Goal: Task Accomplishment & Management: Use online tool/utility

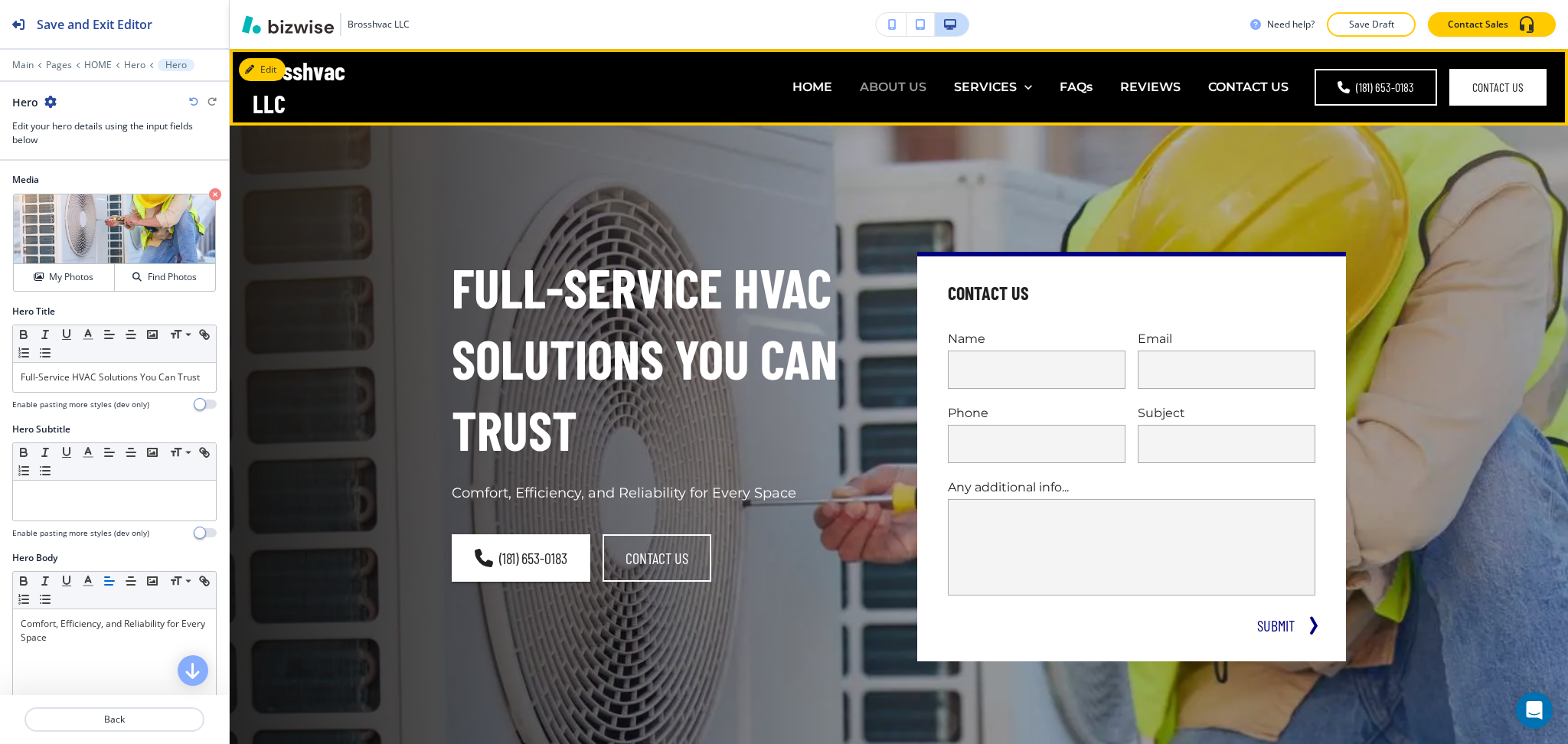
click at [886, 90] on p "ABOUT US" at bounding box center [893, 86] width 66 height 17
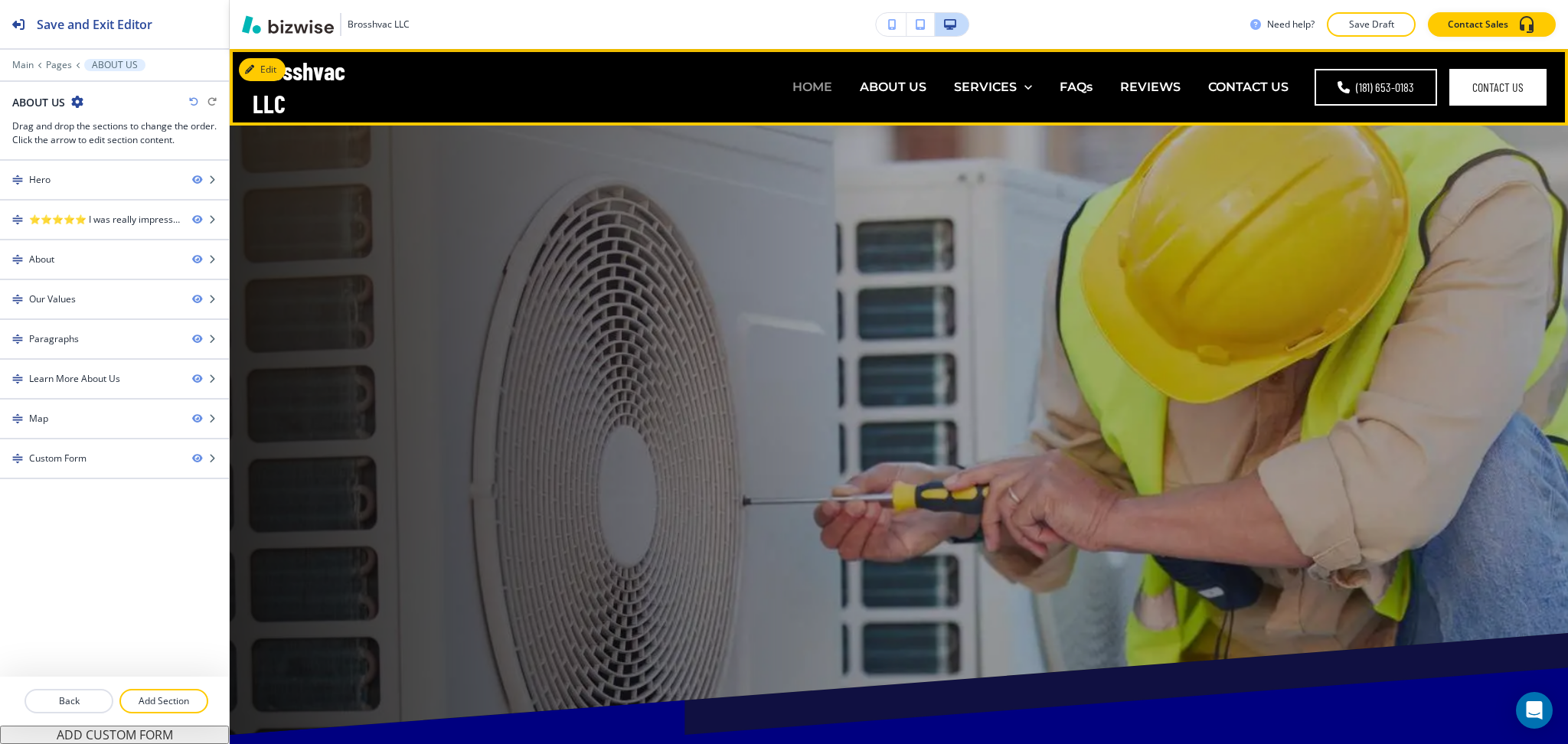
click at [813, 78] on p "HOME" at bounding box center [812, 86] width 40 height 17
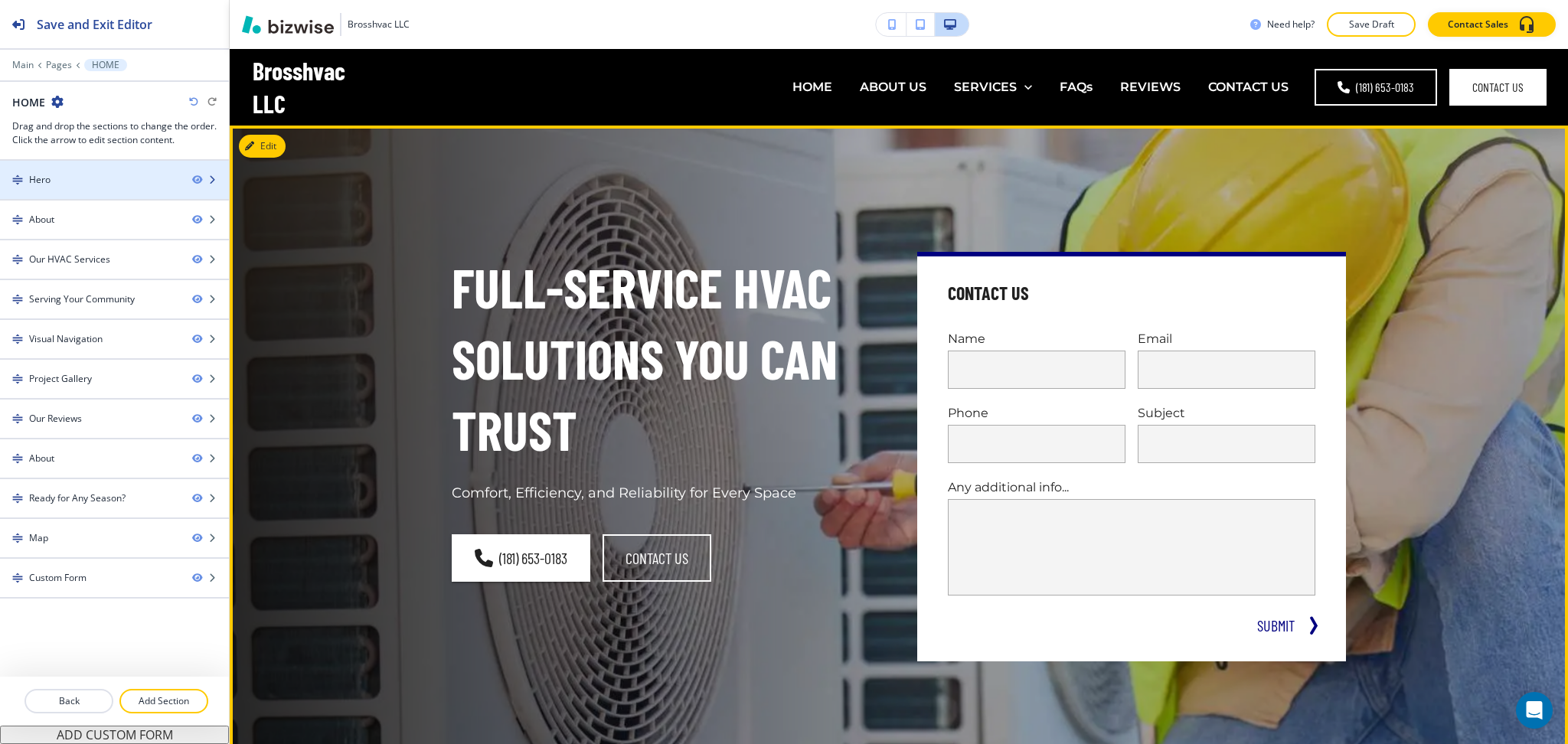
click at [88, 177] on div "Hero" at bounding box center [90, 180] width 180 height 14
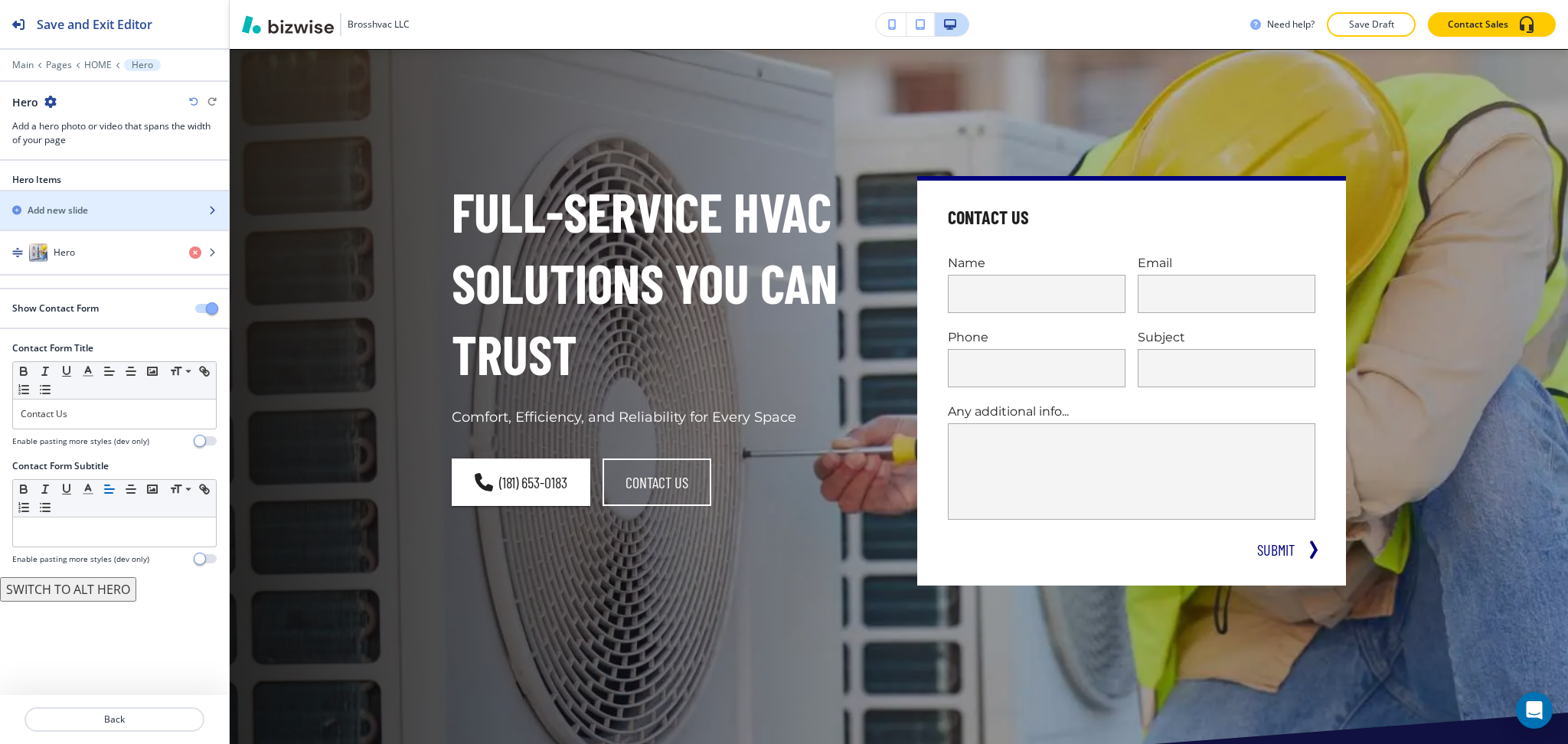
scroll to position [76, 0]
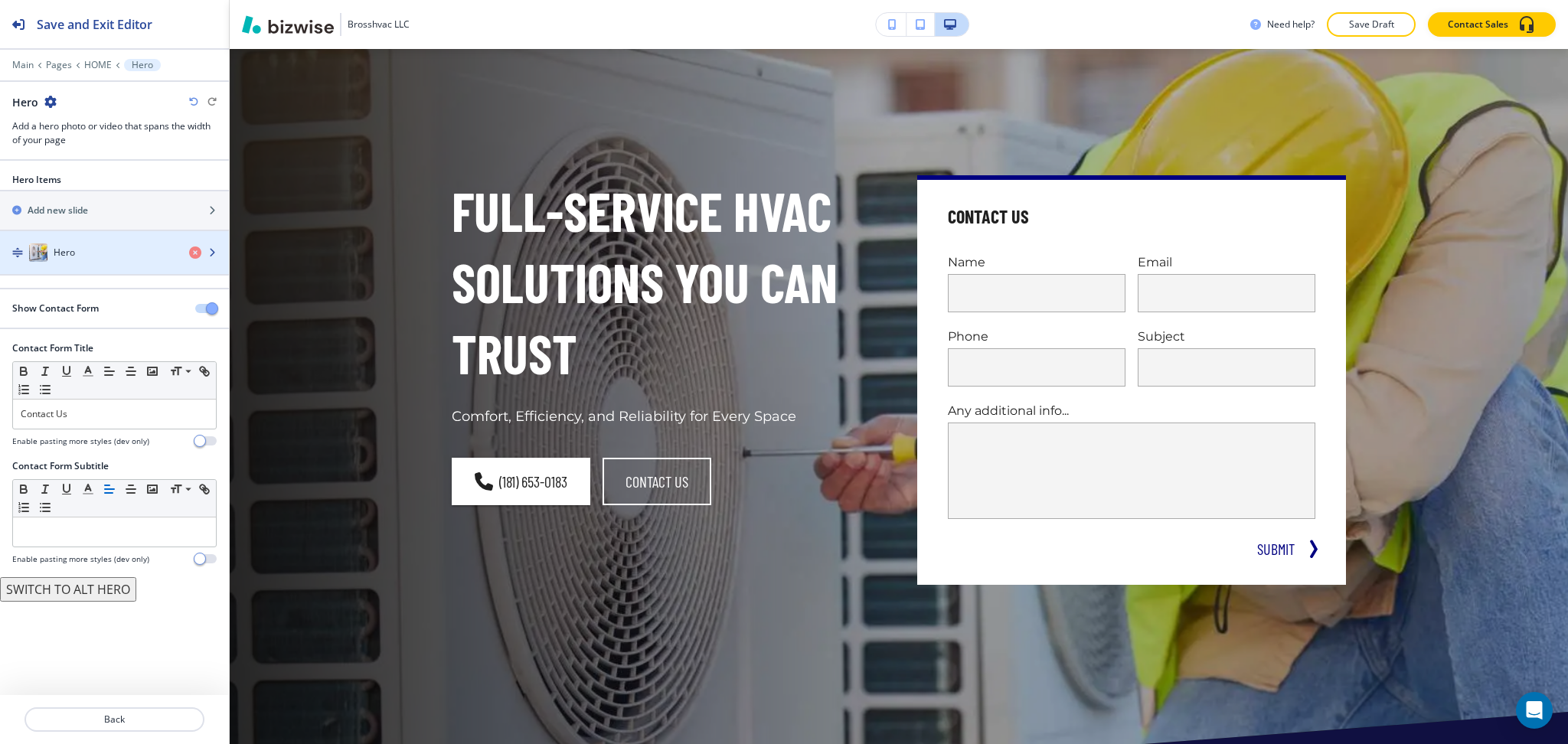
click at [90, 248] on div "Hero" at bounding box center [88, 253] width 177 height 18
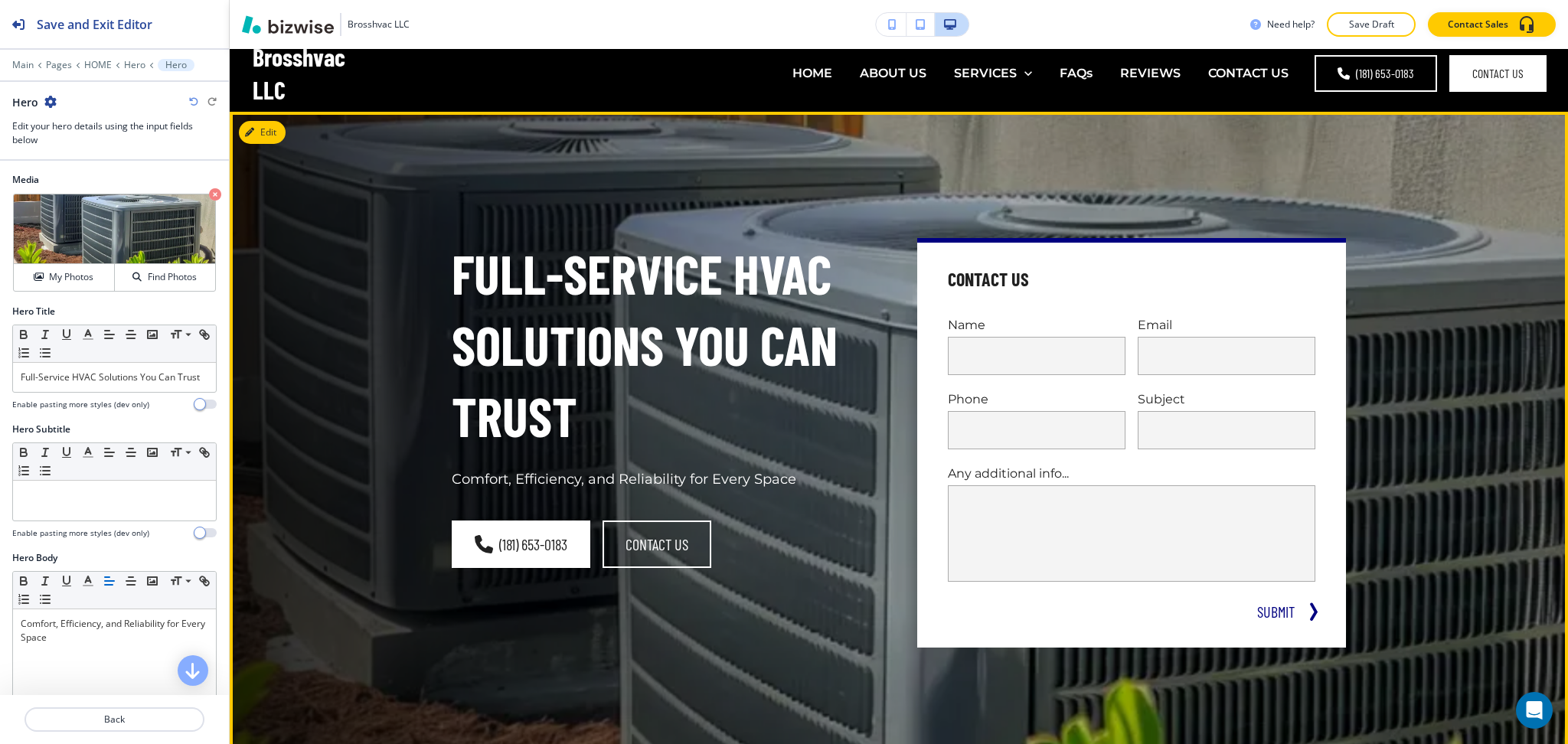
scroll to position [0, 0]
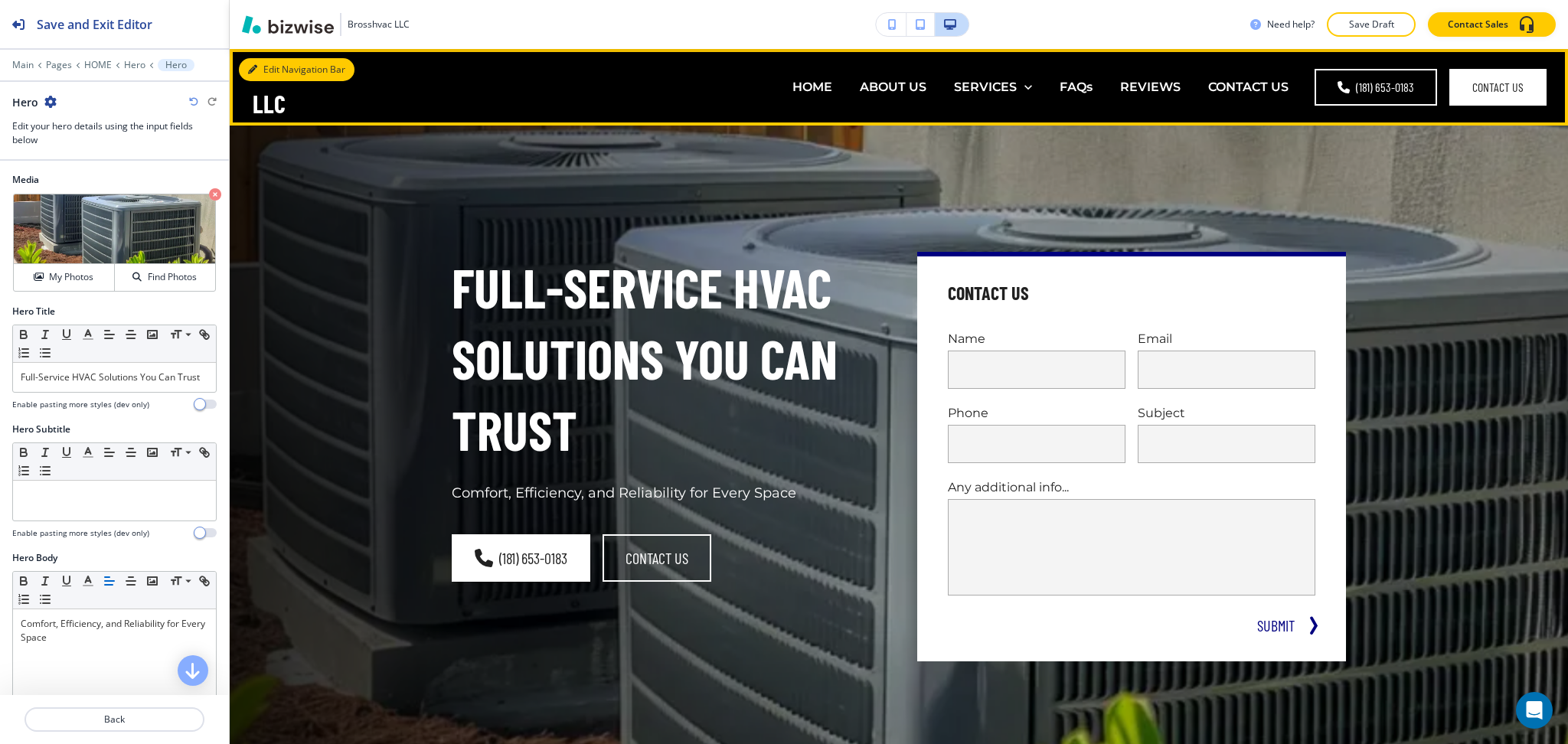
click at [279, 66] on button "Edit Navigation Bar" at bounding box center [296, 70] width 115 height 23
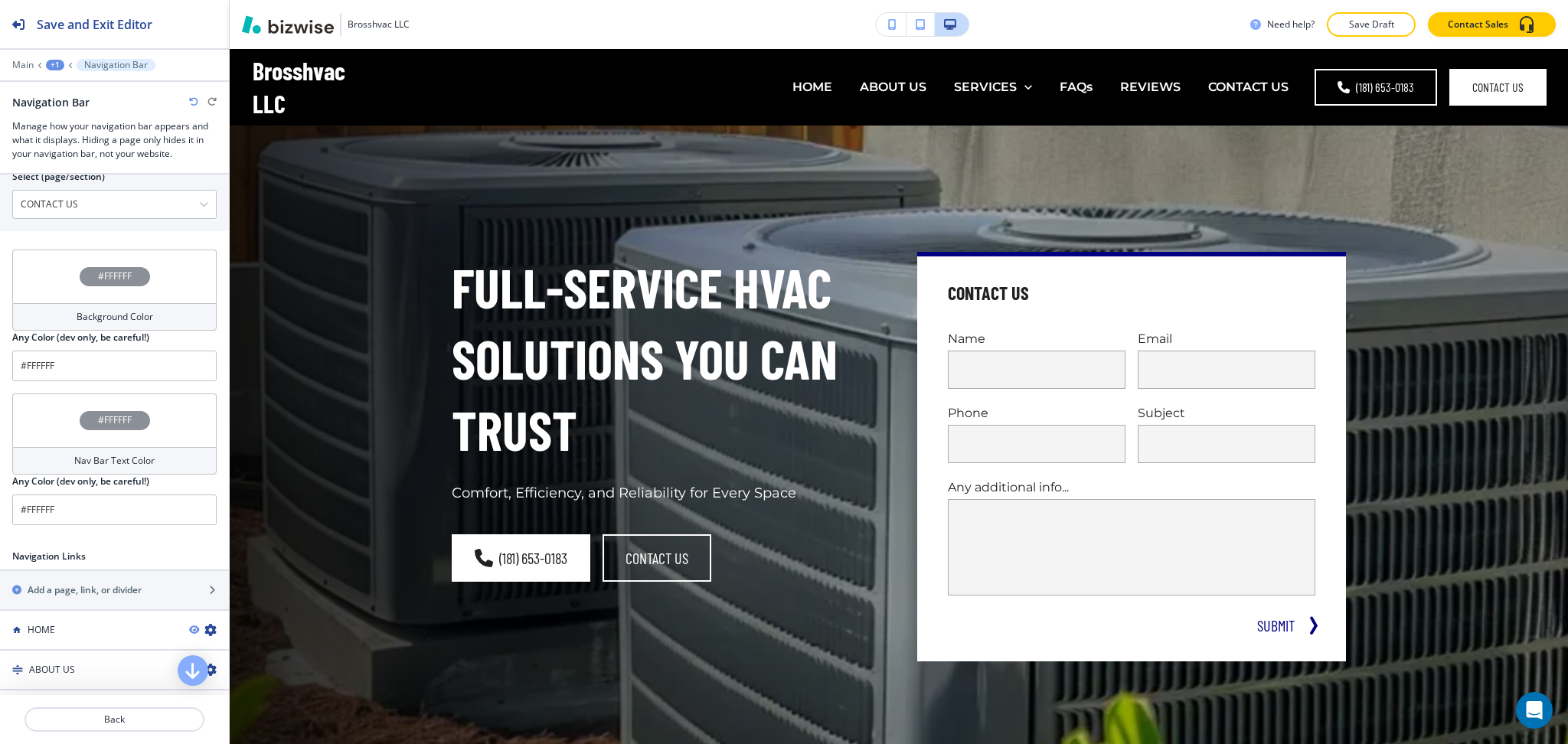
scroll to position [484, 0]
click at [113, 311] on h4 "Background Color" at bounding box center [114, 316] width 76 height 14
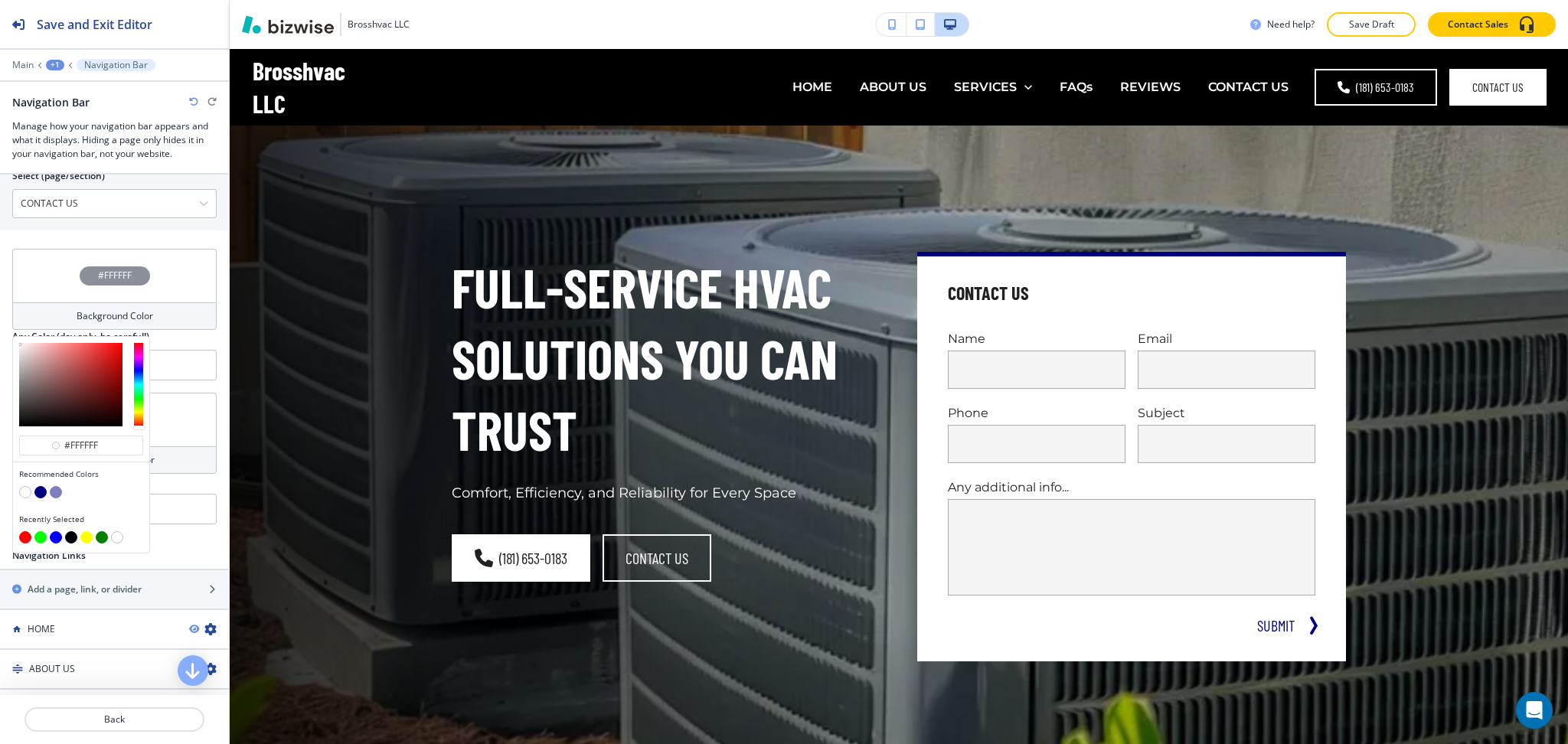
click at [40, 491] on button "button" at bounding box center [41, 492] width 12 height 12
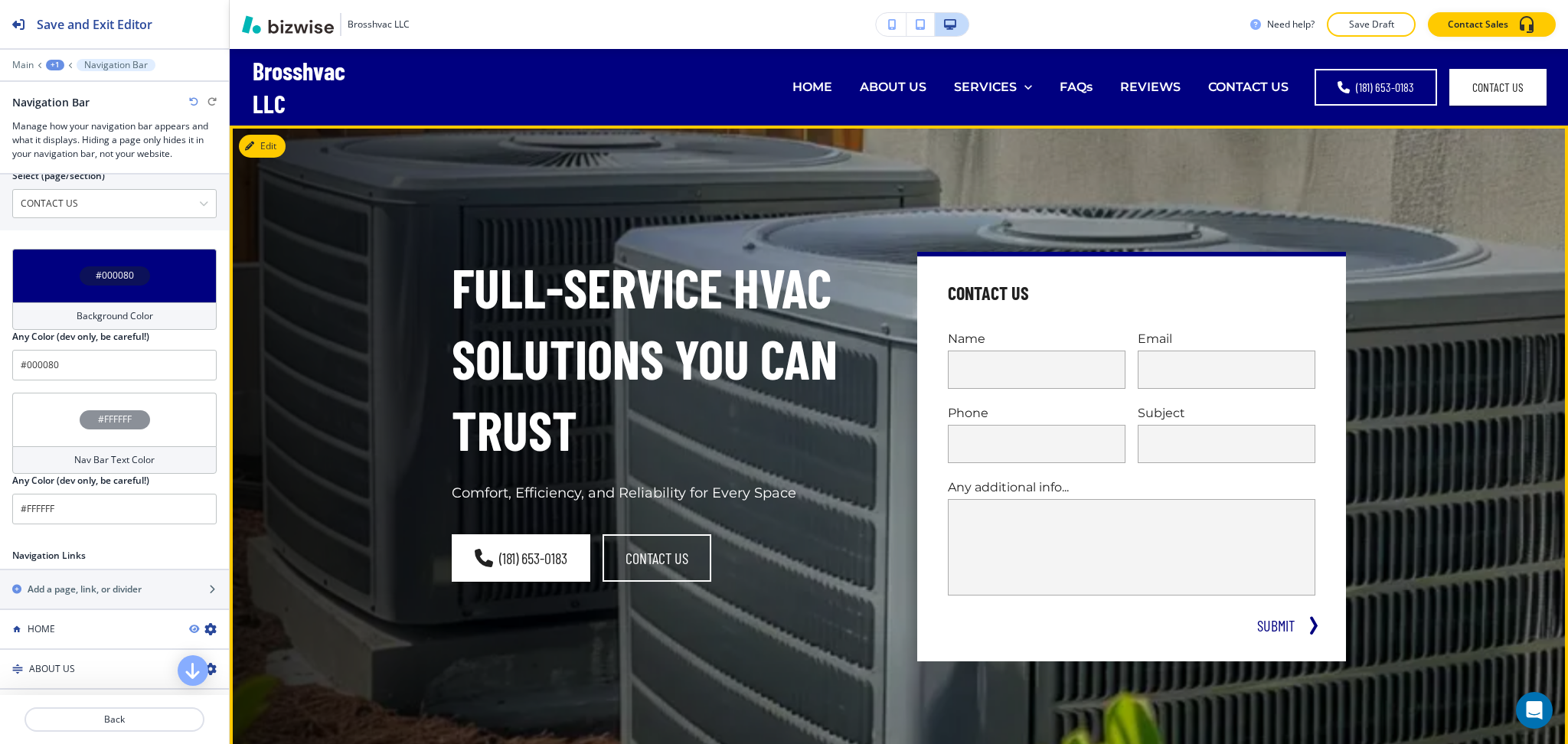
scroll to position [483, 0]
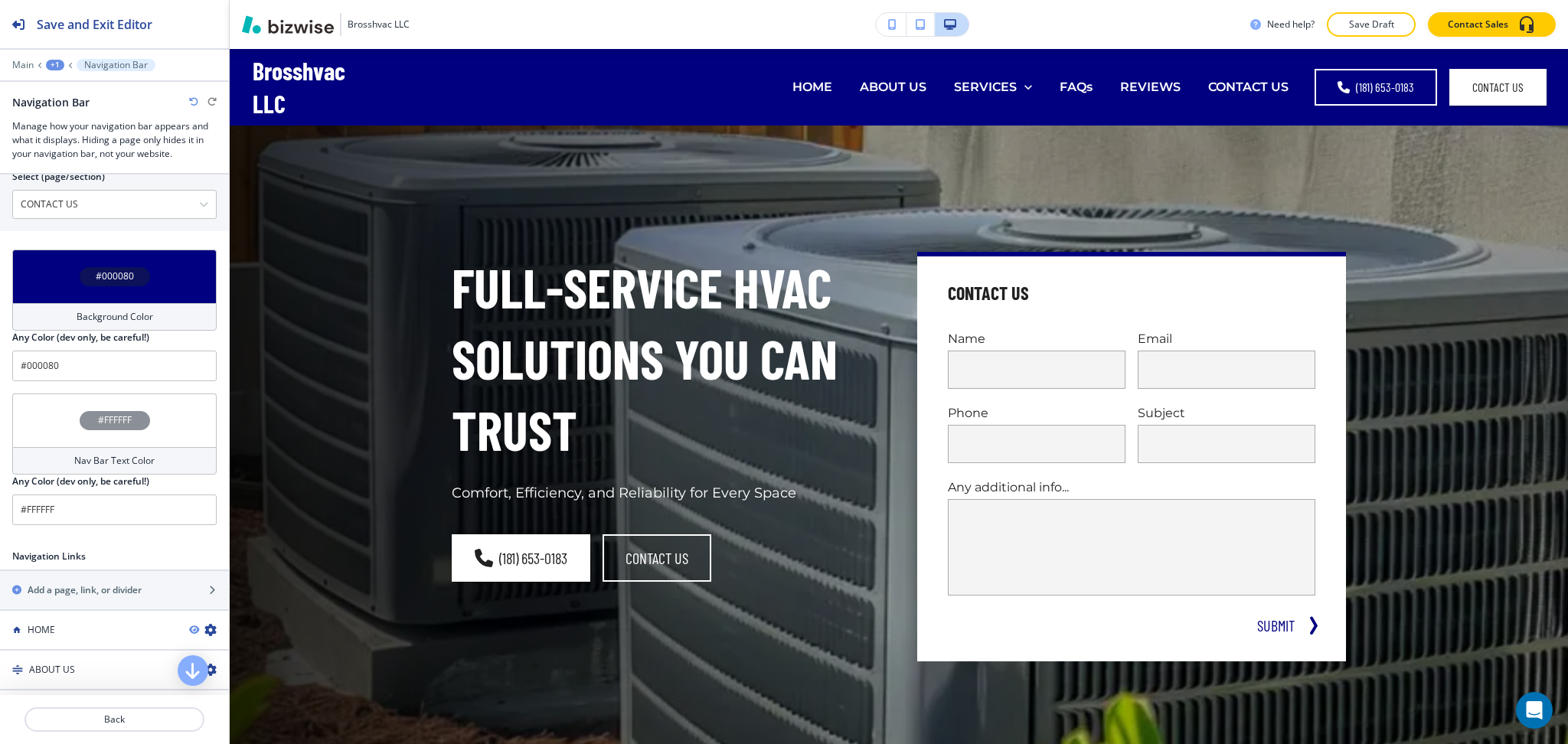
click at [110, 316] on h4 "Background Color" at bounding box center [114, 317] width 76 height 14
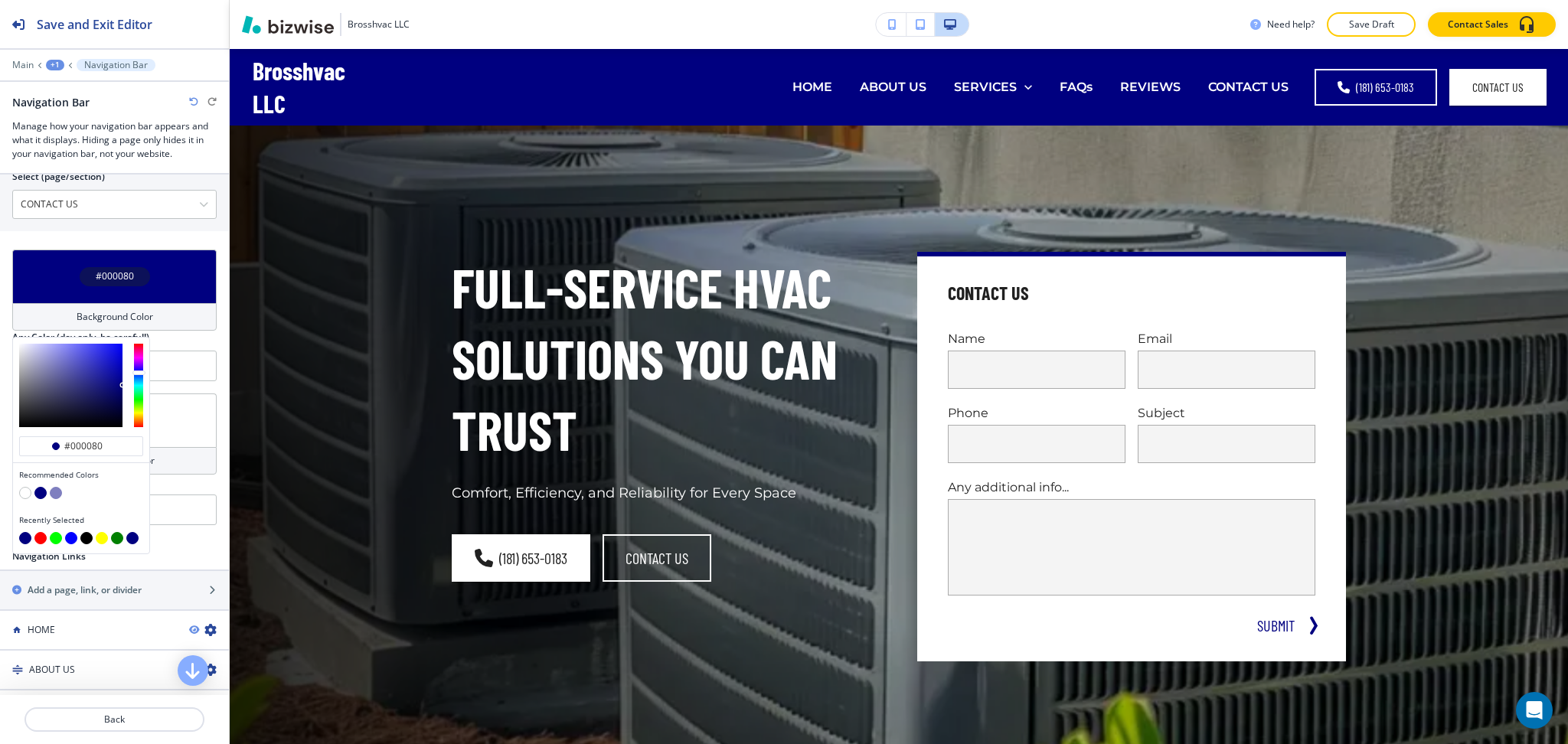
click at [25, 495] on button "button" at bounding box center [25, 493] width 12 height 12
type input "#FFFFFF"
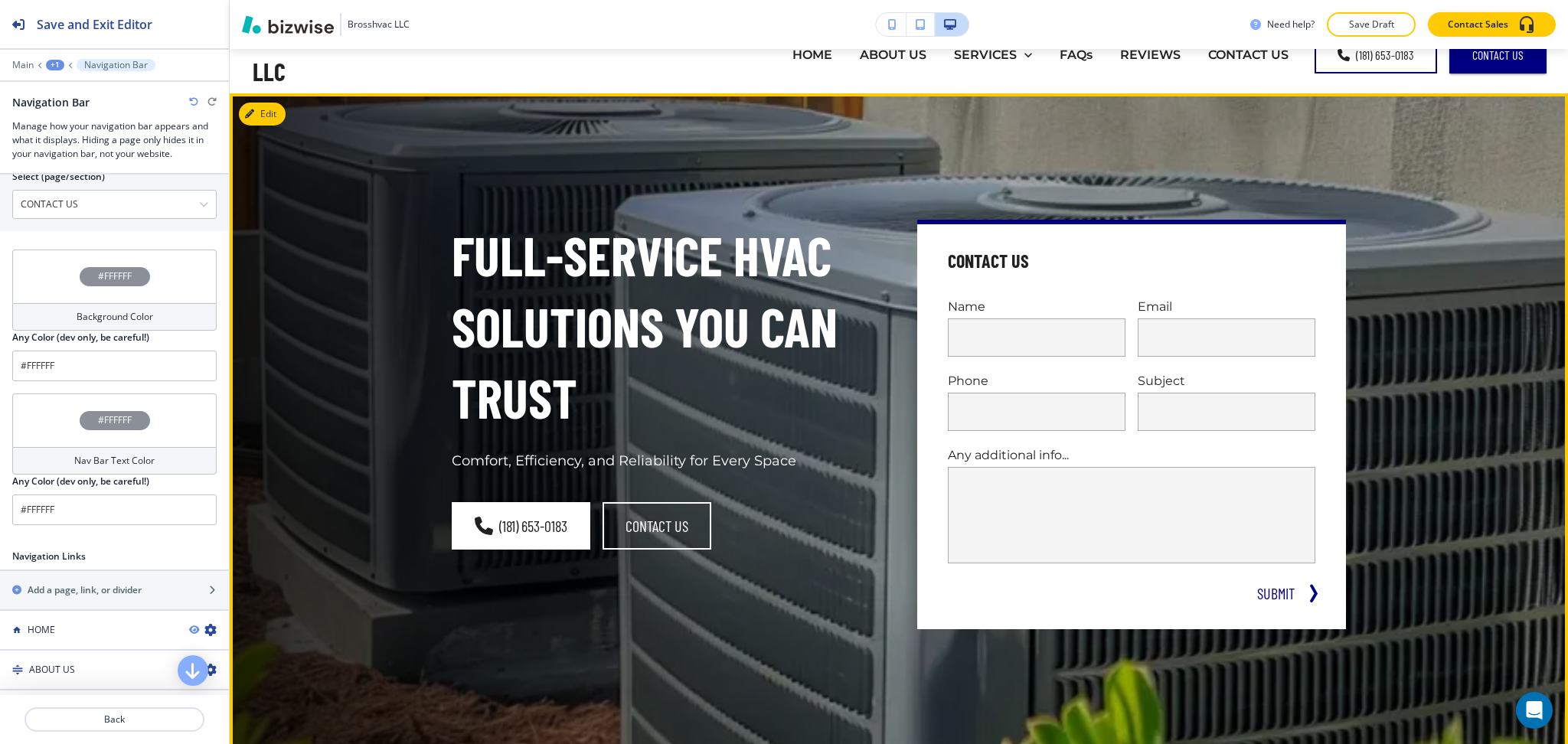
scroll to position [0, 0]
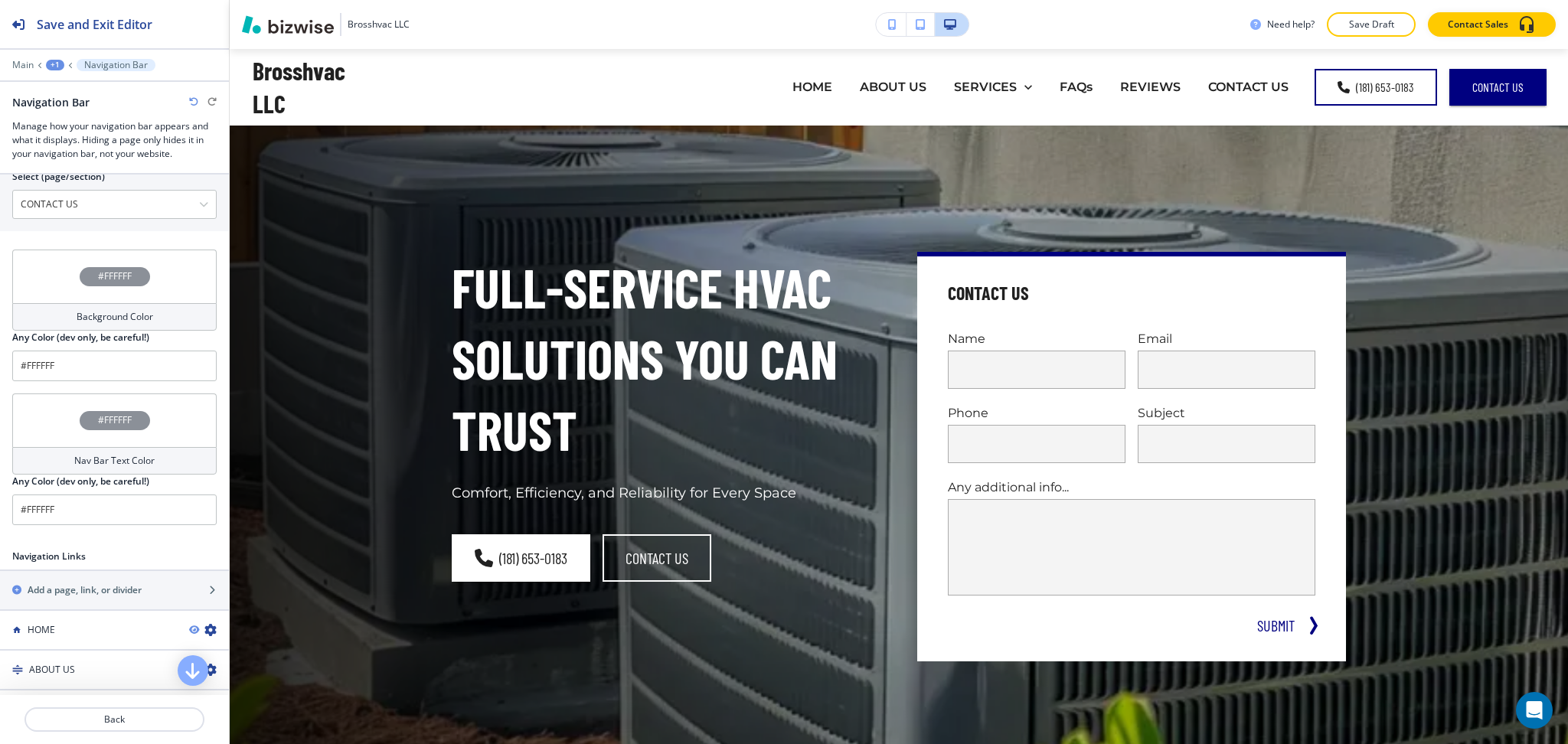
click at [136, 454] on h4 "Nav Bar Text Color" at bounding box center [114, 460] width 80 height 14
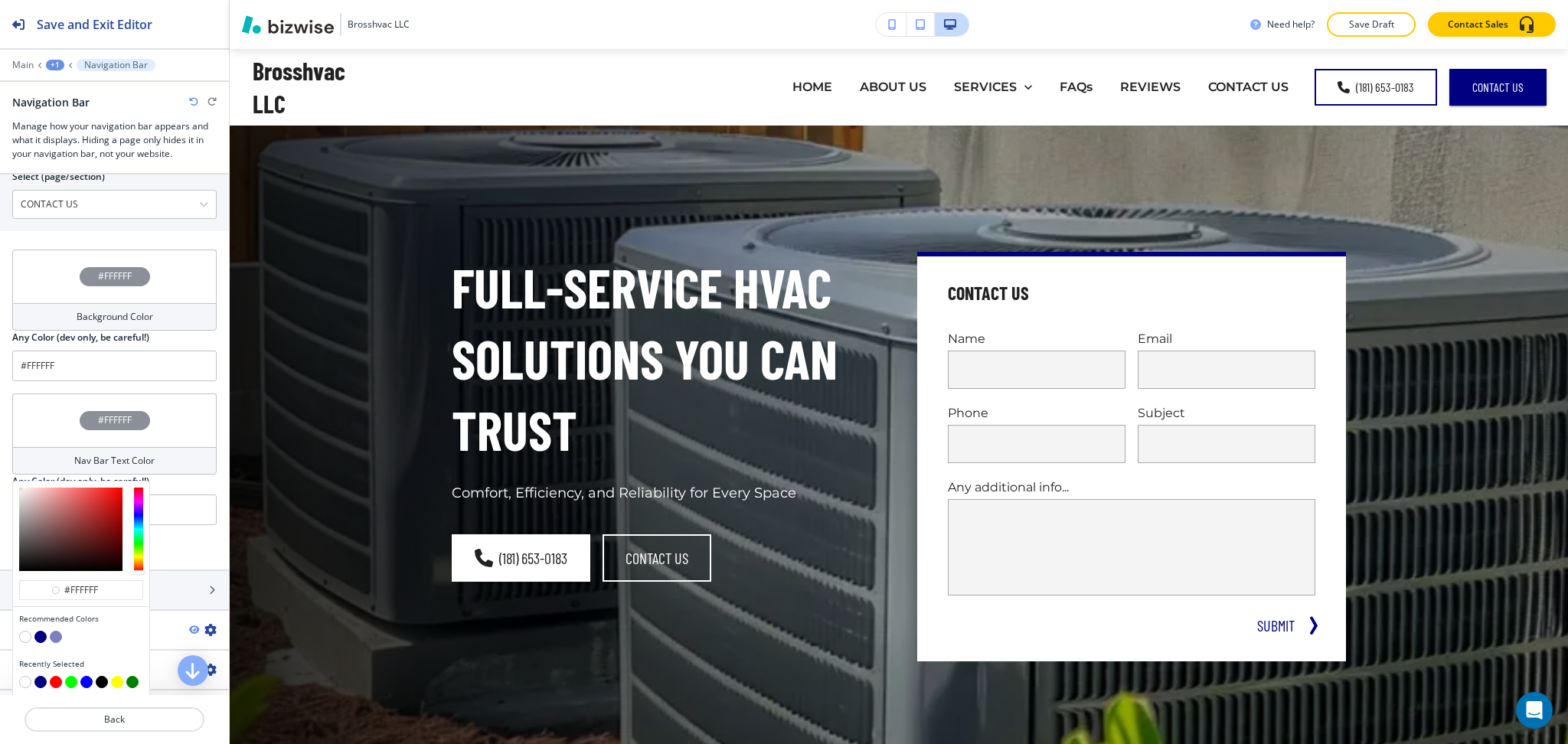
click at [41, 635] on button "button" at bounding box center [41, 637] width 12 height 12
type input "#000080"
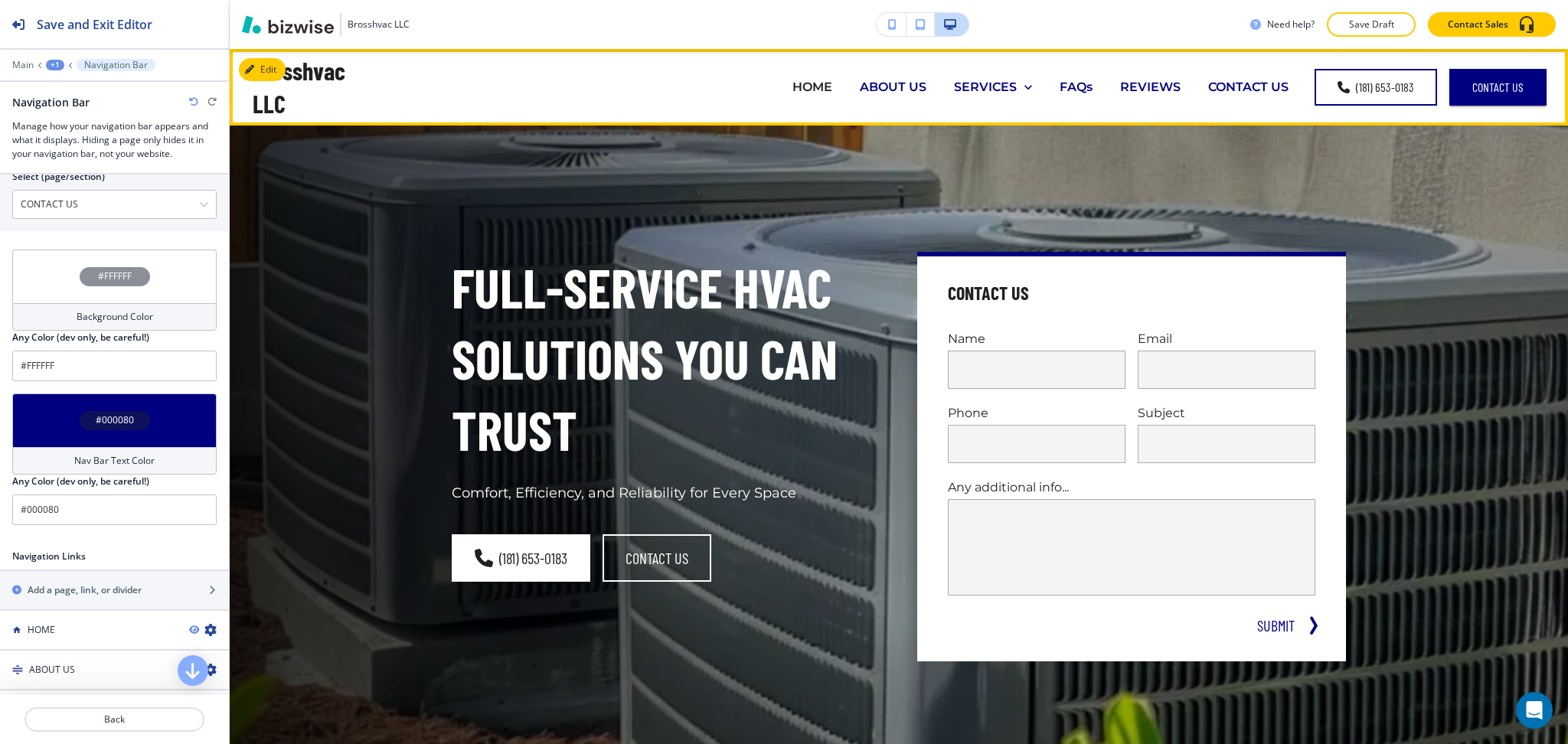
click at [878, 80] on p "ABOUT US" at bounding box center [893, 86] width 66 height 17
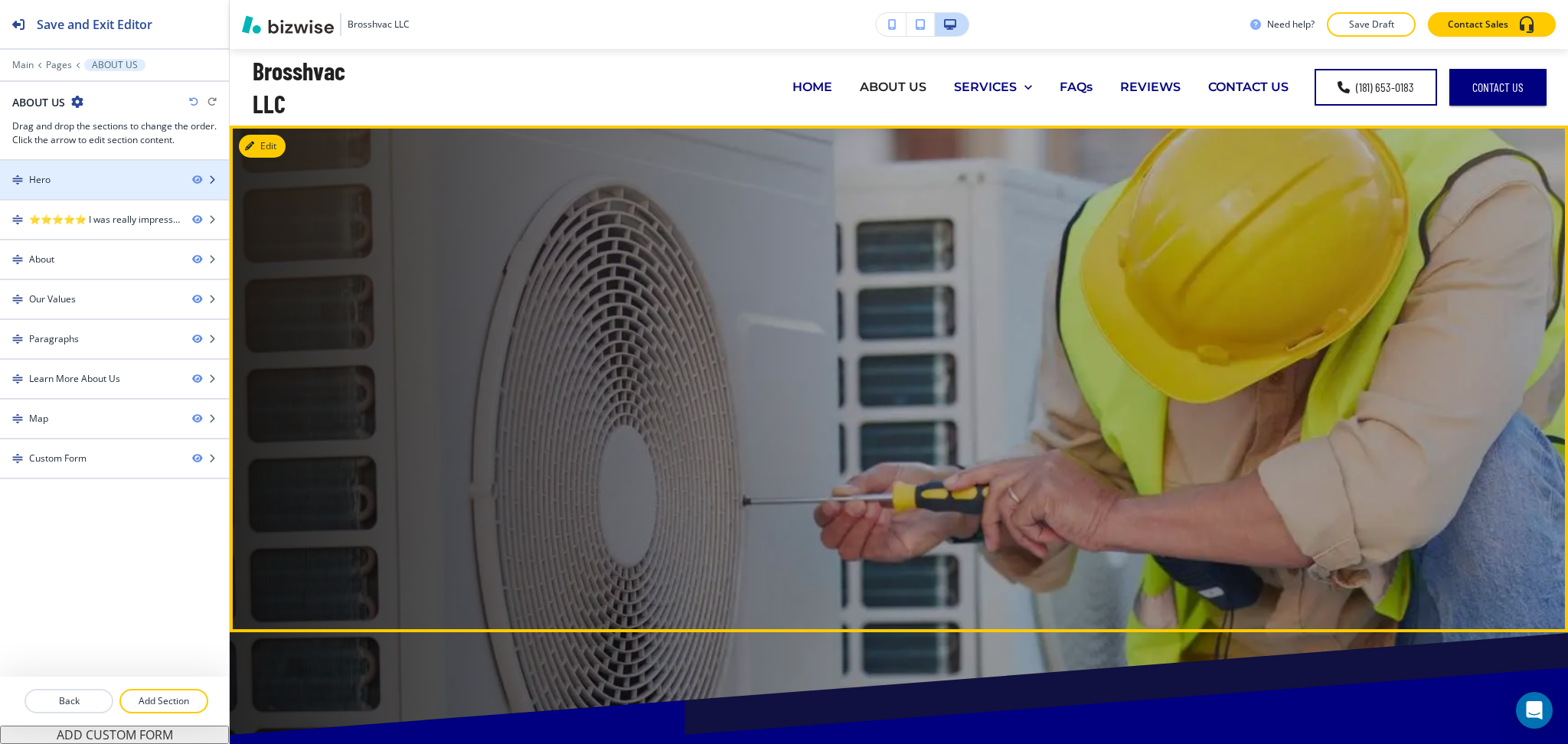
click at [80, 177] on div "Hero" at bounding box center [90, 180] width 180 height 14
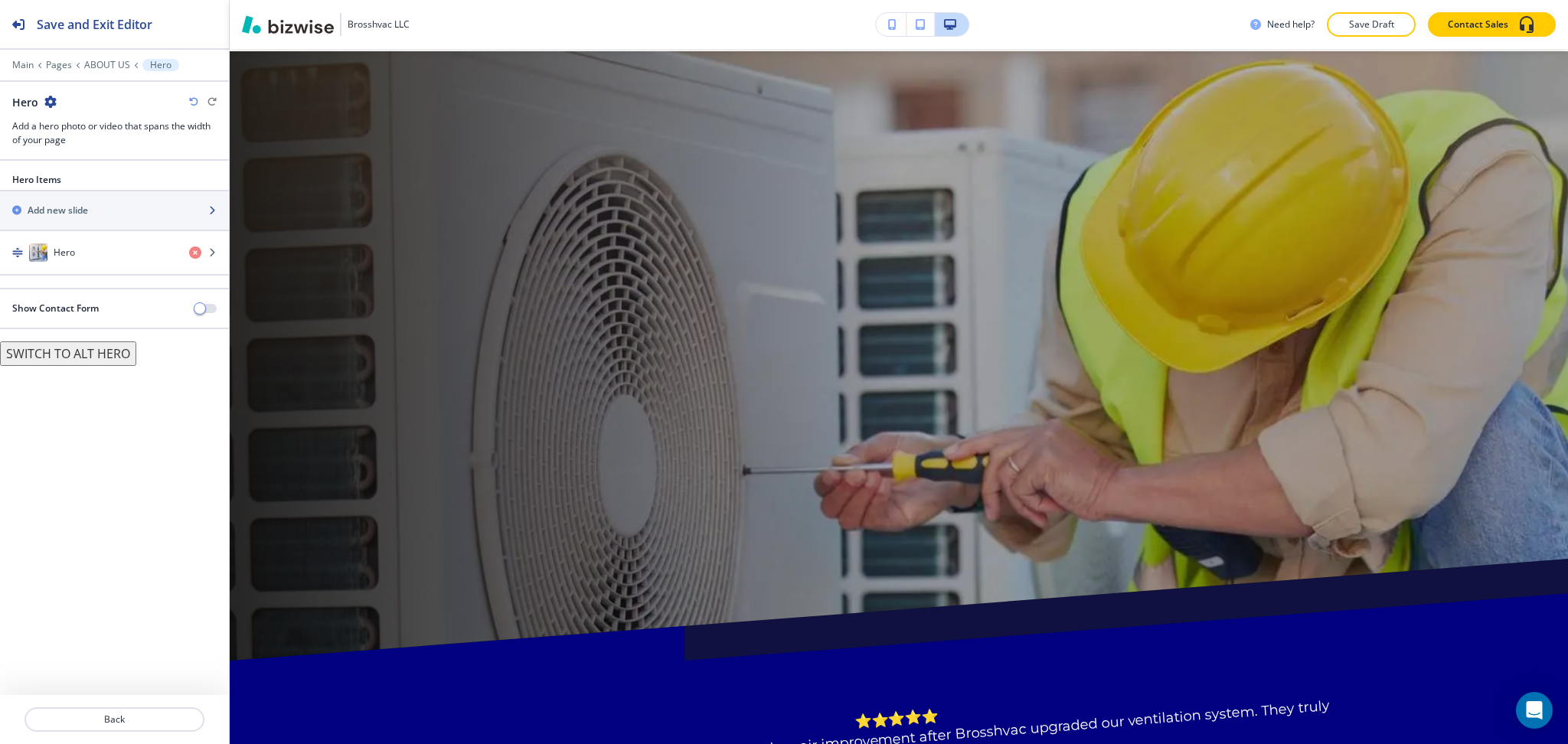
scroll to position [76, 0]
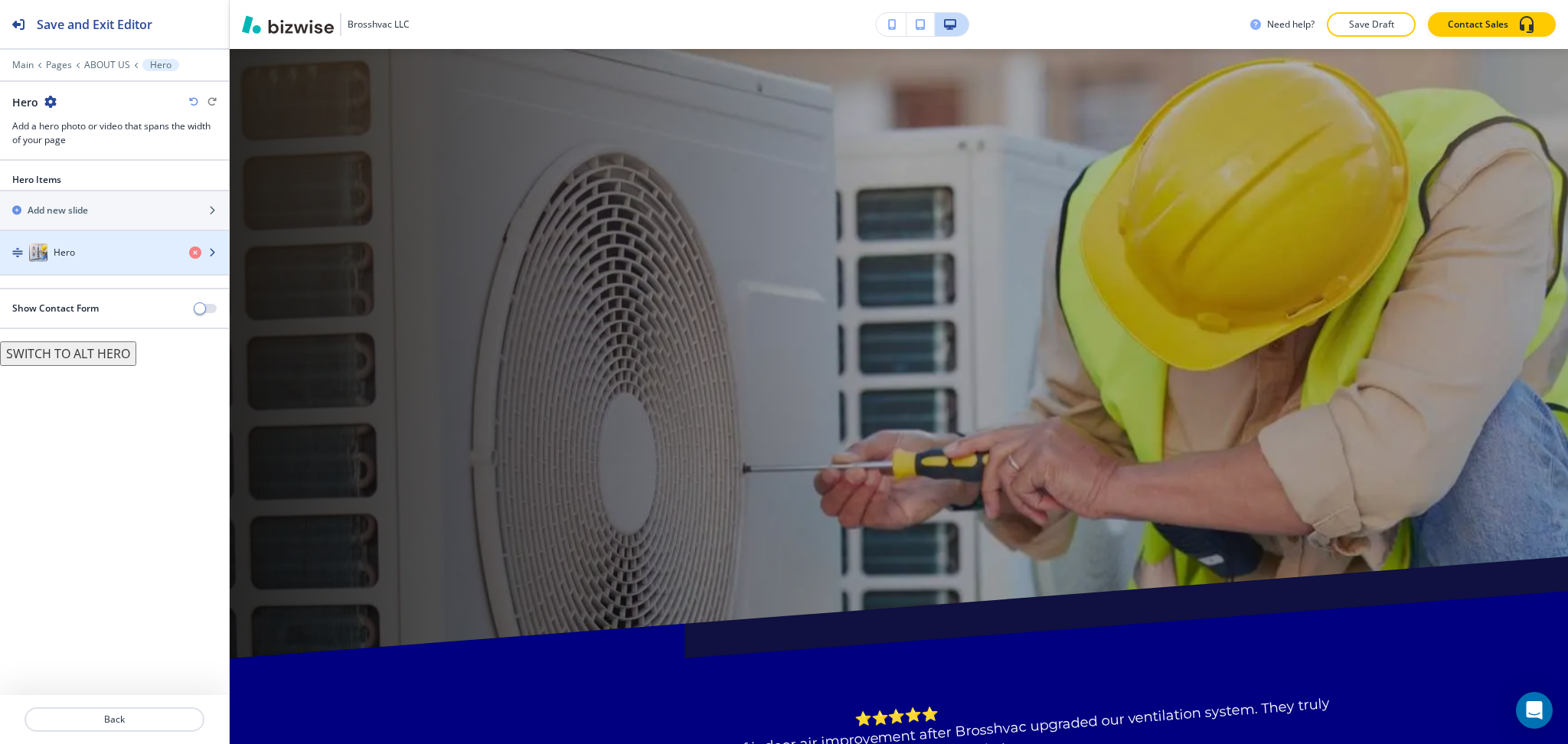
click at [104, 255] on div "Hero" at bounding box center [88, 253] width 177 height 18
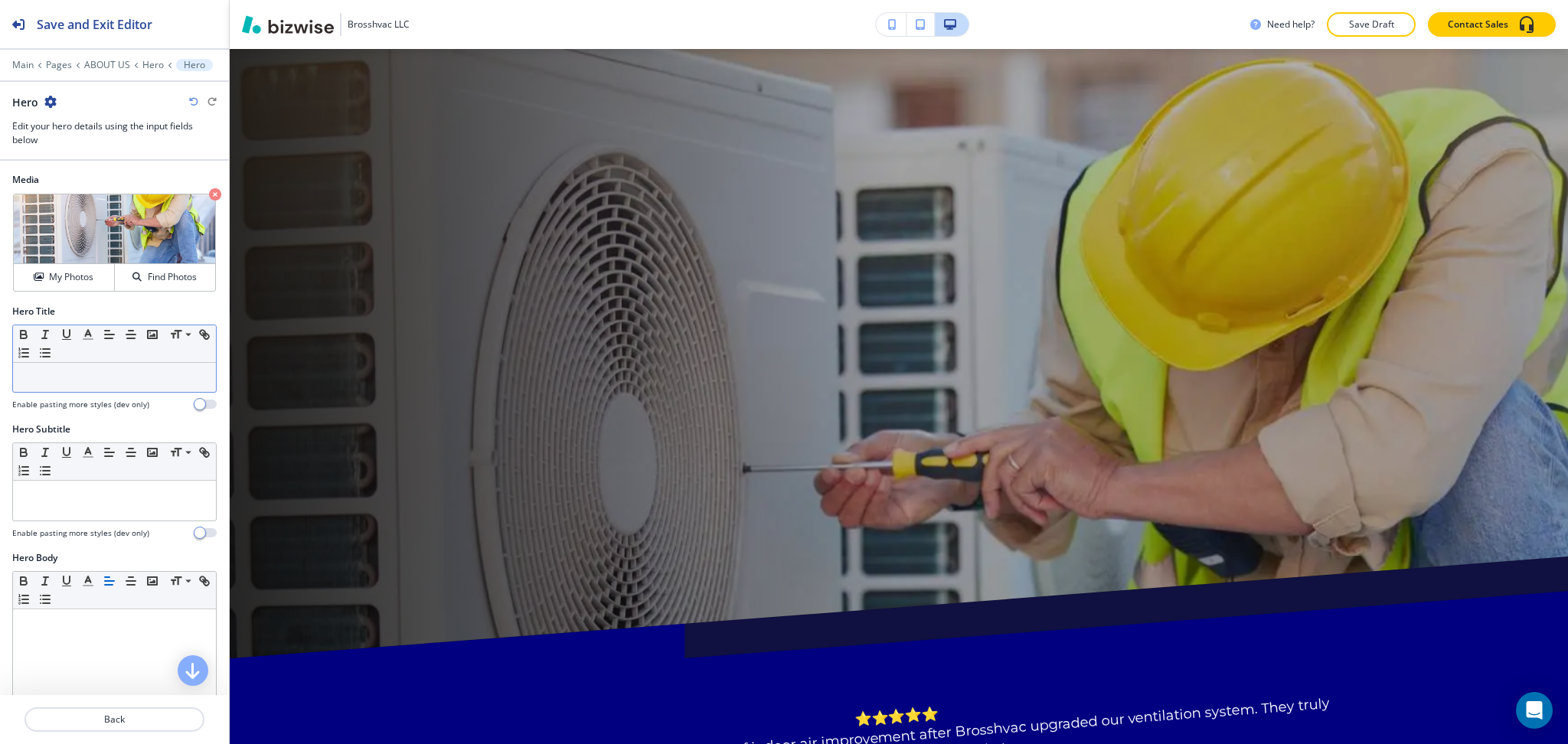
click at [95, 381] on p at bounding box center [114, 377] width 187 height 14
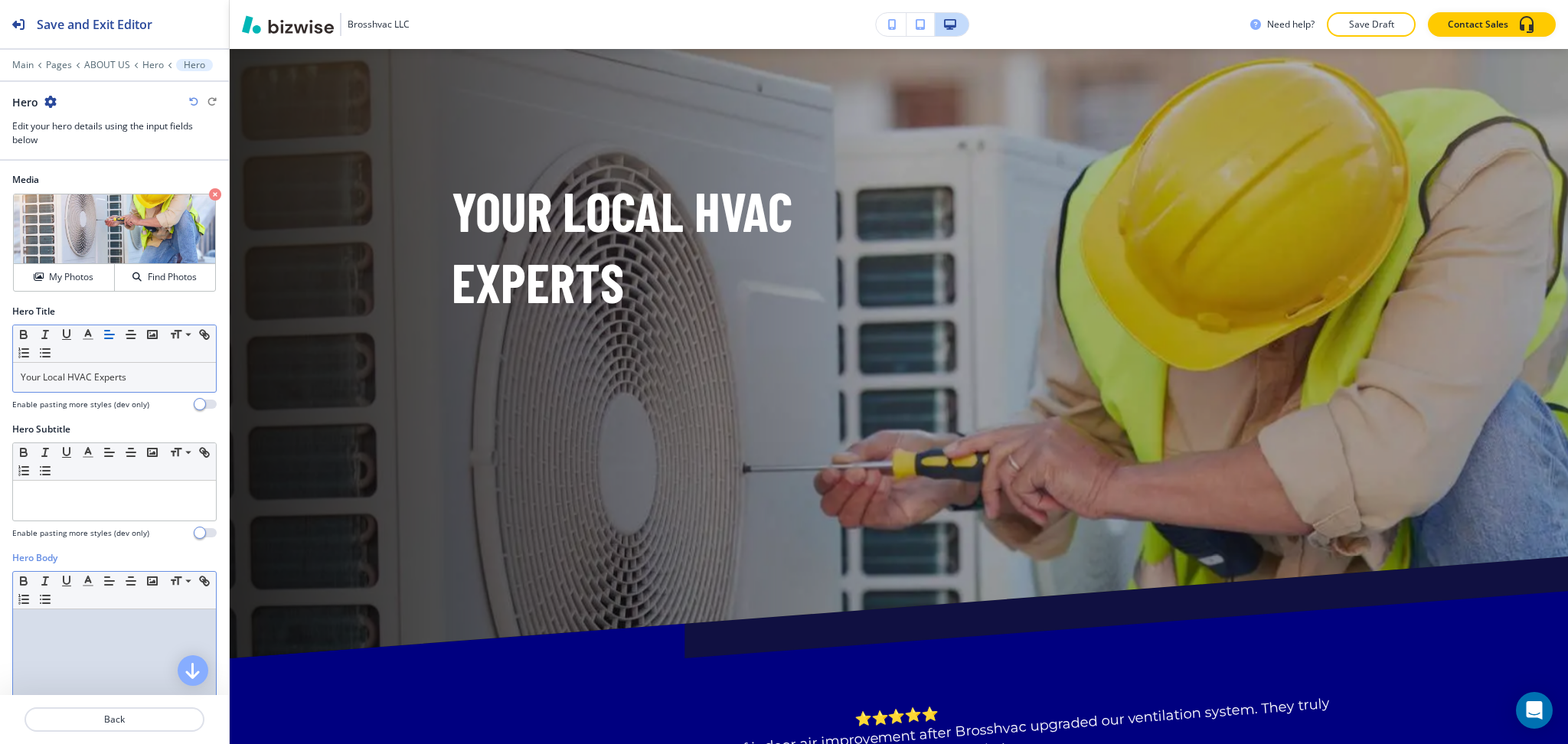
click at [129, 654] on div at bounding box center [114, 709] width 203 height 199
paste div
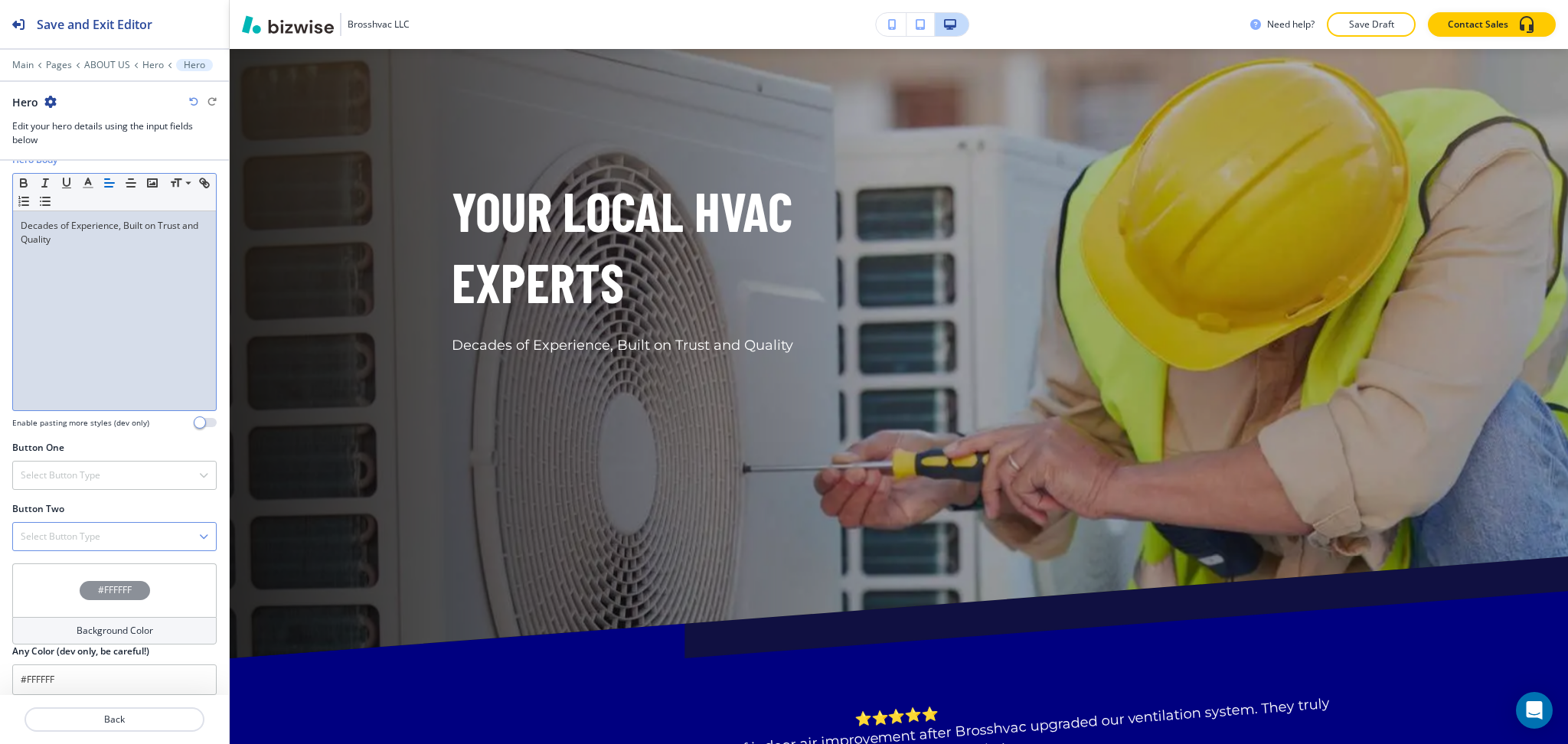
scroll to position [411, 0]
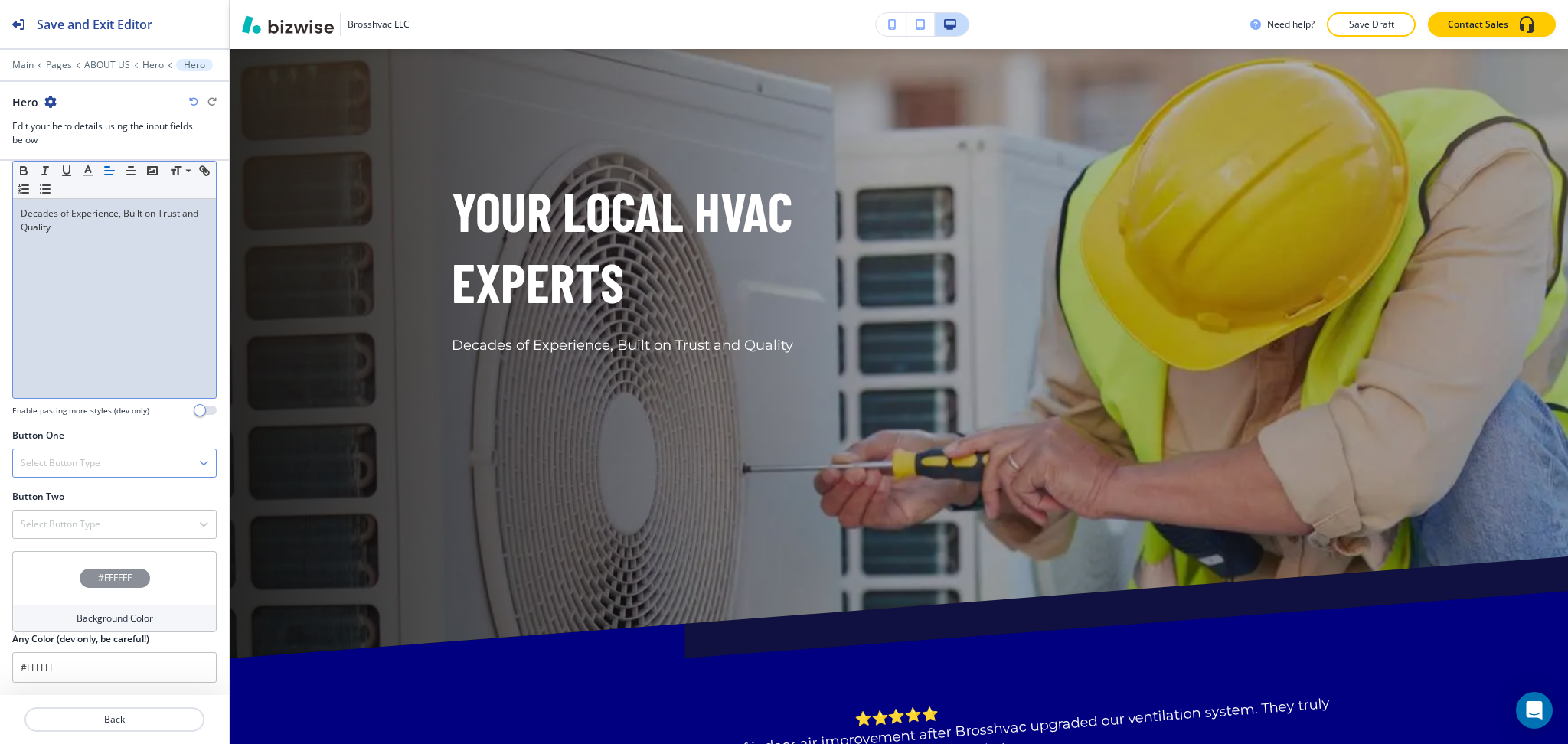
click at [91, 468] on h4 "Select Button Type" at bounding box center [61, 463] width 80 height 14
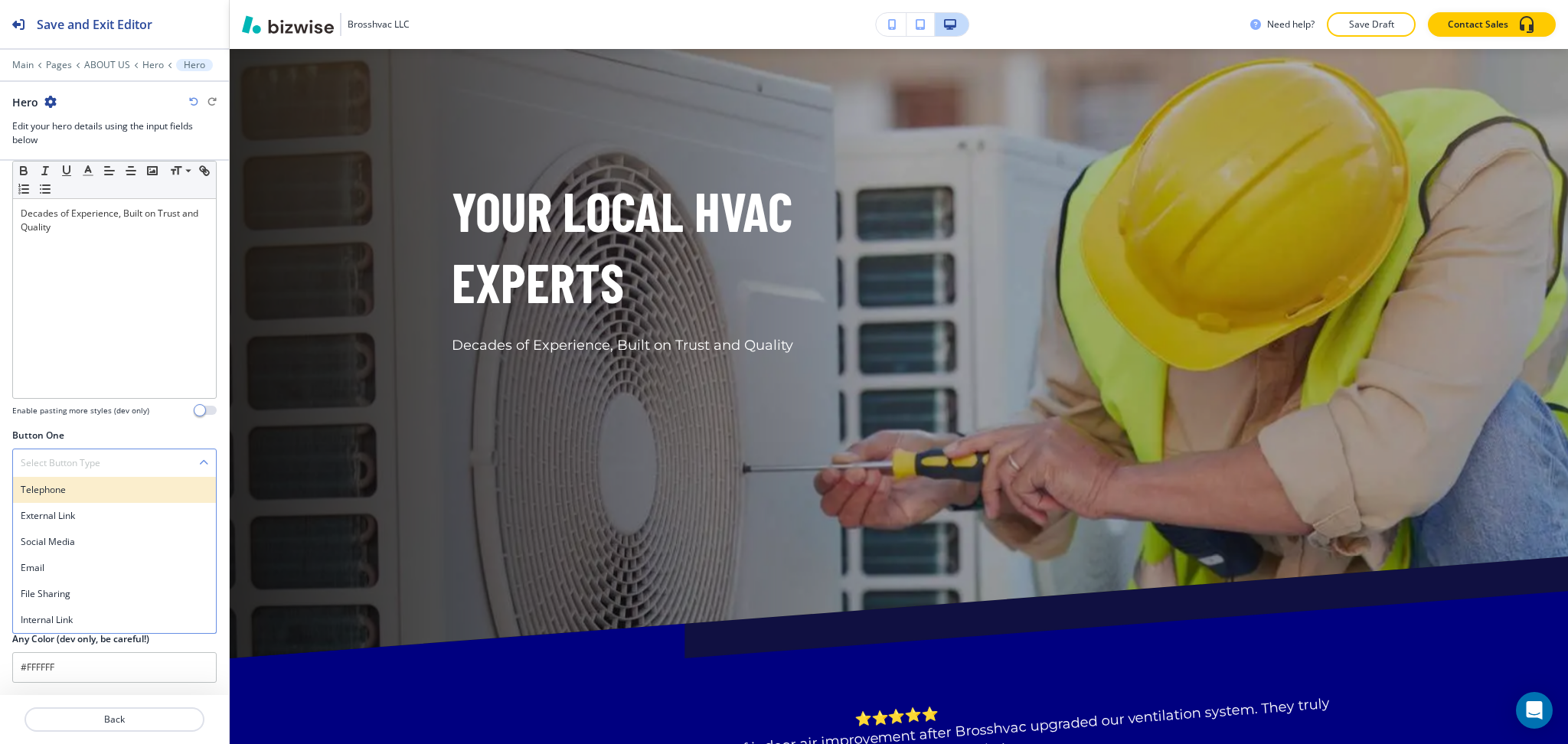
click at [90, 499] on div "Telephone" at bounding box center [114, 489] width 203 height 26
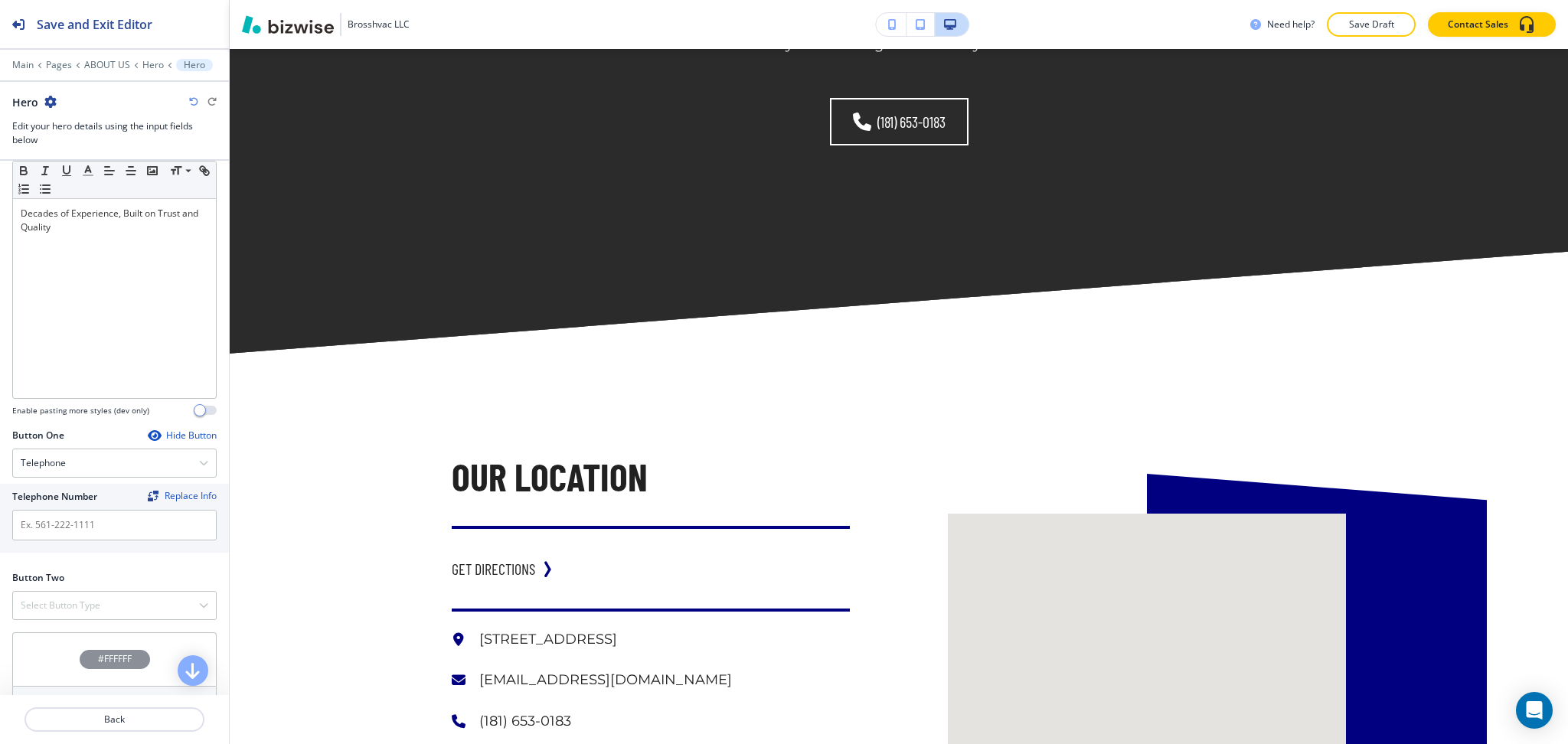
scroll to position [5113, 0]
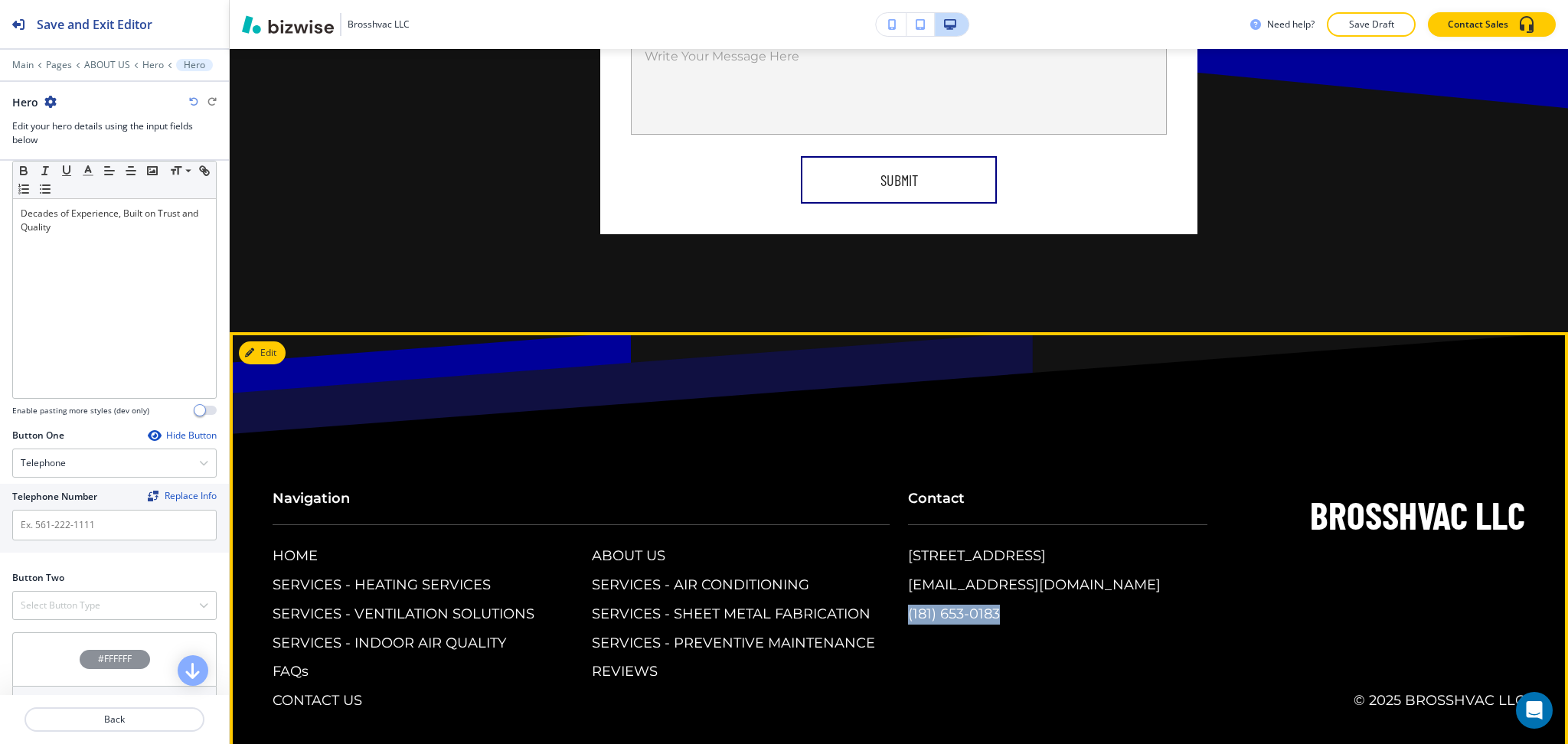
drag, startPoint x: 895, startPoint y: 594, endPoint x: 988, endPoint y: 605, distance: 93.6
click at [988, 605] on div "Contact [STREET_ADDRESS] [EMAIL_ADDRESS][DOMAIN_NAME] (181) 653-0183" at bounding box center [1048, 585] width 318 height 253
copy p "(181) 653-0183"
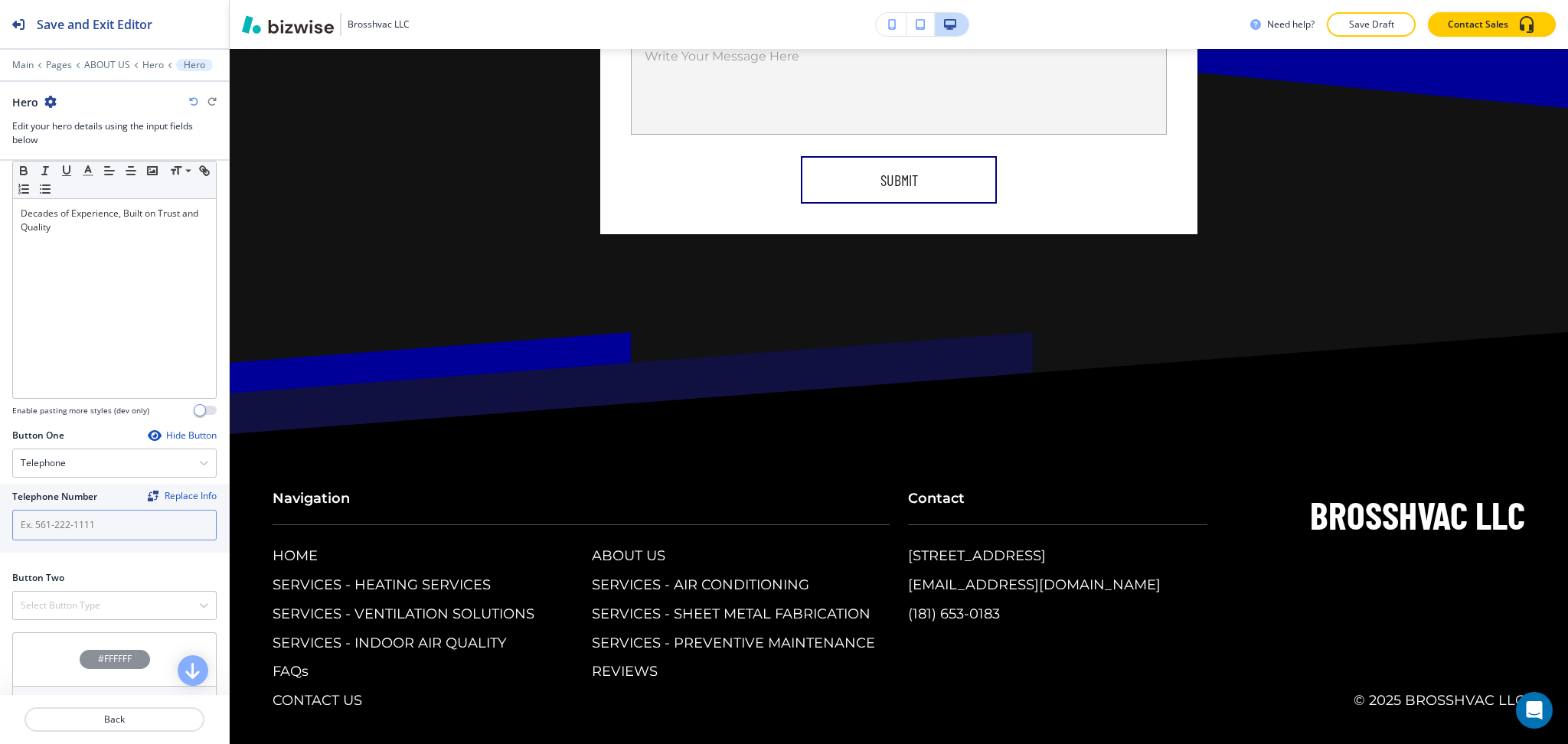
click at [126, 527] on input "text" at bounding box center [114, 525] width 204 height 31
paste input "(181) 653-0183"
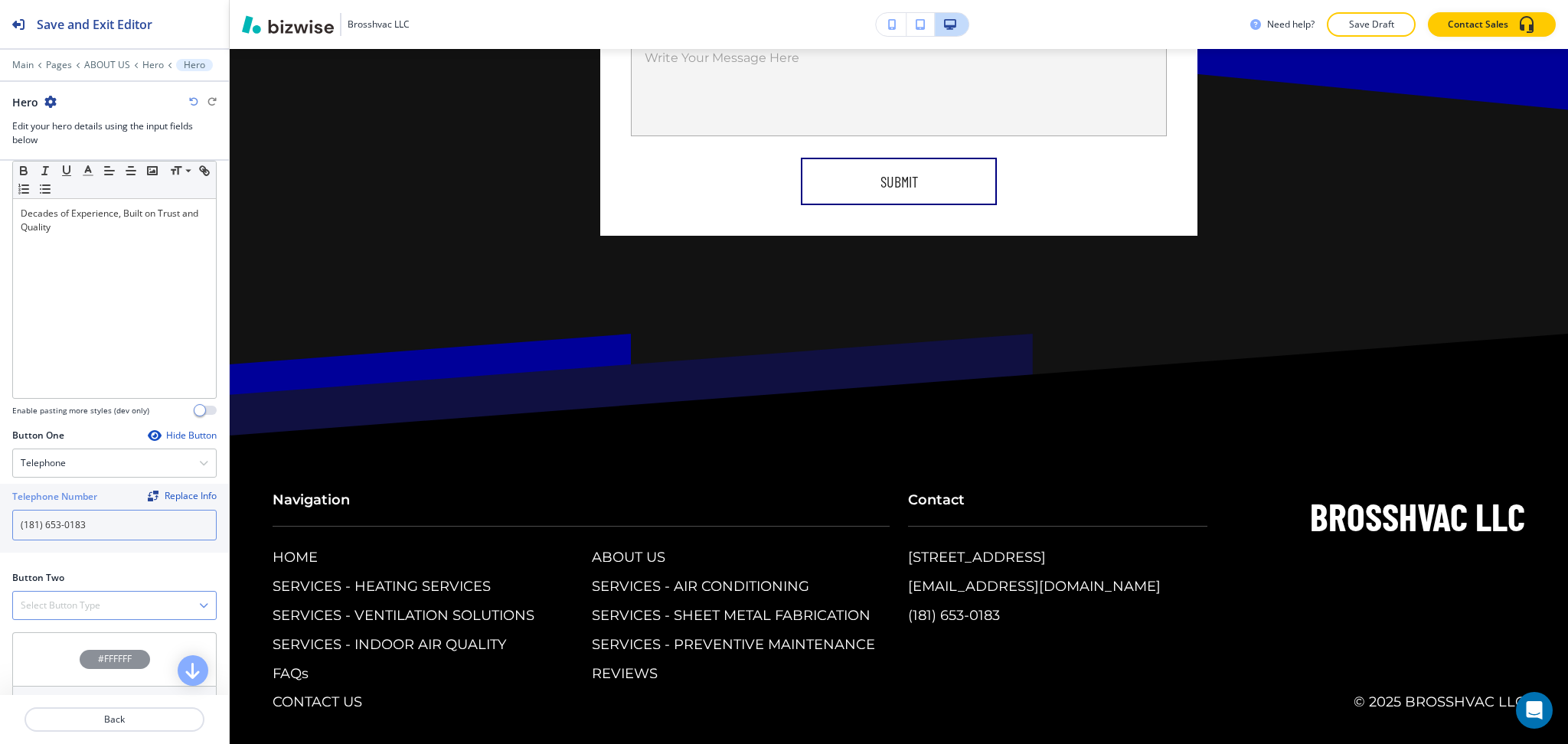
type input "(181) 653-0183"
click at [66, 607] on h4 "Select Button Type" at bounding box center [61, 605] width 80 height 14
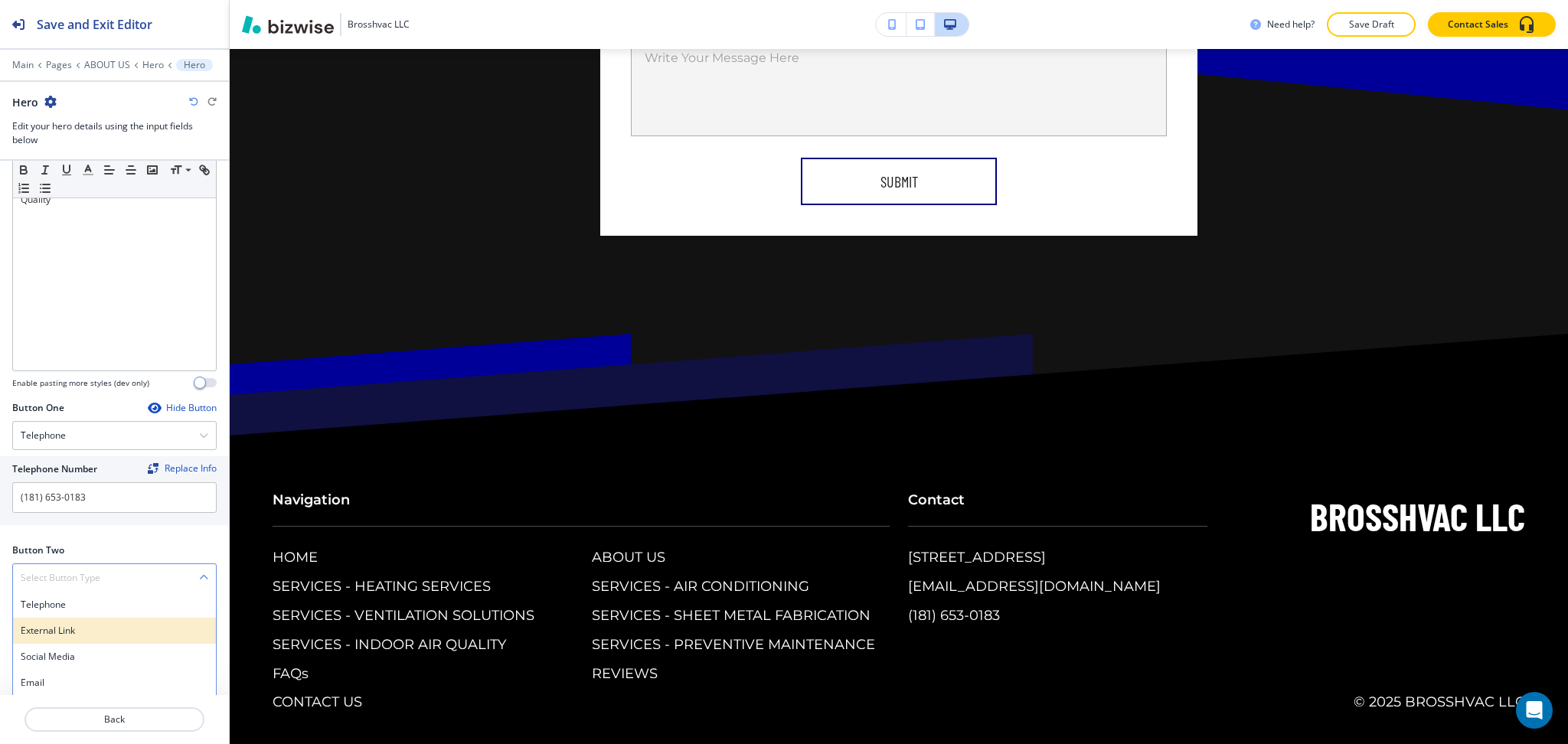
scroll to position [492, 0]
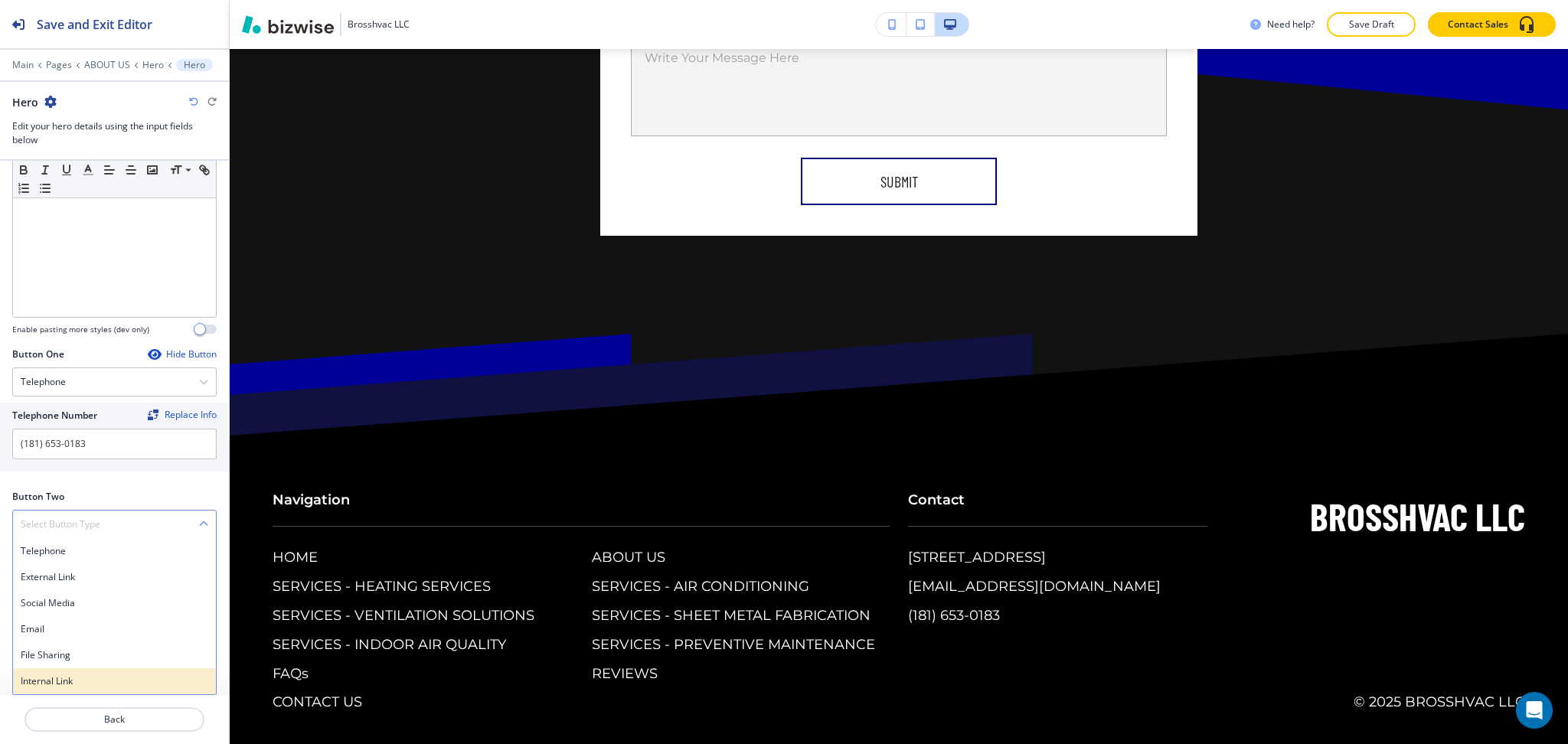
click at [76, 683] on h4 "Internal Link" at bounding box center [114, 681] width 187 height 14
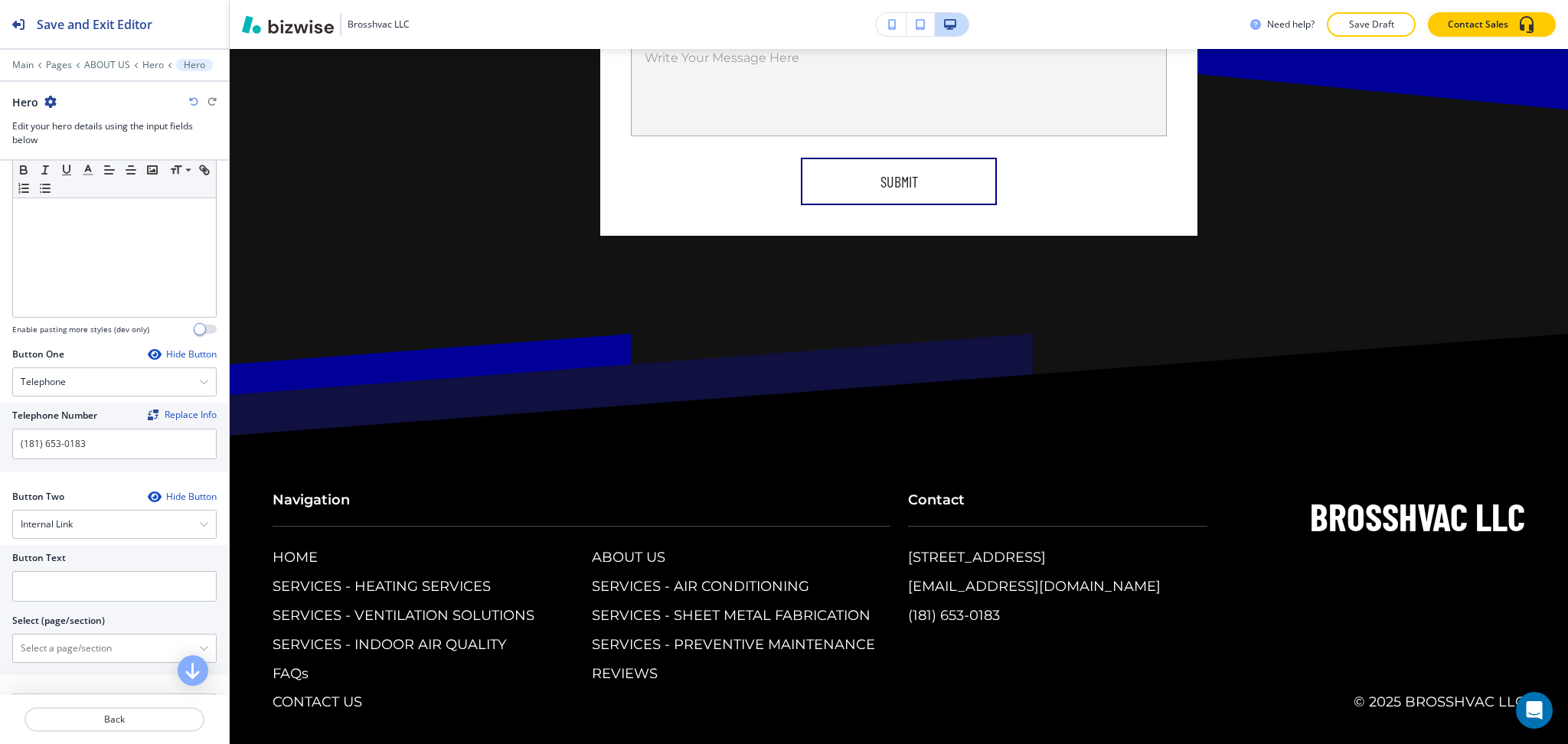
click at [75, 630] on div at bounding box center [114, 630] width 204 height 6
click at [79, 638] on \(page\/section\) "Manual Input" at bounding box center [106, 648] width 186 height 26
type \(page\/section\) "CONTACT US"
drag, startPoint x: 90, startPoint y: 656, endPoint x: 0, endPoint y: 653, distance: 90.0
click at [0, 653] on div "Button Text Select (page/section) CONTACT US CONTACT US CONTACT US | Hero CONTA…" at bounding box center [114, 610] width 229 height 130
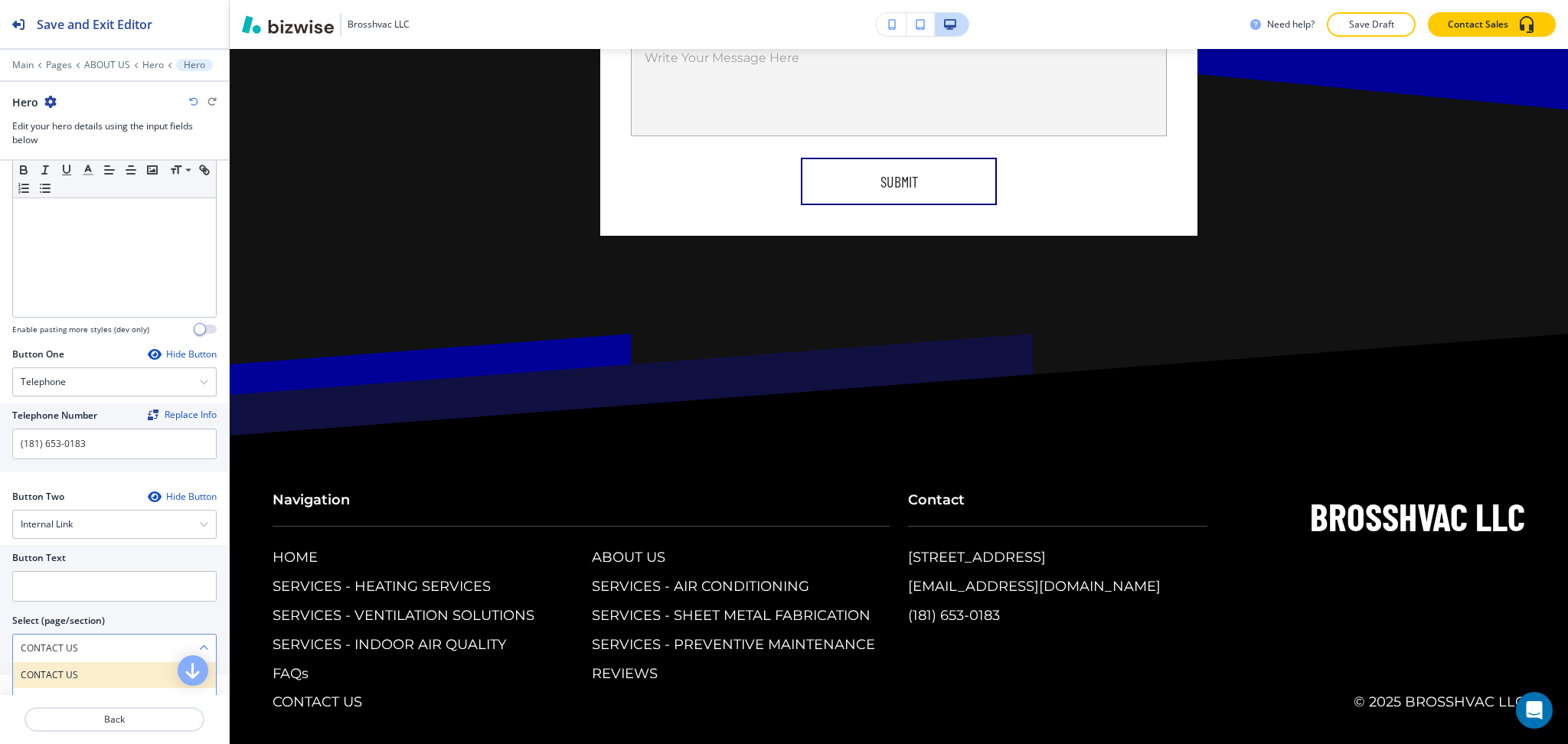
click at [53, 677] on h4 "CONTACT US" at bounding box center [114, 675] width 187 height 14
click at [56, 586] on input "text" at bounding box center [114, 586] width 204 height 31
paste input "CONTACT US"
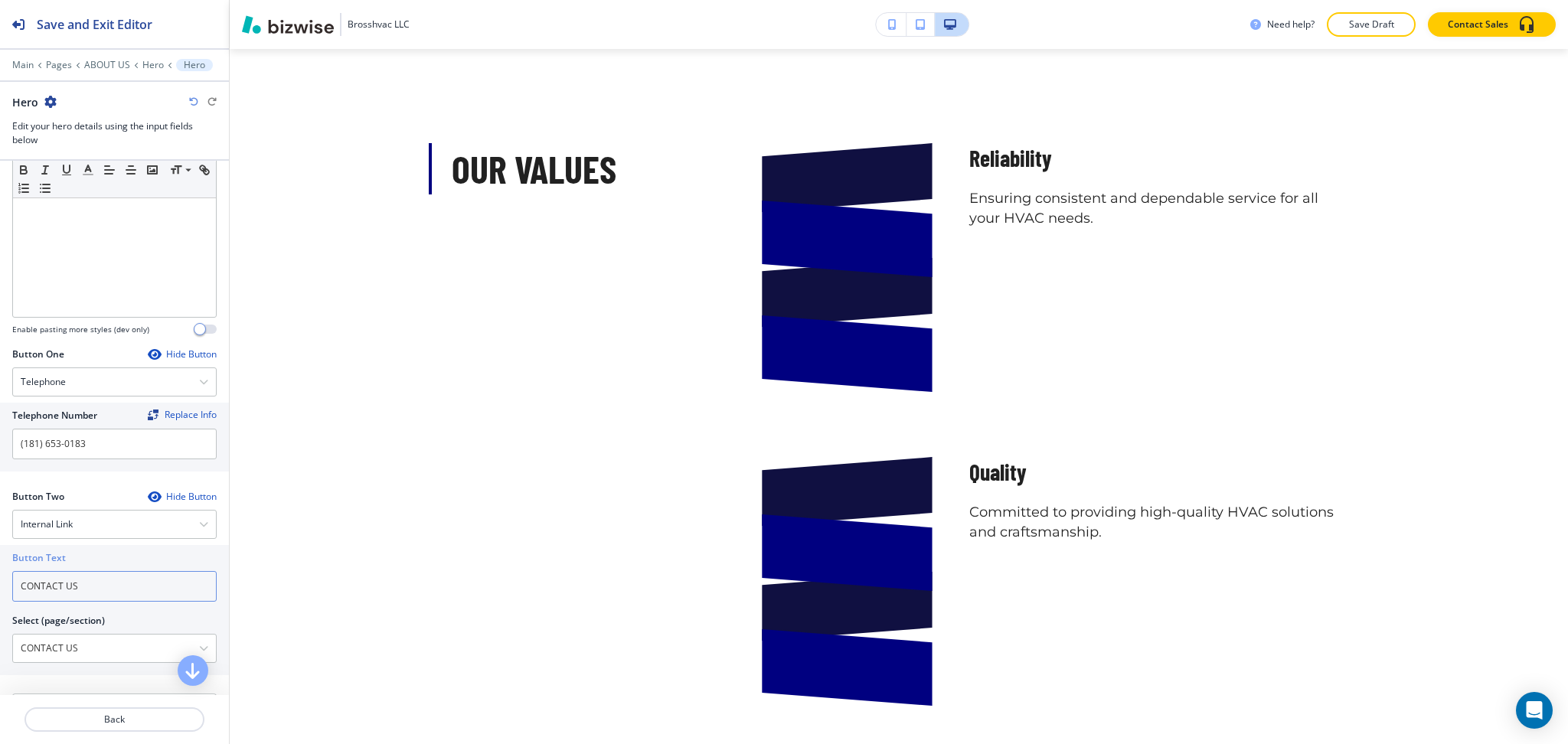
scroll to position [1434, 0]
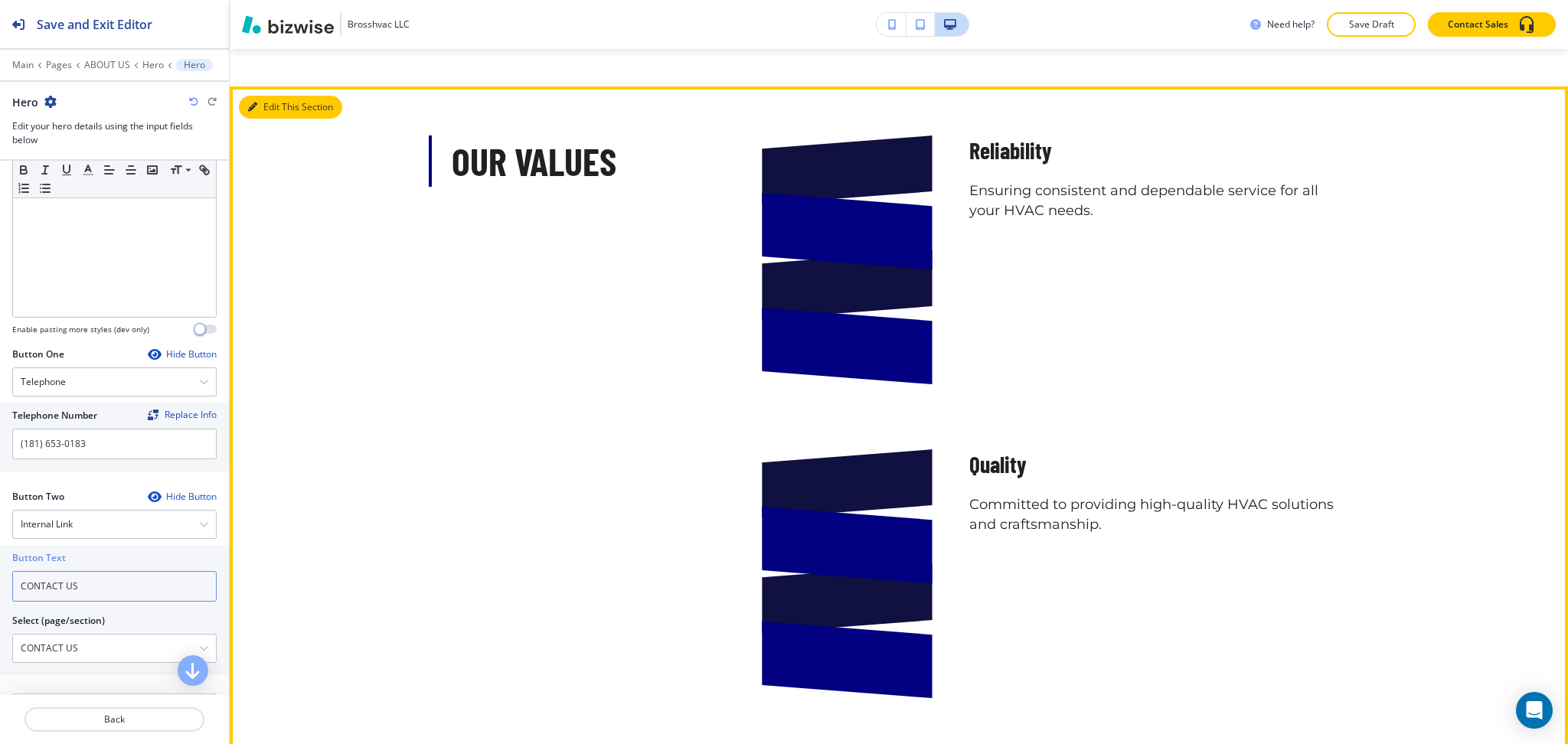
type input "CONTACT US"
click at [253, 103] on icon "button" at bounding box center [252, 107] width 9 height 9
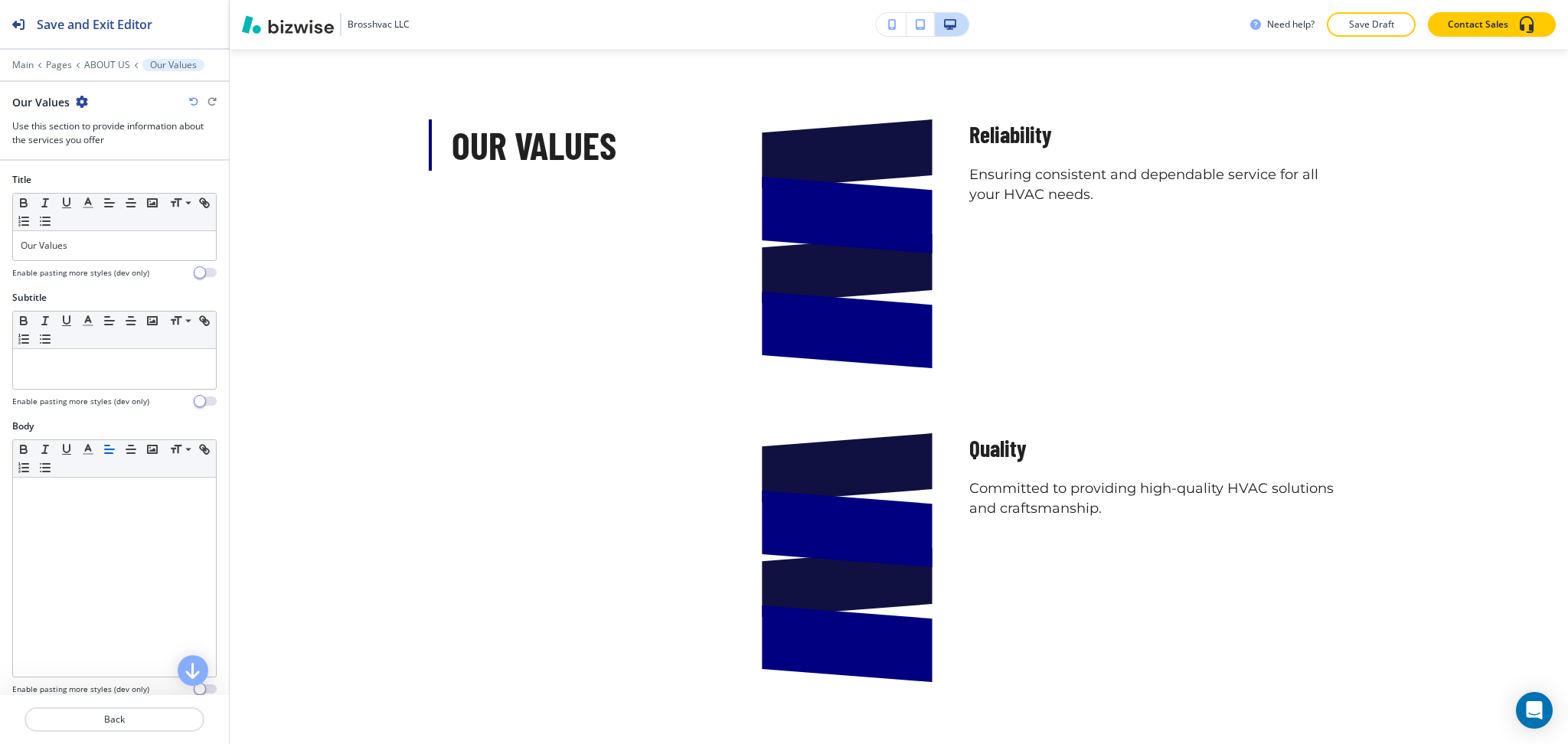
scroll to position [751, 0]
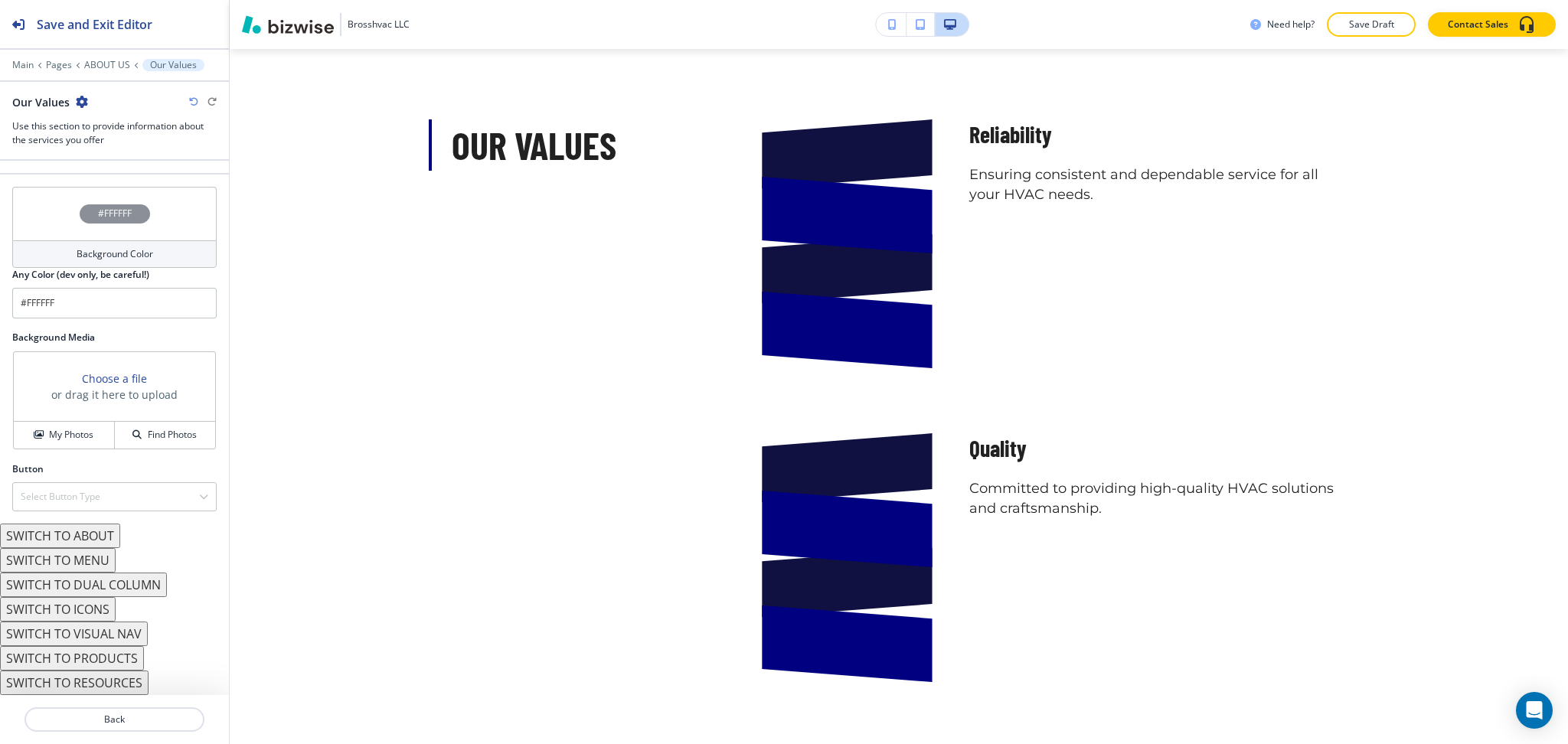
click at [94, 586] on button "SWITCH TO DUAL COLUMN" at bounding box center [83, 586] width 167 height 25
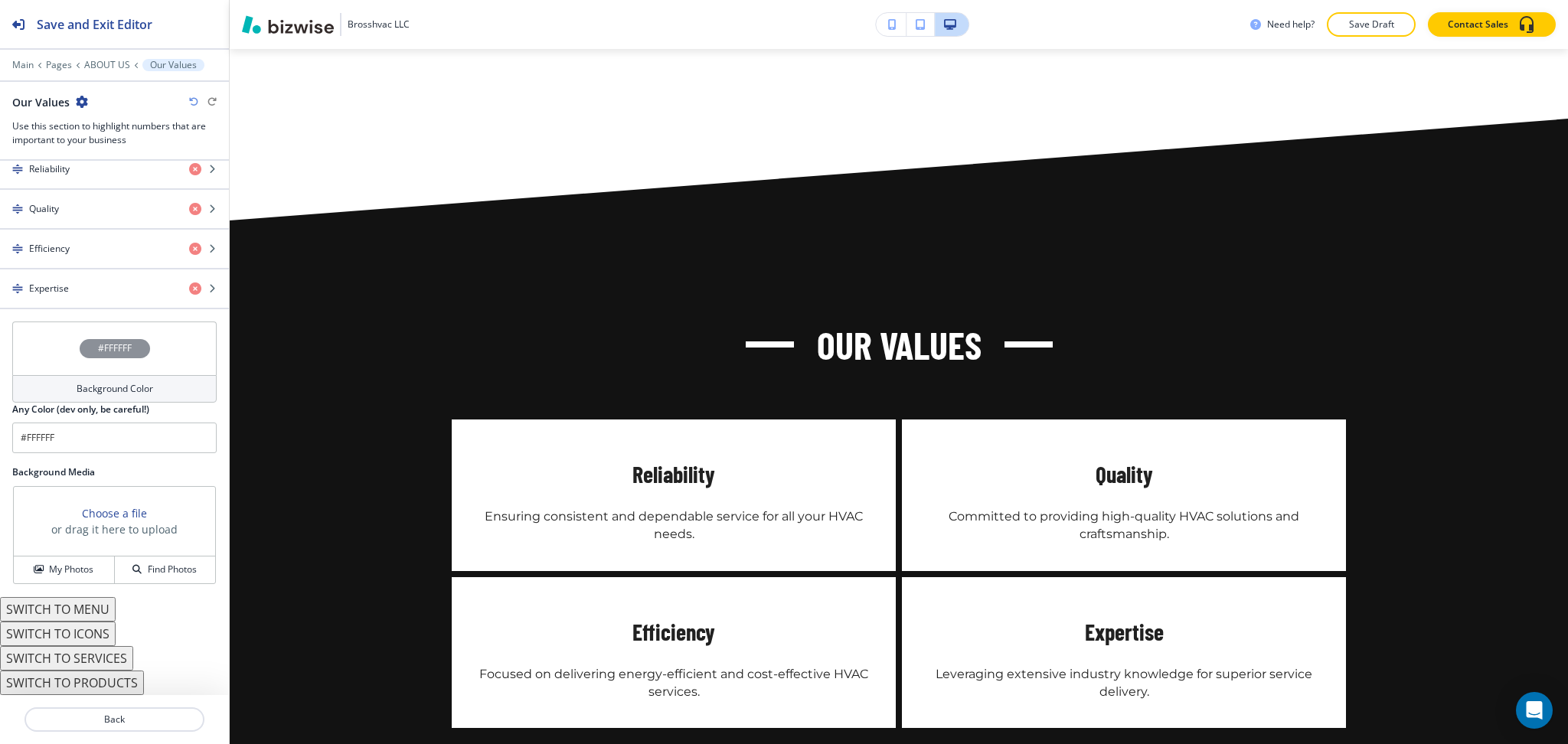
scroll to position [739, 0]
click at [74, 627] on button "SWITCH TO ICONS" at bounding box center [57, 635] width 115 height 25
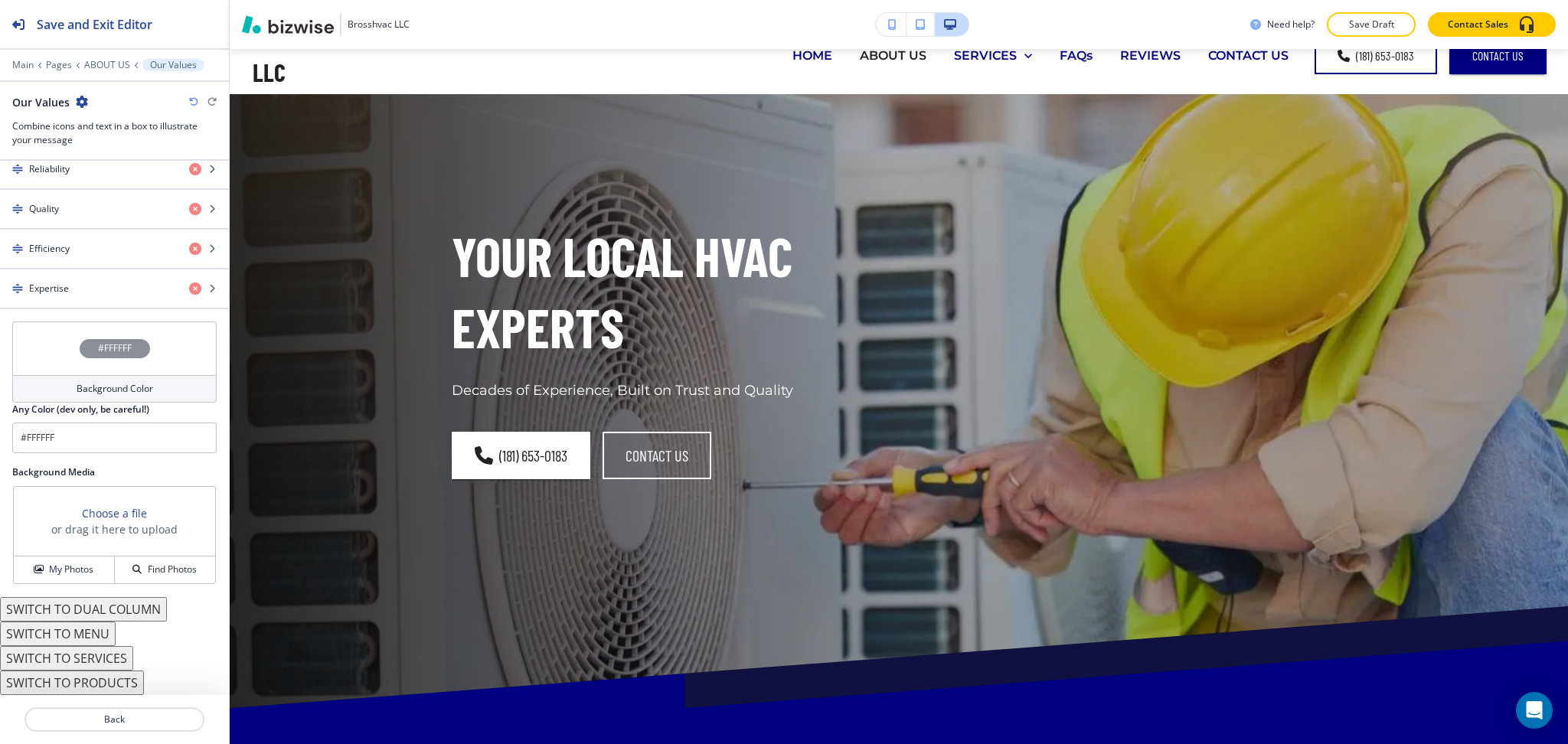
scroll to position [0, 0]
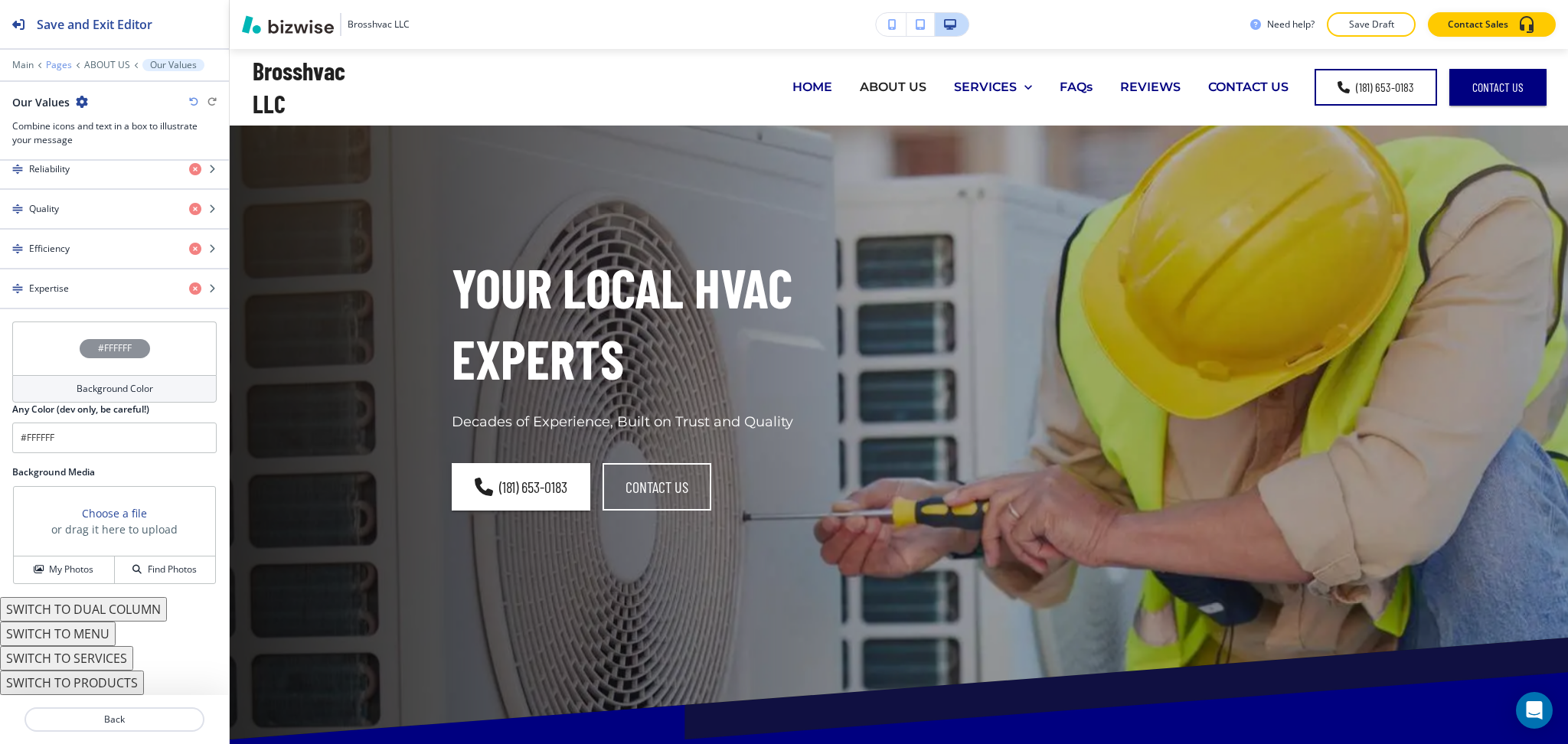
click at [52, 69] on p "Pages" at bounding box center [58, 65] width 26 height 11
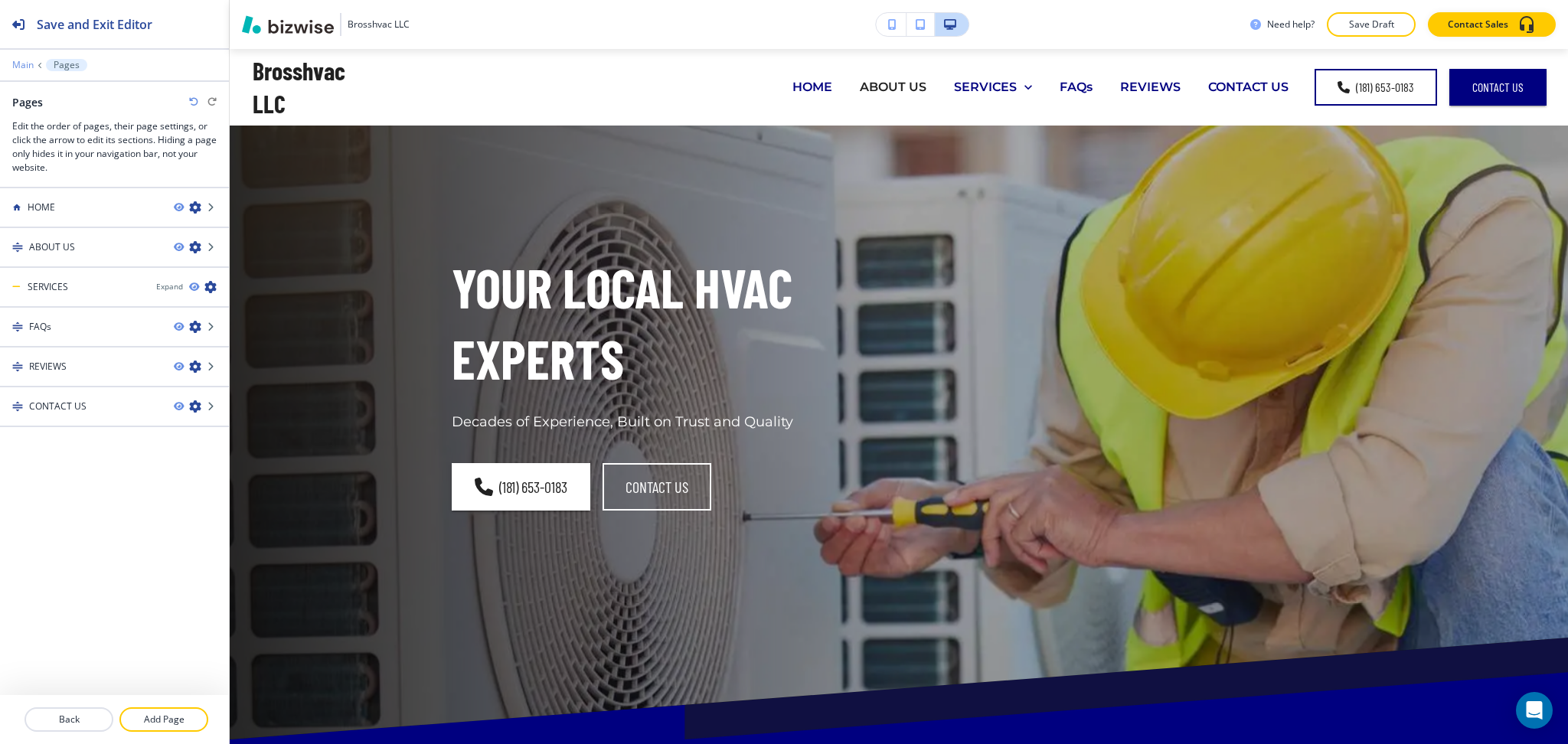
click at [21, 64] on p "Main" at bounding box center [23, 65] width 22 height 11
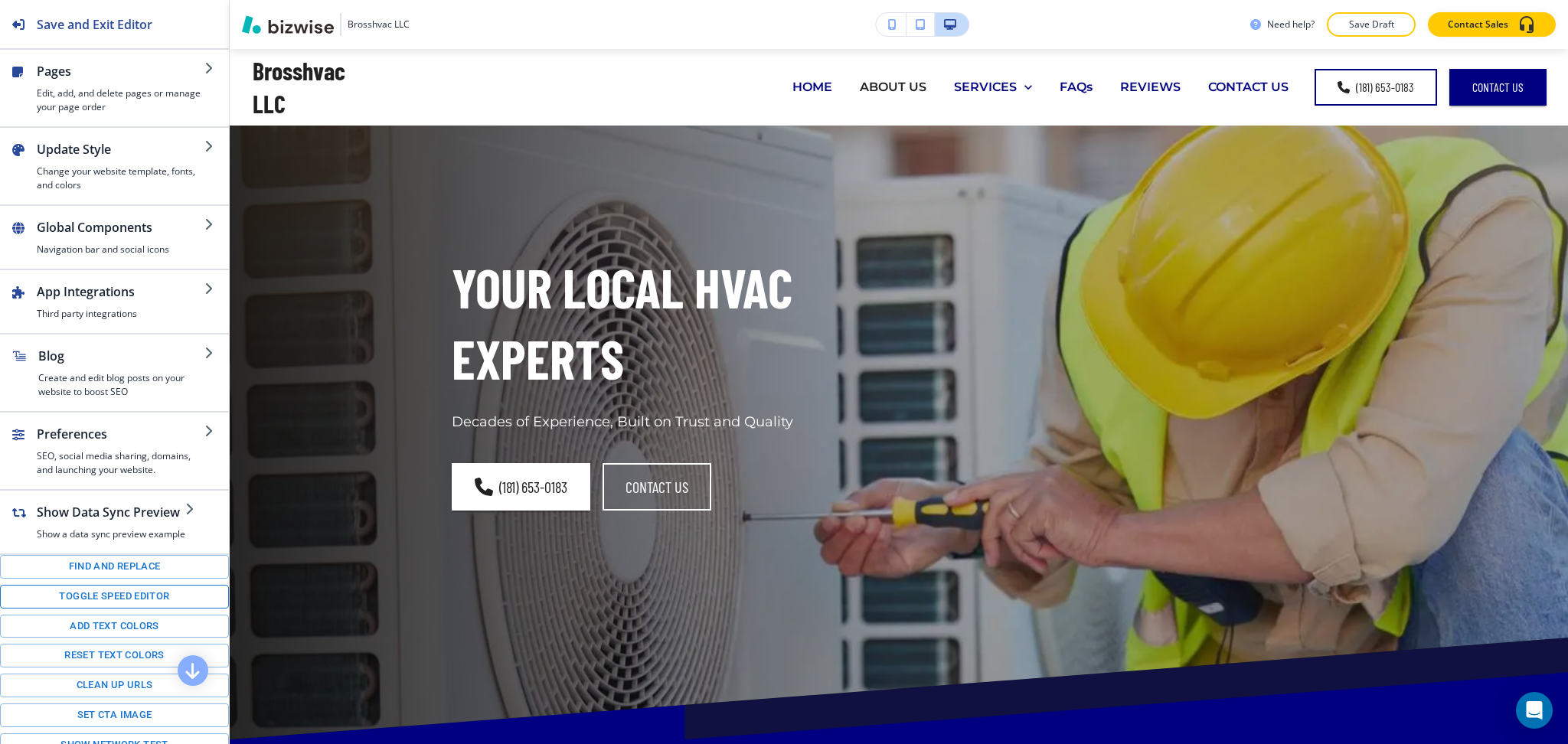
click at [163, 609] on button "Toggle speed editor" at bounding box center [114, 596] width 229 height 24
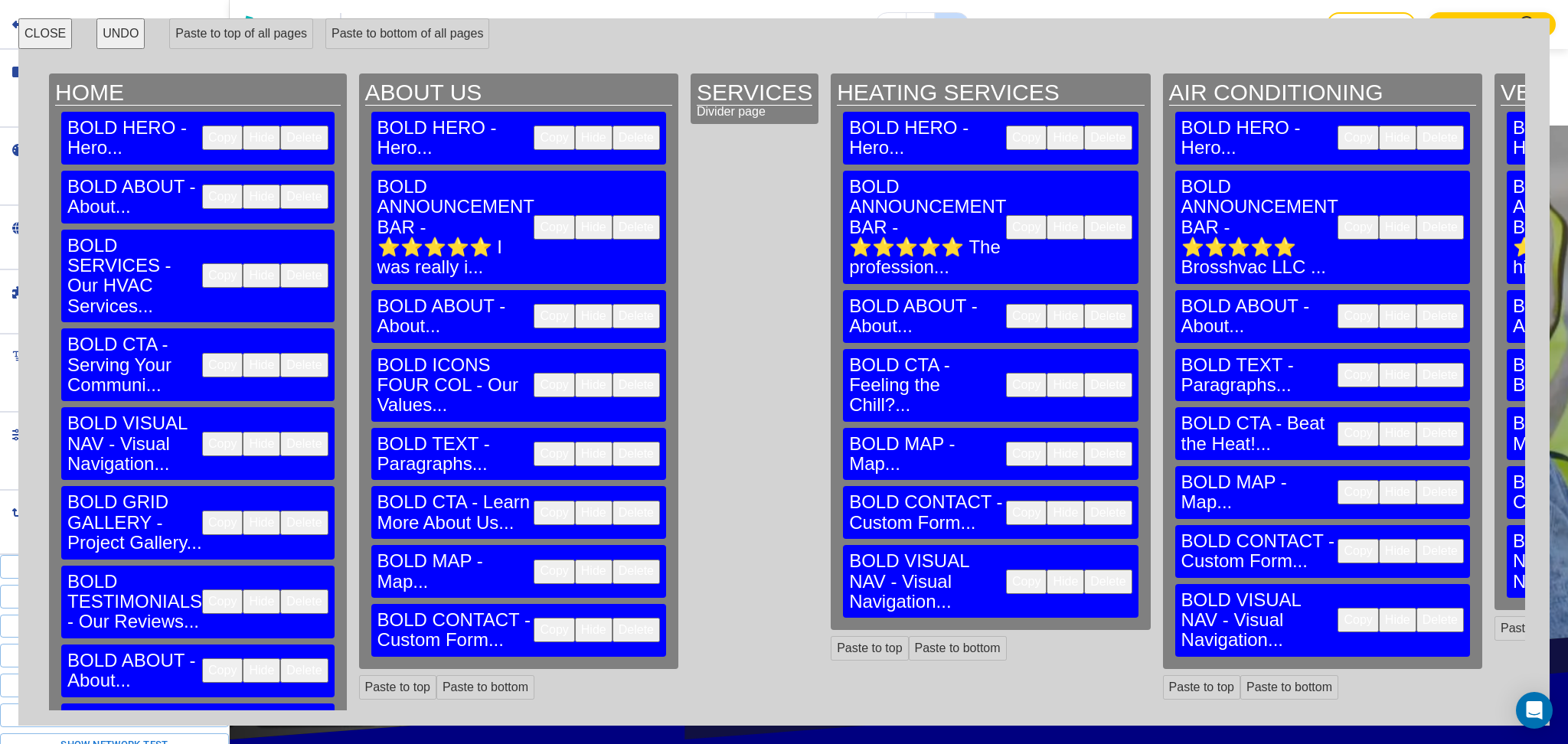
click at [1084, 129] on button "Delete" at bounding box center [1107, 138] width 47 height 25
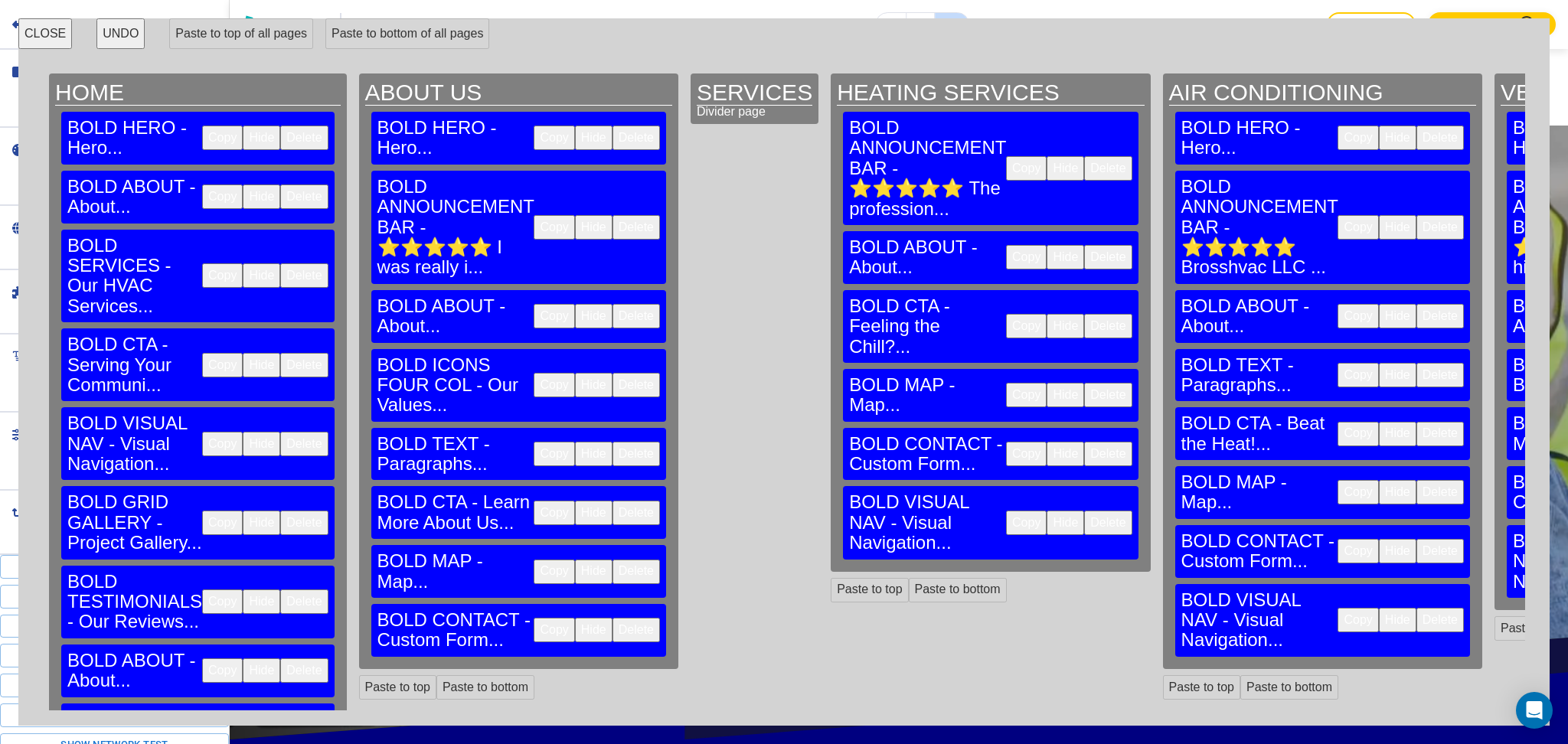
click at [1416, 125] on button "Delete" at bounding box center [1439, 138] width 47 height 25
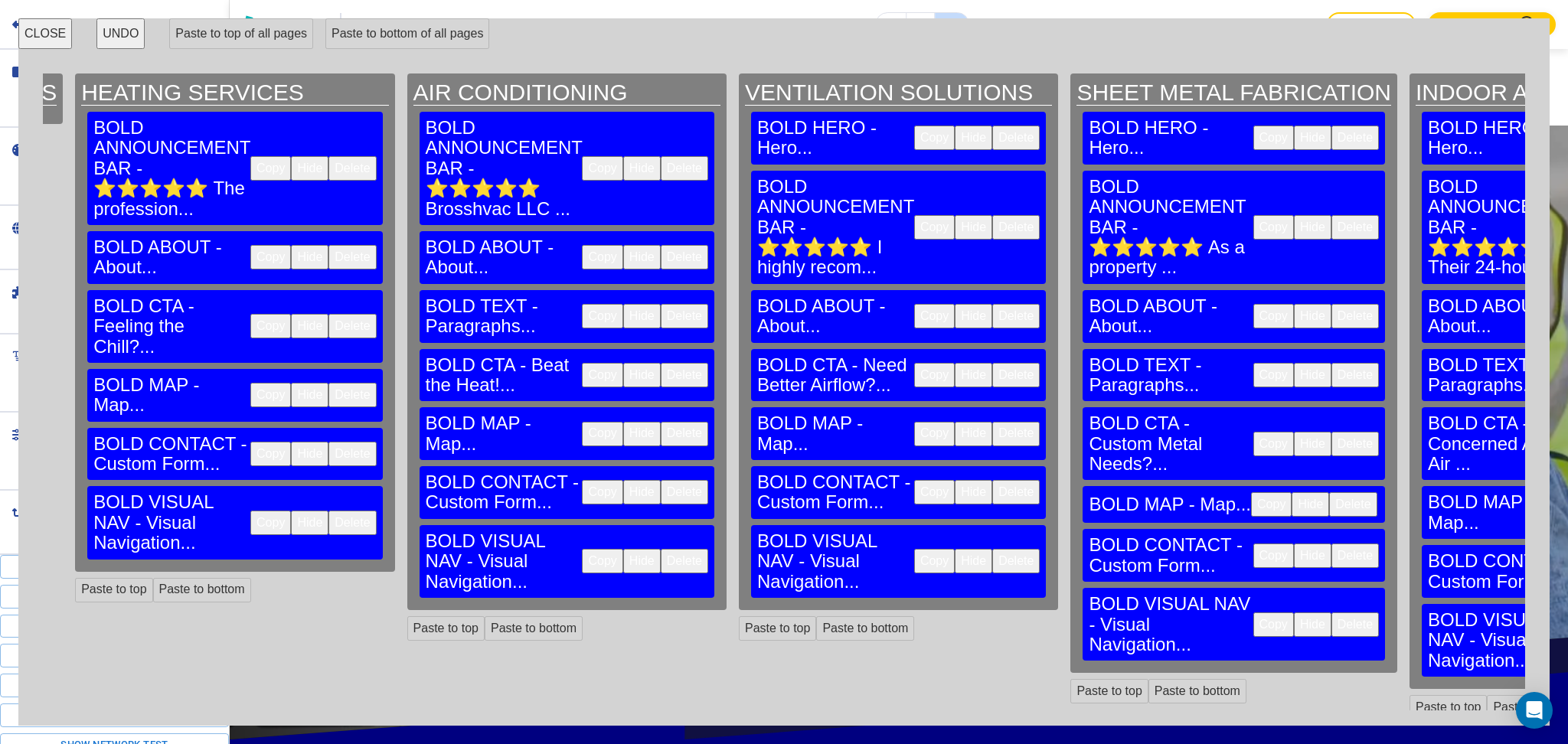
scroll to position [0, 784]
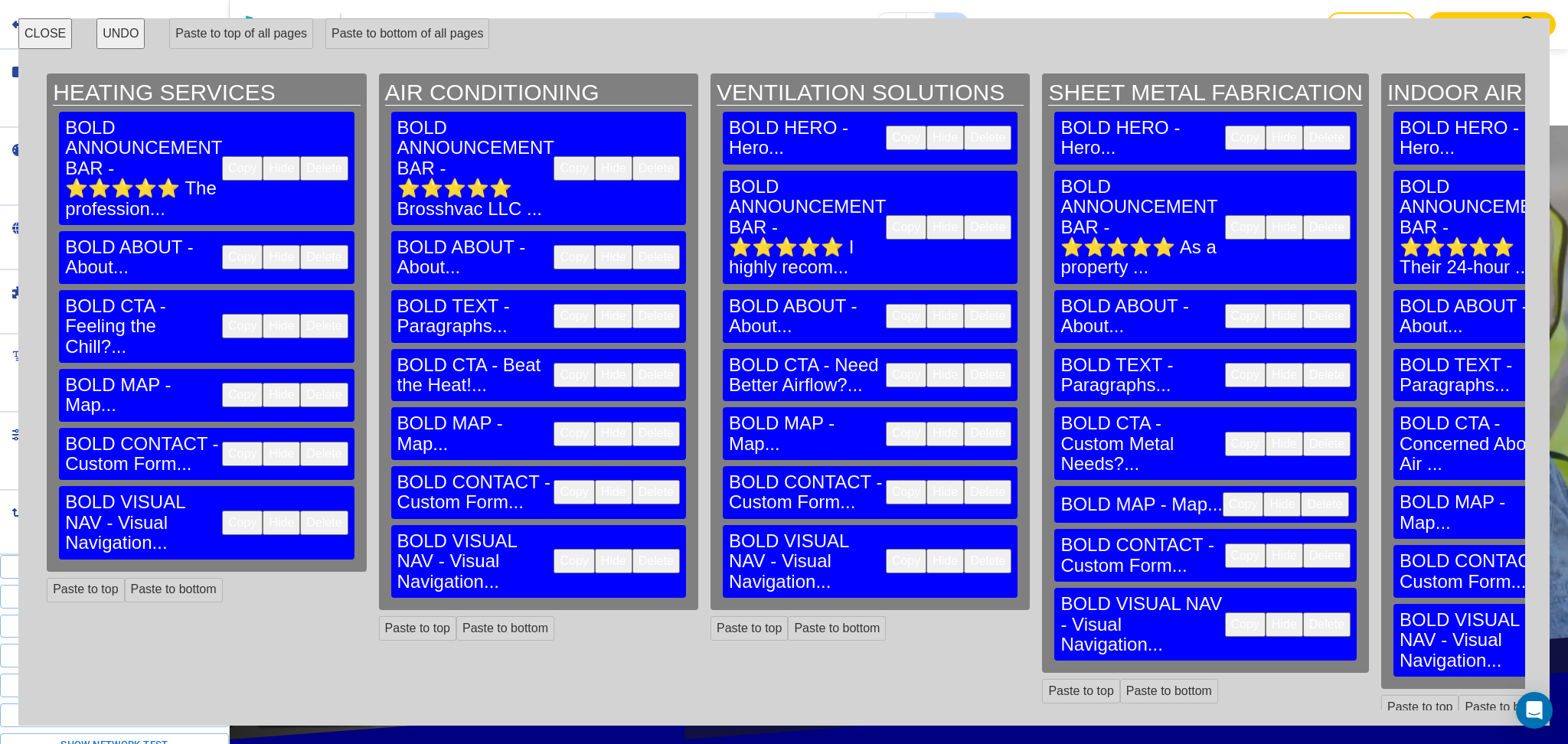
click at [964, 129] on button "Delete" at bounding box center [987, 138] width 47 height 25
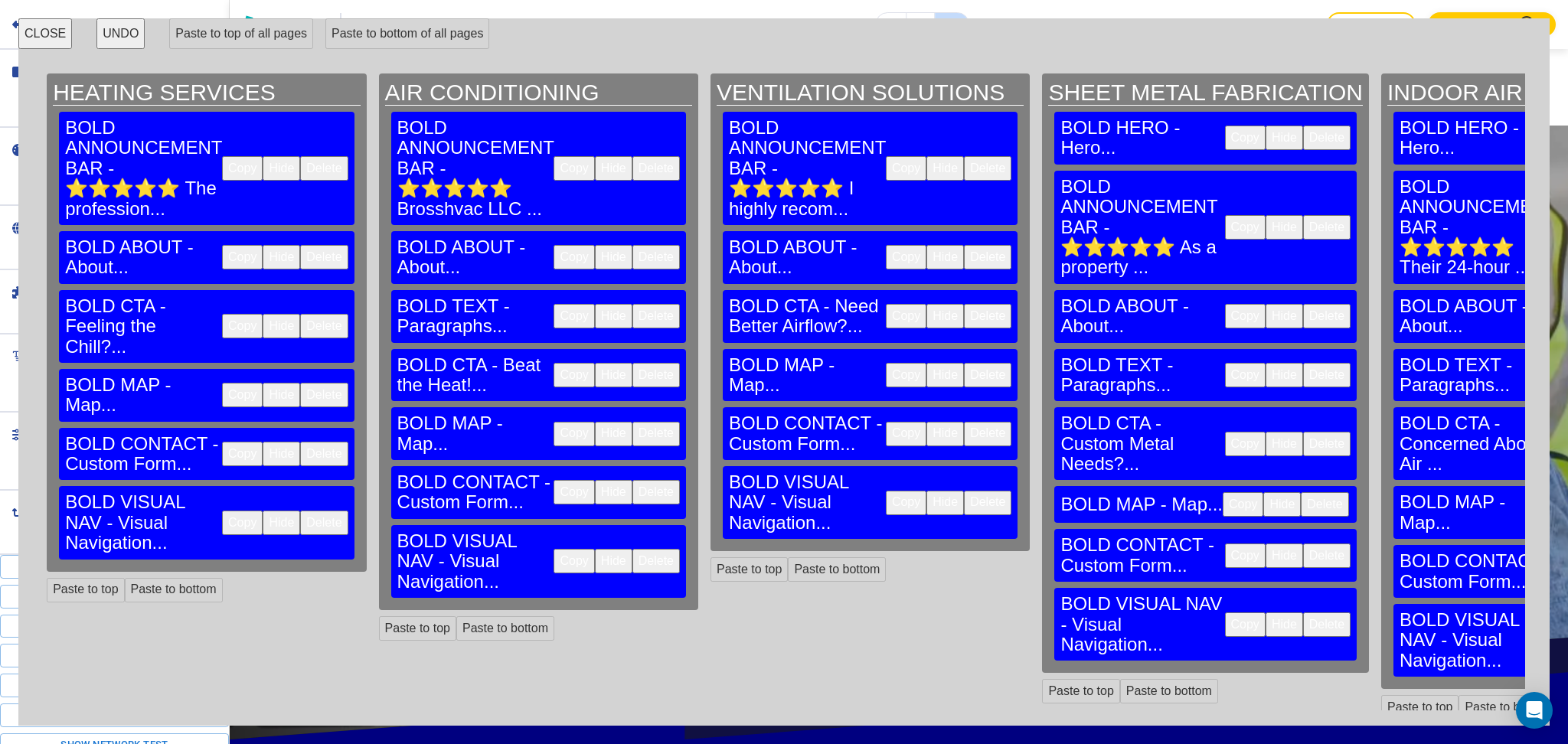
click at [1303, 128] on button "Delete" at bounding box center [1326, 138] width 47 height 25
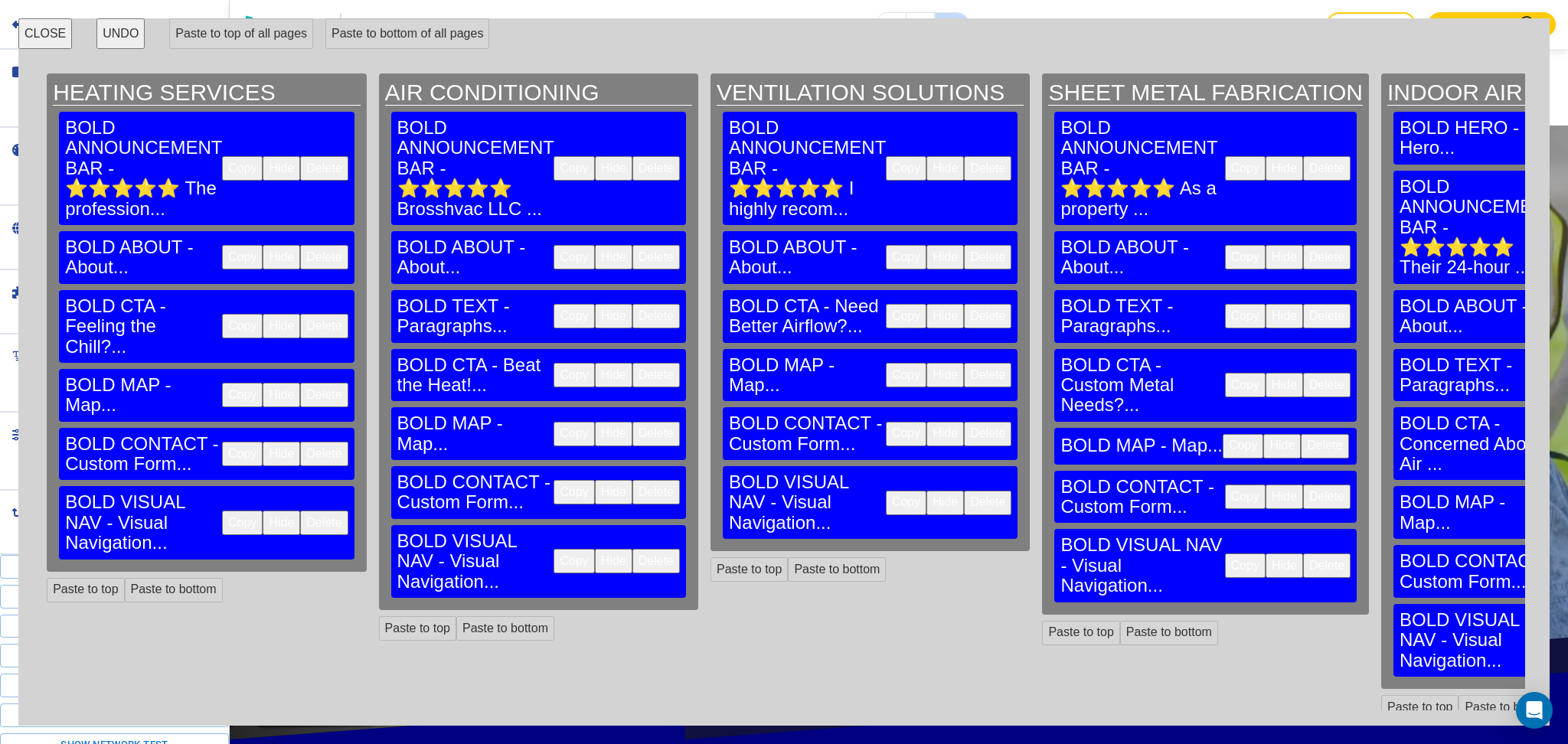
click at [1393, 139] on div "BOLD HERO - Hero... Copy Hide Delete" at bounding box center [1540, 139] width 294 height 53
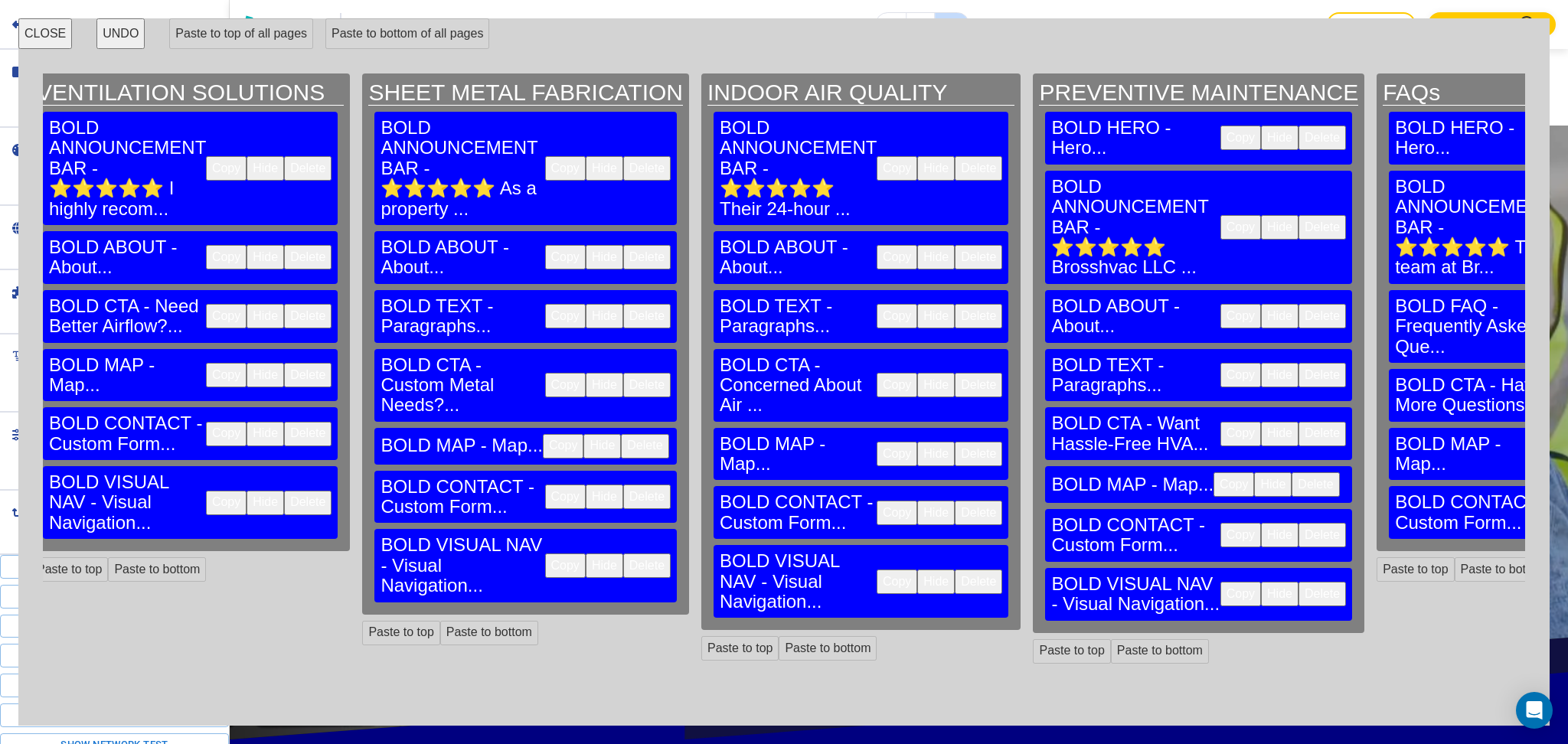
scroll to position [0, 1576]
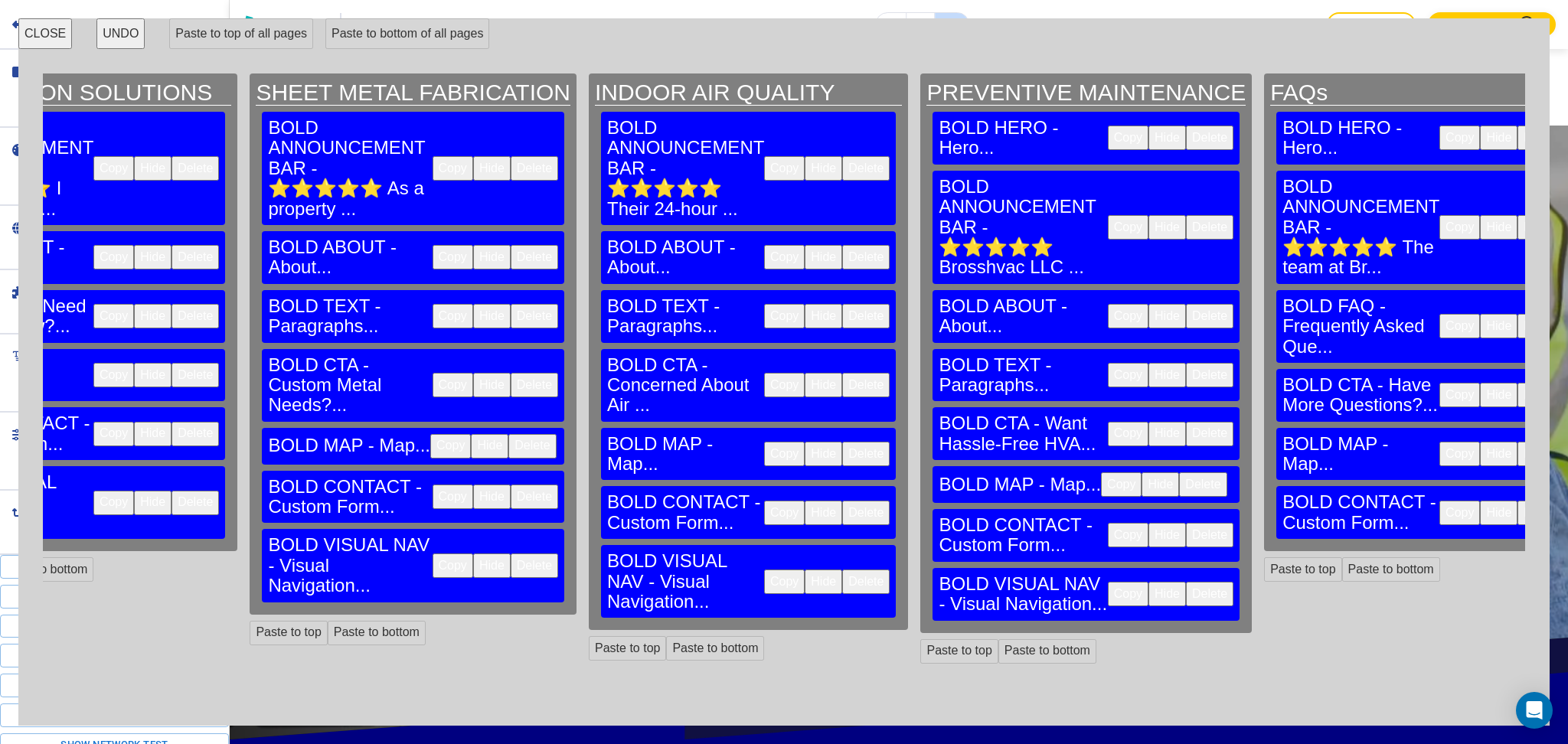
click at [1186, 125] on button "Delete" at bounding box center [1209, 138] width 47 height 25
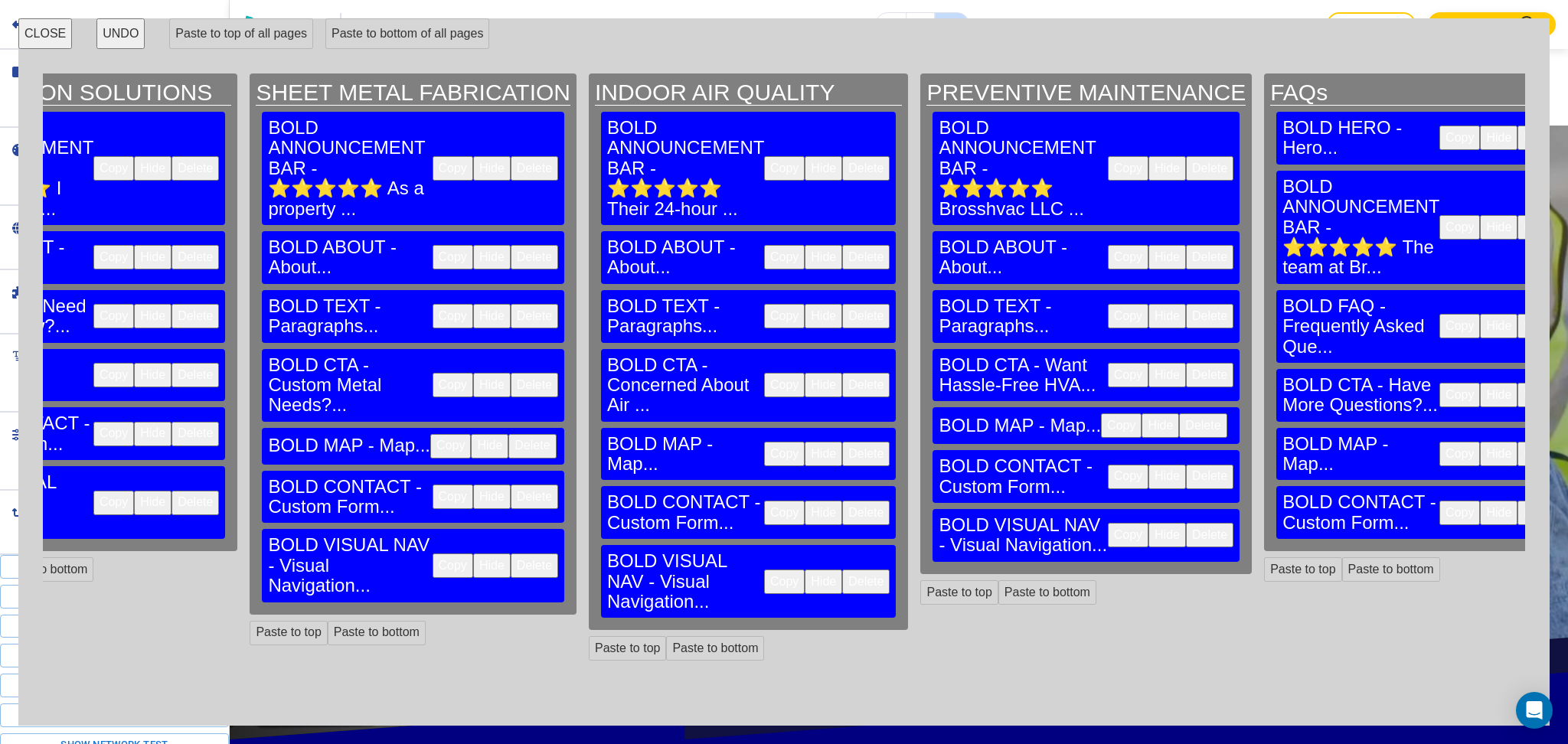
click at [1517, 128] on button "Delete" at bounding box center [1541, 138] width 47 height 25
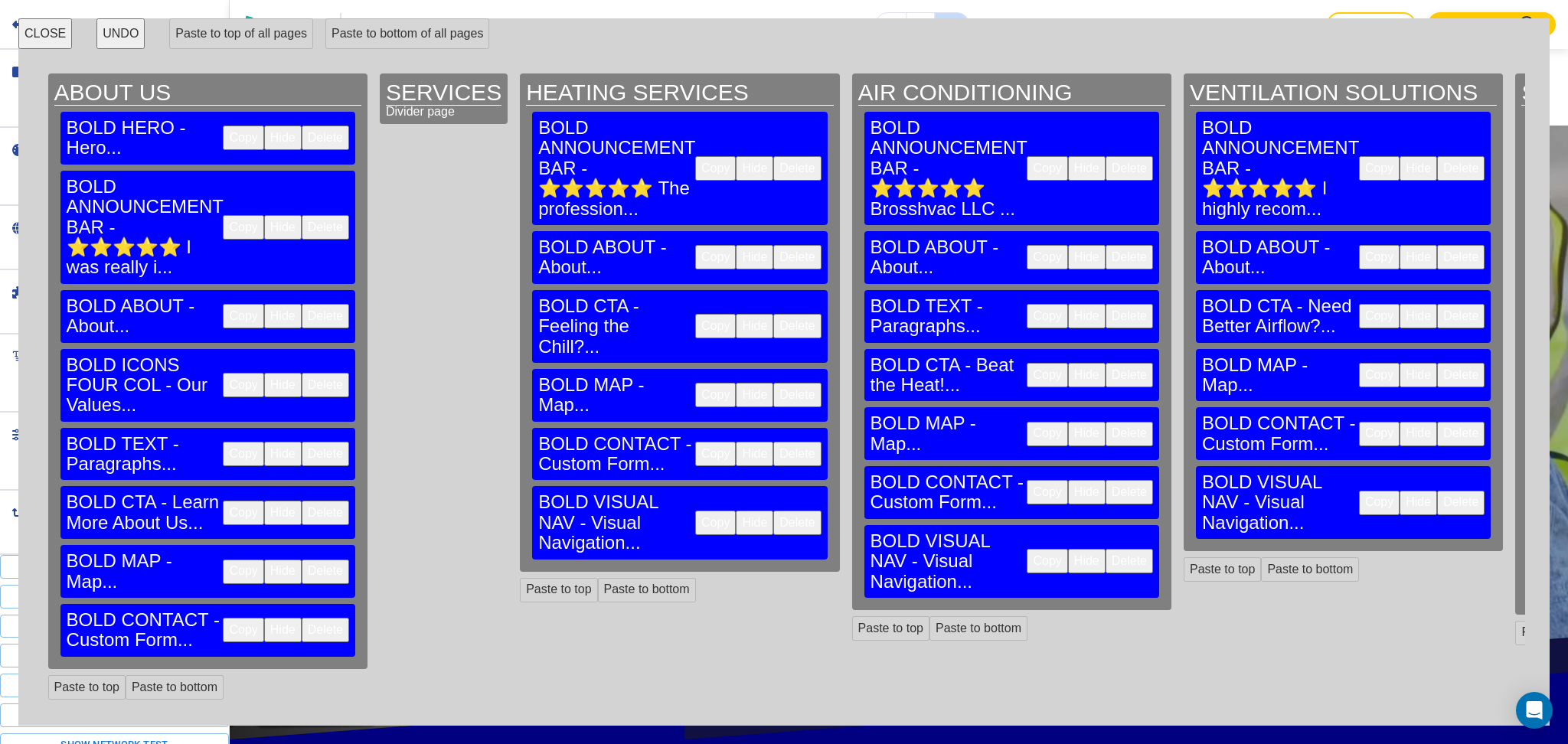
scroll to position [0, 0]
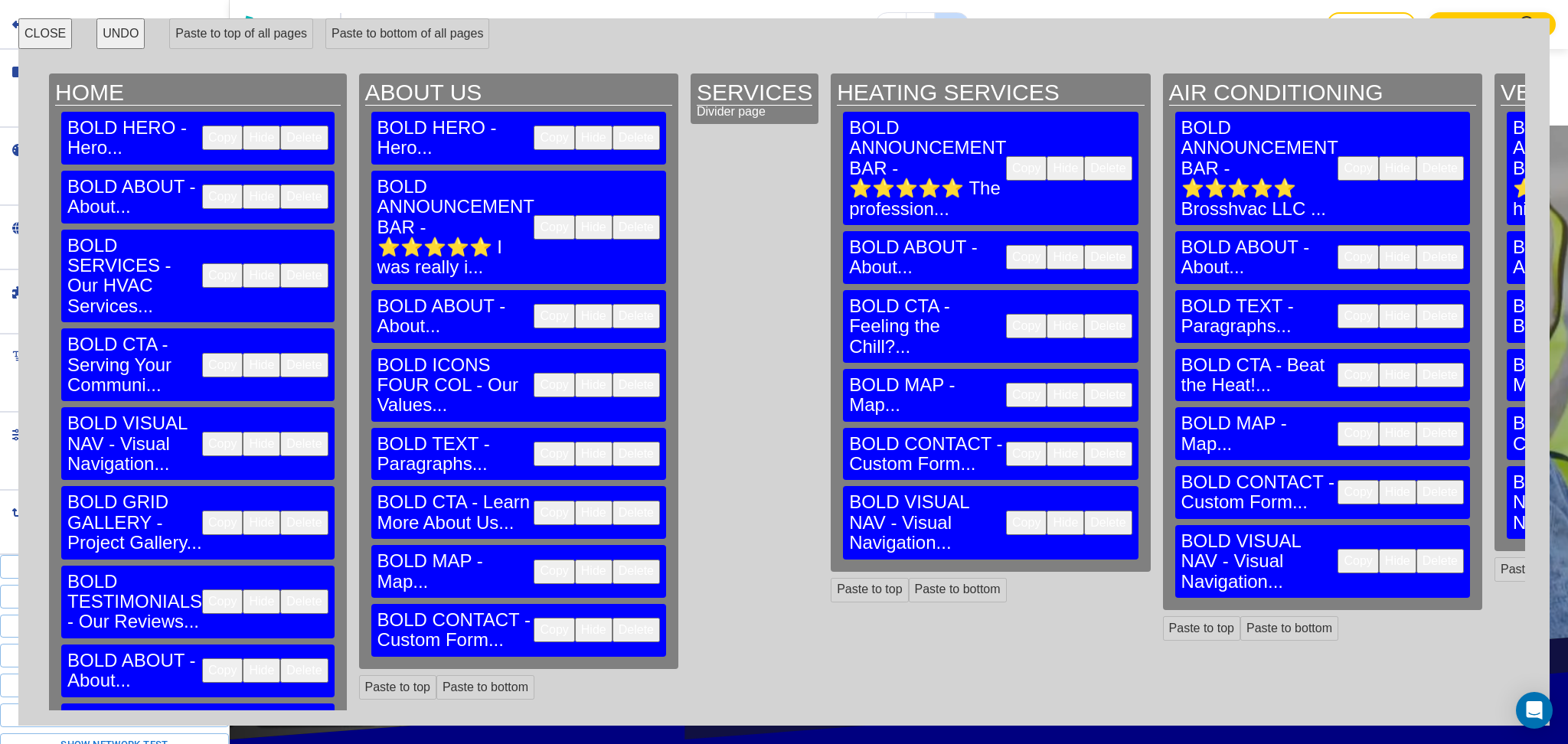
click at [533, 125] on button "Copy" at bounding box center [553, 138] width 41 height 25
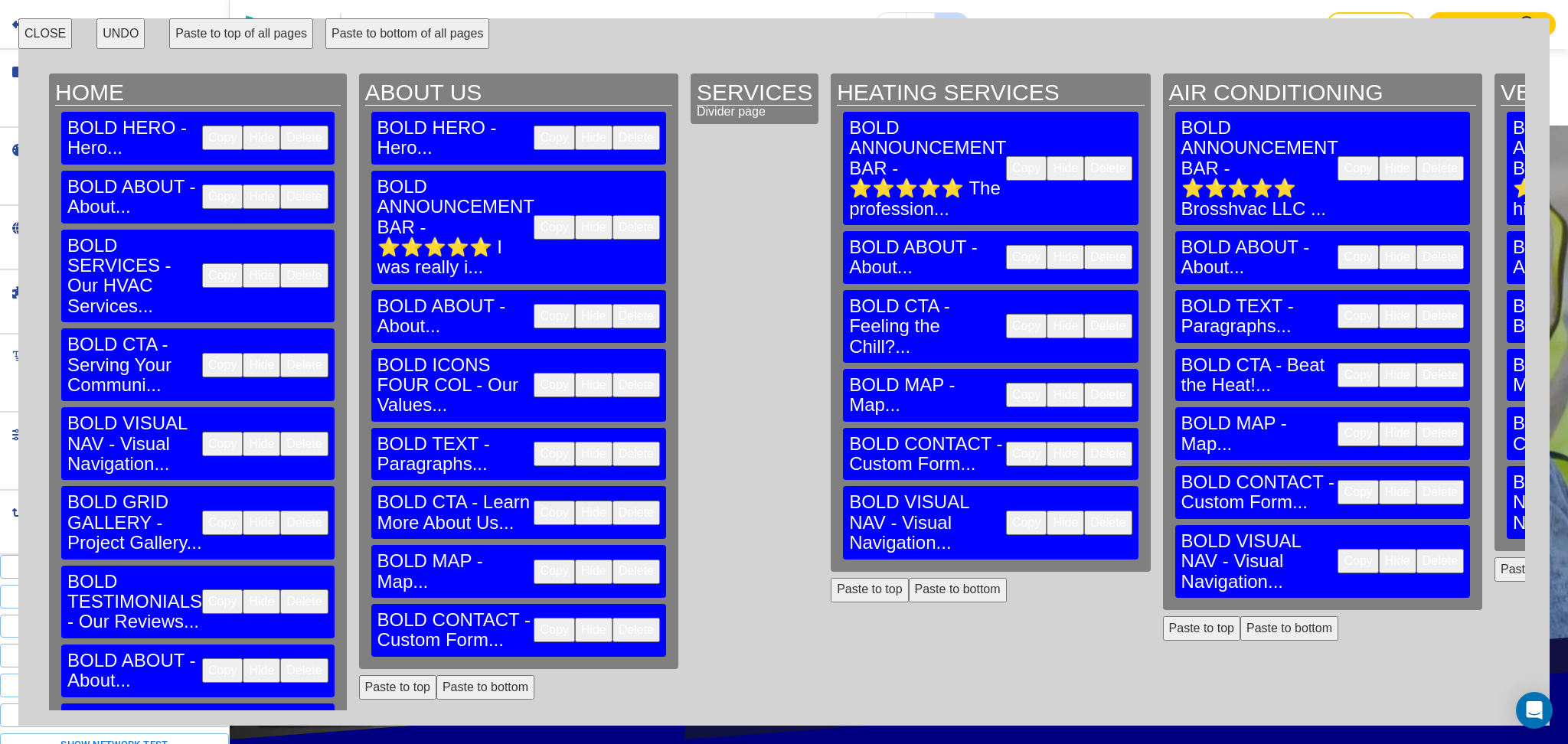
click at [214, 34] on button "Paste to top of all pages" at bounding box center [241, 33] width 144 height 31
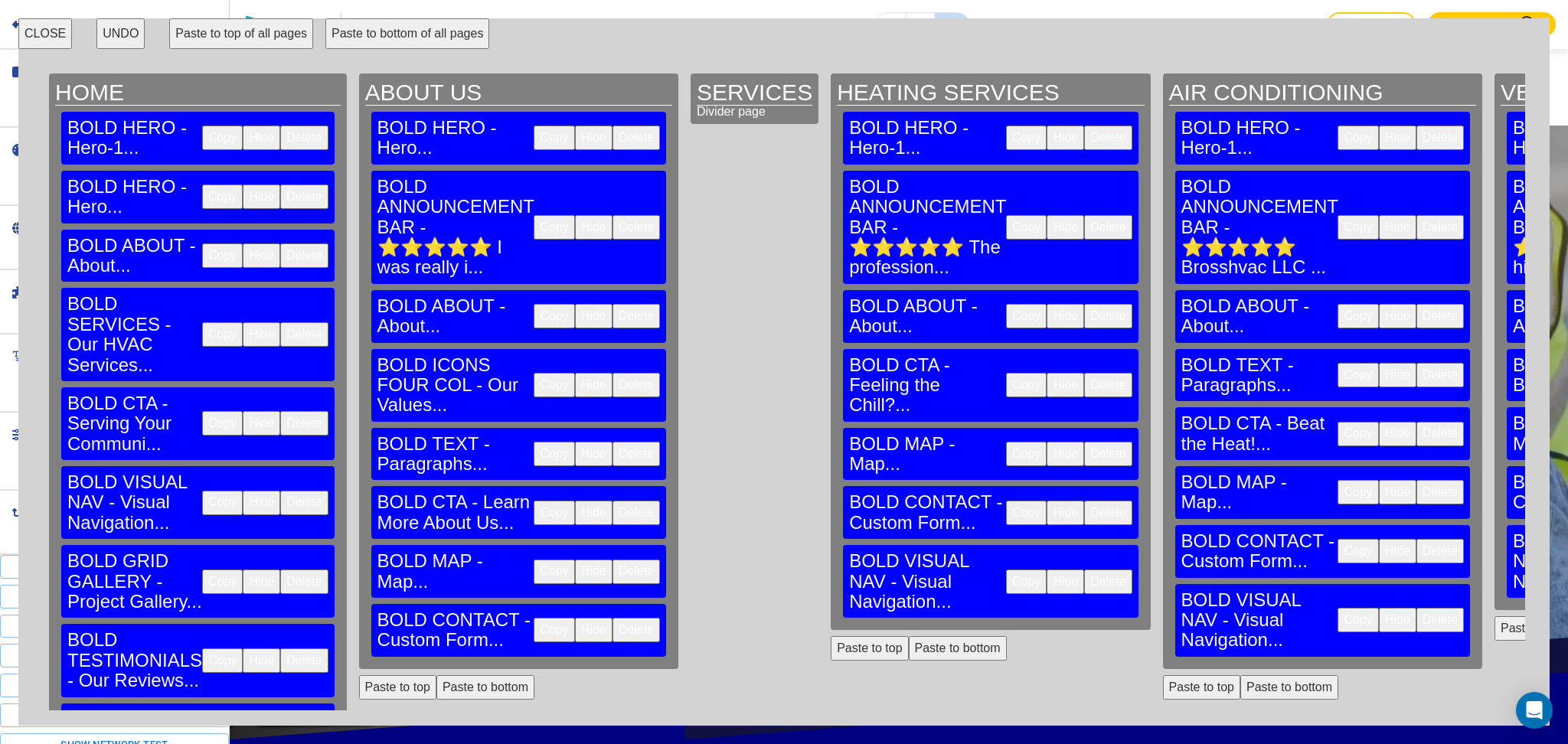
click at [280, 125] on button "Delete" at bounding box center [303, 138] width 47 height 25
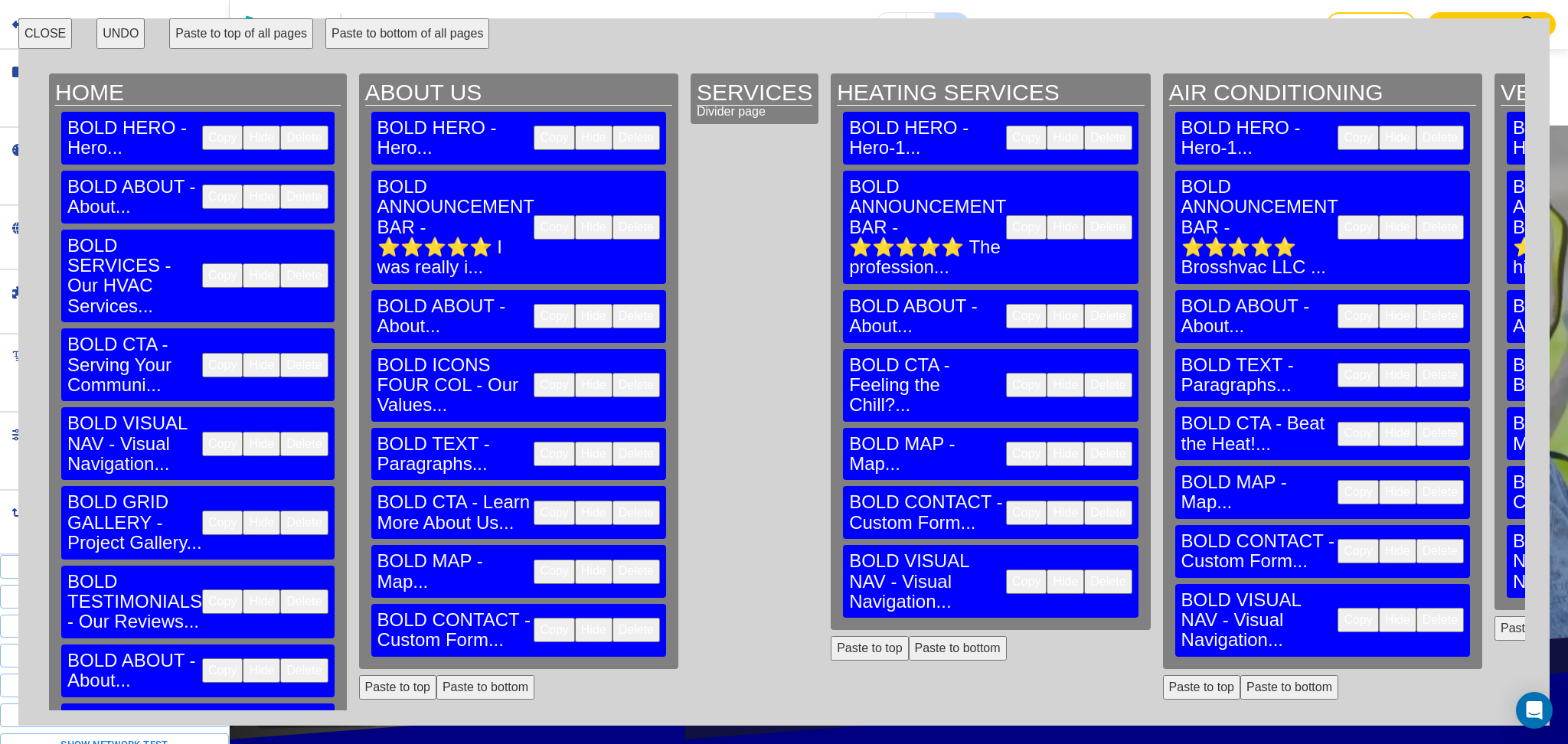
click at [1084, 501] on button "Delete" at bounding box center [1107, 513] width 47 height 25
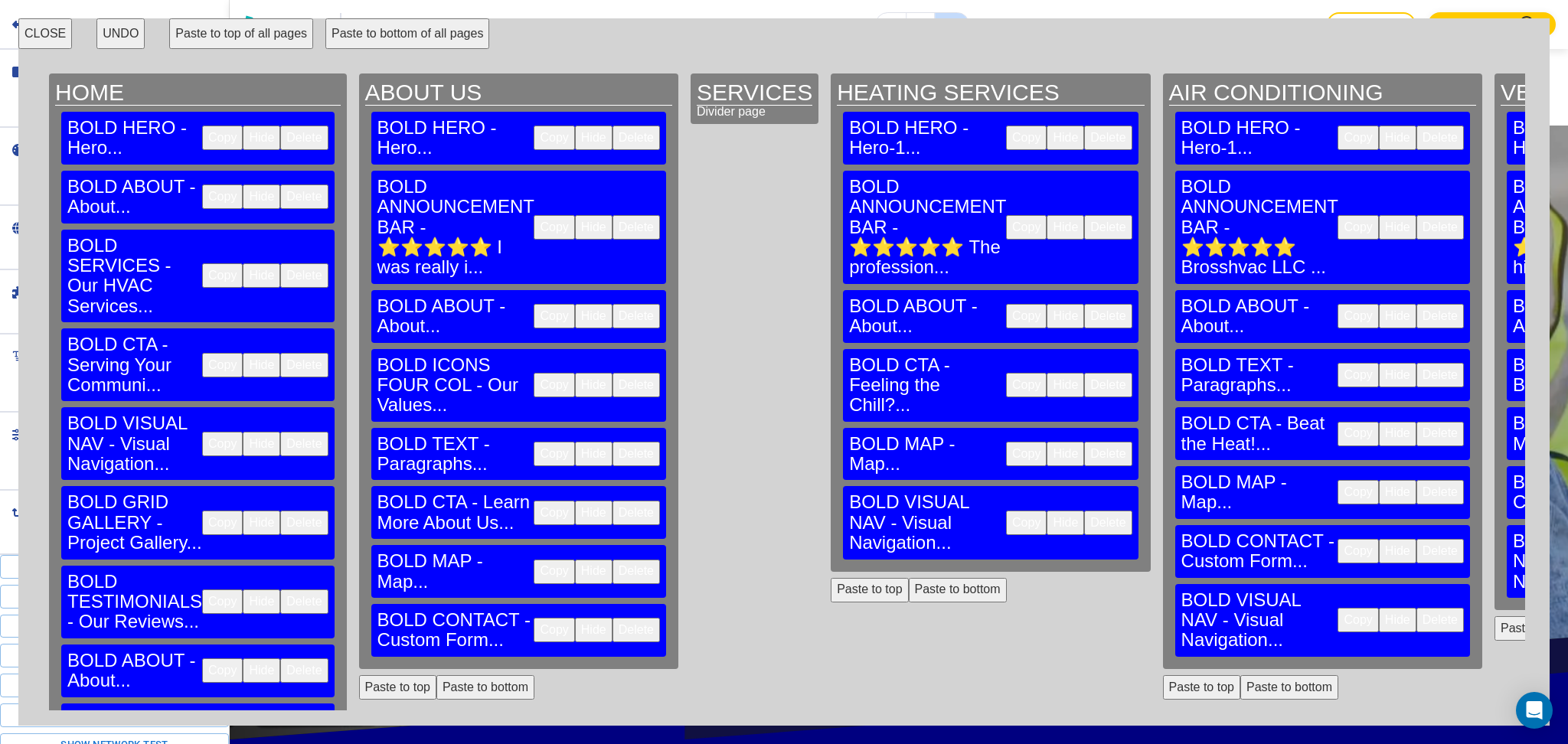
click at [1084, 511] on button "Delete" at bounding box center [1107, 523] width 47 height 25
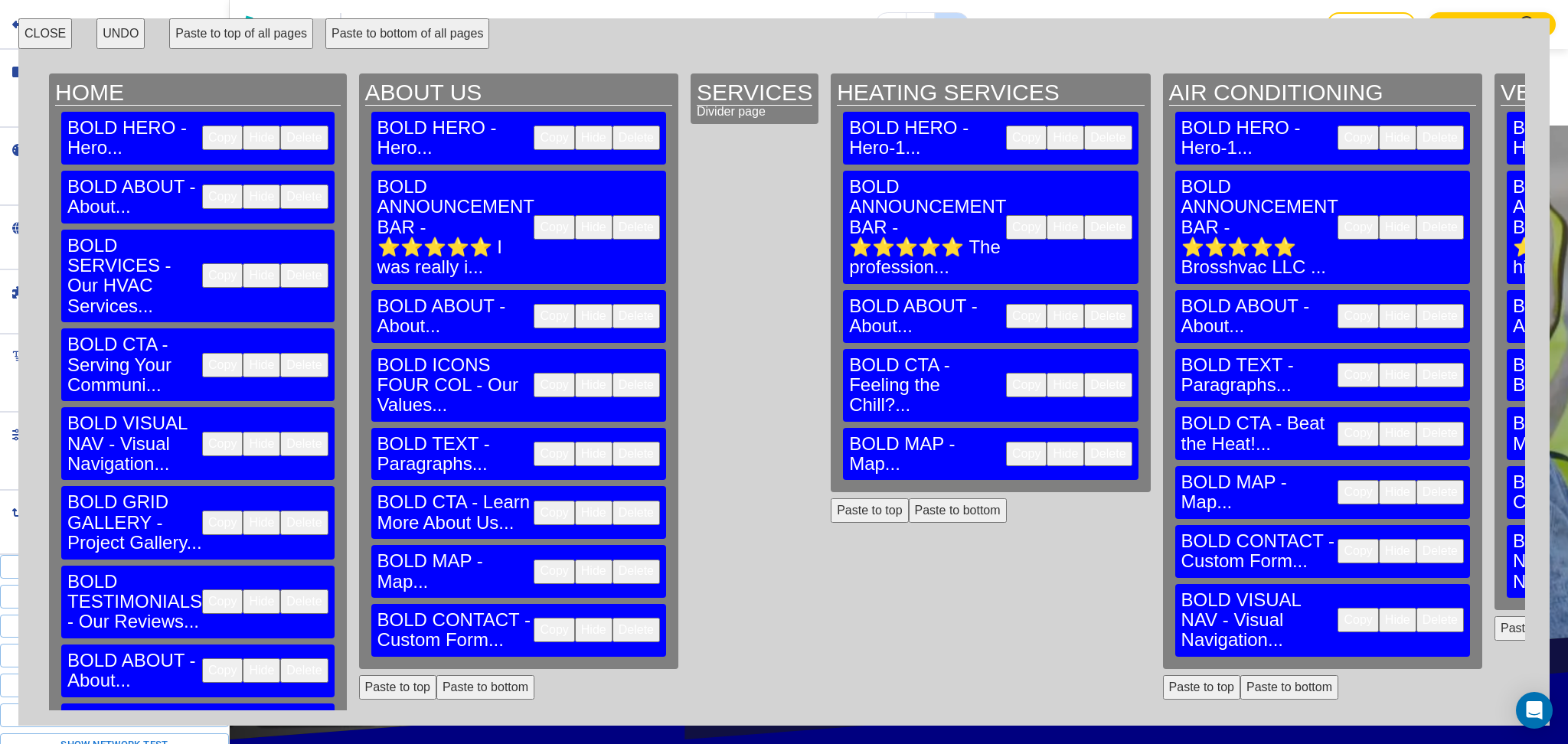
click at [1416, 539] on button "Delete" at bounding box center [1439, 552] width 47 height 25
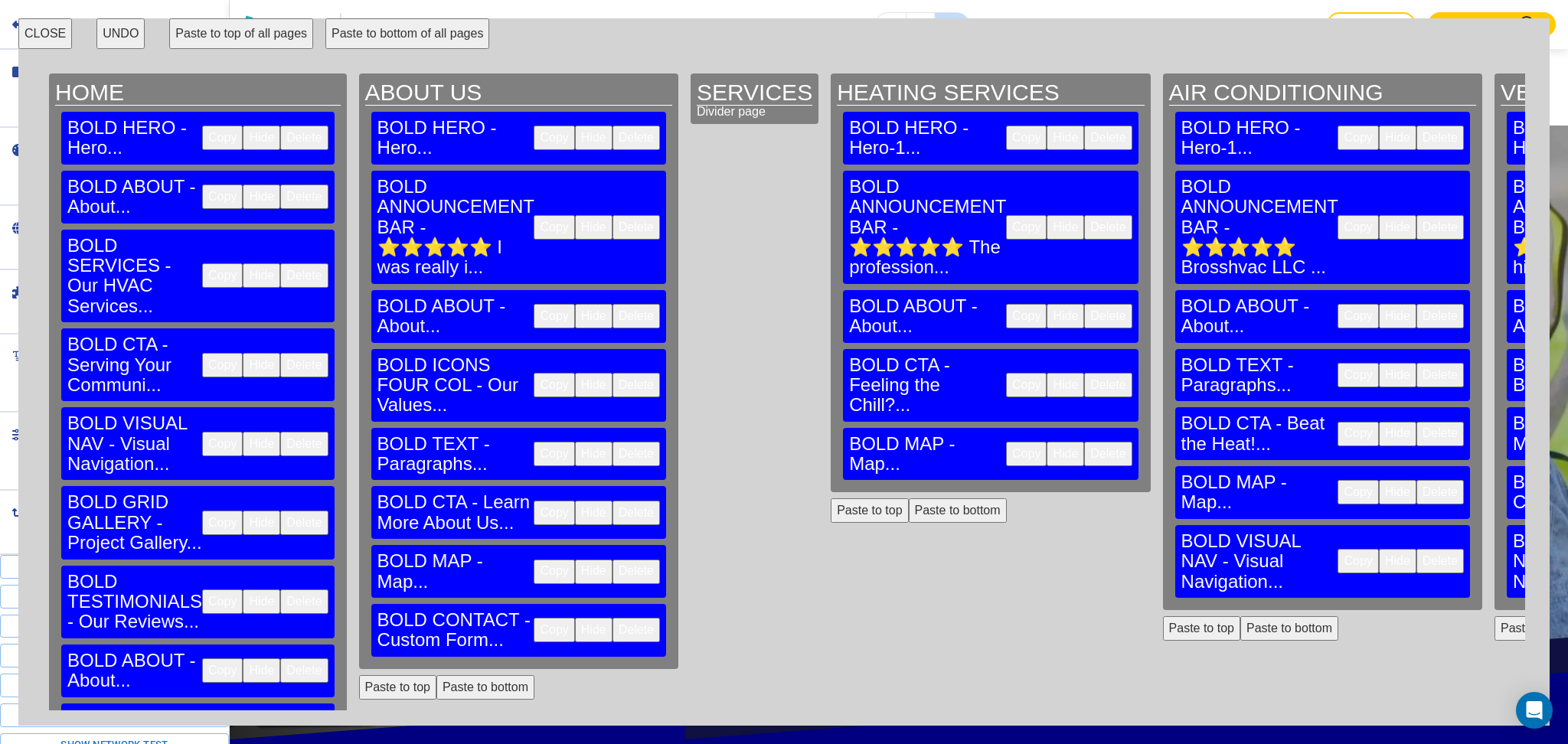
click at [1416, 549] on button "Delete" at bounding box center [1439, 562] width 47 height 25
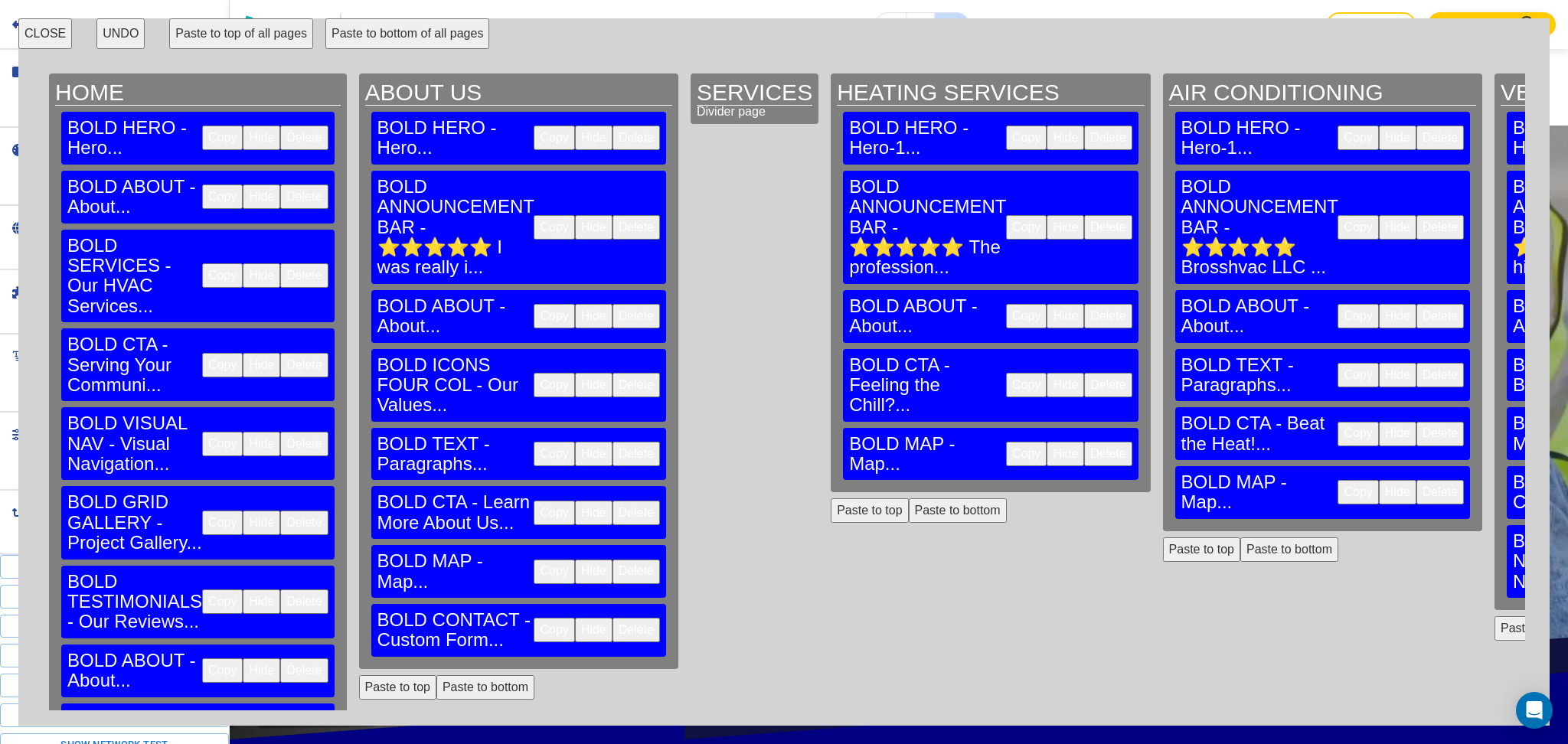
click at [613, 560] on button "Delete" at bounding box center [636, 572] width 47 height 25
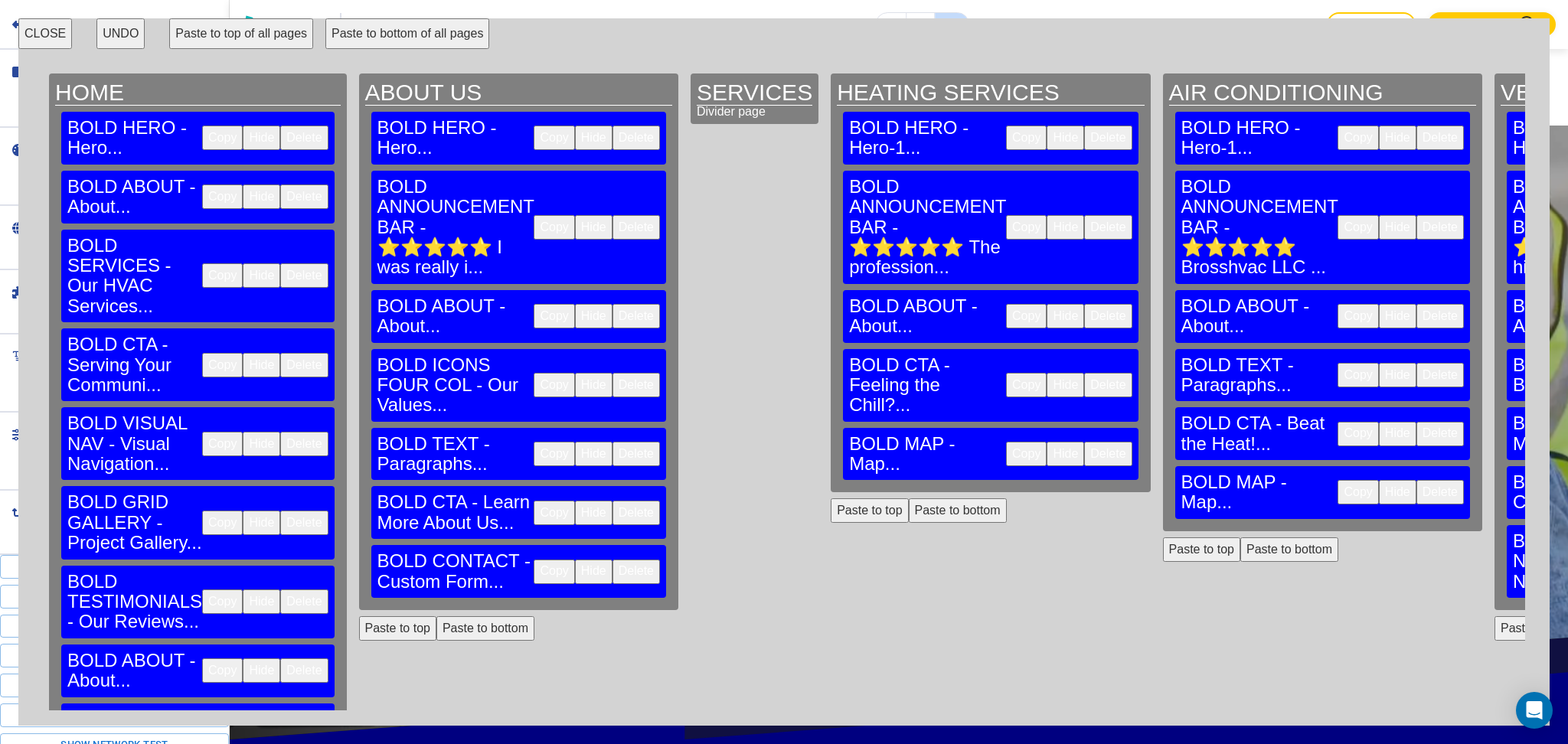
click at [613, 560] on button "Delete" at bounding box center [636, 572] width 47 height 25
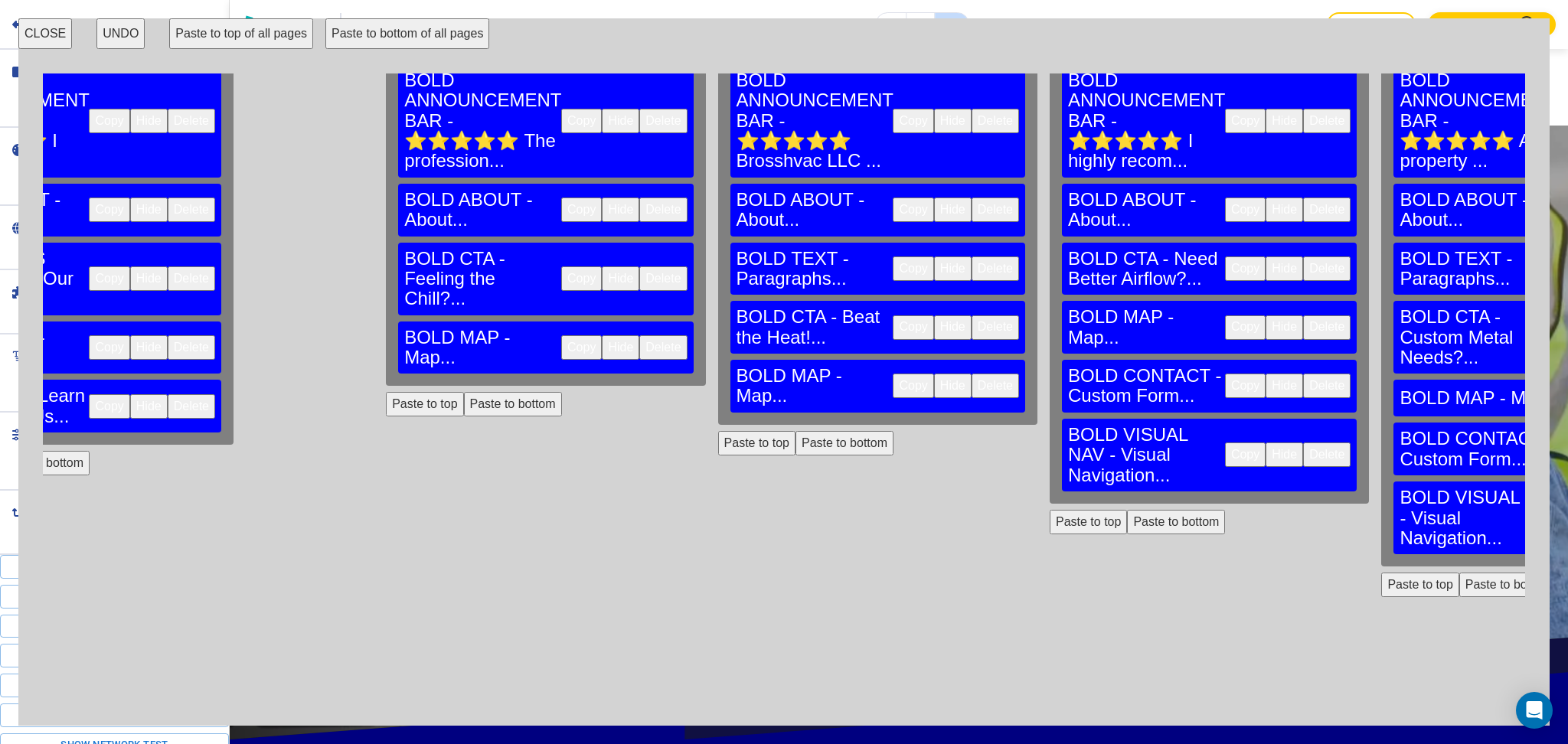
scroll to position [106, 446]
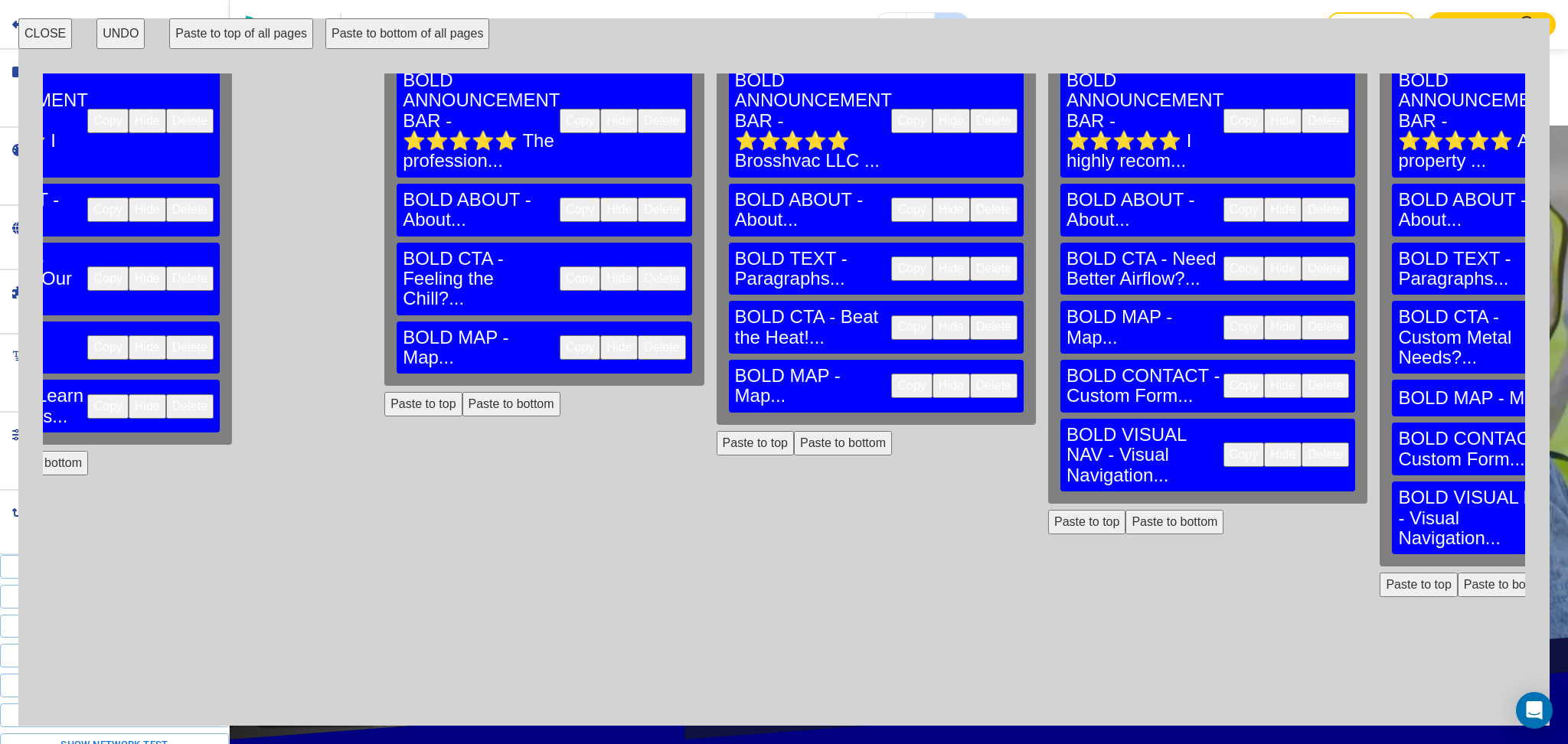
click at [1301, 373] on button "Delete" at bounding box center [1324, 386] width 47 height 25
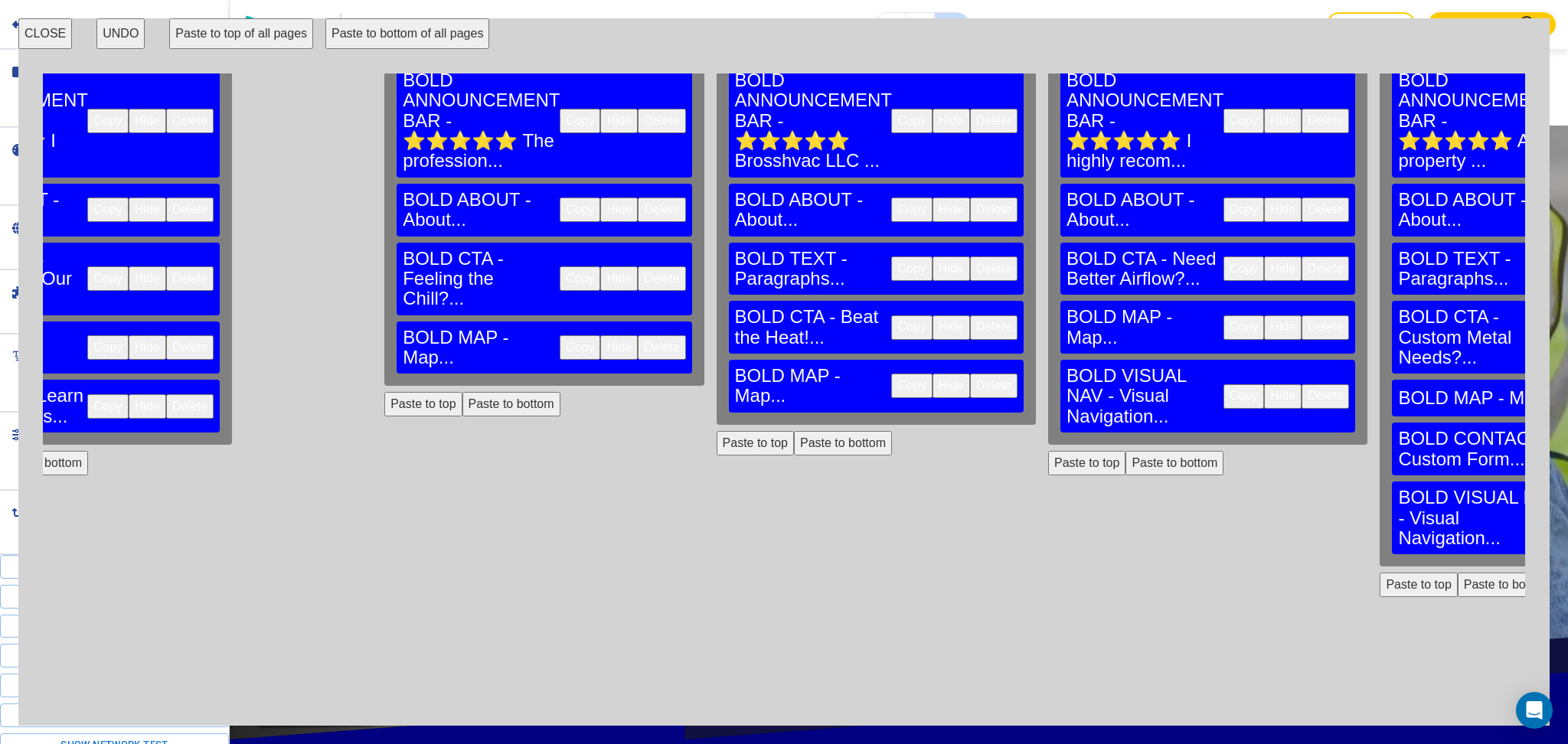
click at [1301, 384] on button "Delete" at bounding box center [1324, 396] width 47 height 25
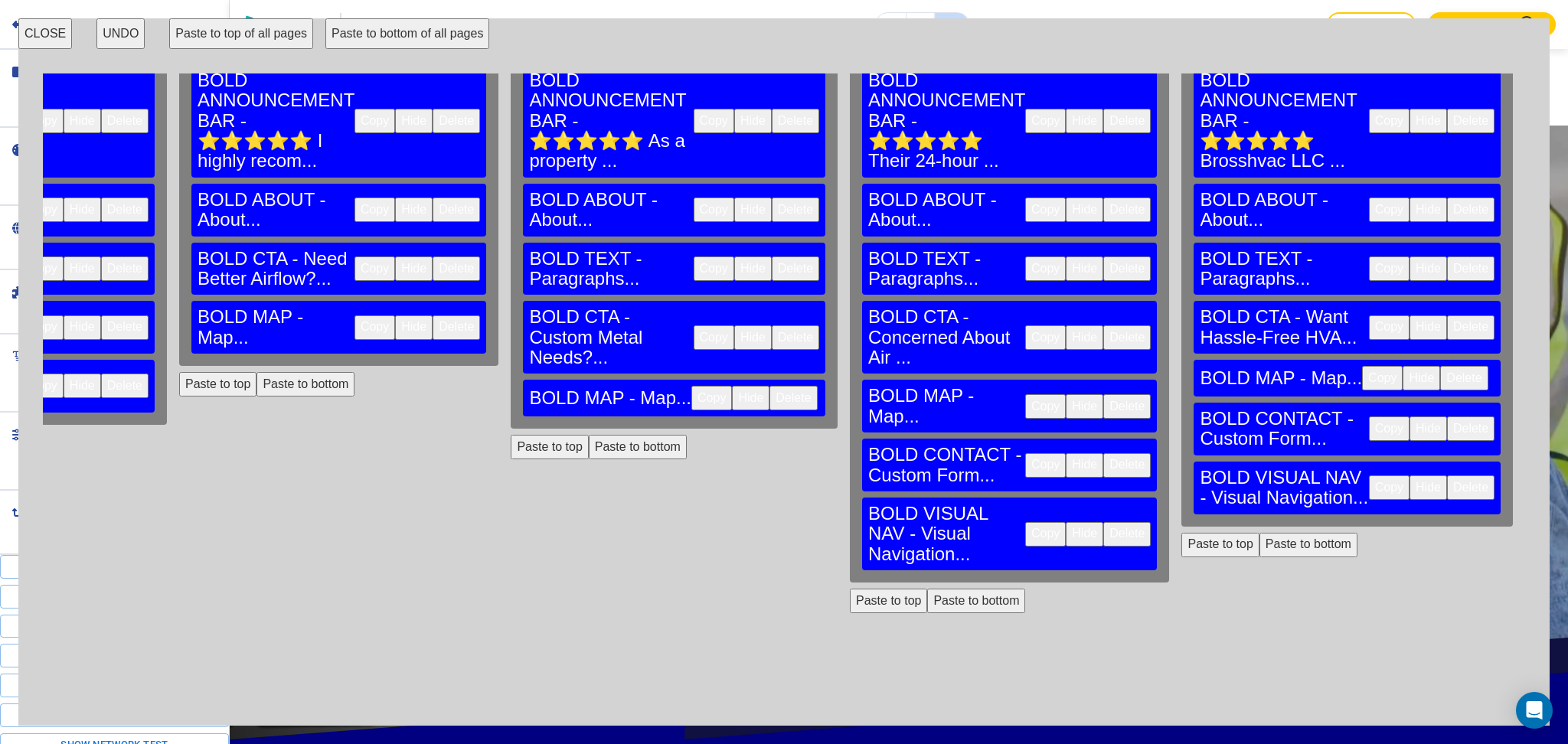
scroll to position [106, 1357]
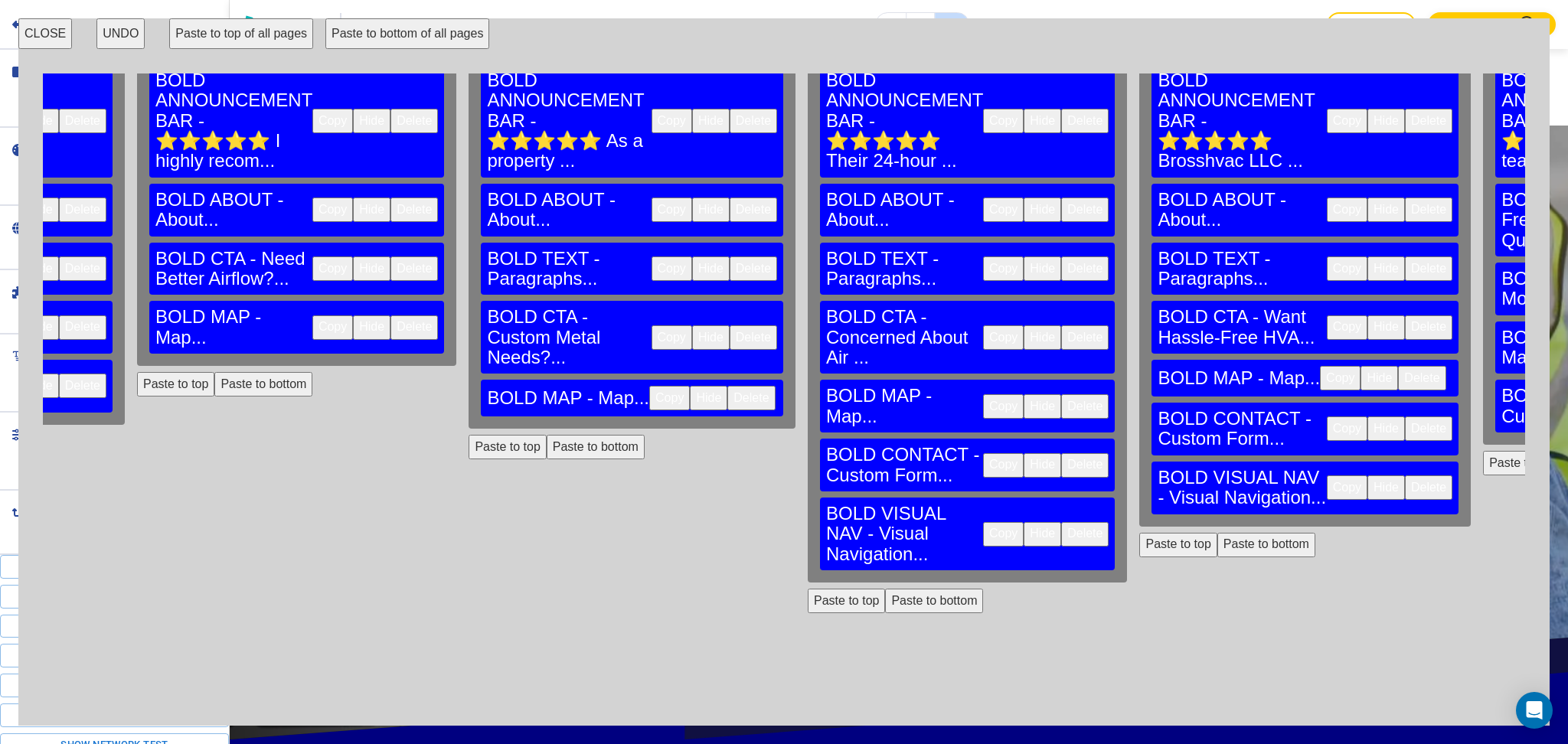
click at [1061, 453] on button "Delete" at bounding box center [1084, 465] width 47 height 25
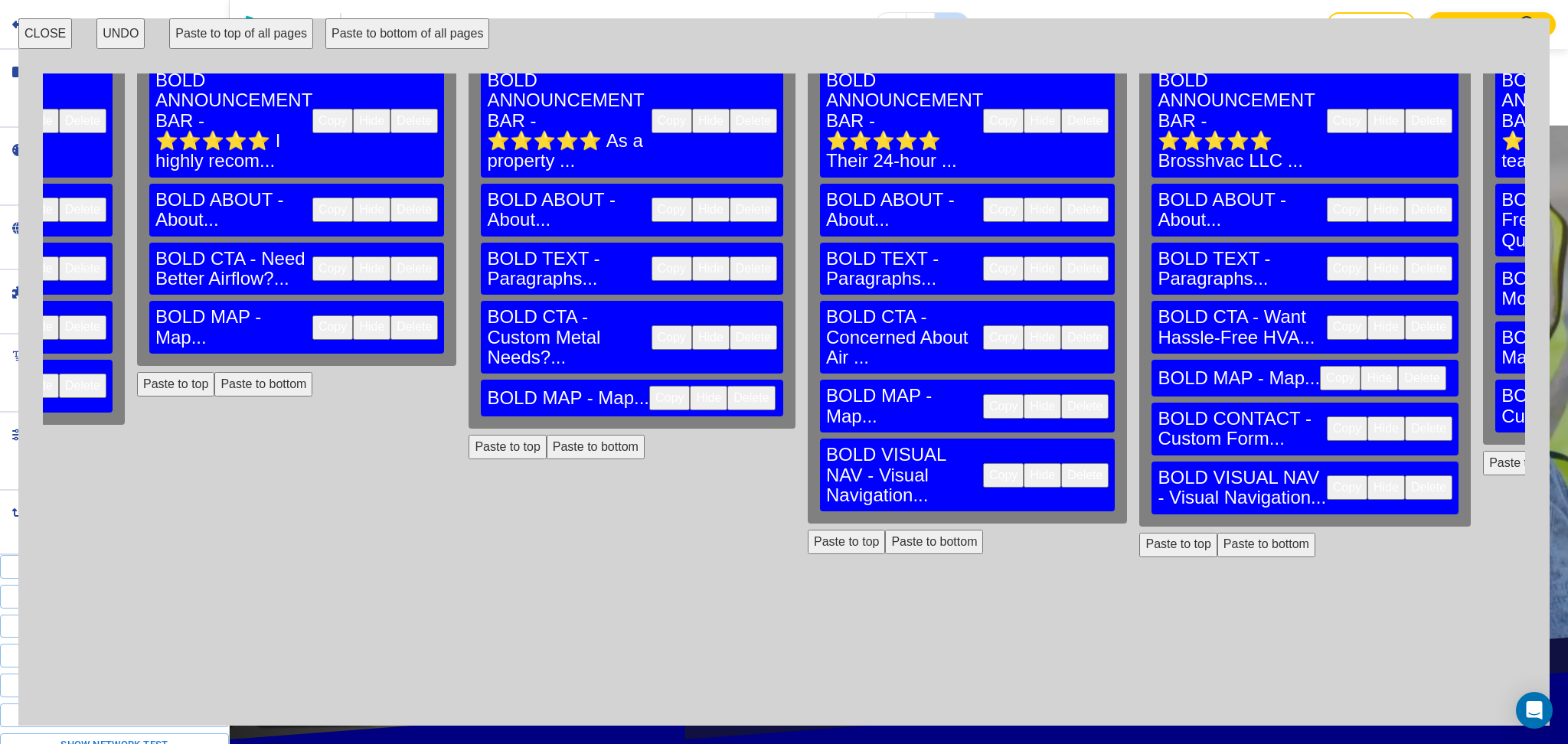
click at [1061, 463] on button "Delete" at bounding box center [1084, 475] width 47 height 25
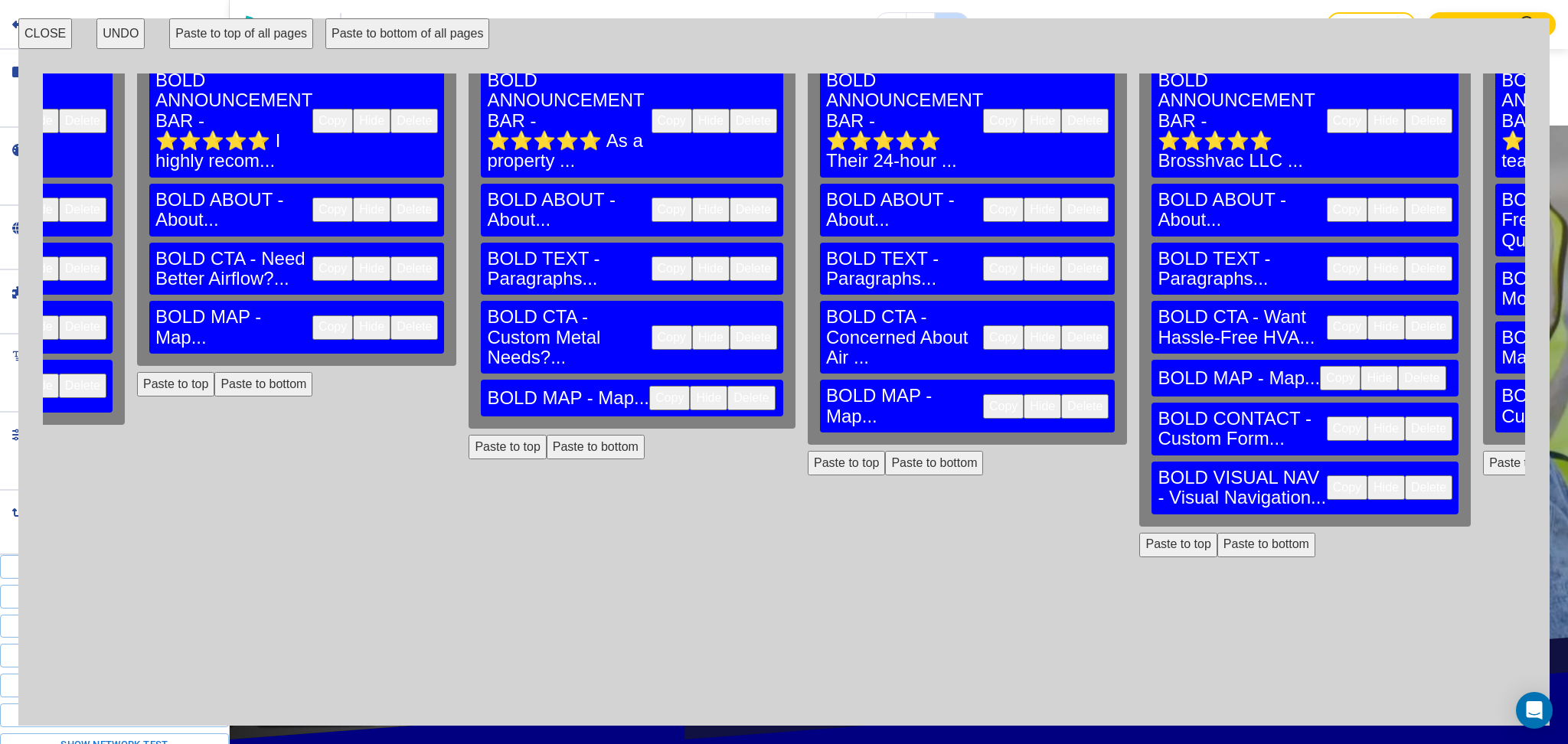
click at [1405, 416] on button "Delete" at bounding box center [1428, 429] width 47 height 25
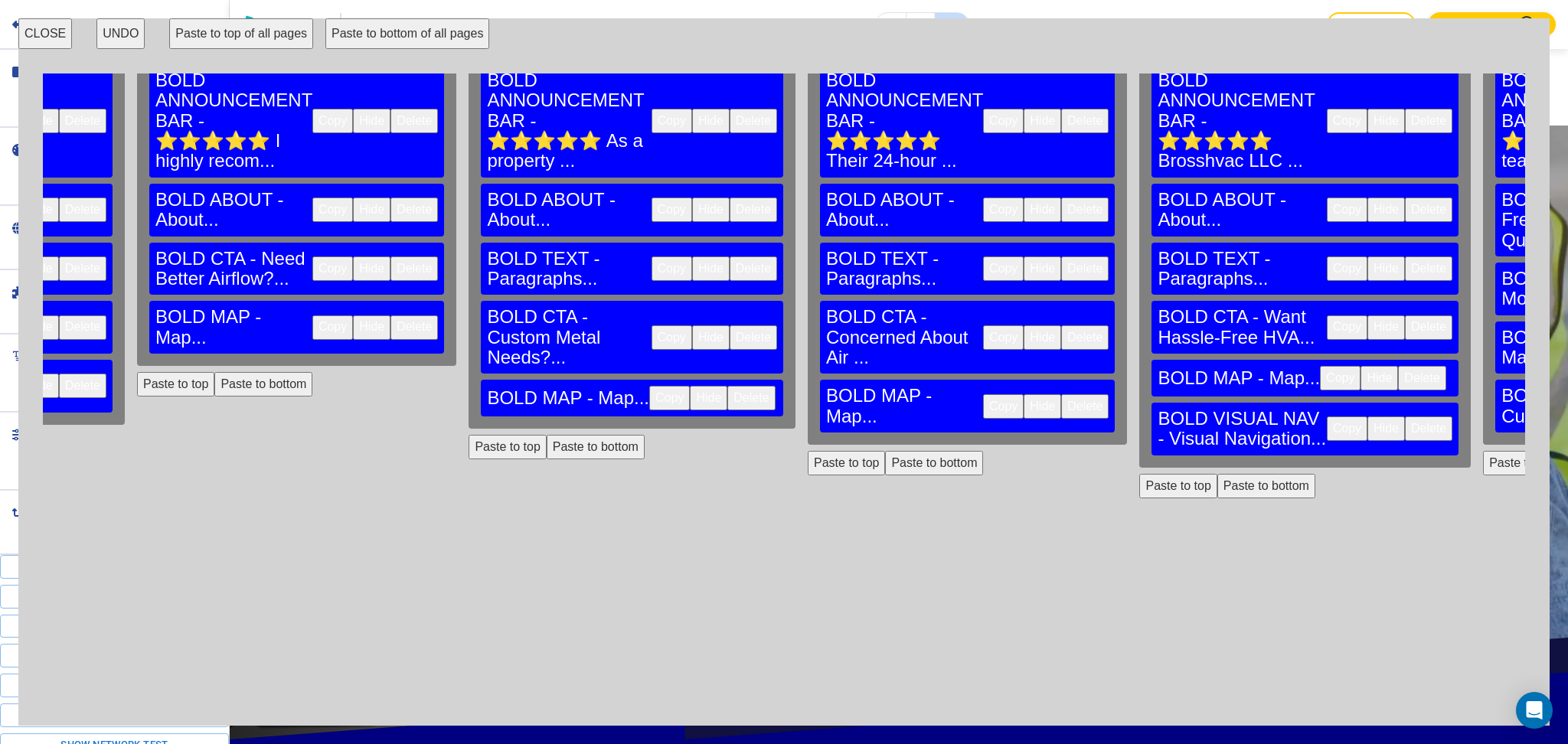
click at [1405, 416] on button "Delete" at bounding box center [1428, 429] width 47 height 25
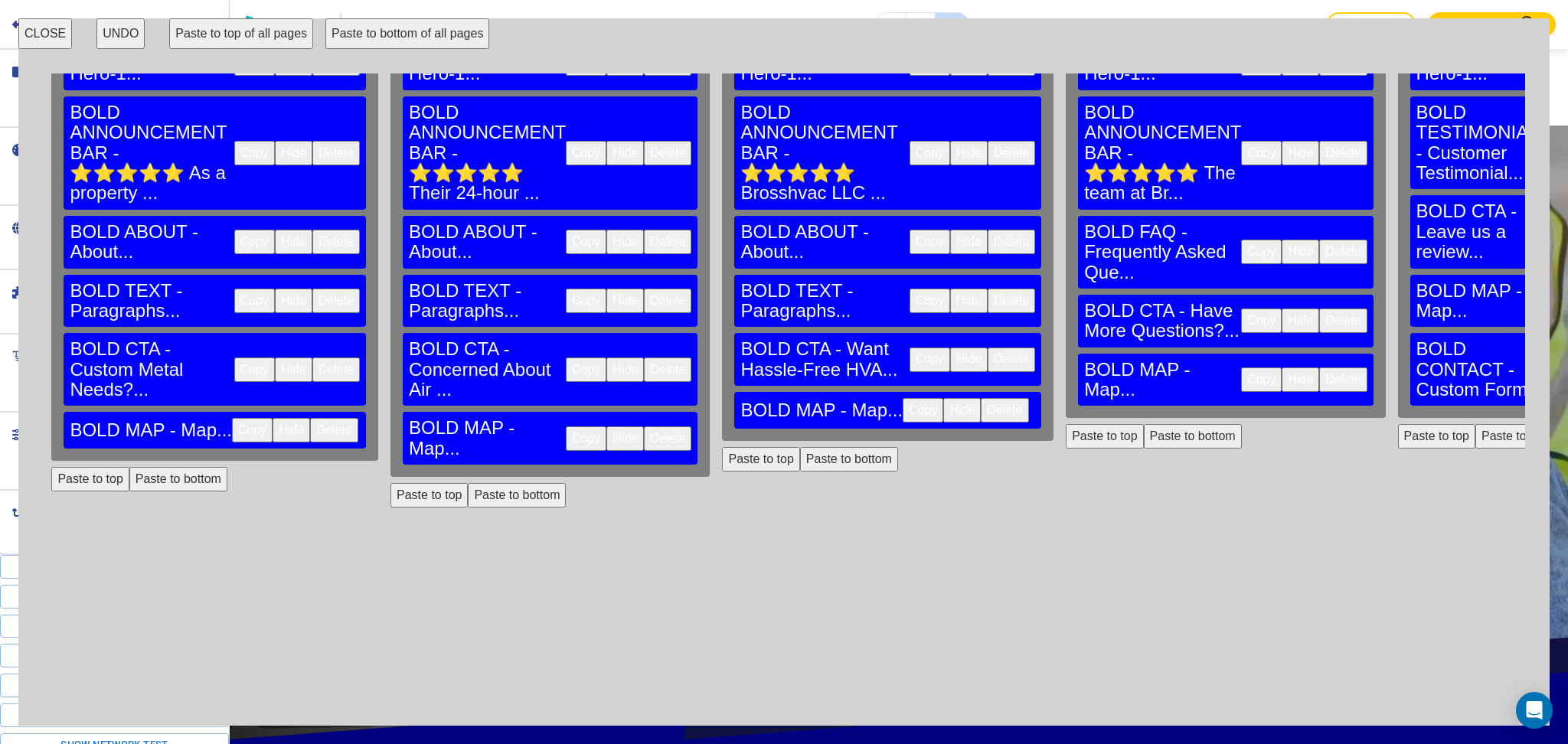
scroll to position [0, 1774]
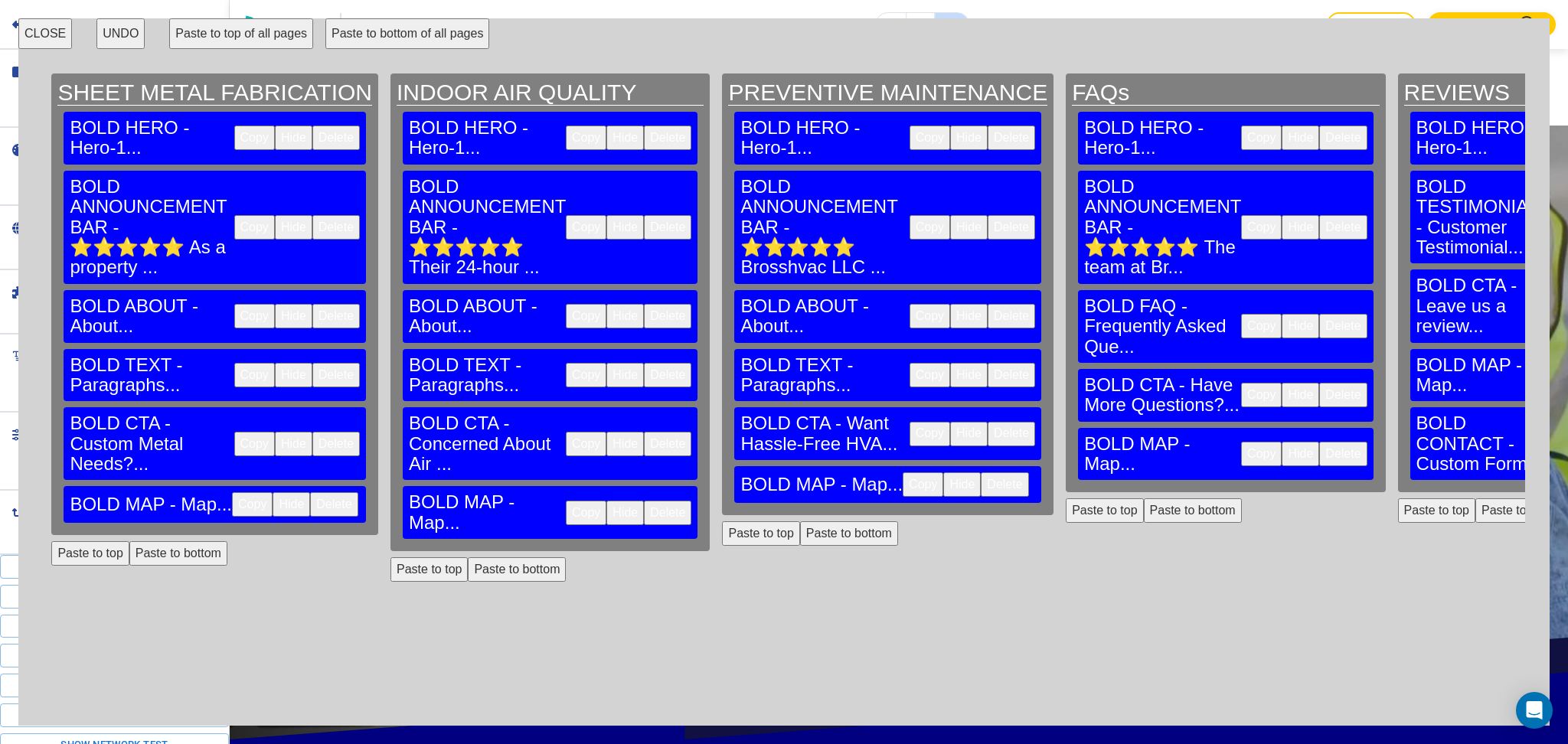
click at [55, 28] on button "CLOSE" at bounding box center [45, 33] width 54 height 31
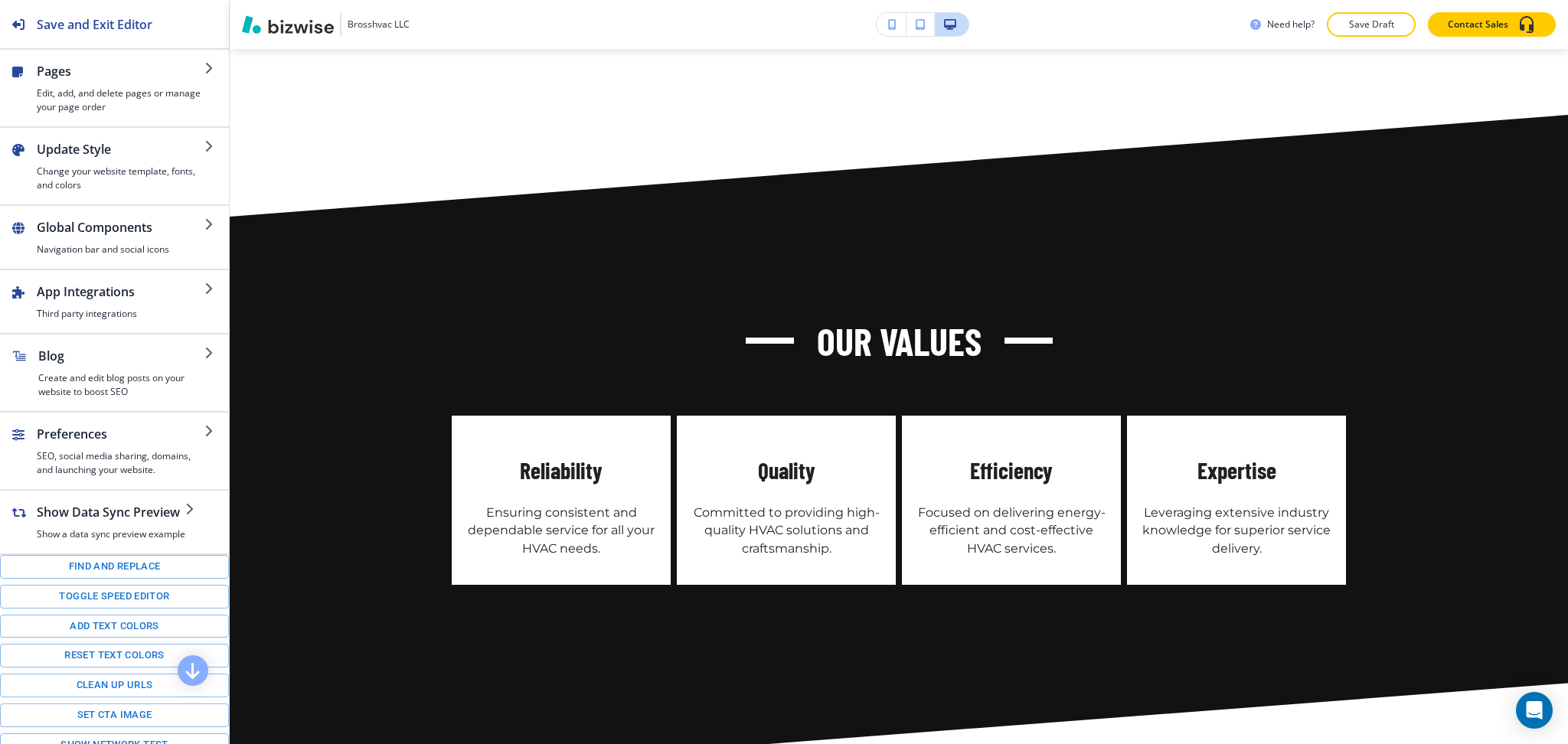
scroll to position [0, 0]
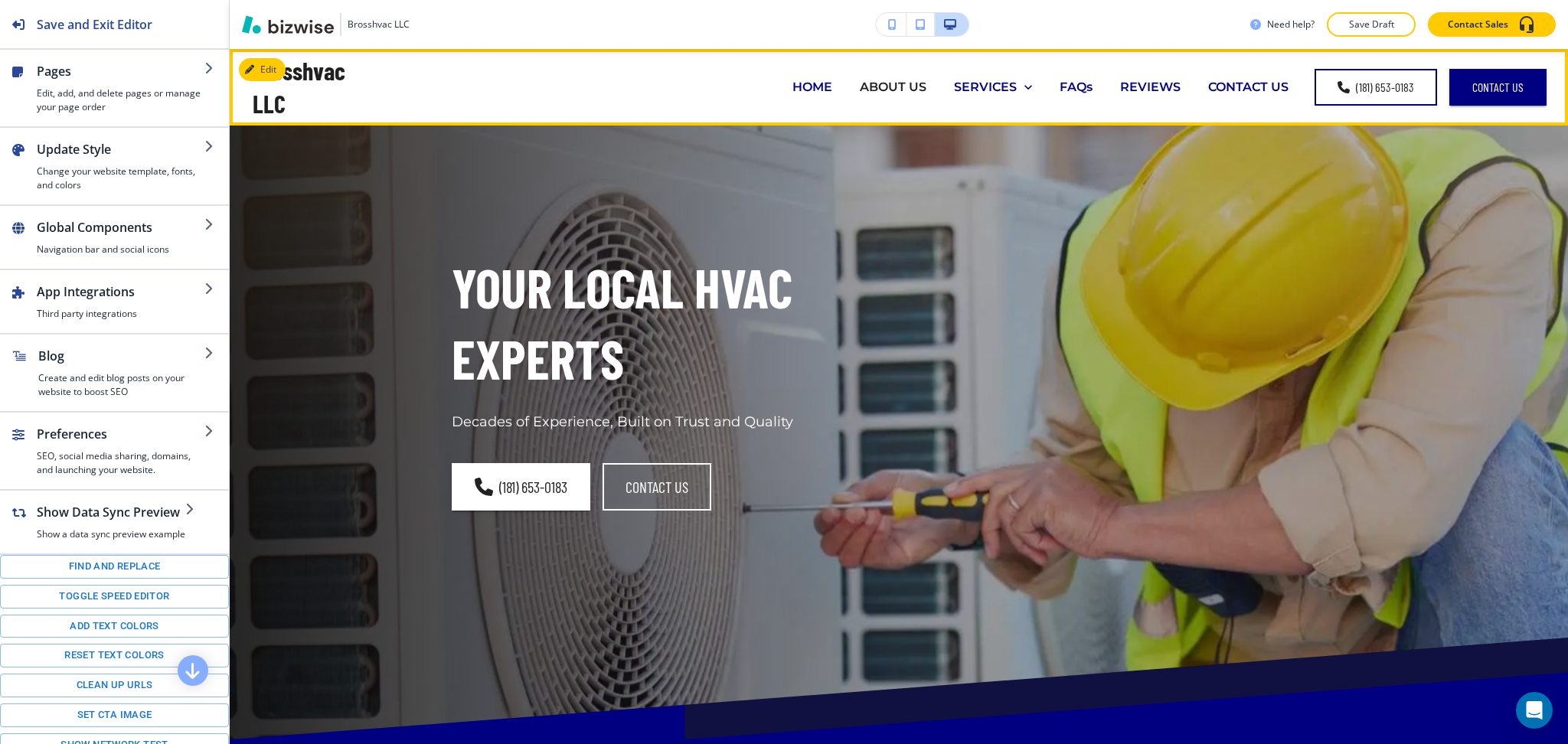
click at [799, 90] on p "HOME" at bounding box center [812, 86] width 40 height 17
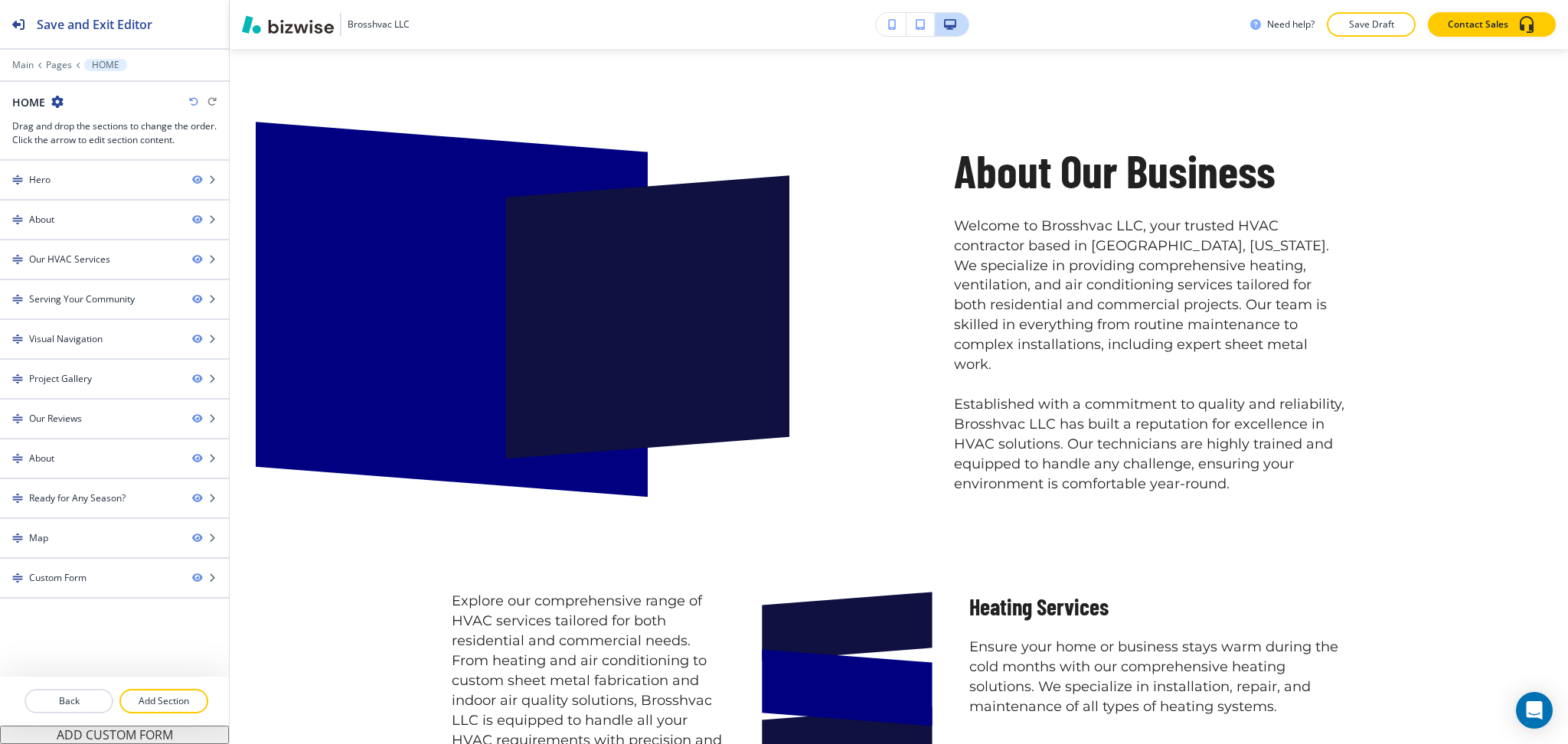
scroll to position [822, 0]
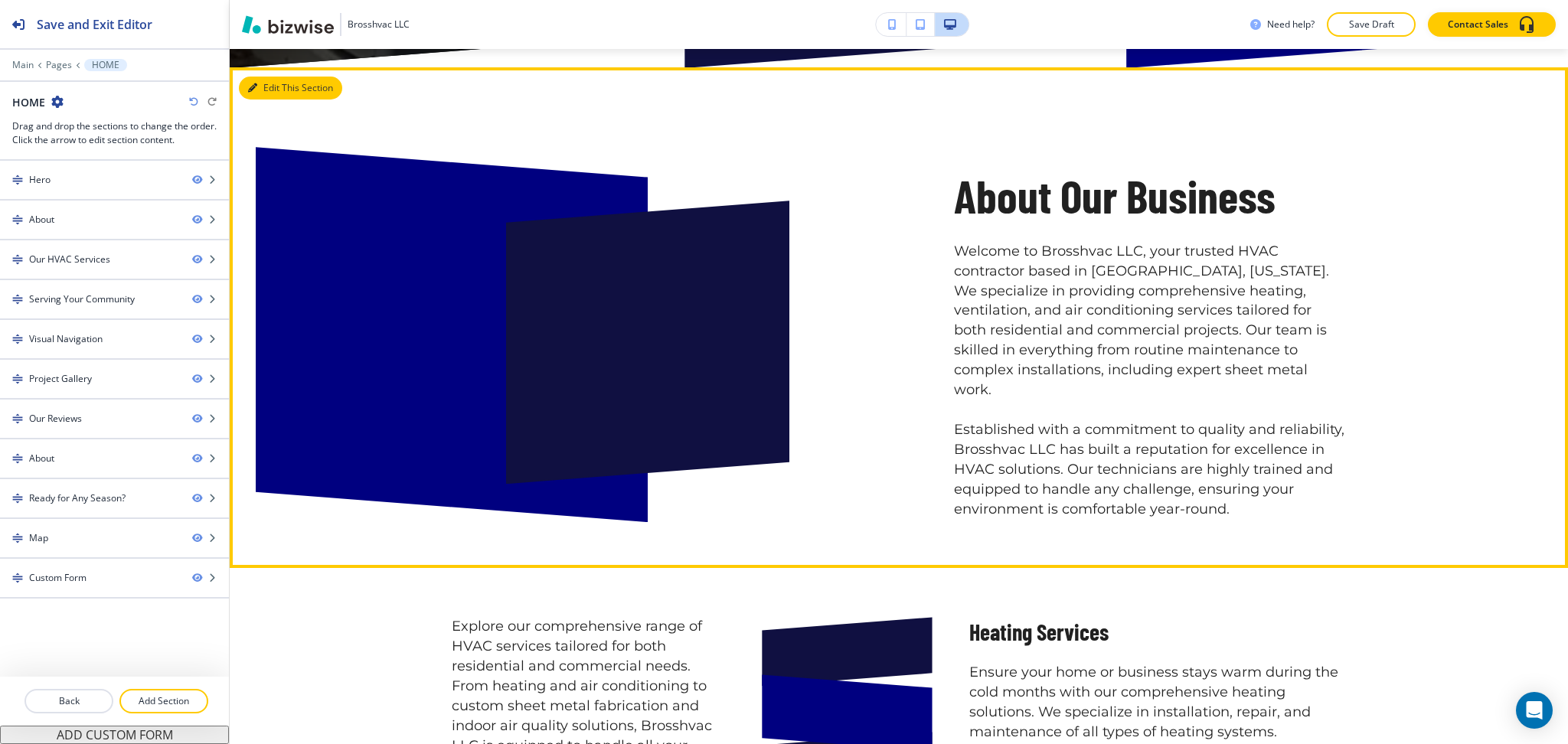
click at [289, 92] on button "Edit This Section" at bounding box center [290, 88] width 104 height 23
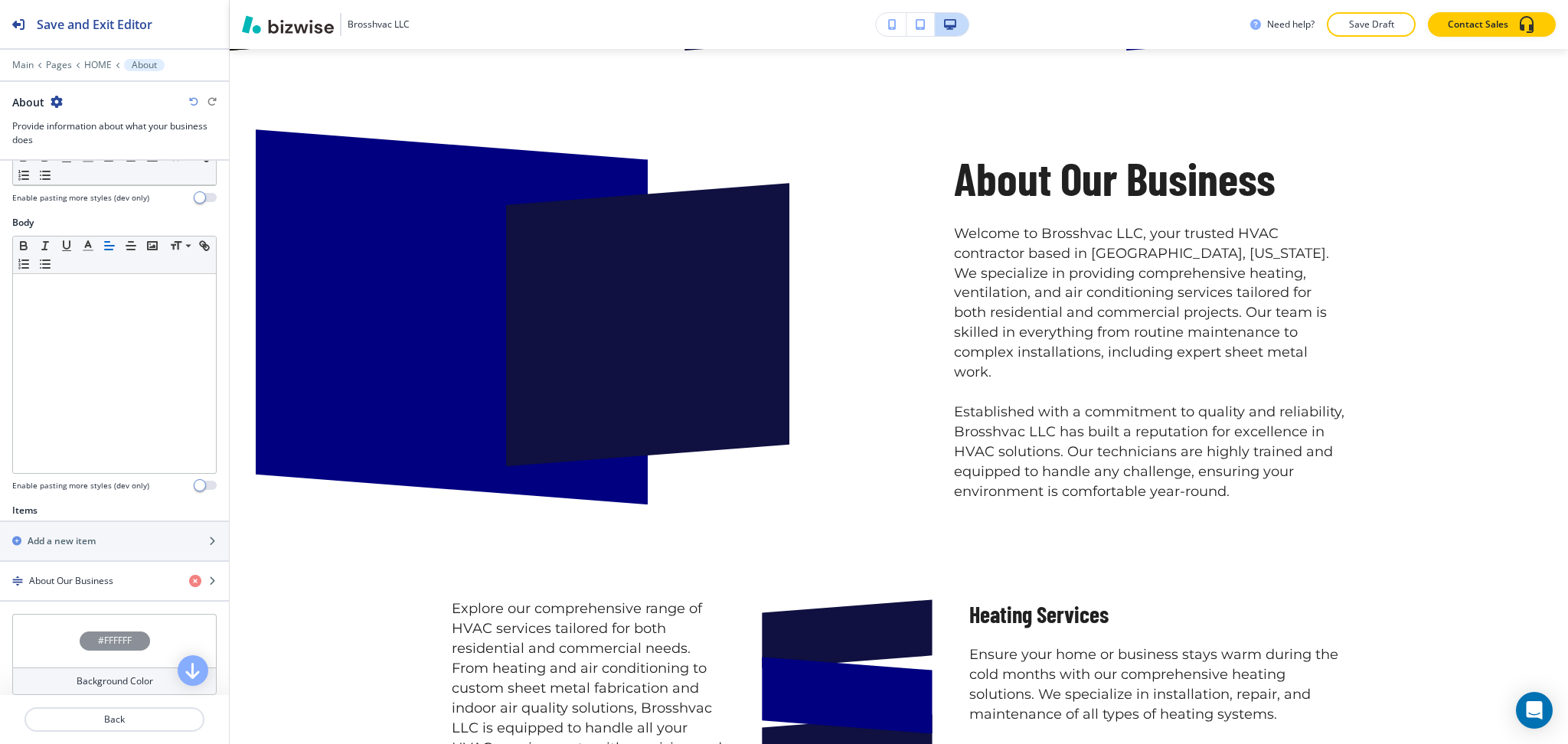
scroll to position [503, 0]
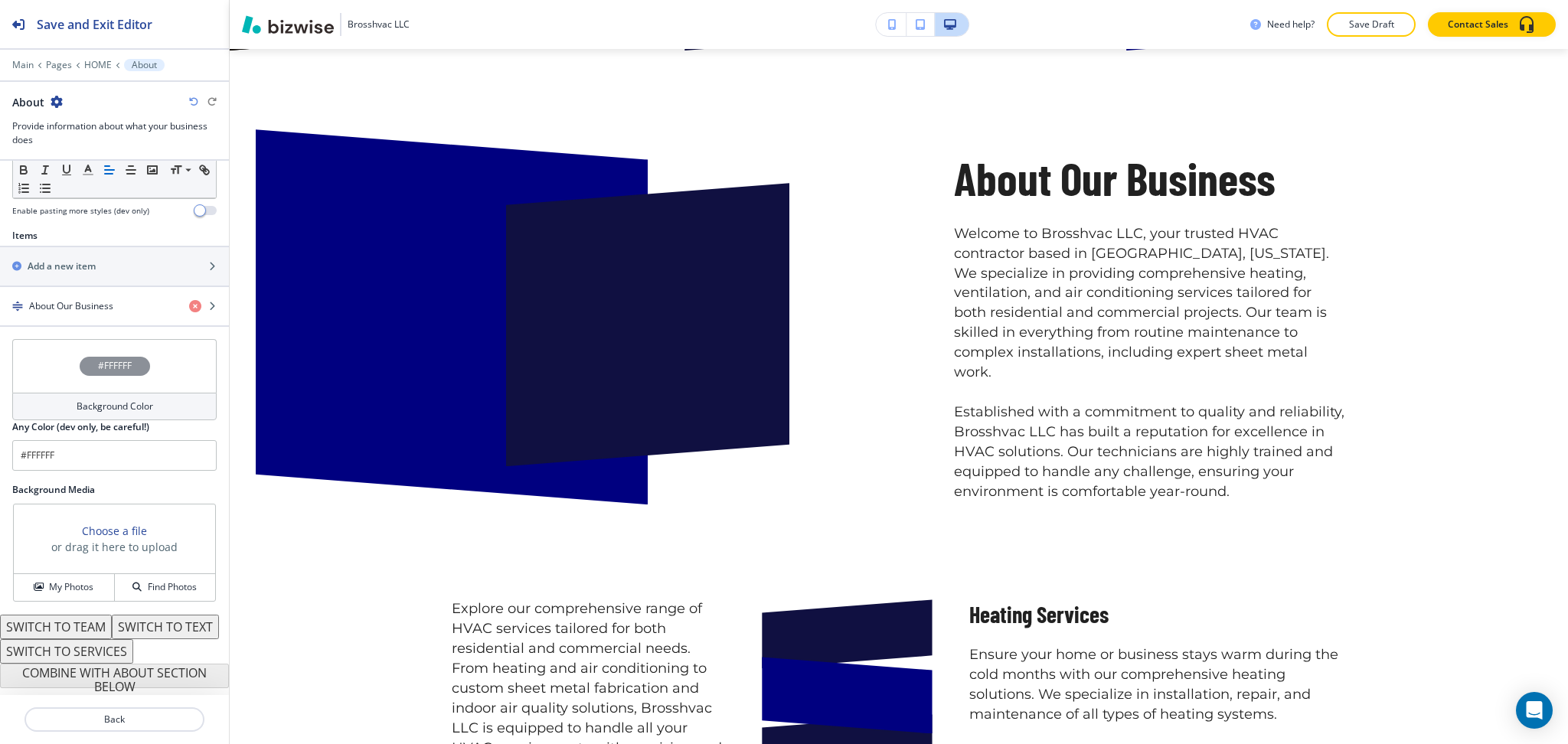
click at [121, 400] on h4 "Background Color" at bounding box center [114, 406] width 76 height 14
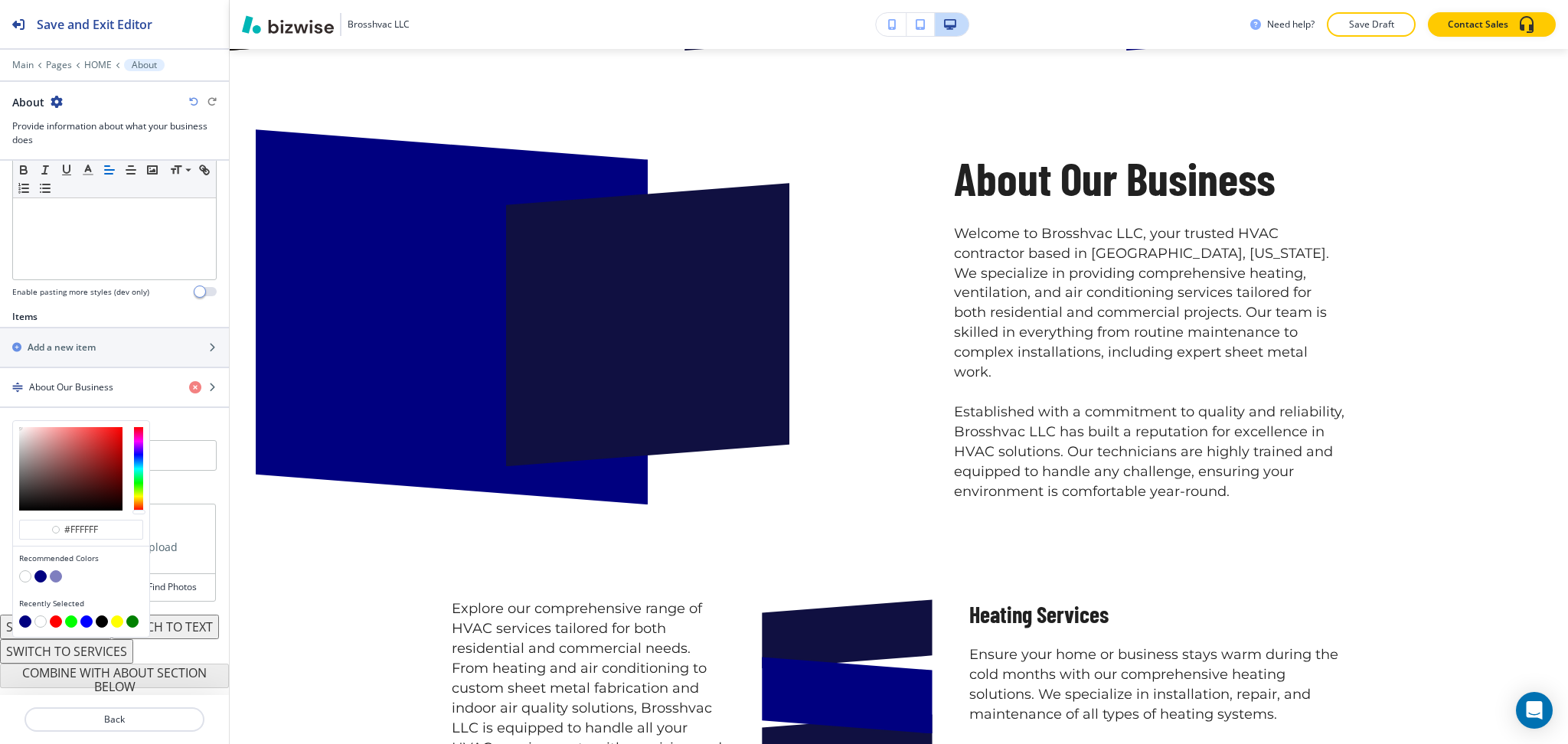
scroll to position [421, 0]
click at [114, 523] on input "#ffffff" at bounding box center [90, 529] width 54 height 12
drag, startPoint x: 114, startPoint y: 503, endPoint x: 71, endPoint y: 508, distance: 43.3
click at [71, 523] on input "#ffffff" at bounding box center [90, 529] width 54 height 12
type input "#e4e4e4"
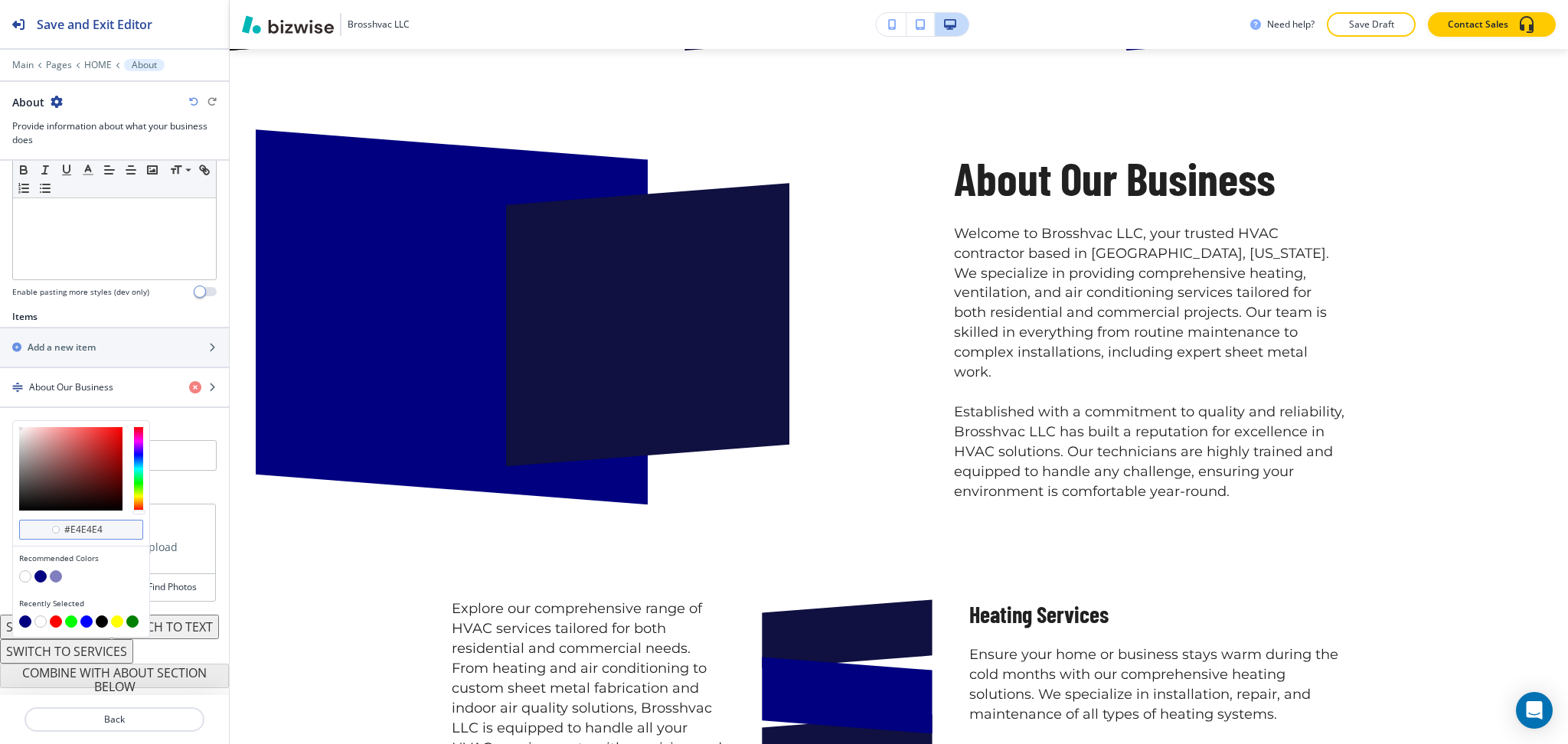
type input "#e4e4e4"
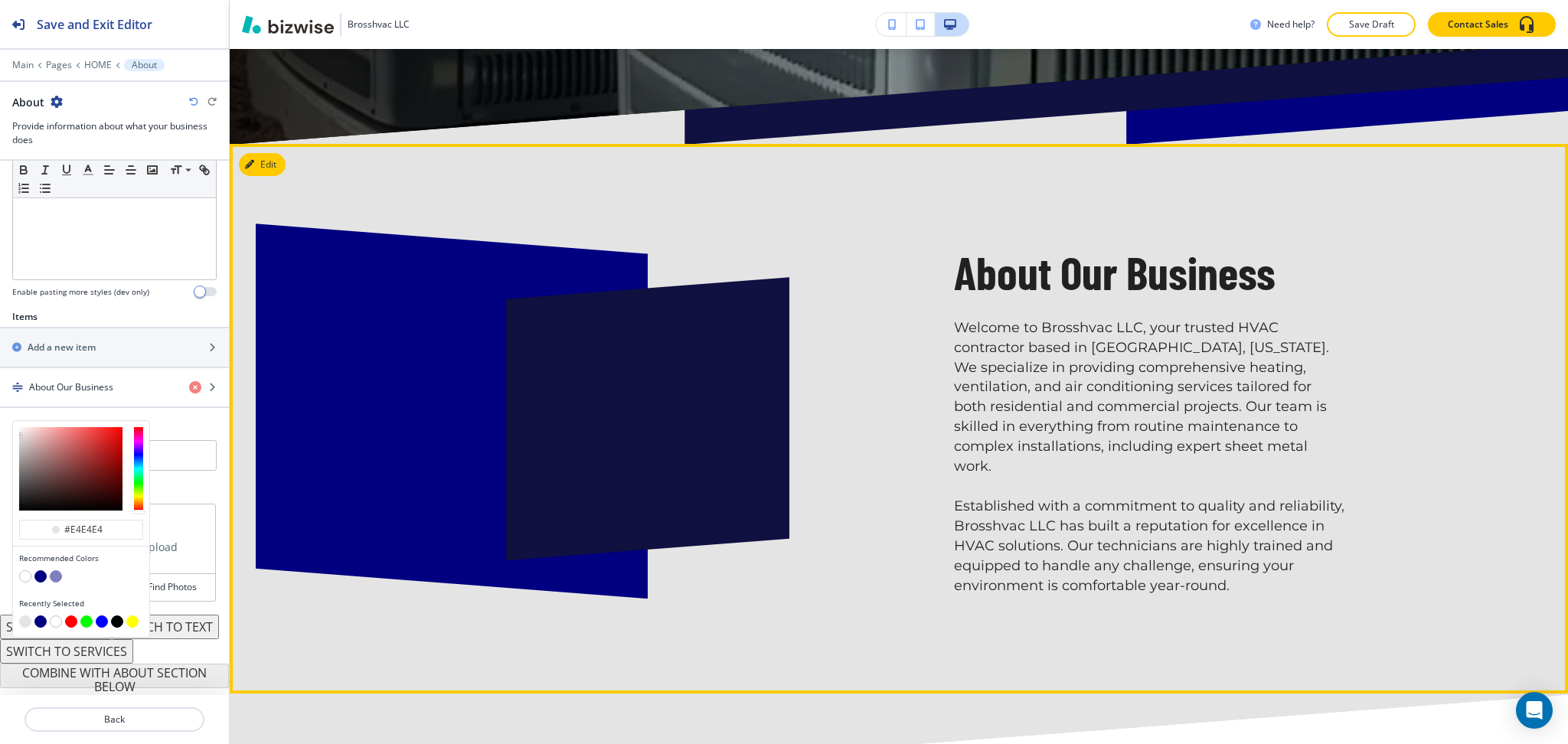
scroll to position [745, 0]
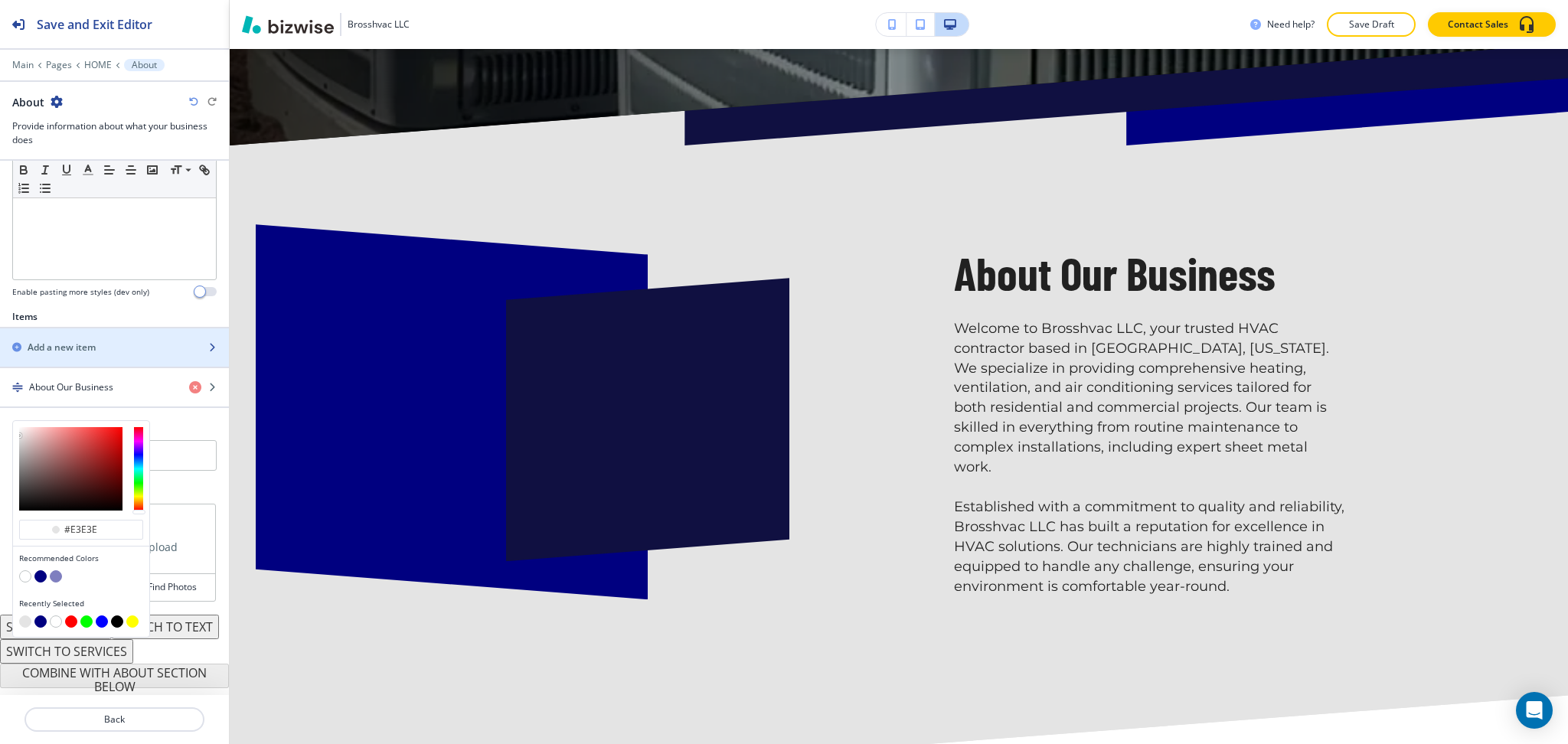
type input "#e3e3e3"
type input "#e3e3e3e"
type input "#e3e3e3e3"
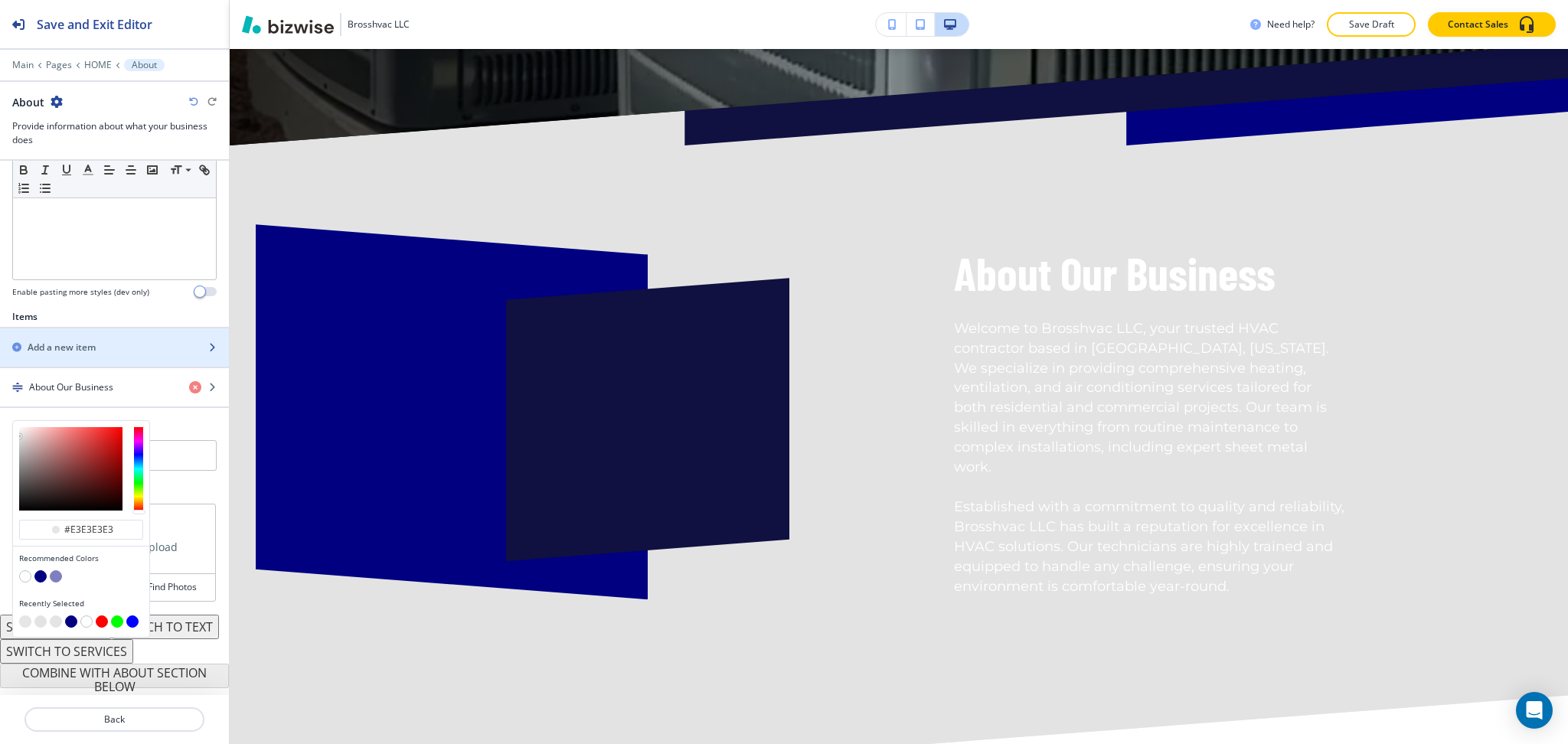
type input "#e3e3e3e"
type input "#e3e3e3"
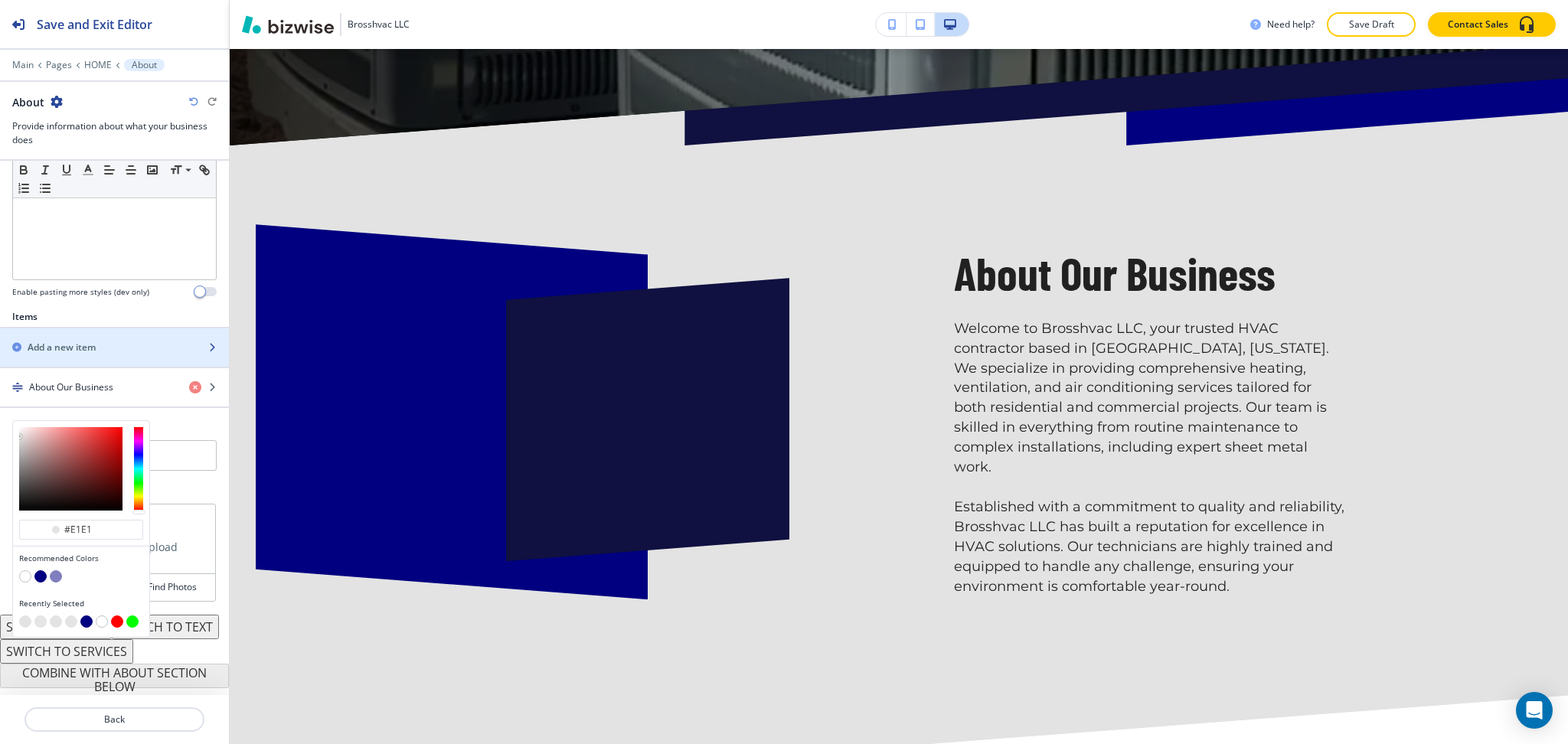
type input "#e1e1e"
type input "#e1e1e1"
drag, startPoint x: 101, startPoint y: 503, endPoint x: 72, endPoint y: 503, distance: 29.0
click at [72, 523] on input "#e1e1e1" at bounding box center [90, 529] width 54 height 12
type input "#eeeee"
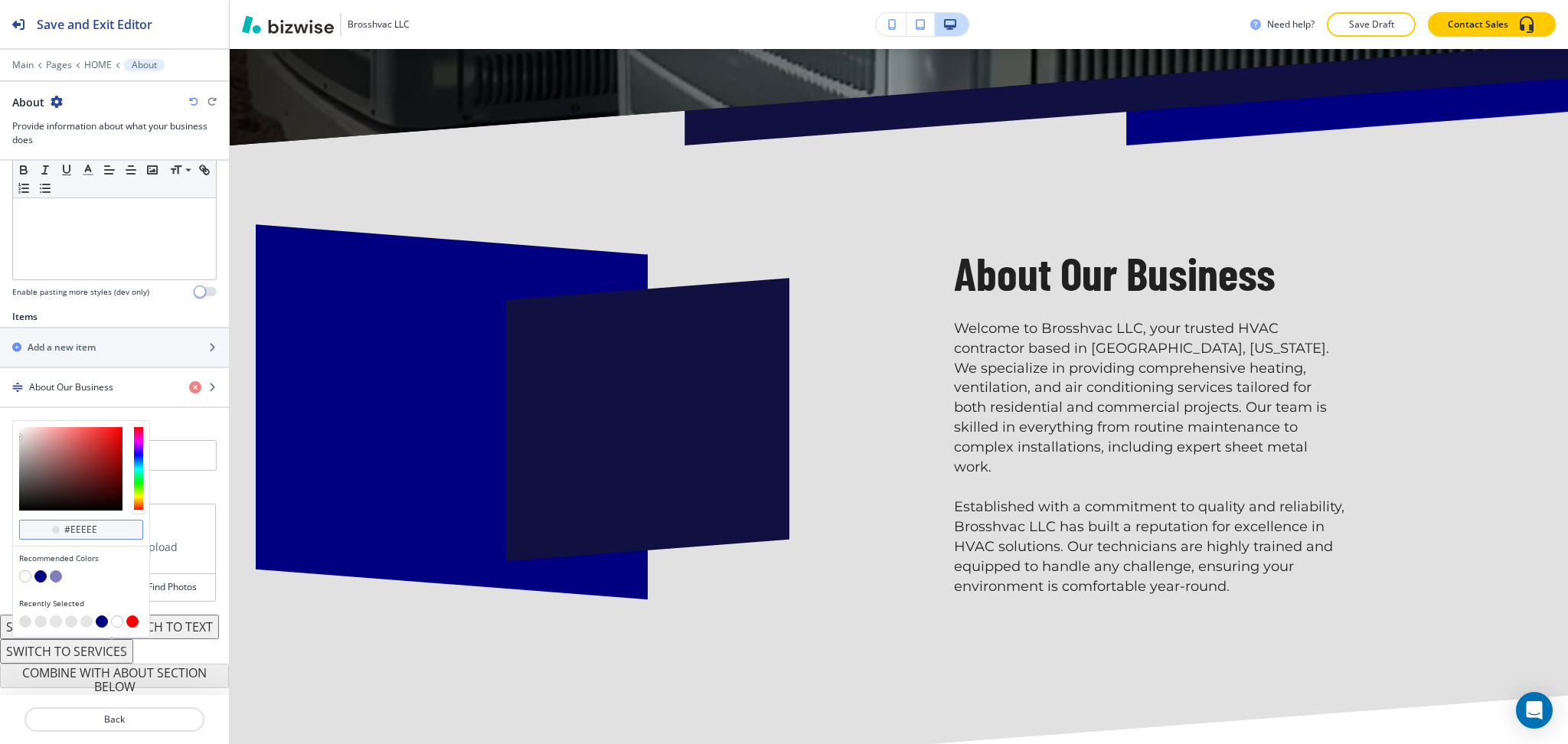
type input "#eeeeee"
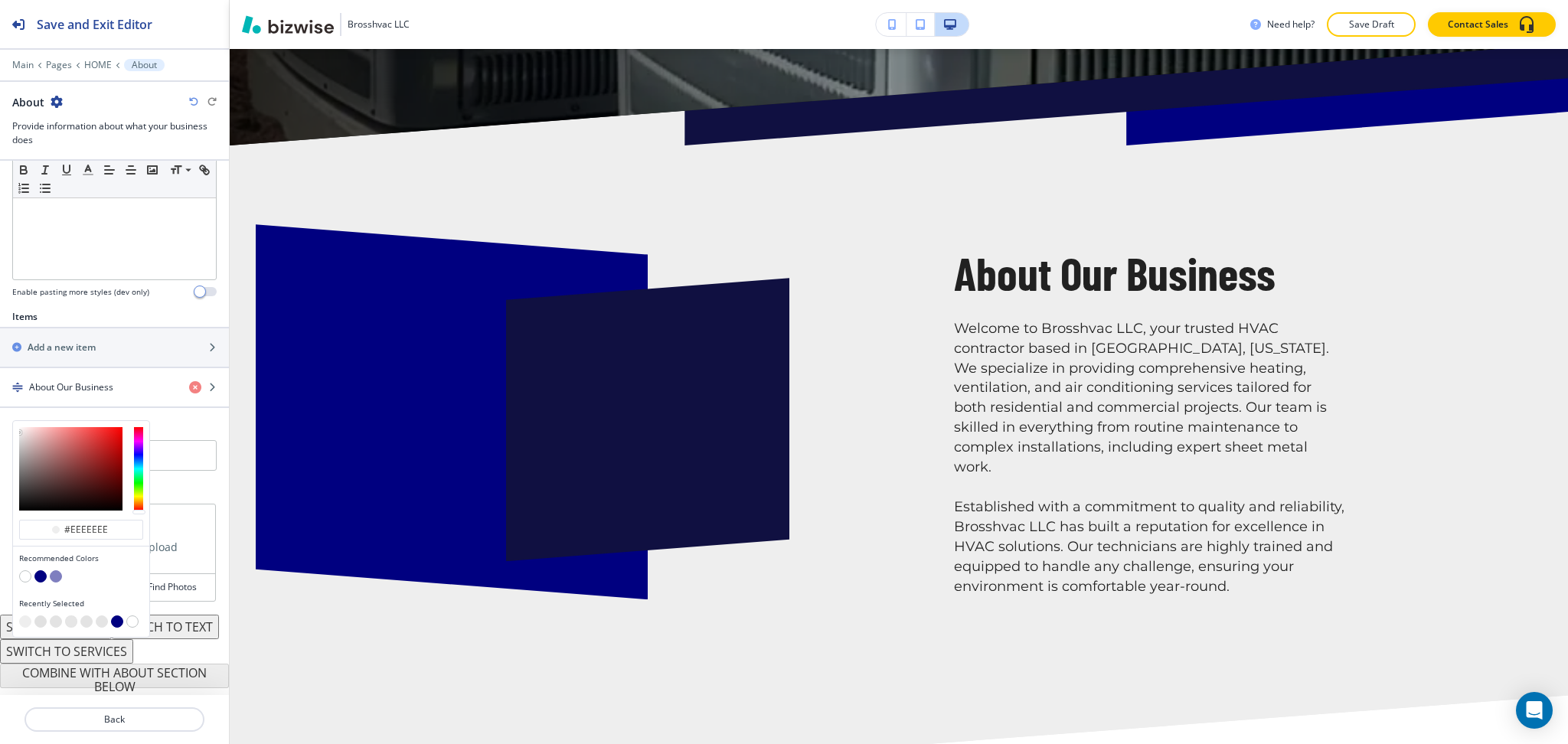
type input "#eeeeee"
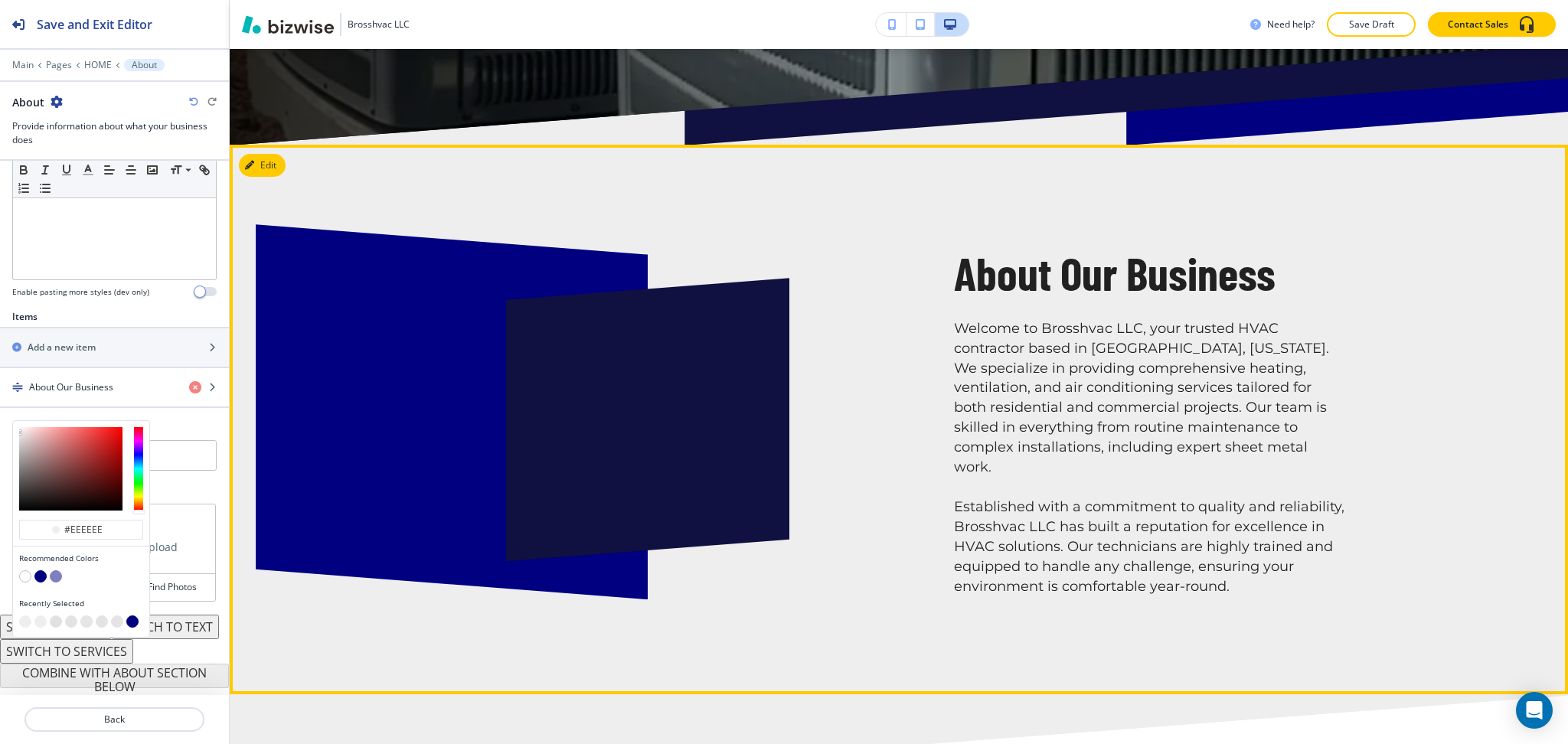
click at [919, 494] on div "About Our Business Welcome to Brosshvac LLC, your trusted HVAC contractor based…" at bounding box center [1095, 382] width 502 height 427
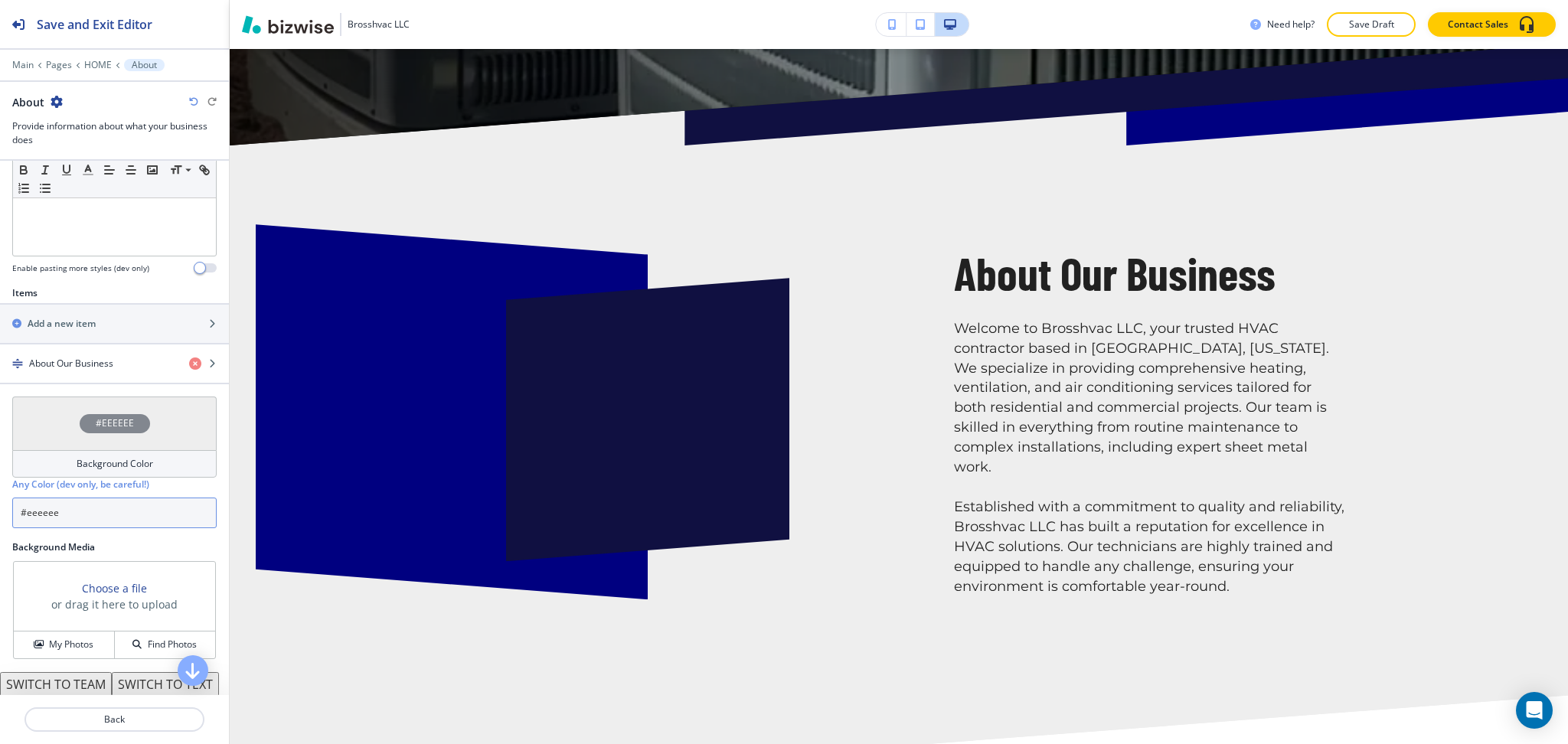
drag, startPoint x: 118, startPoint y: 508, endPoint x: 0, endPoint y: 500, distance: 118.3
click at [0, 500] on div "#EEEEEE Background Color Any Color (dev only, be careful!) #eeeeee" at bounding box center [114, 469] width 229 height 144
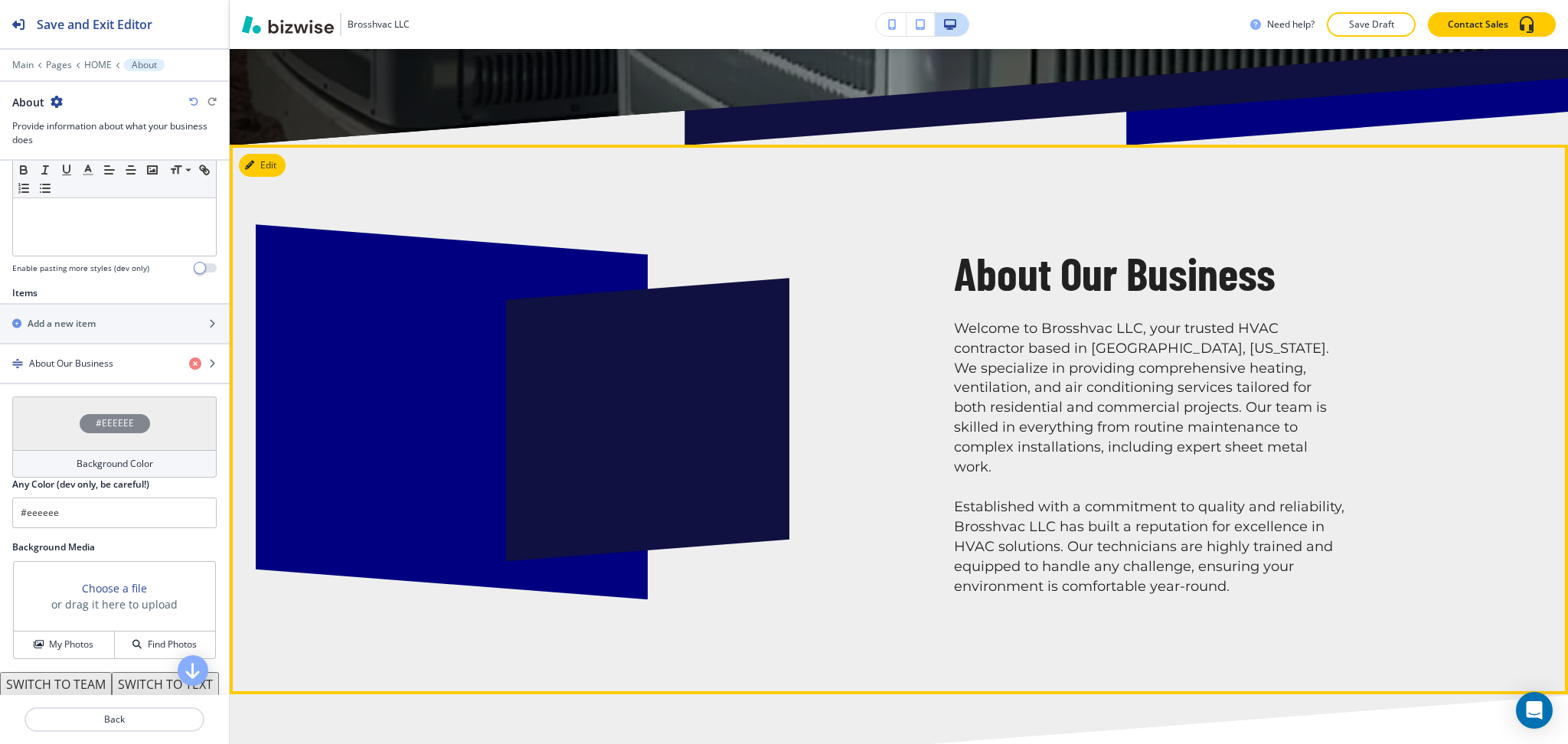
click at [968, 200] on div "About Our Business Welcome to Brosshvac LLC, your trusted HVAC contractor based…" at bounding box center [1095, 382] width 502 height 427
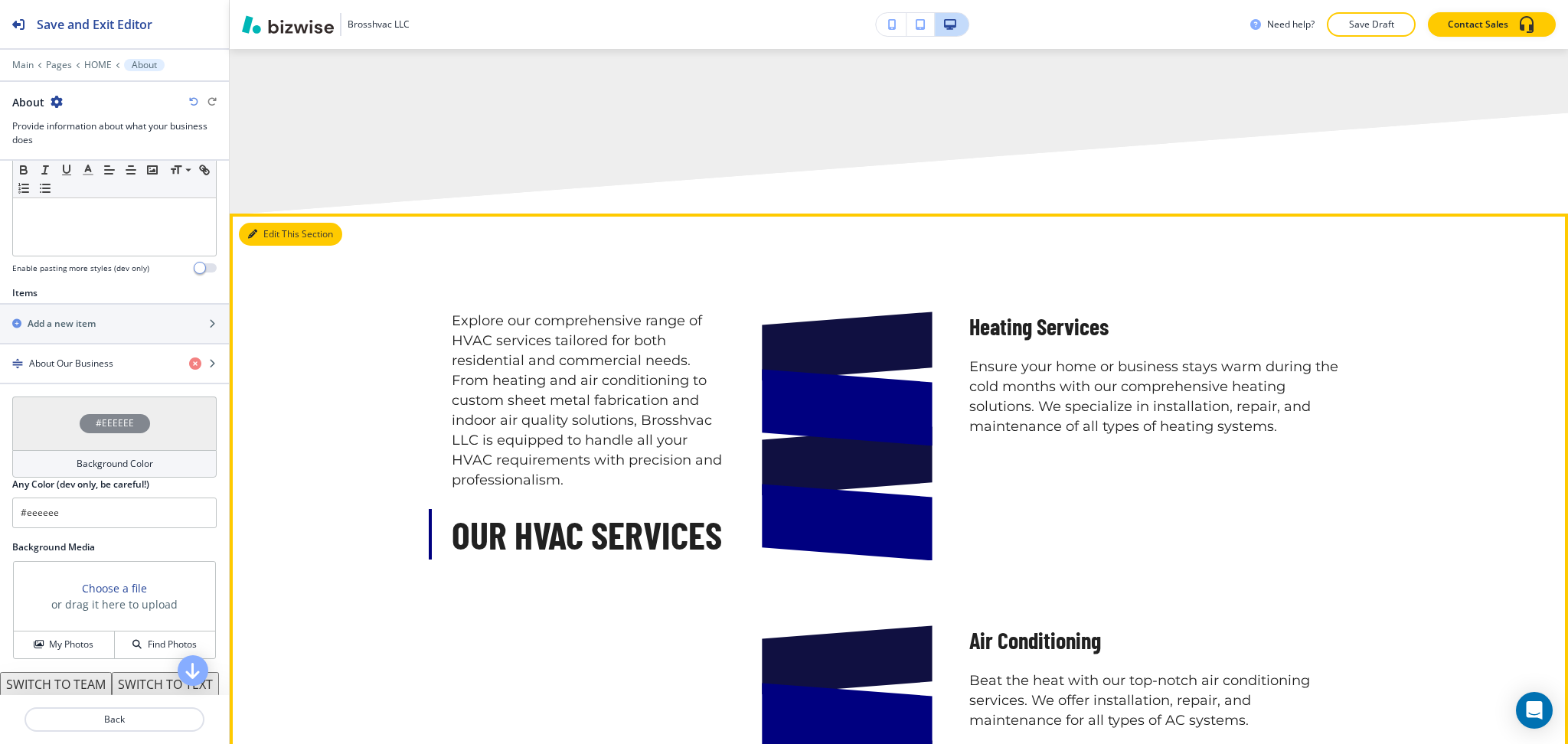
click at [278, 223] on button "Edit This Section" at bounding box center [290, 235] width 104 height 23
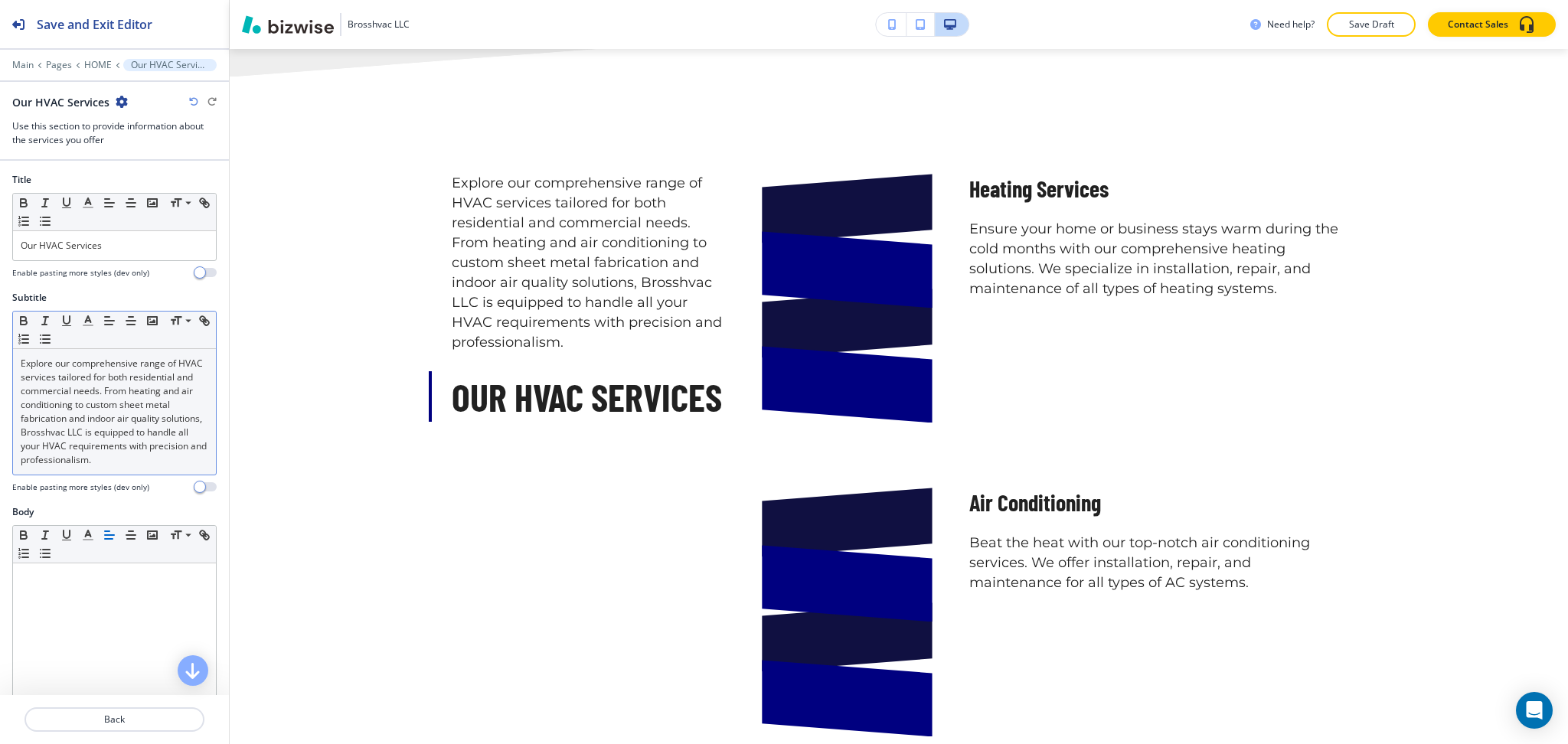
scroll to position [1472, 0]
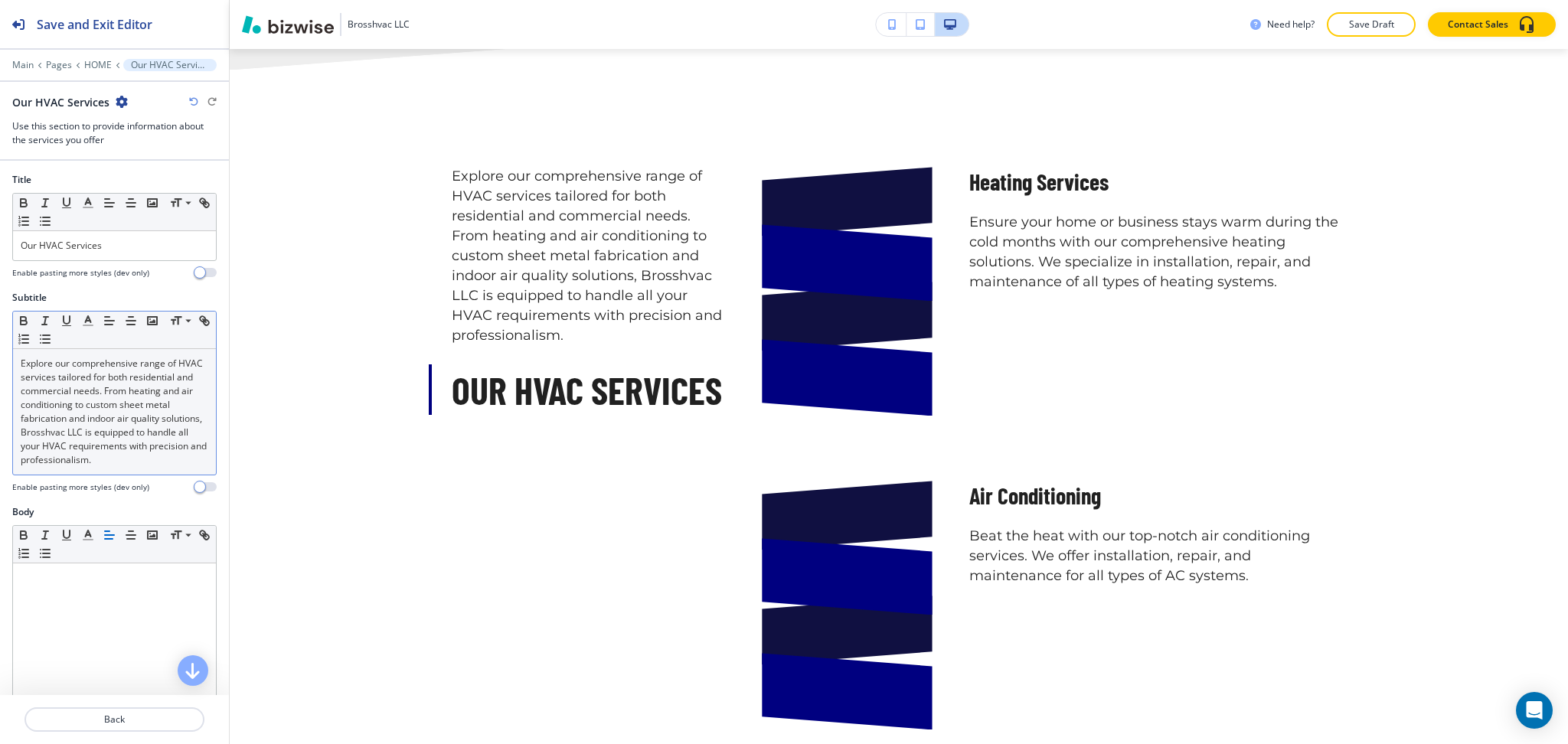
click at [104, 428] on p "Explore our comprehensive range of HVAC services tailored for both residential …" at bounding box center [114, 411] width 187 height 110
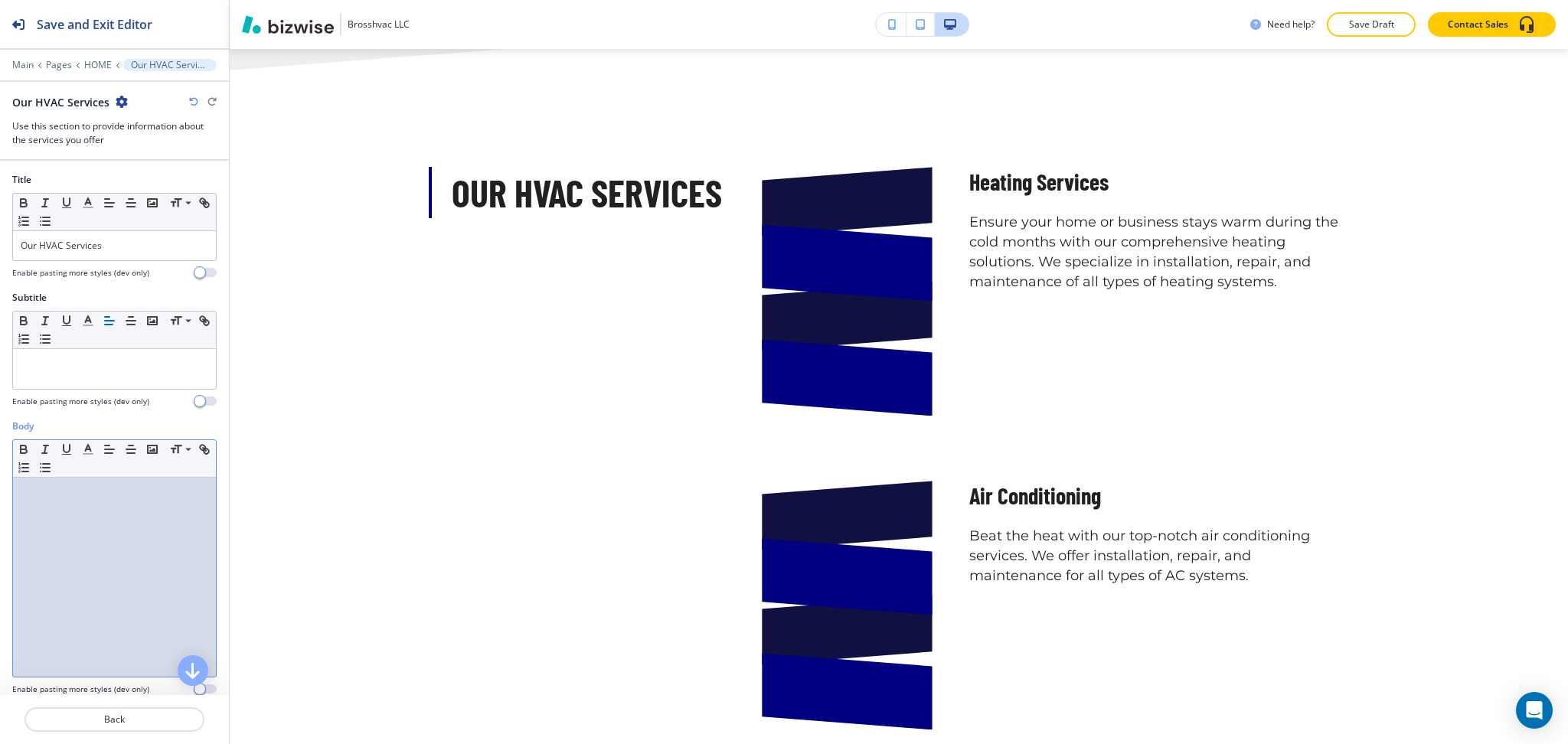
click at [119, 616] on div at bounding box center [114, 577] width 203 height 199
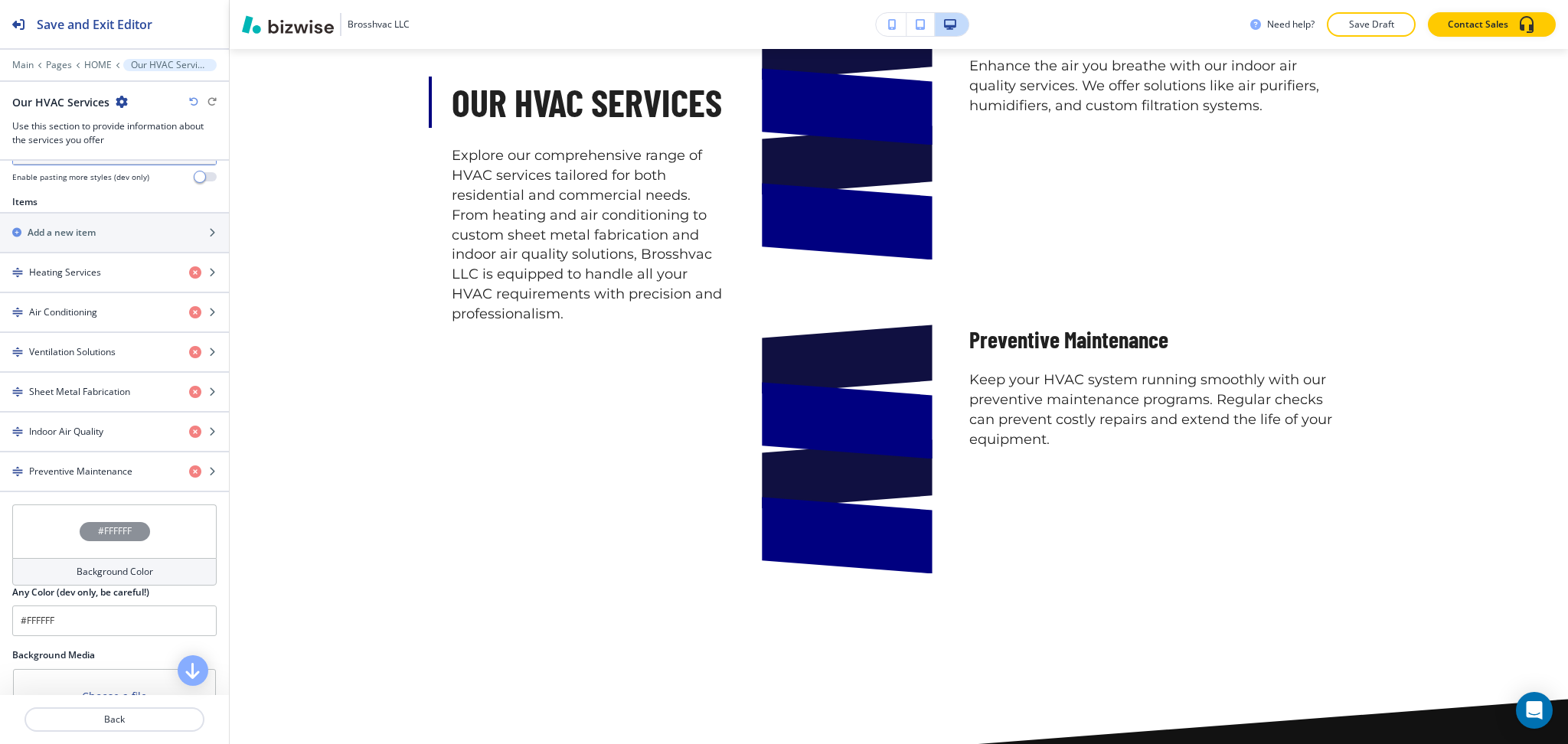
scroll to position [493, 0]
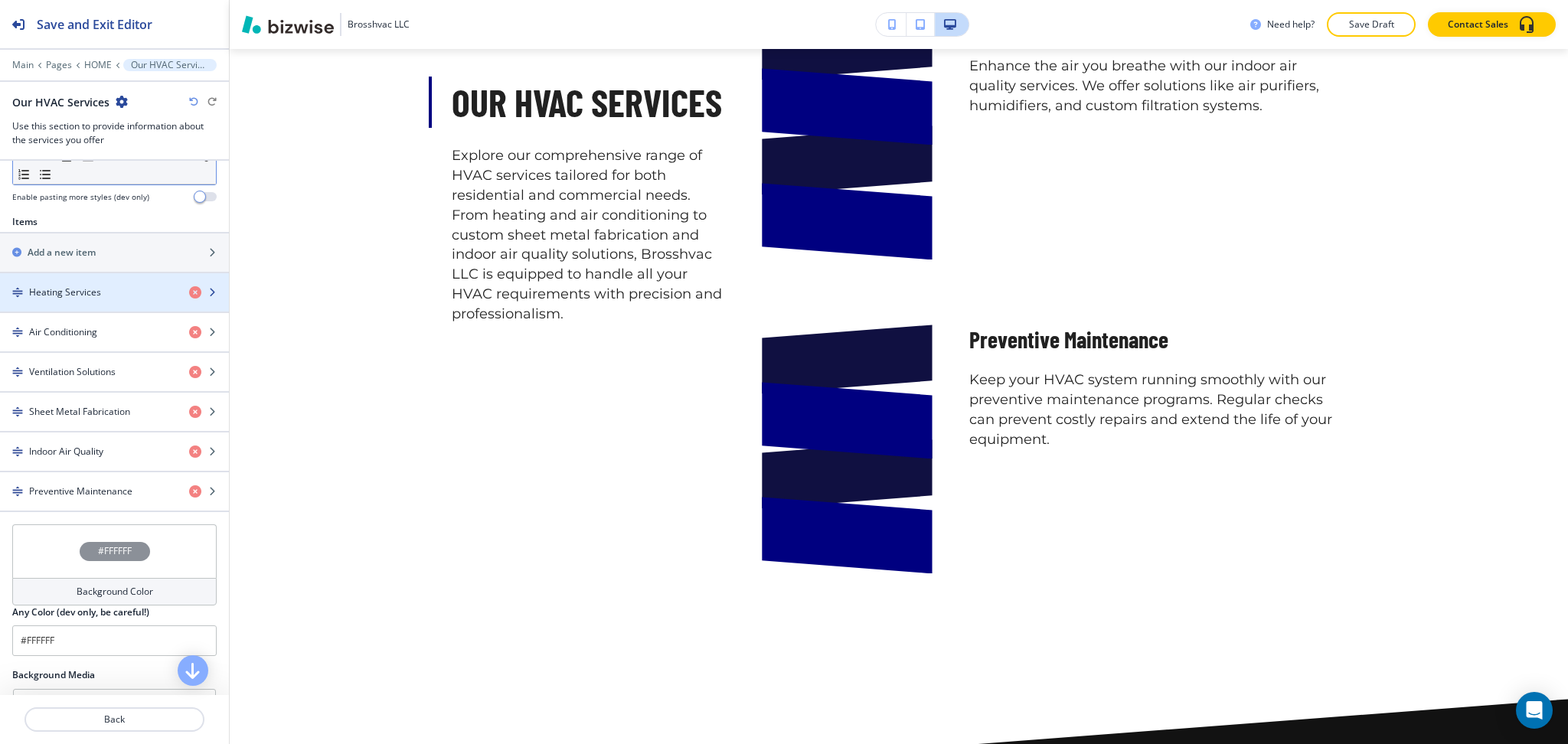
click at [111, 296] on div "Heating Services" at bounding box center [88, 292] width 177 height 14
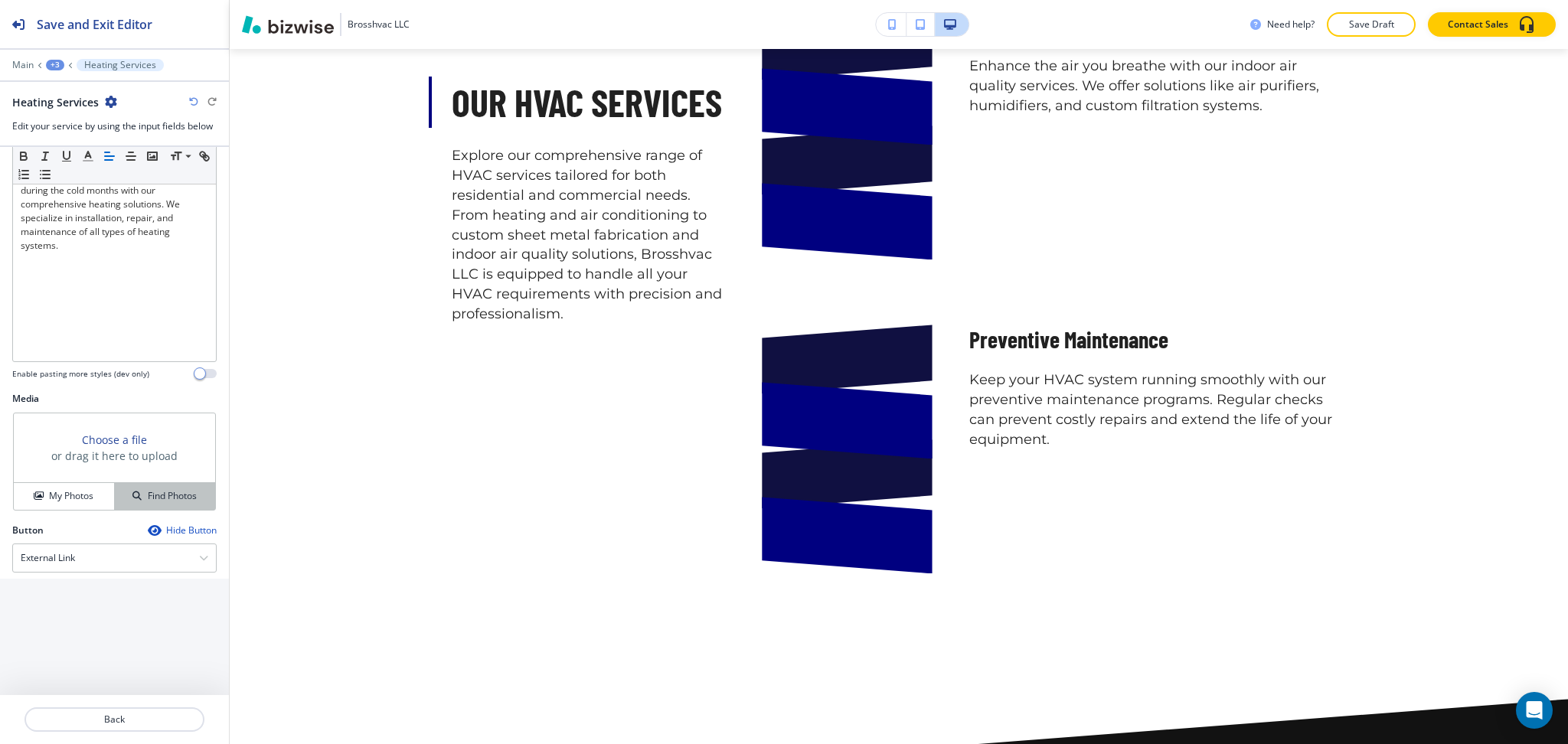
scroll to position [323, 0]
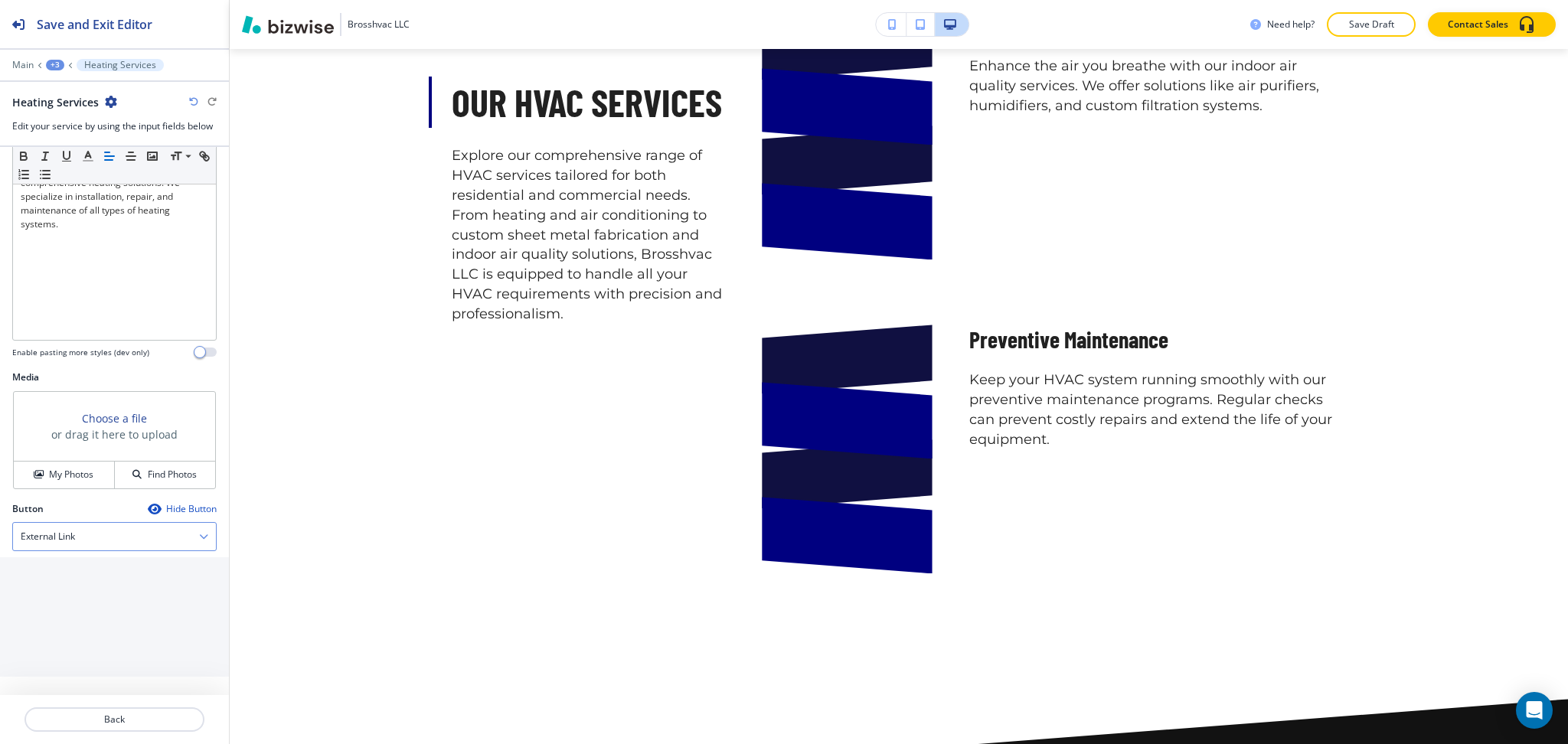
drag, startPoint x: 84, startPoint y: 538, endPoint x: 88, endPoint y: 557, distance: 19.4
click at [85, 538] on div "External Link" at bounding box center [114, 537] width 203 height 27
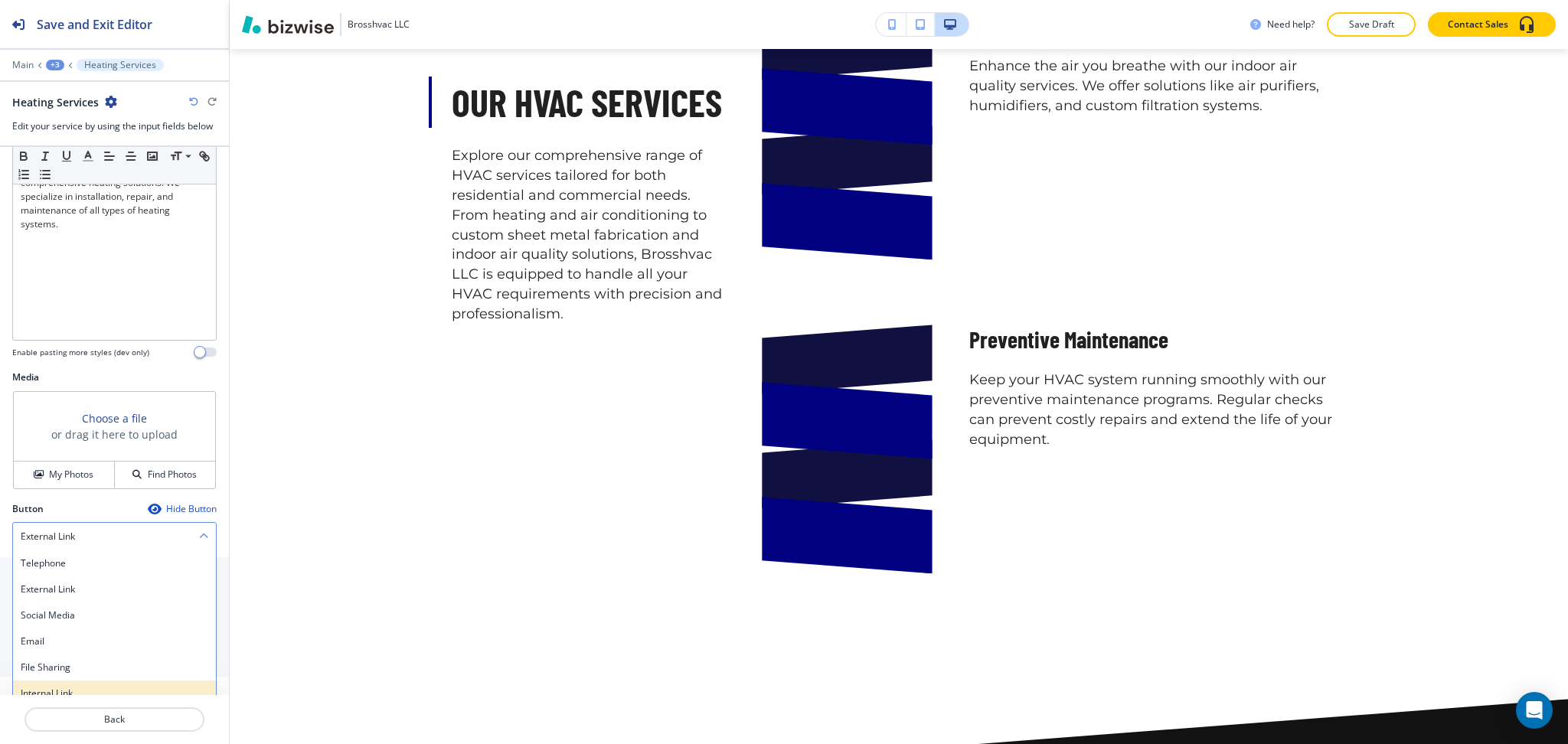
click at [75, 688] on h4 "Internal Link" at bounding box center [114, 693] width 187 height 14
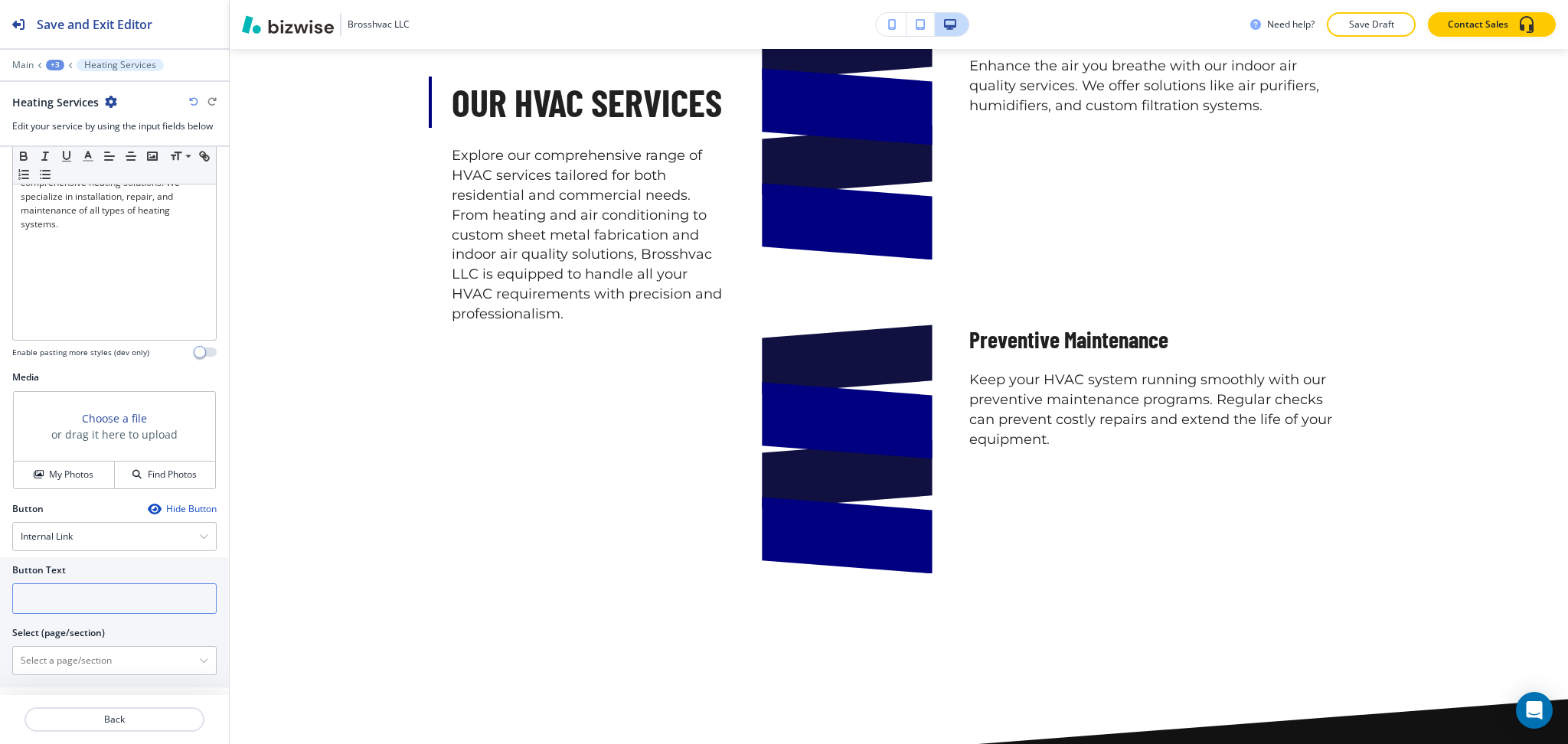
click at [68, 594] on input "text" at bounding box center [114, 598] width 204 height 31
type input "learn more"
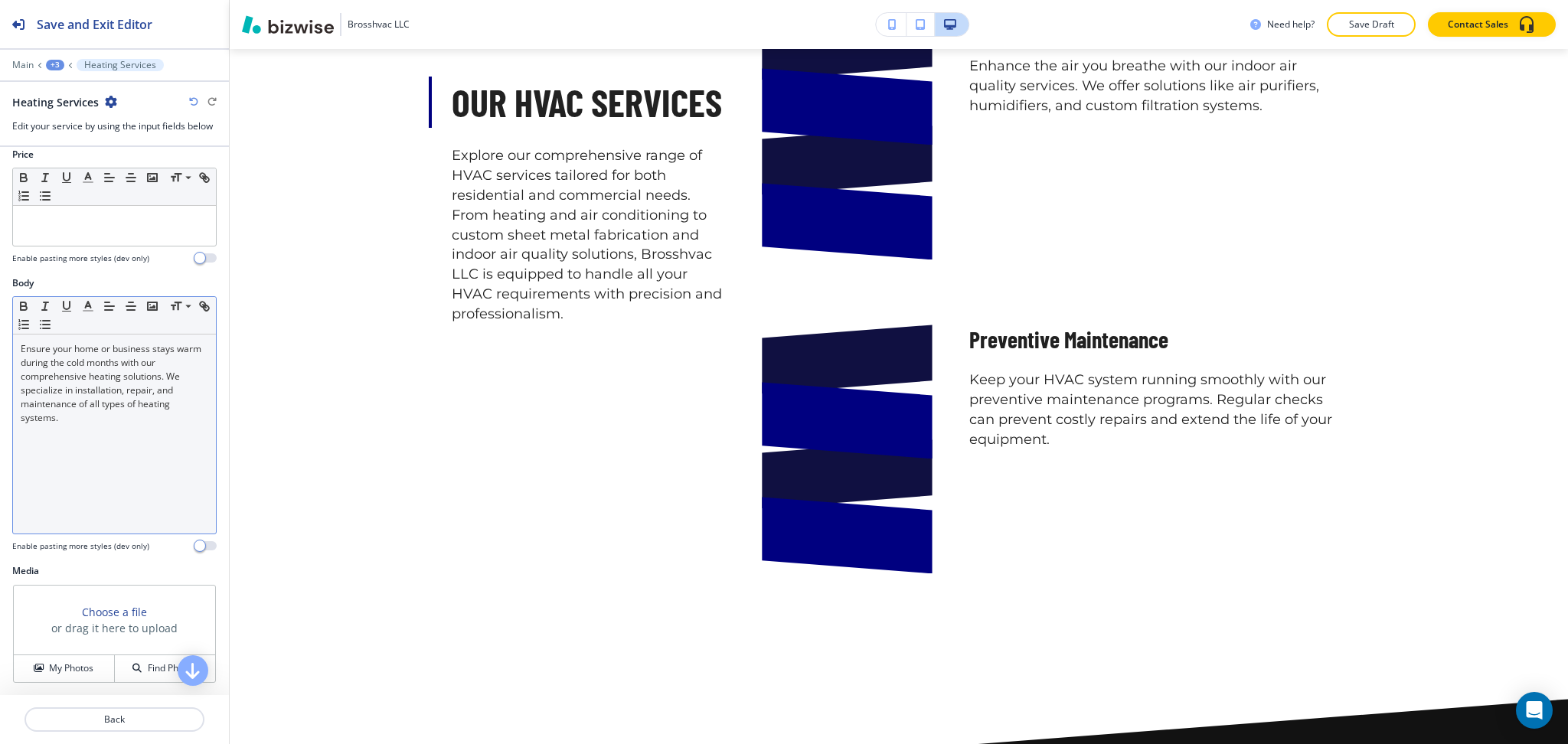
scroll to position [0, 0]
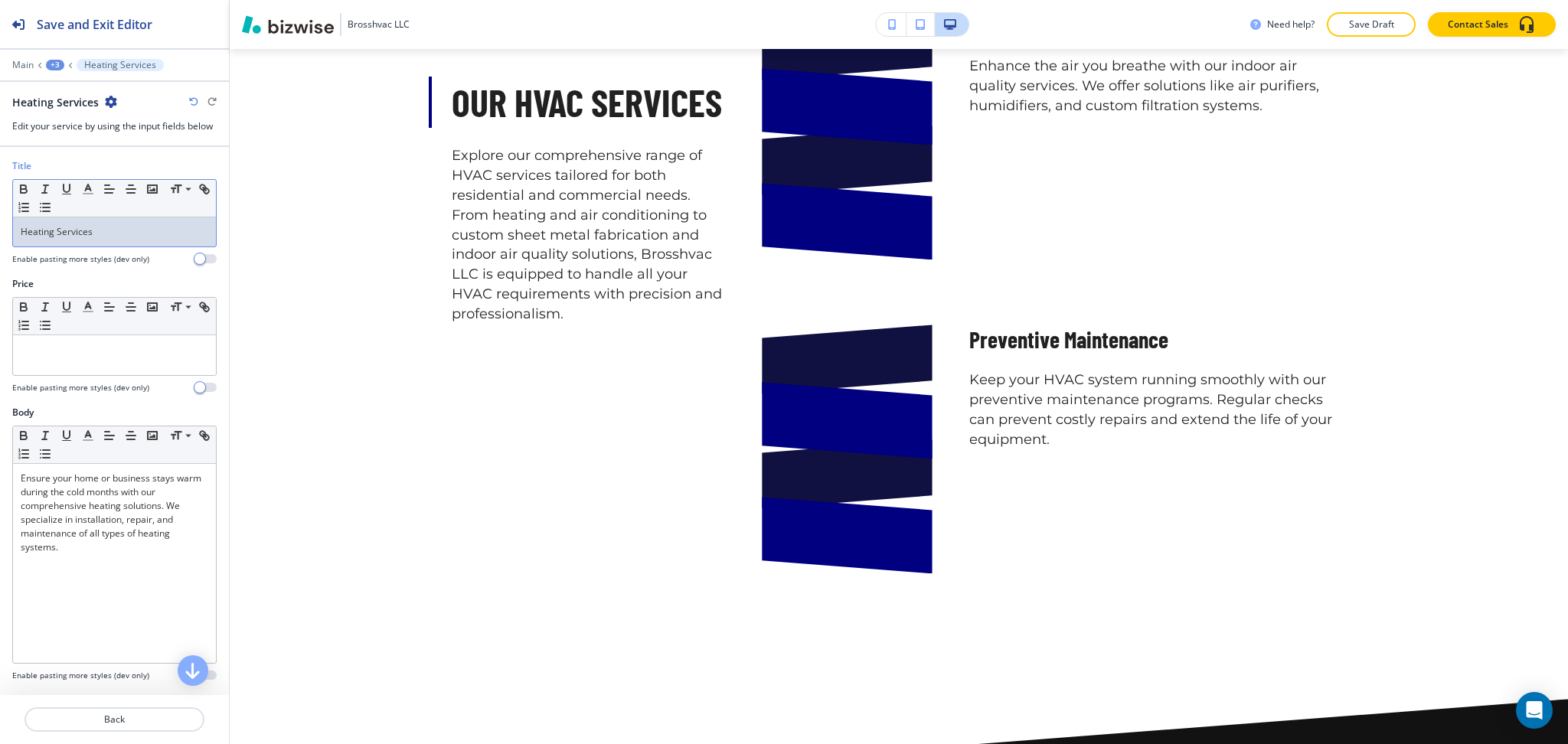
click at [35, 235] on p "Heating Services" at bounding box center [114, 231] width 187 height 14
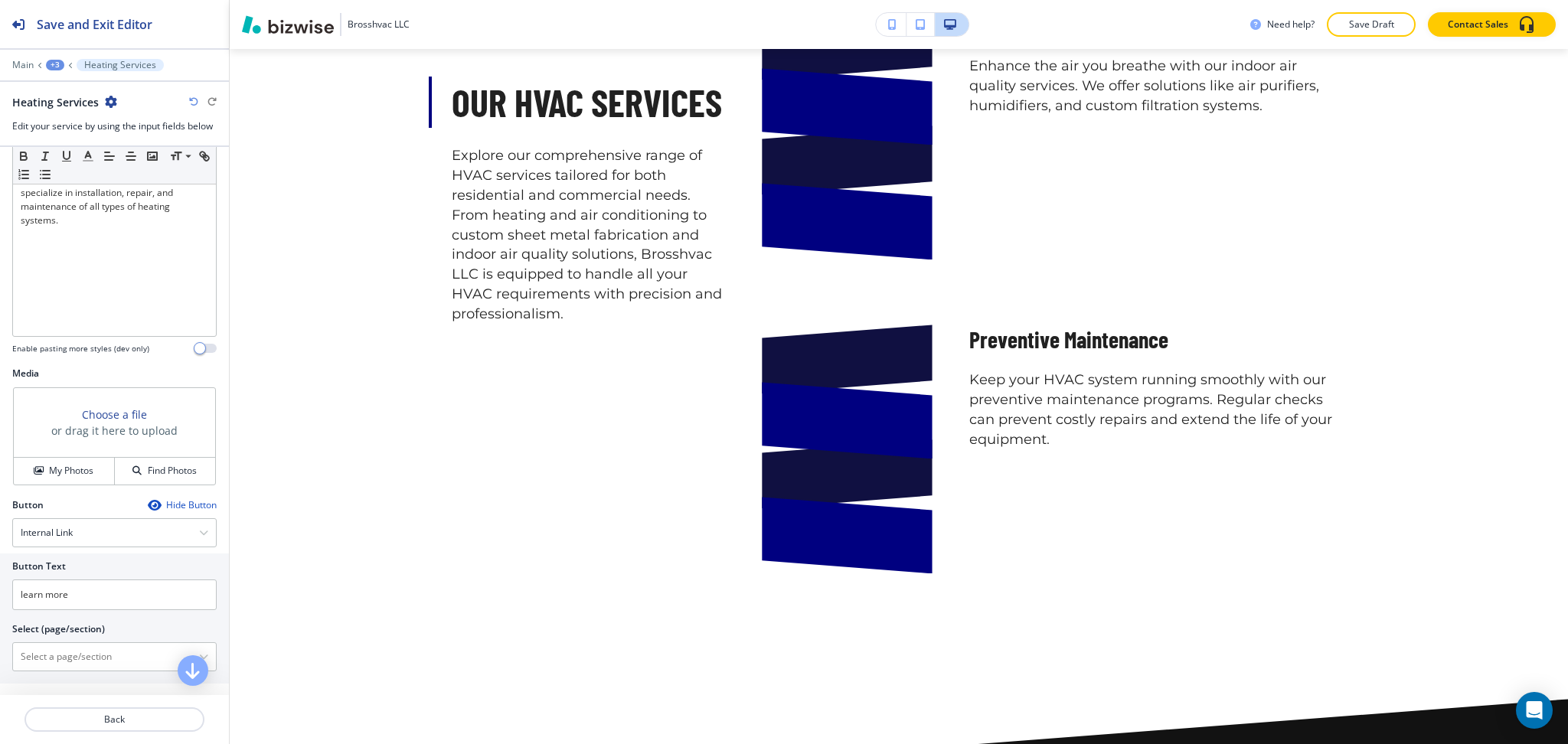
scroll to position [333, 0]
click at [63, 649] on \(page\/section\) "Manual Input" at bounding box center [106, 649] width 186 height 26
paste \(page\/section\) "Heating"
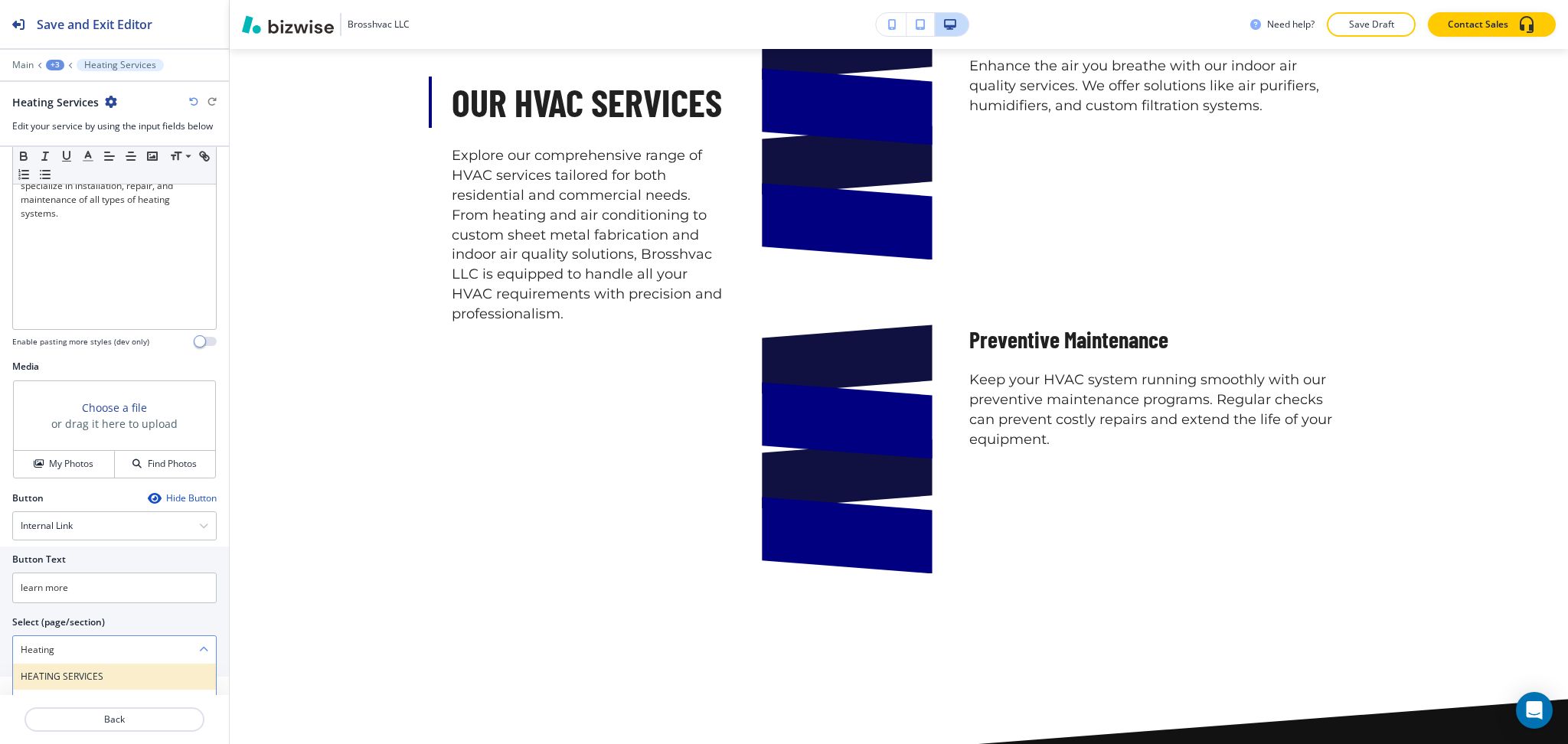
click at [59, 669] on div "HEATING SERVICES" at bounding box center [114, 676] width 203 height 26
type \(page\/section\) "HEATING SERVICES"
click at [105, 721] on p "Back" at bounding box center [114, 719] width 177 height 14
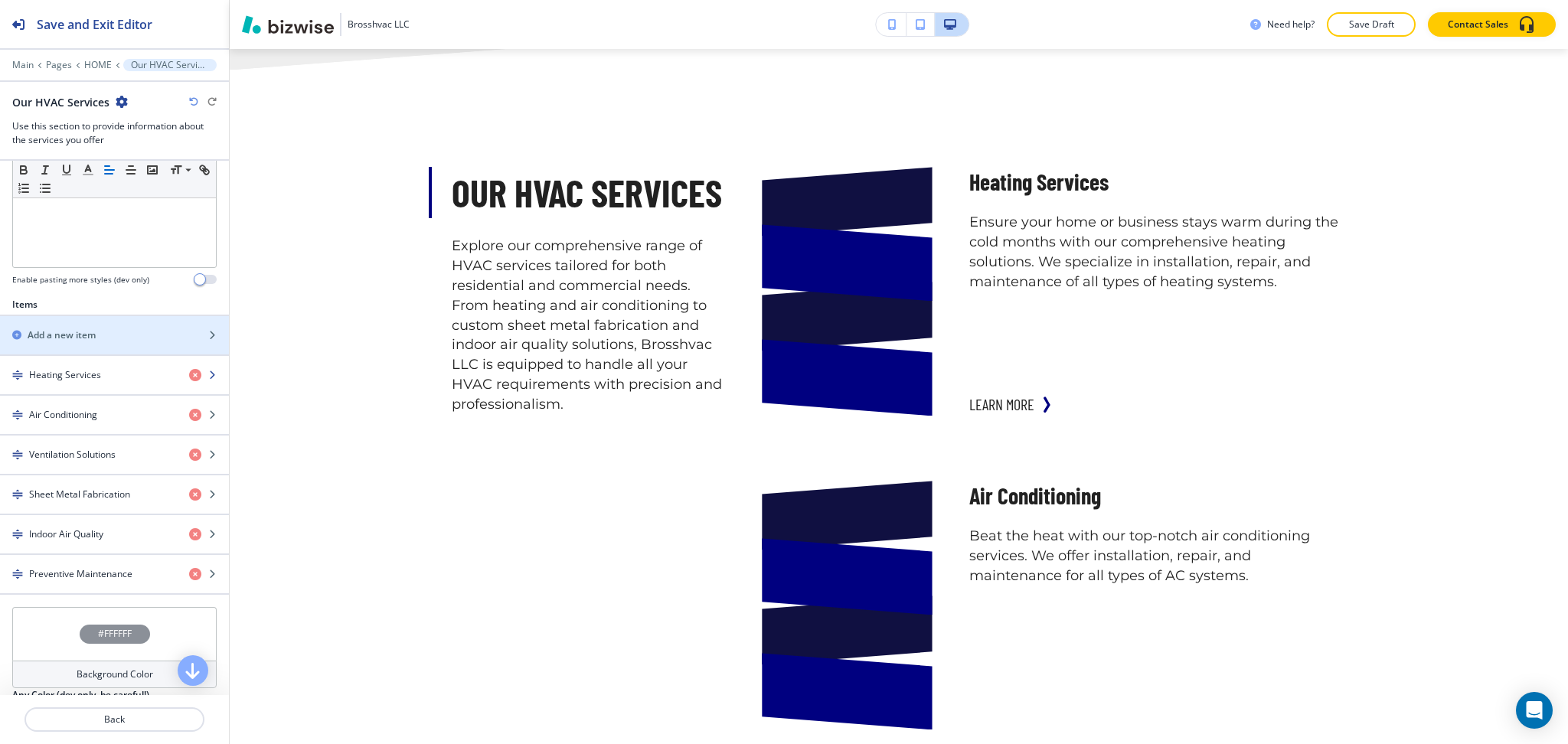
scroll to position [409, 0]
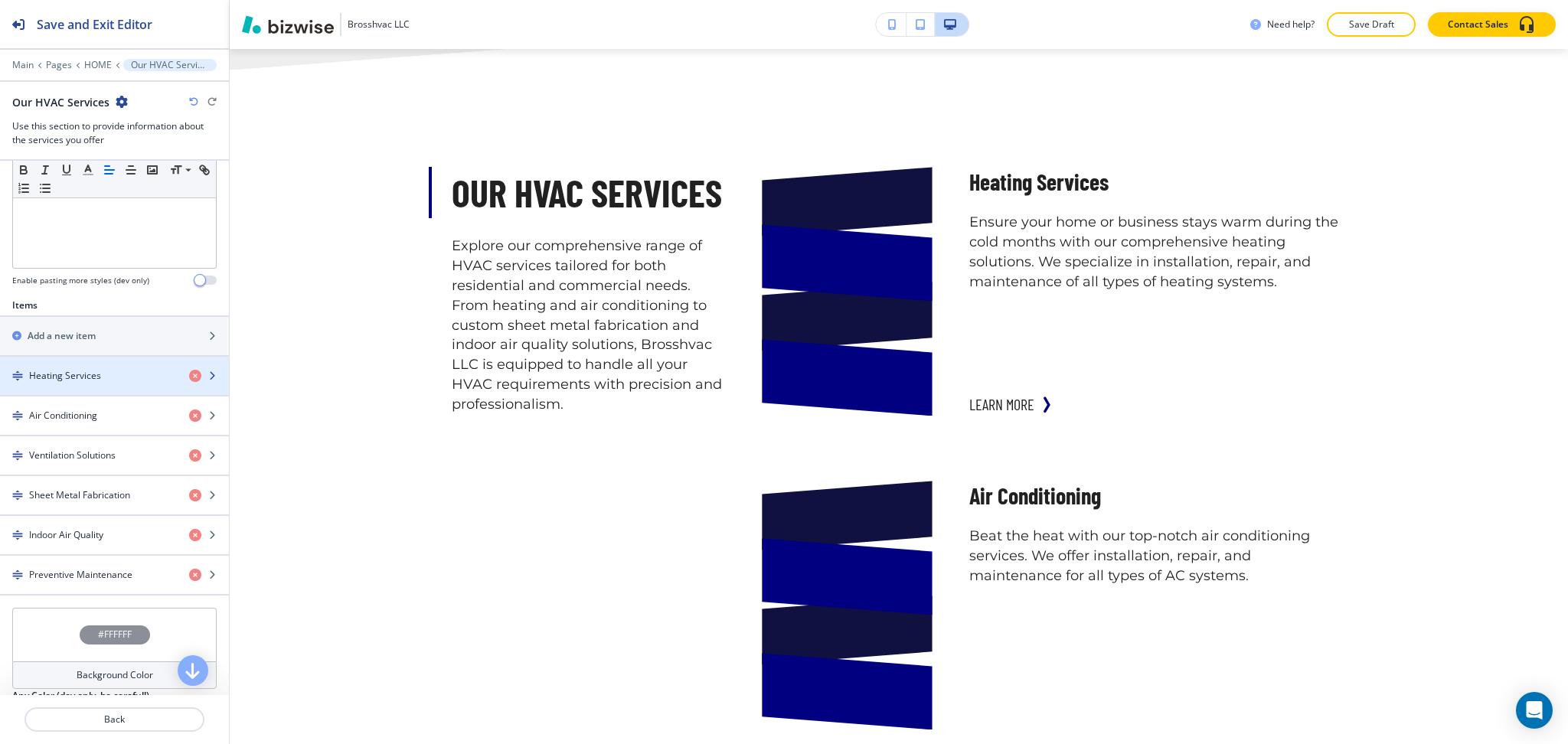
click at [84, 374] on h4 "Heating Services" at bounding box center [65, 376] width 72 height 14
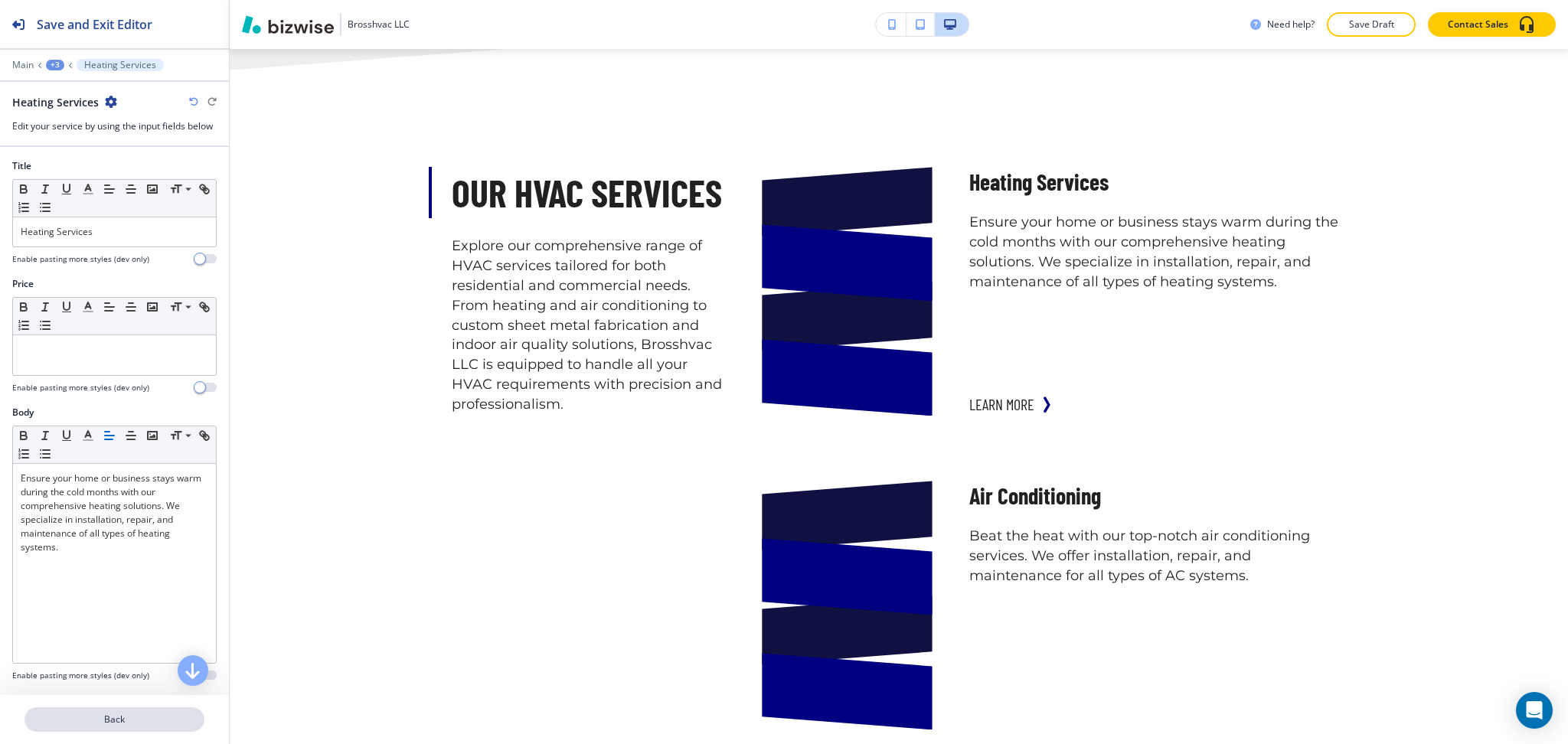
click at [100, 722] on p "Back" at bounding box center [114, 719] width 177 height 14
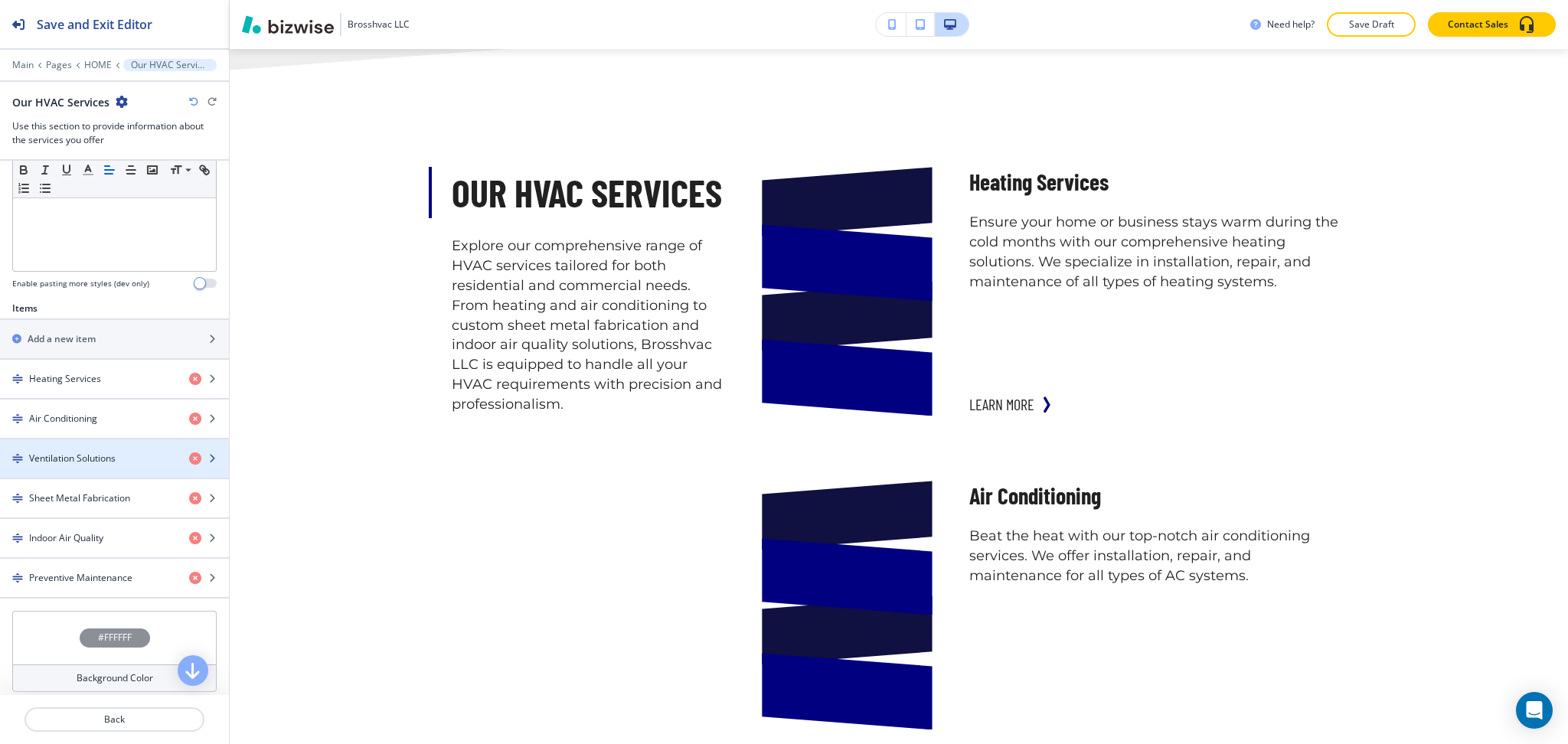
scroll to position [407, 0]
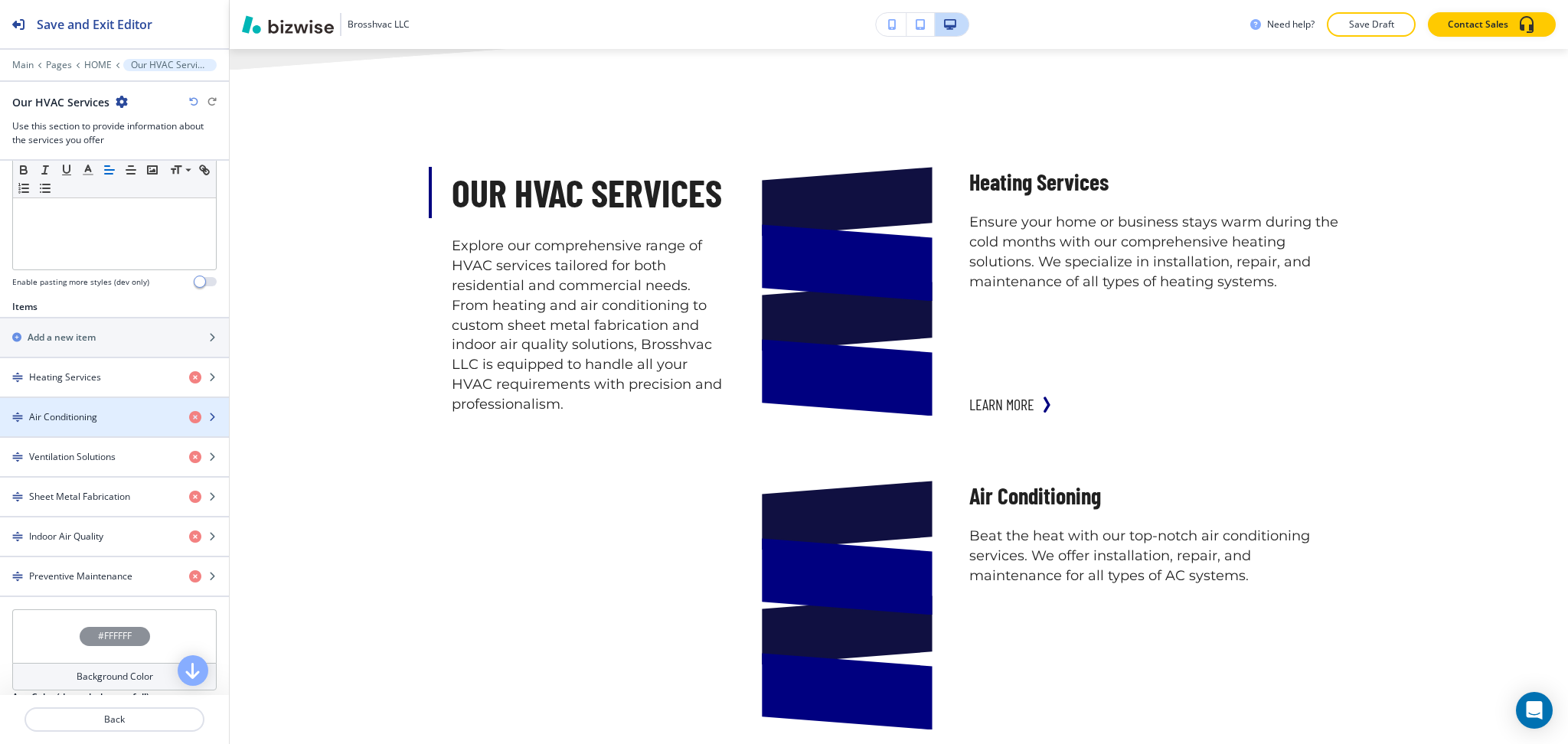
click at [44, 415] on h4 "Air Conditioning" at bounding box center [63, 417] width 68 height 14
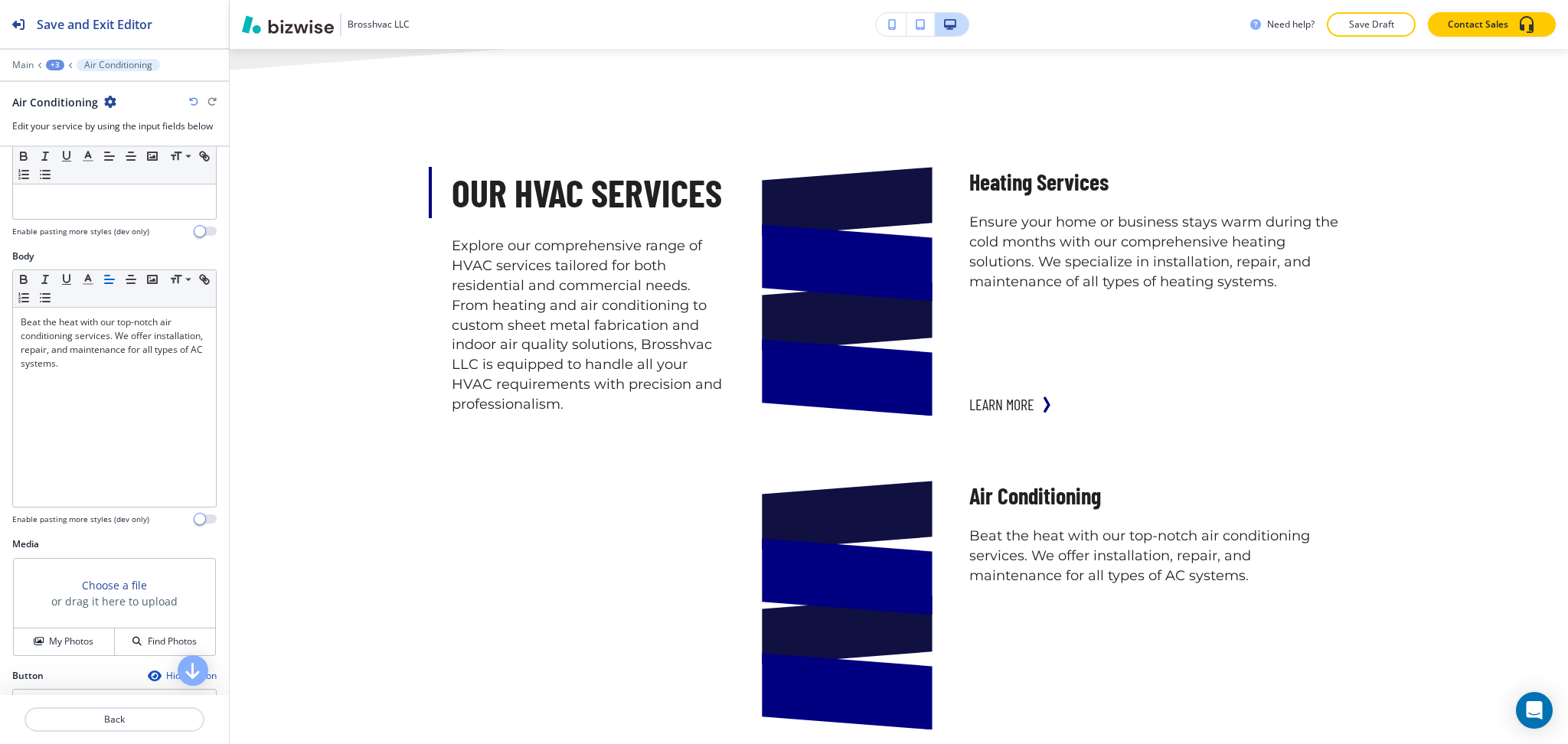
scroll to position [0, 0]
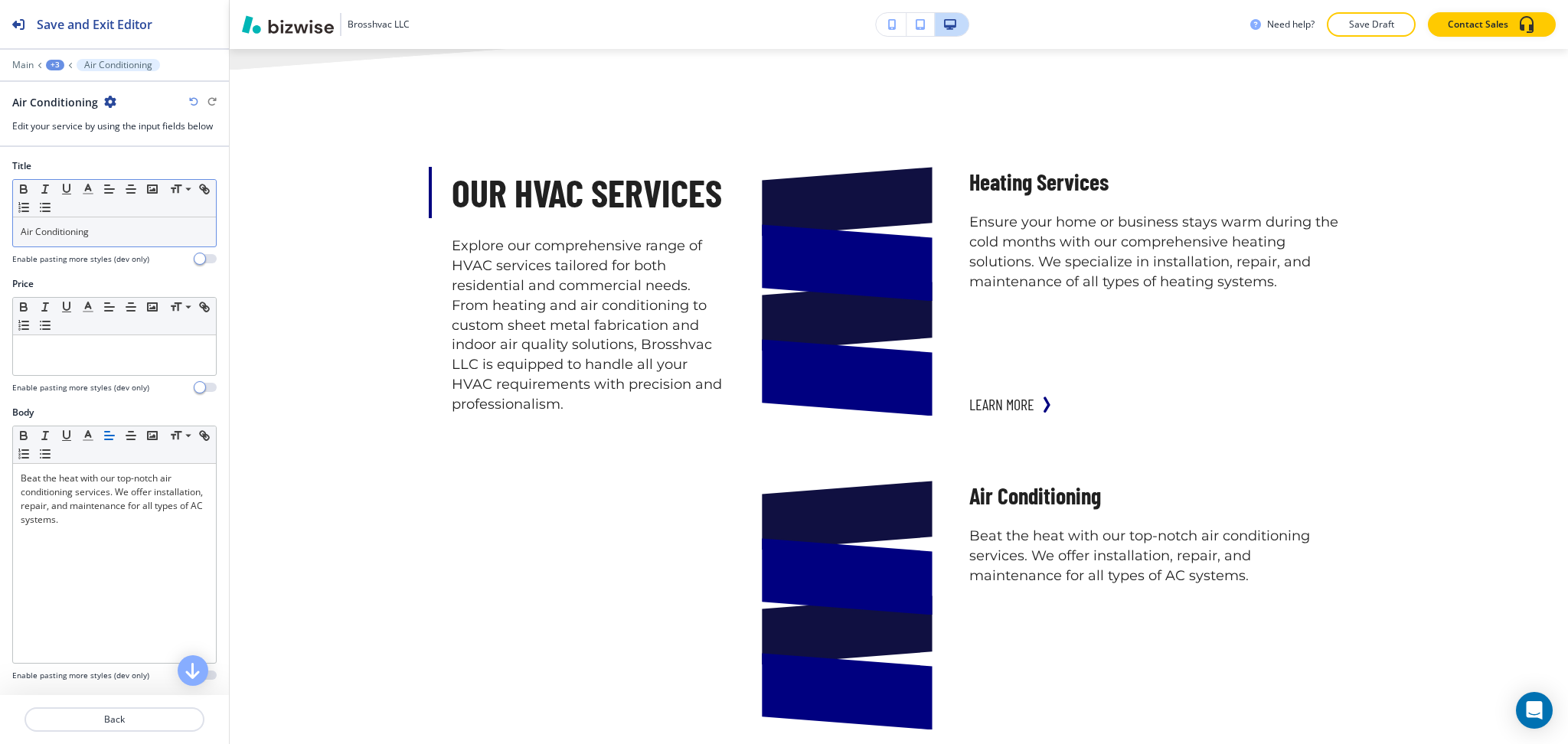
click at [27, 238] on p "Air Conditioning" at bounding box center [114, 231] width 187 height 14
copy p "Air"
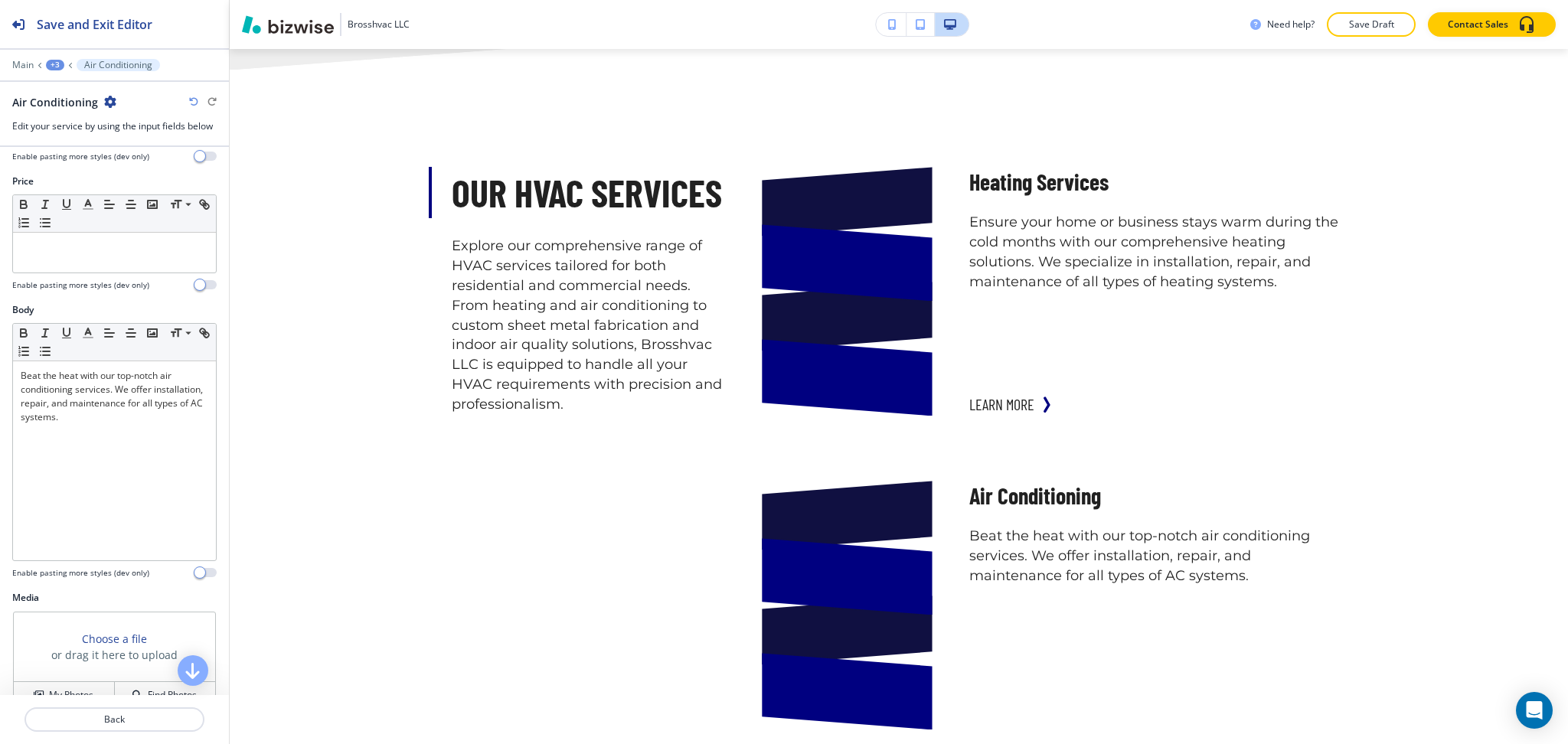
scroll to position [323, 0]
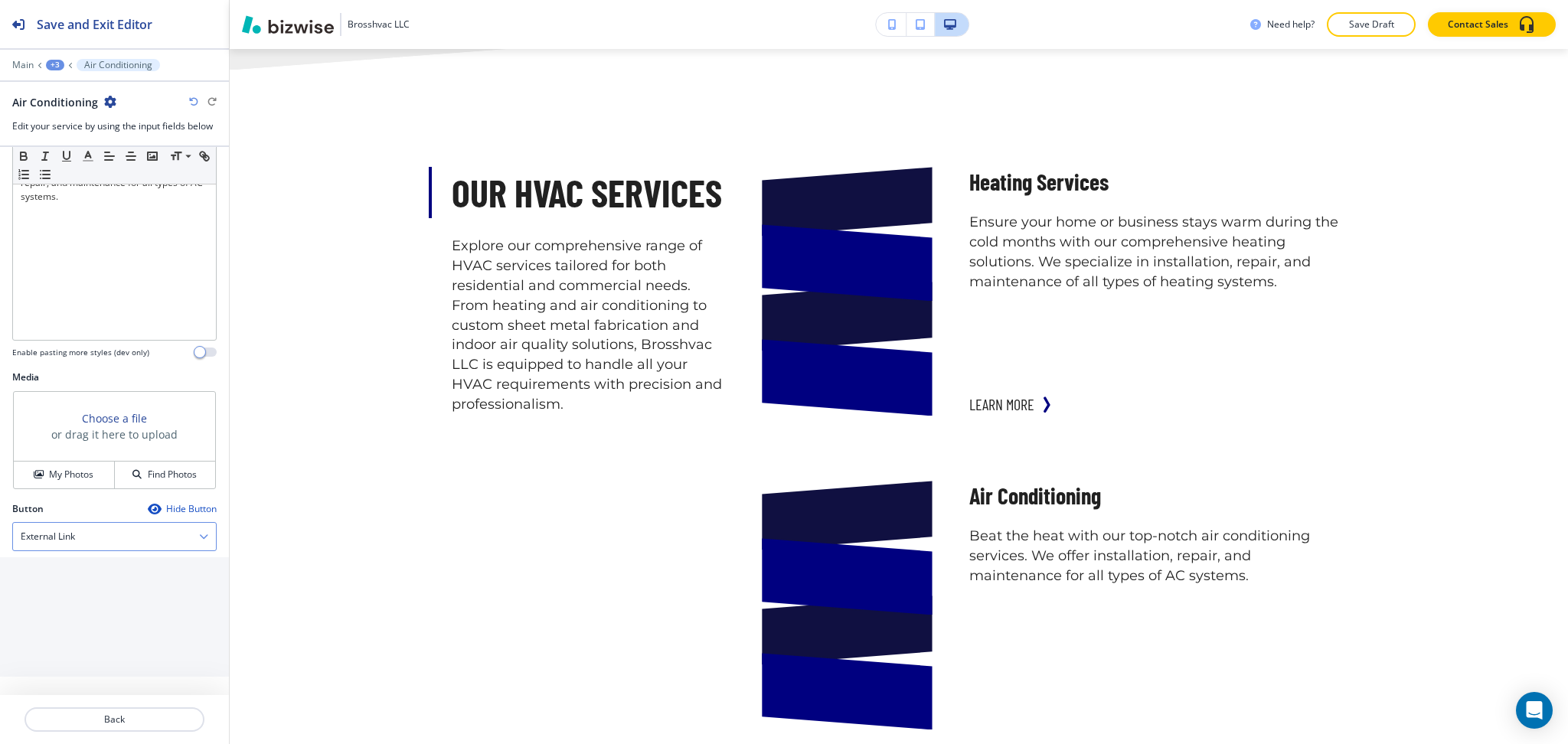
click at [75, 537] on h4 "External Link" at bounding box center [48, 537] width 55 height 14
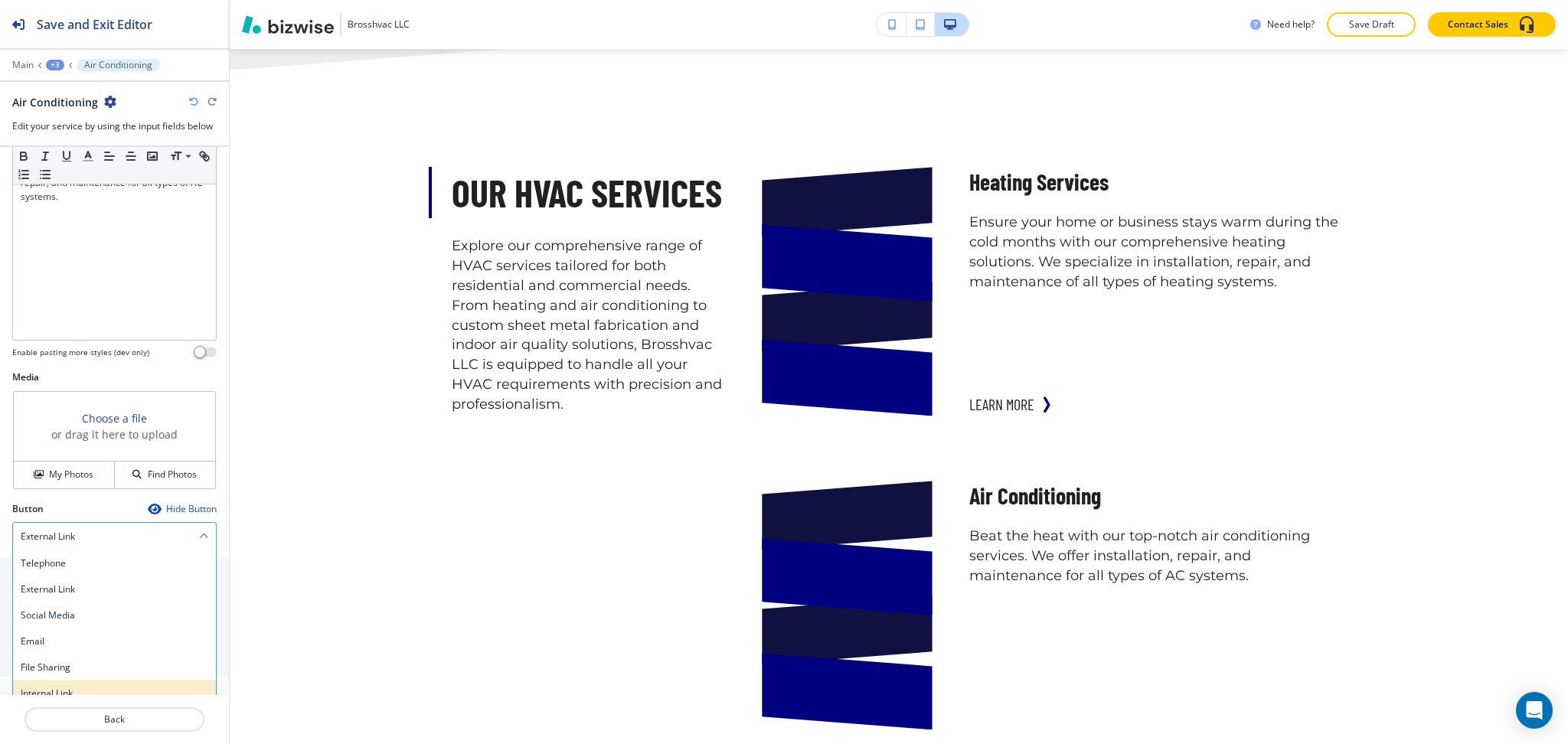
click at [59, 693] on h4 "Internal Link" at bounding box center [114, 693] width 187 height 14
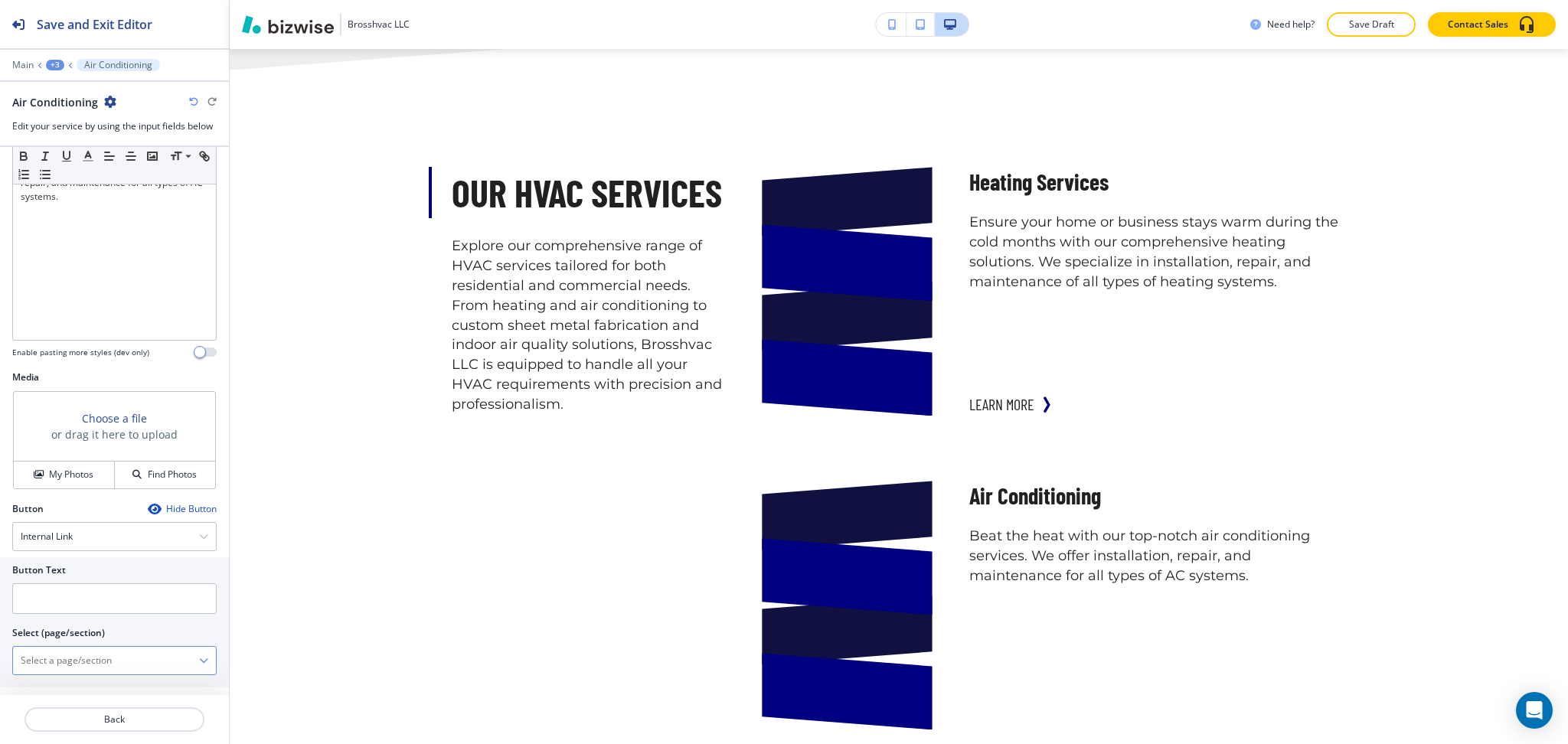
click at [62, 660] on \(page\/section\) "Manual Input" at bounding box center [106, 660] width 186 height 26
paste \(page\/section\) "Air"
click at [63, 680] on div "AIR CONDITIONING" at bounding box center [114, 687] width 203 height 26
type \(page\/section\) "AIR CONDITIONING"
drag, startPoint x: 83, startPoint y: 596, endPoint x: 104, endPoint y: 636, distance: 45.2
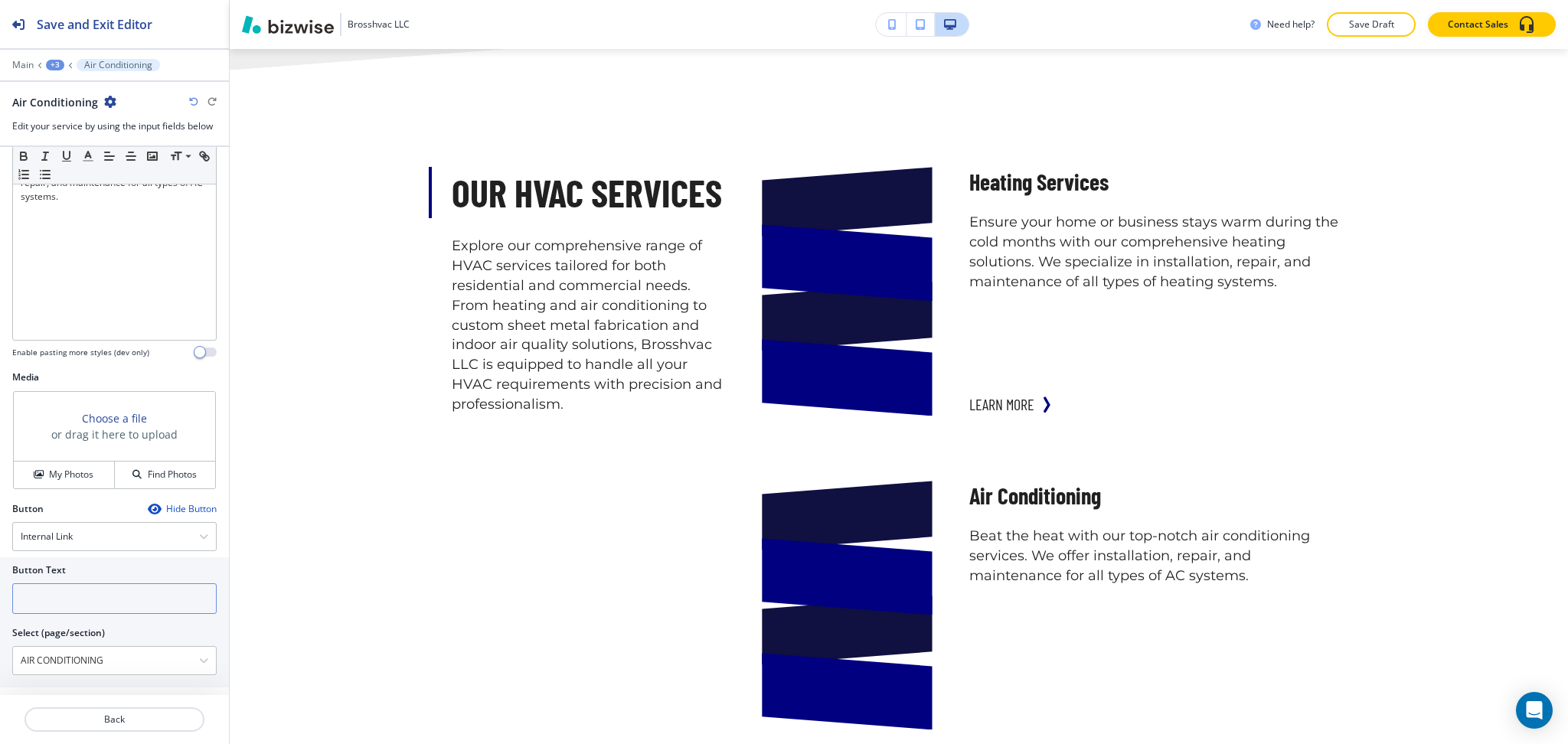
click at [83, 596] on input "text" at bounding box center [114, 598] width 204 height 31
paste input "learn more"
type input "learn more"
click at [101, 712] on p "Back" at bounding box center [114, 719] width 177 height 14
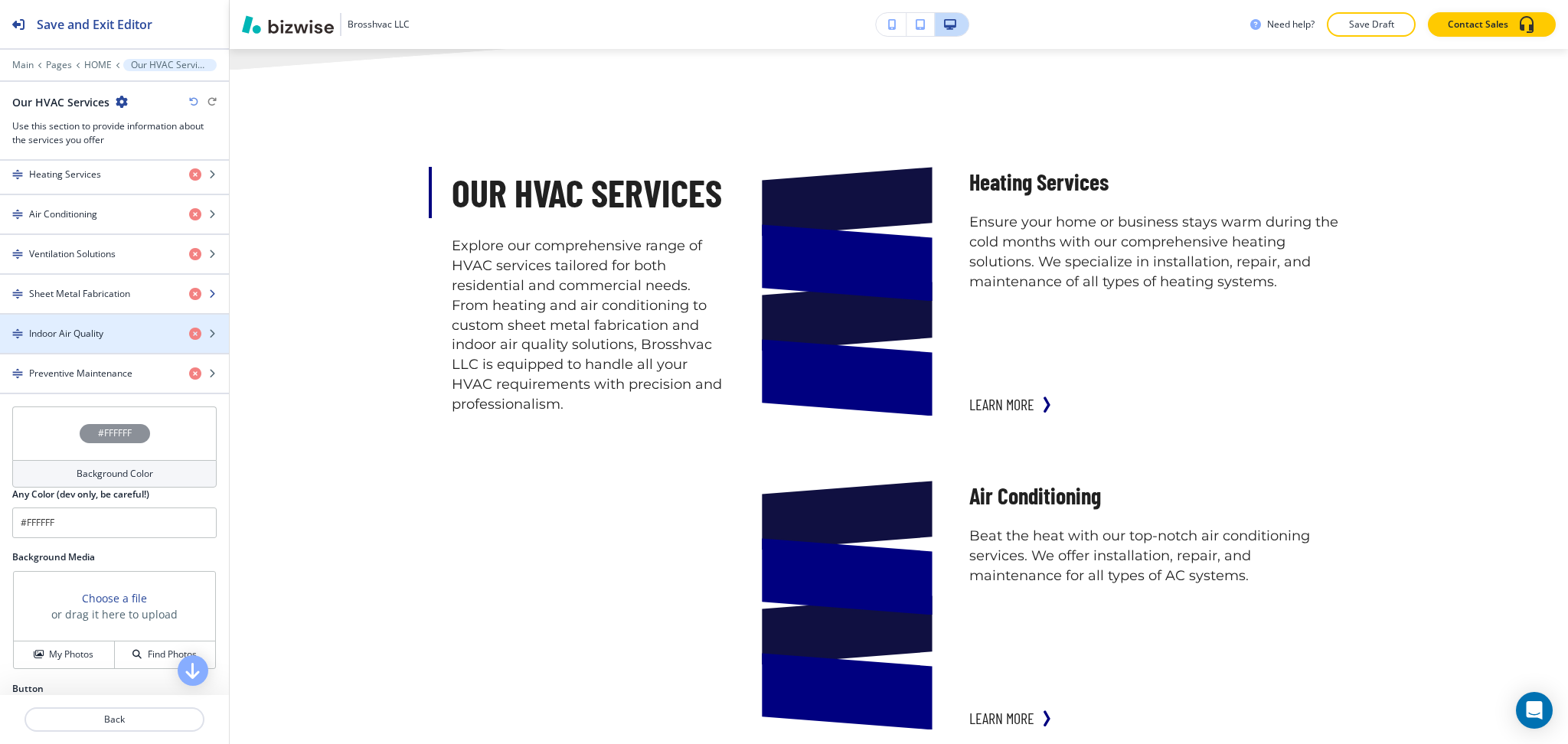
scroll to position [611, 0]
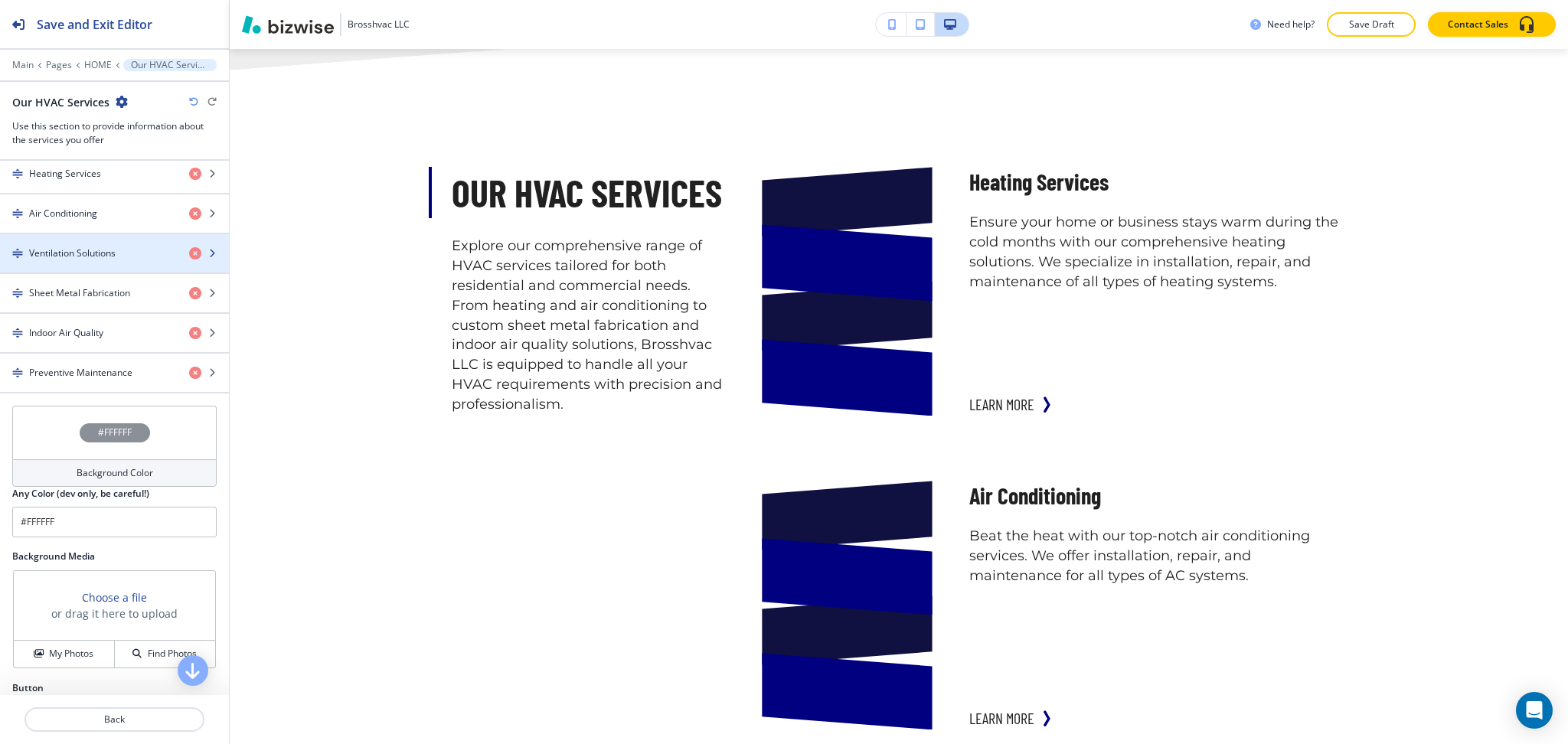
click at [59, 256] on h4 "Ventilation Solutions" at bounding box center [72, 253] width 86 height 14
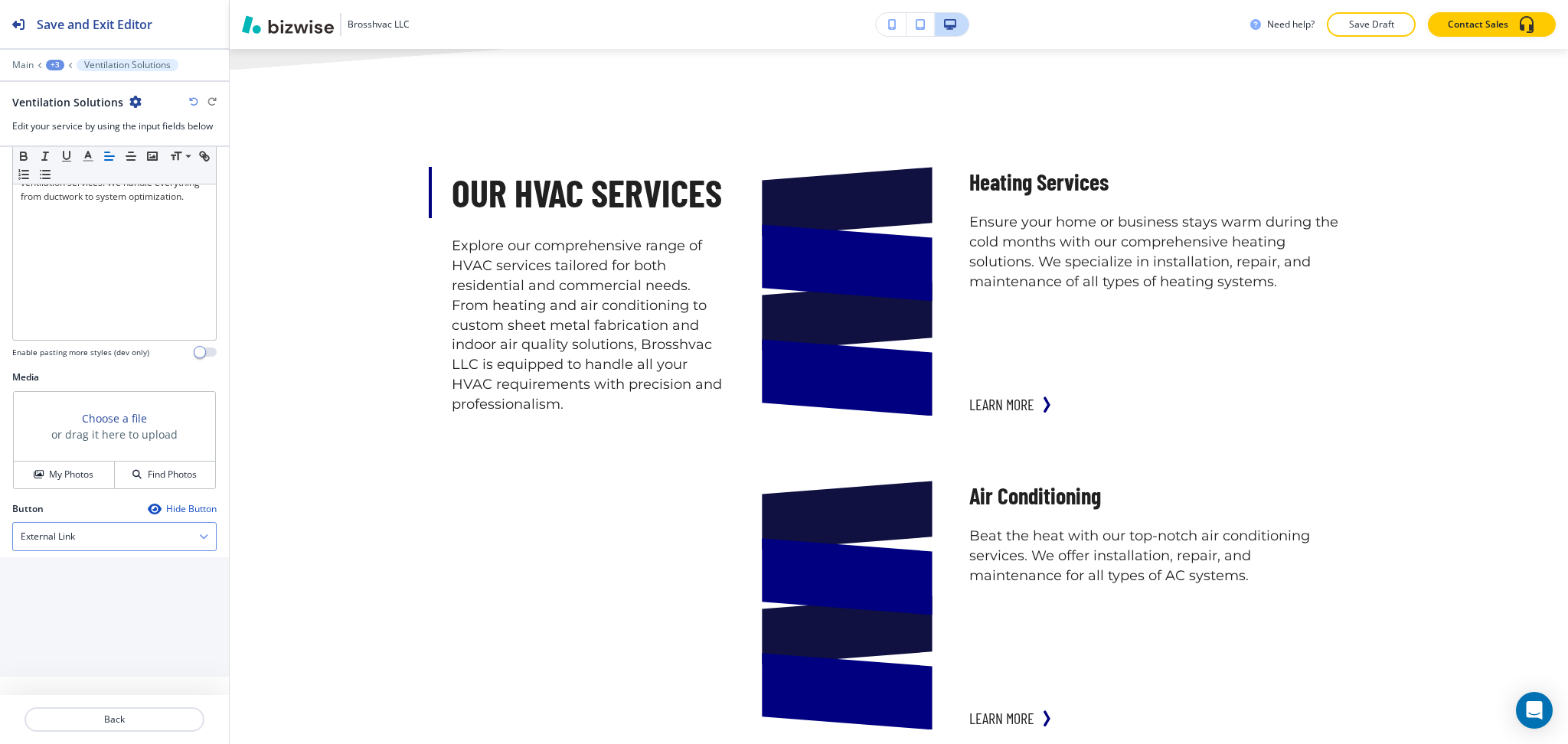
click at [80, 544] on div "External Link" at bounding box center [114, 537] width 203 height 27
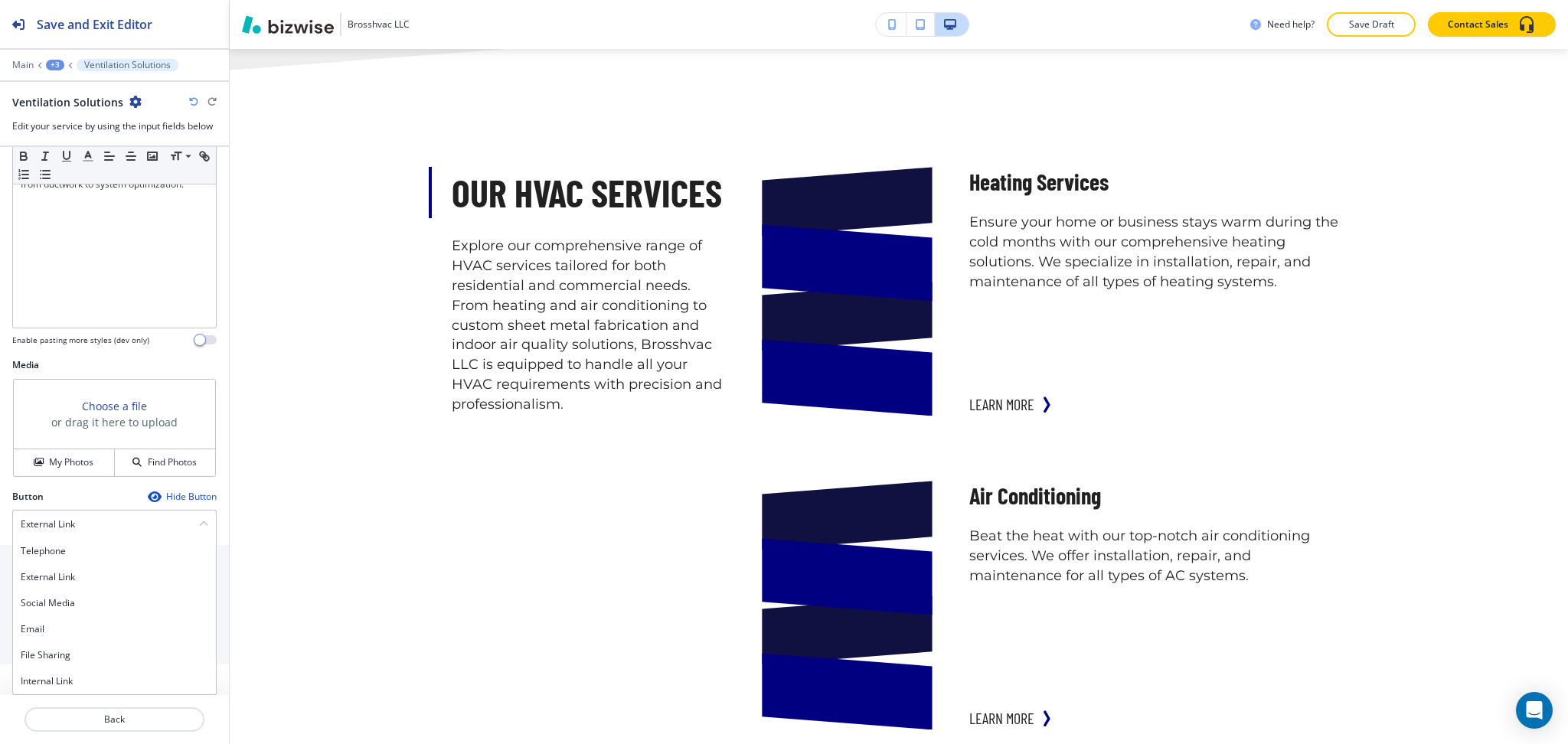
click at [62, 678] on h4 "Internal Link" at bounding box center [114, 681] width 187 height 14
click at [56, 654] on \(page\/section\) "Manual Input" at bounding box center [106, 649] width 186 height 26
paste \(page\/section\) "learn more"
type \(page\/section\) "learn more"
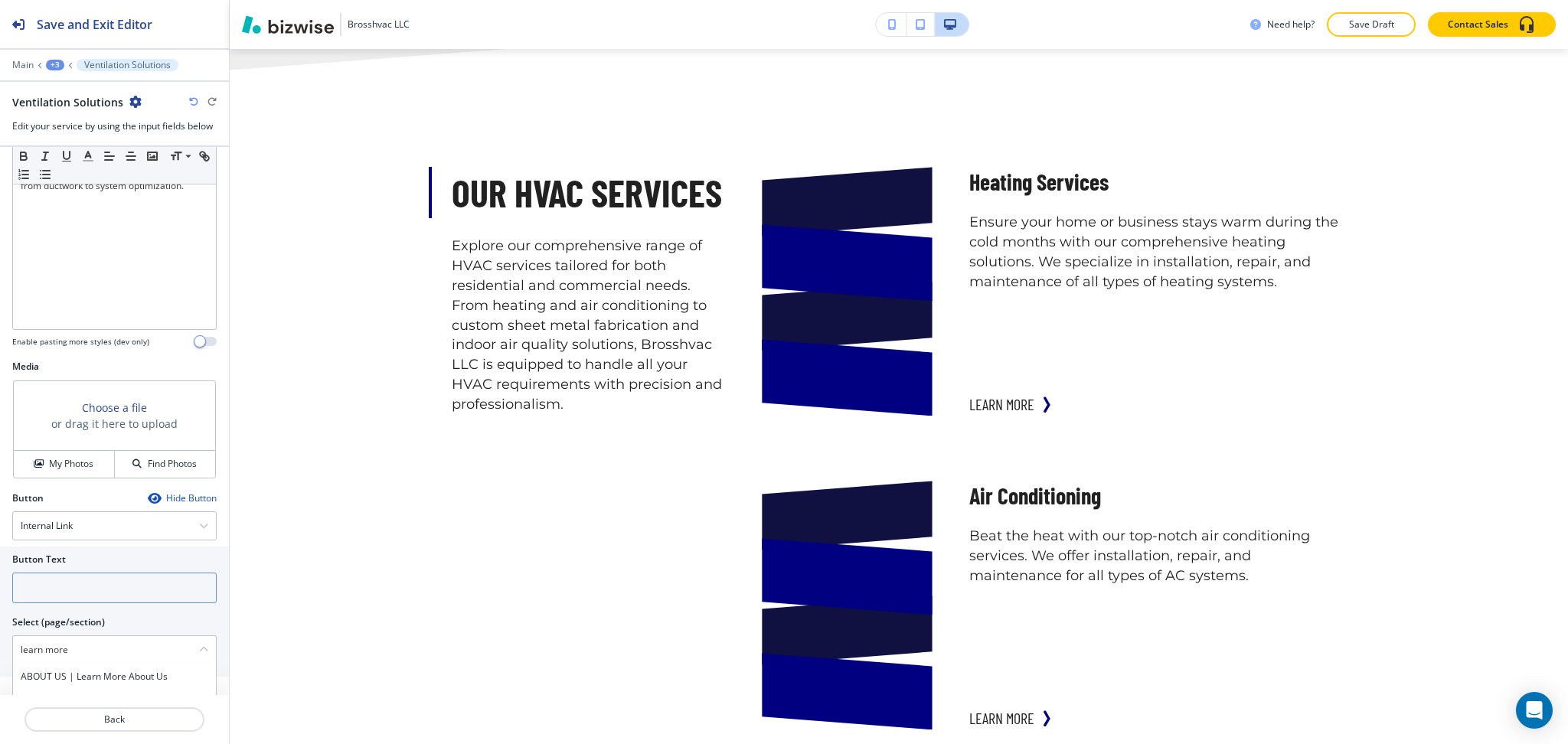
click at [67, 590] on input "text" at bounding box center [114, 588] width 204 height 31
paste input "learn more"
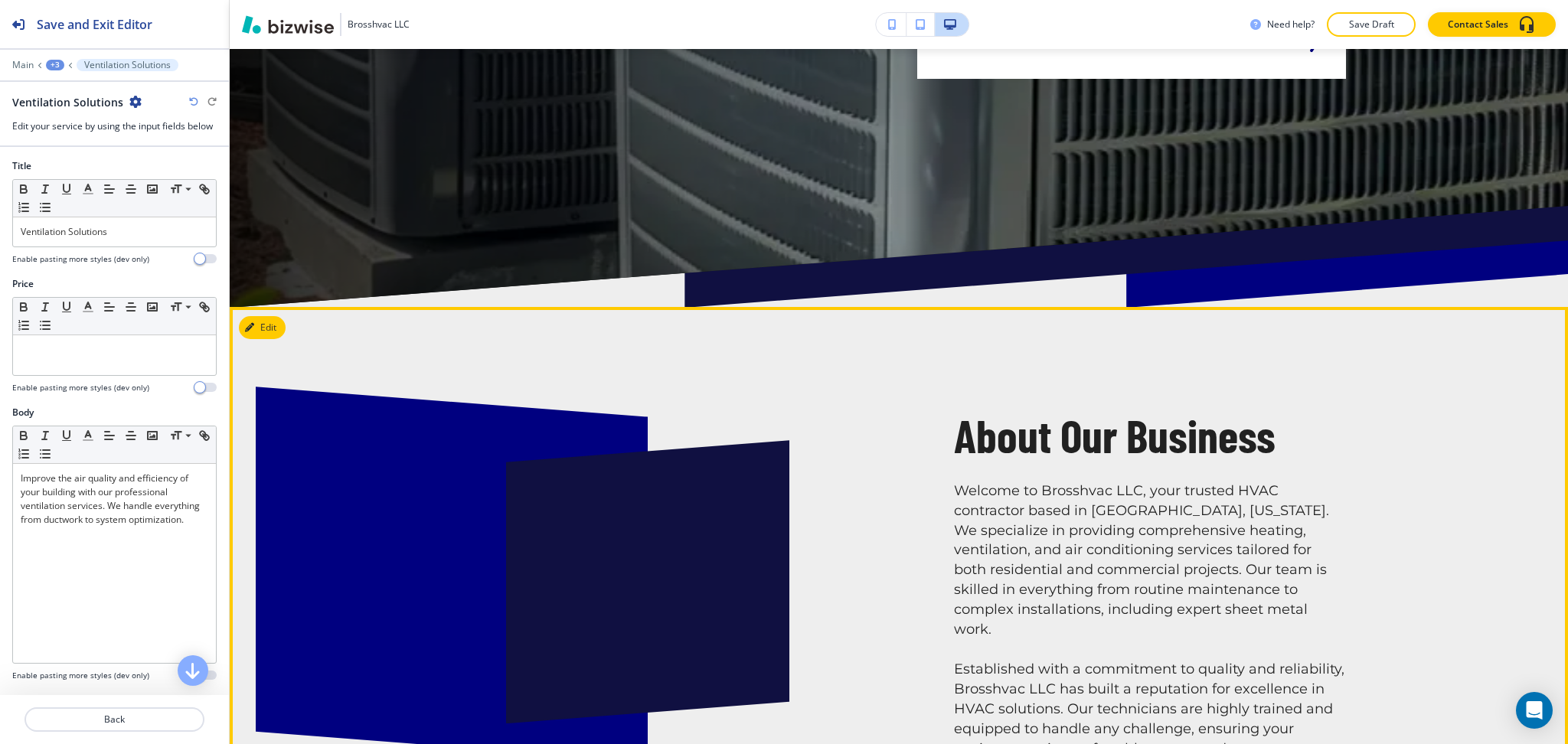
scroll to position [584, 0]
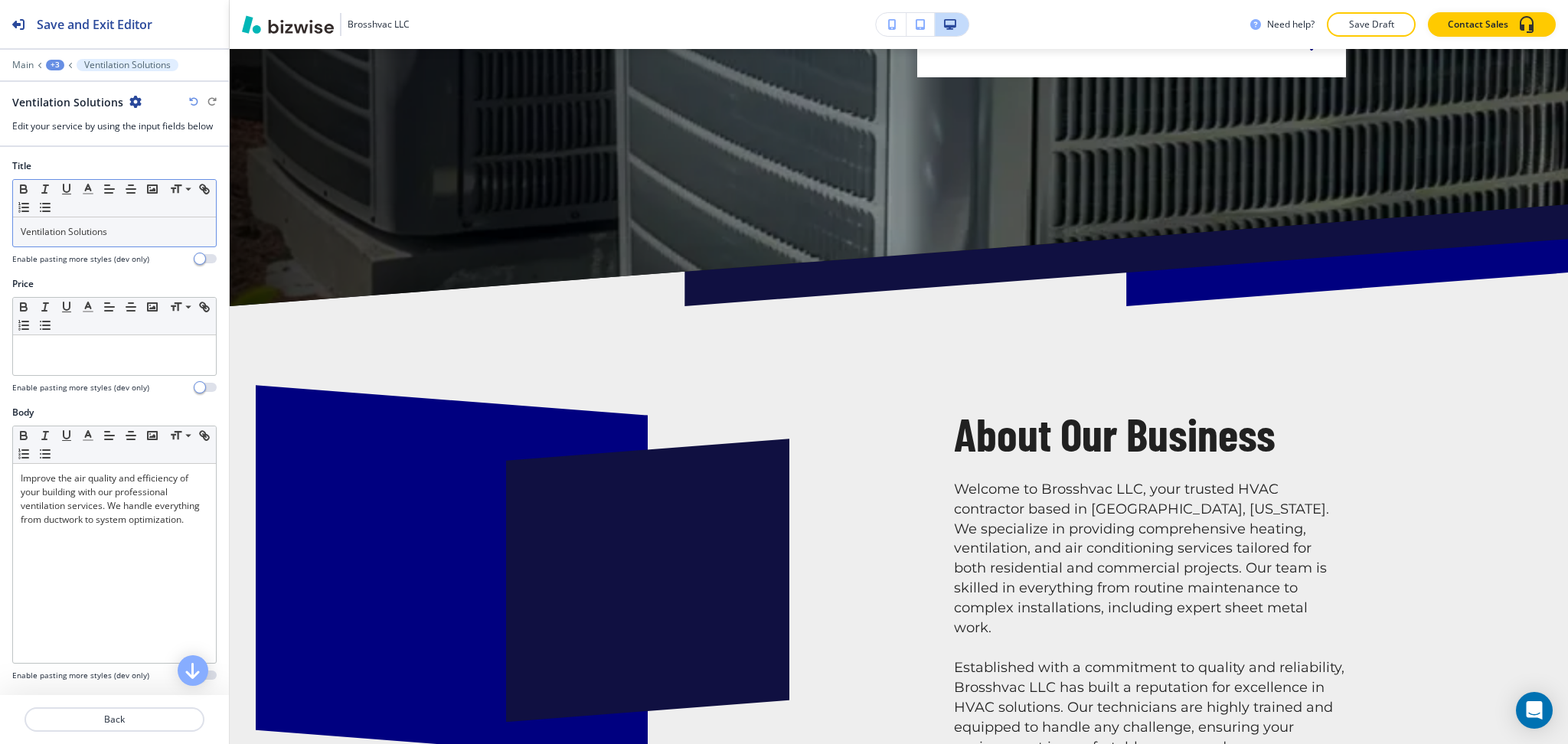
type input "learn more"
click at [46, 231] on p "Ventilation Solutions" at bounding box center [114, 231] width 187 height 14
copy p "Ventilation"
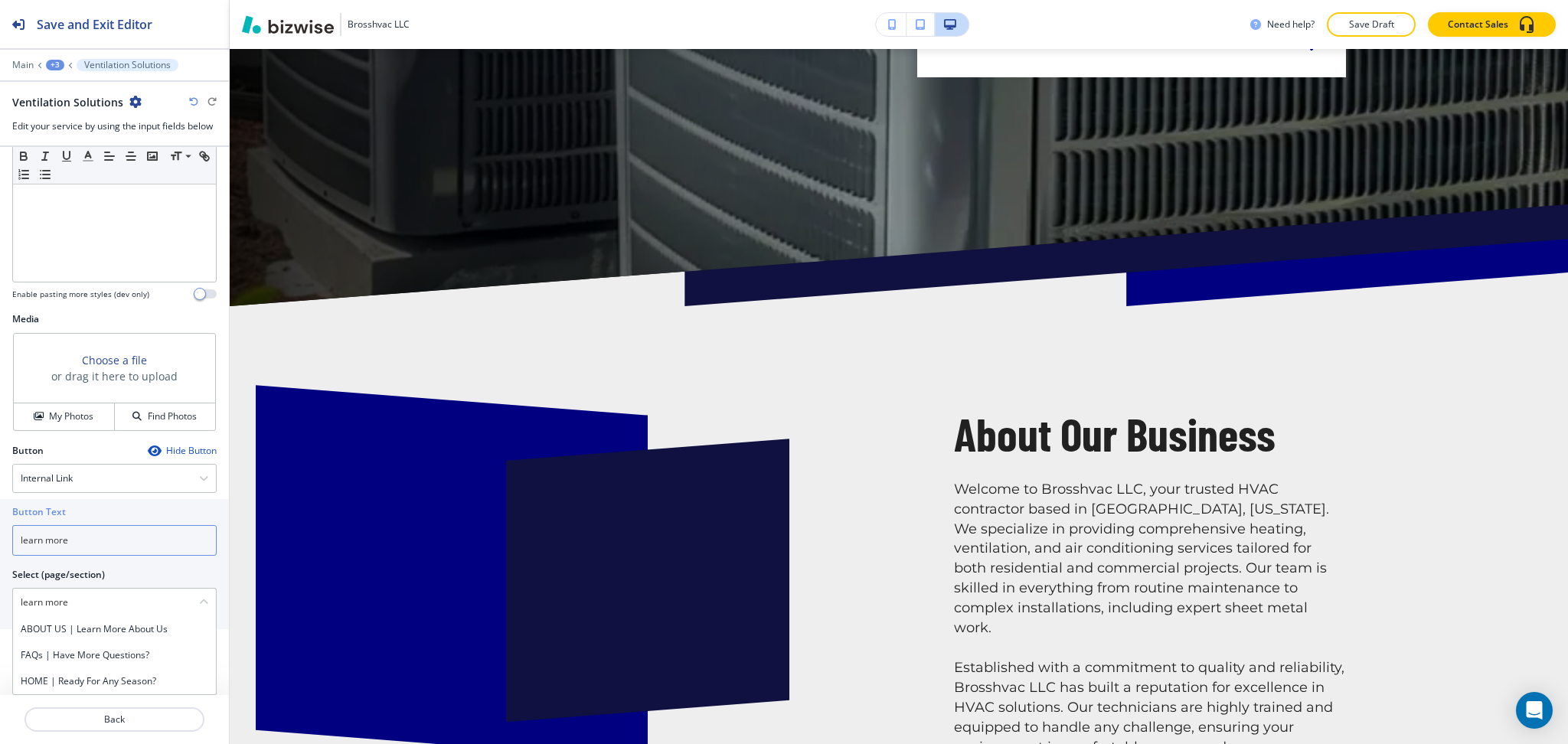
drag, startPoint x: 99, startPoint y: 539, endPoint x: 0, endPoint y: 528, distance: 99.6
click at [0, 530] on div "Button Text learn more Select (page/section) learn more ABOUT US | Learn More A…" at bounding box center [114, 564] width 229 height 130
click at [92, 536] on input "learn more" at bounding box center [114, 540] width 204 height 31
drag, startPoint x: 135, startPoint y: 605, endPoint x: 0, endPoint y: 601, distance: 135.1
click at [0, 601] on div "Button Text learn more Select (page/section) learn more ABOUT US | Learn More A…" at bounding box center [114, 564] width 229 height 130
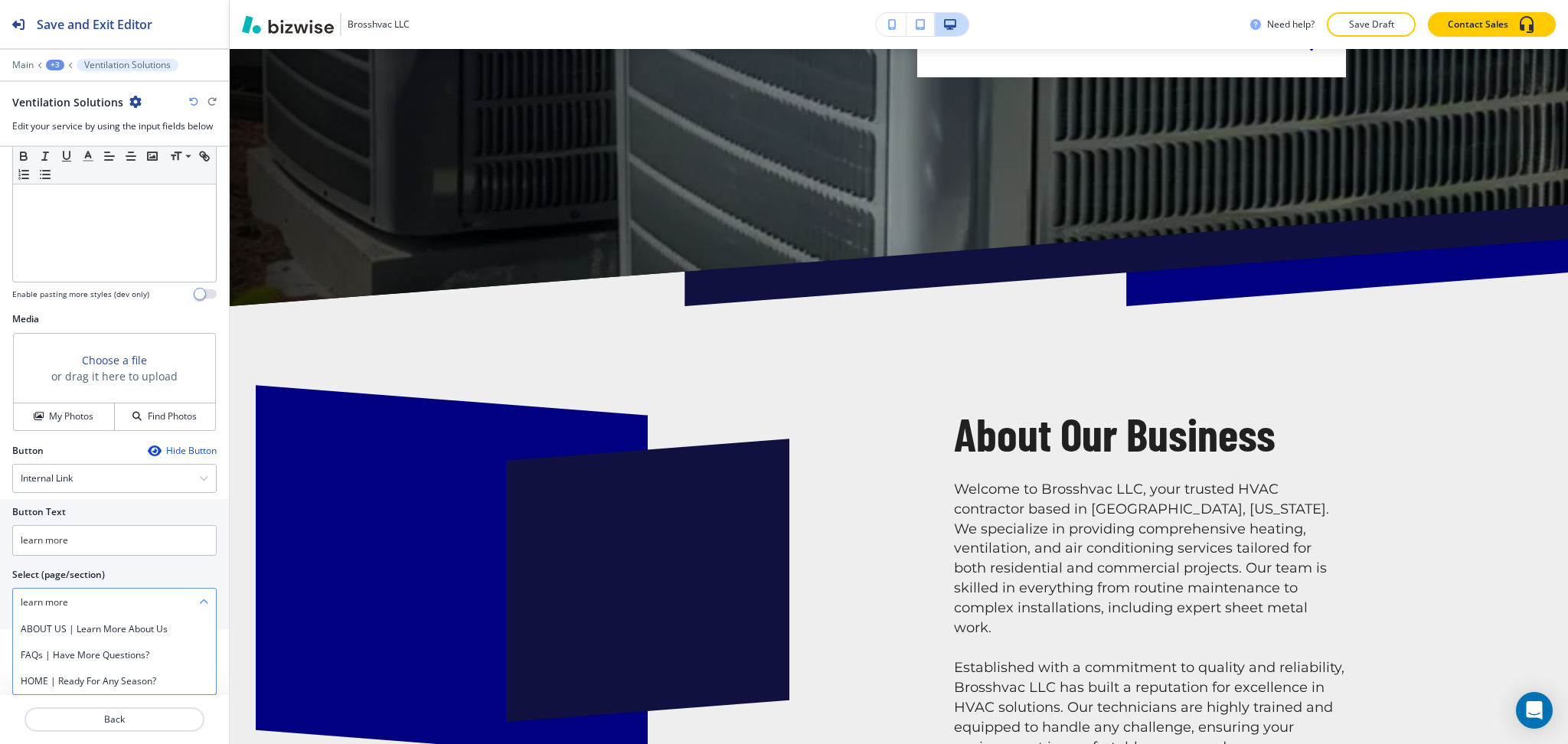
paste \(page\/section\) "Ventilation"
click at [55, 623] on div "VENTILATION SOLUTIONS" at bounding box center [114, 629] width 203 height 26
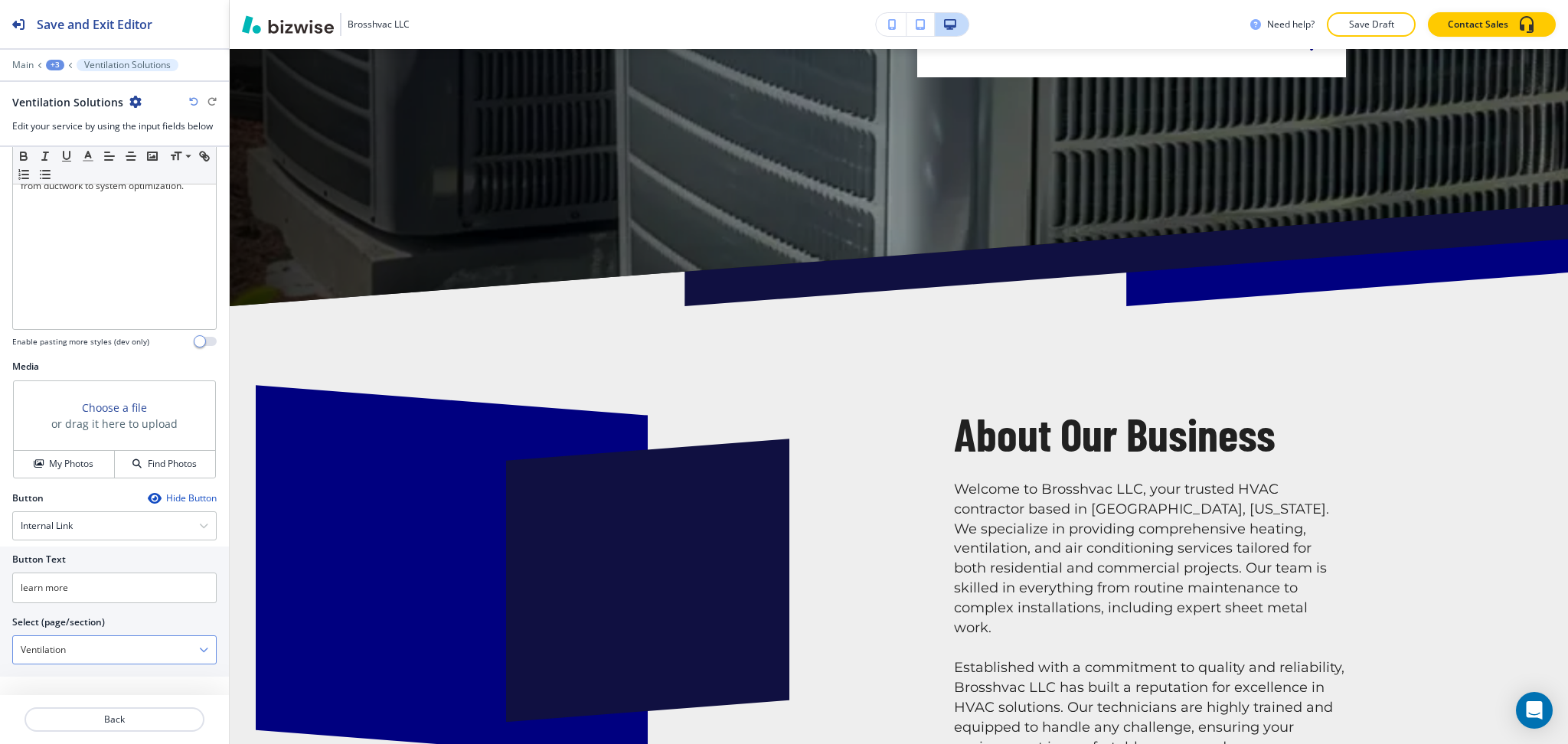
type \(page\/section\) "VENTILATION SOLUTIONS"
click at [113, 718] on p "Back" at bounding box center [114, 719] width 177 height 14
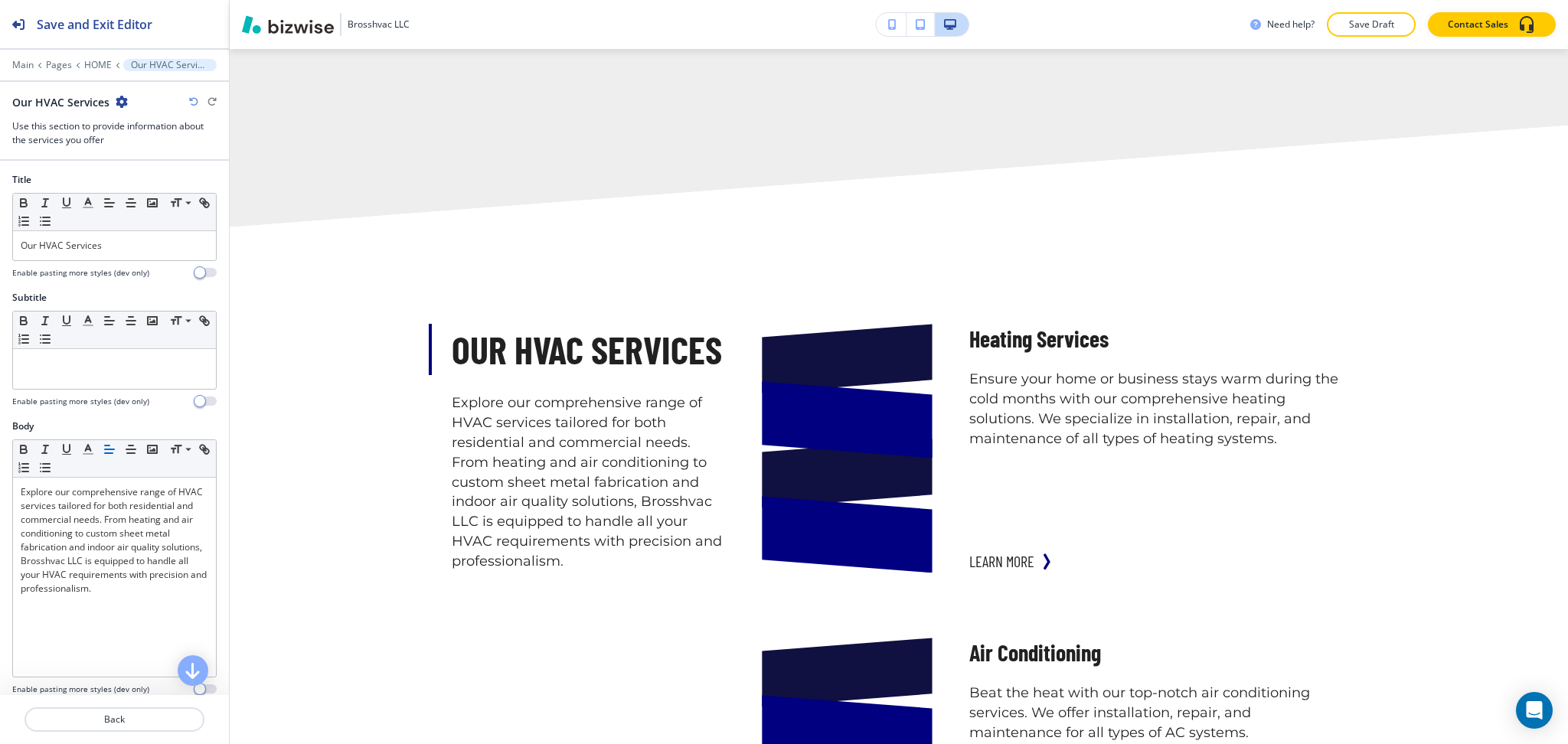
scroll to position [154, 0]
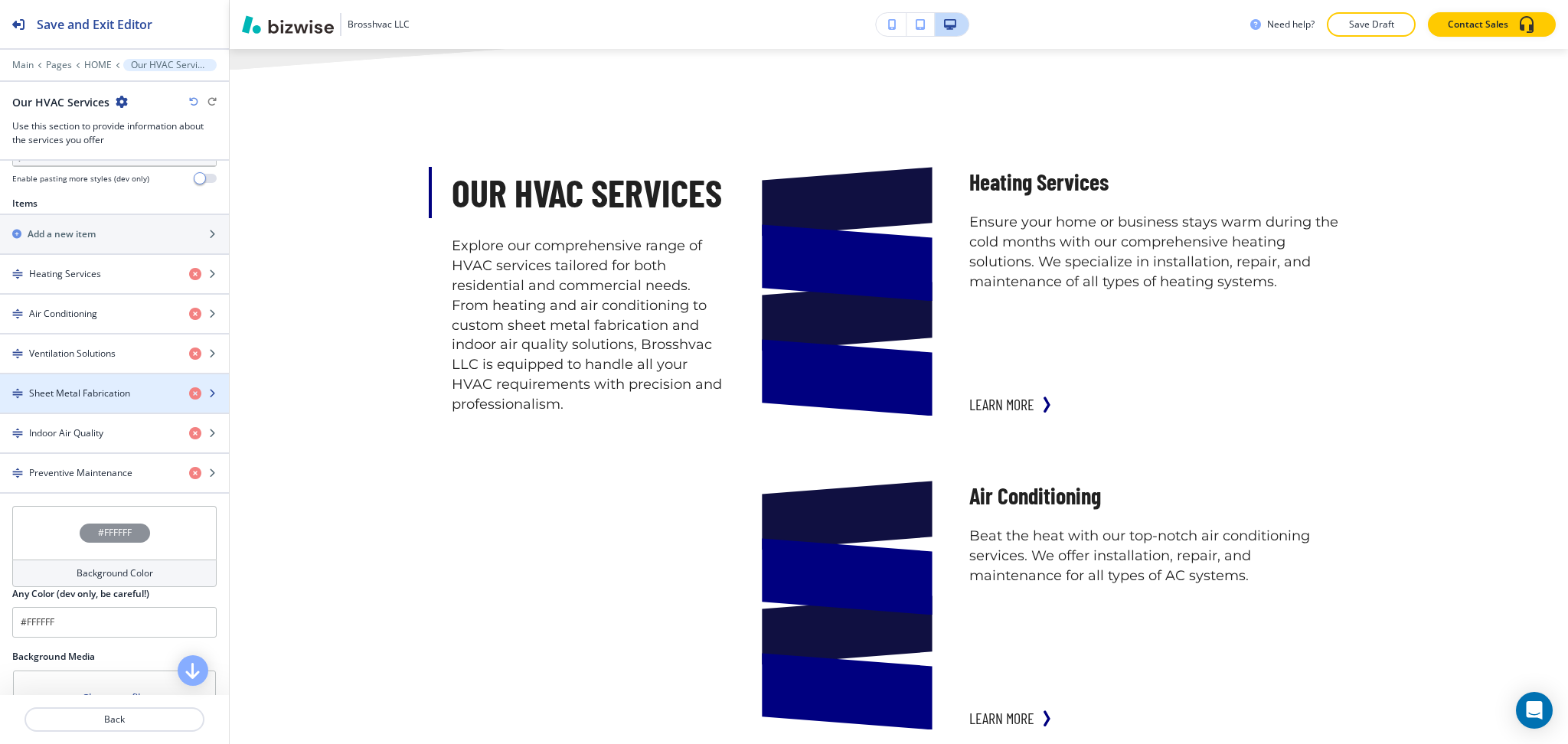
click at [85, 405] on div "button" at bounding box center [114, 406] width 229 height 12
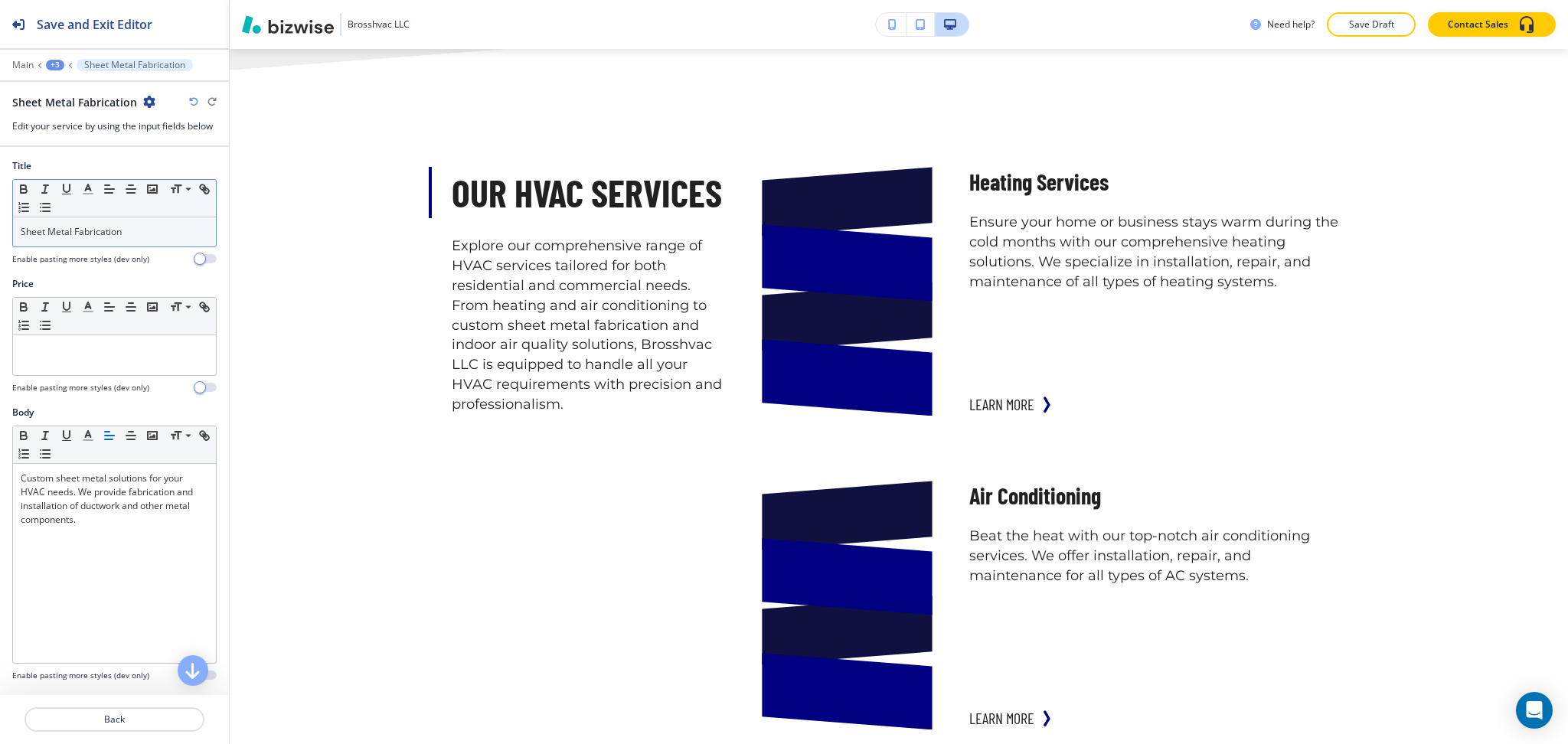
click at [25, 233] on p "Sheet Metal Fabrication" at bounding box center [114, 231] width 187 height 14
copy p "Sheet"
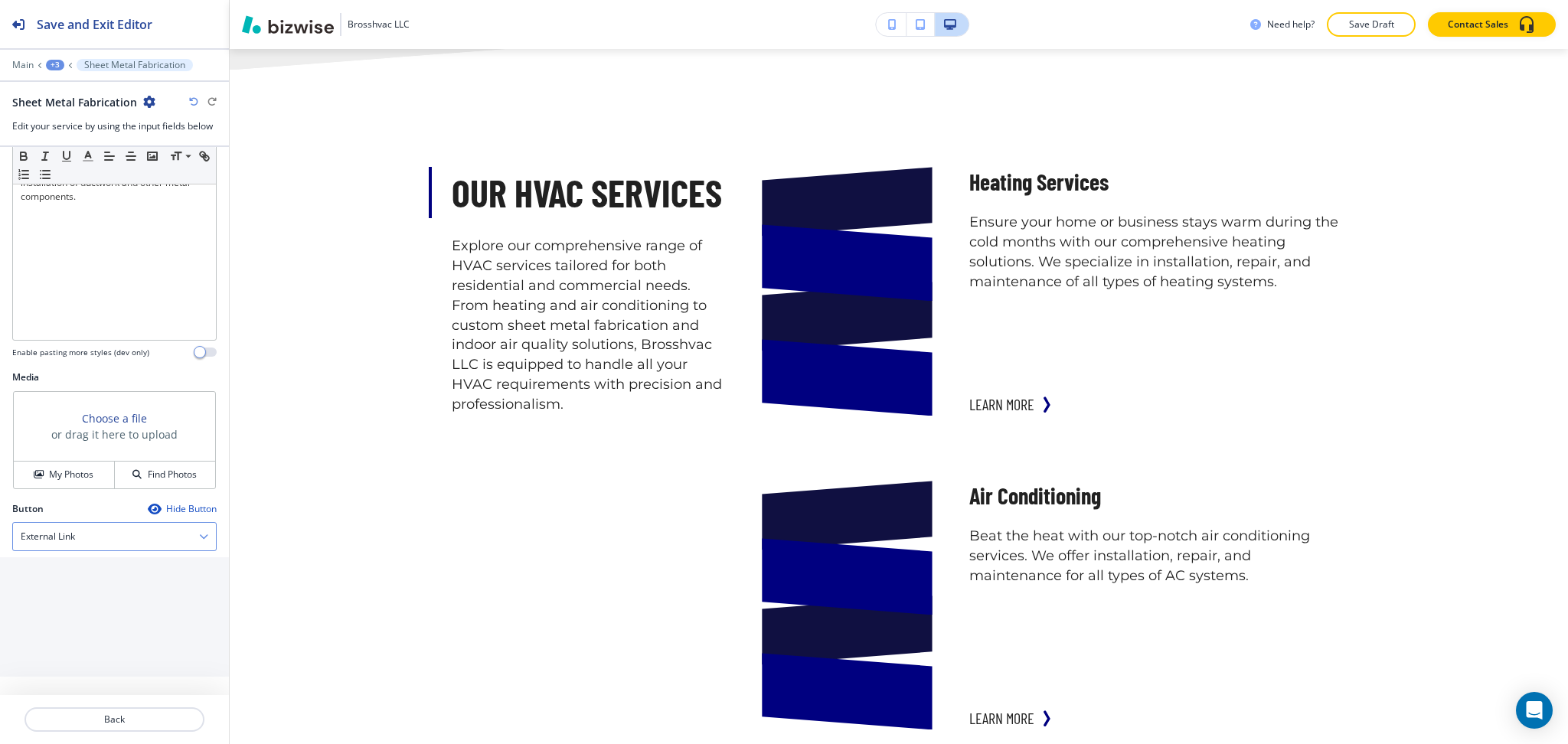
click at [66, 548] on div "External Link" at bounding box center [114, 537] width 203 height 27
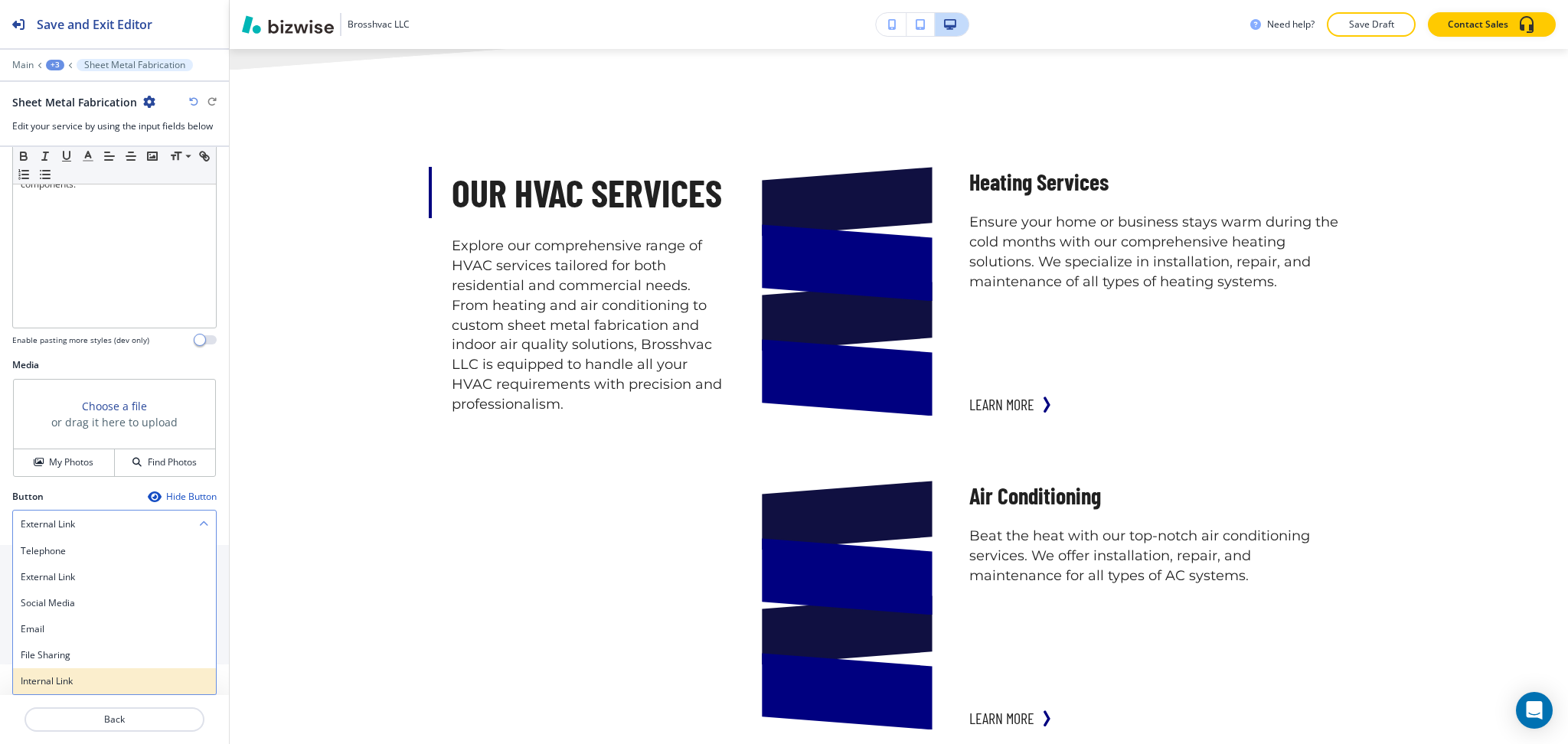
click at [64, 677] on h4 "Internal Link" at bounding box center [114, 681] width 187 height 14
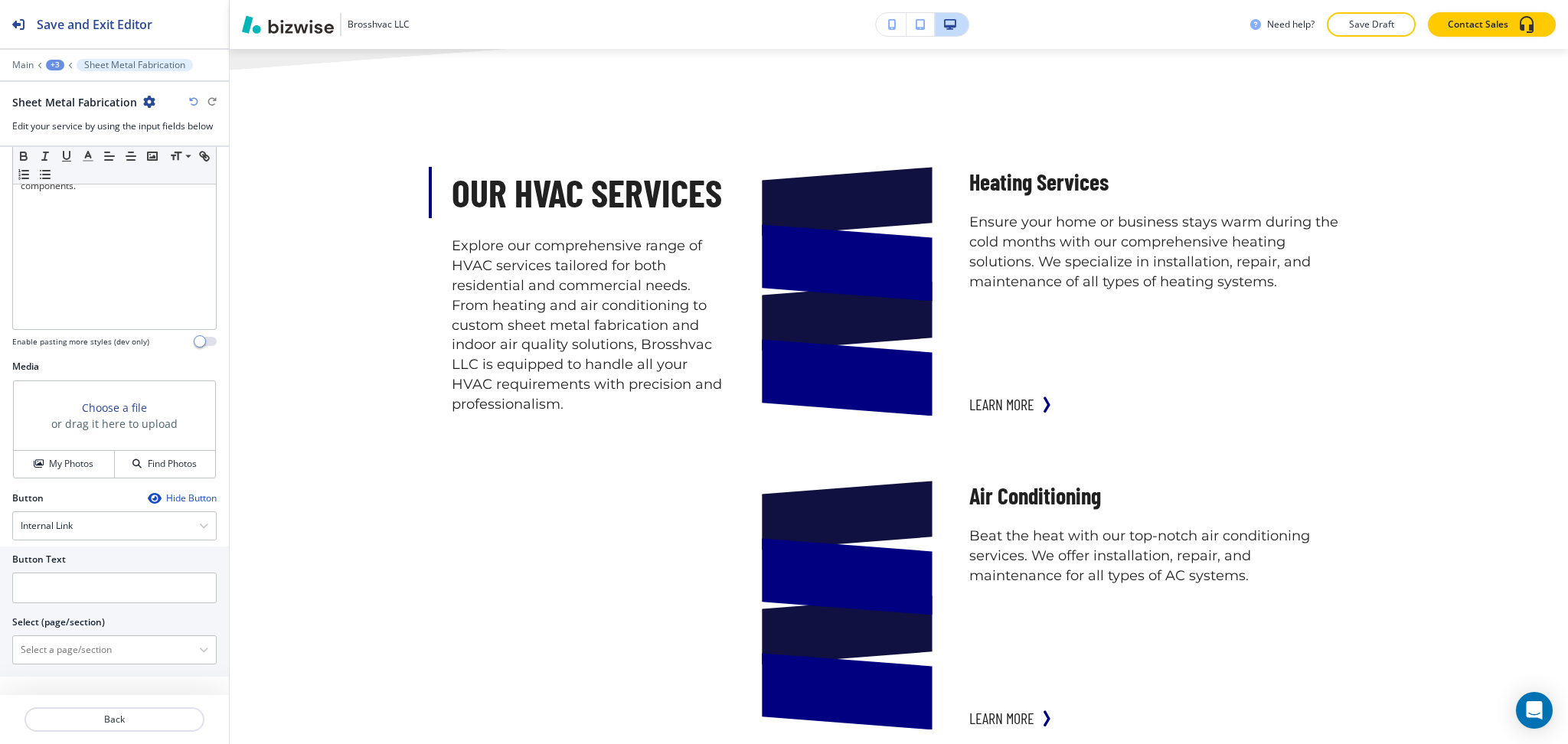
scroll to position [333, 0]
click at [61, 651] on \(page\/section\) "Manual Input" at bounding box center [106, 649] width 186 height 26
paste \(page\/section\) "Sheet"
click at [56, 666] on div "SHEET METAL FABRICATION" at bounding box center [114, 676] width 203 height 26
type \(page\/section\) "SHEET METAL FABRICATION"
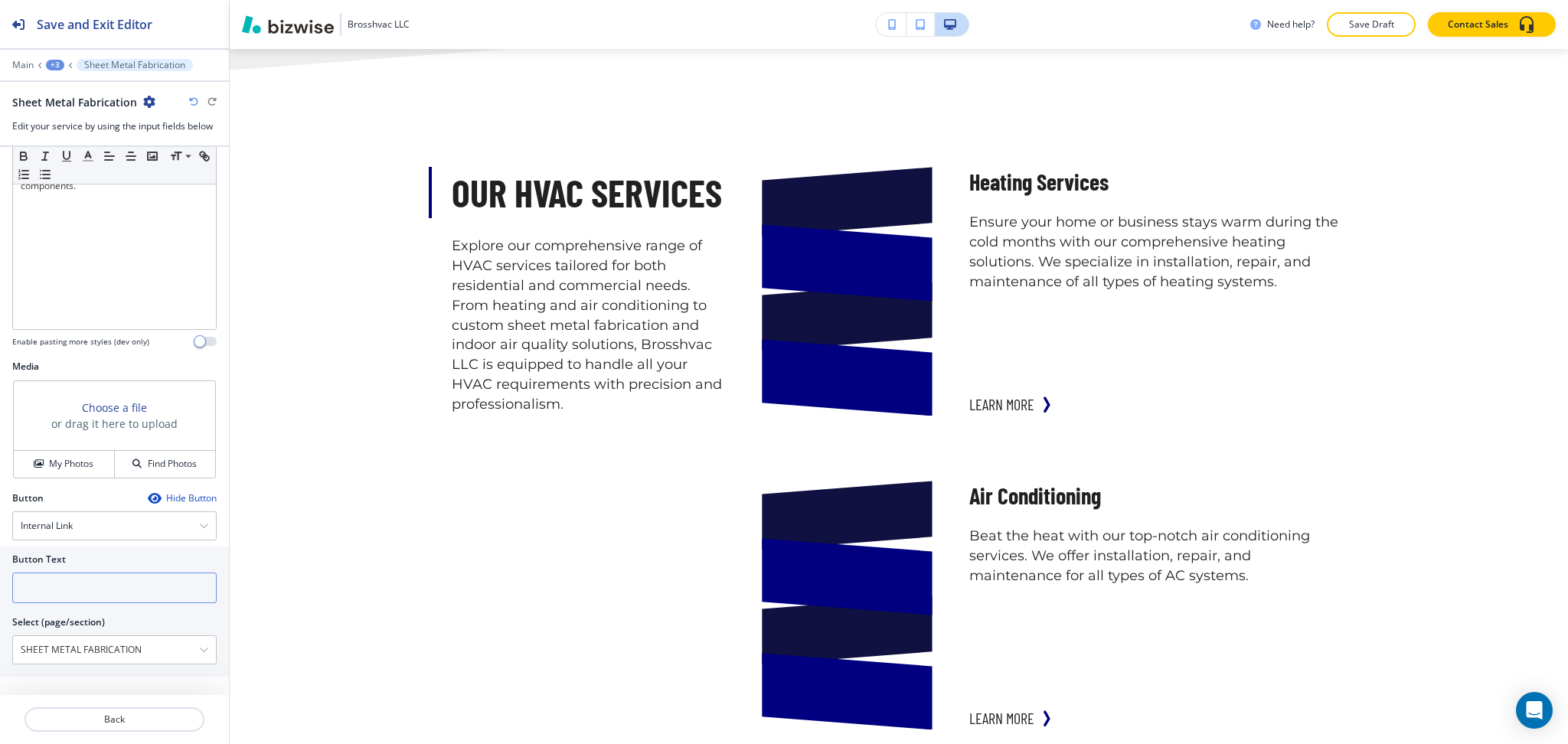
click at [161, 592] on input "text" at bounding box center [114, 588] width 204 height 31
paste input "learn more"
type input "learn more"
click at [120, 712] on button "Back" at bounding box center [114, 720] width 180 height 25
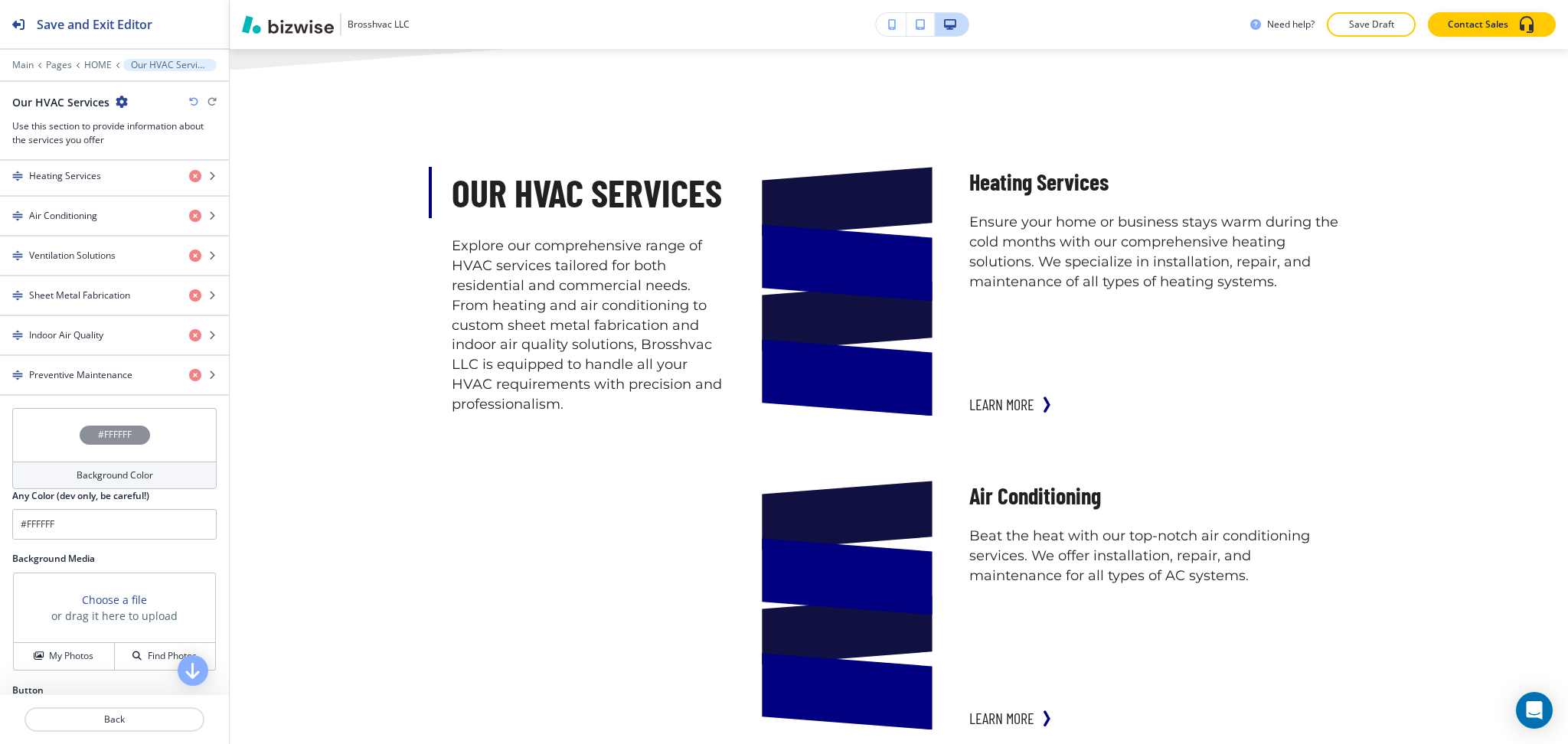
scroll to position [611, 0]
click at [70, 333] on h4 "Indoor Air Quality" at bounding box center [66, 333] width 75 height 14
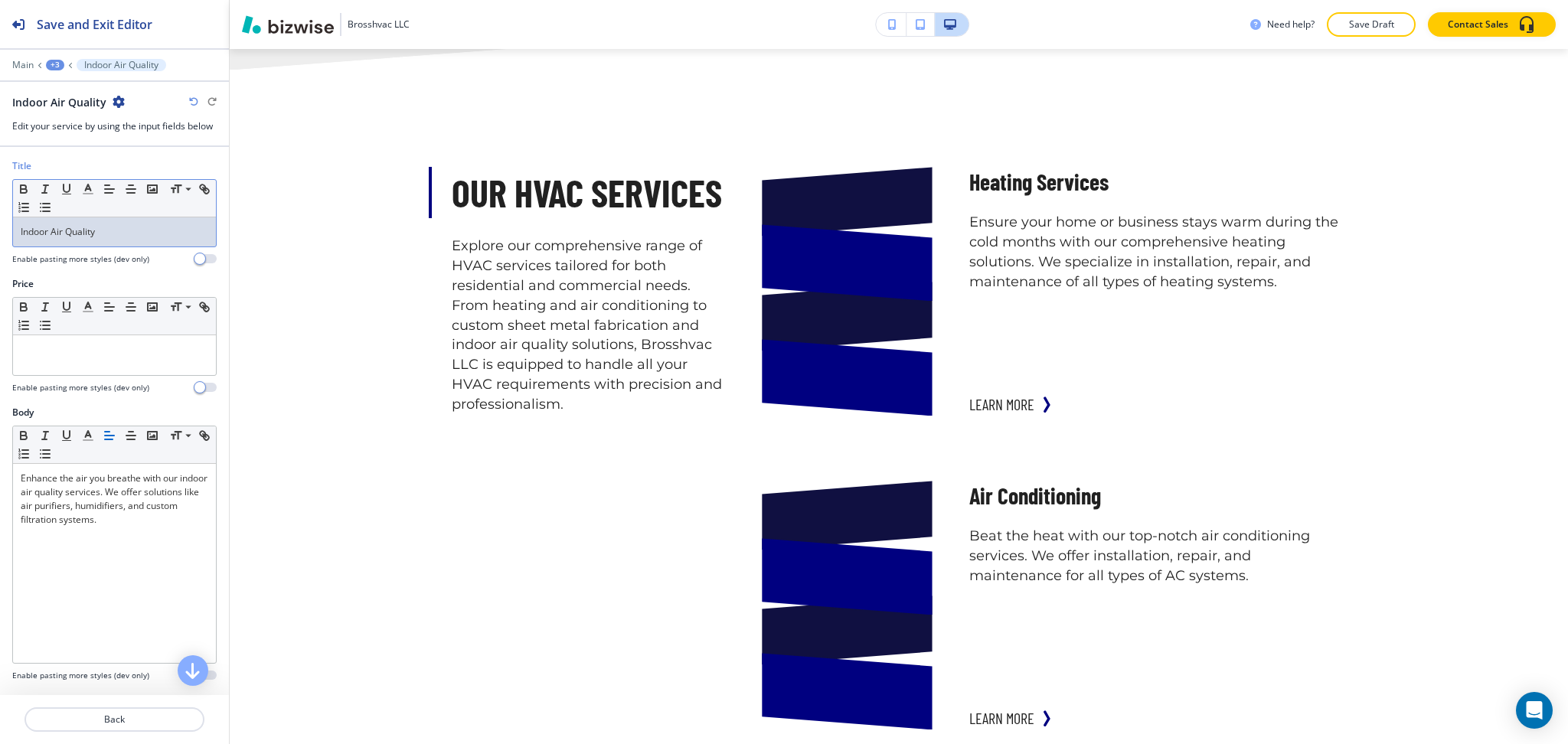
click at [36, 235] on p "Indoor Air Quality" at bounding box center [114, 231] width 187 height 14
copy p "Indoor"
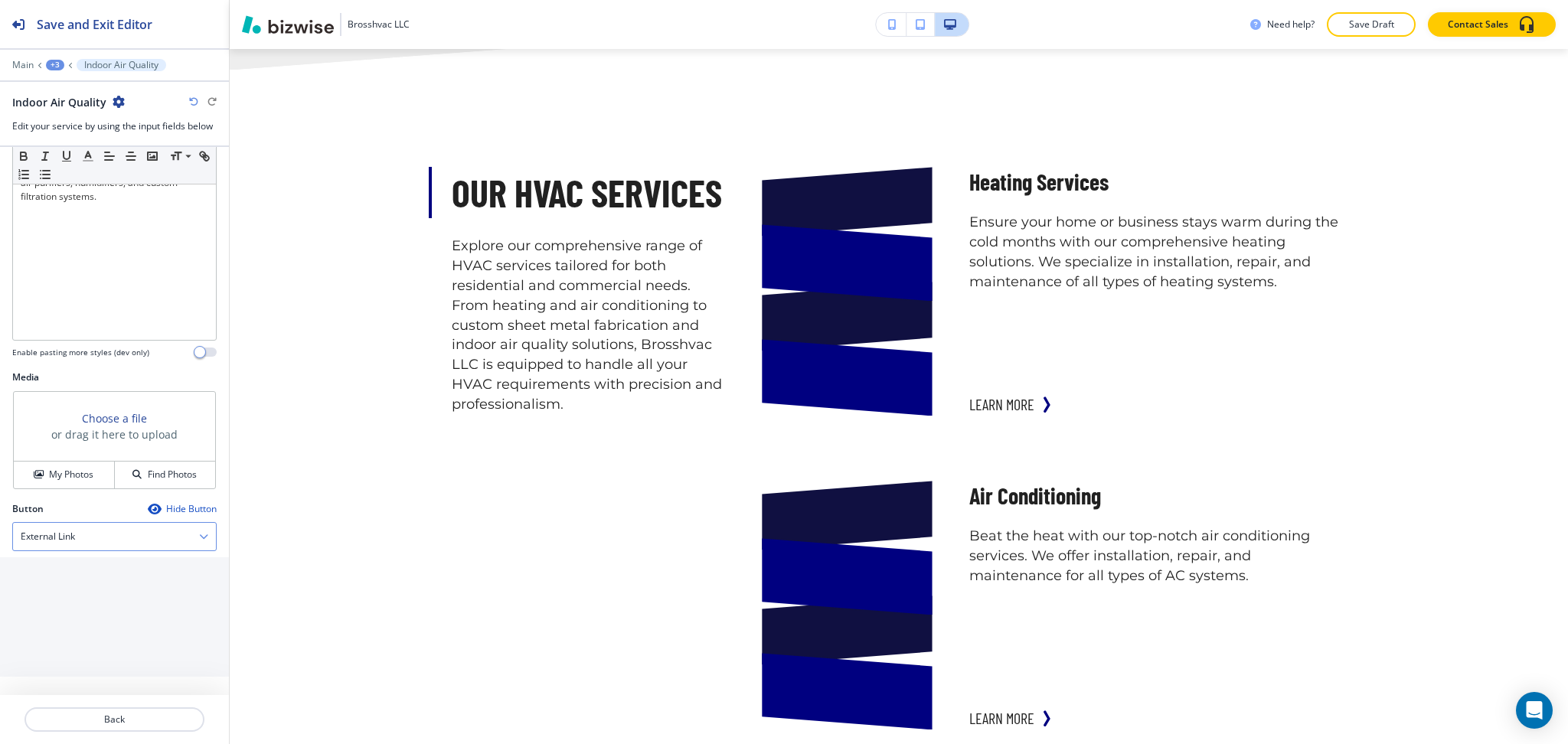
click at [100, 533] on div "External Link" at bounding box center [114, 537] width 203 height 27
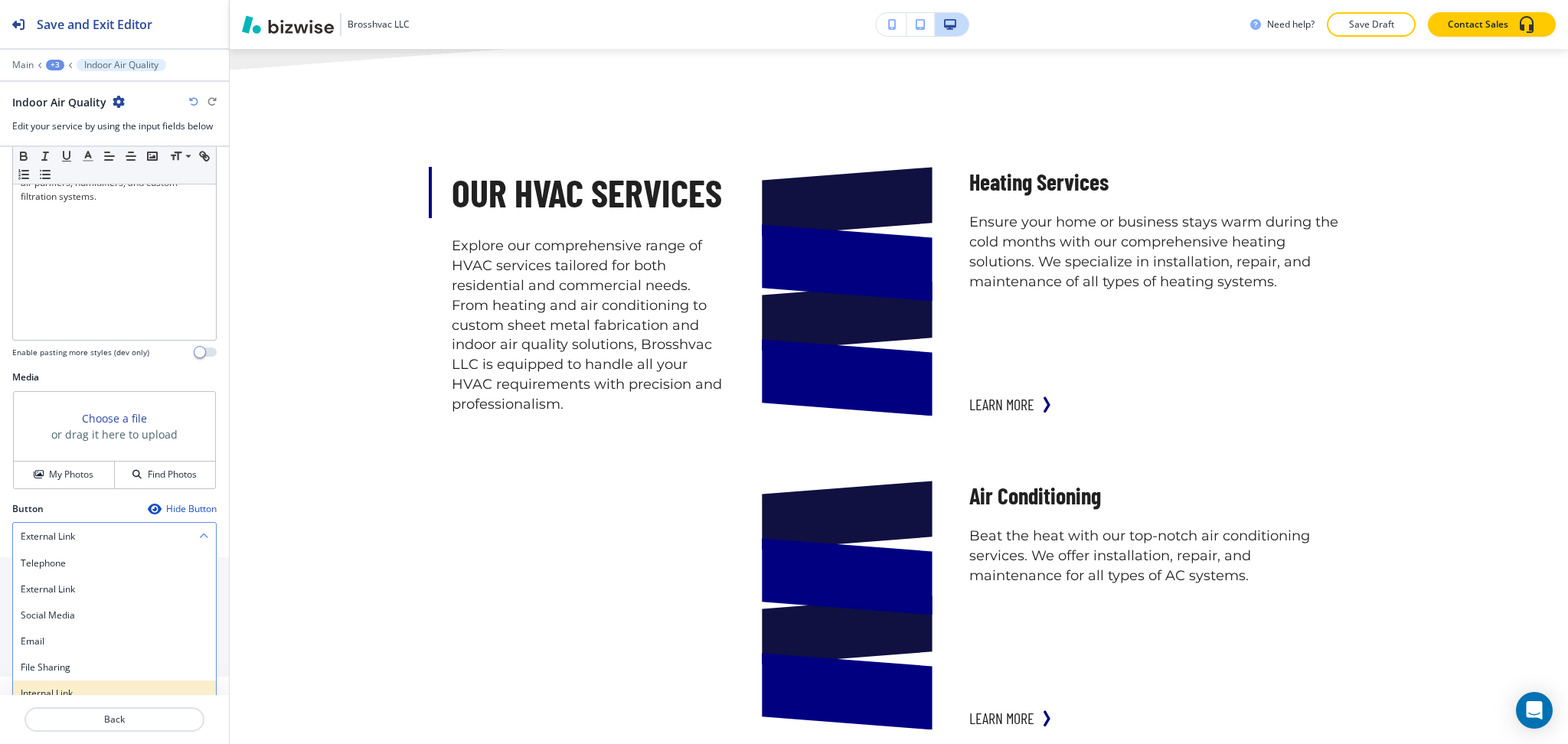
click at [82, 689] on h4 "Internal Link" at bounding box center [114, 693] width 187 height 14
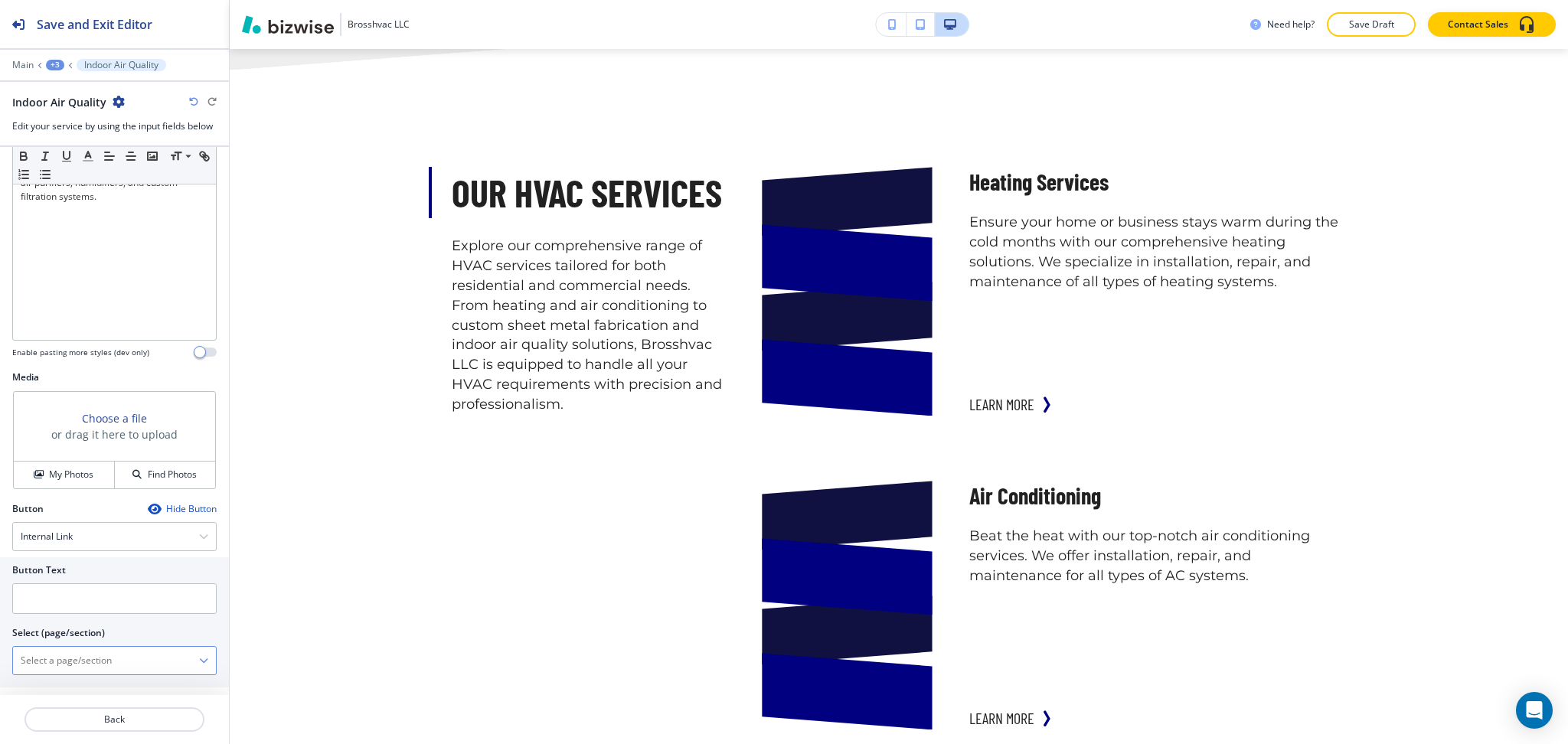
click at [68, 664] on \(page\/section\) "Manual Input" at bounding box center [106, 660] width 186 height 26
paste \(page\/section\) "Indoor"
click at [66, 686] on h4 "INDOOR AIR QUALITY" at bounding box center [114, 688] width 187 height 14
type \(page\/section\) "INDOOR AIR QUALITY"
click at [58, 604] on input "text" at bounding box center [114, 598] width 204 height 31
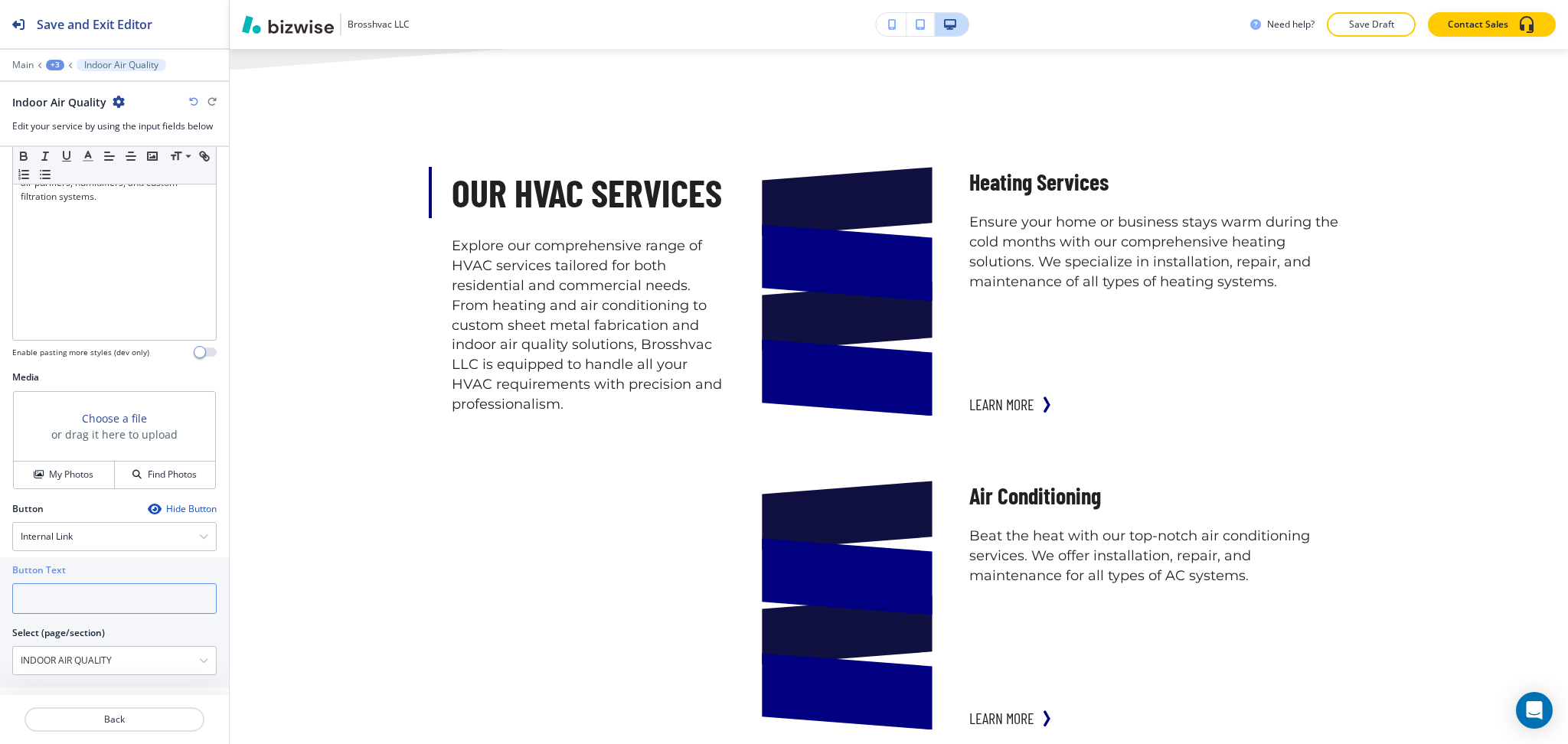
paste input "learn more"
type input "learn more"
click at [75, 703] on div at bounding box center [114, 701] width 229 height 12
click at [84, 722] on p "Back" at bounding box center [114, 719] width 177 height 14
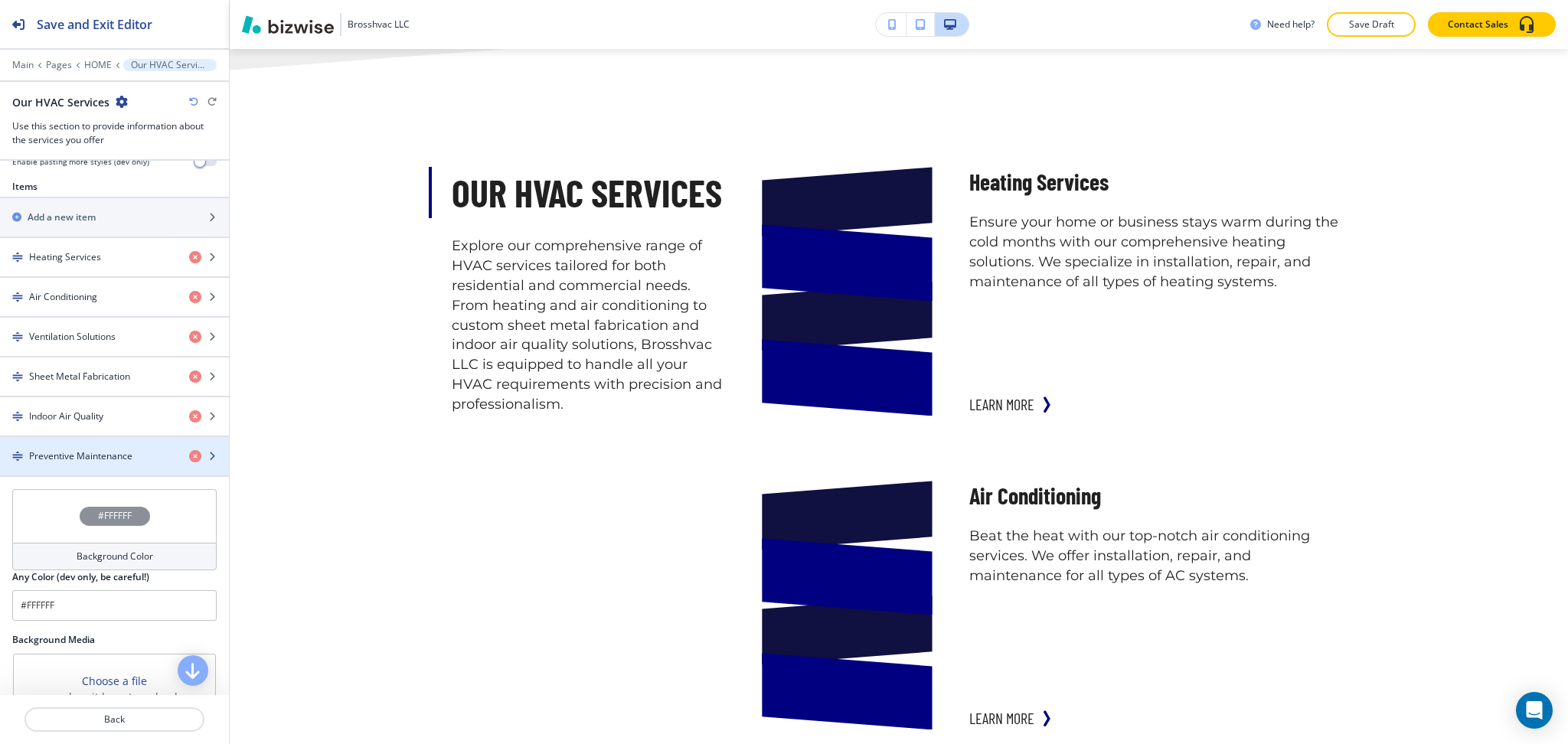
scroll to position [527, 0]
click at [85, 458] on h4 "Preventive Maintenance" at bounding box center [80, 457] width 104 height 14
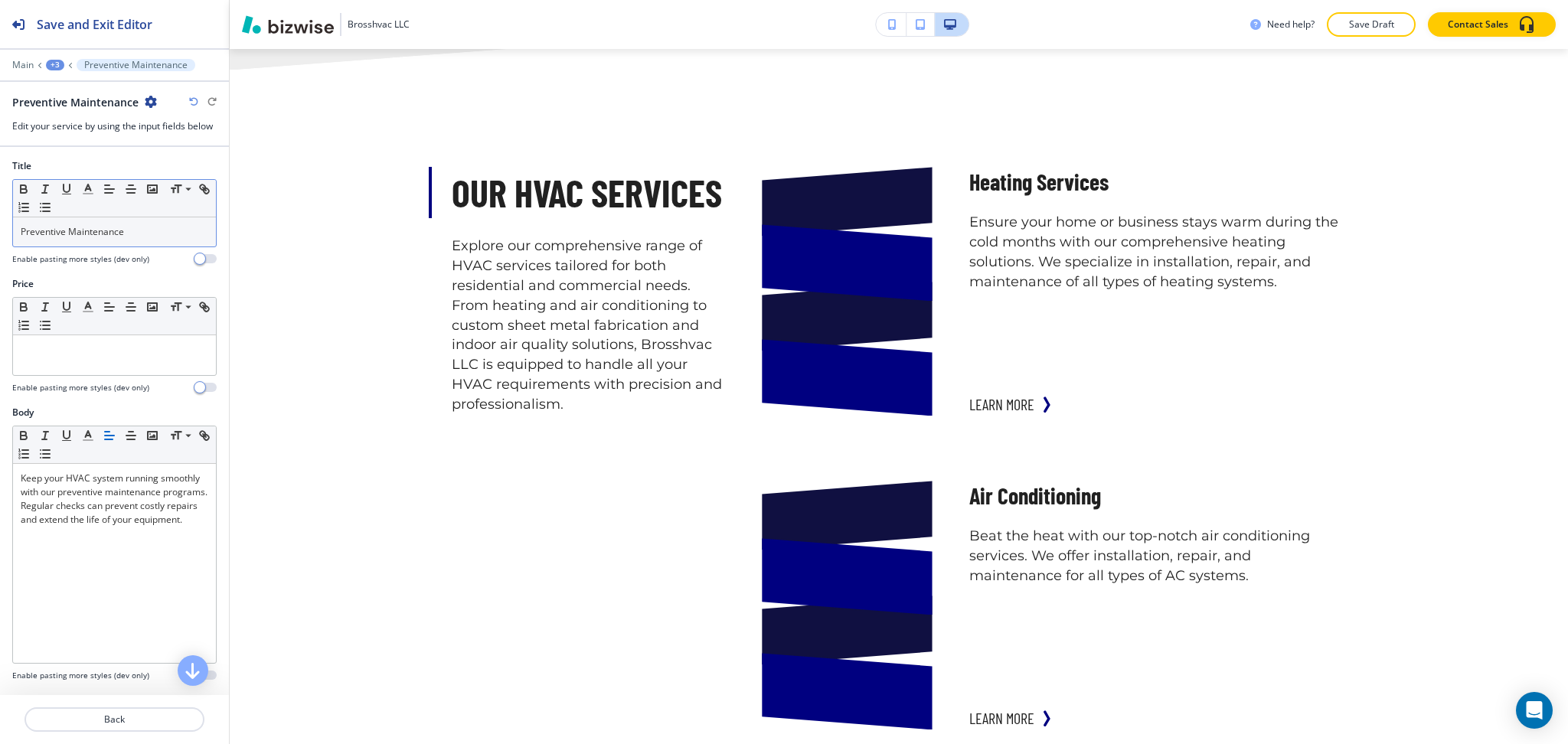
click at [30, 230] on p "Preventive Maintenance" at bounding box center [114, 231] width 187 height 14
copy p "Preventive"
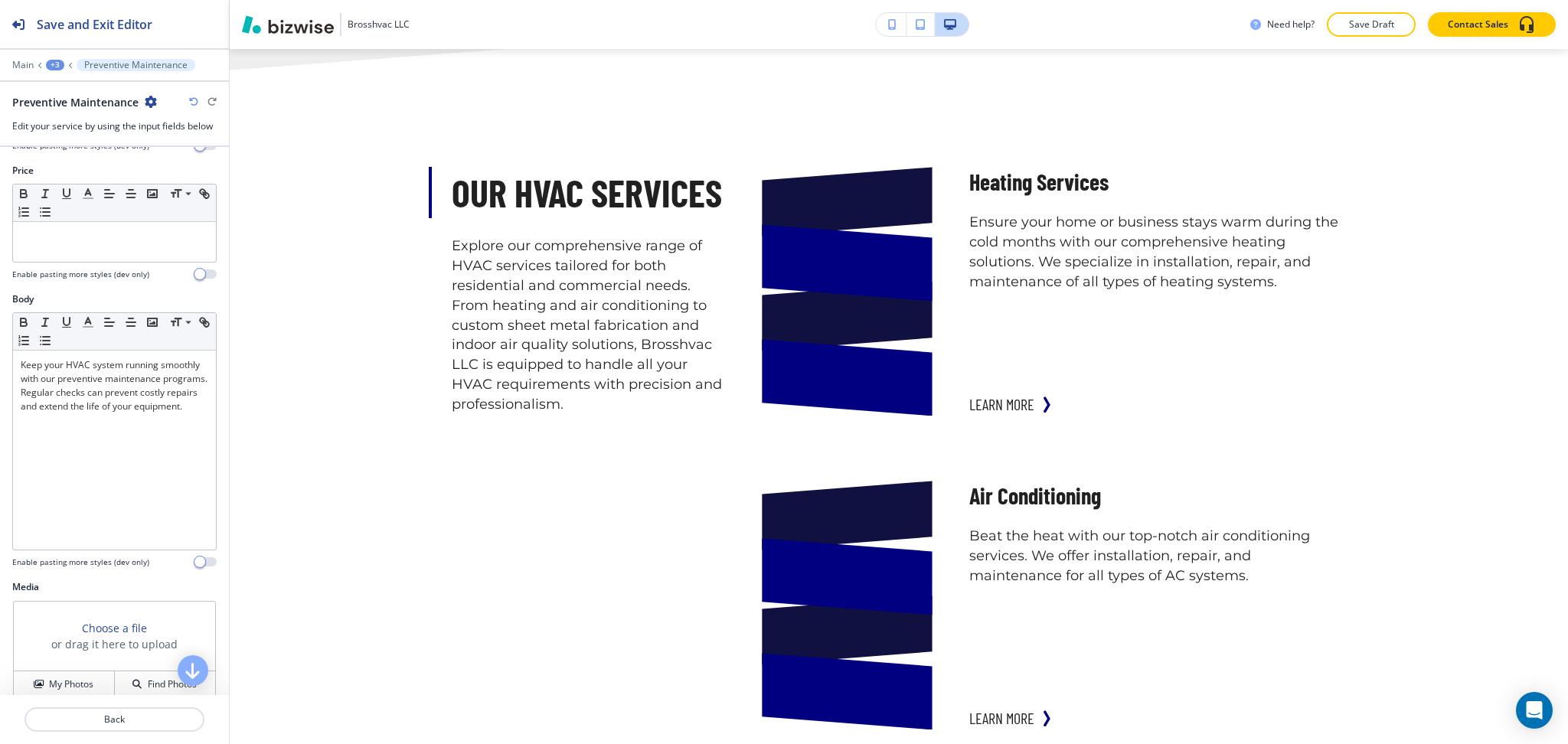
scroll to position [323, 0]
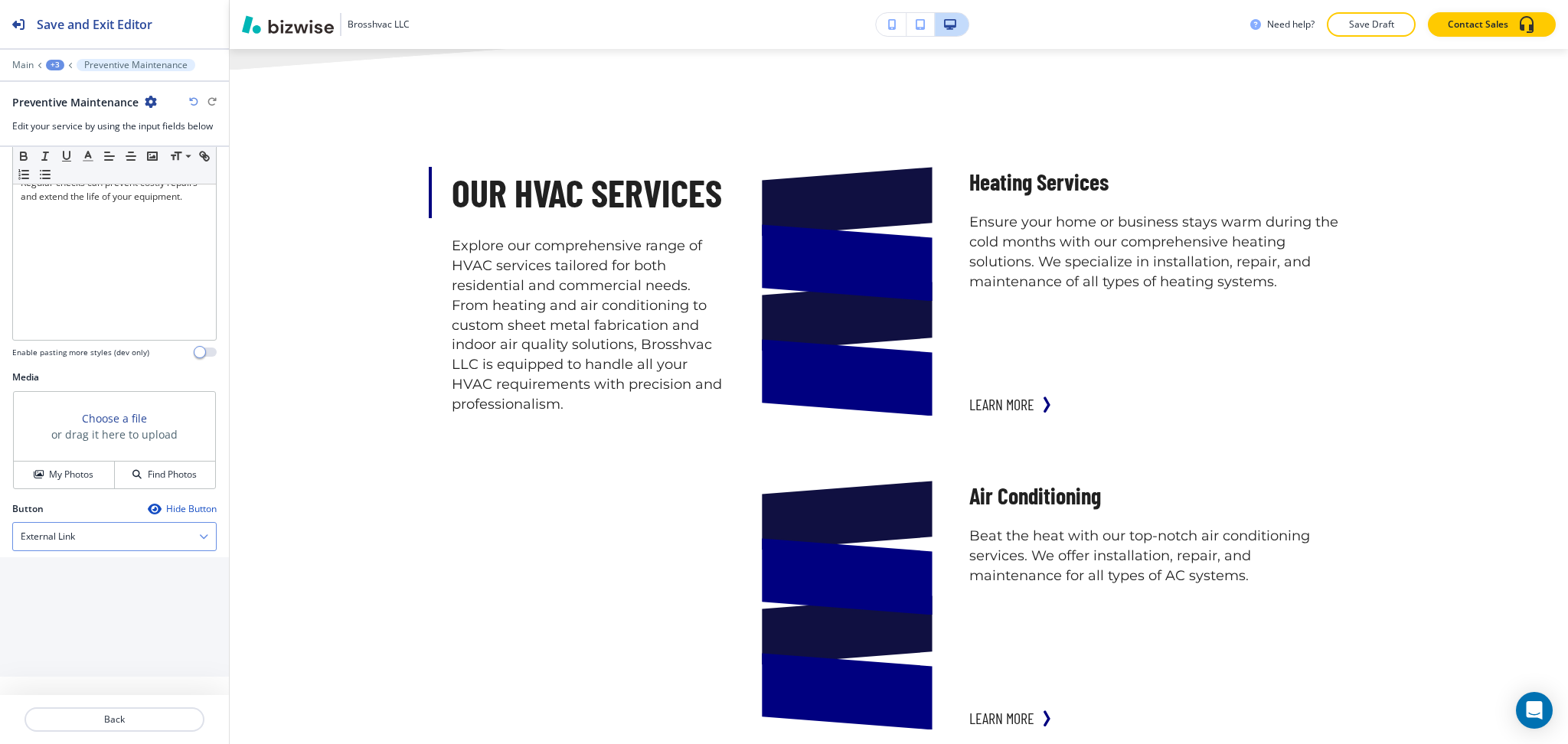
click at [70, 529] on div "External Link" at bounding box center [114, 537] width 203 height 27
click at [66, 691] on h4 "Internal Link" at bounding box center [114, 693] width 187 height 14
click at [63, 656] on \(page\/section\) "Manual Input" at bounding box center [106, 660] width 186 height 26
paste \(page\/section\) "Preventive"
click at [58, 678] on div "PREVENTIVE MAINTENANCE" at bounding box center [114, 687] width 203 height 26
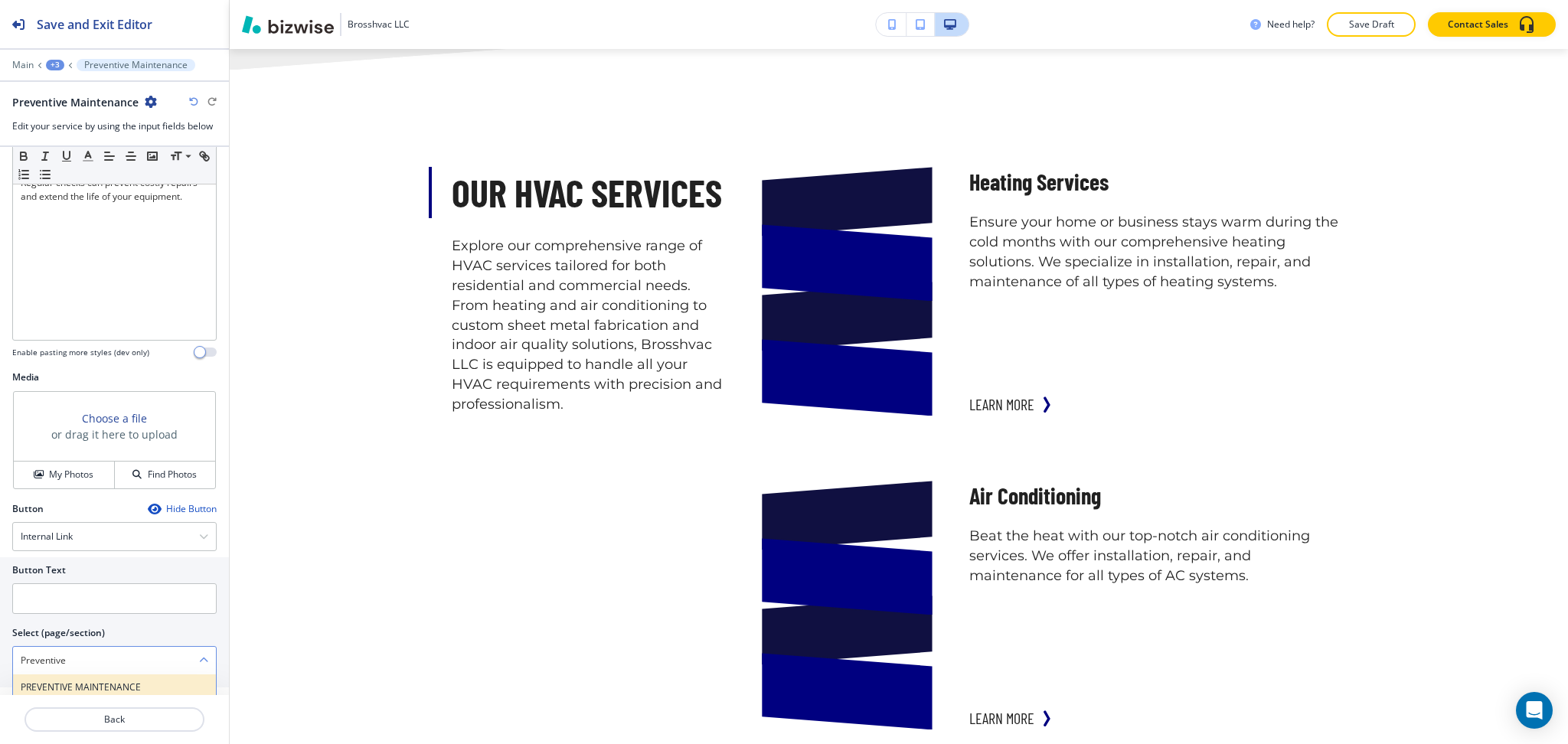
type \(page\/section\) "PREVENTIVE MAINTENANCE"
click at [69, 603] on input "text" at bounding box center [114, 598] width 204 height 31
paste input "learn more"
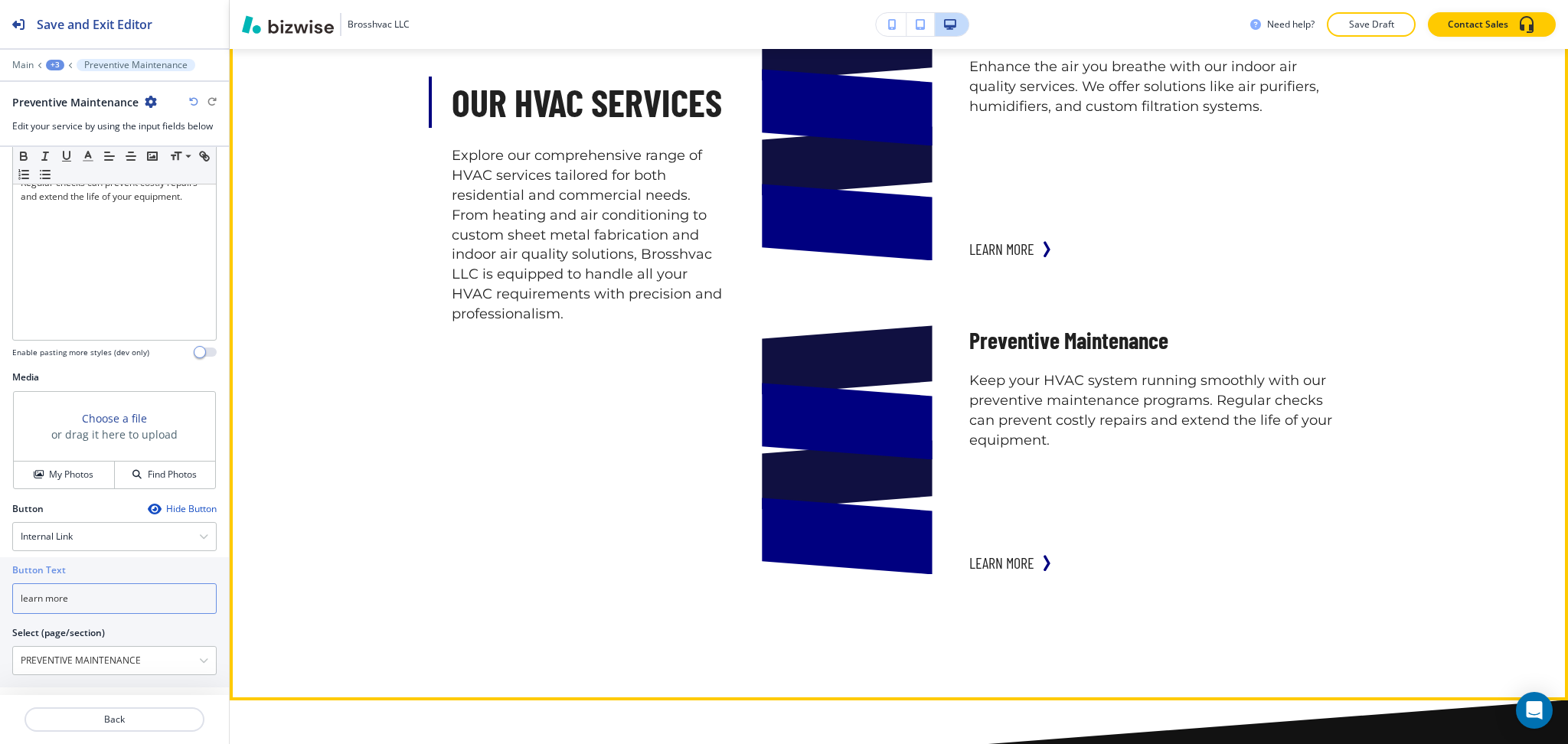
scroll to position [2885, 0]
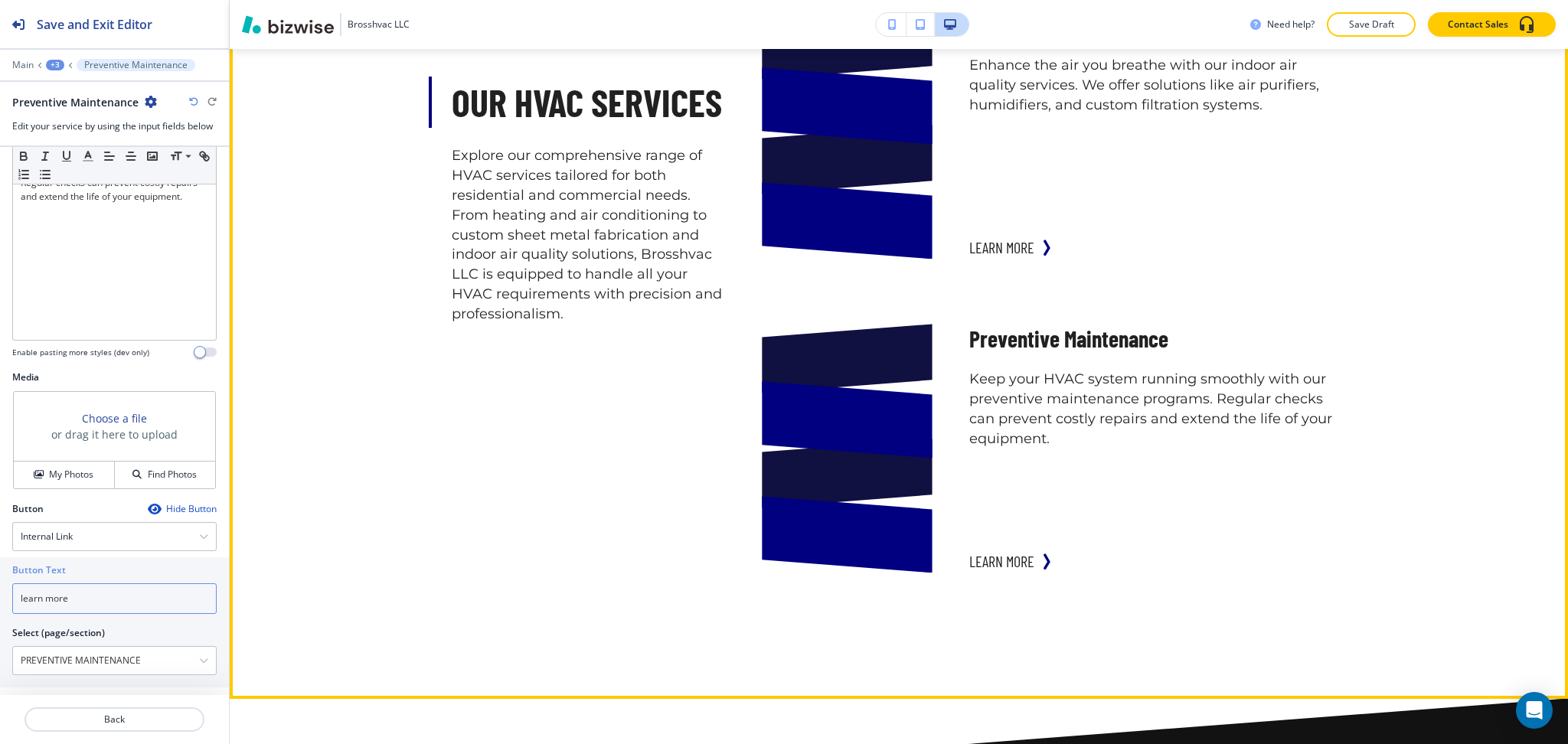
type input "learn more"
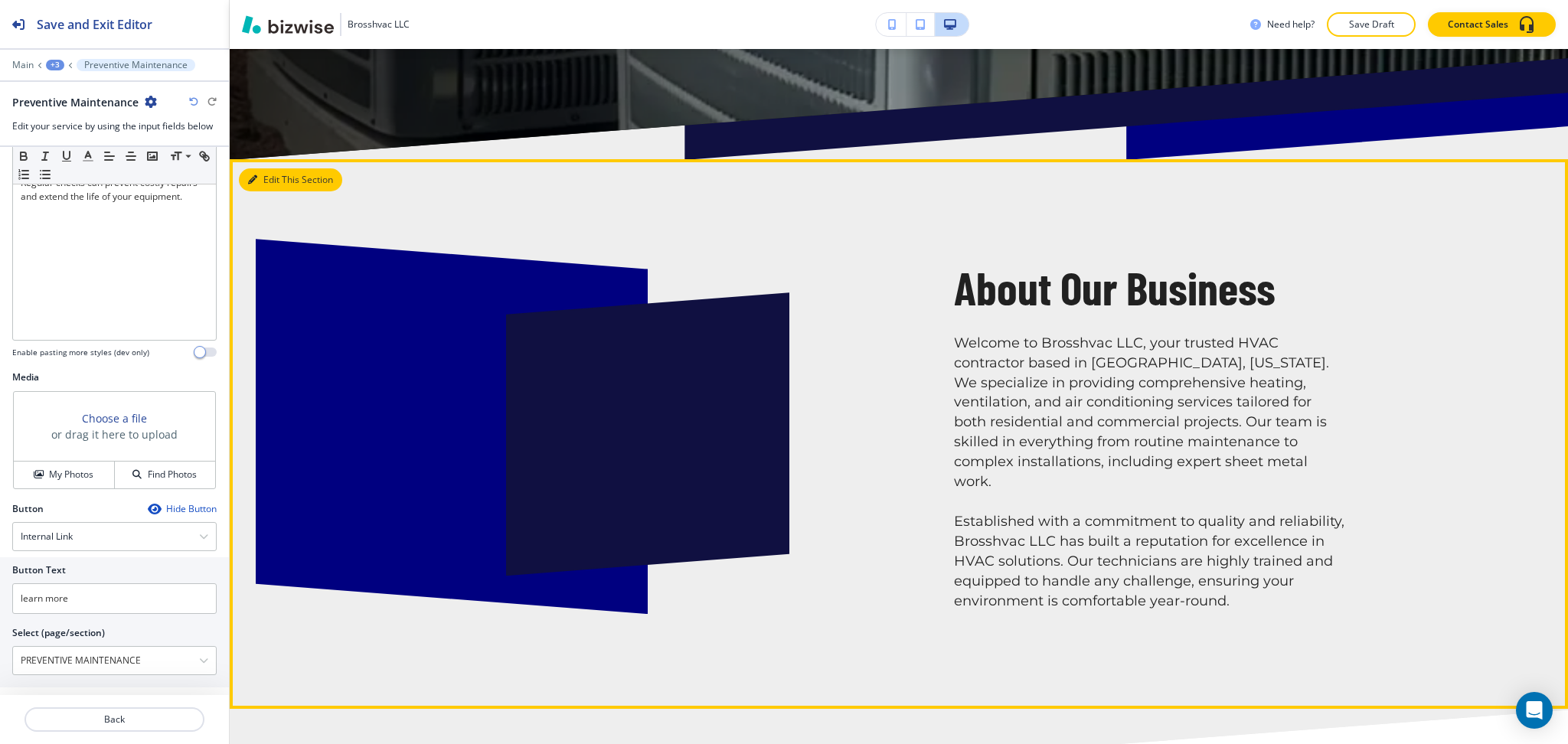
click at [262, 177] on button "Edit This Section" at bounding box center [290, 180] width 104 height 23
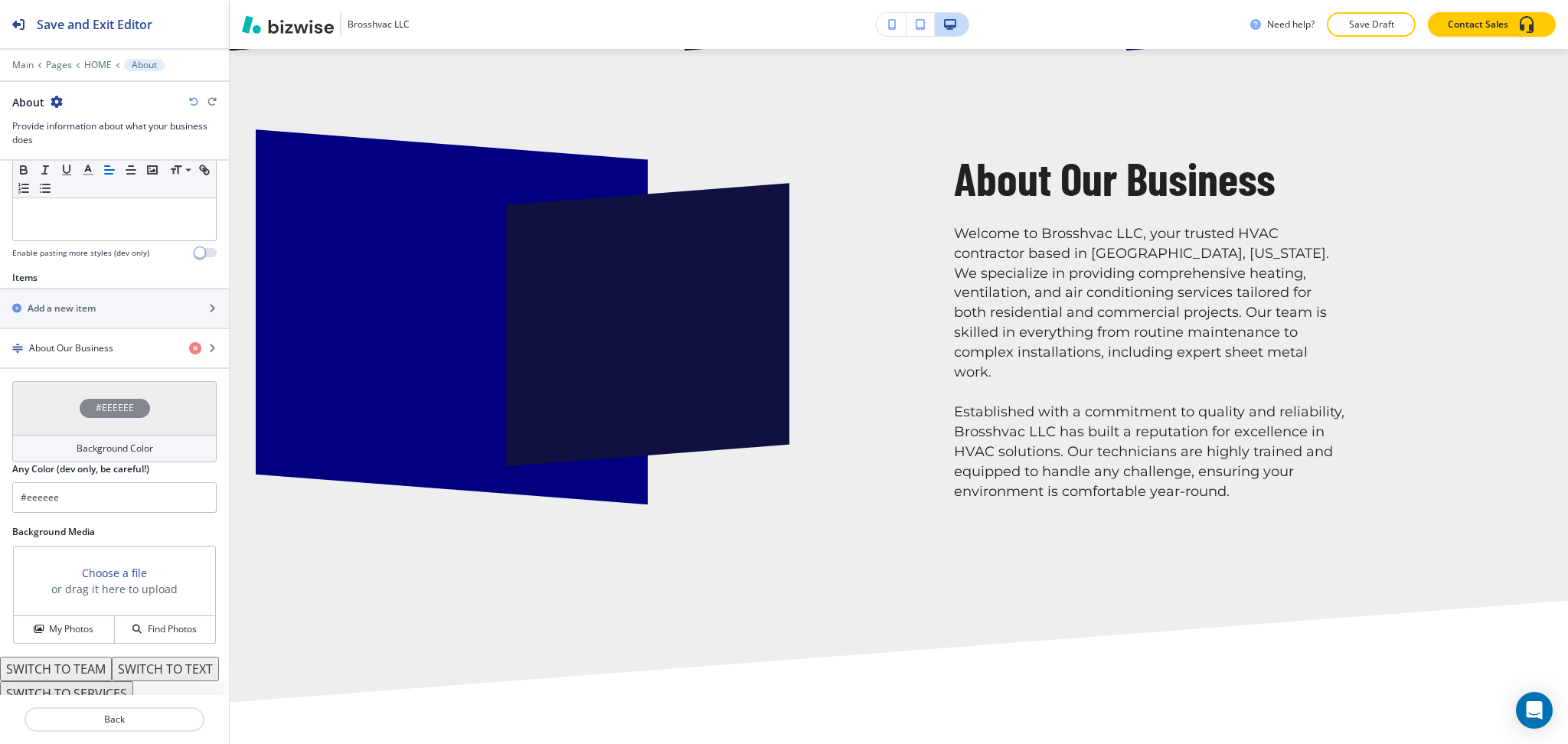
scroll to position [503, 0]
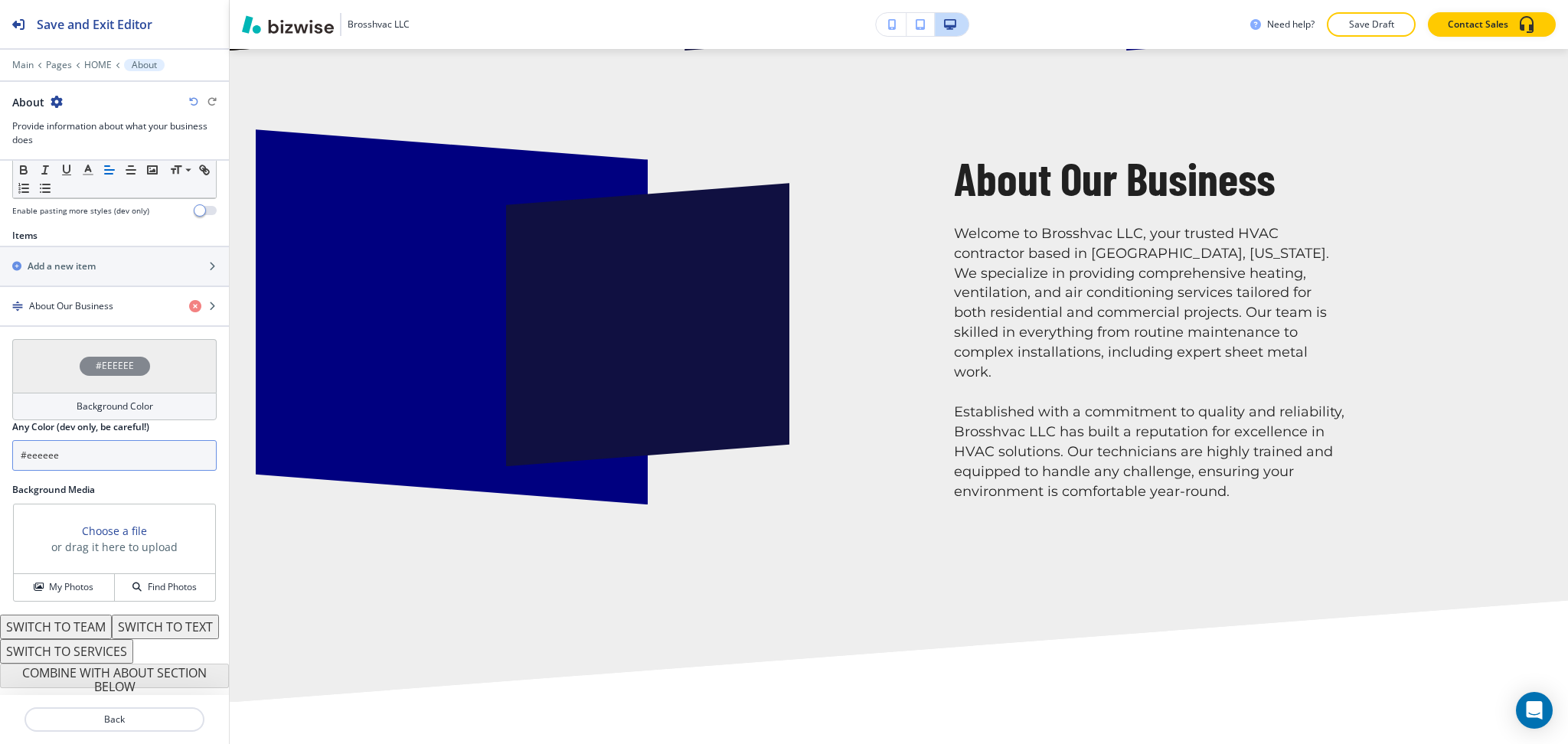
drag, startPoint x: 75, startPoint y: 438, endPoint x: 0, endPoint y: 434, distance: 75.1
click at [0, 434] on div "#EEEEEE Background Color Any Color (dev only, be careful!) #eeeeee" at bounding box center [114, 411] width 229 height 144
click at [88, 400] on h4 "Background Color" at bounding box center [114, 406] width 76 height 14
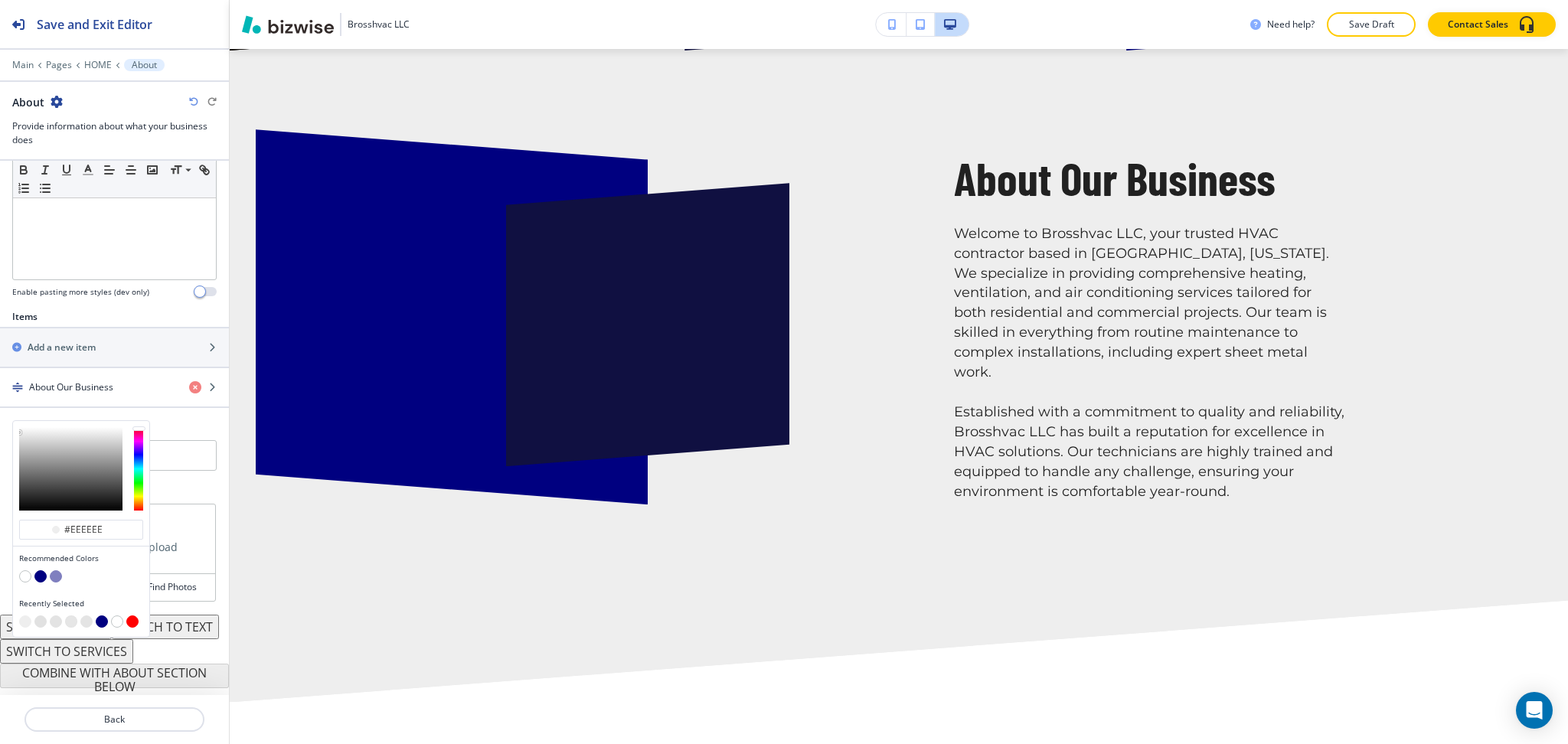
click at [22, 571] on button "button" at bounding box center [25, 576] width 12 height 12
type input "#FFFFFF"
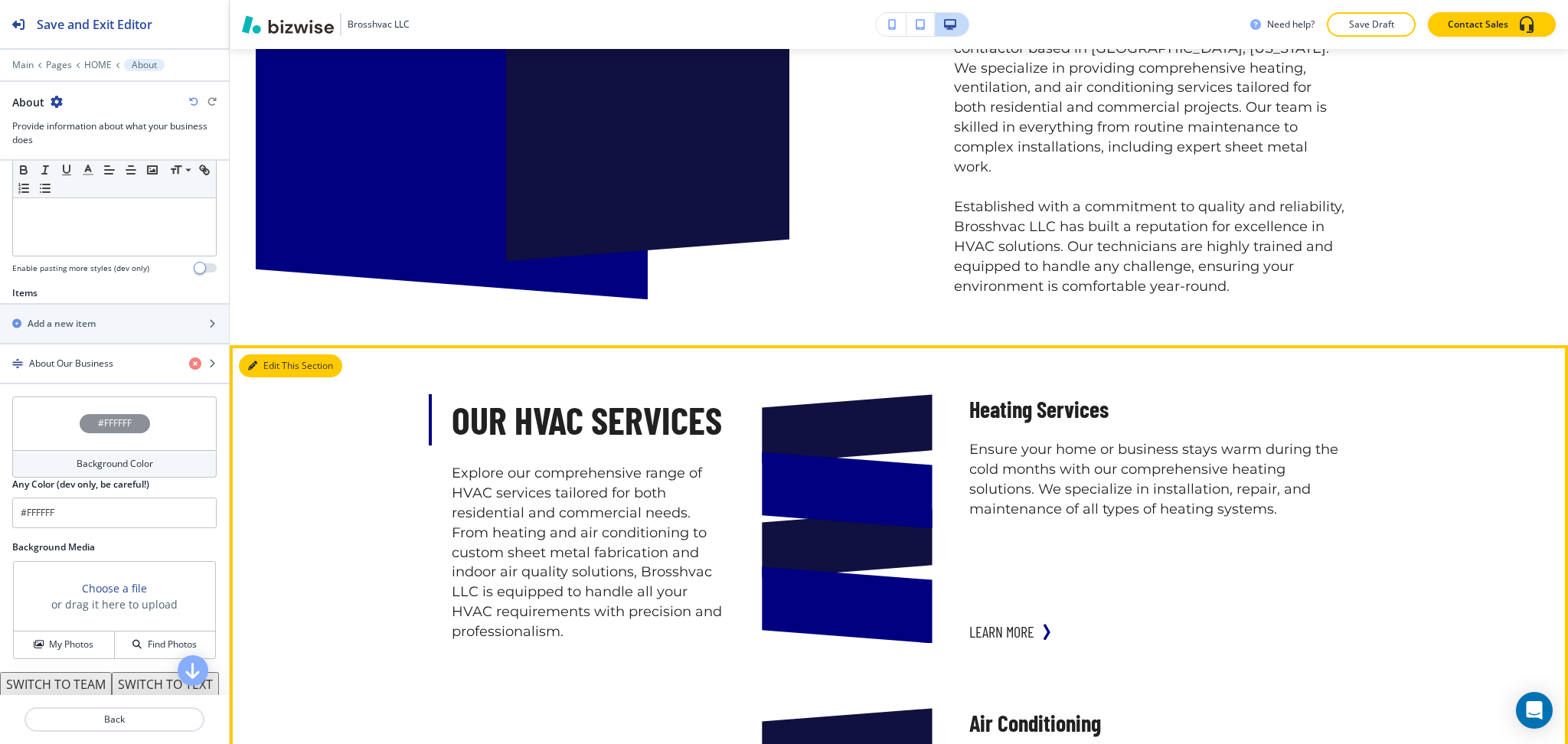
click at [274, 354] on button "Edit This Section" at bounding box center [290, 366] width 104 height 23
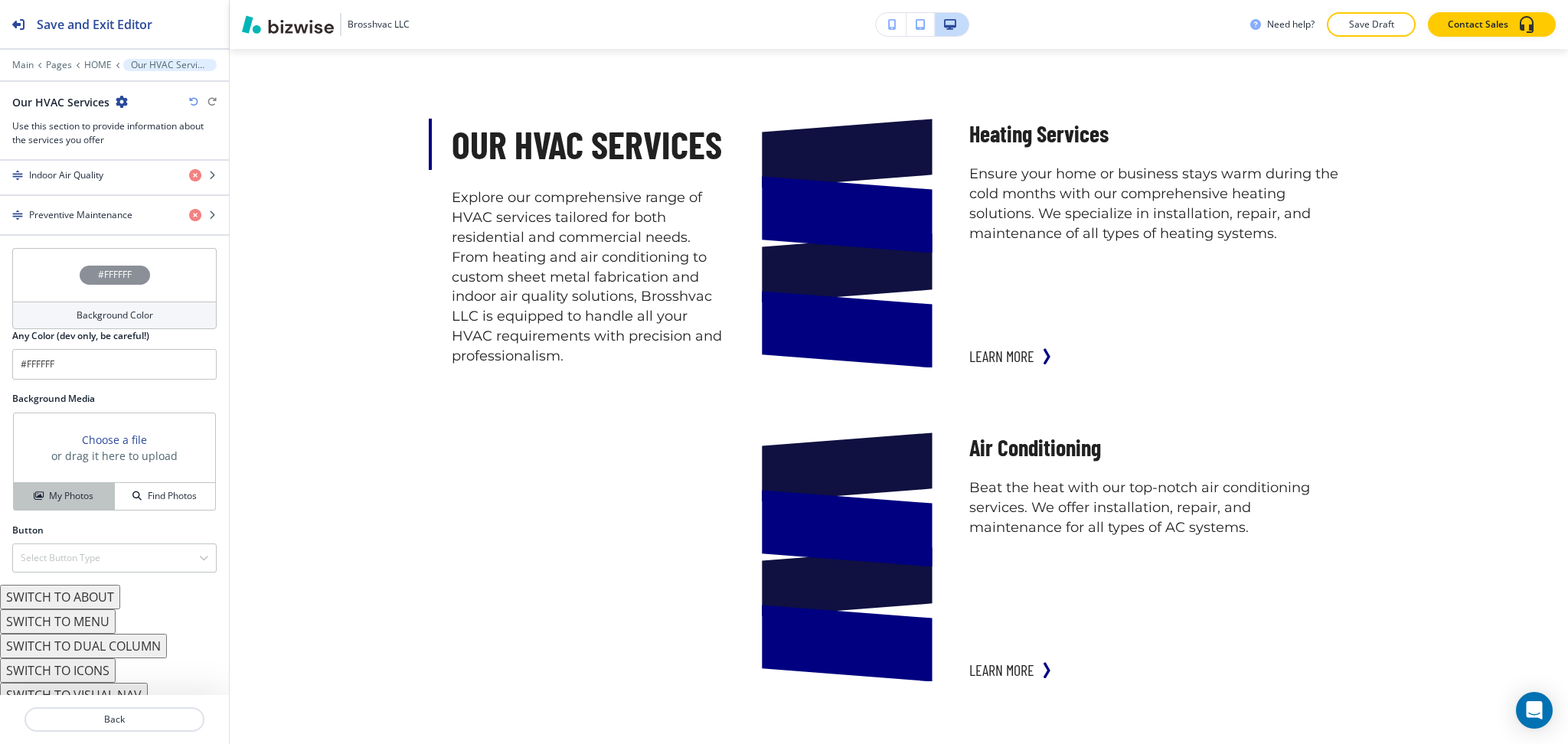
scroll to position [831, 0]
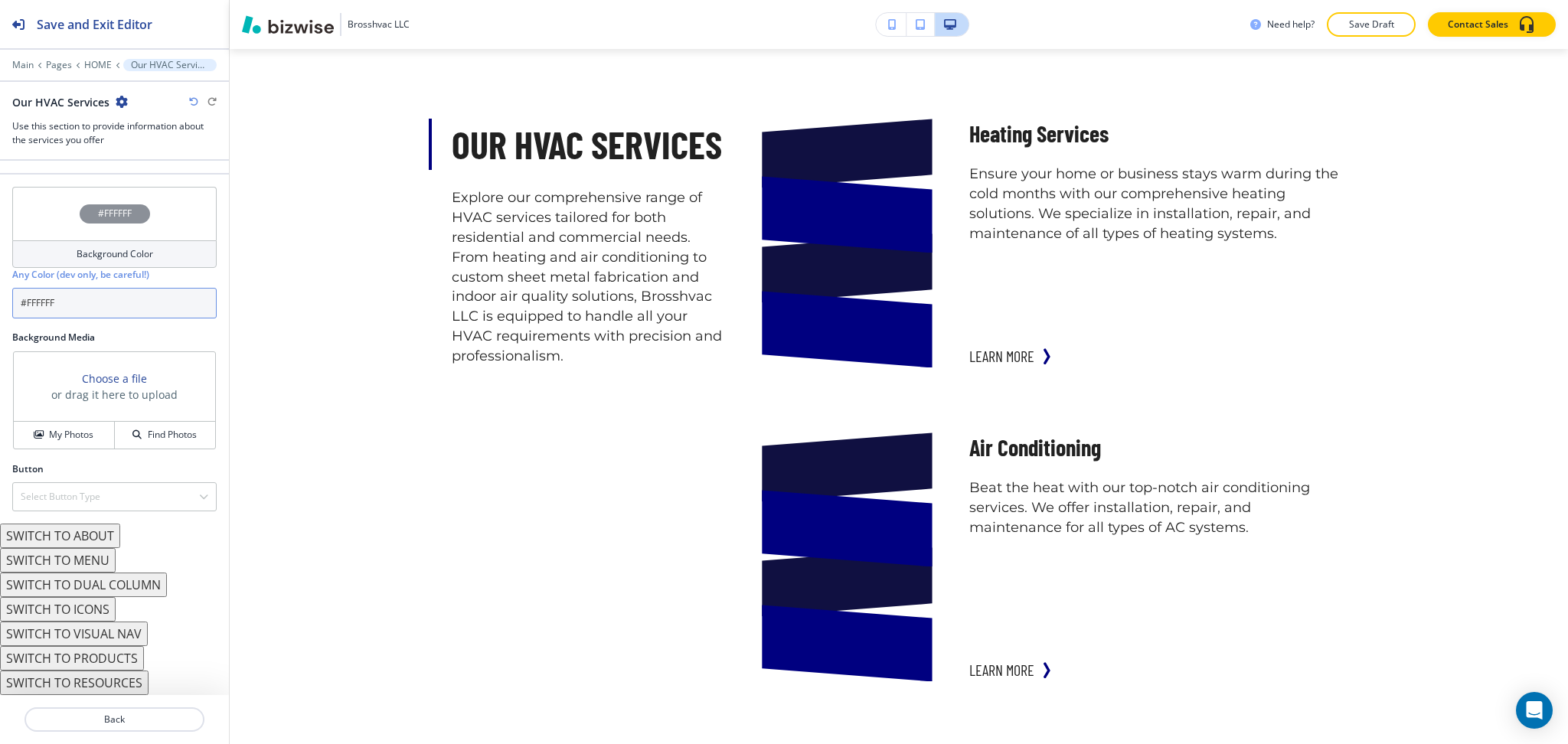
drag, startPoint x: 80, startPoint y: 296, endPoint x: 0, endPoint y: 294, distance: 80.0
click at [0, 294] on div "#FFFFFF Background Color Any Color (dev only, be careful!) #FFFFFF" at bounding box center [114, 259] width 229 height 144
paste input "eeeeee"
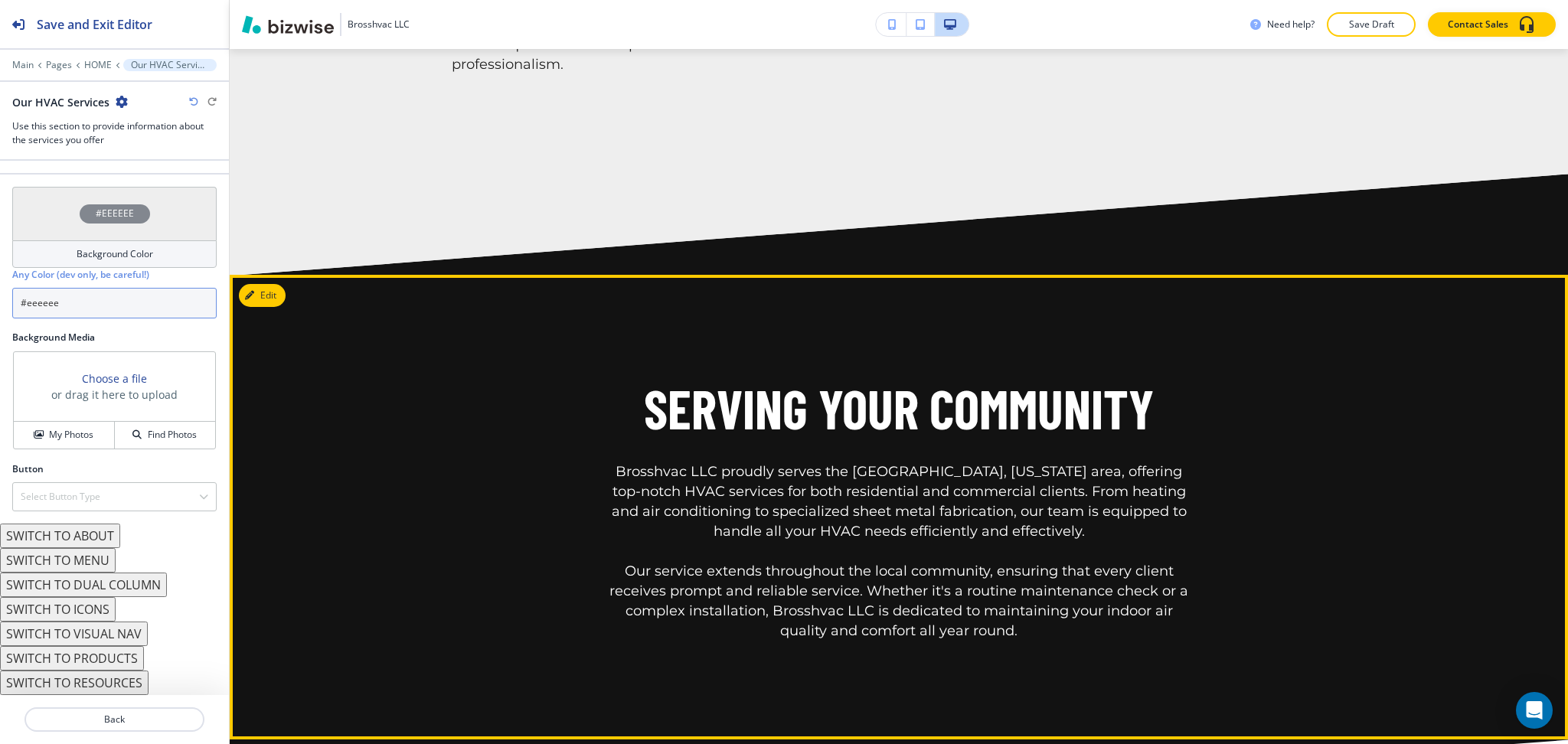
scroll to position [3399, 0]
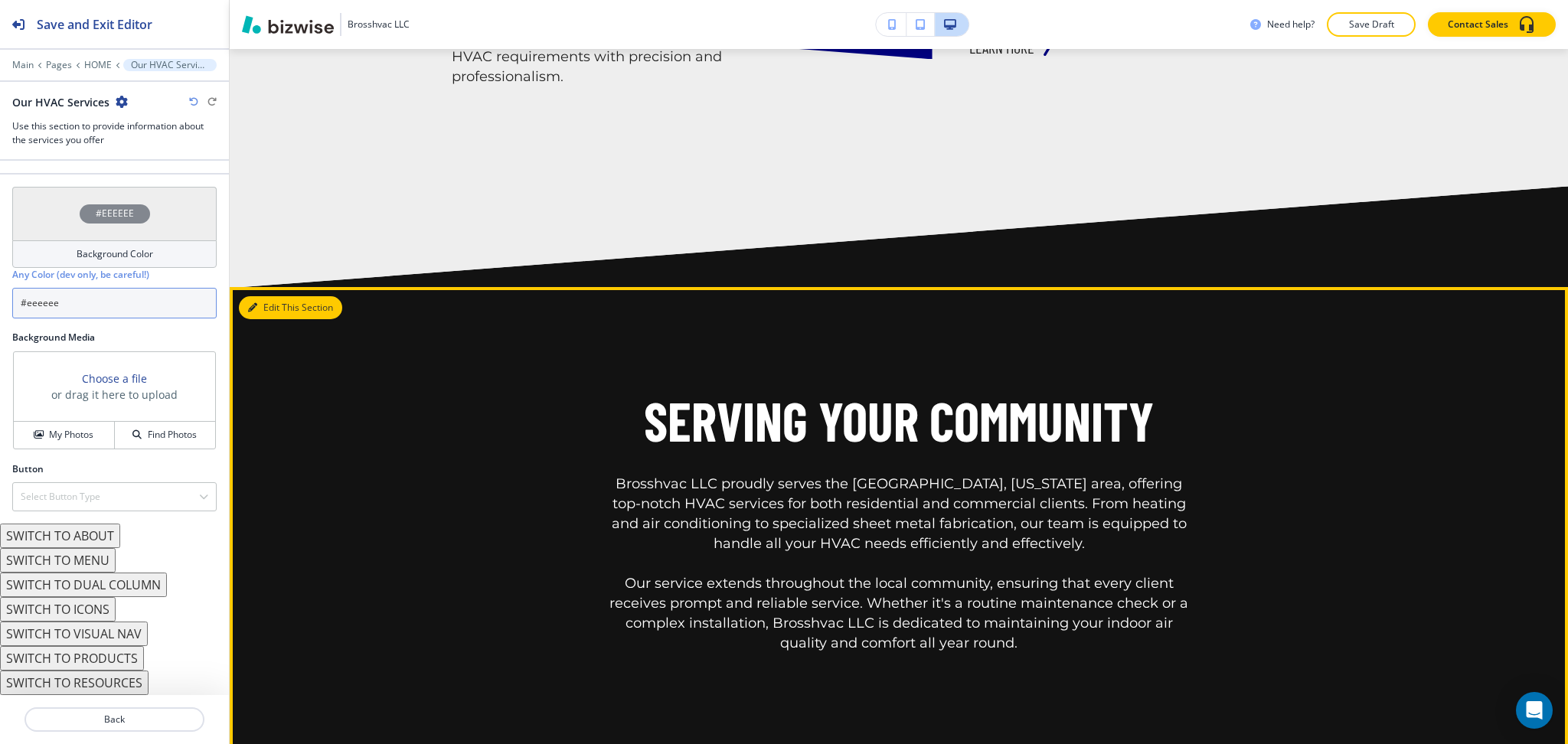
type input "#eeeeee"
click at [250, 304] on icon "button" at bounding box center [252, 308] width 9 height 9
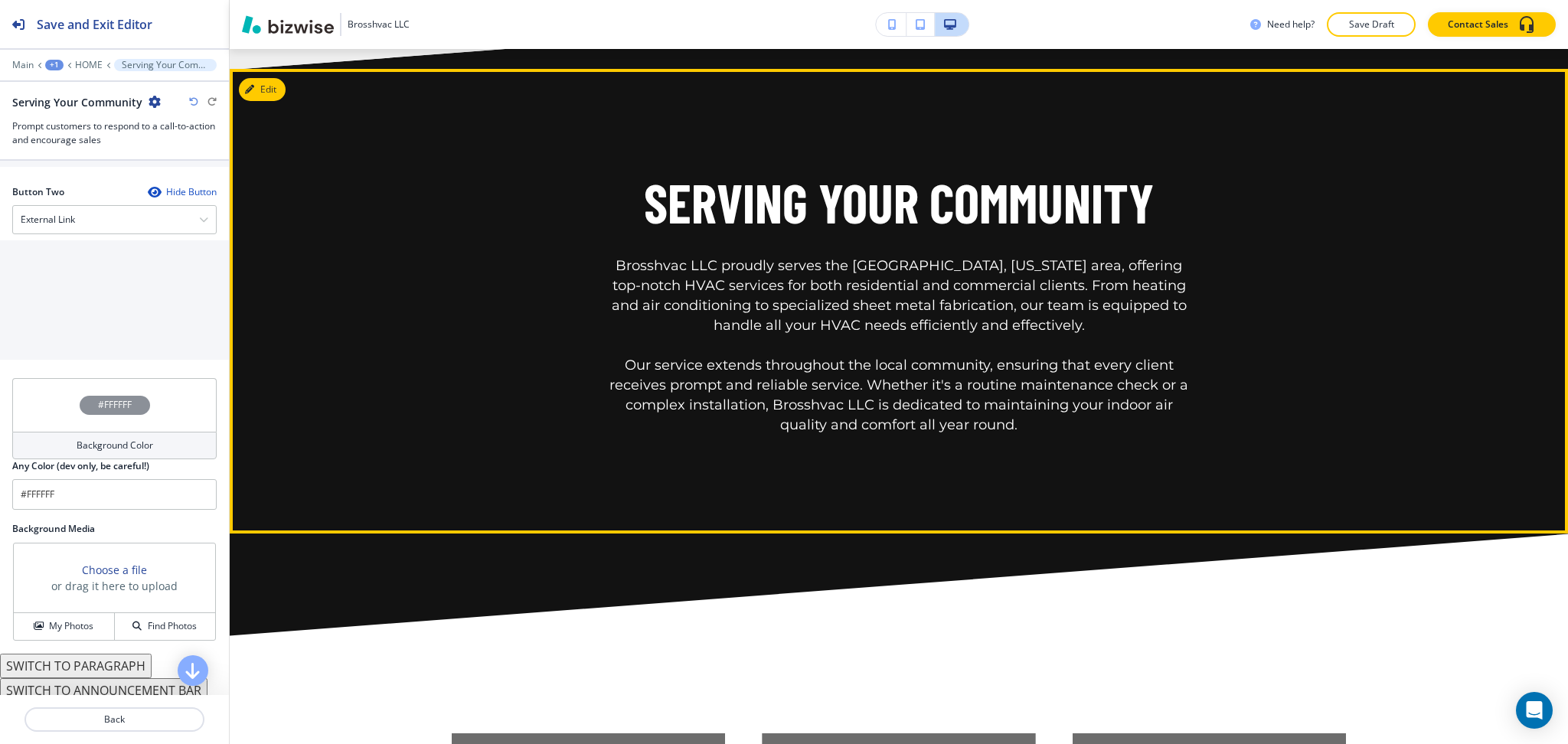
scroll to position [774, 0]
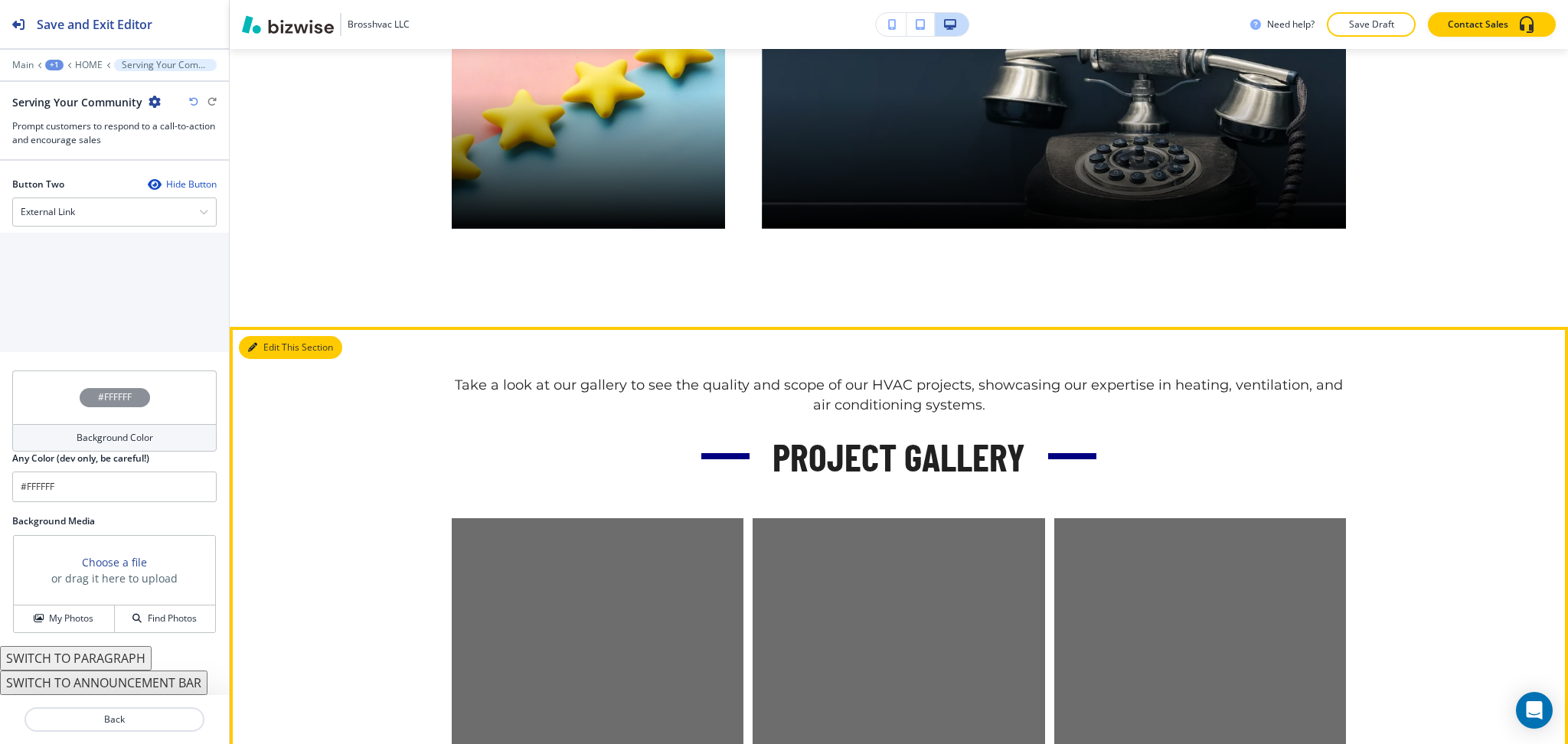
click at [246, 336] on button "Edit This Section" at bounding box center [290, 348] width 104 height 23
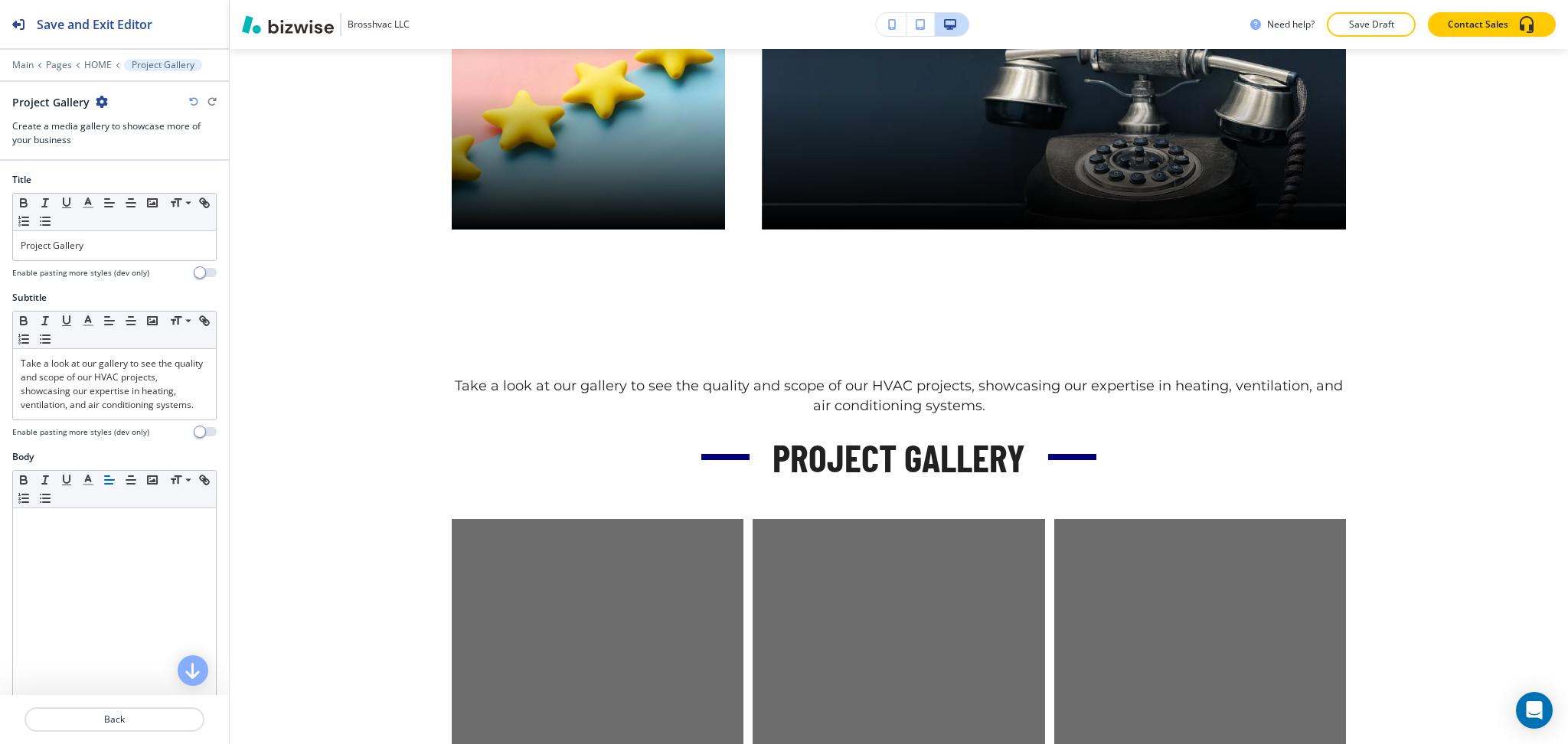
scroll to position [5593, 0]
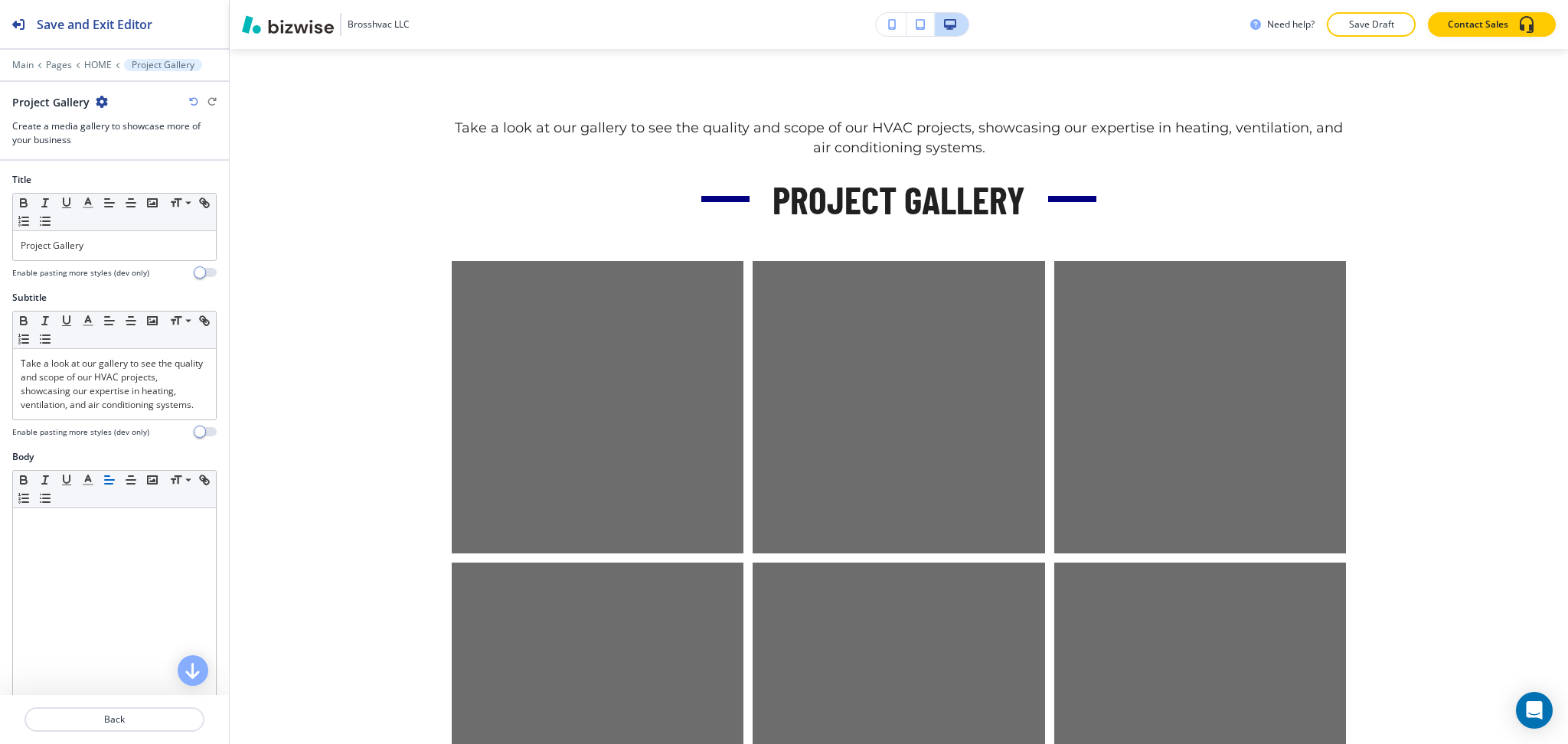
click at [103, 99] on icon "button" at bounding box center [101, 101] width 12 height 12
click at [129, 185] on p "Delete Section" at bounding box center [143, 182] width 78 height 14
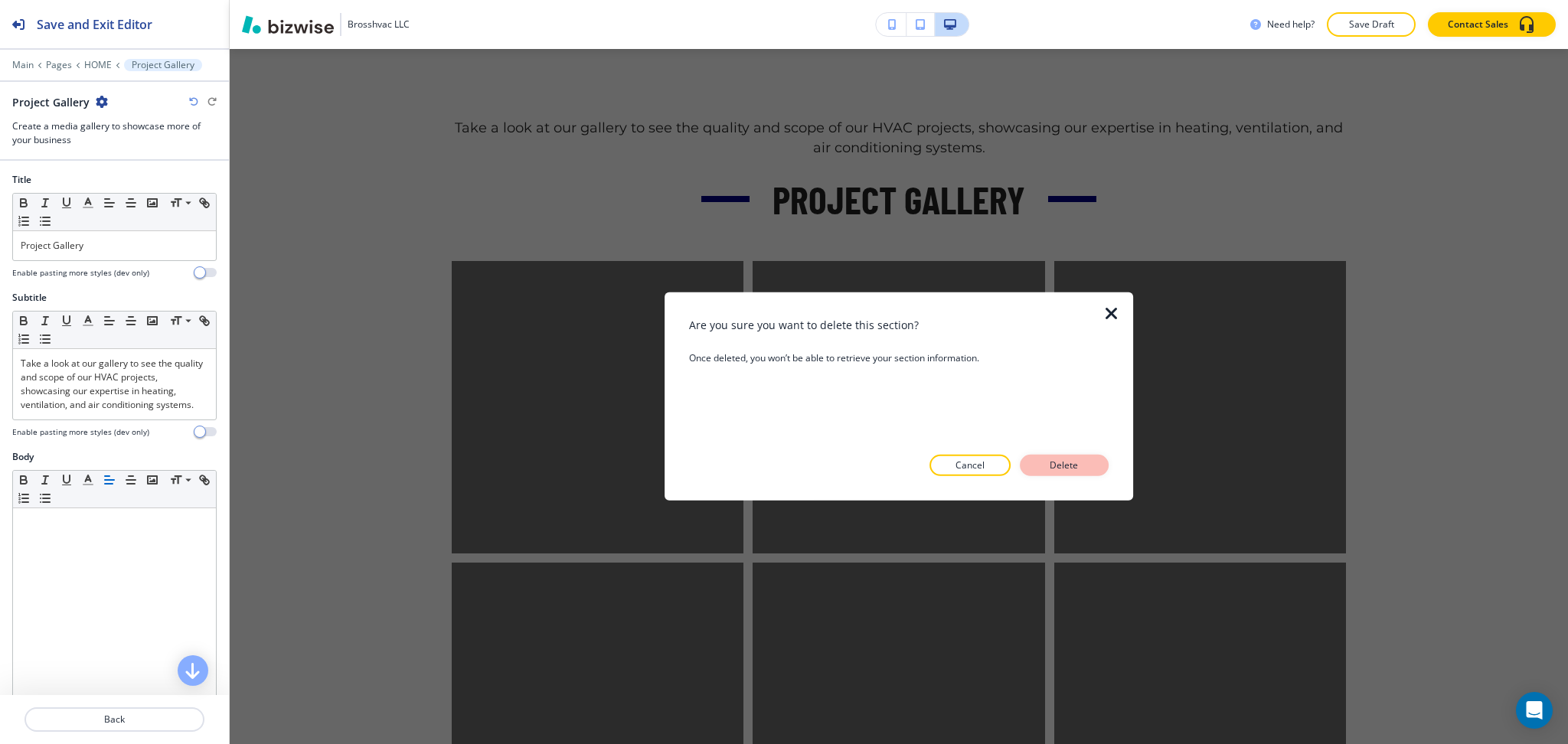
click at [1032, 456] on button "Delete" at bounding box center [1064, 465] width 89 height 22
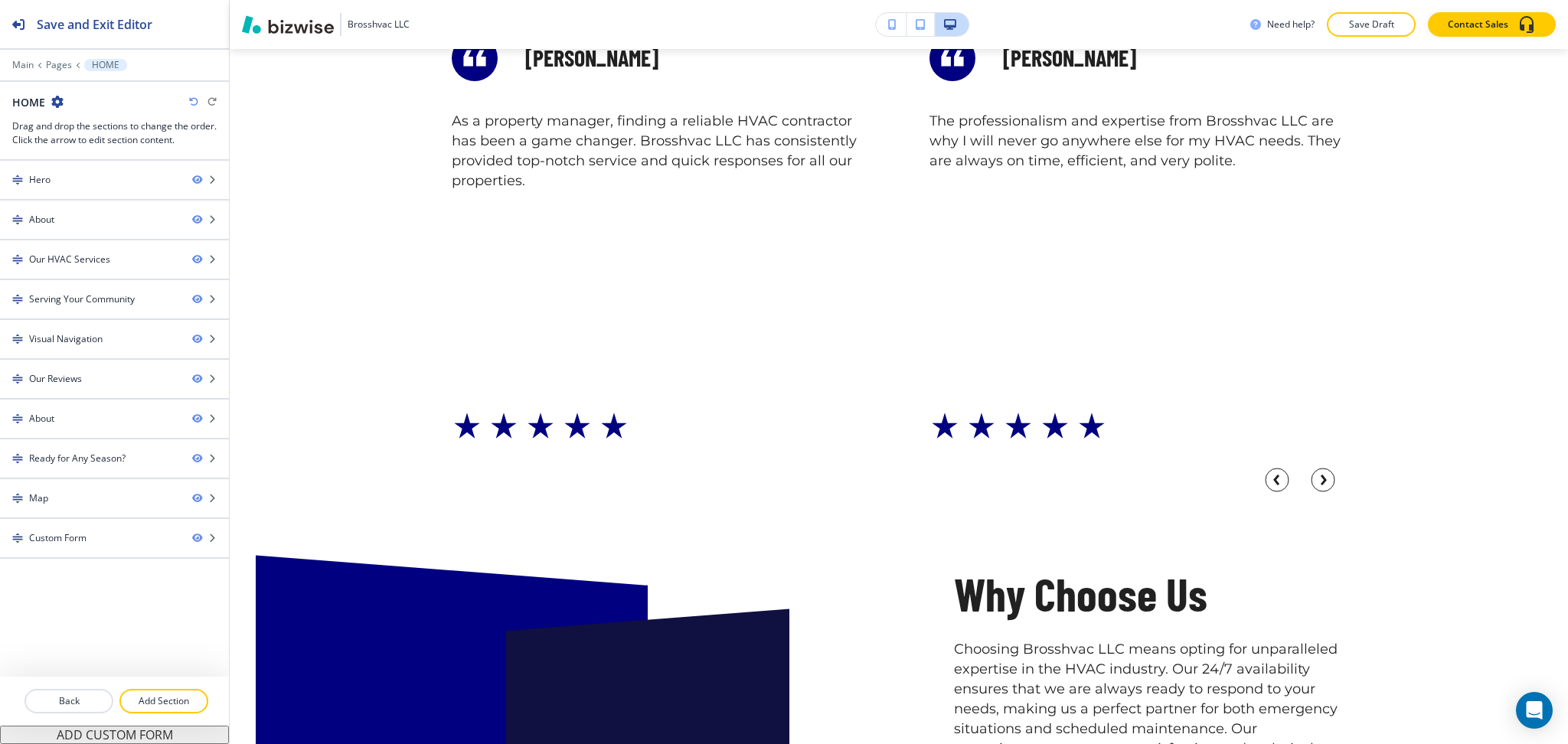
scroll to position [5744, 0]
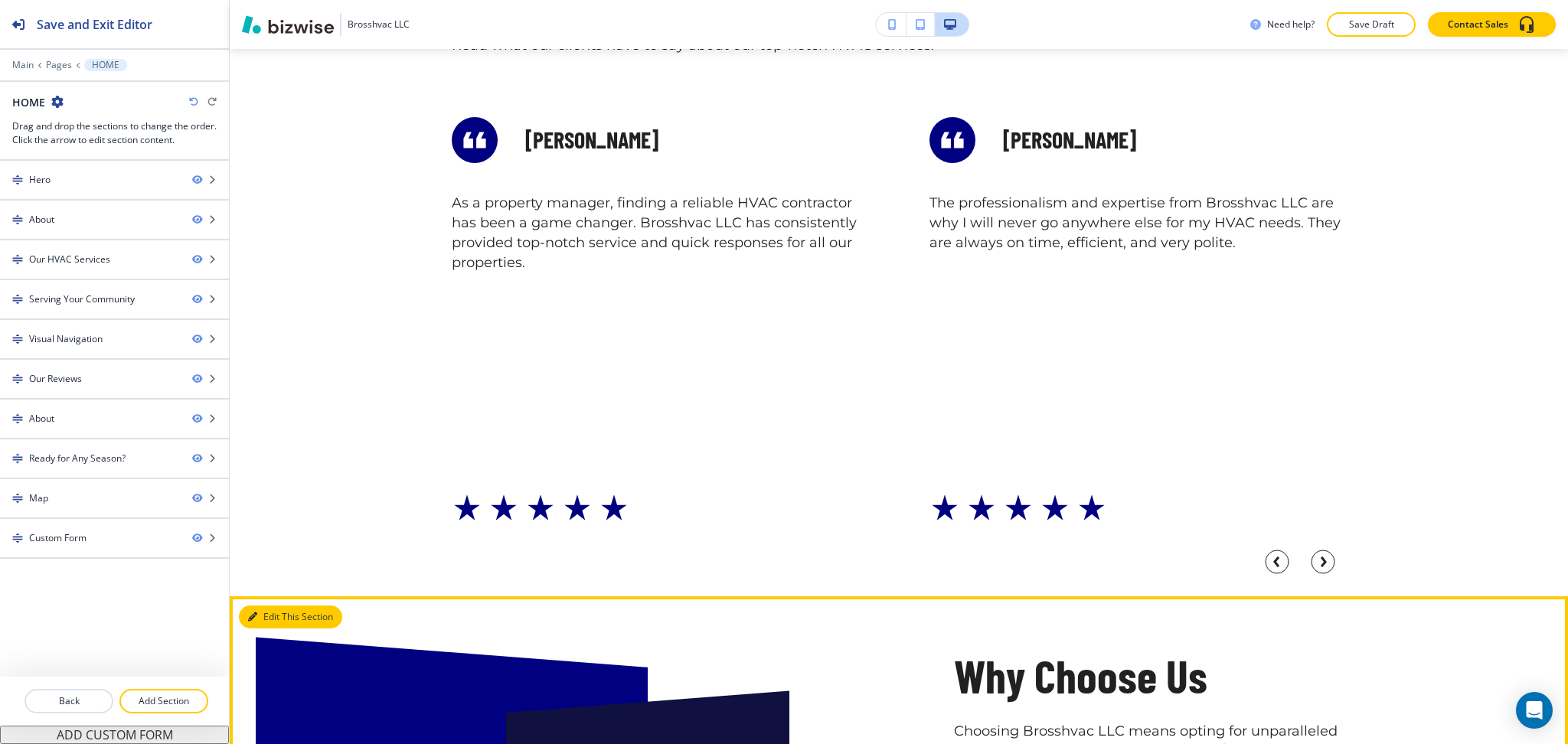
click at [260, 605] on button "Edit This Section" at bounding box center [290, 617] width 104 height 23
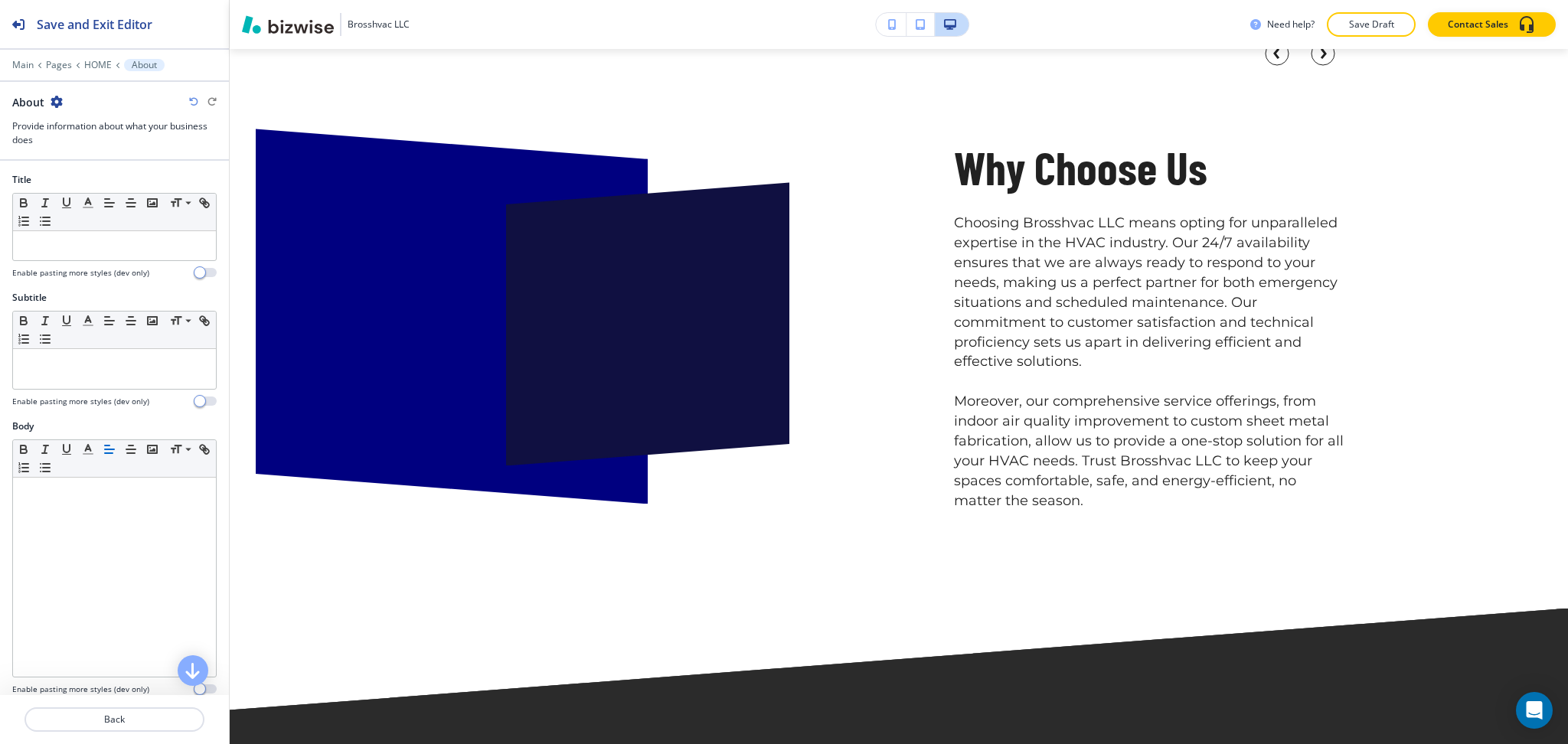
scroll to position [6271, 0]
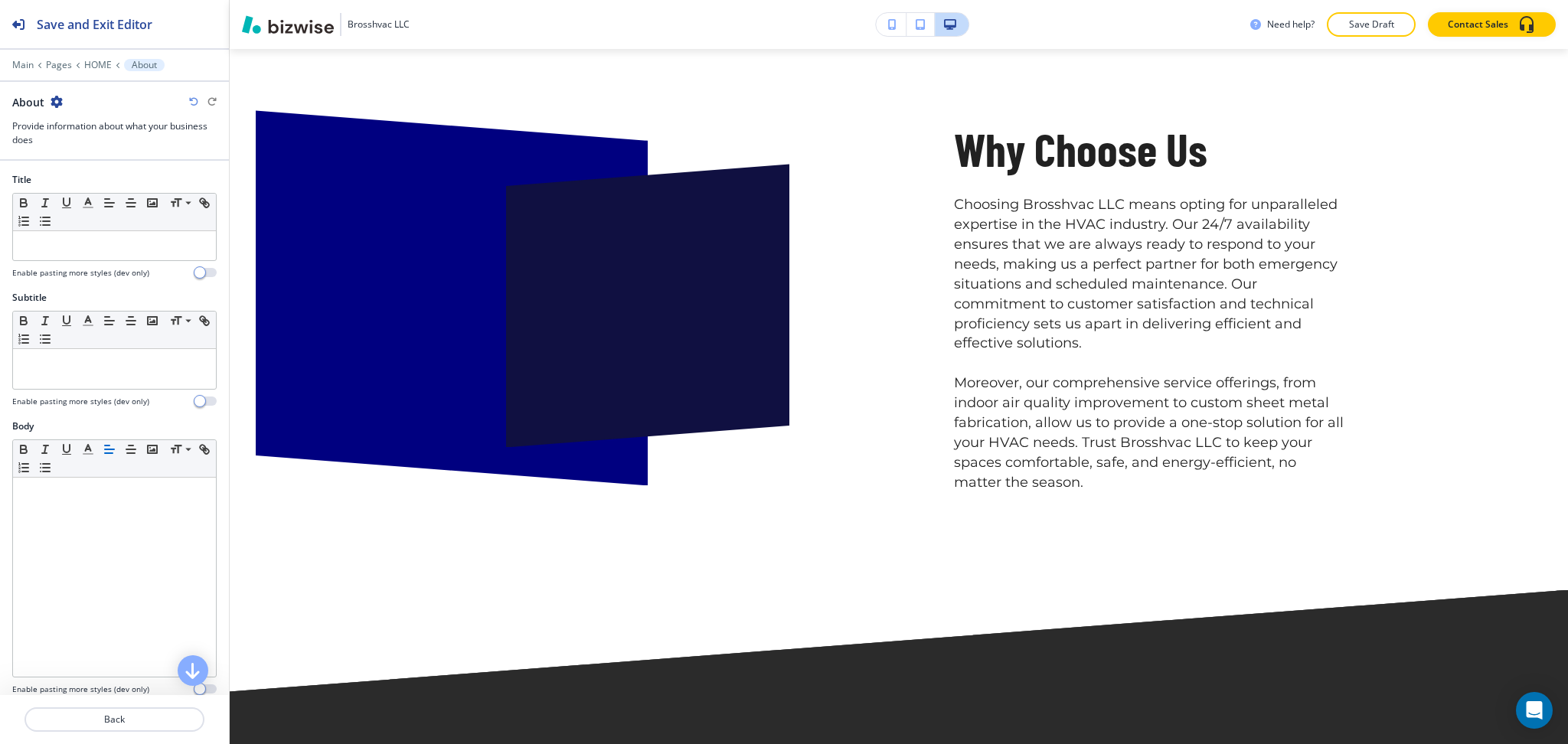
click at [58, 100] on icon "button" at bounding box center [56, 101] width 12 height 12
click at [85, 156] on p "Duplicate Section" at bounding box center [99, 155] width 78 height 14
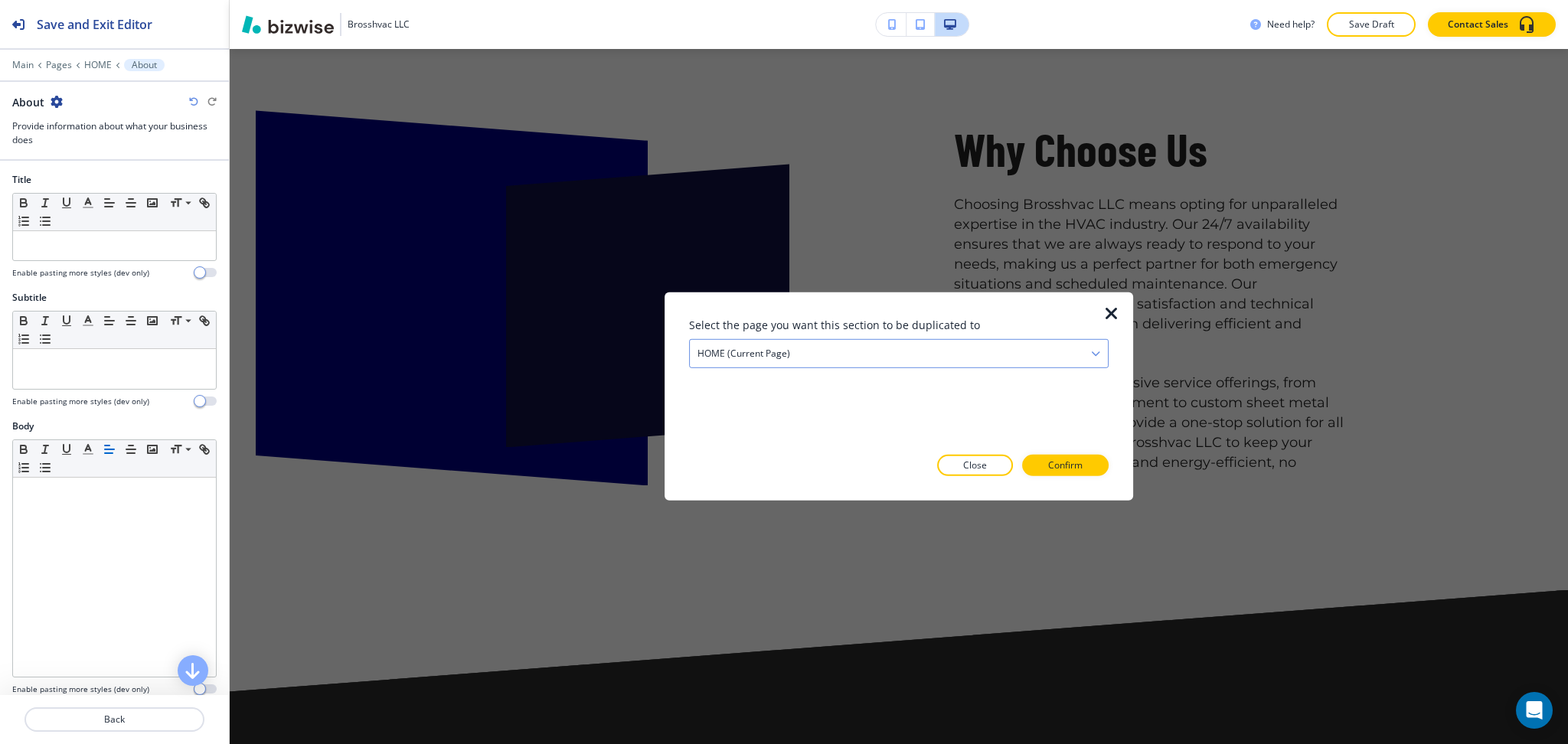
click at [776, 354] on h4 "HOME (current page)" at bounding box center [744, 353] width 93 height 14
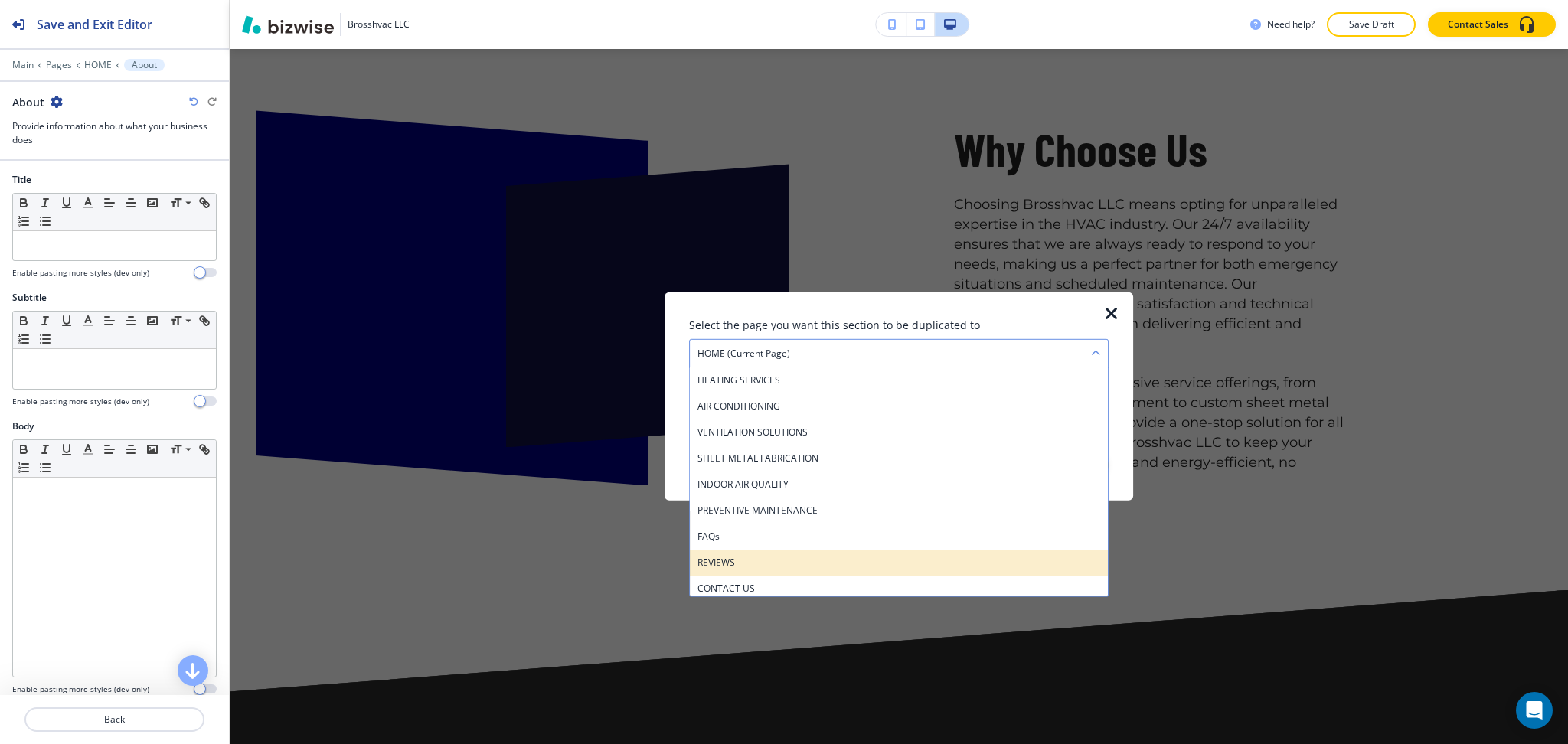
scroll to position [57, 0]
click at [762, 580] on h4 "CONTACT US" at bounding box center [899, 583] width 403 height 14
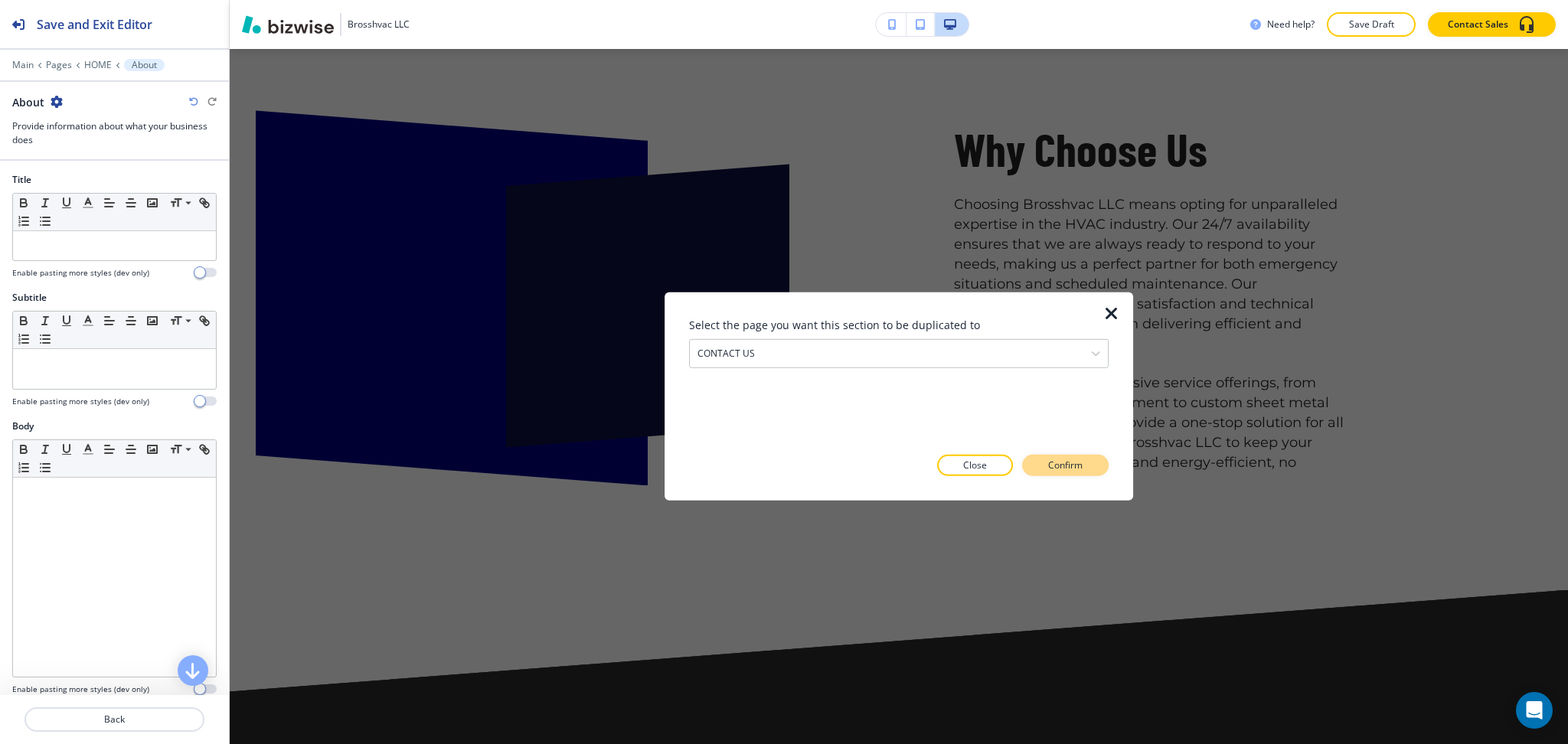
click at [1064, 460] on p "Confirm" at bounding box center [1066, 465] width 35 height 14
click at [966, 463] on button "Close" at bounding box center [947, 465] width 75 height 22
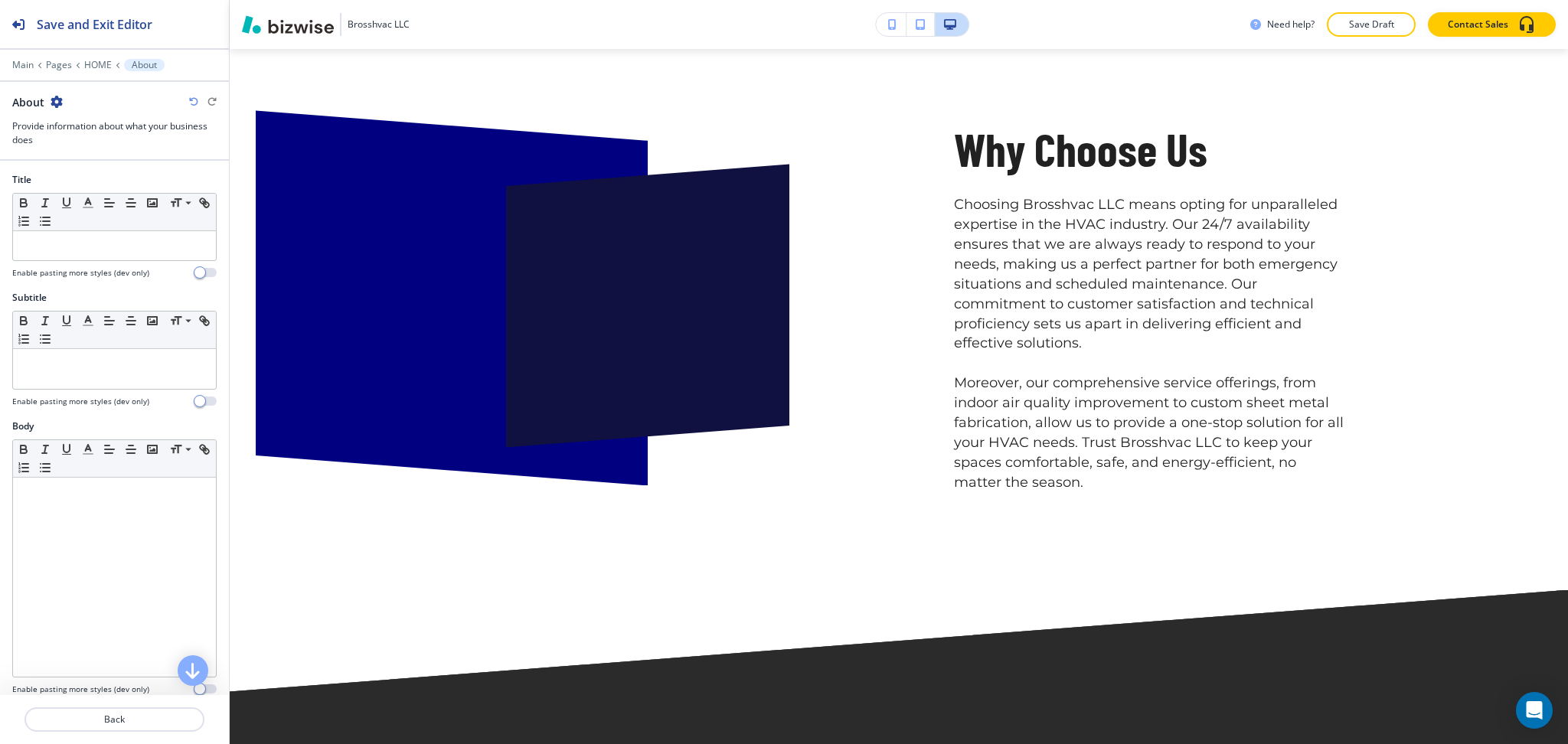
click at [55, 100] on icon "button" at bounding box center [56, 101] width 12 height 12
click at [92, 154] on p "Duplicate Section" at bounding box center [99, 155] width 78 height 14
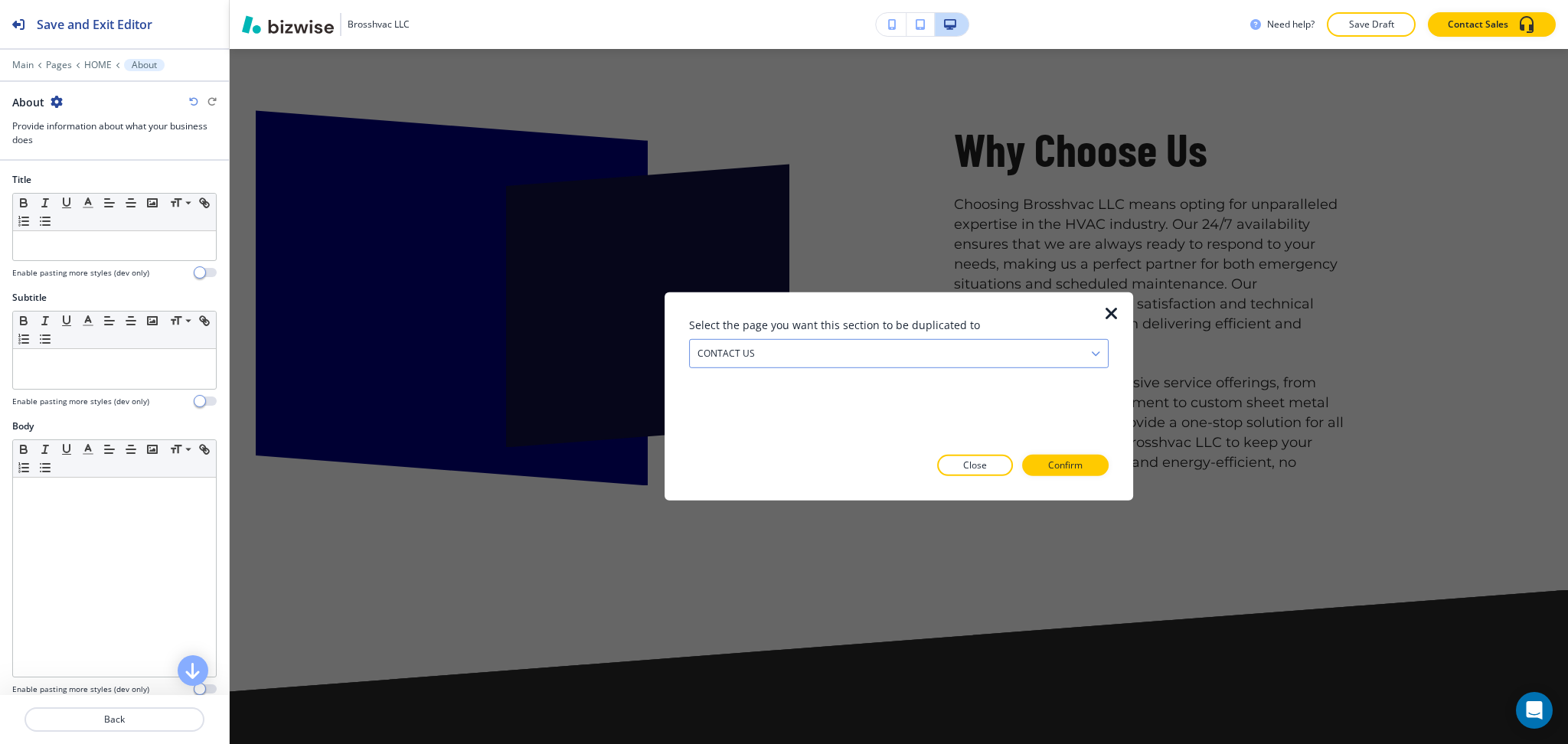
click at [886, 354] on div "CONTACT US" at bounding box center [899, 353] width 418 height 27
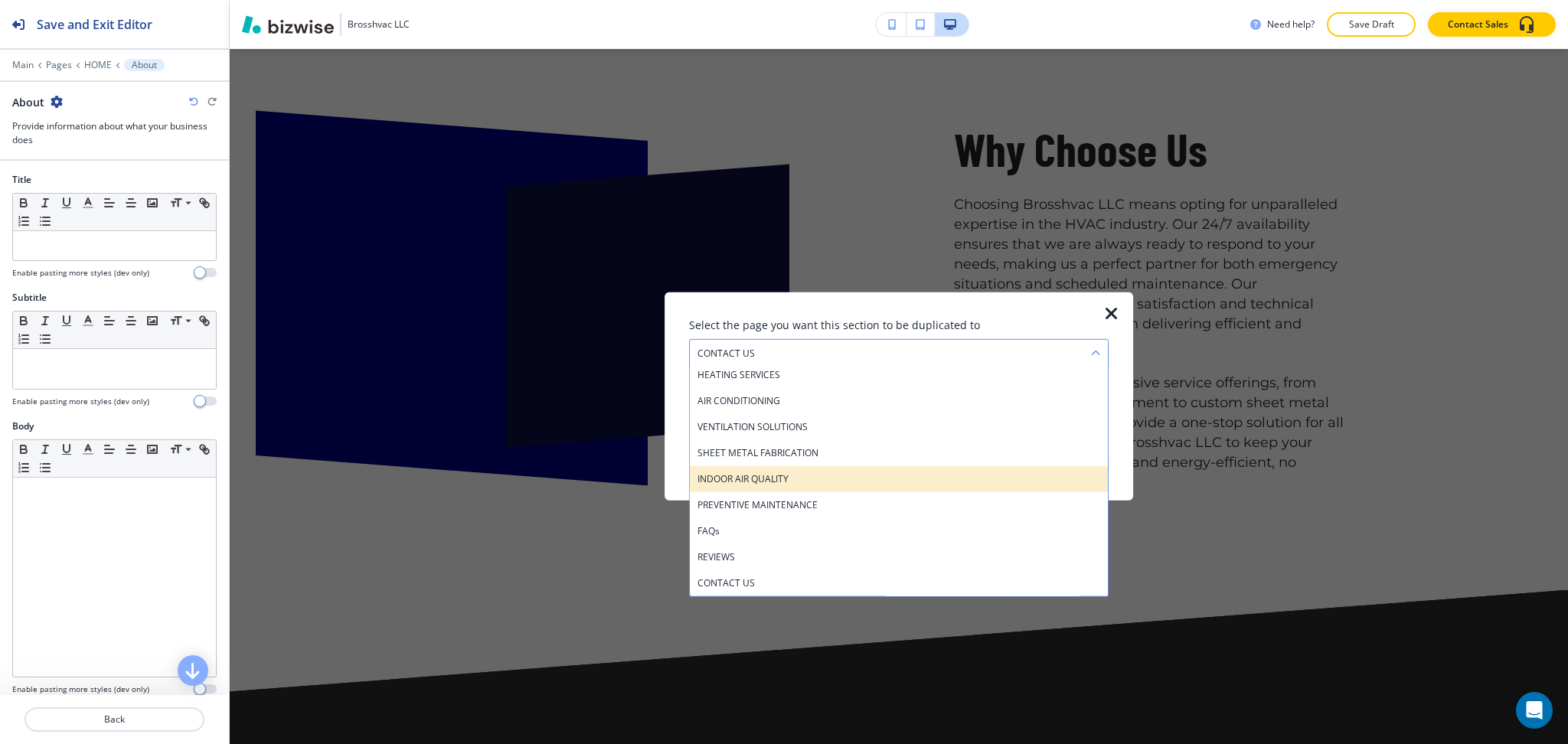
scroll to position [0, 0]
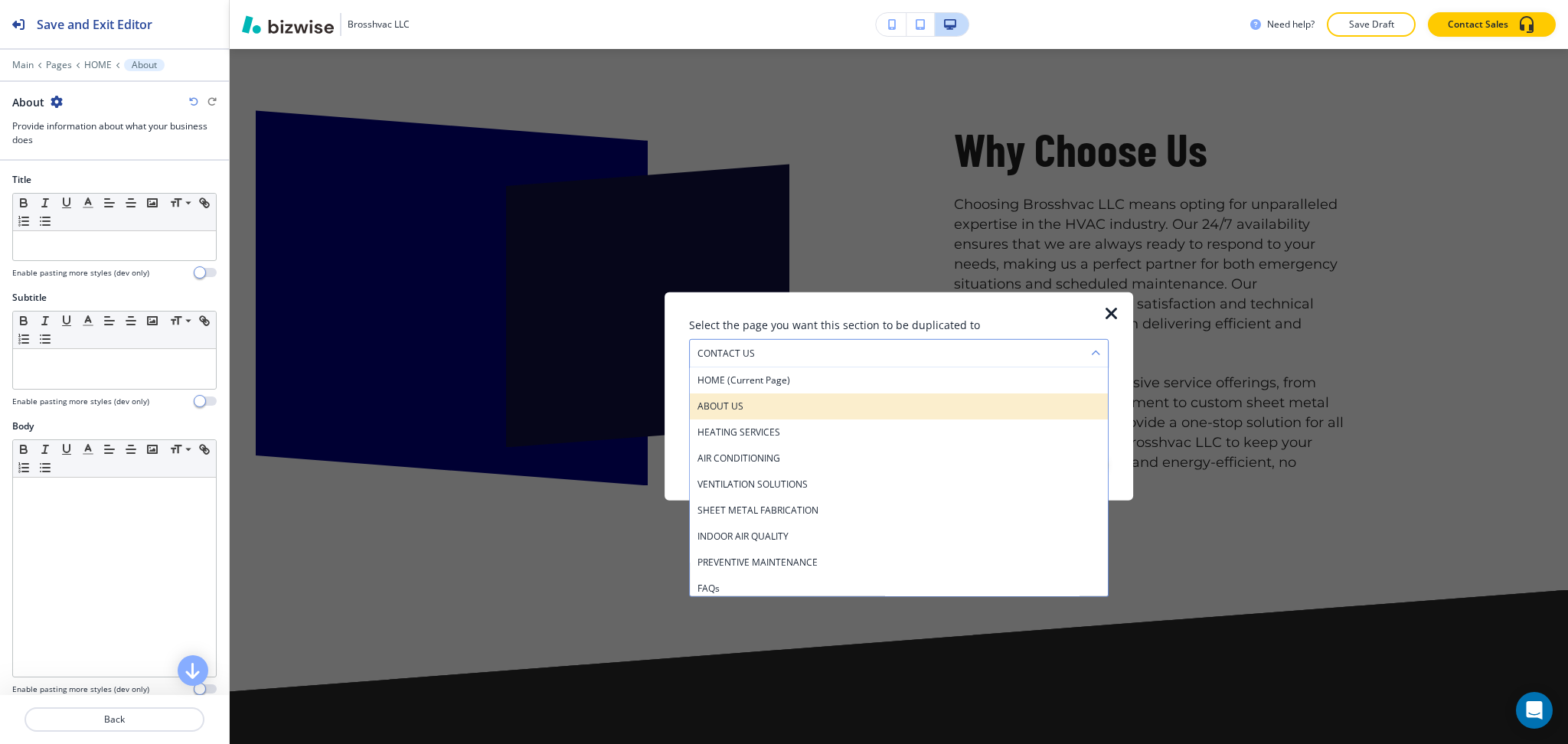
click at [782, 397] on div "ABOUT US" at bounding box center [899, 406] width 418 height 26
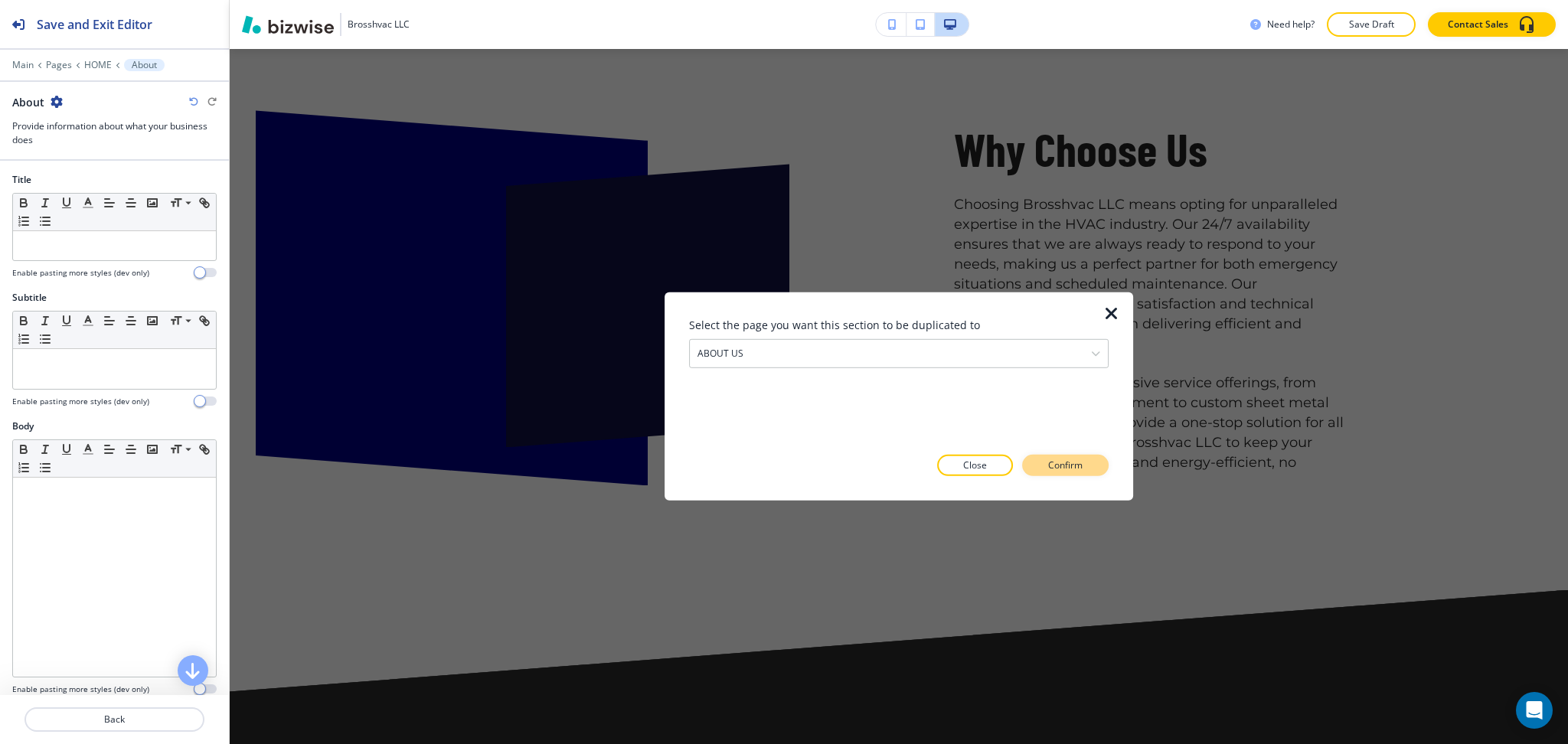
click at [1047, 463] on button "Confirm" at bounding box center [1065, 465] width 86 height 22
click at [959, 469] on p "Close" at bounding box center [947, 465] width 24 height 14
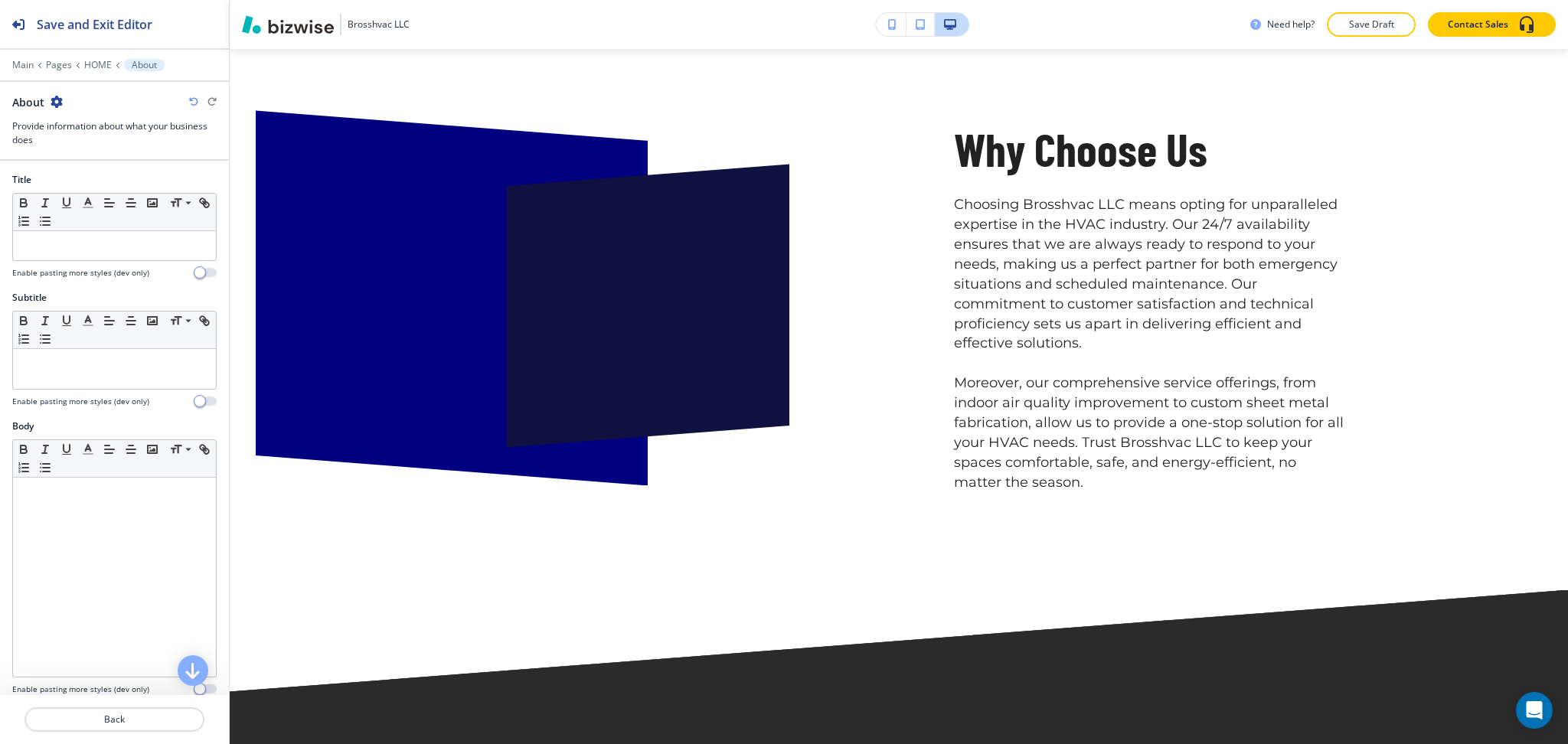
click at [52, 105] on icon "button" at bounding box center [56, 101] width 12 height 12
click at [85, 188] on p "Delete Section" at bounding box center [99, 182] width 78 height 14
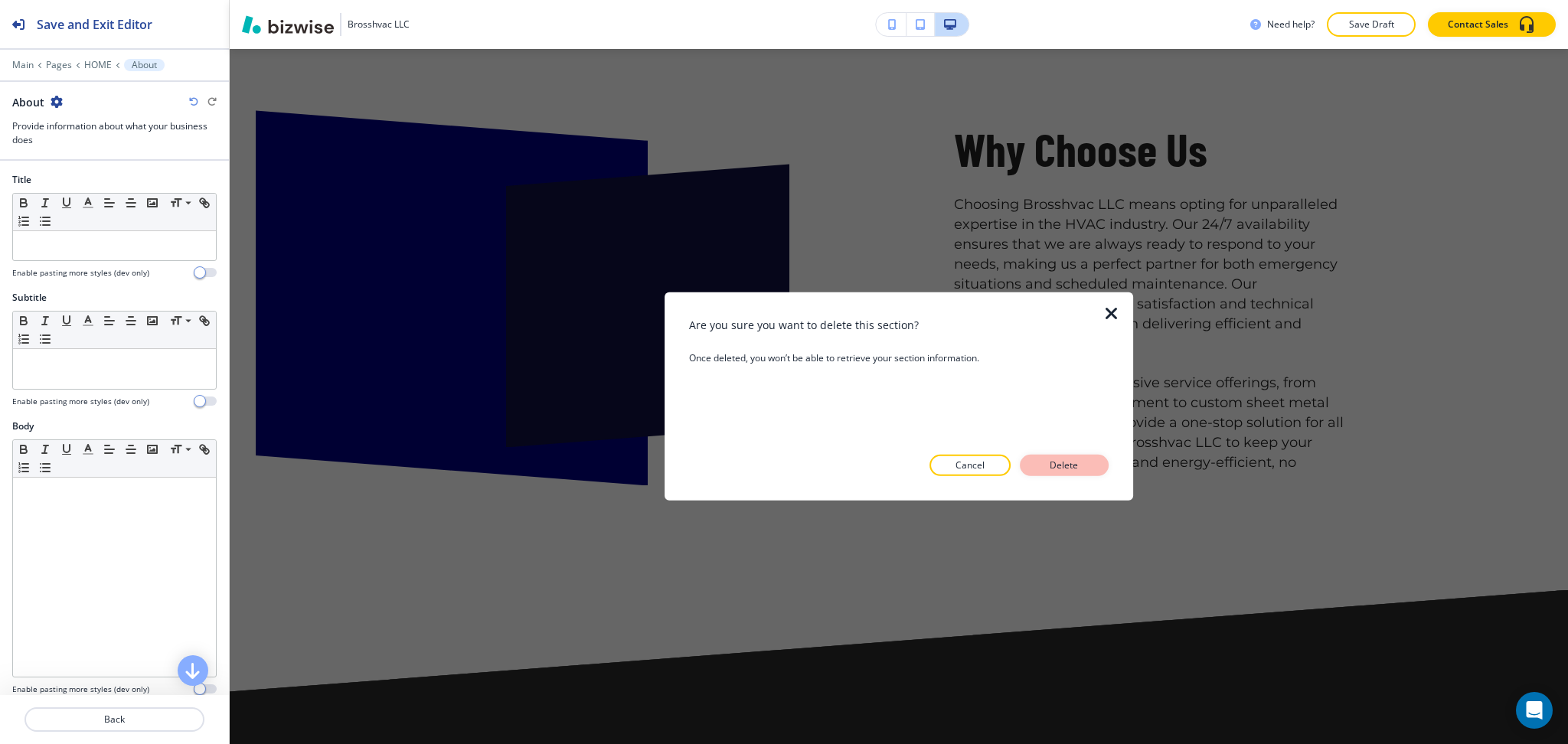
click at [1083, 464] on button "Delete" at bounding box center [1064, 465] width 89 height 22
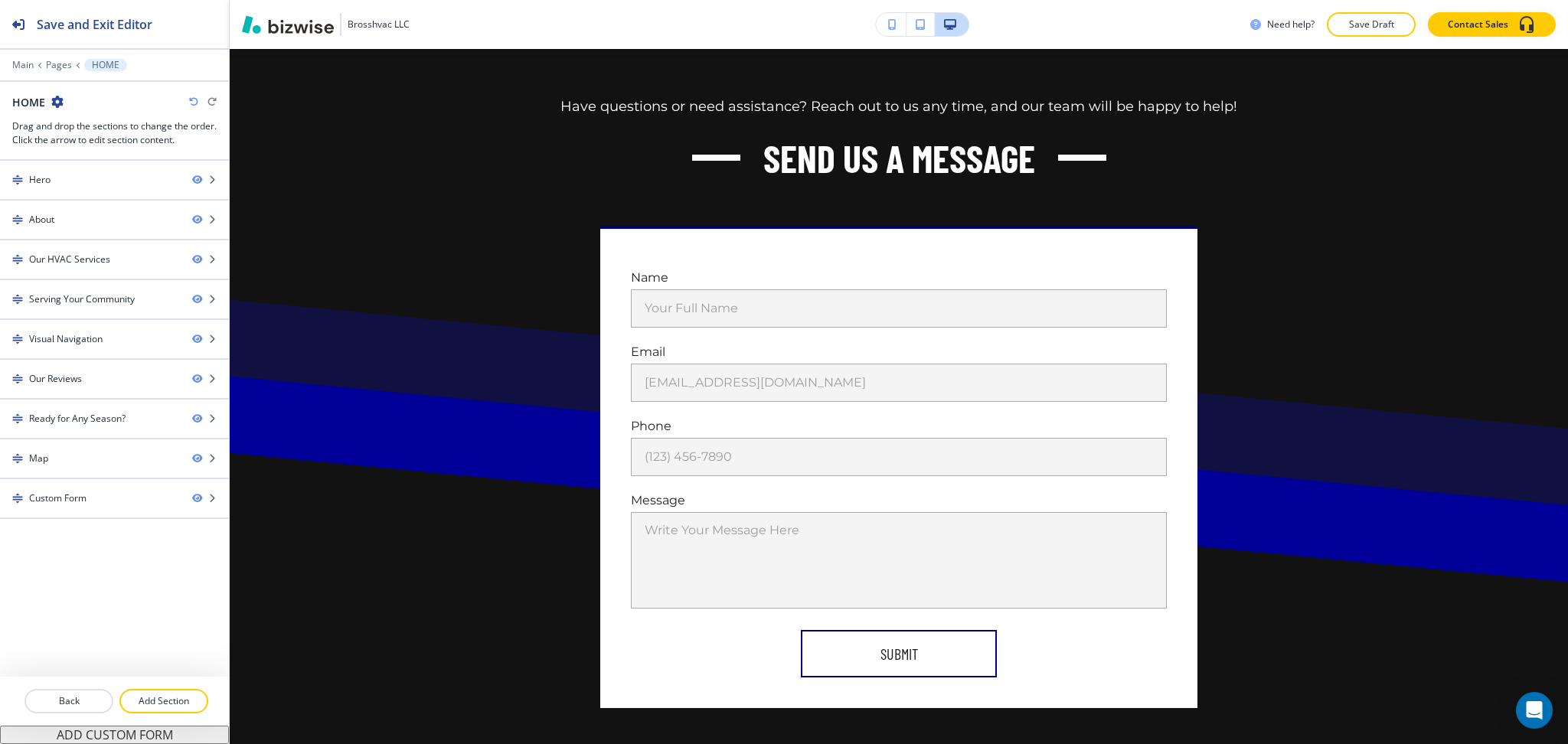
scroll to position [8279, 0]
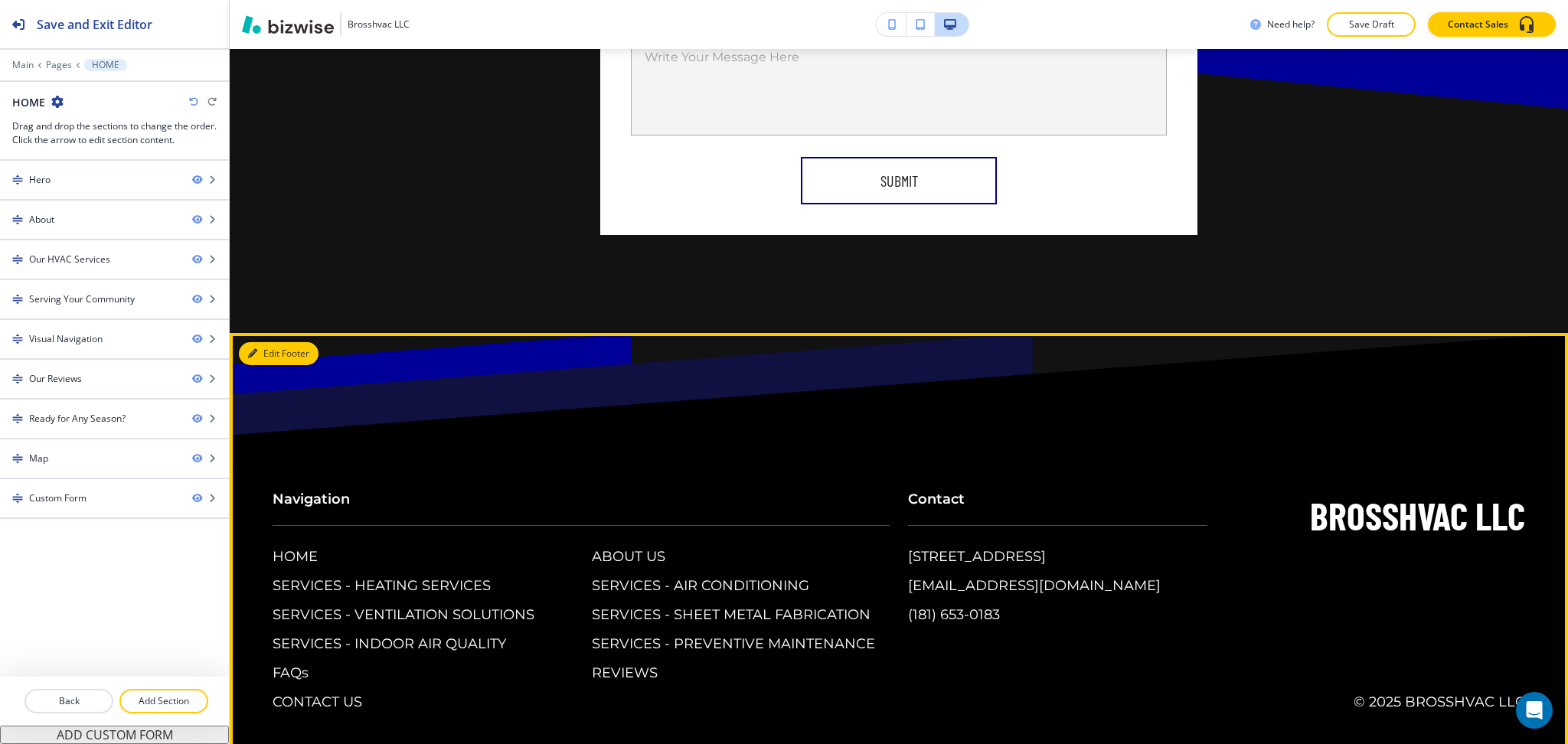
click at [270, 343] on button "Edit Footer" at bounding box center [279, 354] width 80 height 23
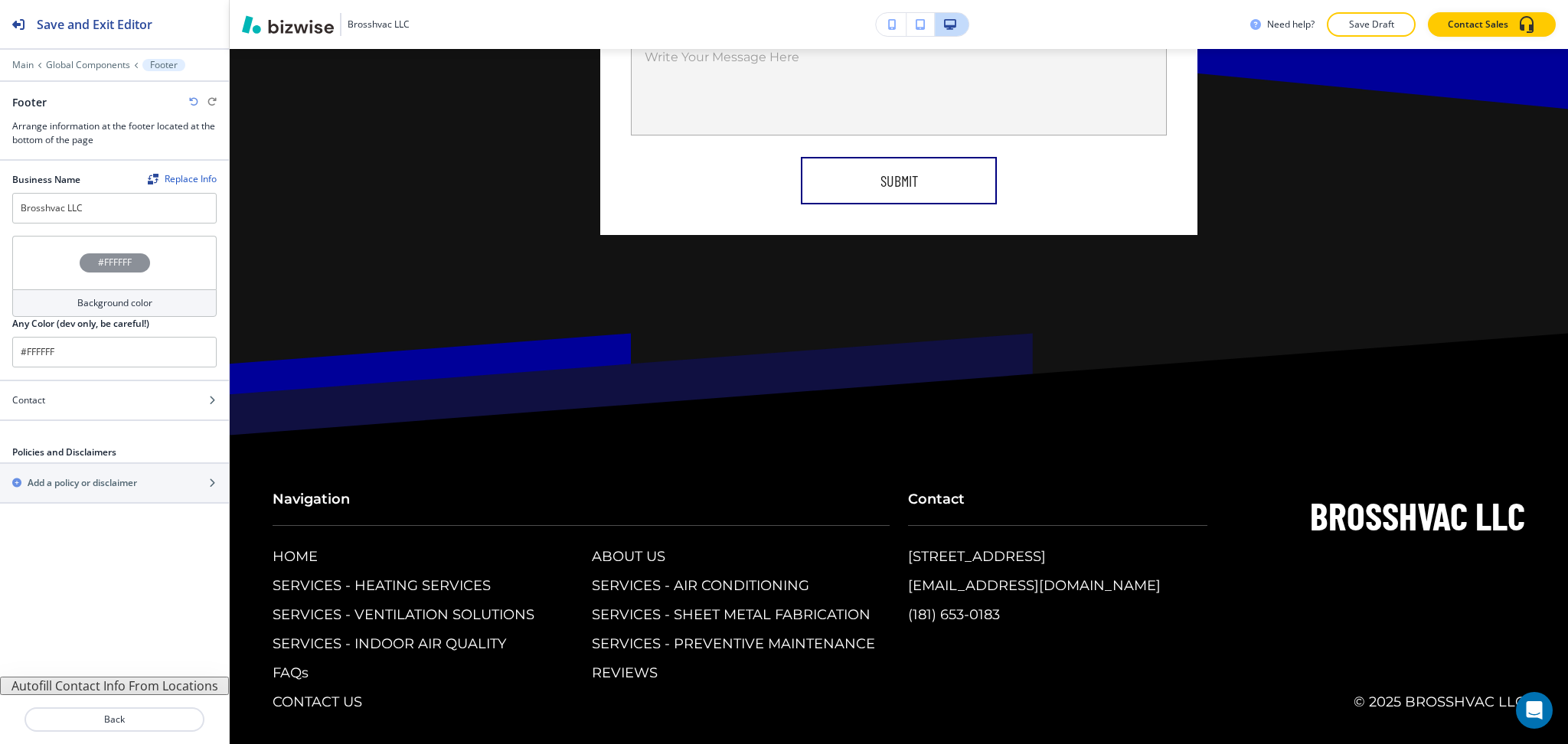
click at [143, 302] on h4 "Background color" at bounding box center [114, 303] width 75 height 14
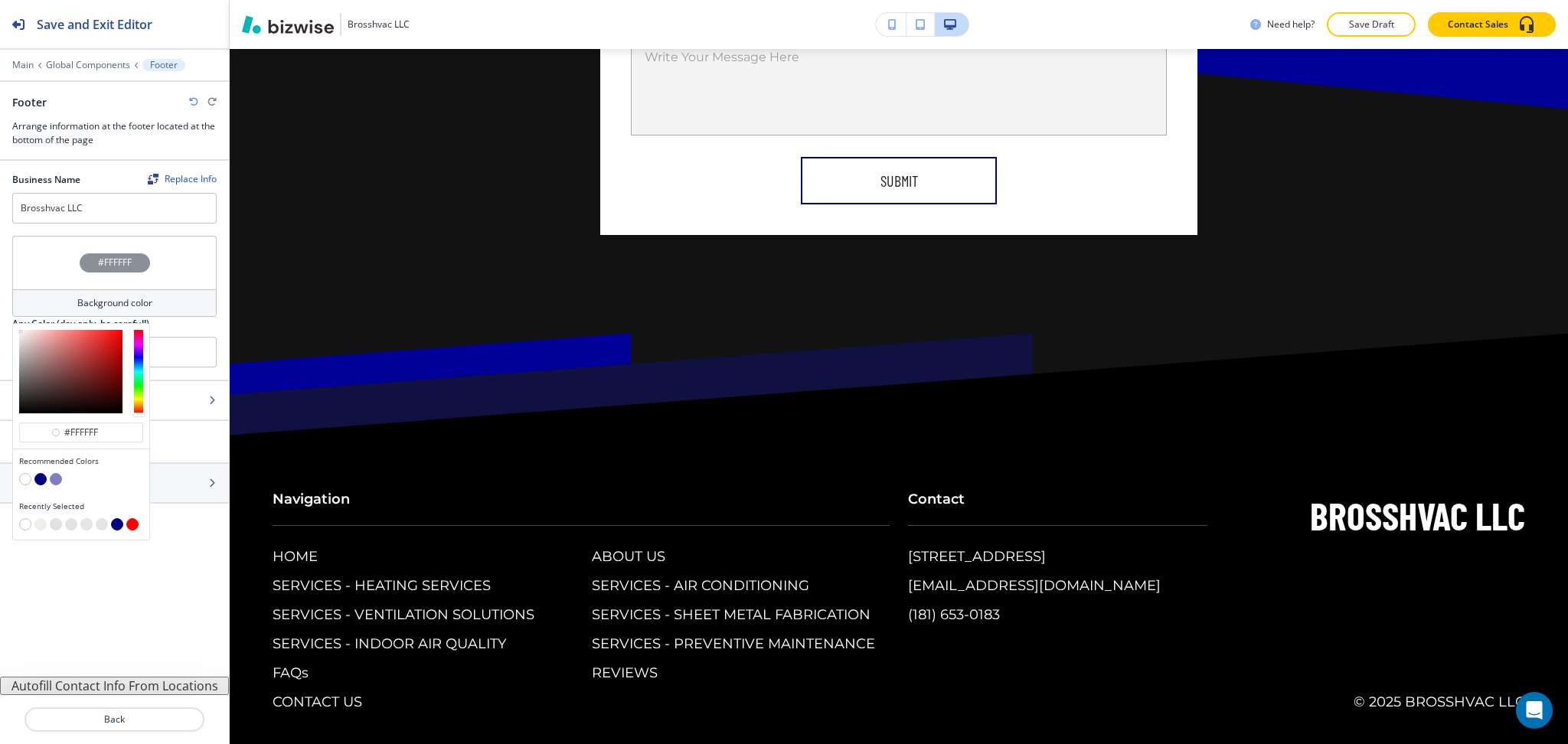
click at [40, 480] on button "button" at bounding box center [41, 479] width 12 height 12
type input "#000080"
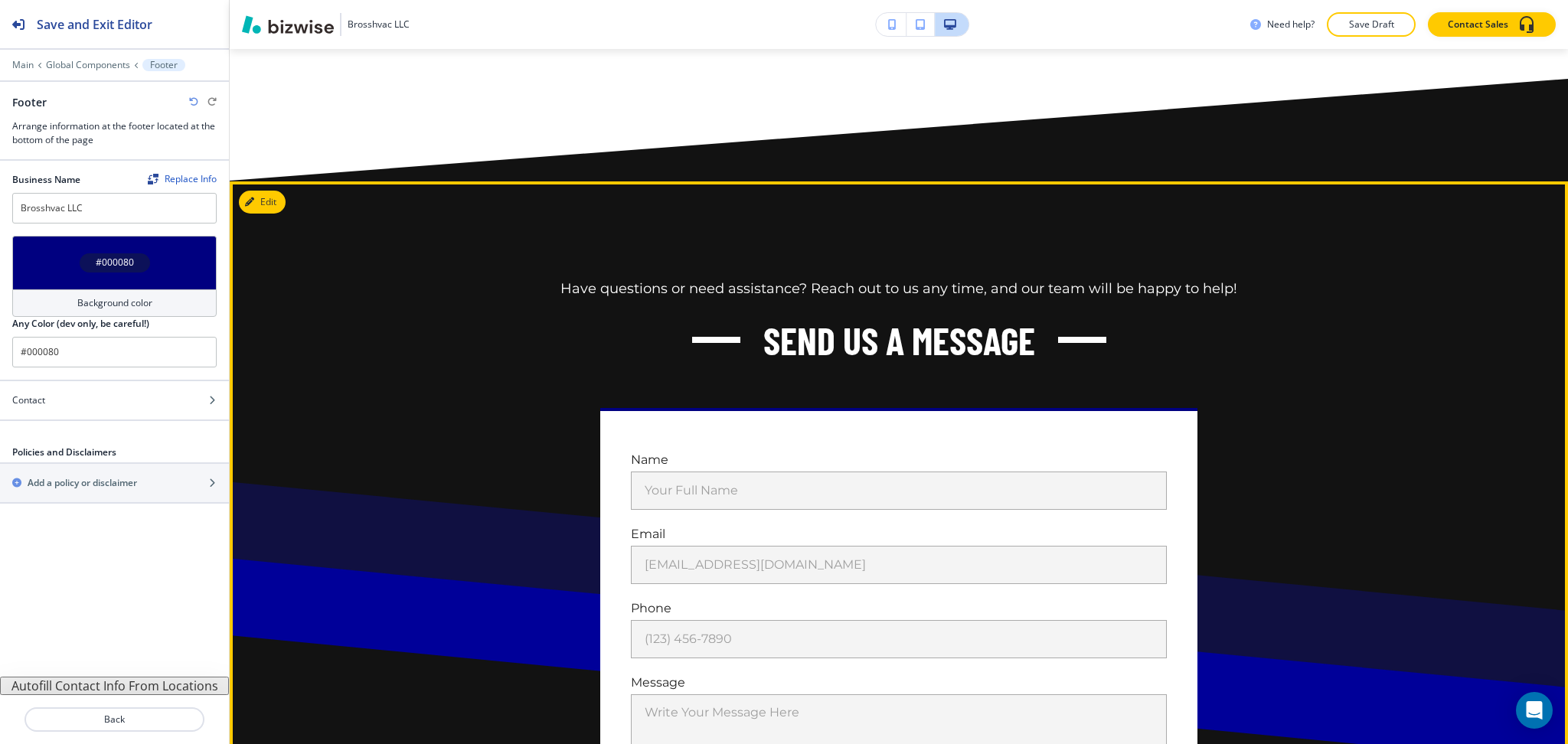
scroll to position [7618, 0]
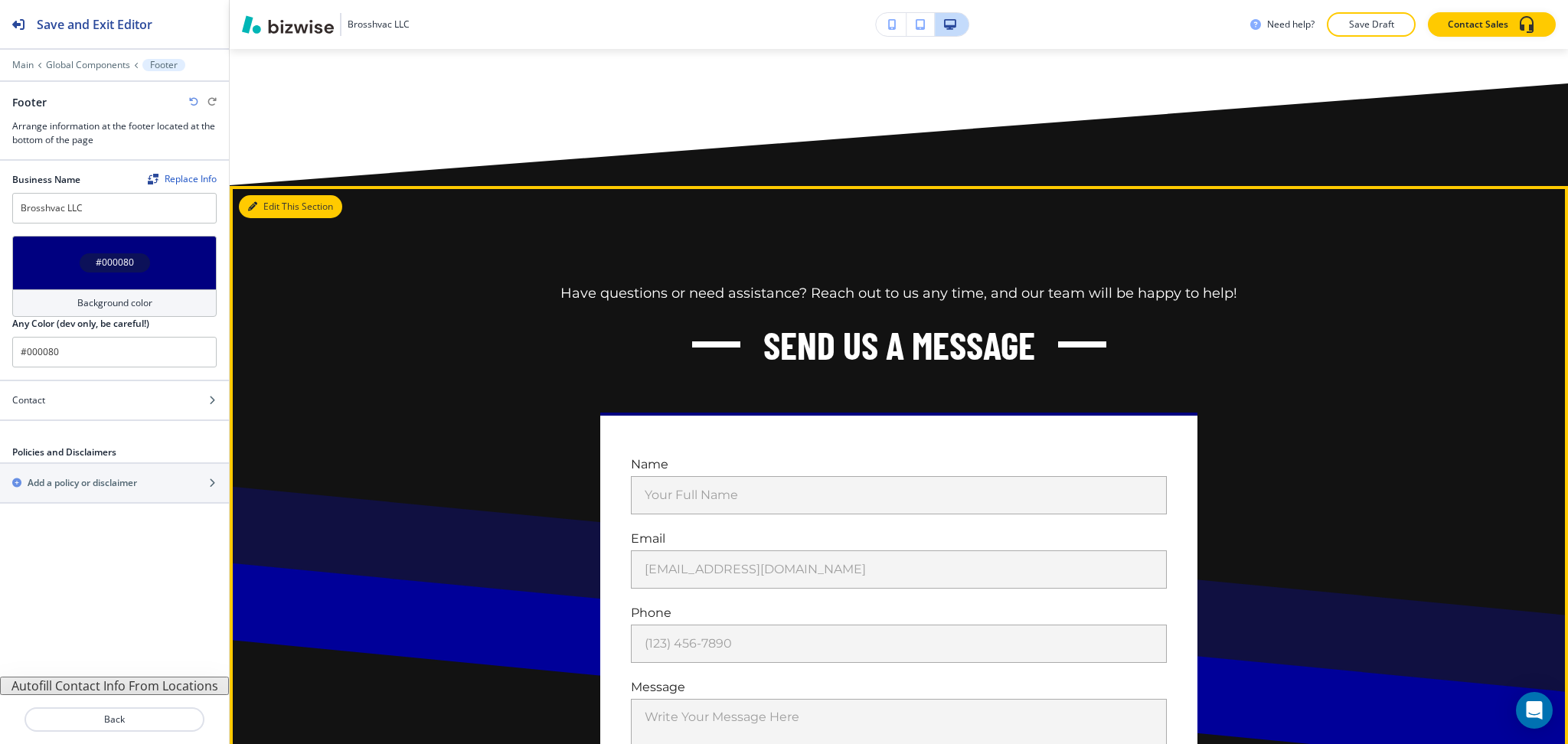
click at [253, 195] on button "Edit This Section" at bounding box center [290, 207] width 104 height 23
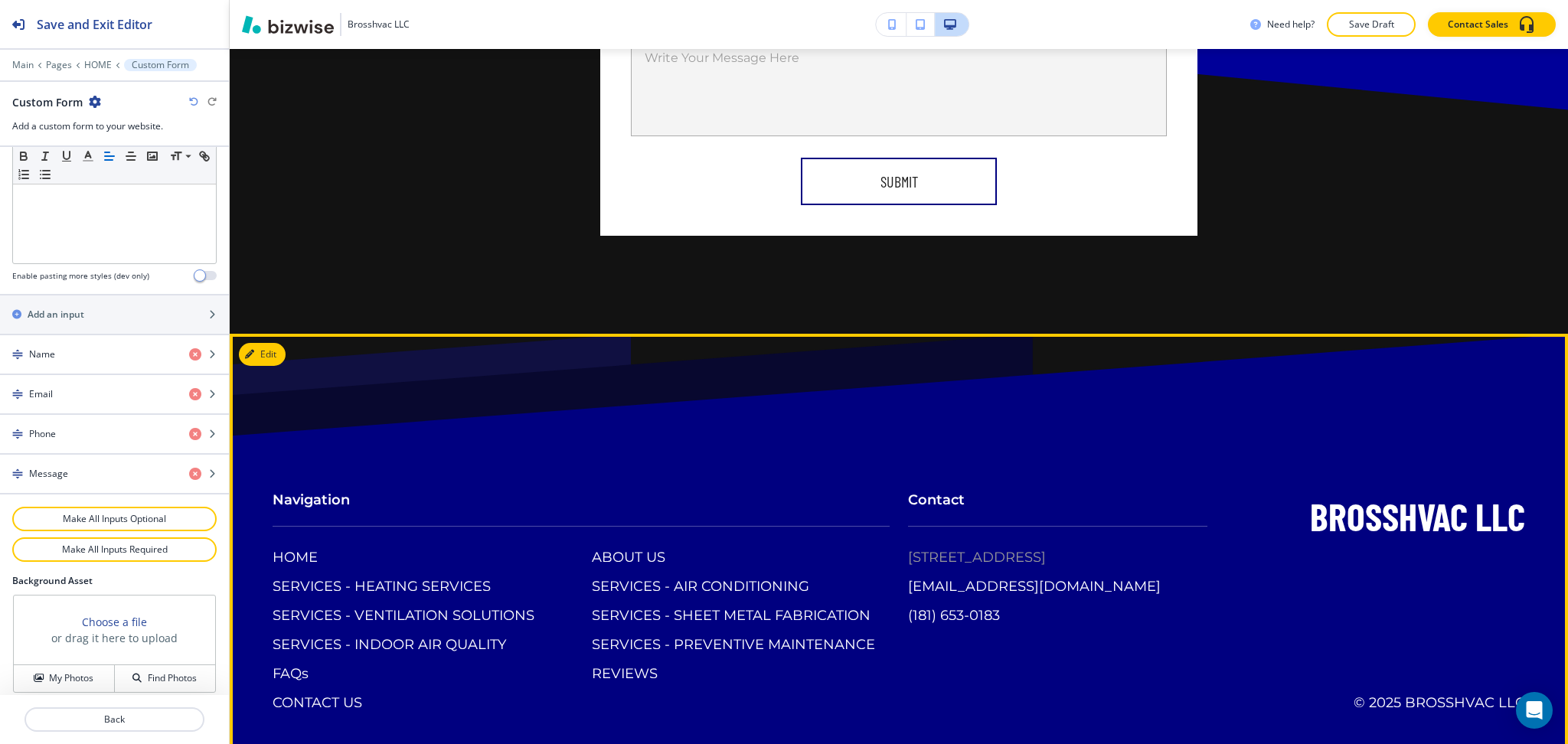
scroll to position [8279, 0]
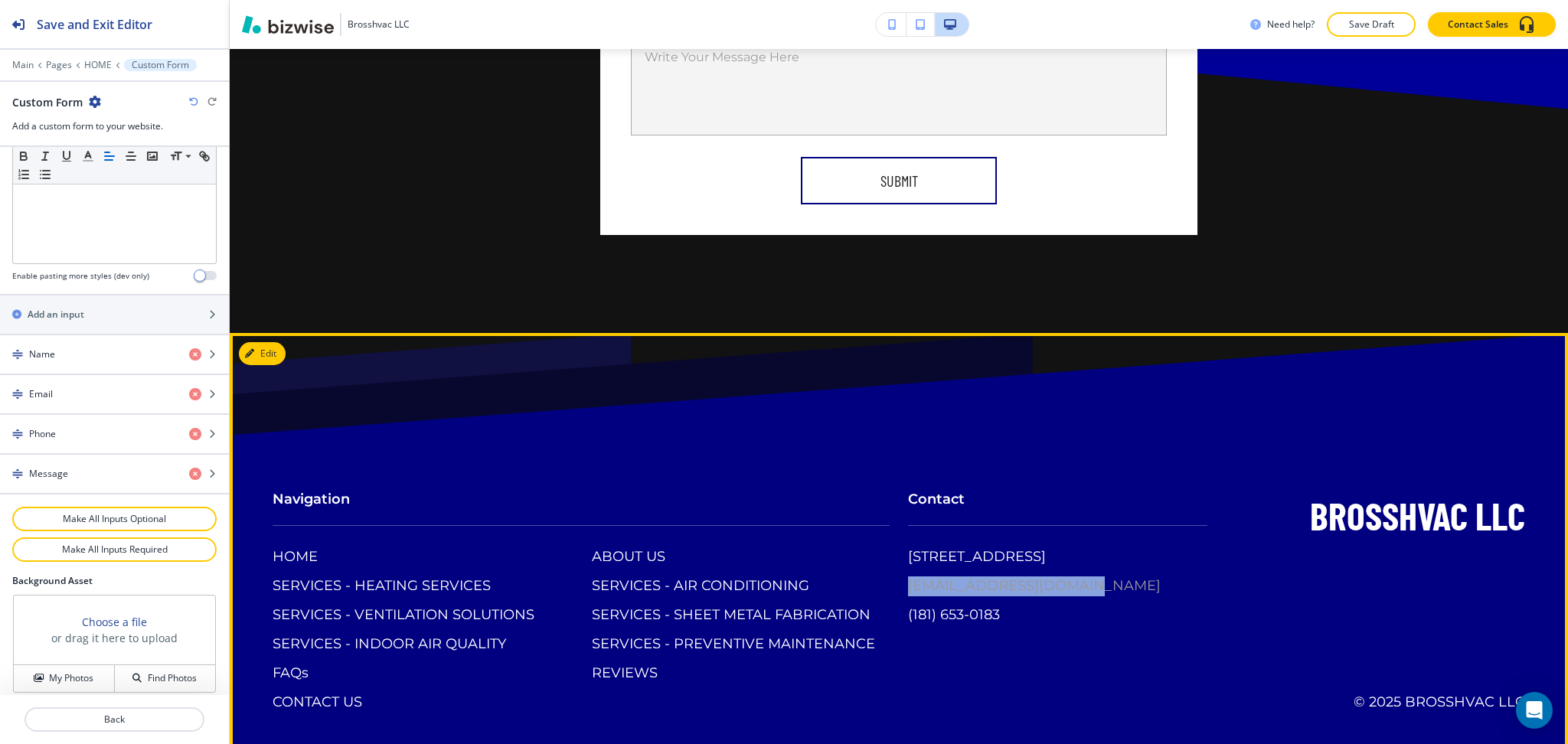
drag, startPoint x: 897, startPoint y: 565, endPoint x: 1069, endPoint y: 567, distance: 172.0
click at [1085, 573] on div "Contact [STREET_ADDRESS] [EMAIL_ADDRESS][DOMAIN_NAME] (181) 653-0183" at bounding box center [1048, 542] width 318 height 166
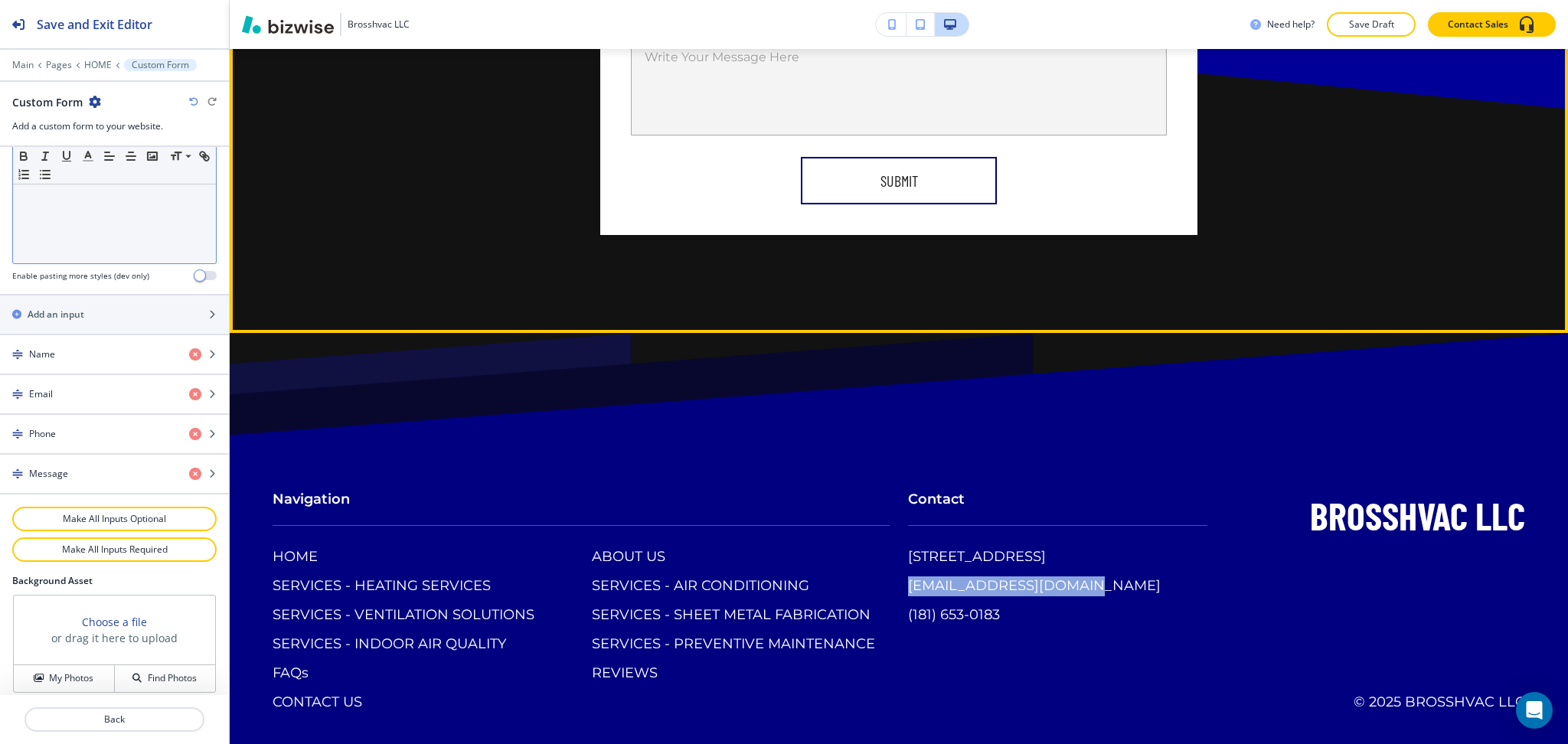
copy p "[EMAIL_ADDRESS][DOMAIN_NAME]"
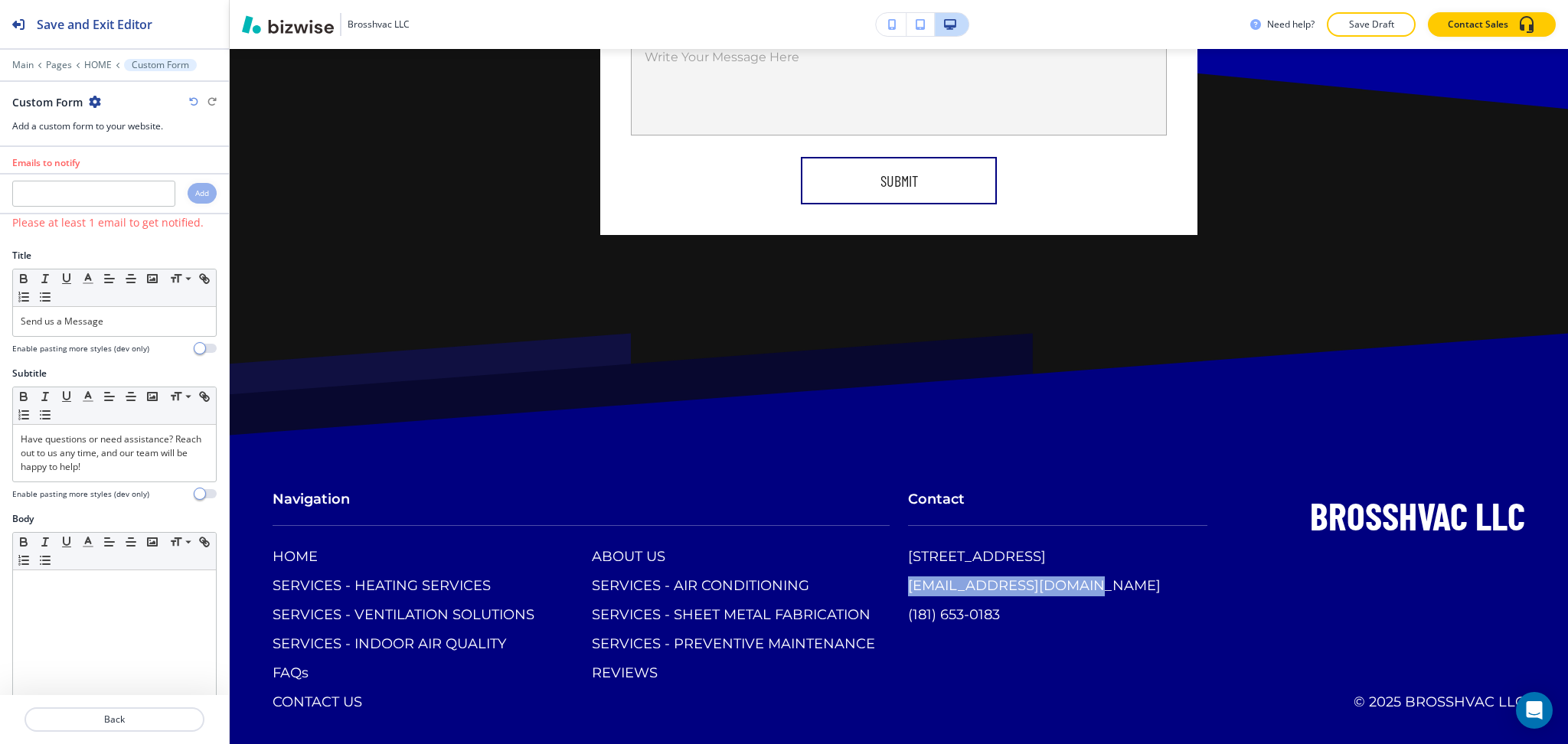
scroll to position [0, 0]
click at [107, 202] on input "text" at bounding box center [94, 197] width 163 height 26
paste input "[EMAIL_ADDRESS][DOMAIN_NAME]"
type input "[EMAIL_ADDRESS][DOMAIN_NAME]"
click at [195, 196] on h4 "Add" at bounding box center [201, 197] width 14 height 12
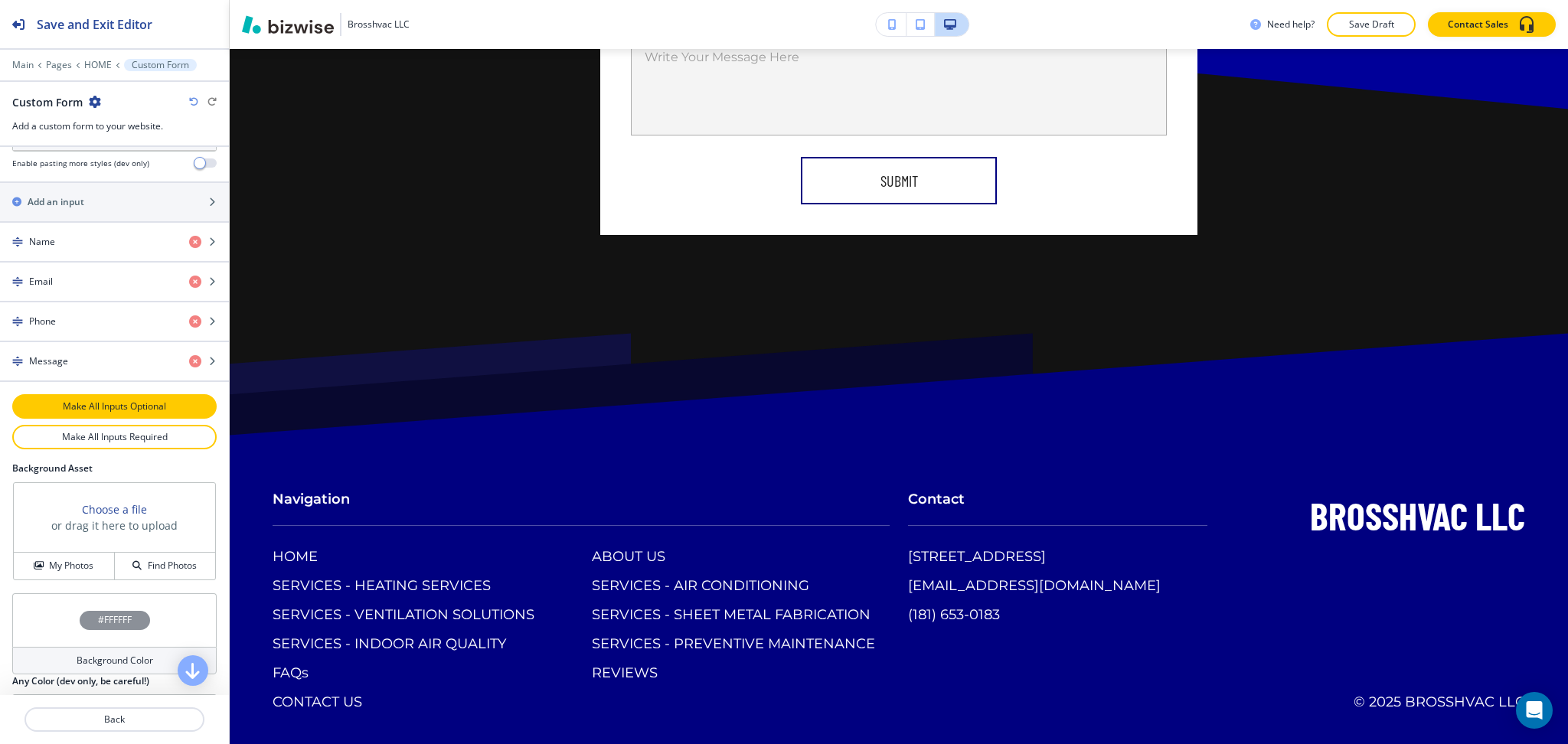
scroll to position [689, 0]
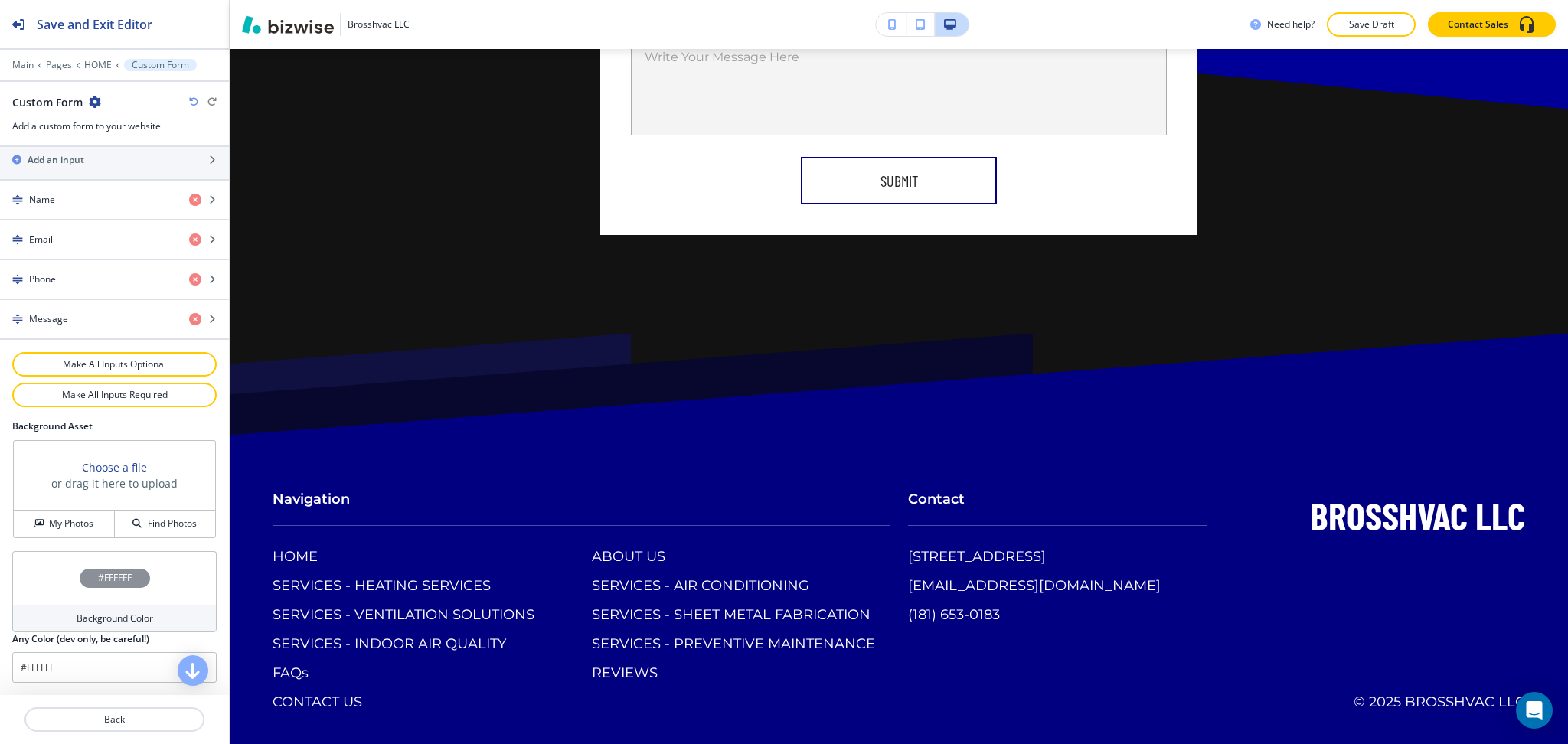
click at [88, 628] on div "Background Color" at bounding box center [114, 618] width 204 height 27
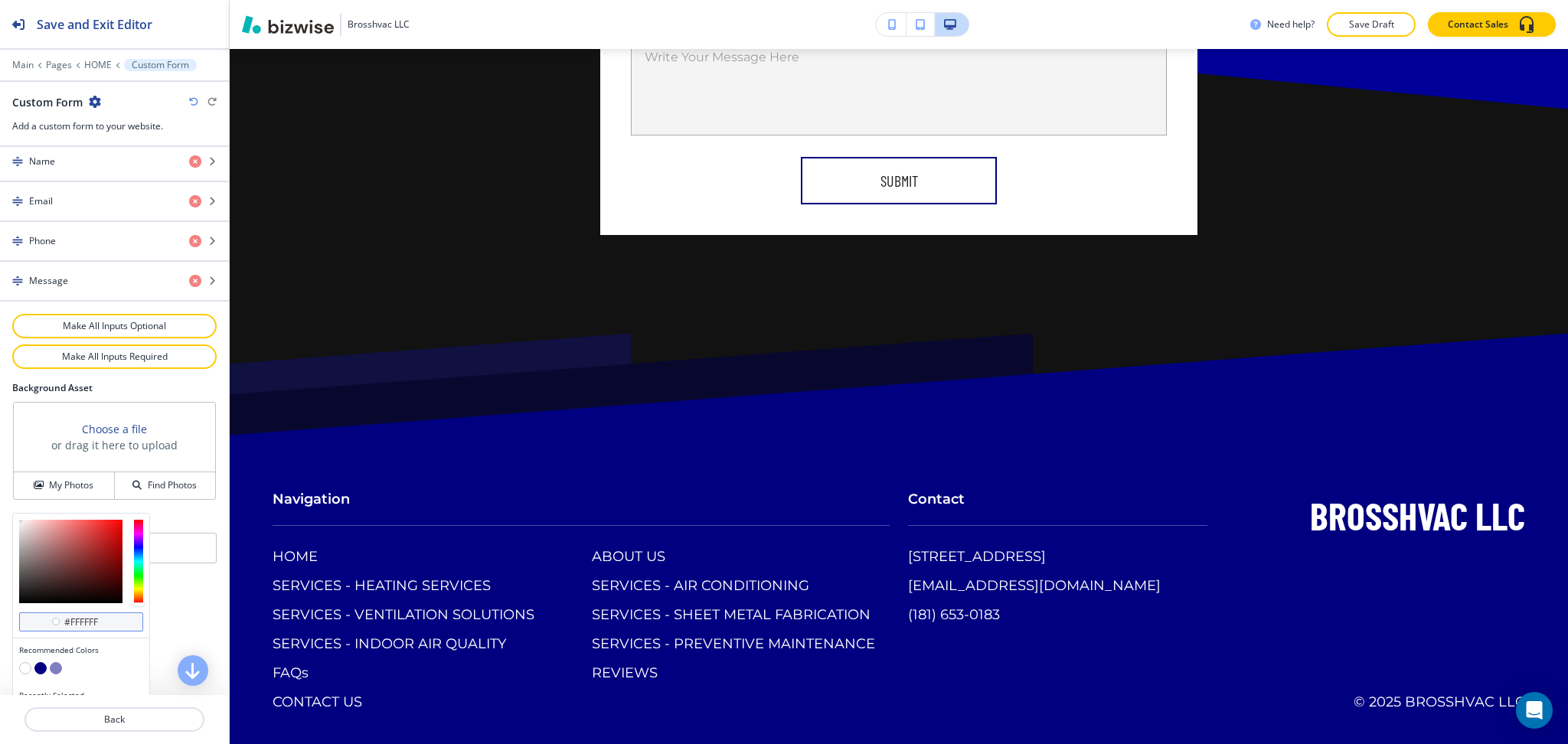
scroll to position [762, 0]
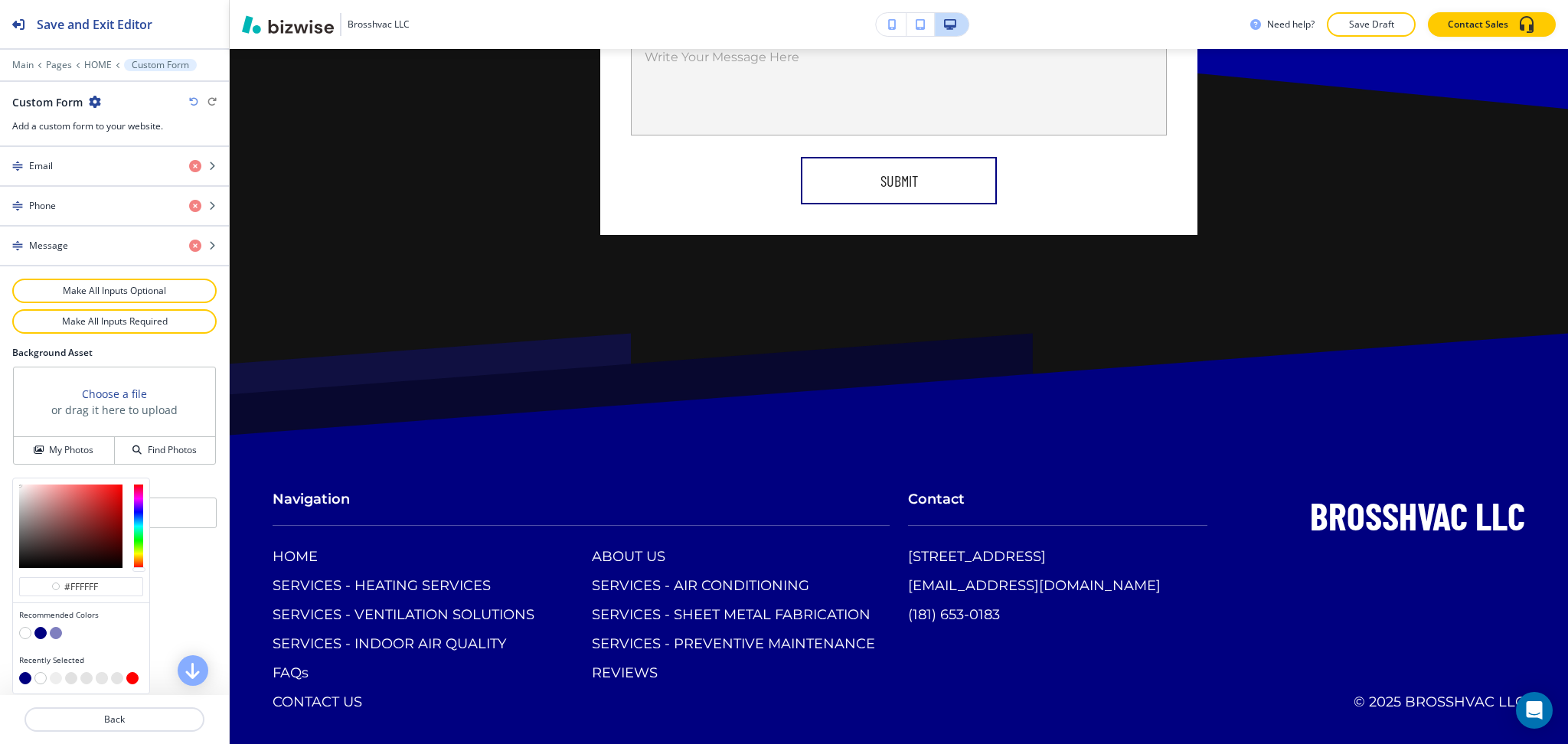
click at [56, 682] on button "button" at bounding box center [56, 678] width 12 height 12
type input "#eeeeee"
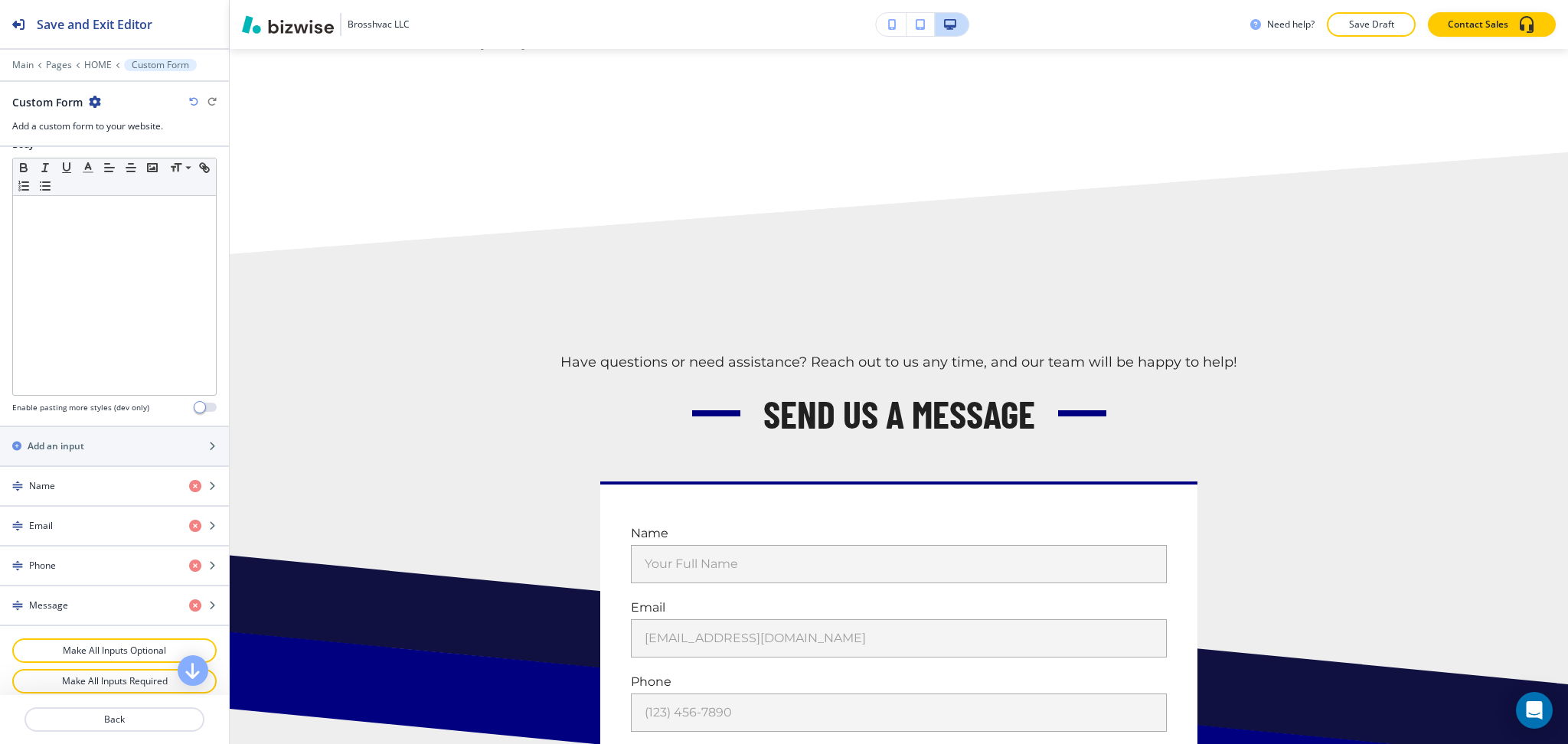
scroll to position [0, 0]
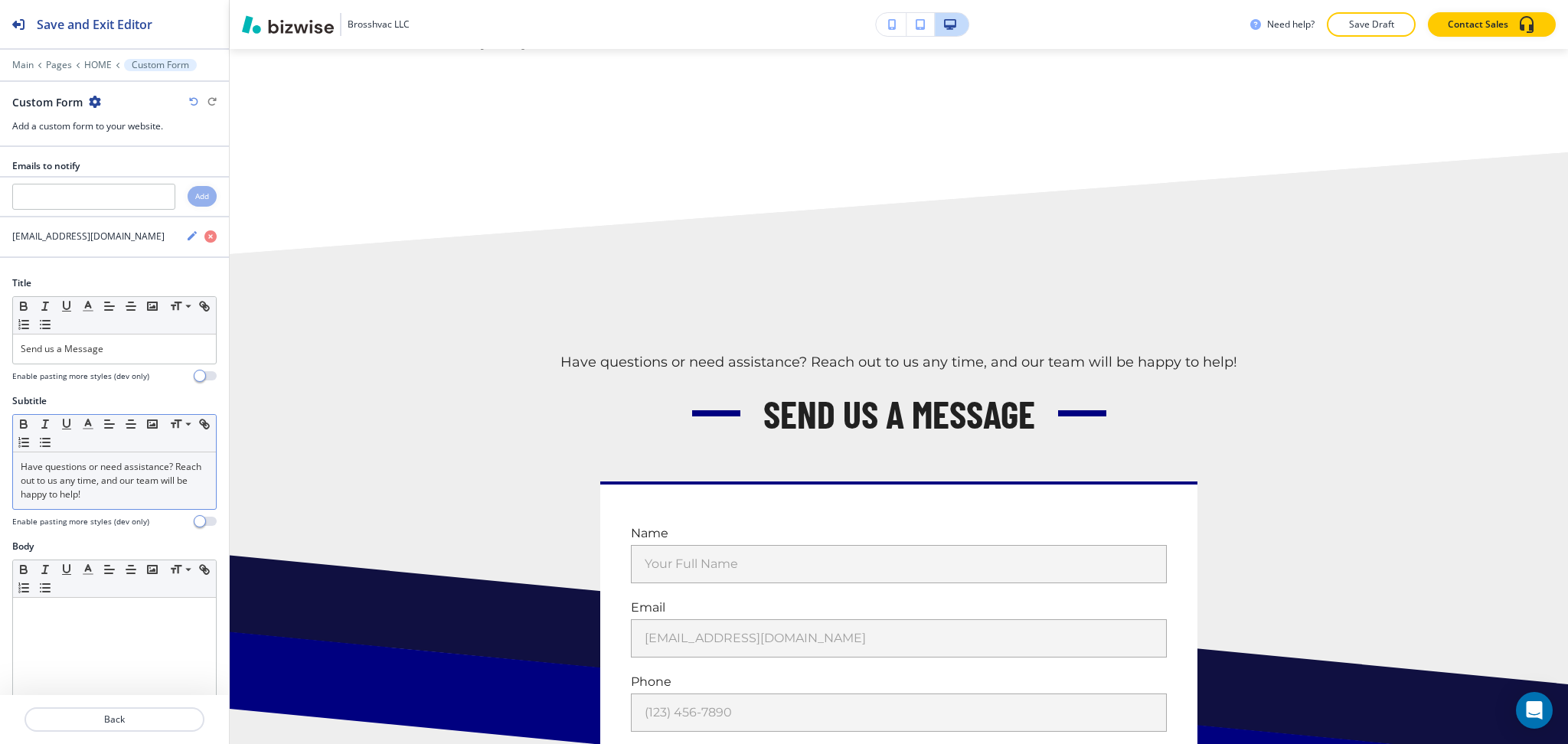
click at [110, 464] on p "Have questions or need assistance? Reach out to us any time, and our team will …" at bounding box center [114, 481] width 187 height 41
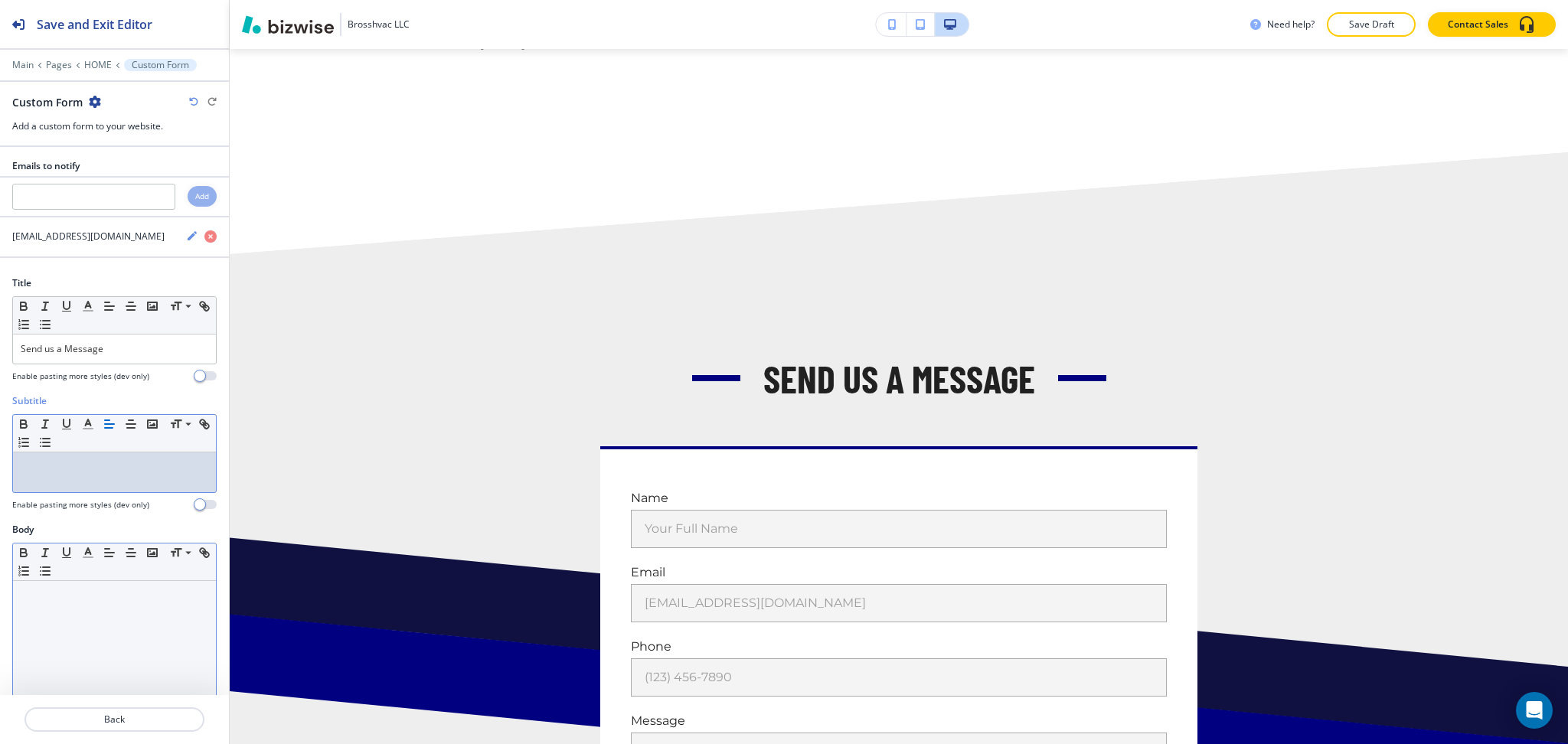
click at [98, 659] on div at bounding box center [114, 681] width 203 height 199
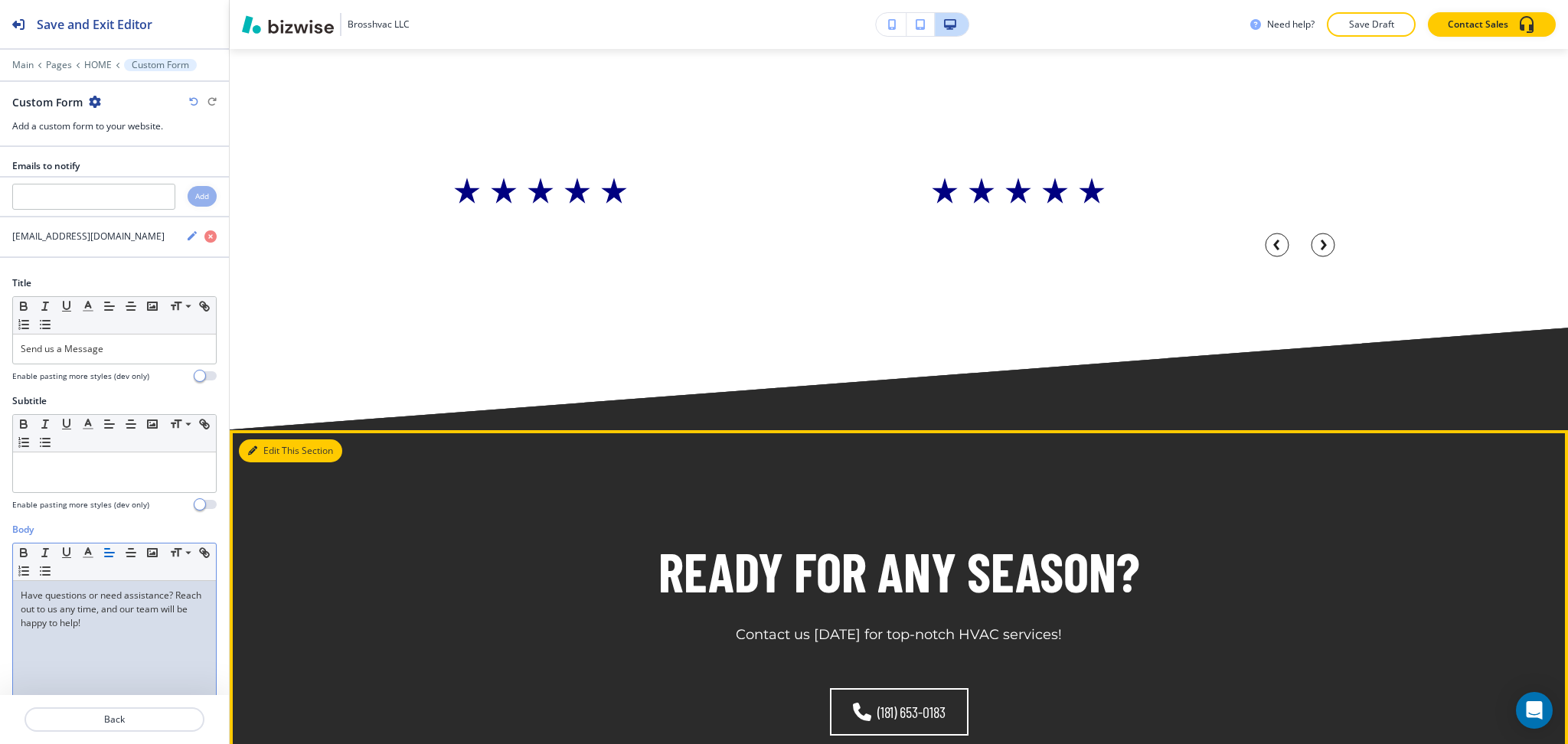
click at [265, 440] on button "Edit This Section" at bounding box center [290, 451] width 104 height 23
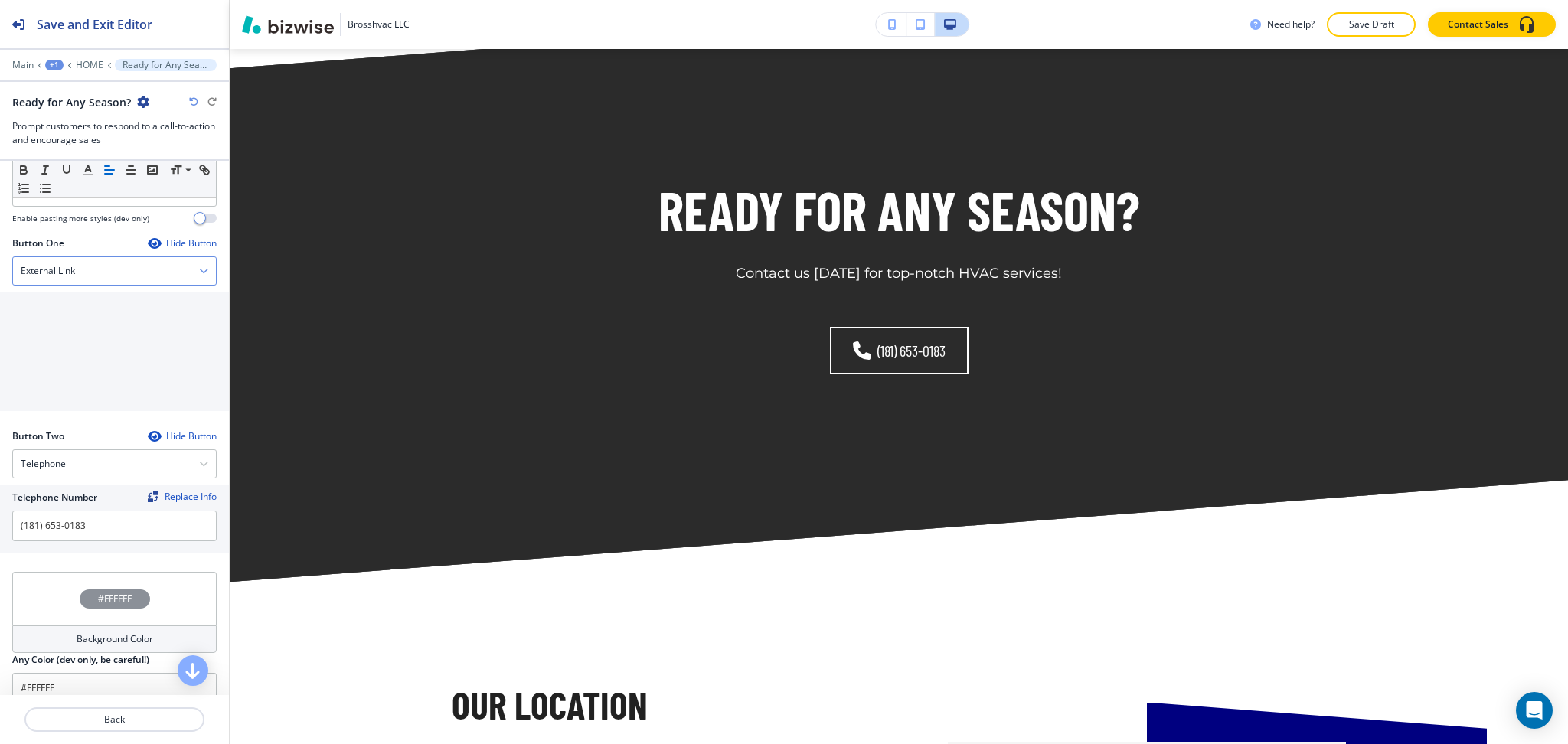
scroll to position [469, 0]
click at [85, 277] on div "External Link" at bounding box center [114, 272] width 203 height 27
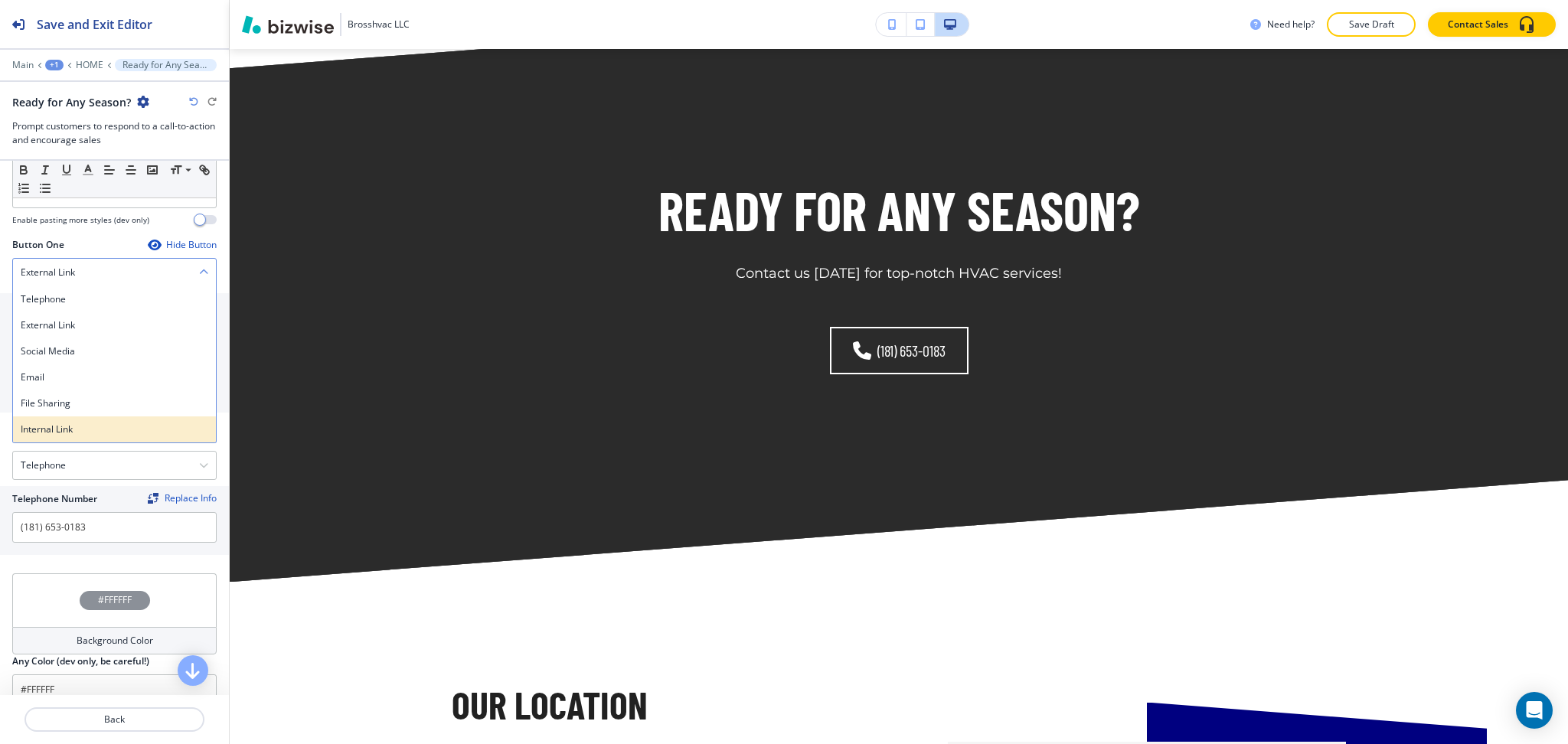
click at [67, 426] on h4 "Internal Link" at bounding box center [114, 430] width 187 height 14
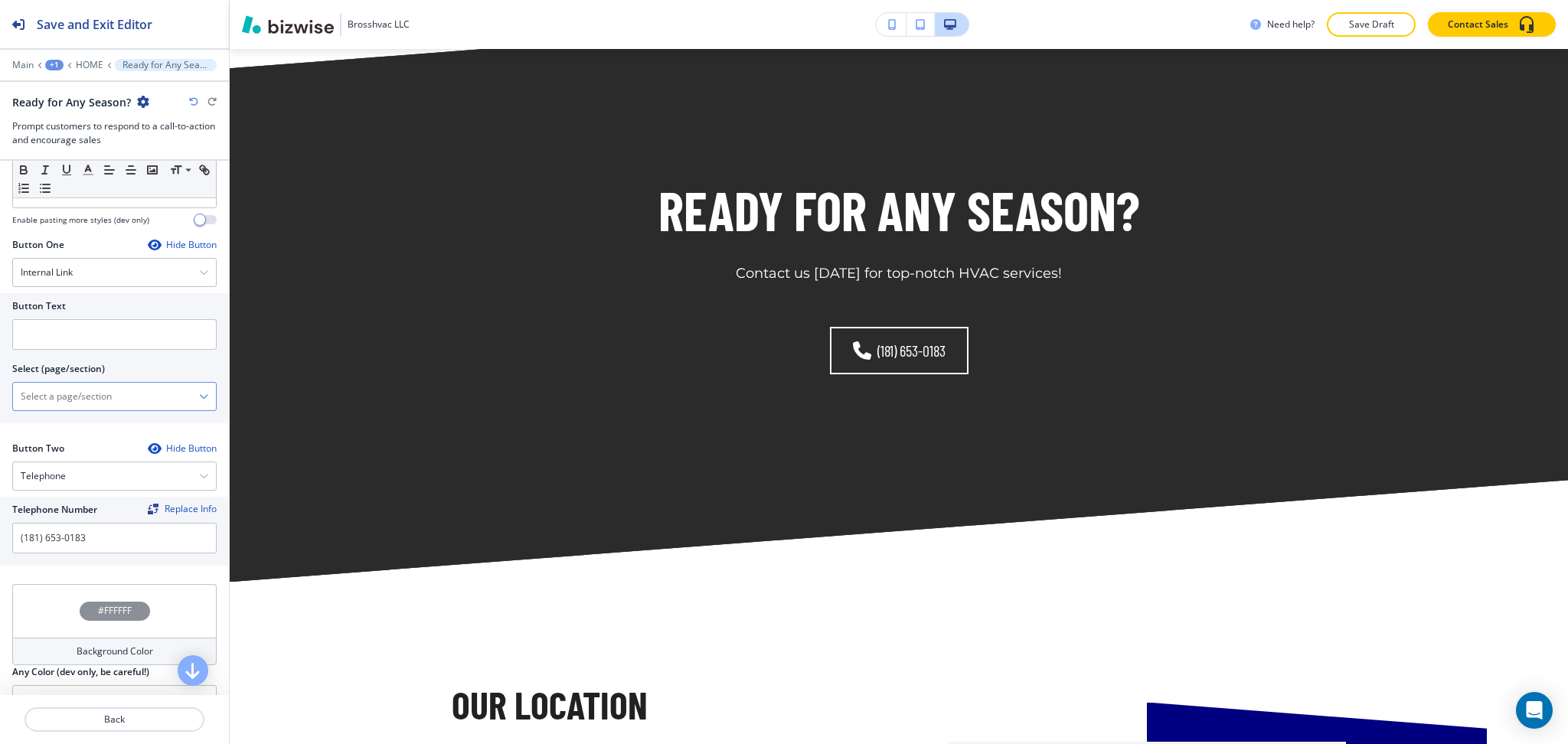
click at [68, 400] on \(page\/section\) "Manual Input" at bounding box center [106, 396] width 186 height 26
type \(page\/section\) "CONTACT US"
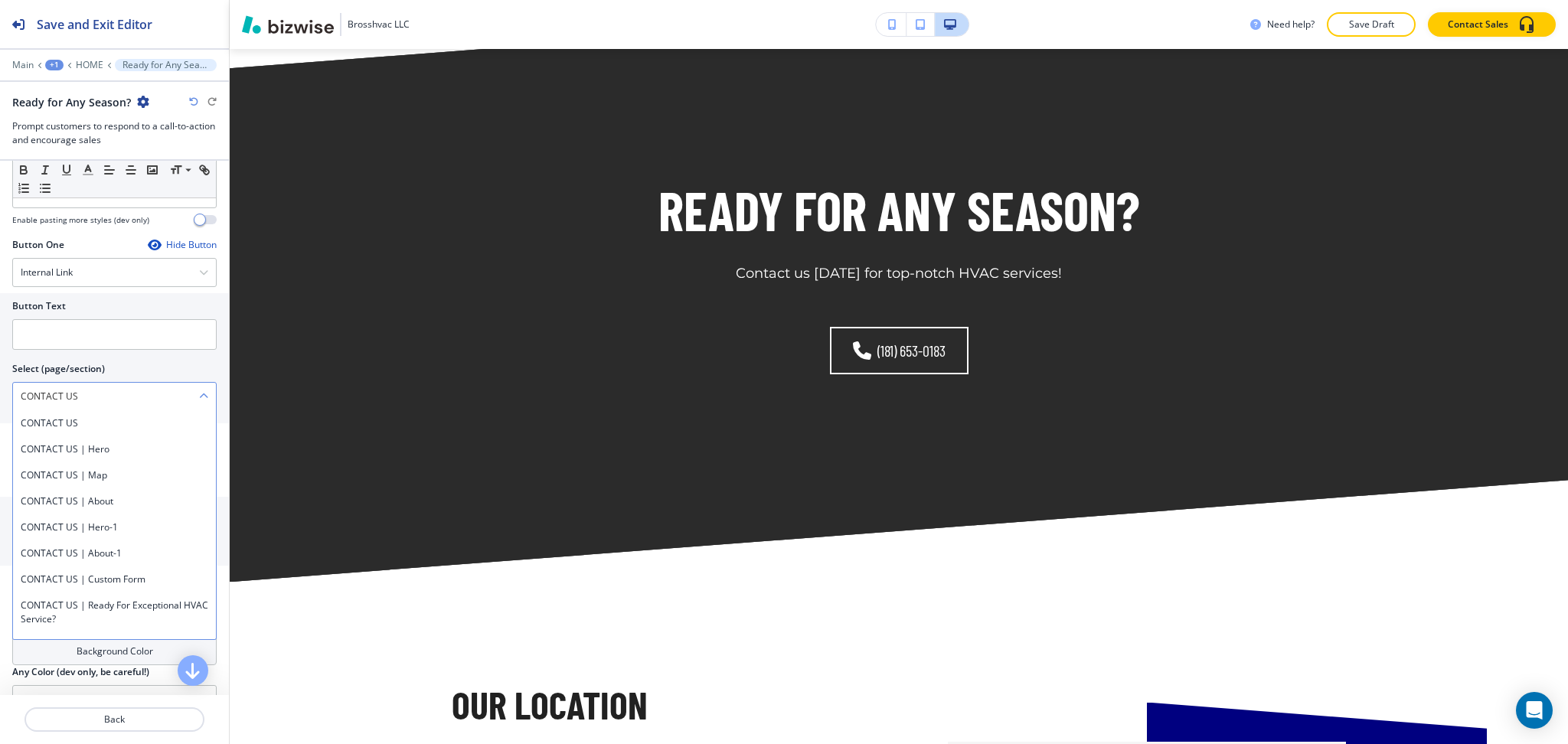
drag, startPoint x: 23, startPoint y: 392, endPoint x: 25, endPoint y: 407, distance: 15.1
click at [0, 391] on div "Button Text Select (page/section) CONTACT US CONTACT US CONTACT US | Hero CONTA…" at bounding box center [114, 358] width 229 height 130
drag, startPoint x: 40, startPoint y: 423, endPoint x: 52, endPoint y: 375, distance: 49.5
click at [40, 423] on h4 "CONTACT US" at bounding box center [114, 423] width 187 height 14
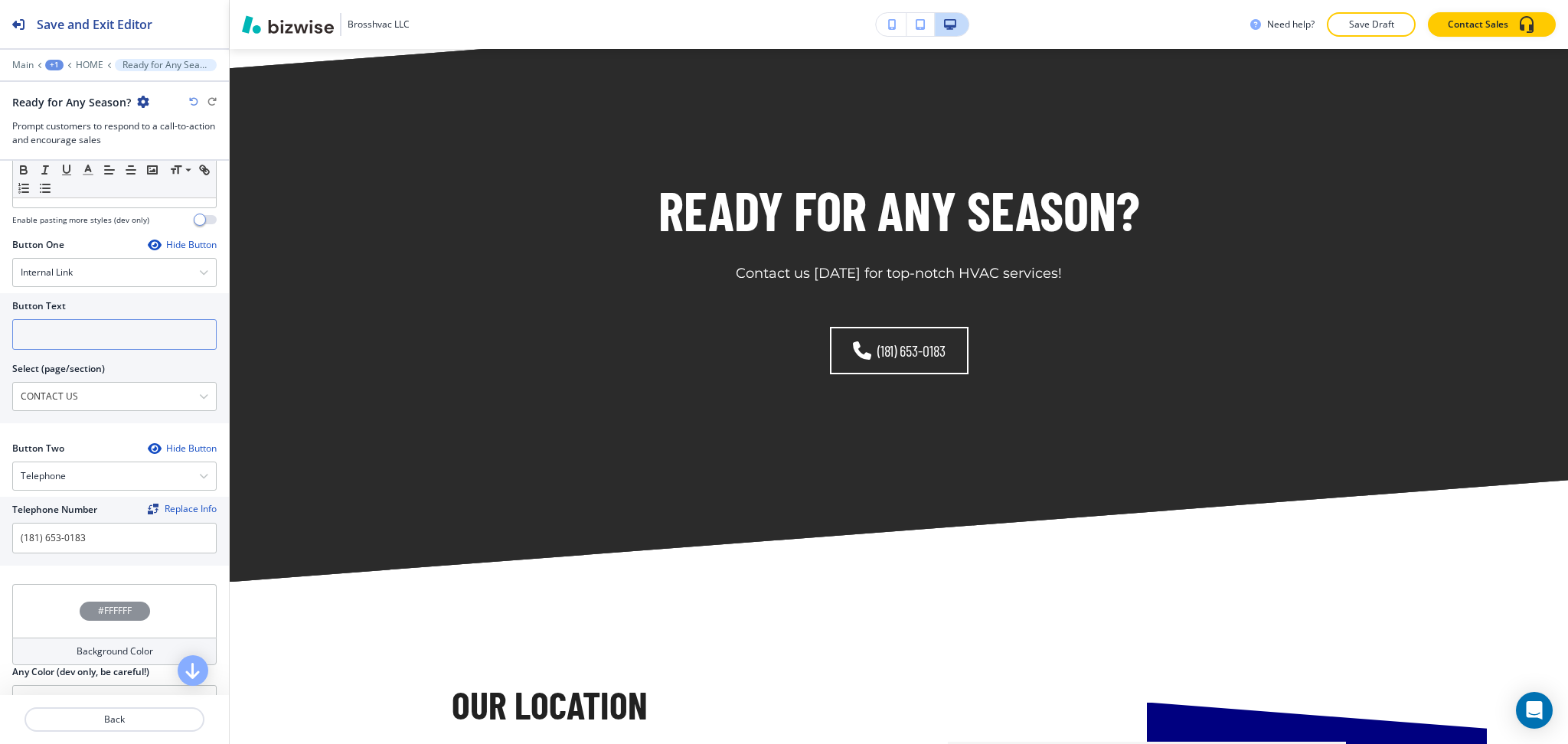
click at [55, 336] on input "text" at bounding box center [114, 334] width 204 height 31
paste input "CONTACT US"
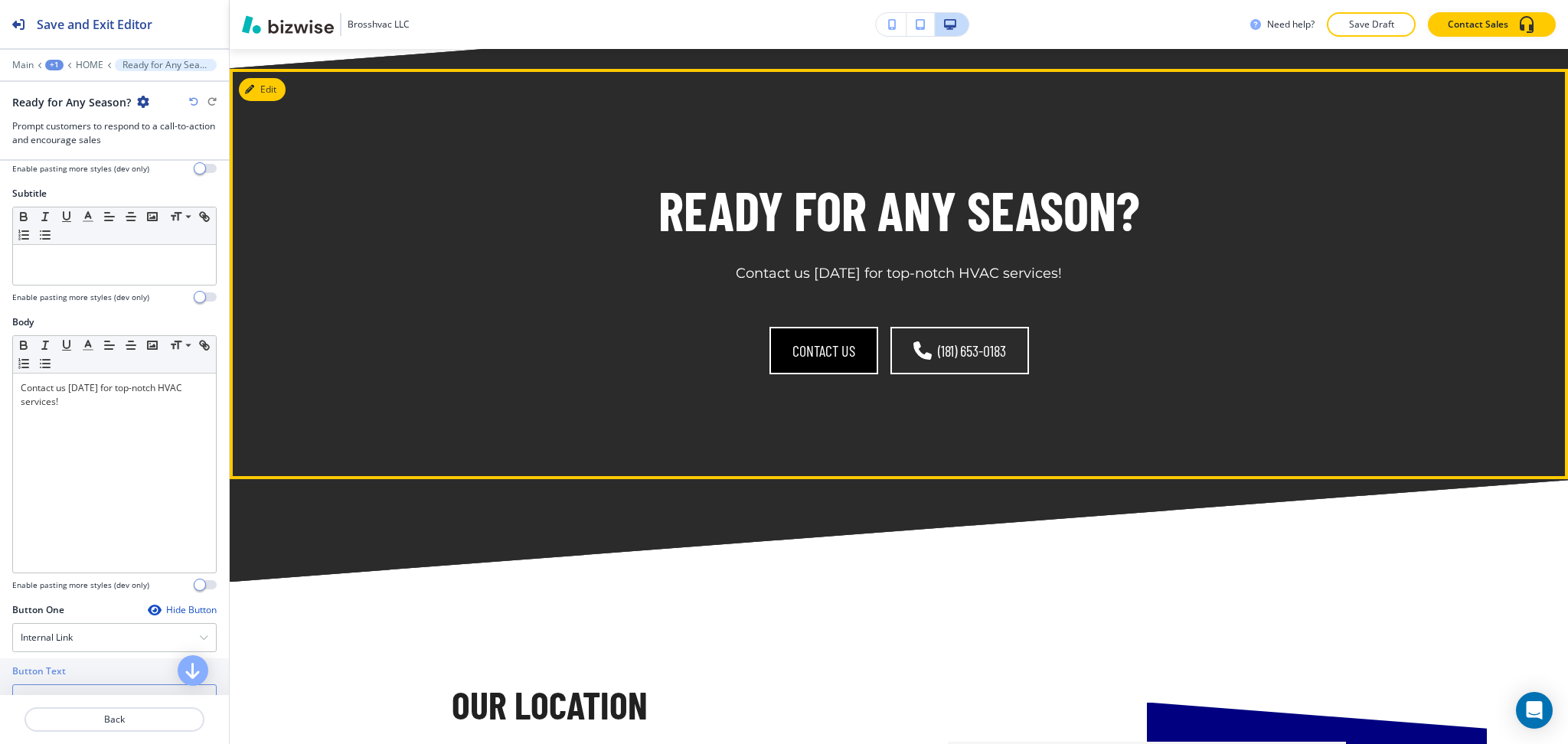
scroll to position [104, 0]
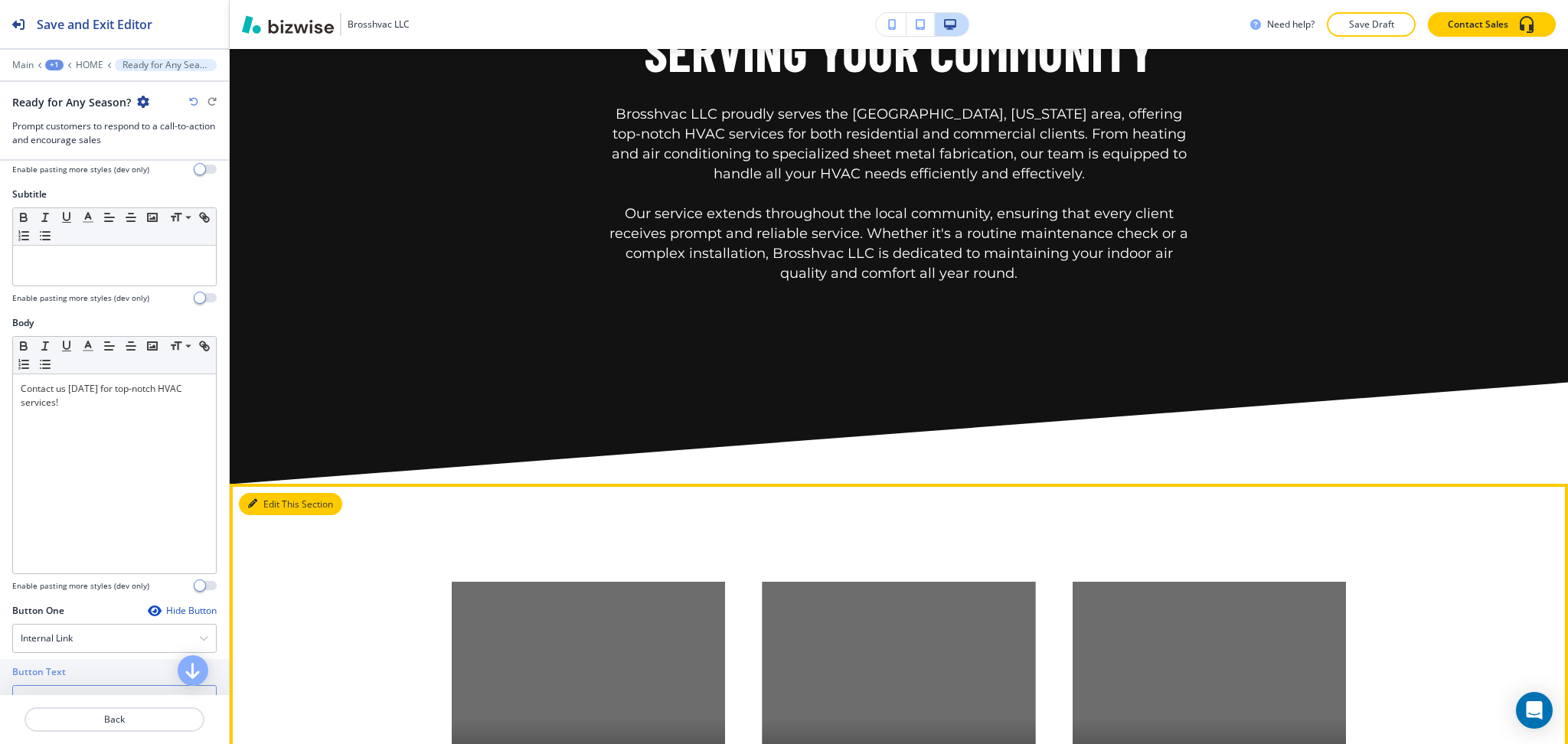
type input "CONTACT US"
click at [270, 494] on button "Edit This Section" at bounding box center [290, 505] width 104 height 23
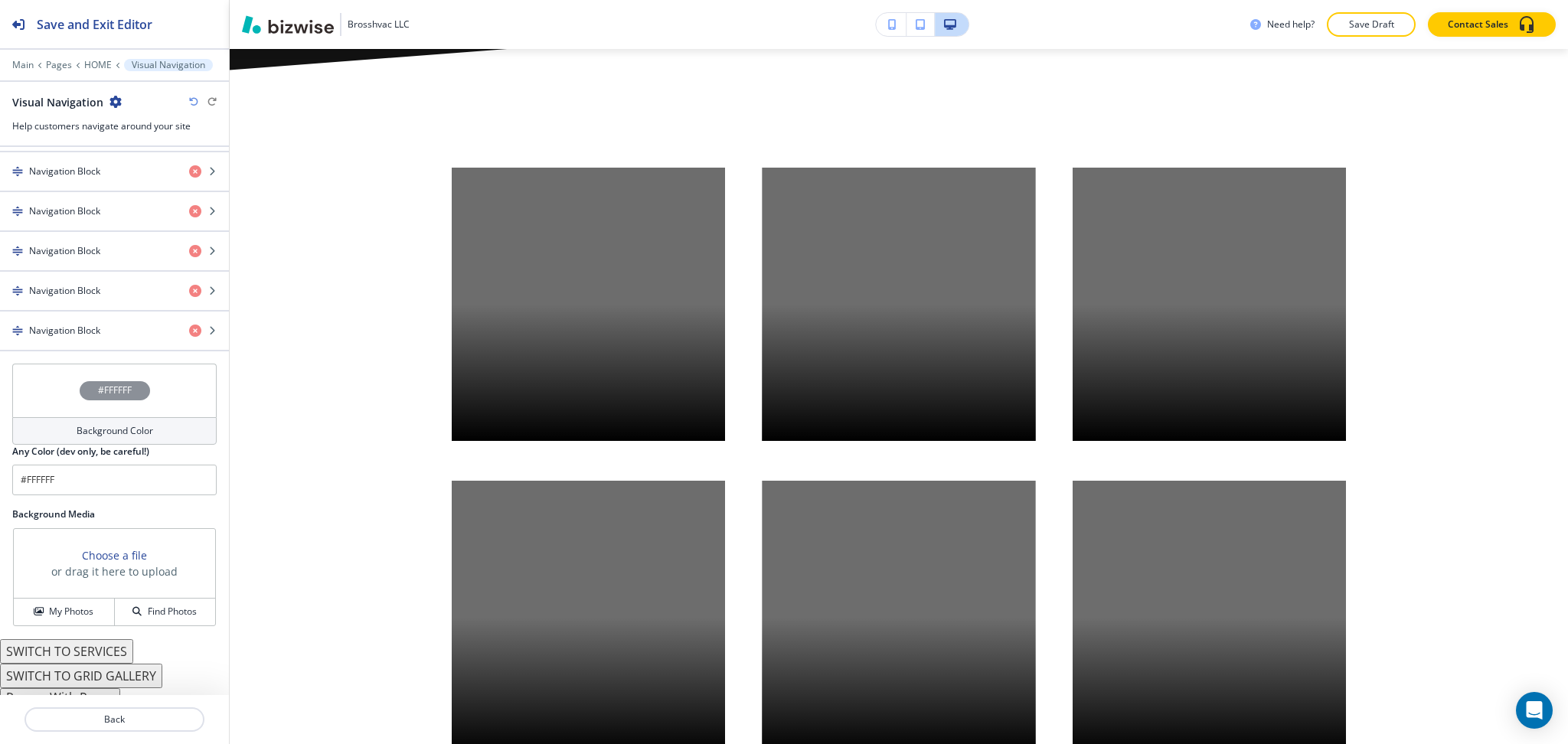
scroll to position [850, 0]
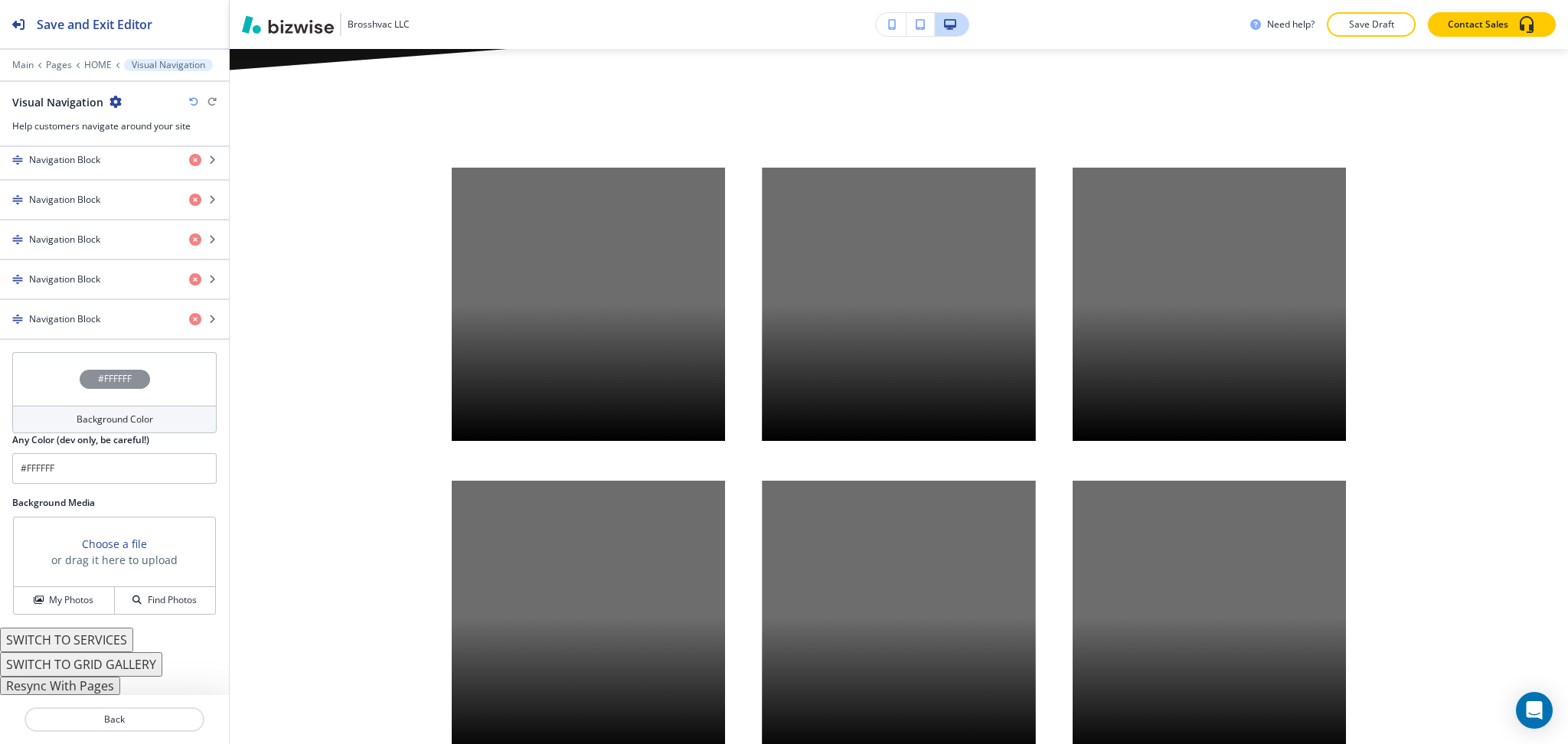
click at [89, 685] on button "Resync With Pages" at bounding box center [60, 686] width 120 height 18
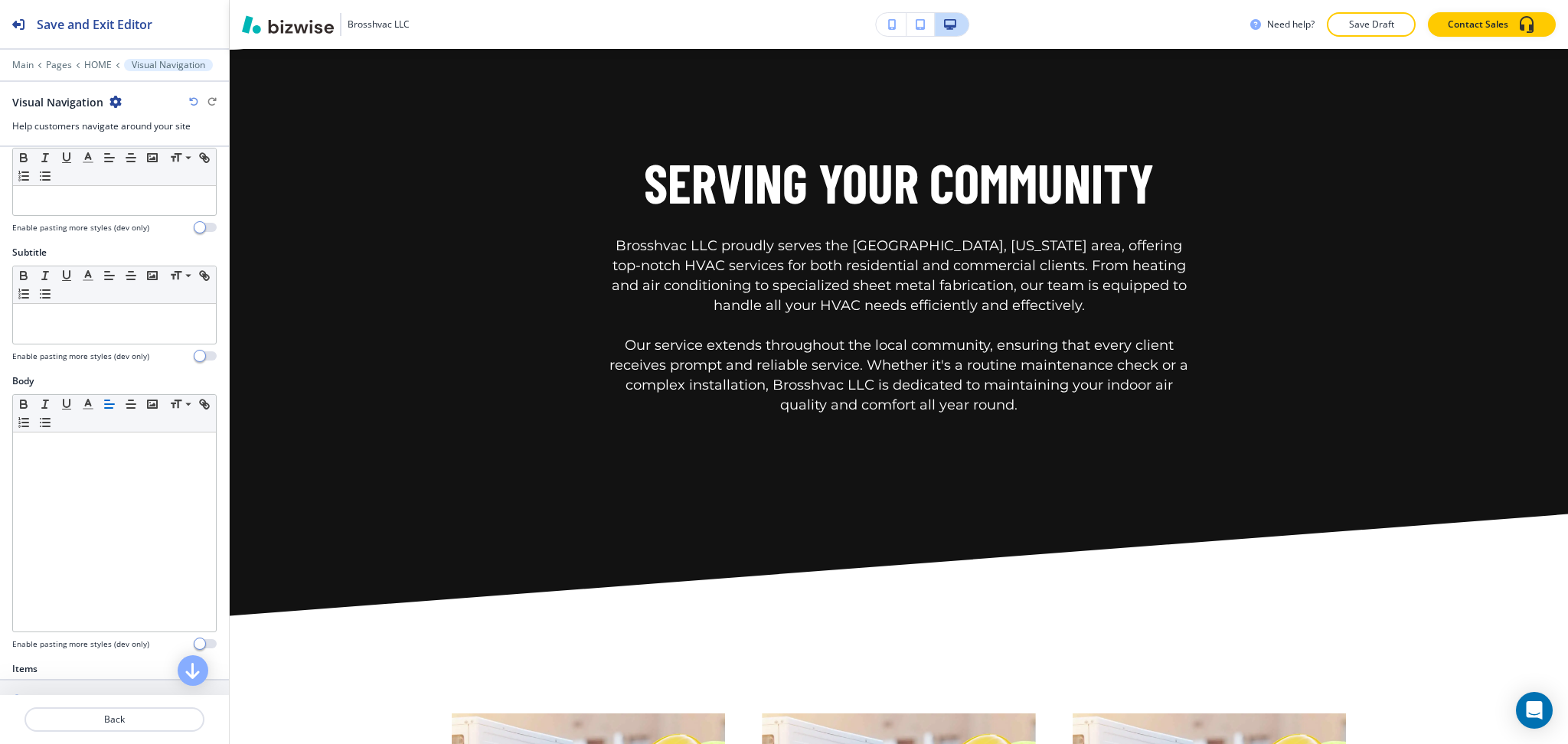
scroll to position [0, 0]
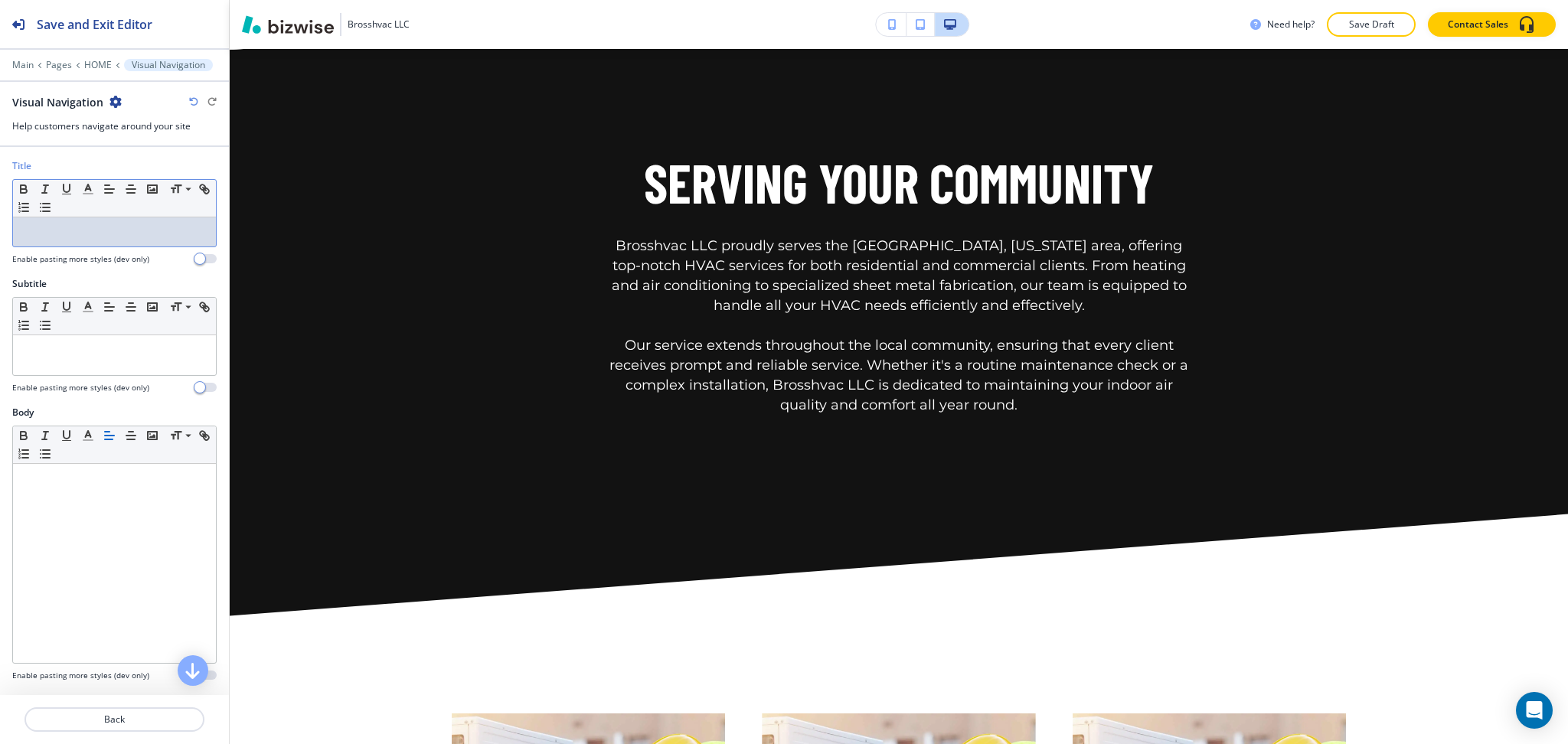
click at [140, 240] on div at bounding box center [114, 231] width 203 height 29
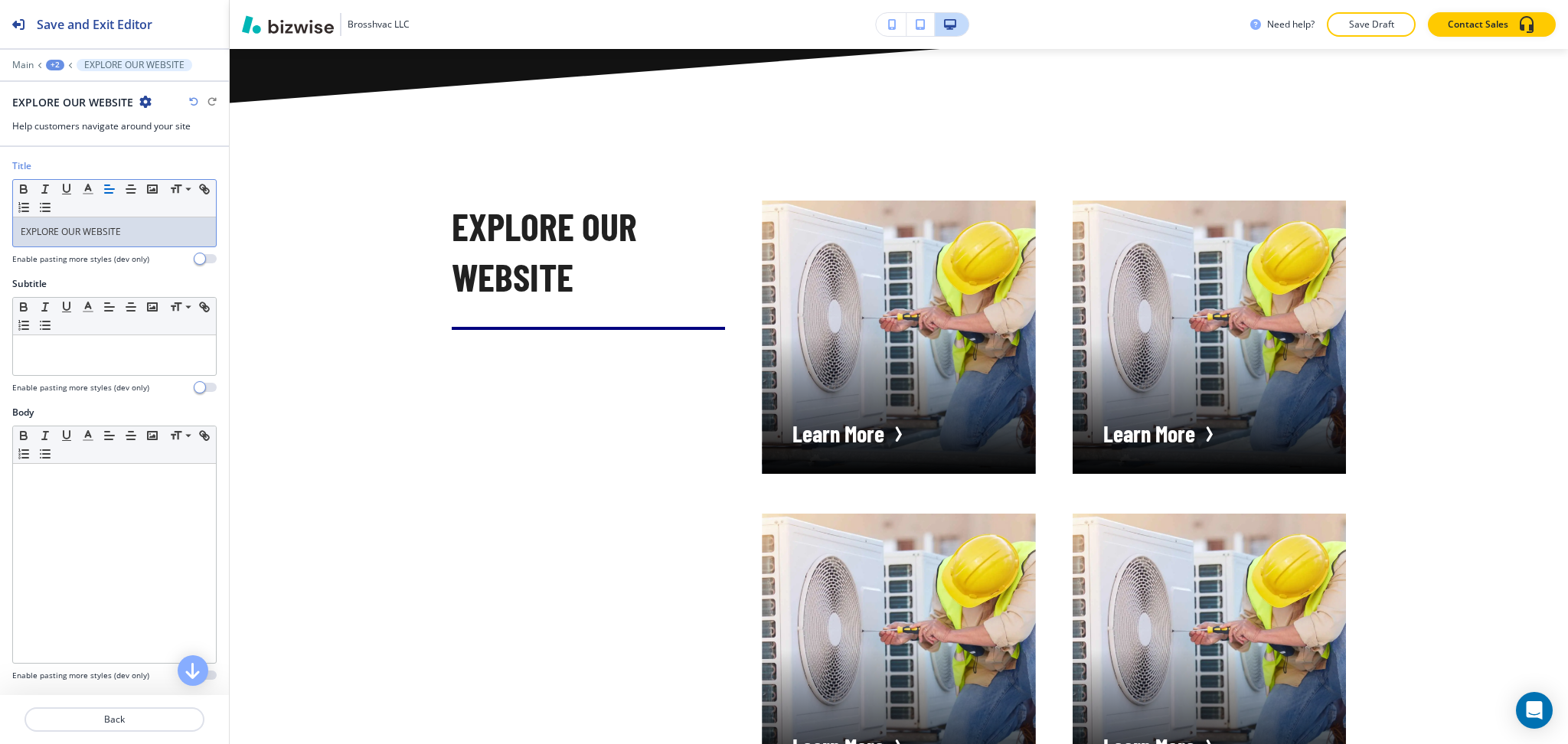
scroll to position [4035, 0]
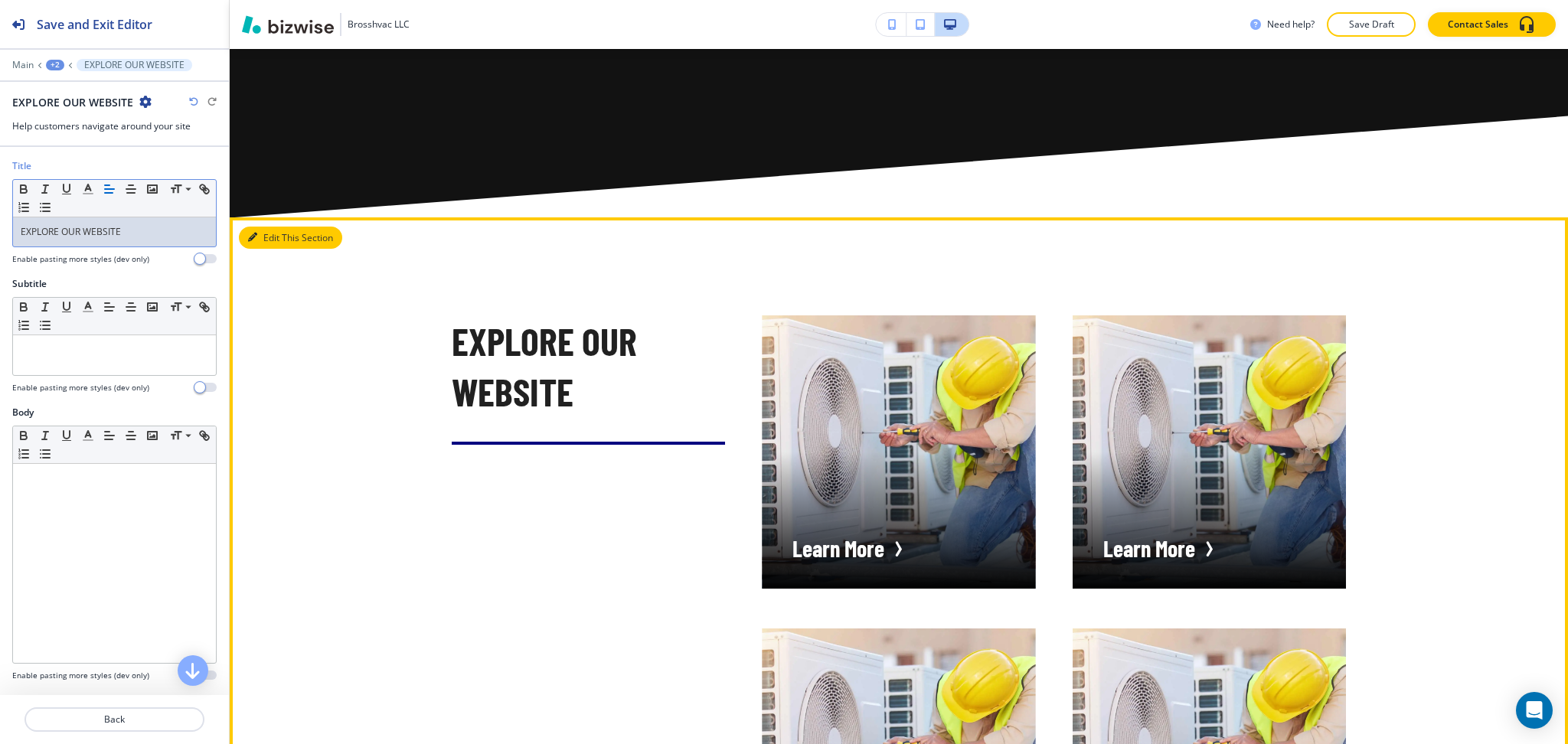
click at [254, 233] on icon "button" at bounding box center [252, 237] width 9 height 9
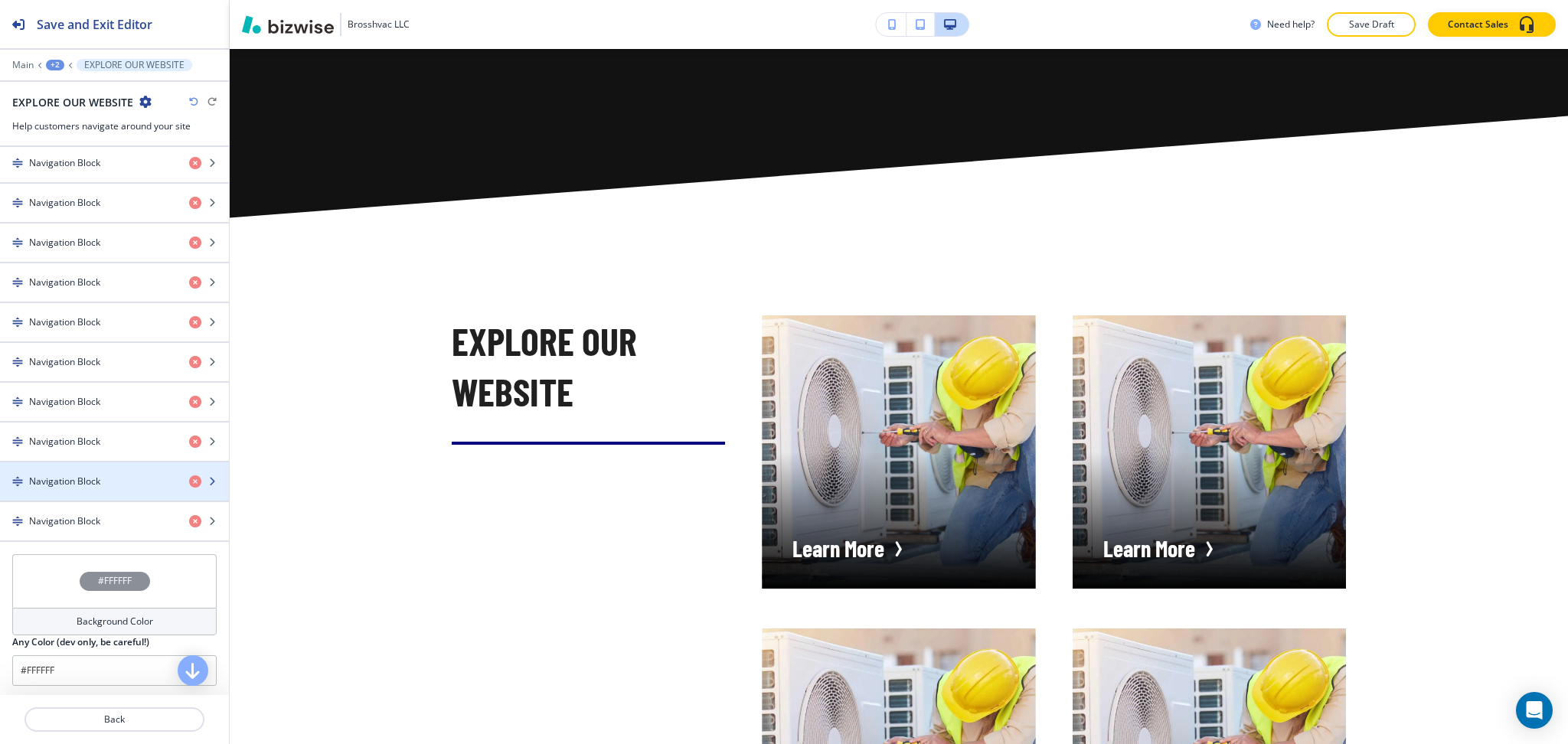
scroll to position [810, 0]
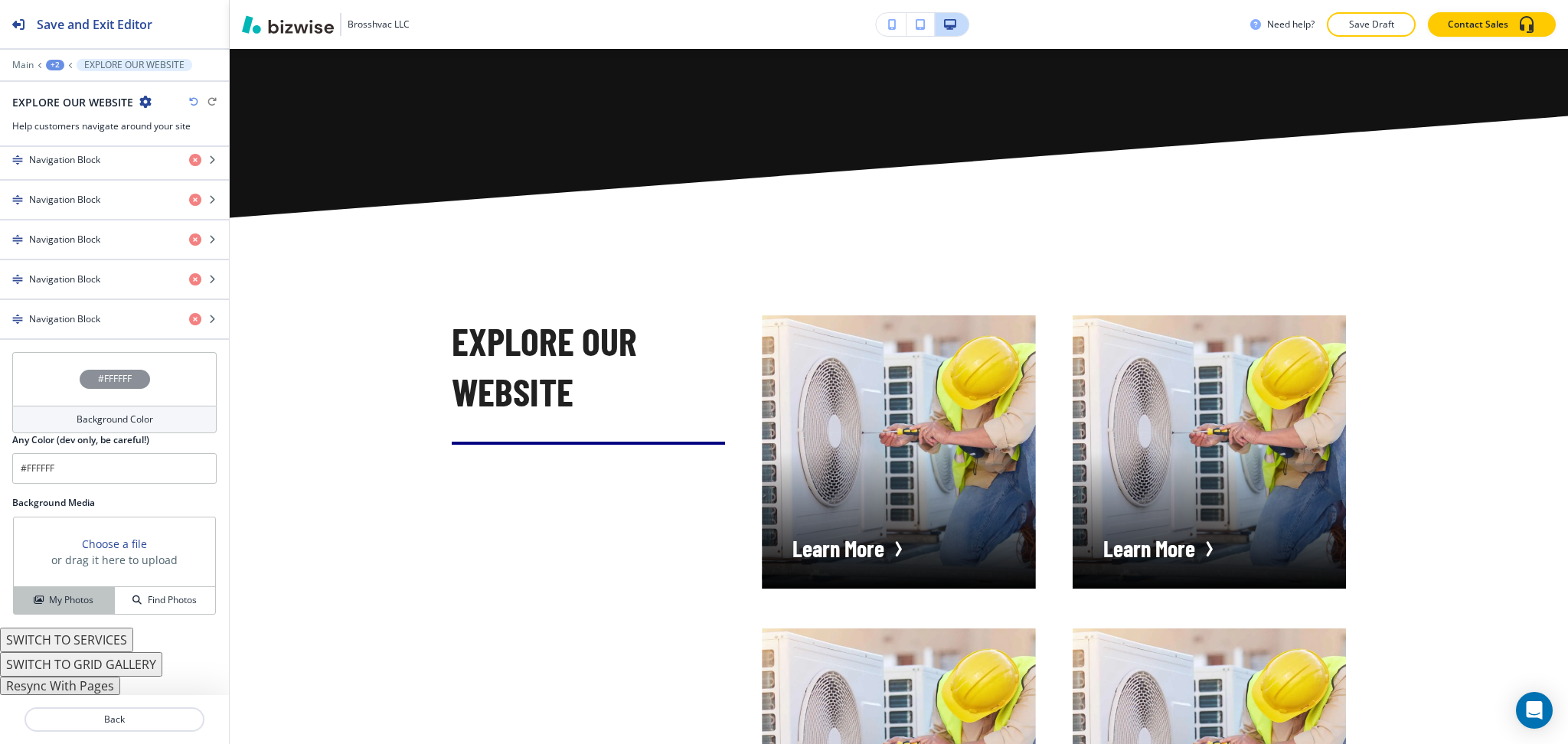
click at [59, 610] on button "My Photos" at bounding box center [65, 601] width 101 height 27
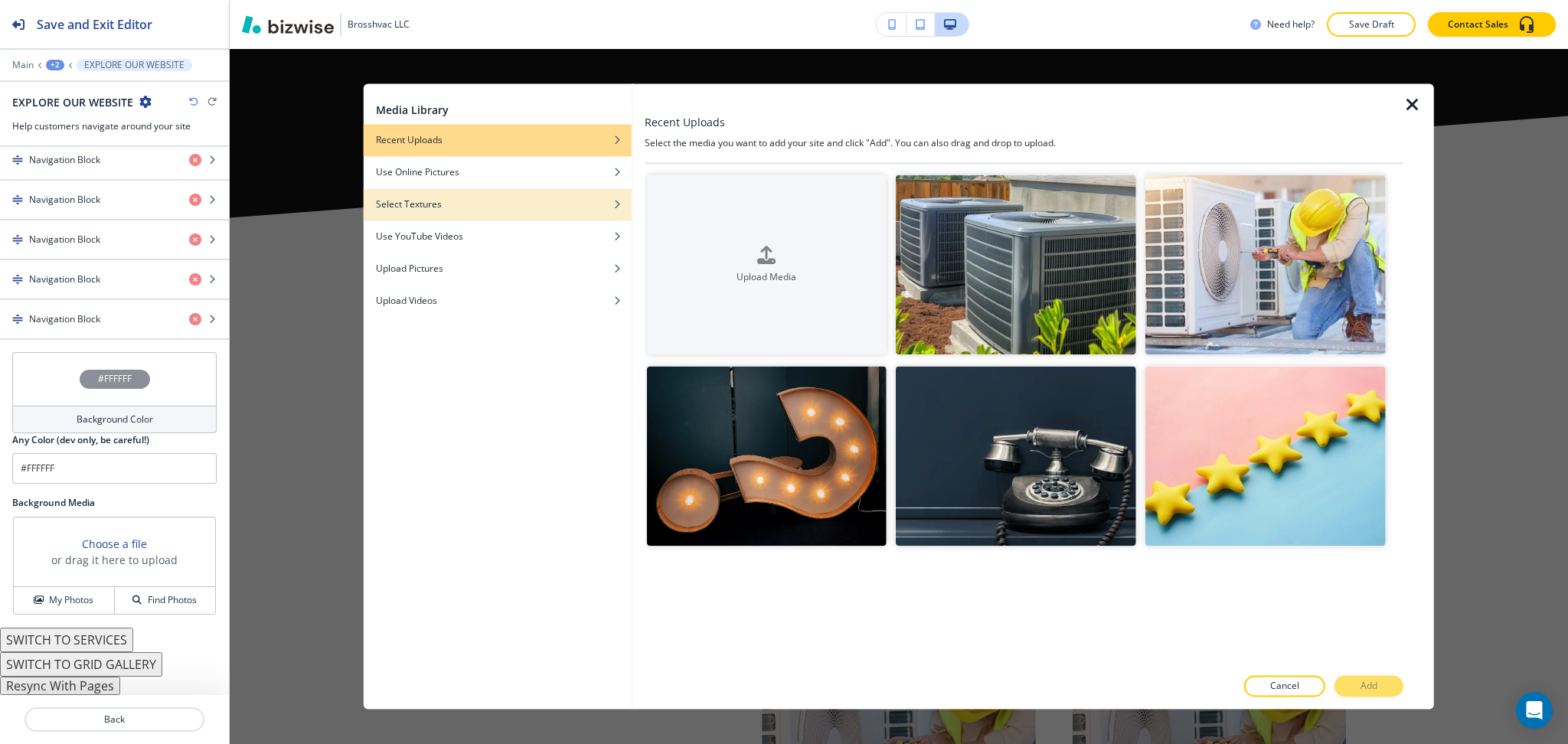
click at [494, 198] on div "Select Textures" at bounding box center [497, 204] width 268 height 14
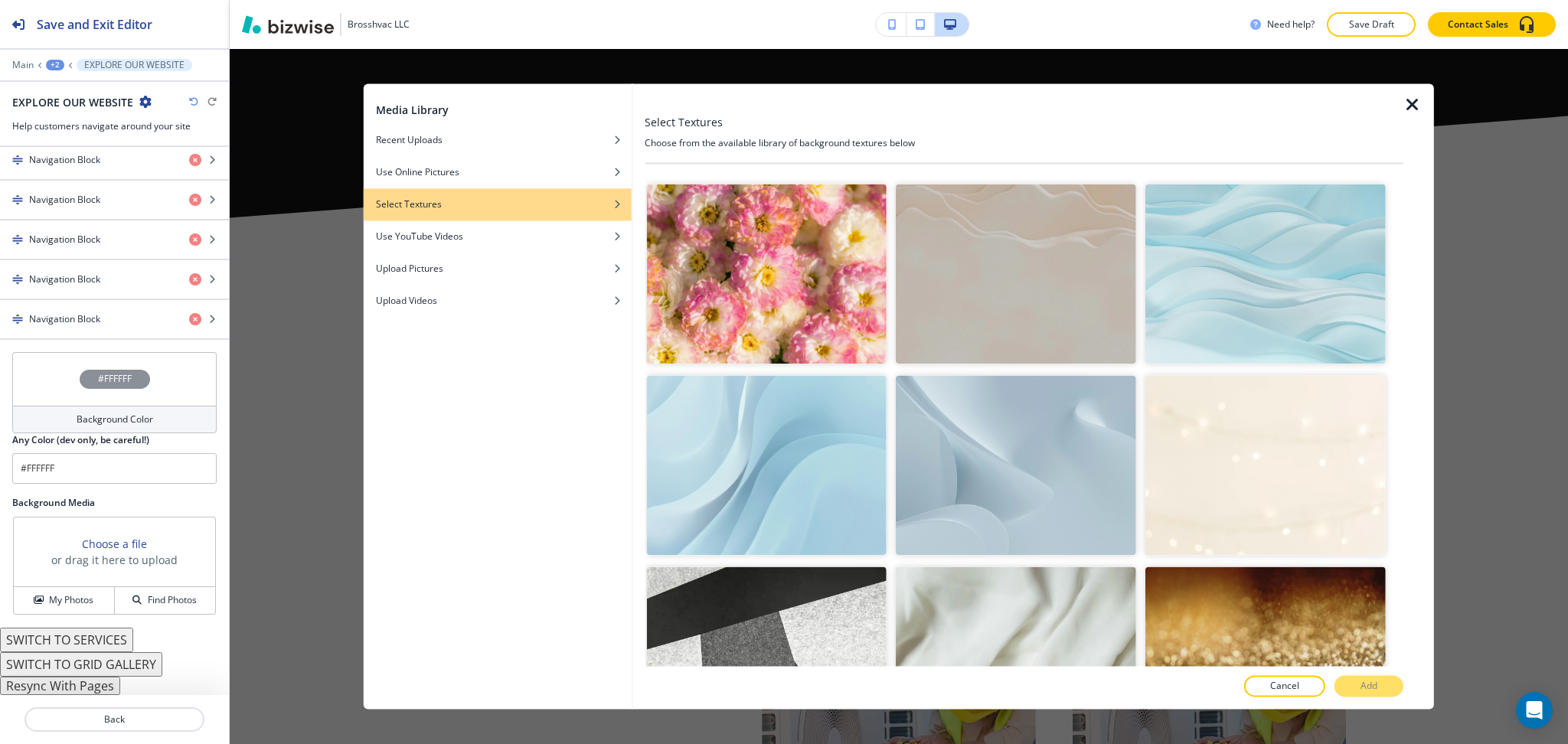
click at [722, 473] on img "button" at bounding box center [766, 465] width 240 height 180
click at [1368, 691] on p "Add" at bounding box center [1368, 687] width 17 height 14
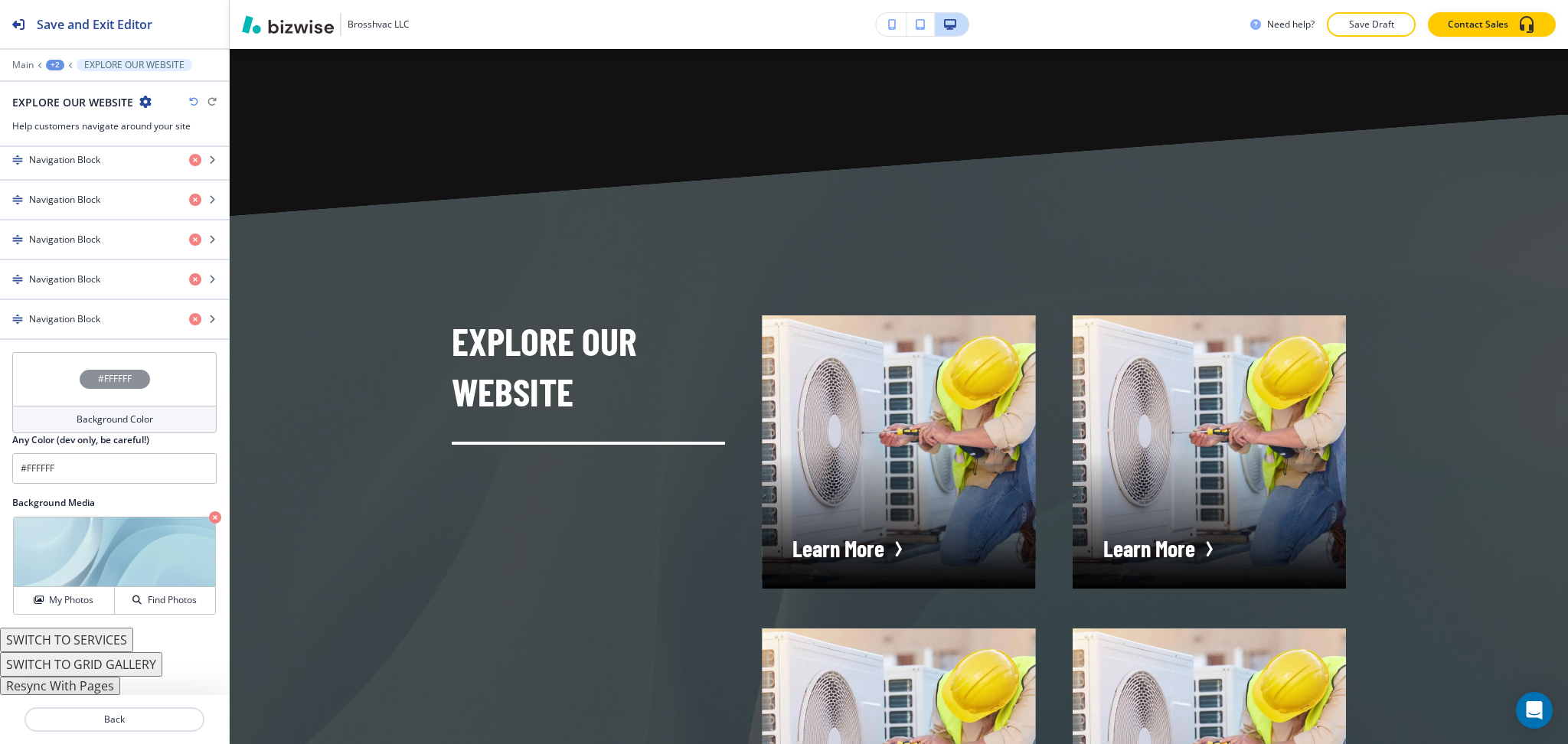
click at [127, 403] on div "#FFFFFF" at bounding box center [114, 379] width 204 height 54
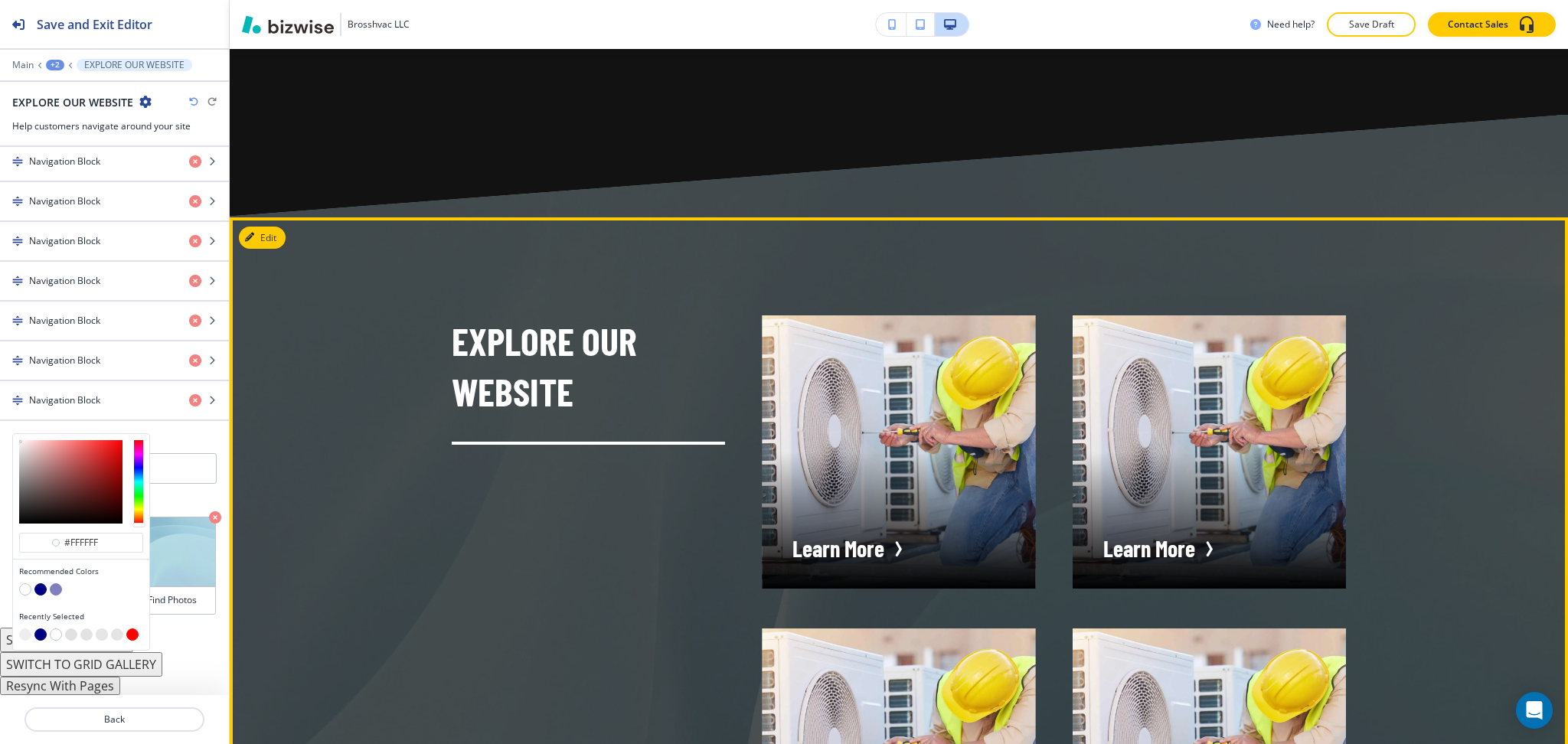
type input "#ffffff"
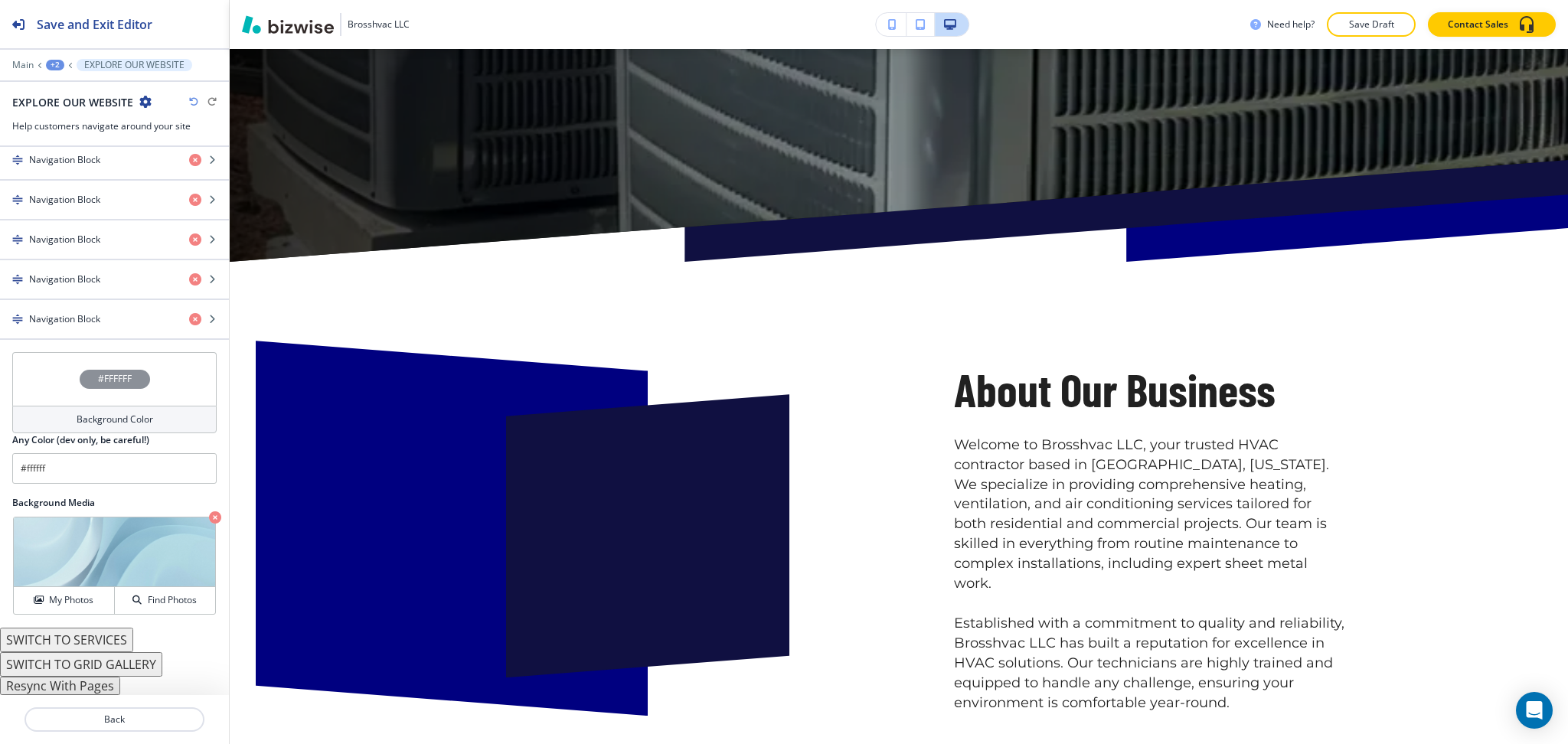
scroll to position [640, 0]
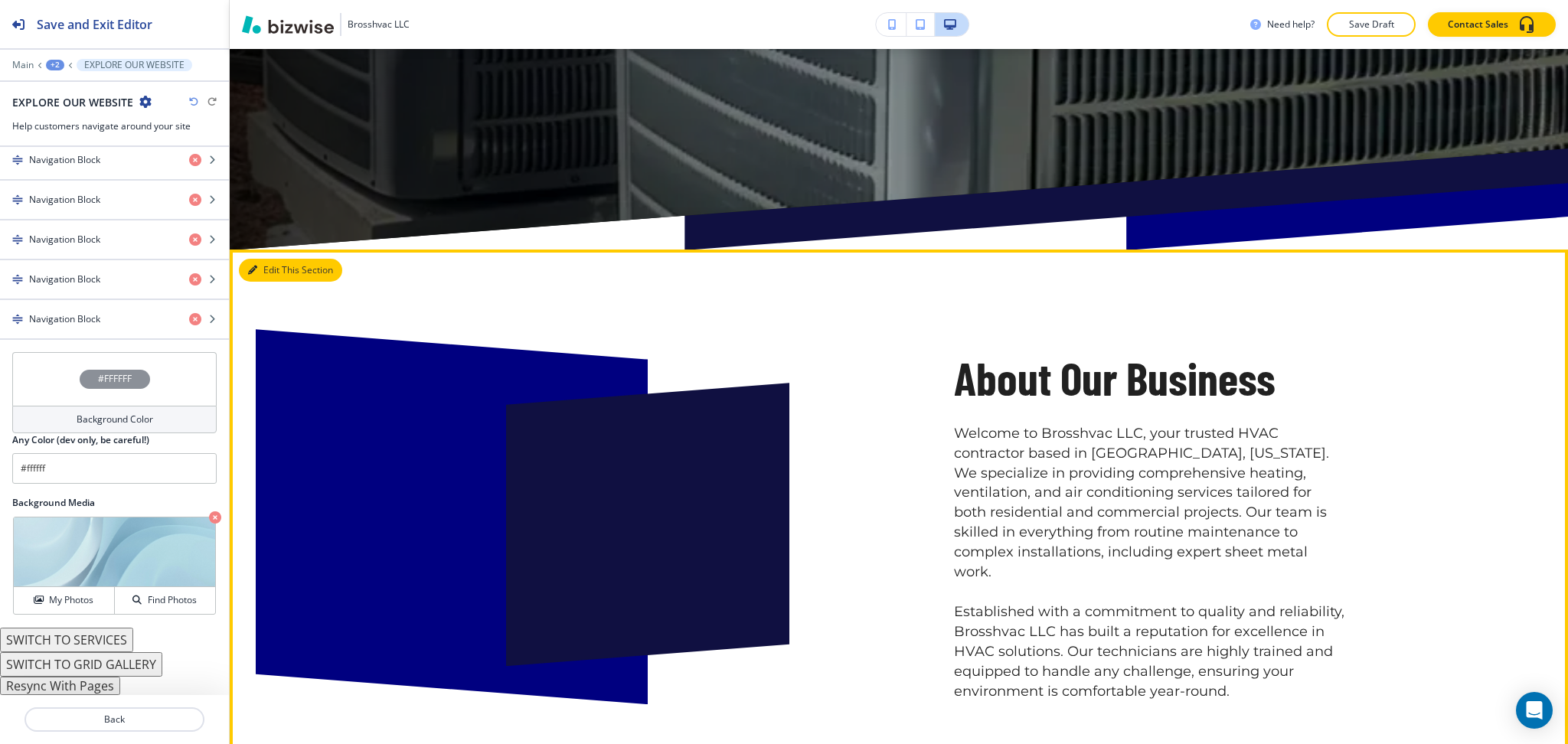
click at [269, 264] on button "Edit This Section" at bounding box center [290, 270] width 104 height 23
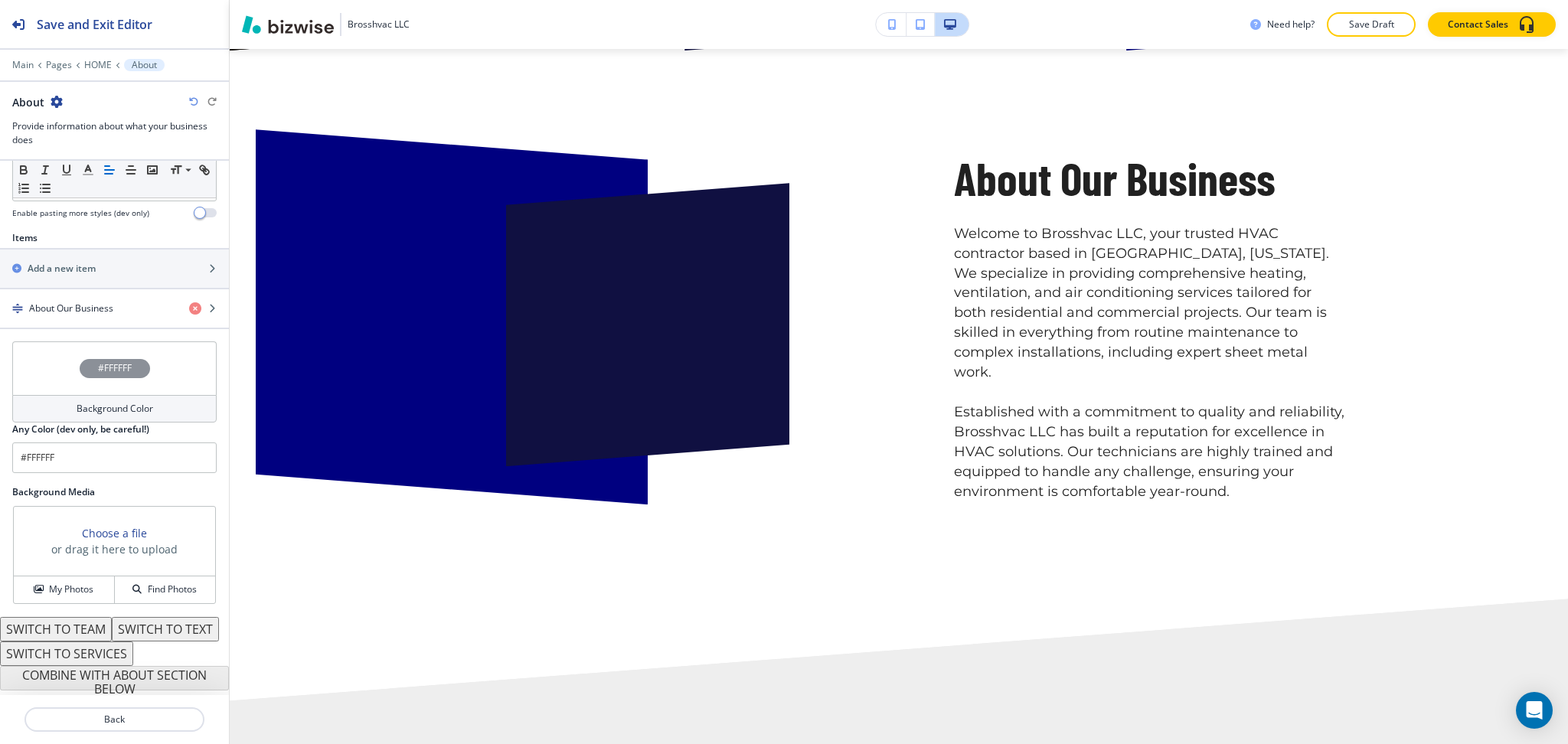
scroll to position [503, 0]
click at [80, 299] on h4 "About Our Business" at bounding box center [71, 306] width 85 height 14
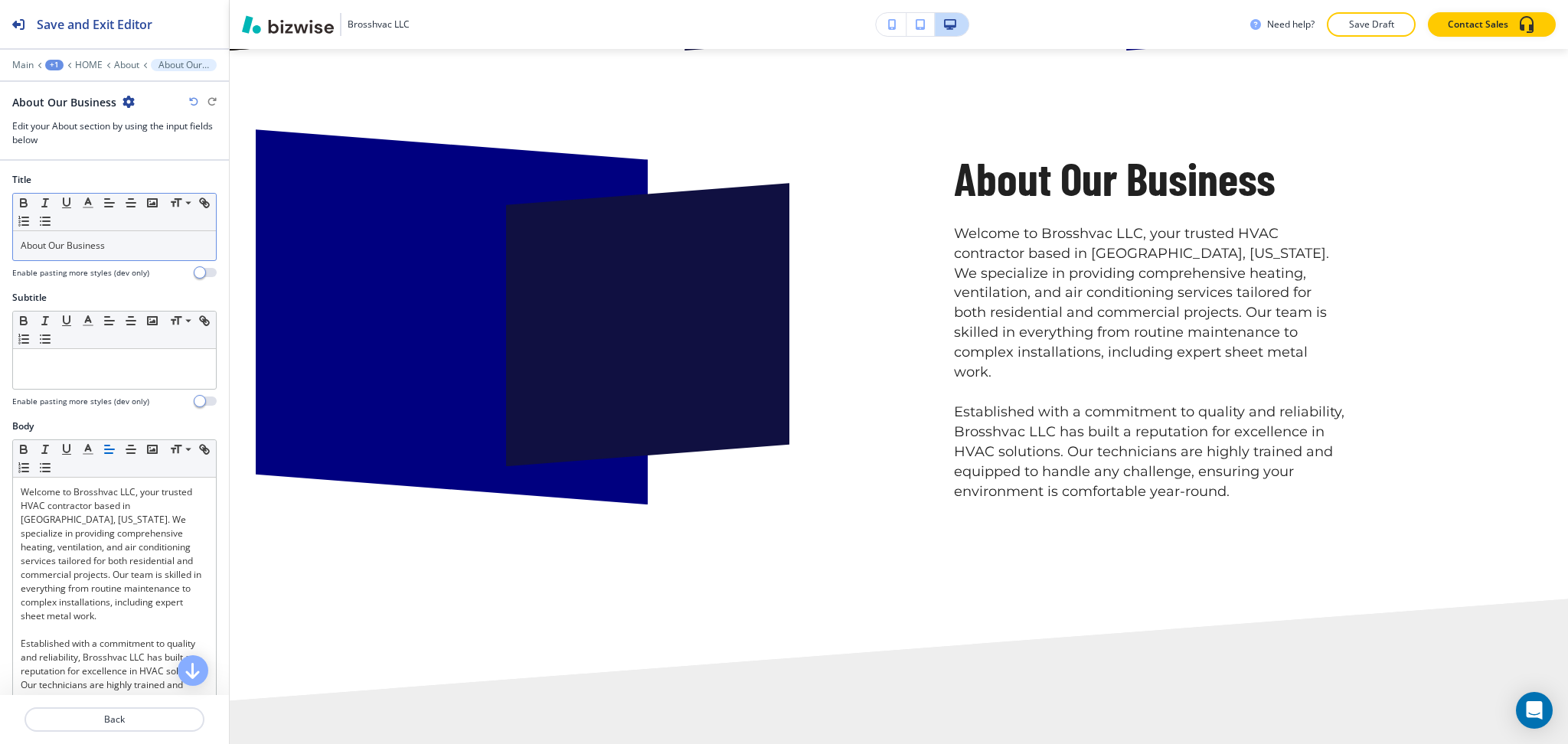
scroll to position [864, 0]
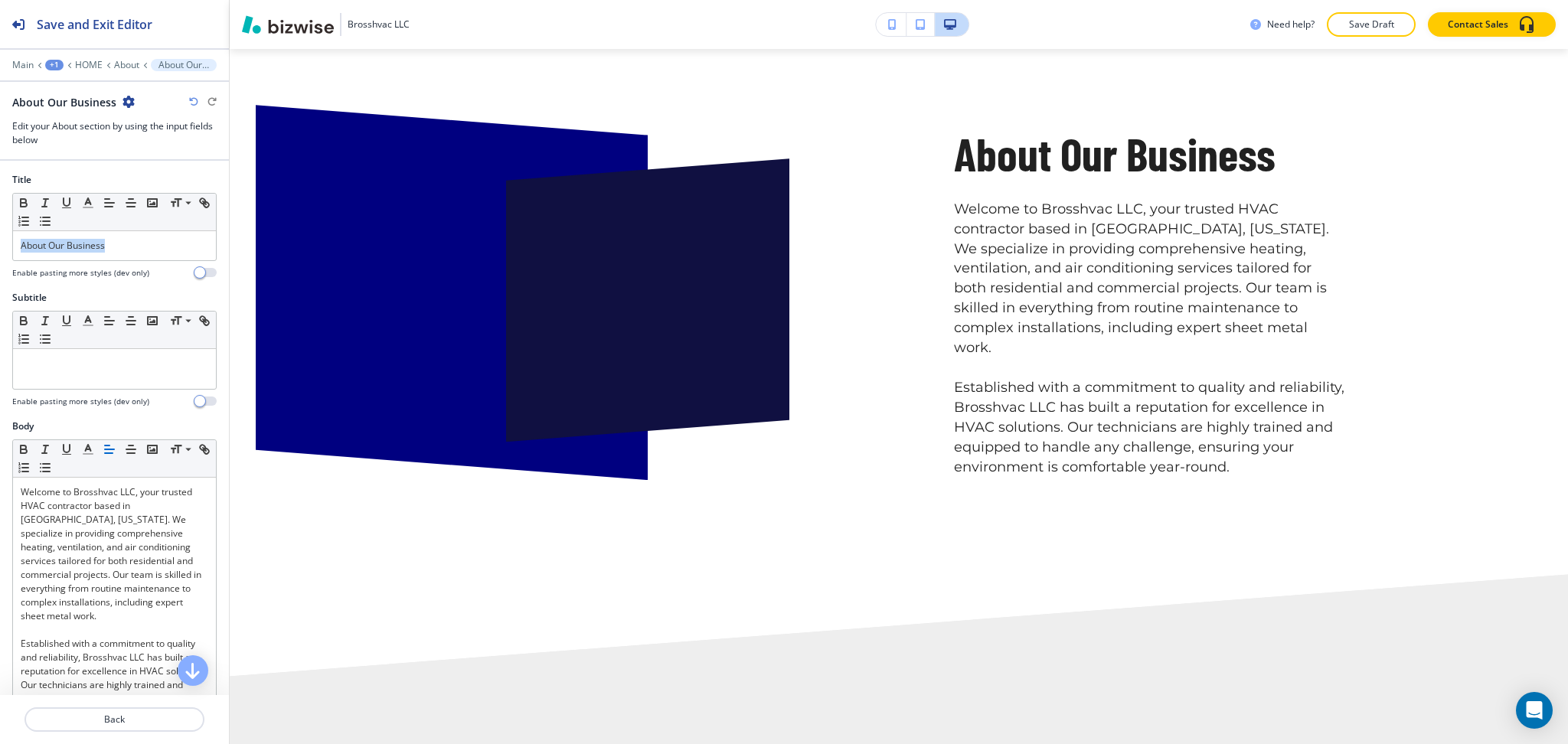
drag, startPoint x: 35, startPoint y: 252, endPoint x: 0, endPoint y: 244, distance: 35.9
click at [0, 262] on div "Title Small Normal Large Huge About Our Business Enable pasting more styles (de…" at bounding box center [114, 232] width 229 height 118
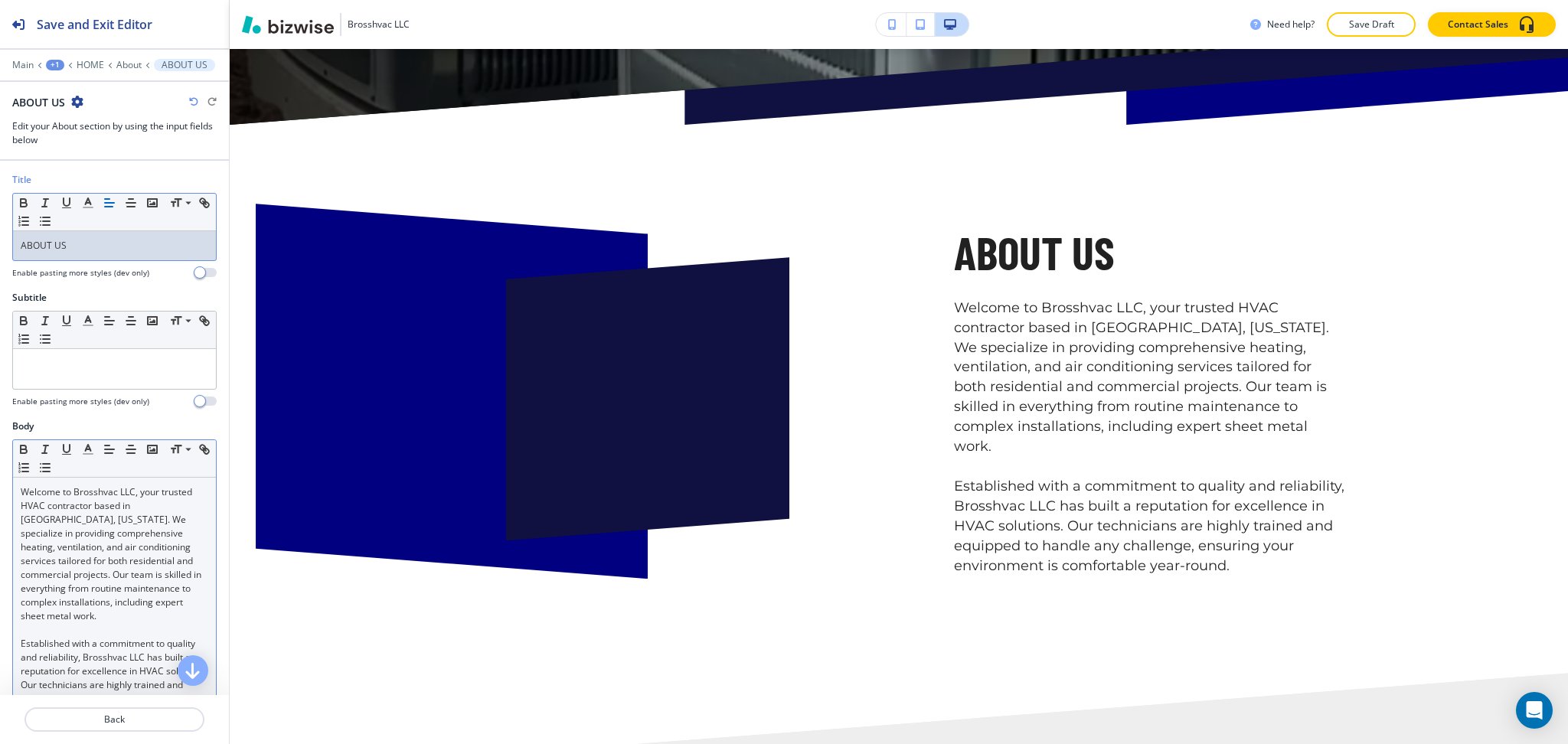
scroll to position [765, 0]
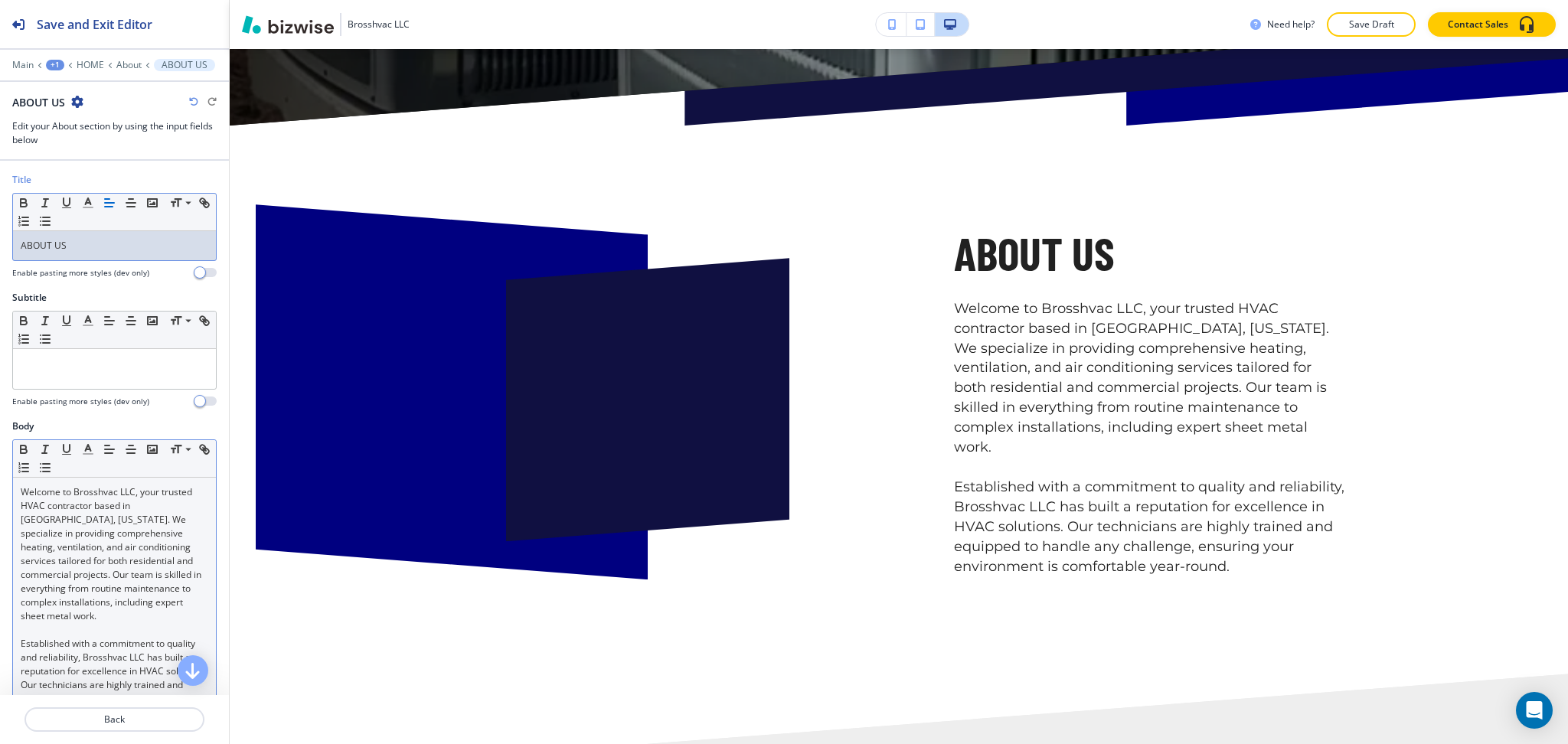
click at [109, 516] on p "Welcome to Brosshvac LLC, your trusted HVAC contractor based in [GEOGRAPHIC_DAT…" at bounding box center [114, 554] width 187 height 138
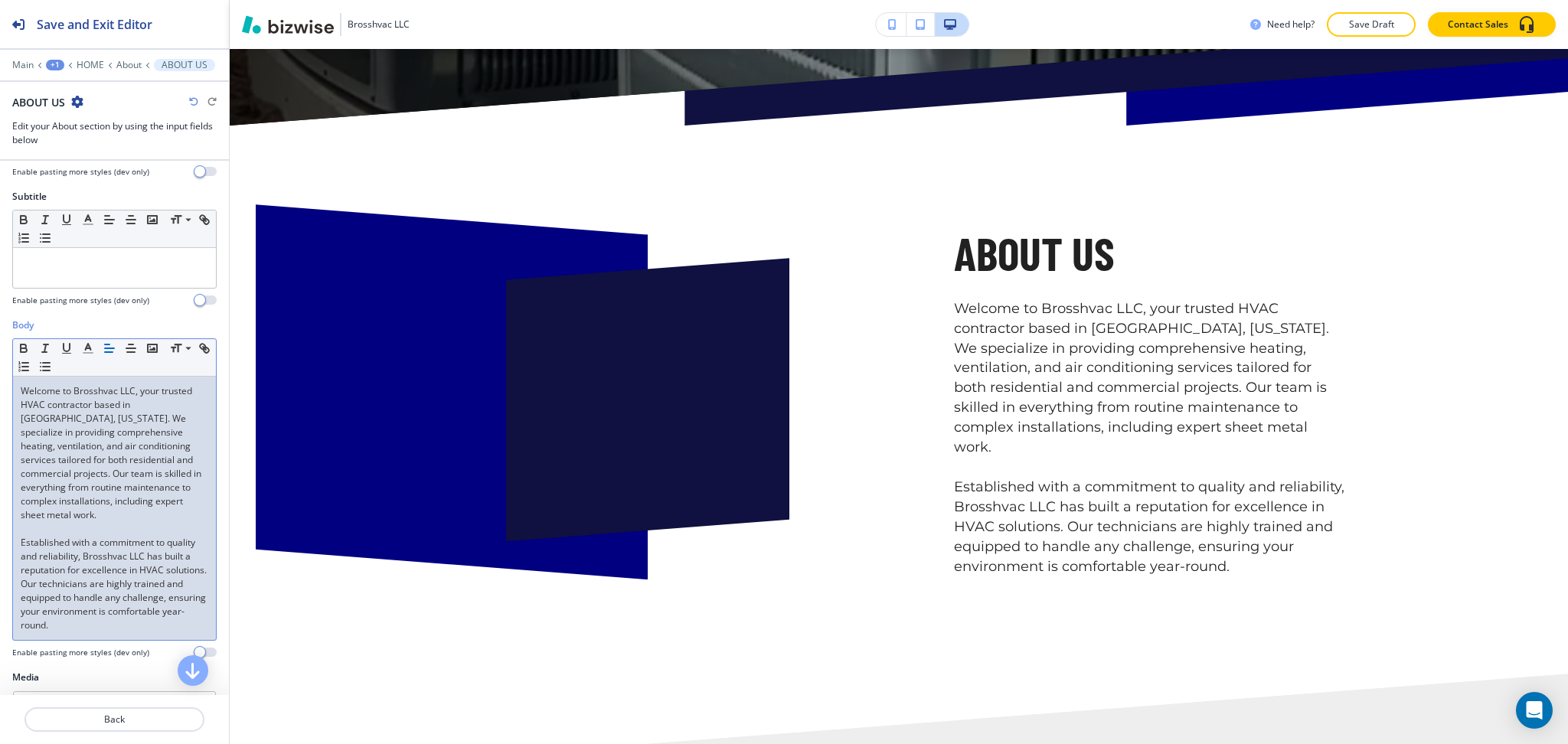
scroll to position [463, 0]
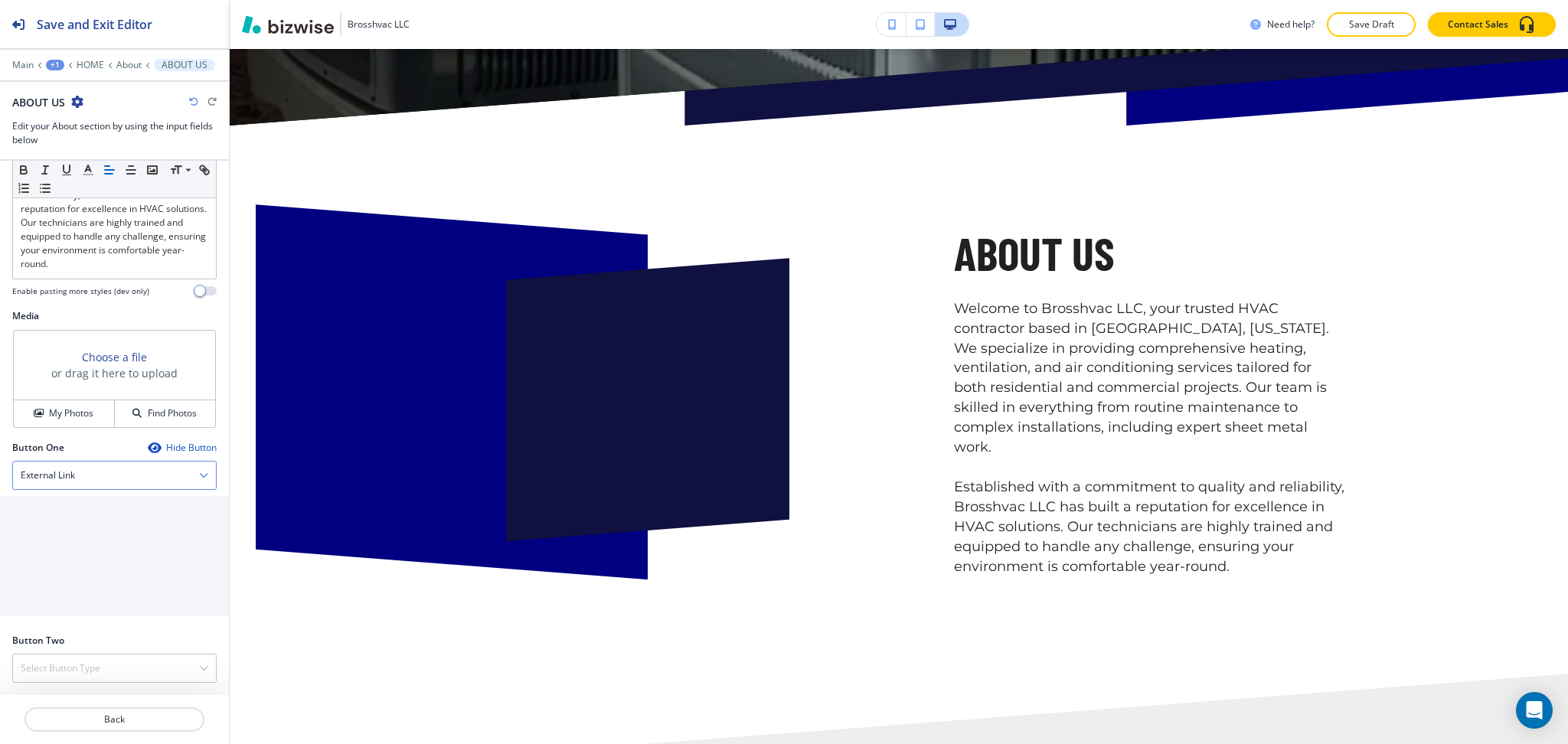
click at [66, 472] on h4 "External Link" at bounding box center [48, 475] width 55 height 14
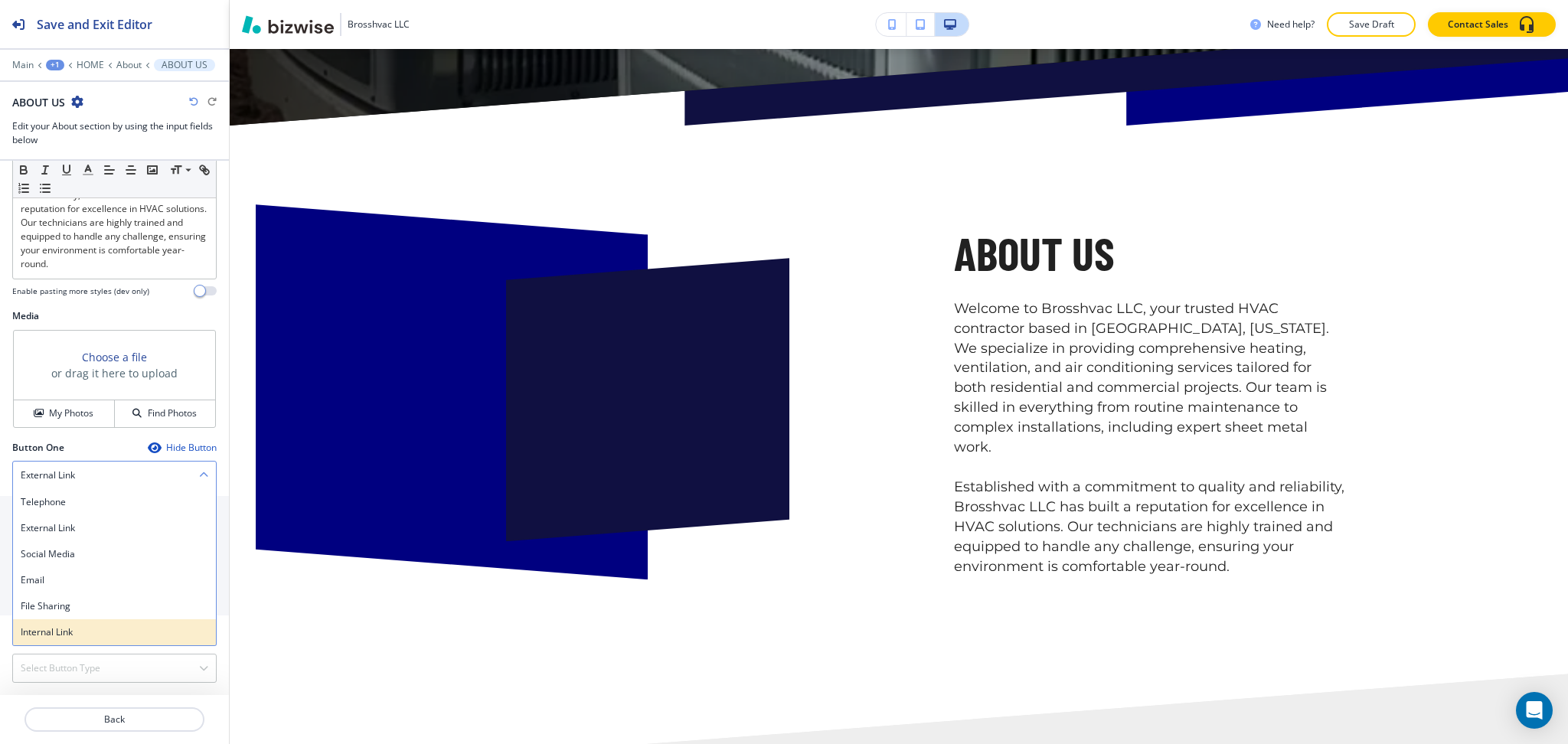
click at [72, 632] on h4 "Internal Link" at bounding box center [114, 632] width 187 height 14
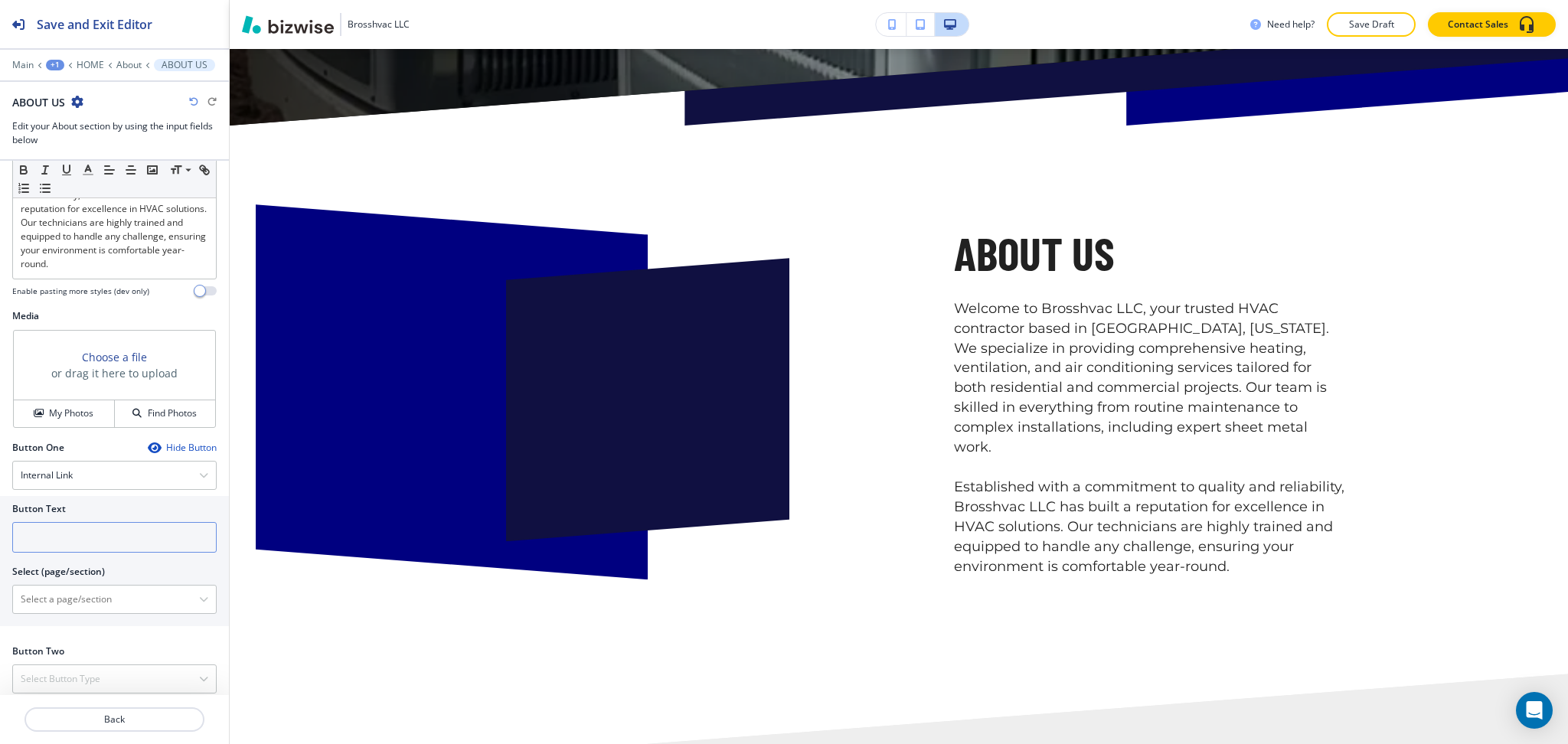
click at [59, 531] on input "text" at bounding box center [114, 537] width 204 height 31
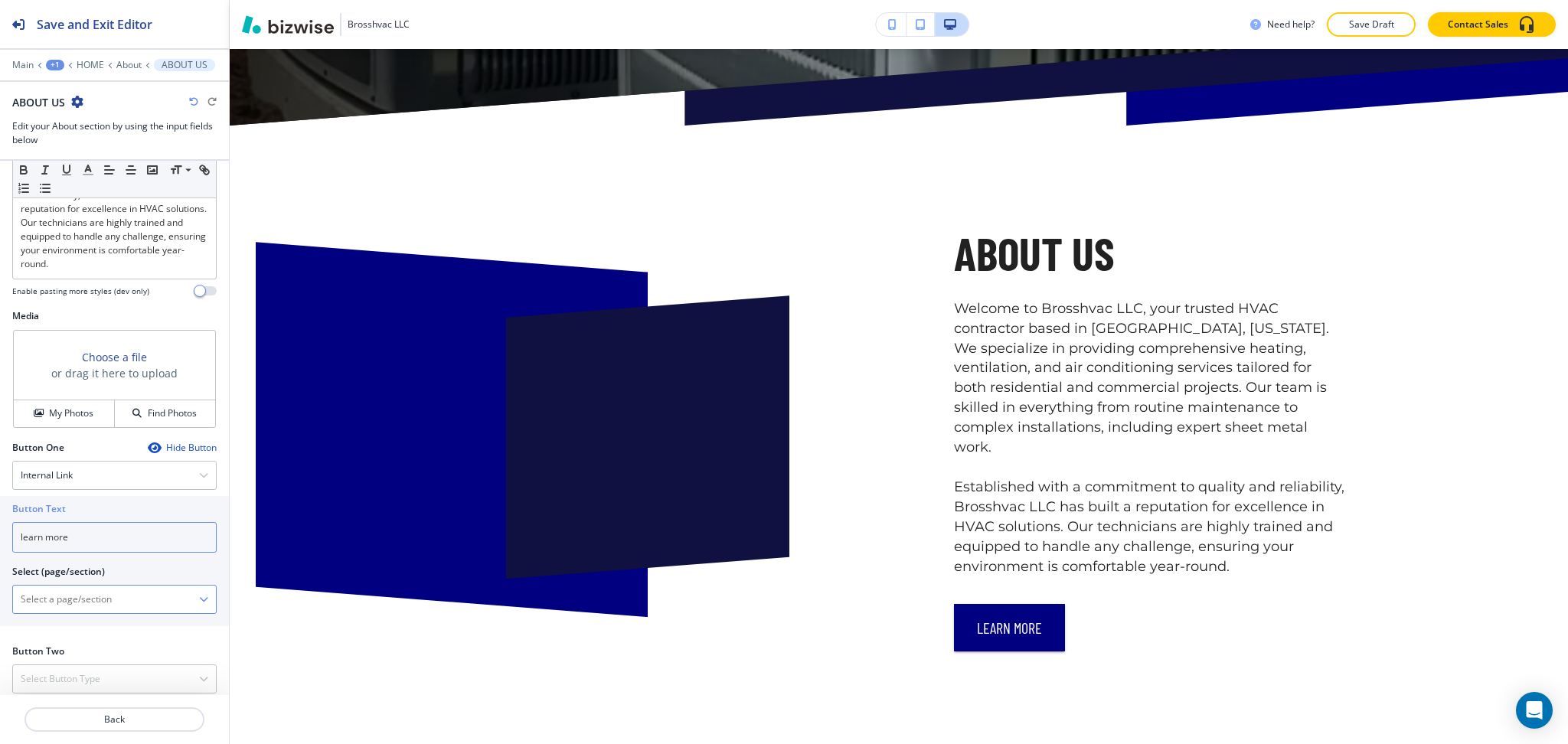
type input "learn more"
click at [75, 596] on \(page\/section\) "Manual Input" at bounding box center [106, 599] width 186 height 26
click at [78, 630] on h4 "ABOUT US" at bounding box center [114, 626] width 187 height 14
type \(page\/section\) "ABOUT US"
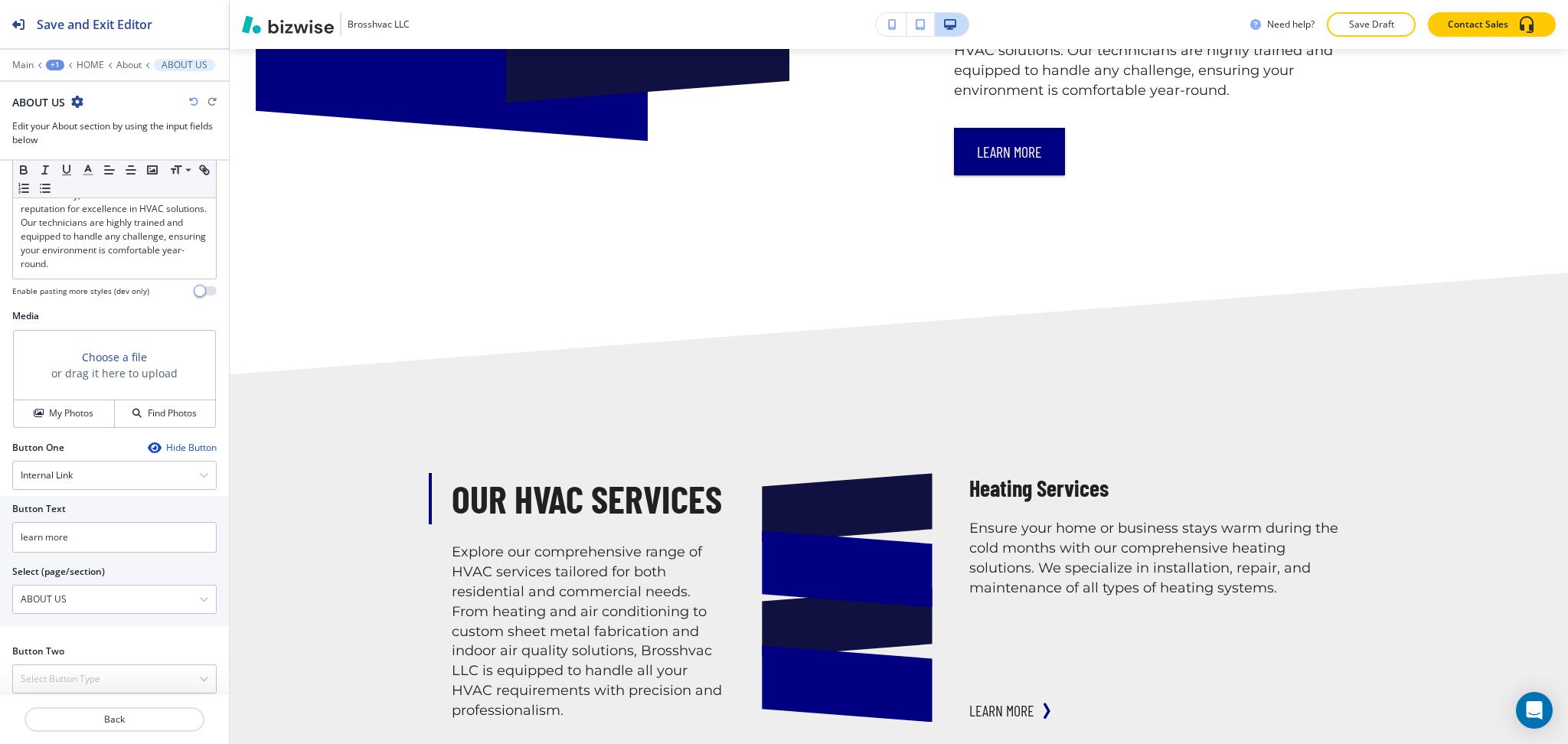
scroll to position [1242, 0]
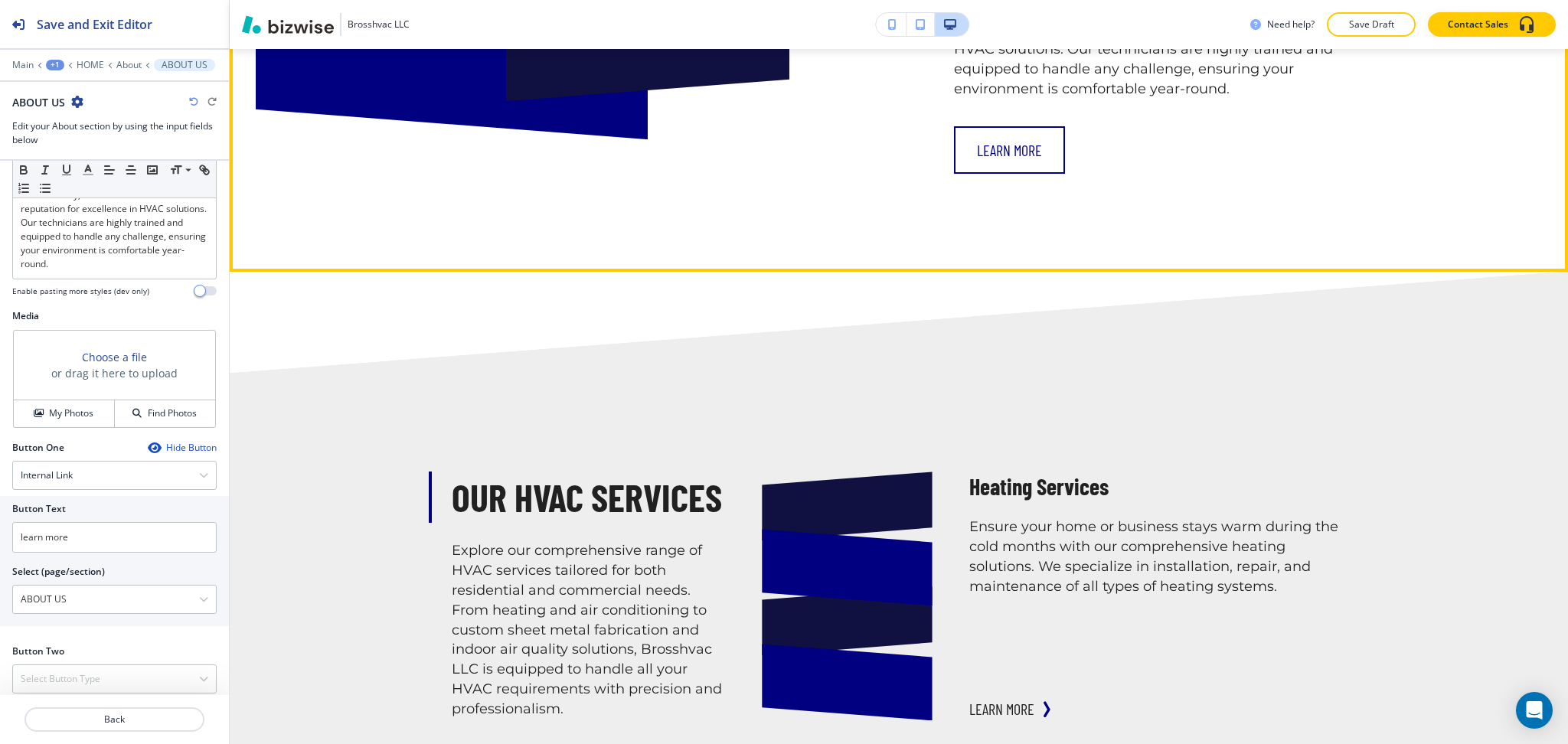
click at [996, 126] on button "learn more" at bounding box center [1009, 149] width 111 height 47
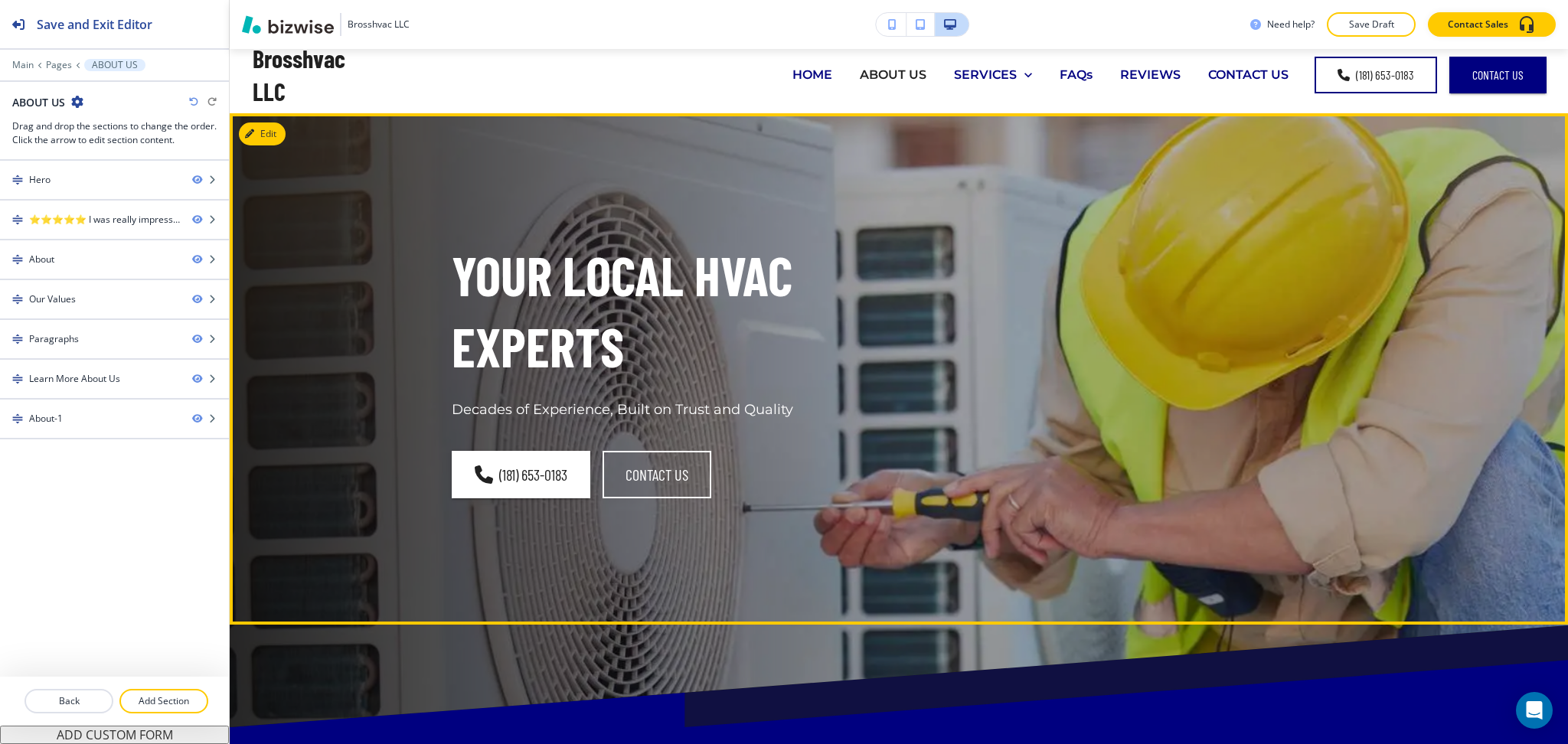
scroll to position [0, 0]
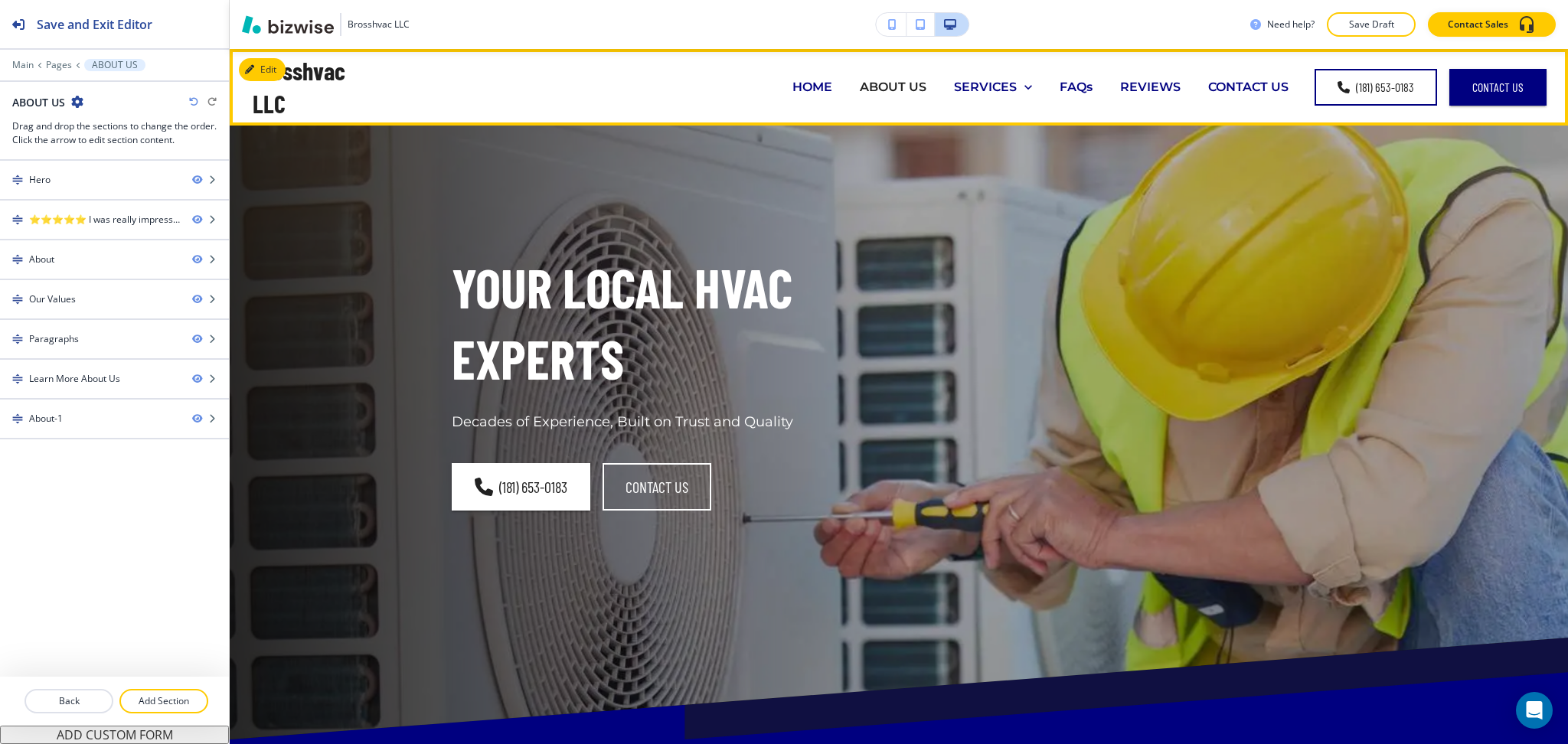
click at [807, 88] on p "HOME" at bounding box center [812, 86] width 40 height 17
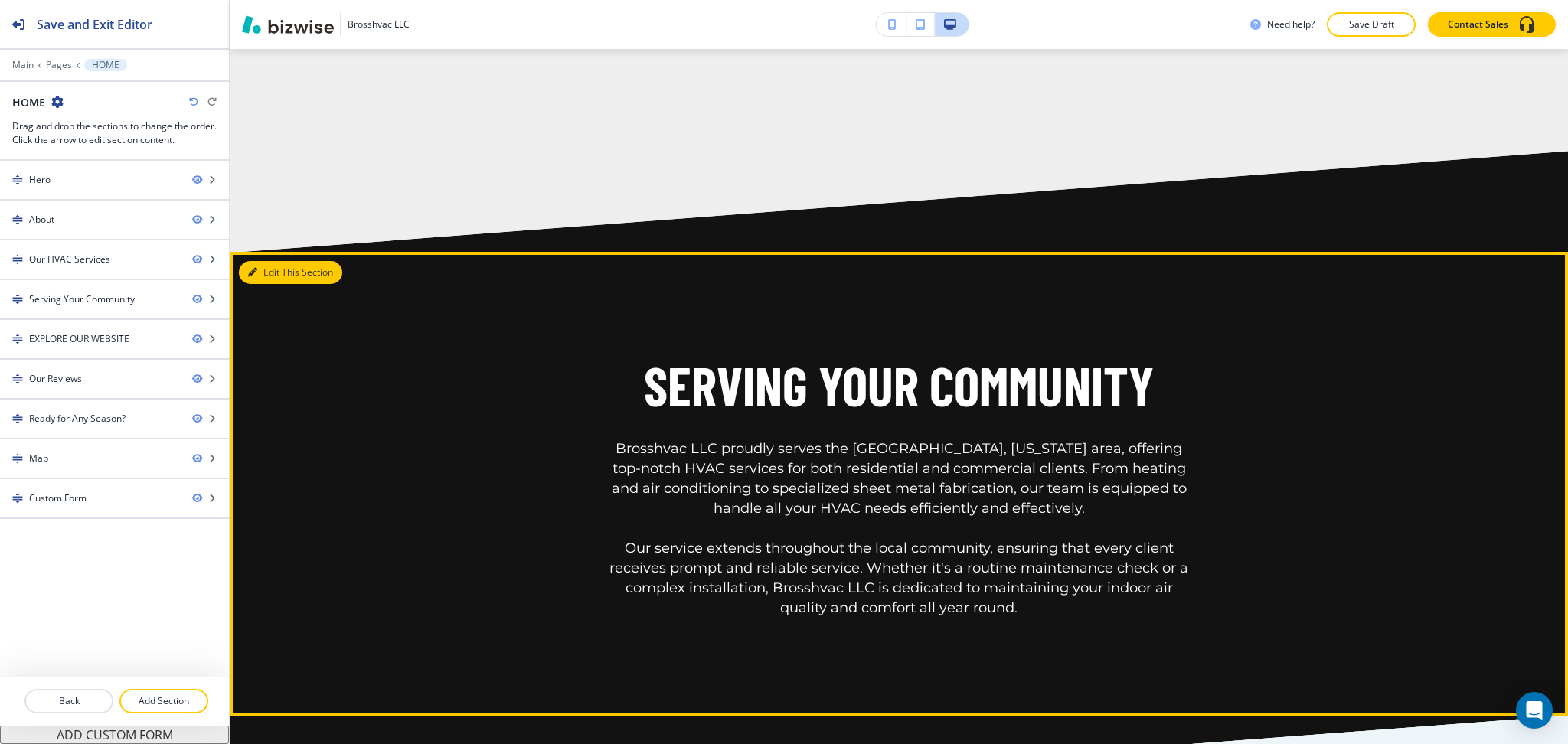
click at [249, 261] on button "Edit This Section" at bounding box center [290, 273] width 104 height 23
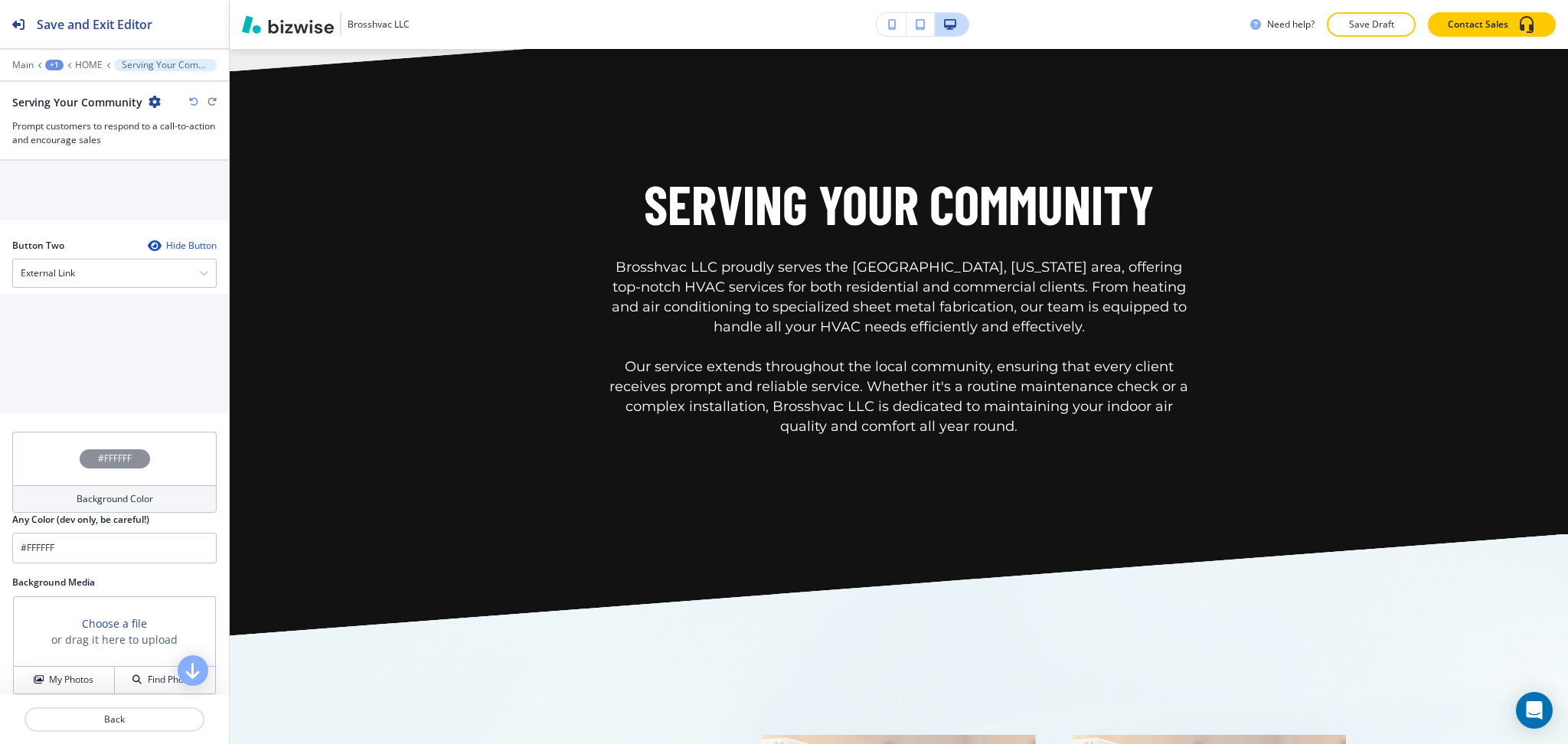
scroll to position [774, 0]
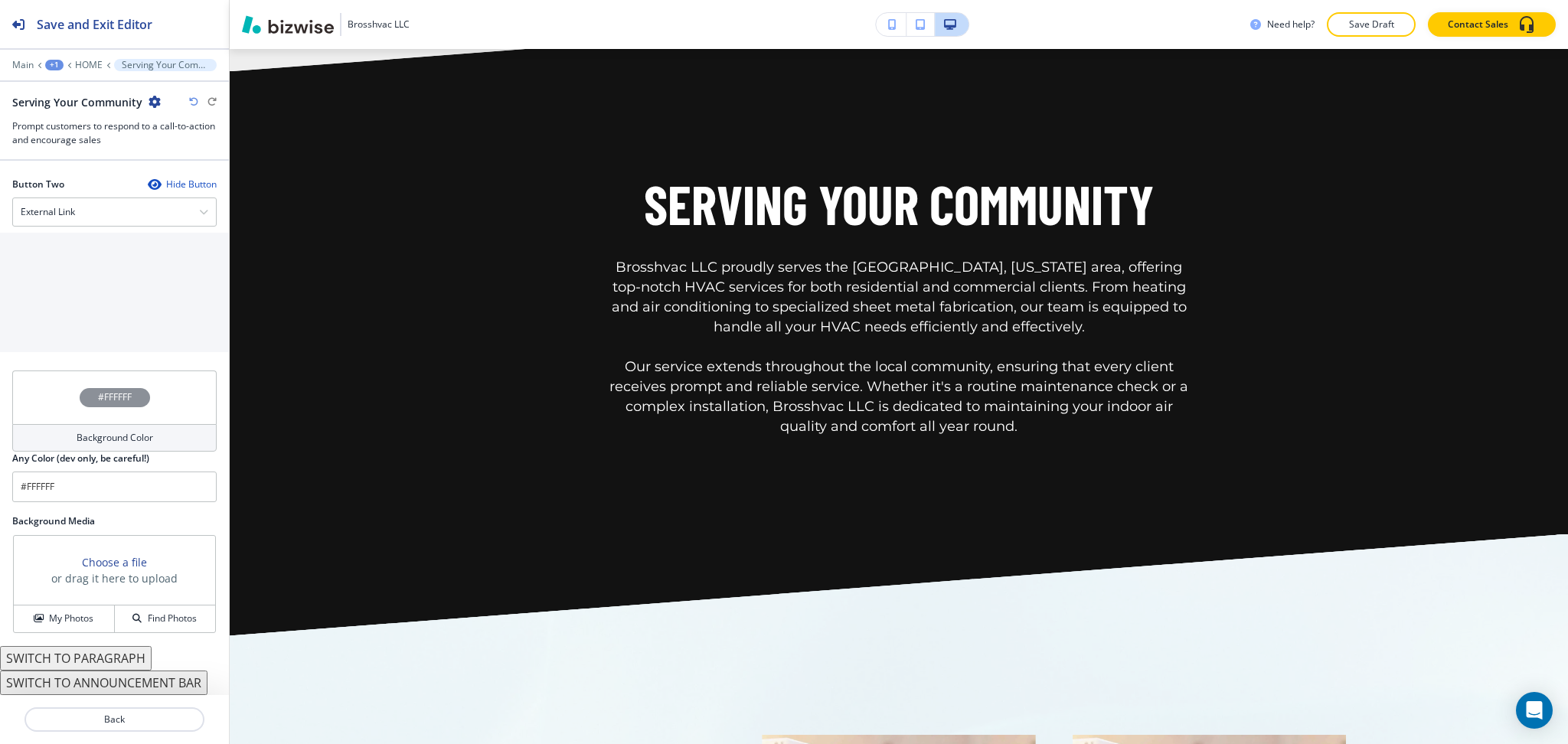
click at [137, 663] on button "SWITCH TO PARAGRAPH" at bounding box center [75, 659] width 152 height 25
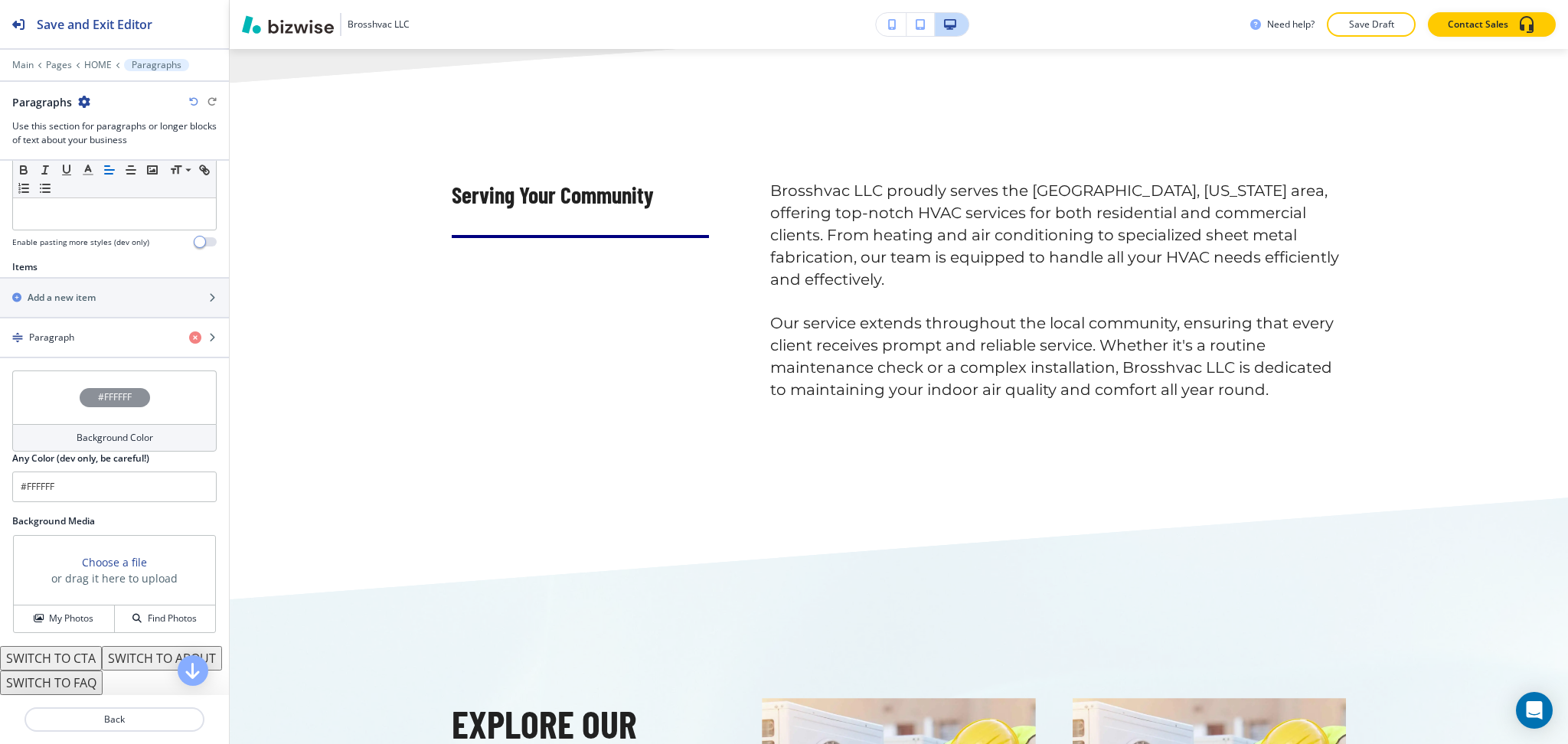
scroll to position [3702, 0]
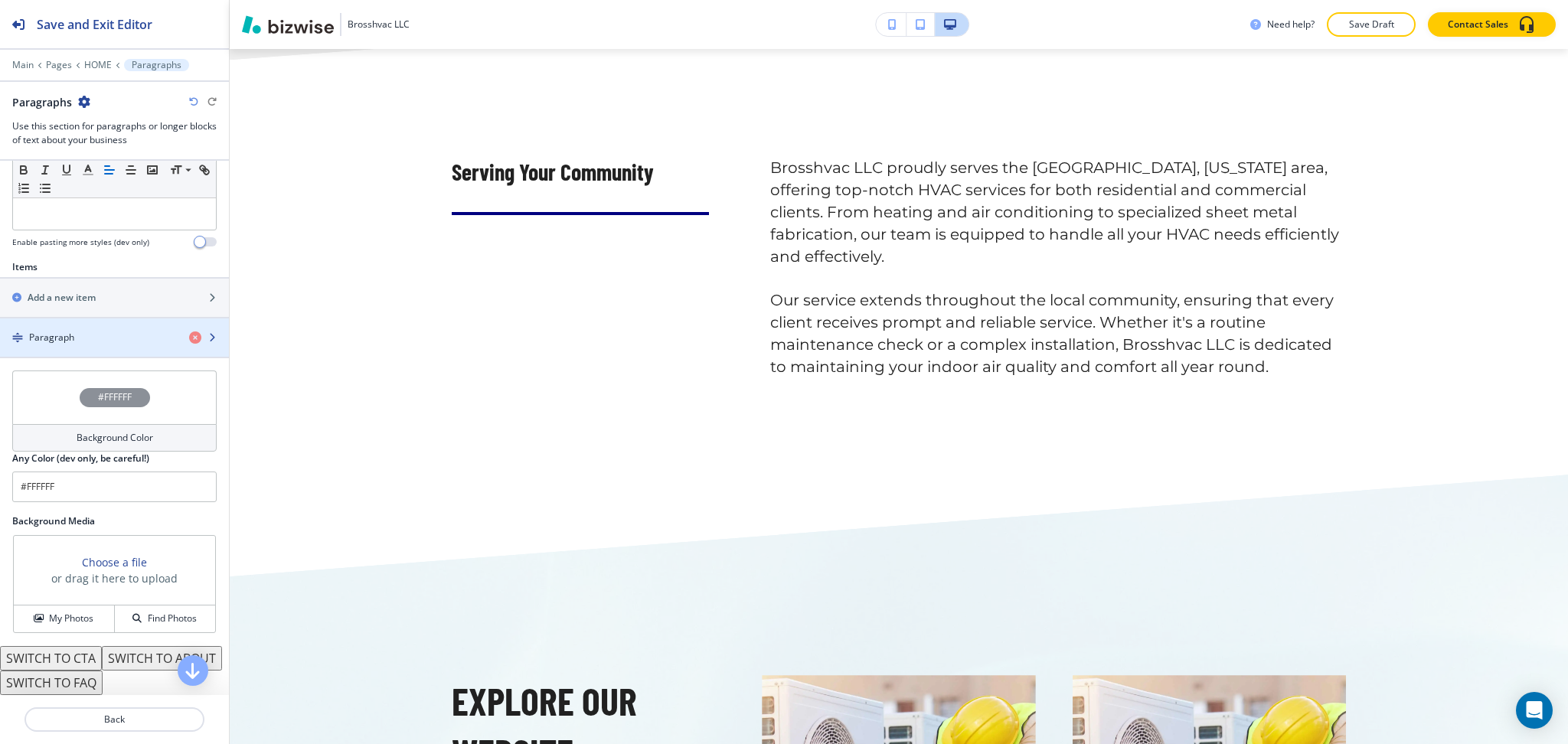
click at [90, 333] on div "Paragraph" at bounding box center [88, 338] width 177 height 14
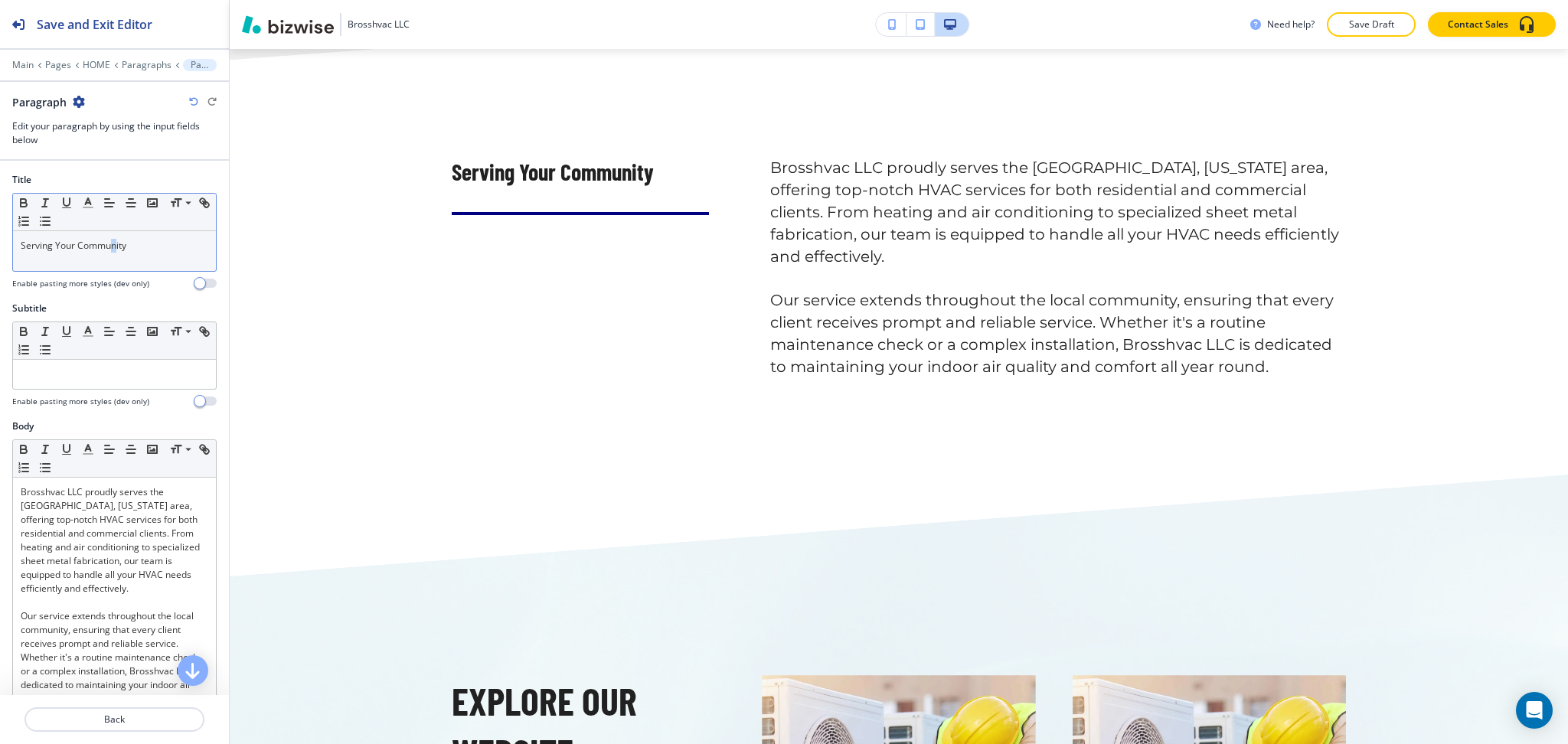
click at [114, 235] on div "Serving Your Community" at bounding box center [114, 251] width 203 height 40
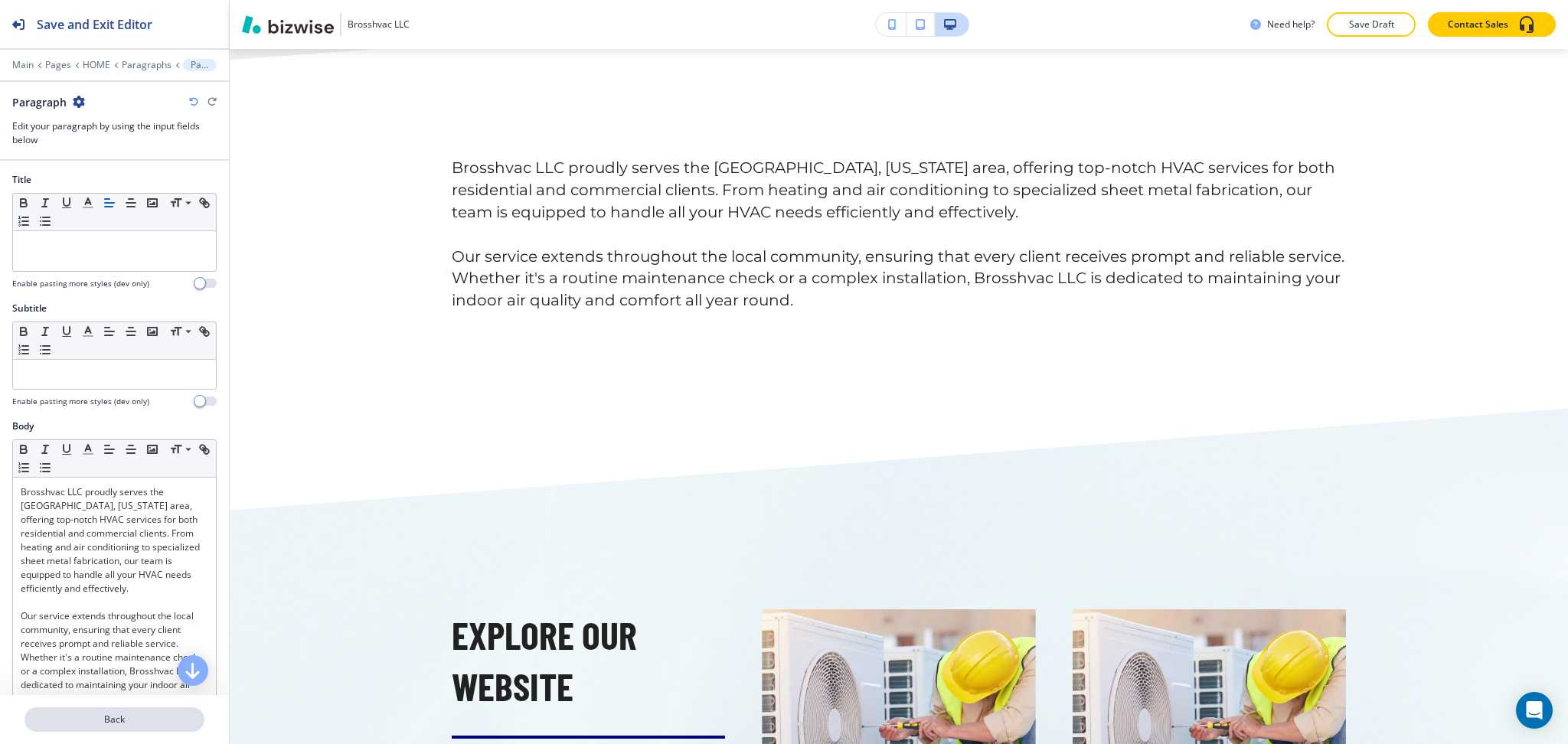
click at [95, 729] on button "Back" at bounding box center [114, 720] width 180 height 25
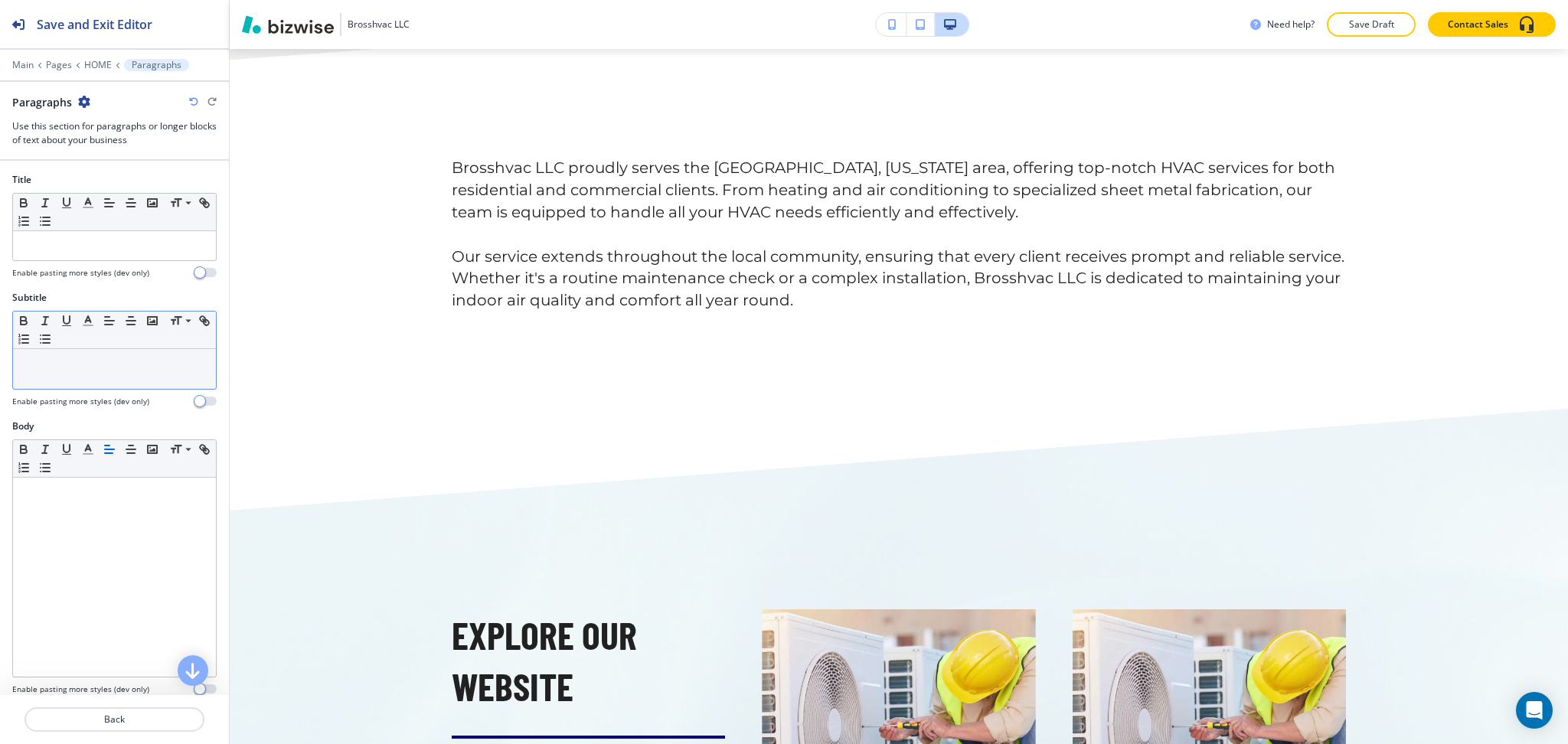
scroll to position [3691, 0]
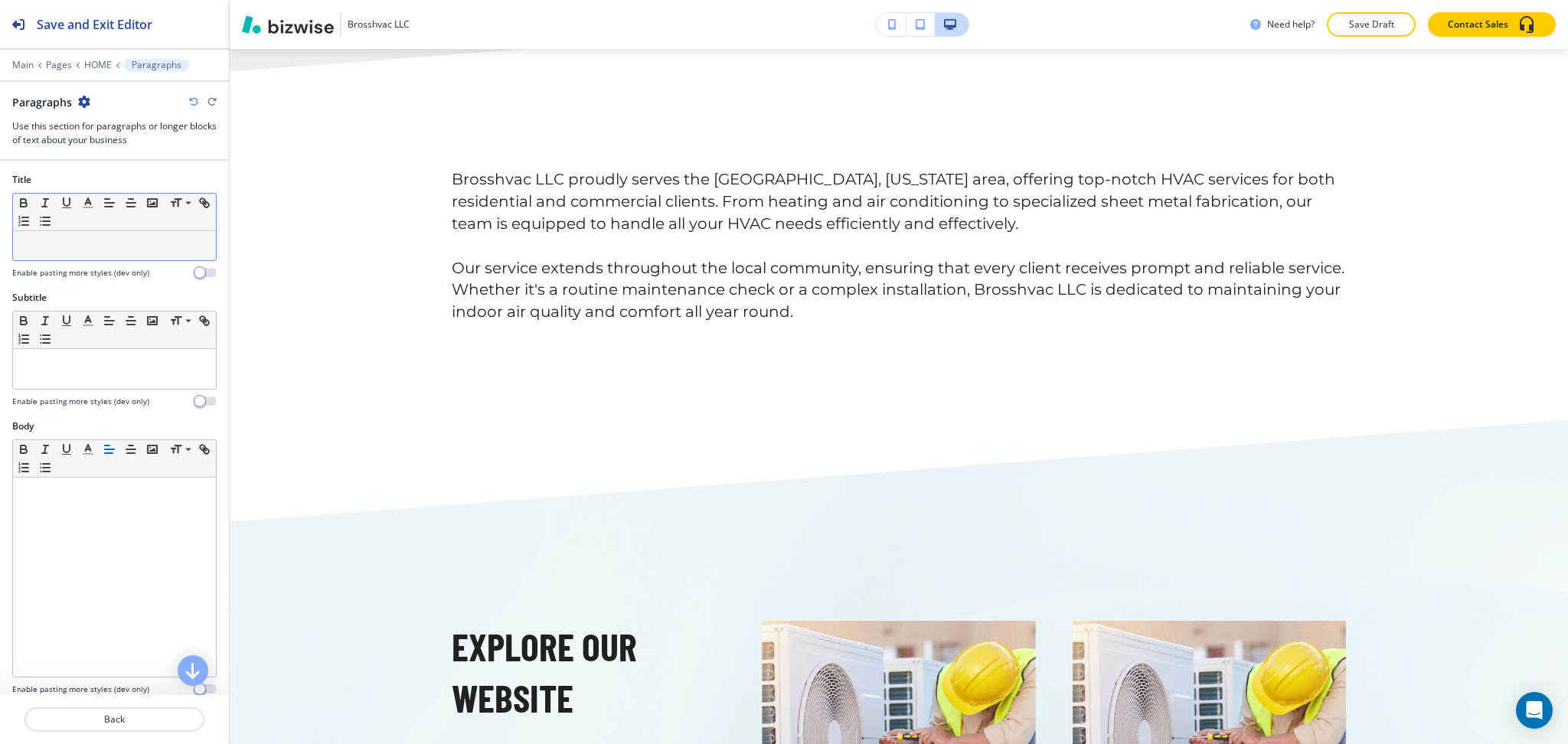
click at [130, 242] on p at bounding box center [114, 246] width 187 height 14
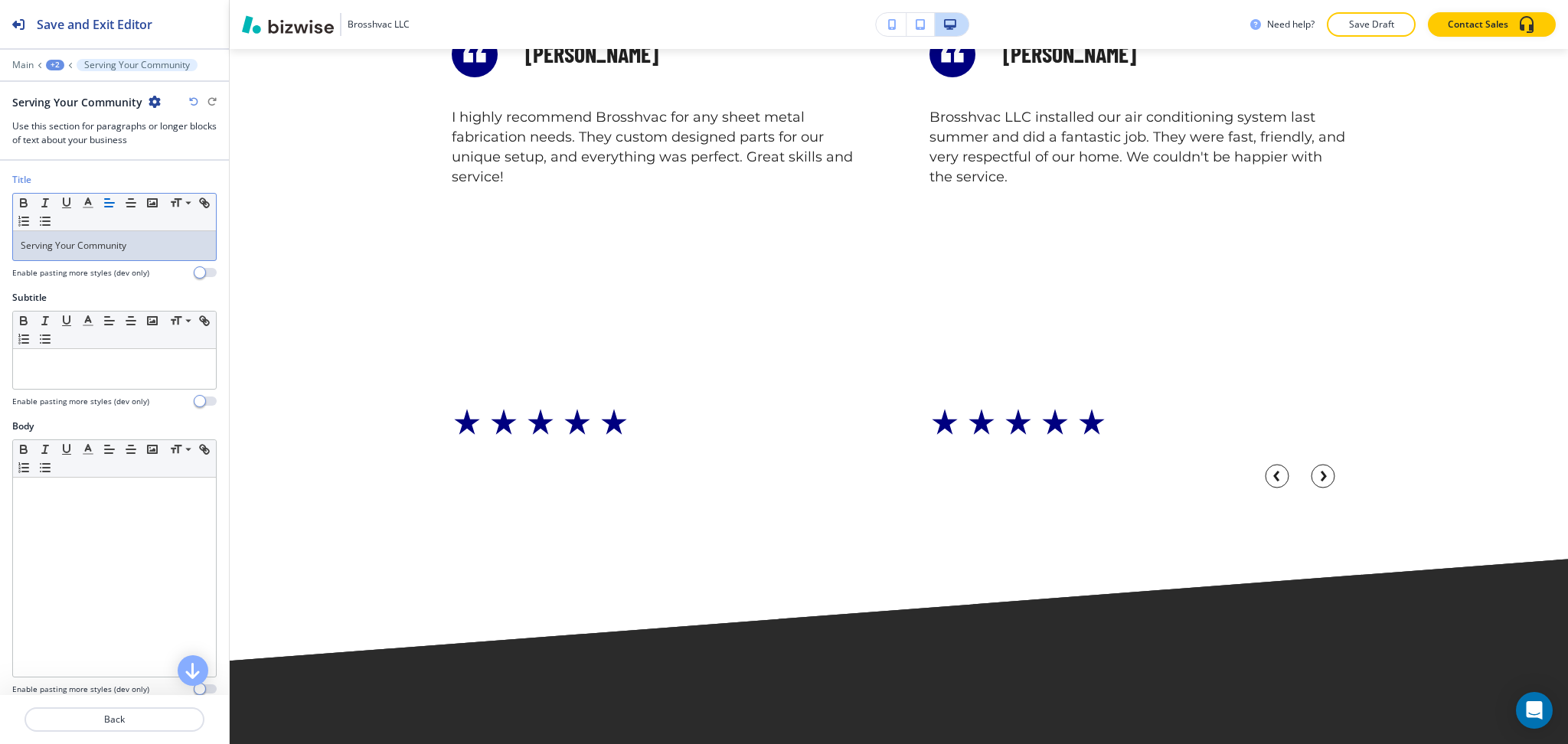
scroll to position [5972, 0]
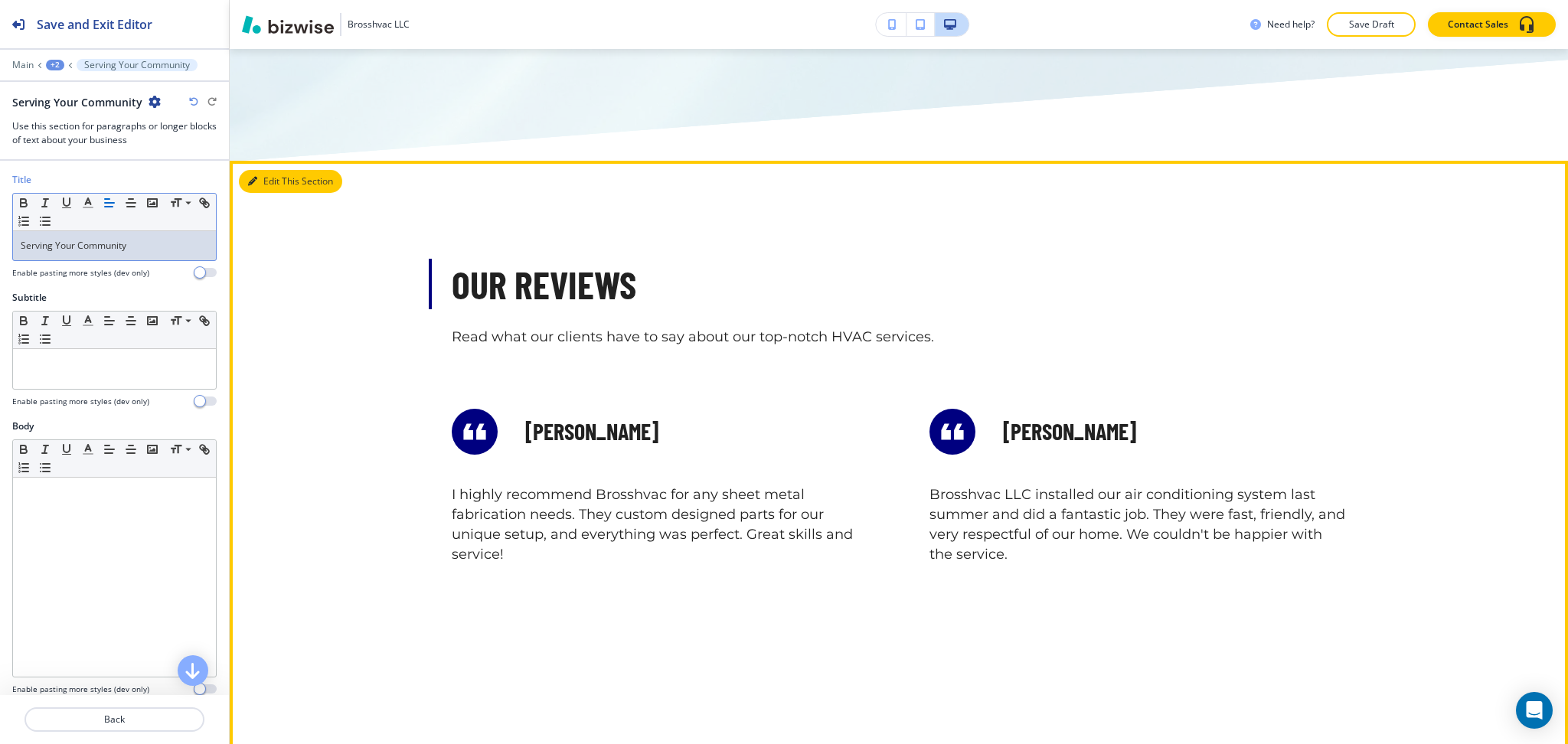
click at [268, 170] on button "Edit This Section" at bounding box center [290, 182] width 104 height 23
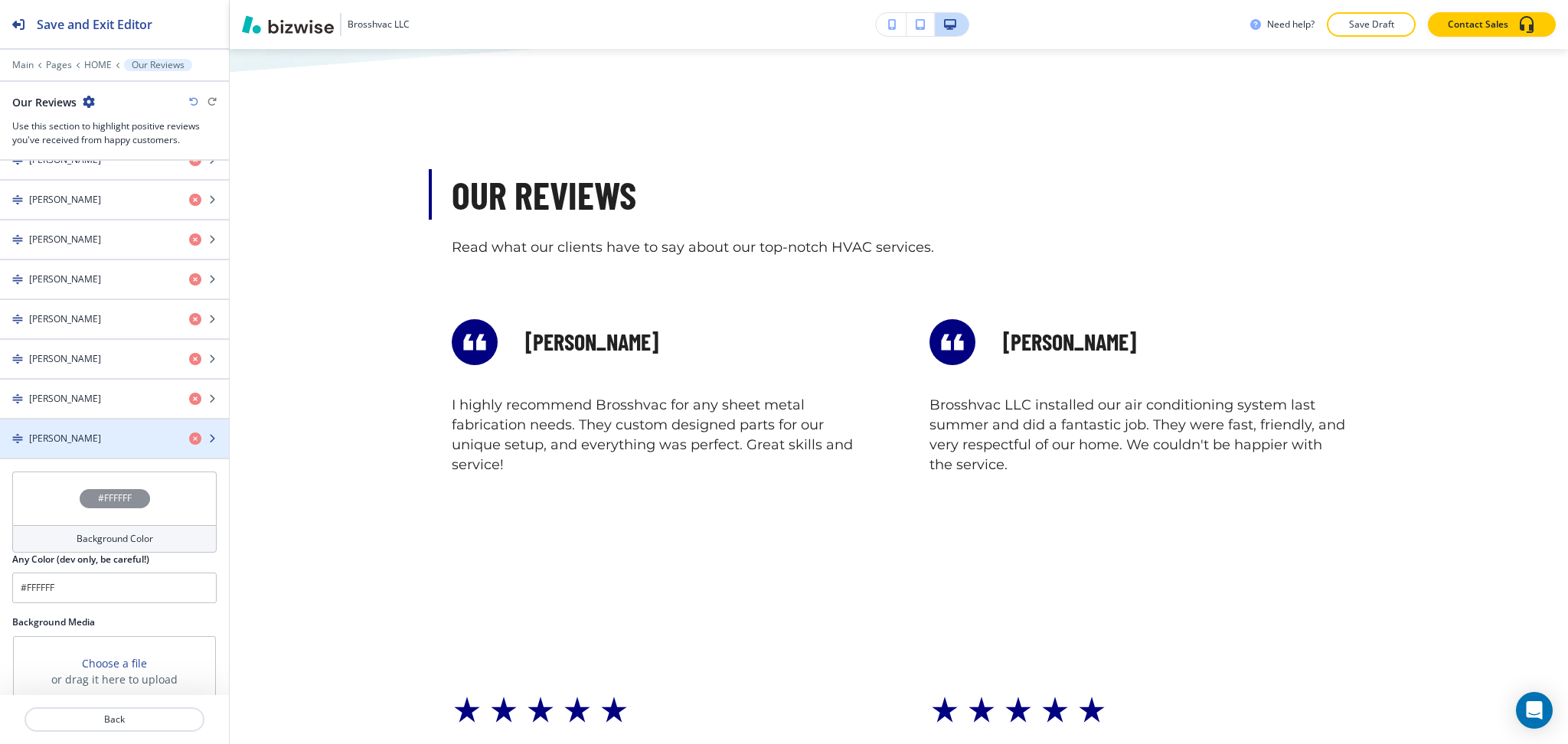
scroll to position [912, 0]
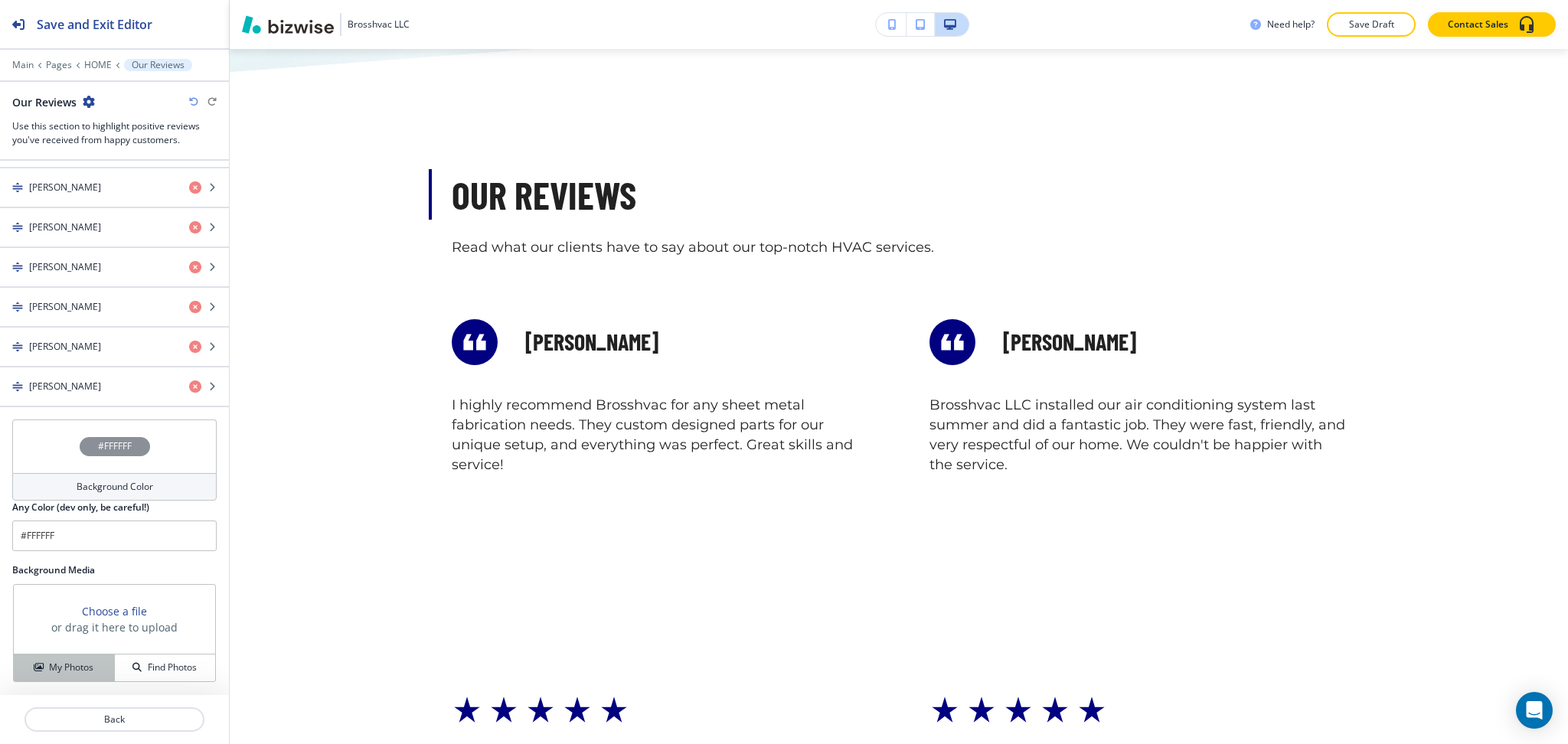
click at [64, 675] on button "My Photos" at bounding box center [65, 668] width 101 height 27
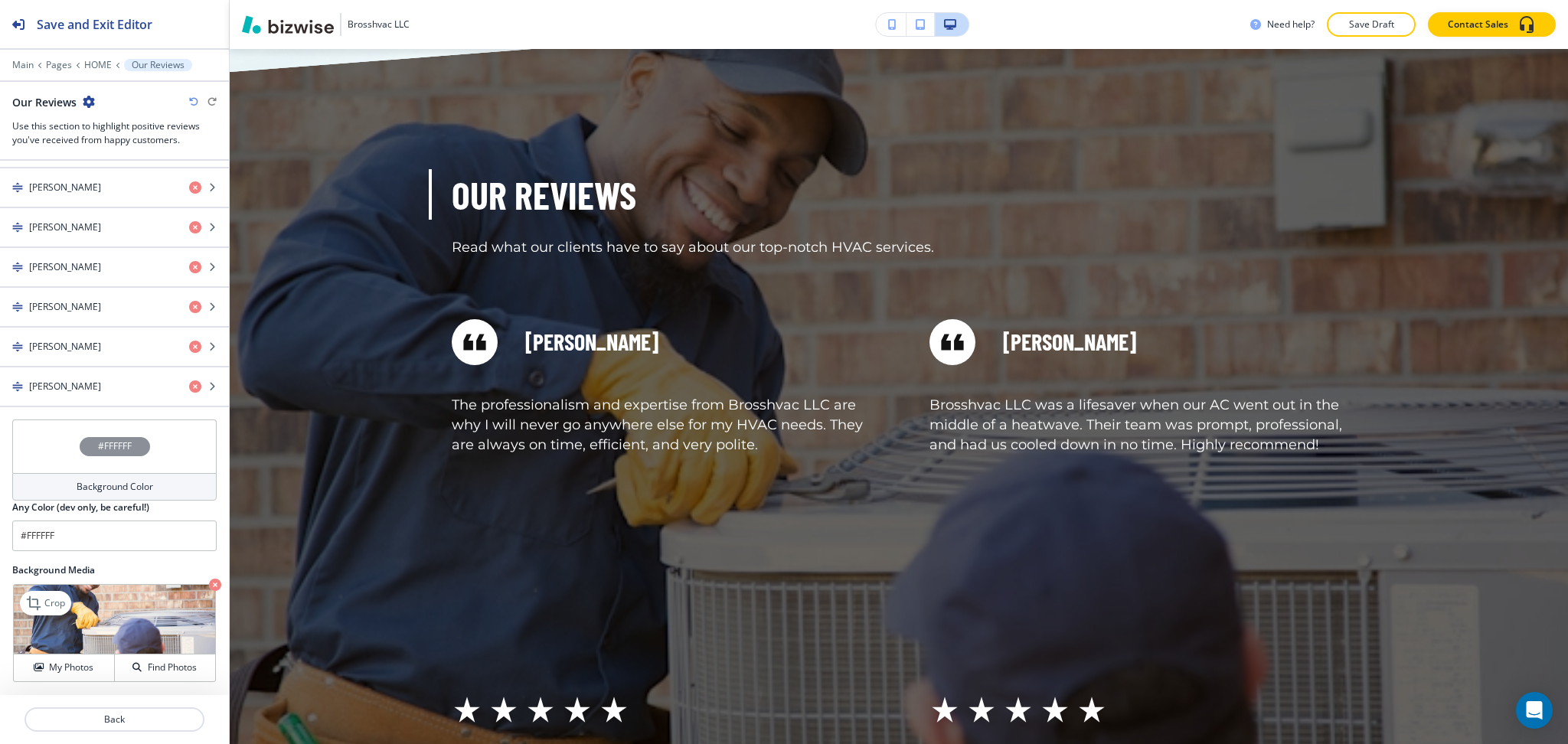
click at [209, 588] on icon "button" at bounding box center [215, 585] width 12 height 12
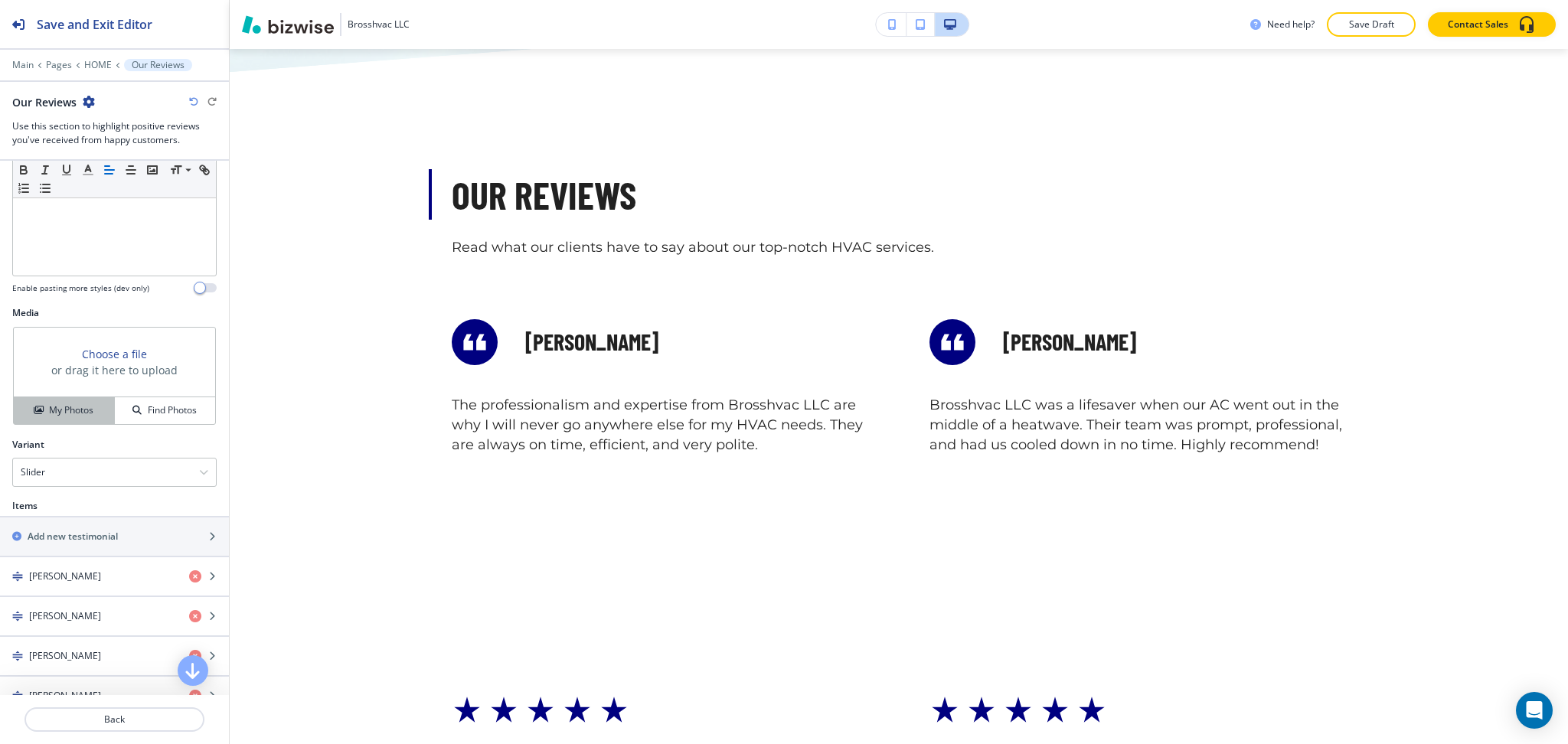
scroll to position [401, 0]
click at [65, 406] on h4 "My Photos" at bounding box center [71, 411] width 45 height 14
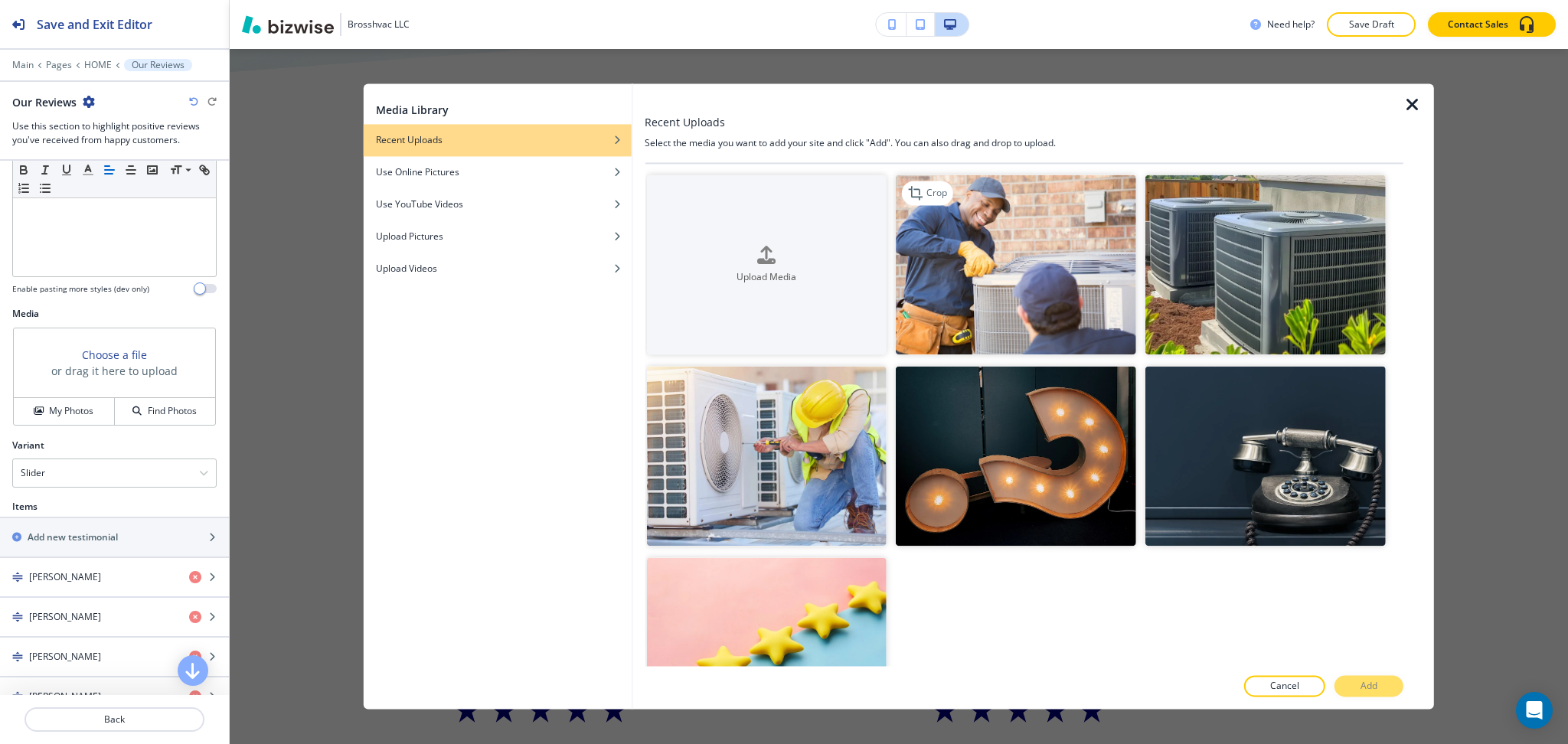
click at [1102, 307] on img "button" at bounding box center [1016, 264] width 240 height 180
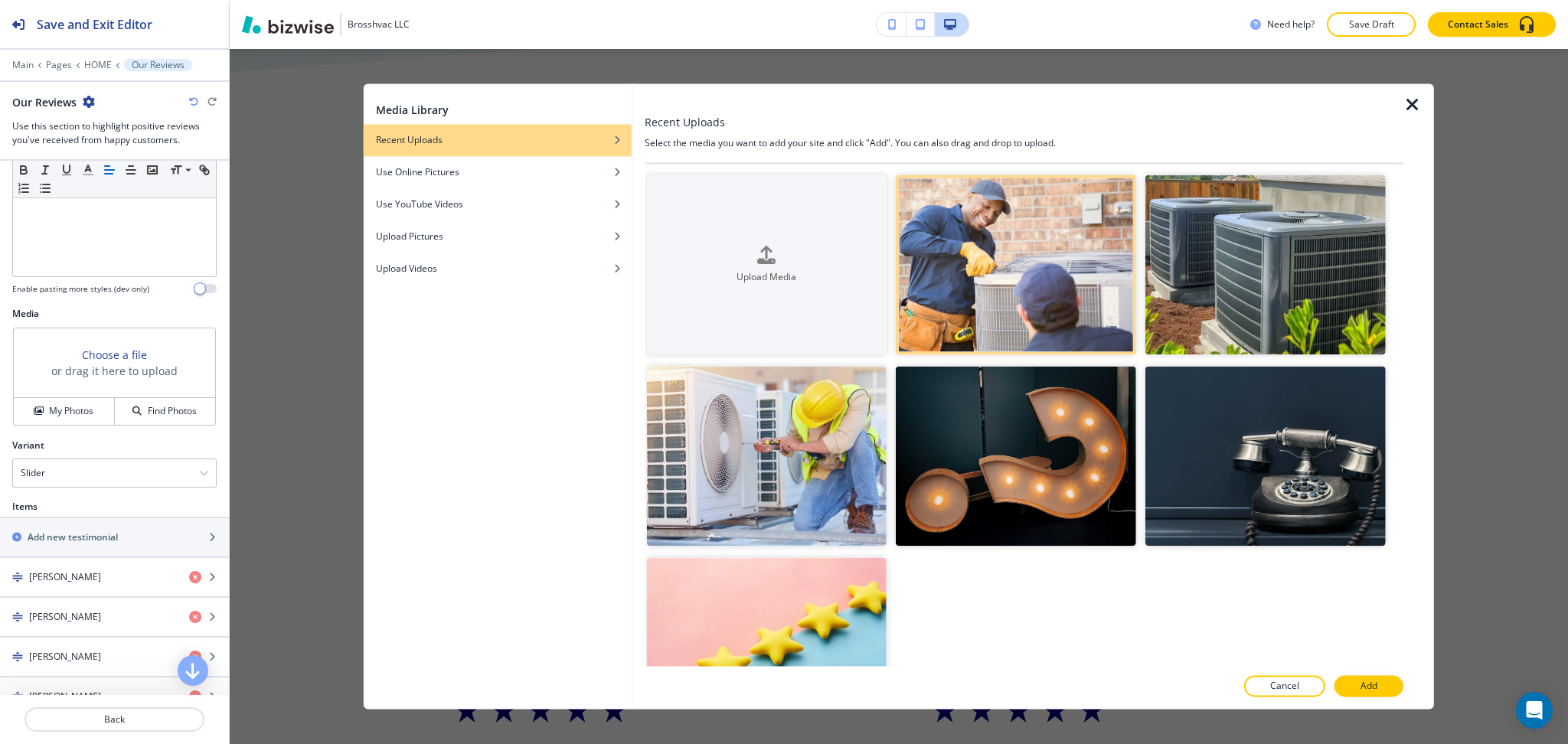
drag, startPoint x: 1349, startPoint y: 685, endPoint x: 1369, endPoint y: 661, distance: 31.2
click at [1349, 685] on button "Add" at bounding box center [1368, 687] width 69 height 22
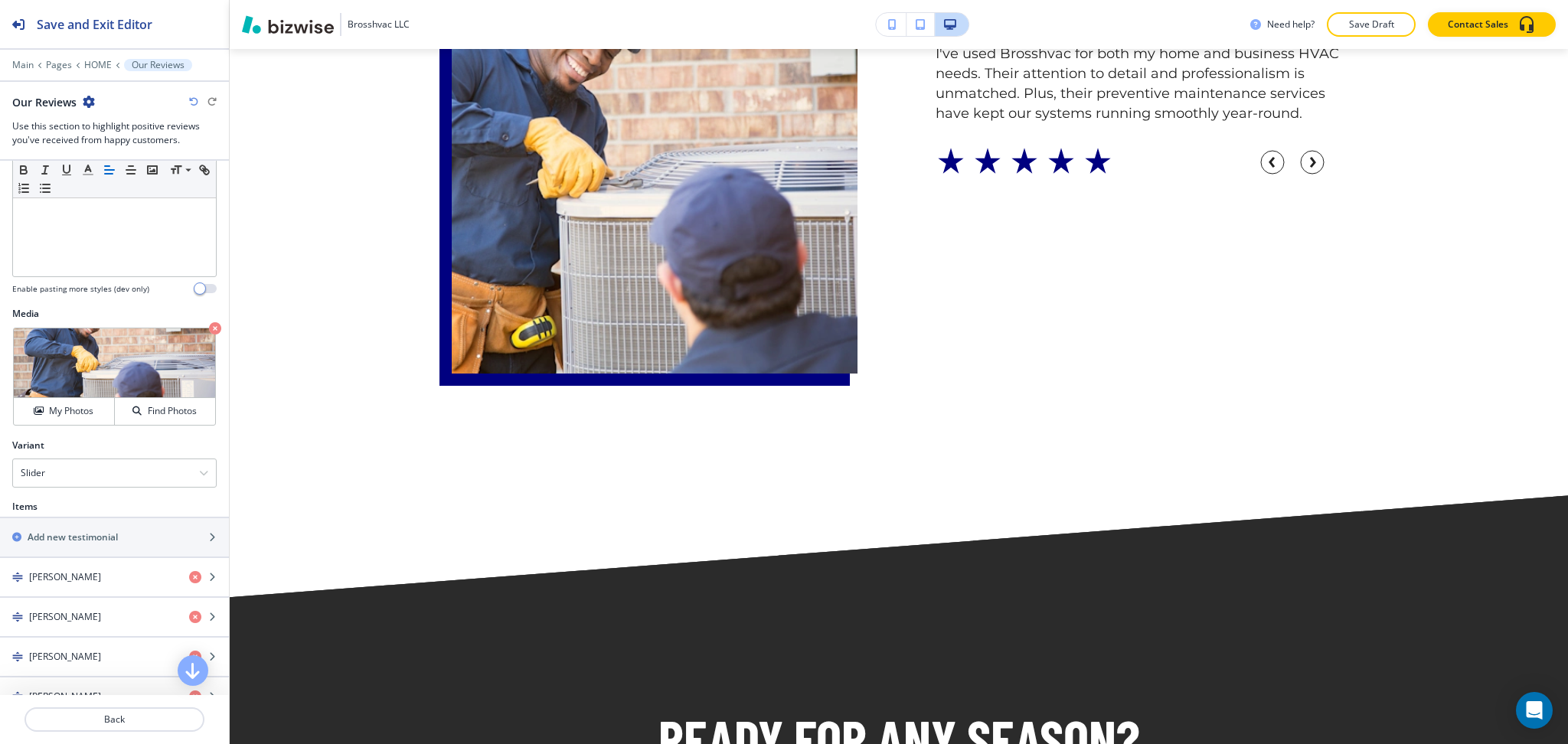
scroll to position [5987, 0]
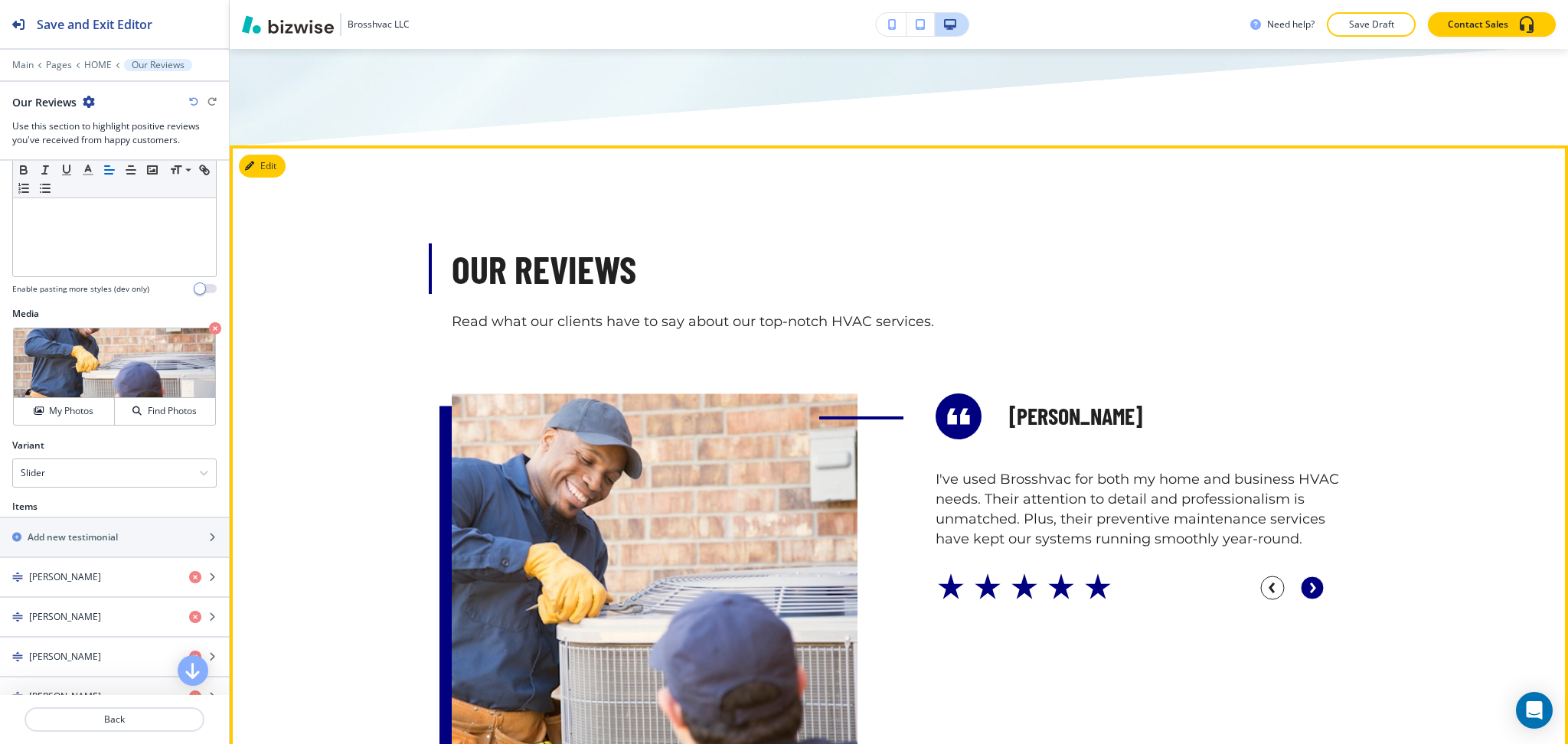
click at [1300, 576] on circle "button" at bounding box center [1312, 588] width 23 height 23
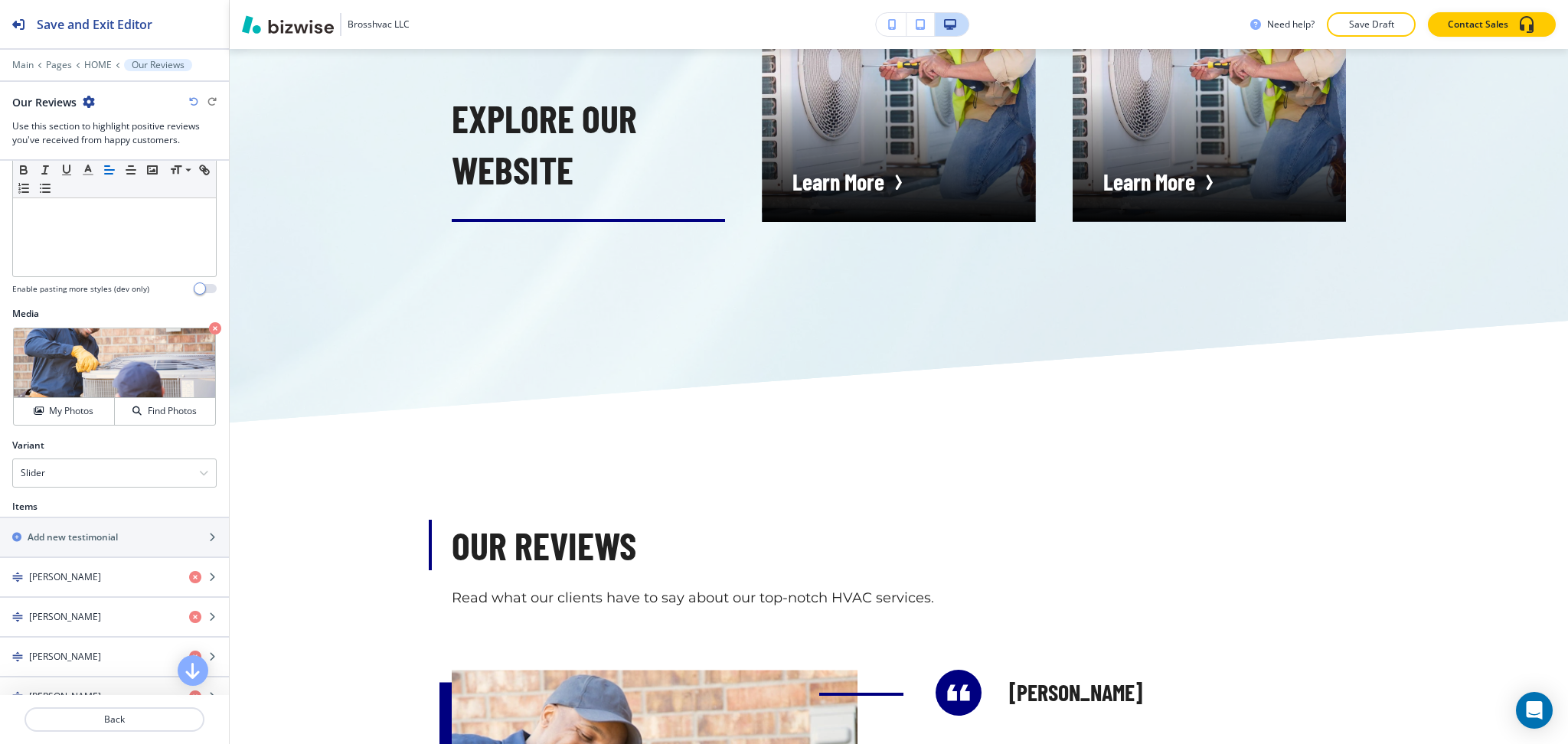
scroll to position [5804, 0]
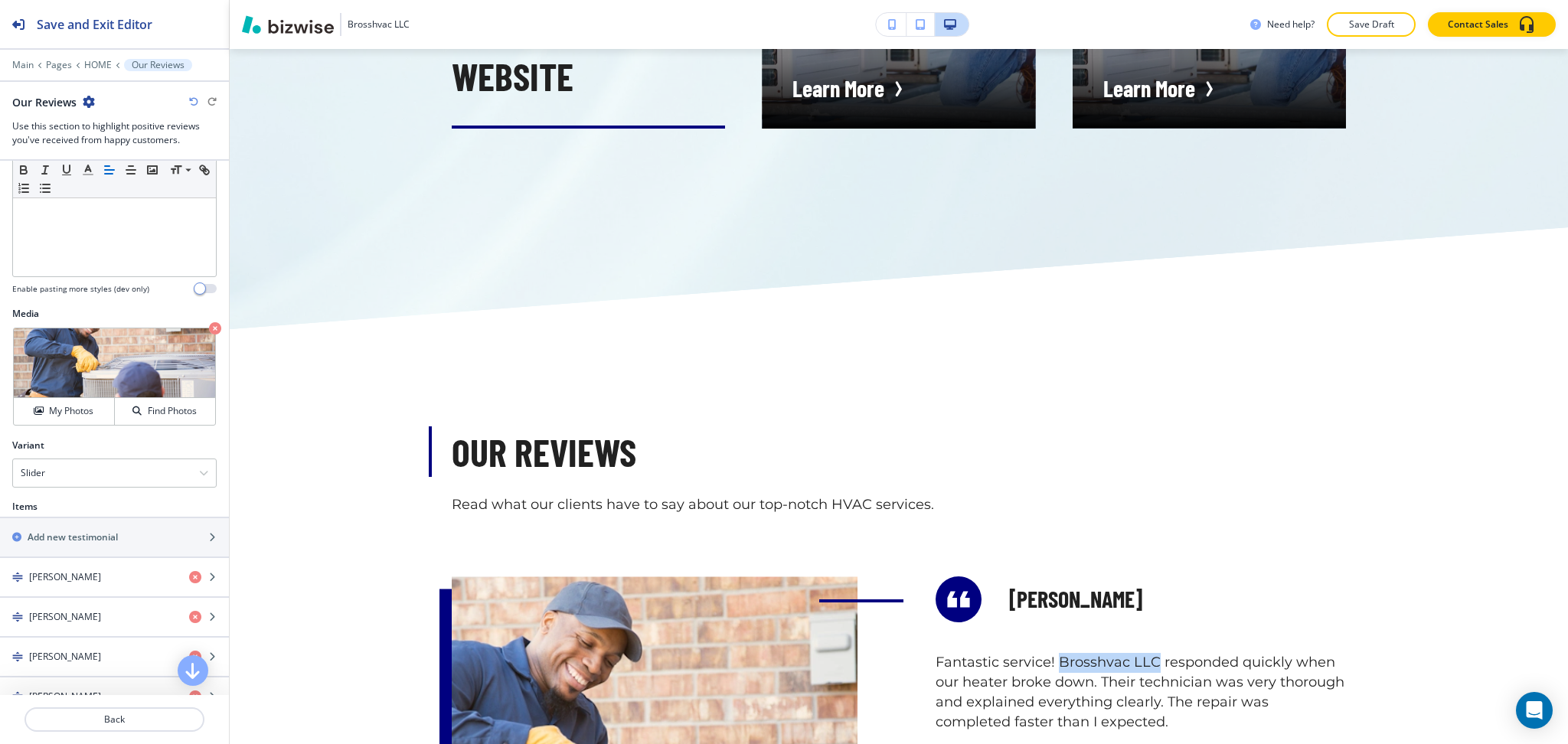
drag, startPoint x: 1051, startPoint y: 635, endPoint x: 1147, endPoint y: 638, distance: 96.0
click at [1147, 653] on p "Fantastic service! Brosshvac LLC responded quickly when our heater broke down. …" at bounding box center [1140, 693] width 410 height 80
copy p "Brosshvac LLC"
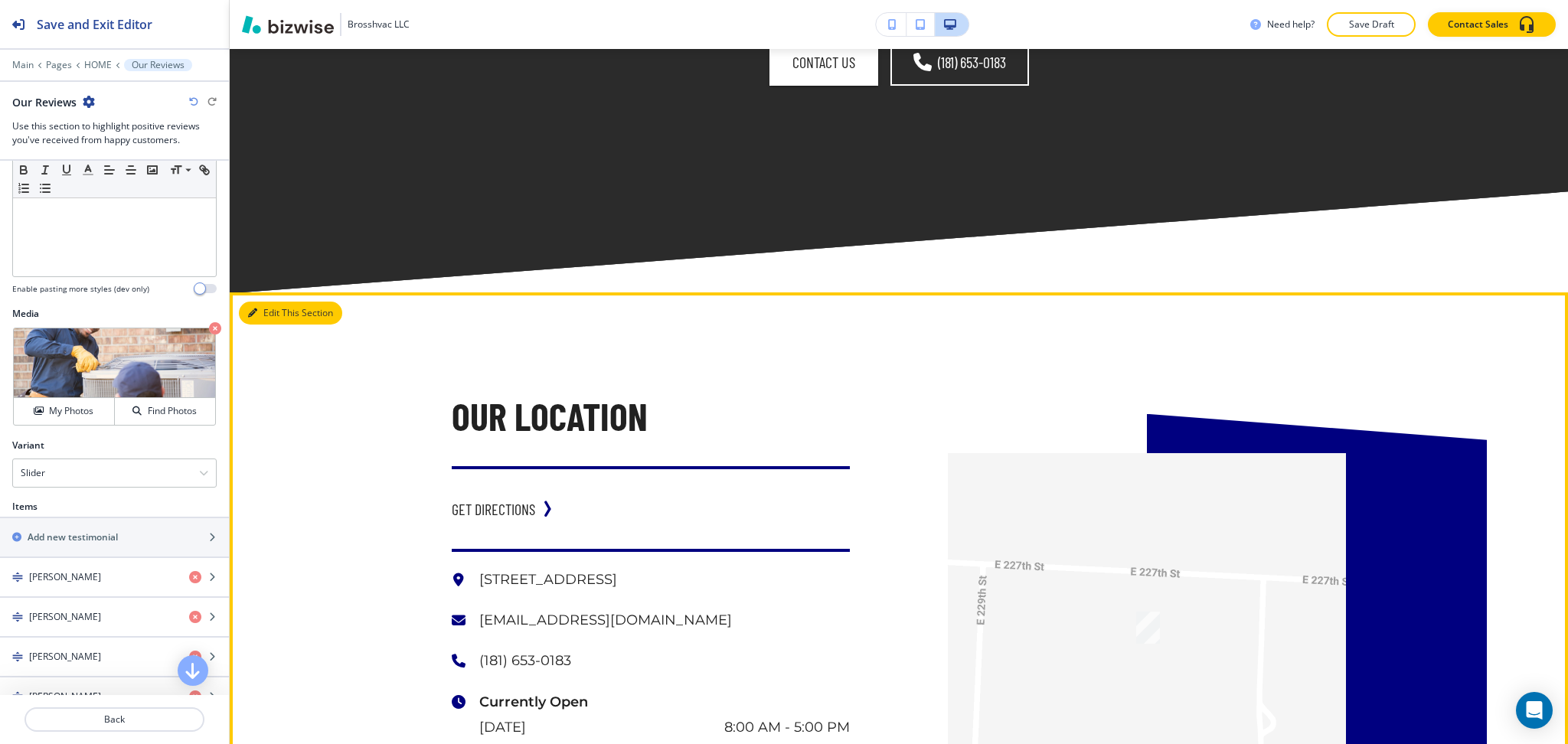
click at [270, 302] on button "Edit This Section" at bounding box center [290, 314] width 104 height 23
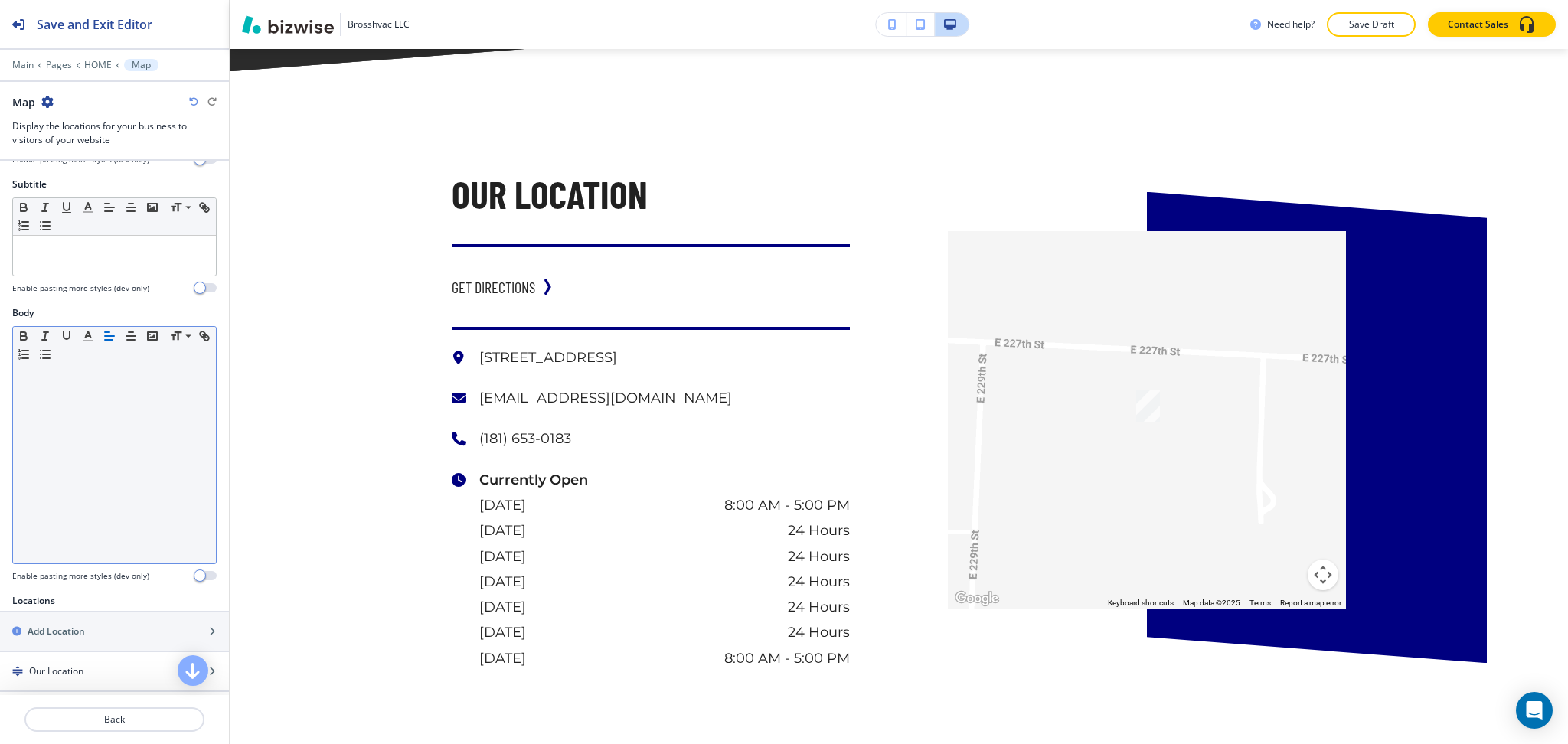
scroll to position [494, 0]
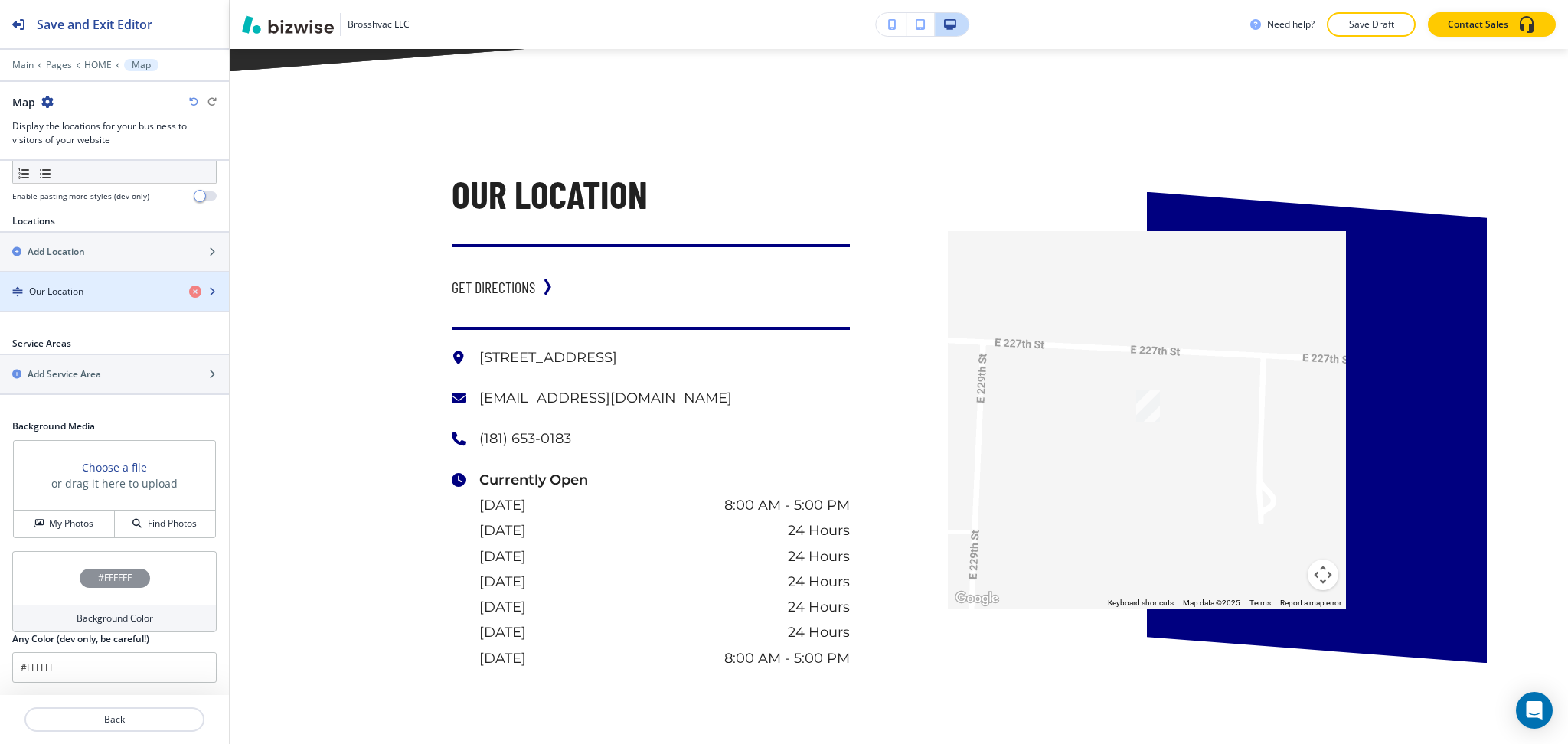
click at [68, 296] on h4 "Our Location" at bounding box center [56, 291] width 55 height 14
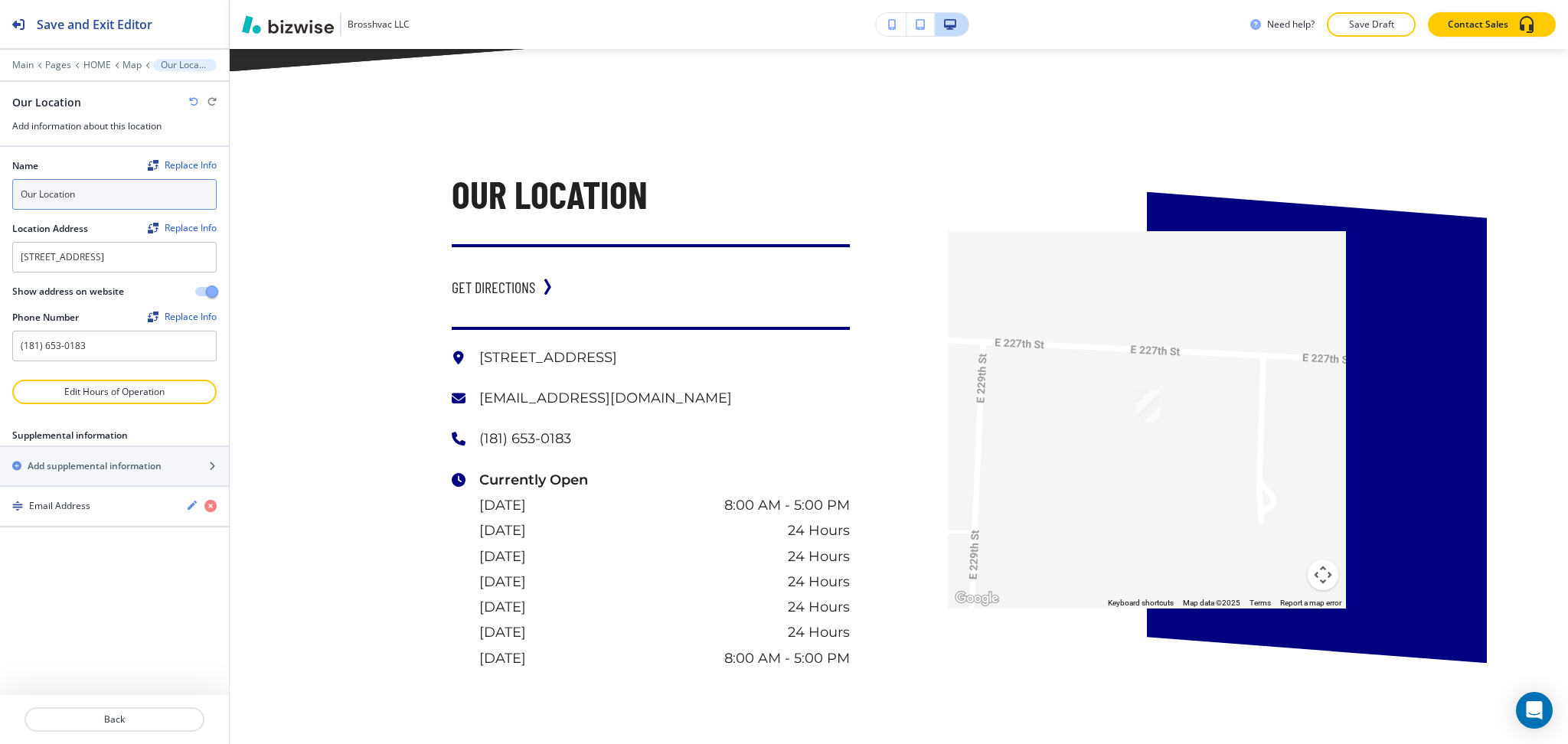
drag, startPoint x: 92, startPoint y: 194, endPoint x: 0, endPoint y: 184, distance: 92.5
click at [0, 184] on div "Name Replace Info Our Location Location Address Replace Info [STREET_ADDRESS][G…" at bounding box center [114, 263] width 229 height 233
paste input "Brosshvac LLC"
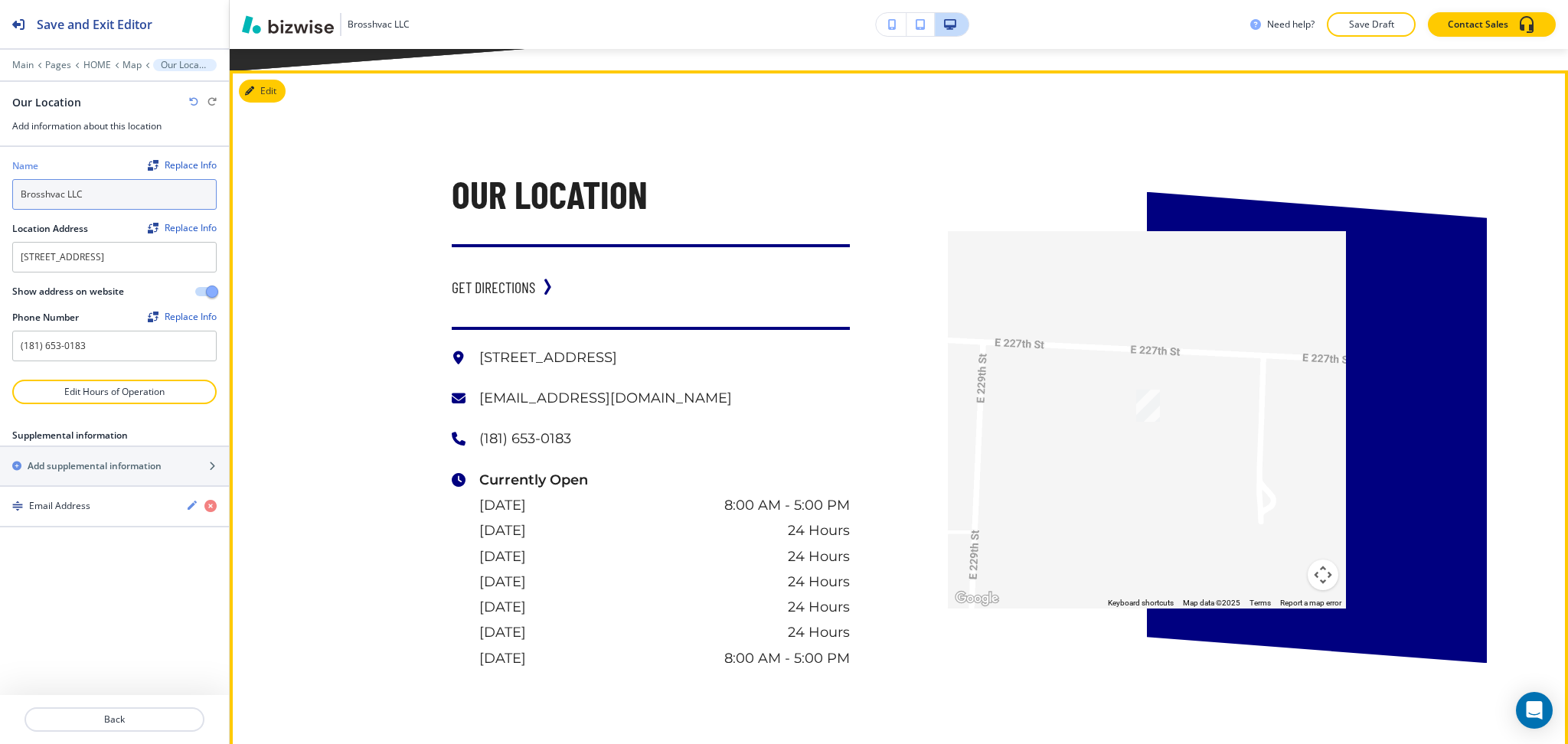
type input "Brosshvac LLC"
click at [329, 382] on div "Our Location GET DIRECTIONS [STREET_ADDRESS] [EMAIL_ADDRESS][DOMAIN_NAME] (181)…" at bounding box center [899, 420] width 1338 height 699
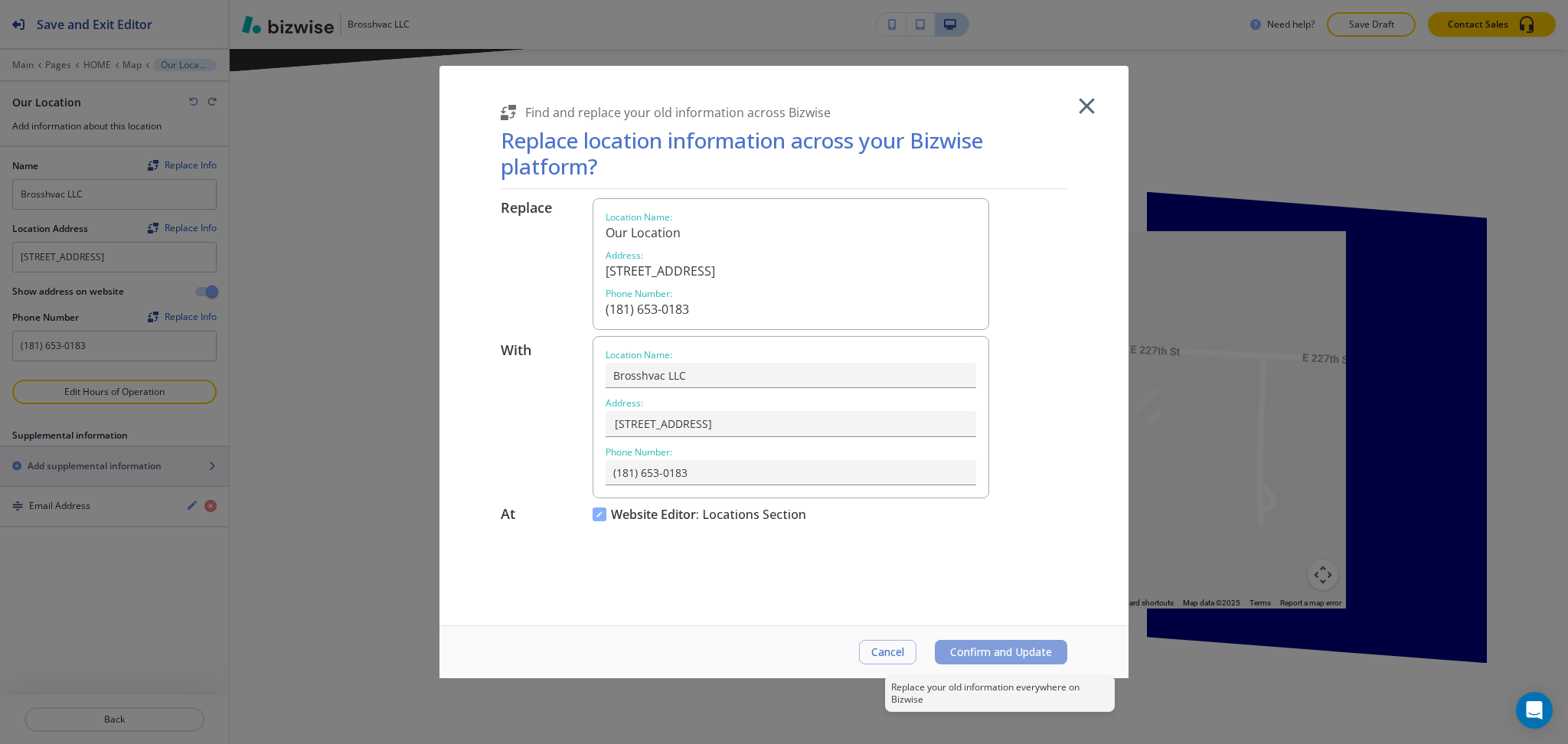
click at [968, 653] on span "Confirm and Update" at bounding box center [1001, 652] width 102 height 12
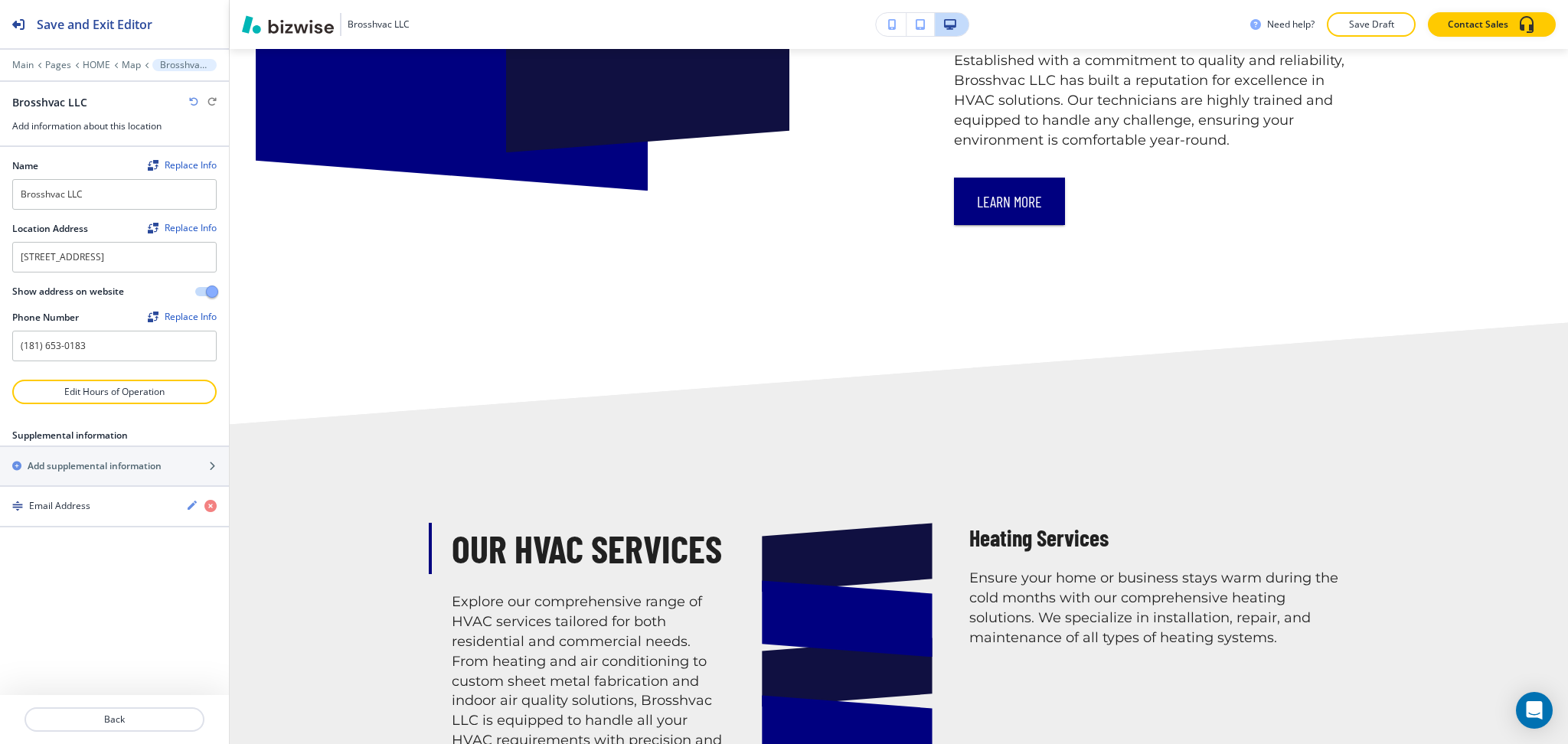
scroll to position [70, 0]
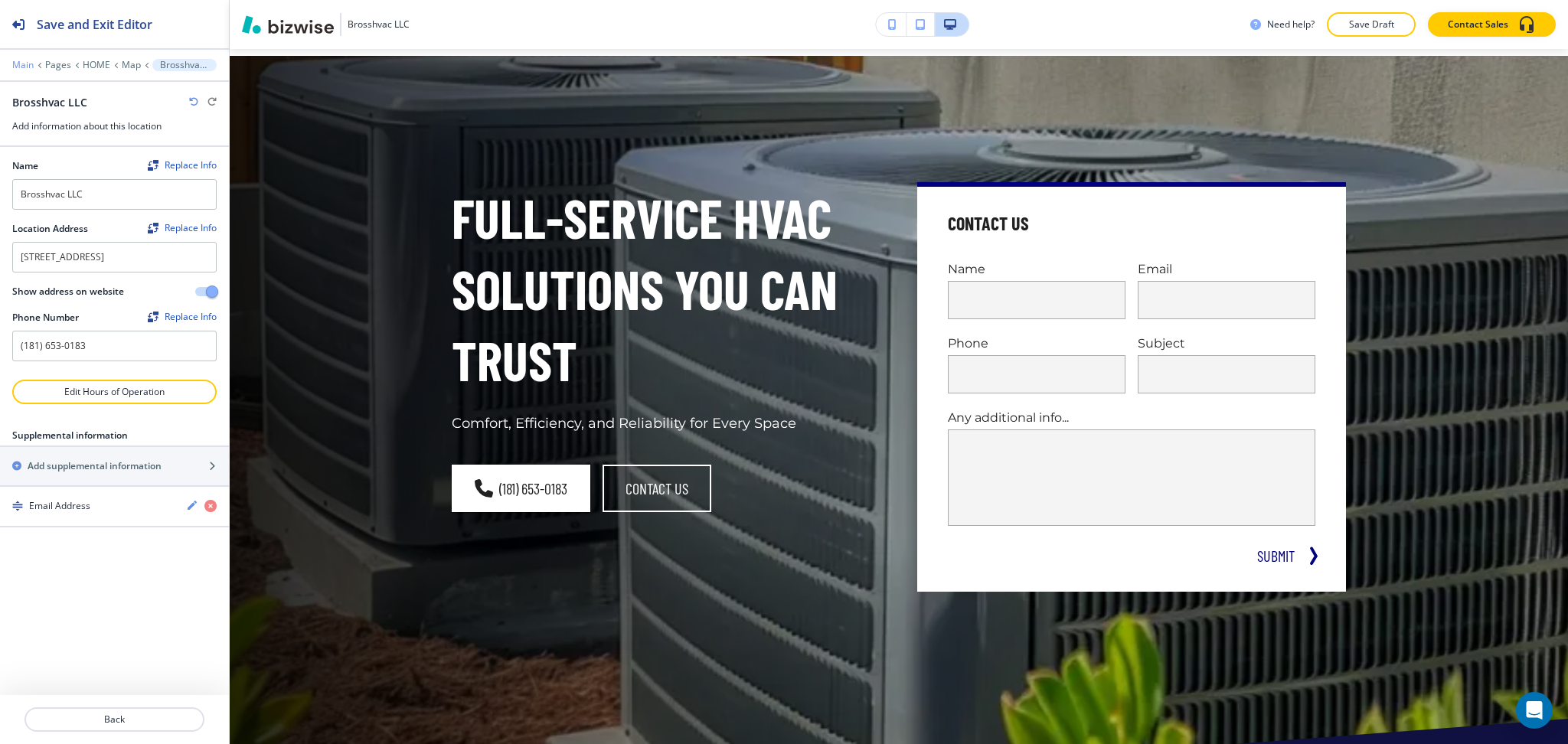
click at [22, 63] on p "Main" at bounding box center [23, 65] width 22 height 11
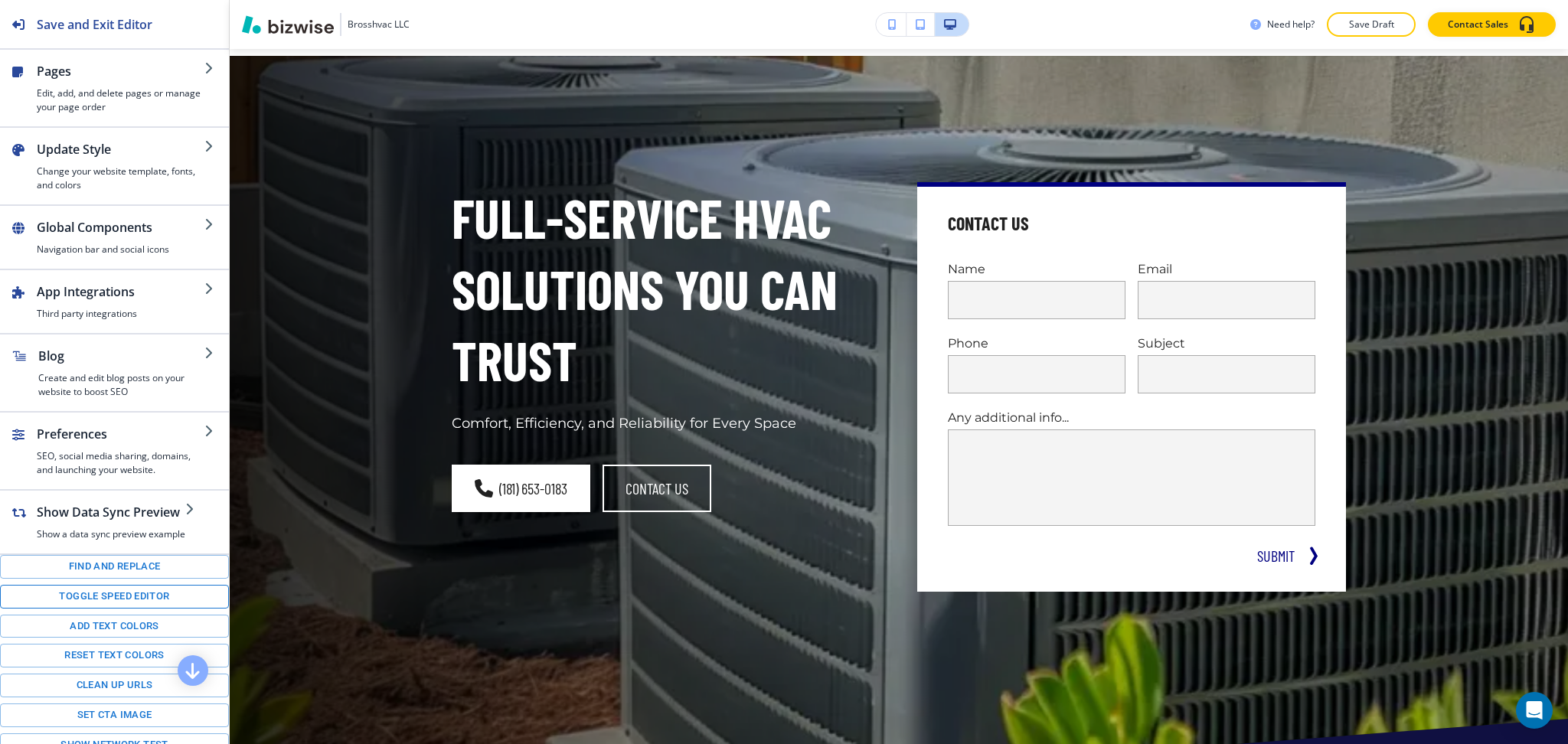
click at [105, 605] on button "Toggle speed editor" at bounding box center [114, 596] width 229 height 24
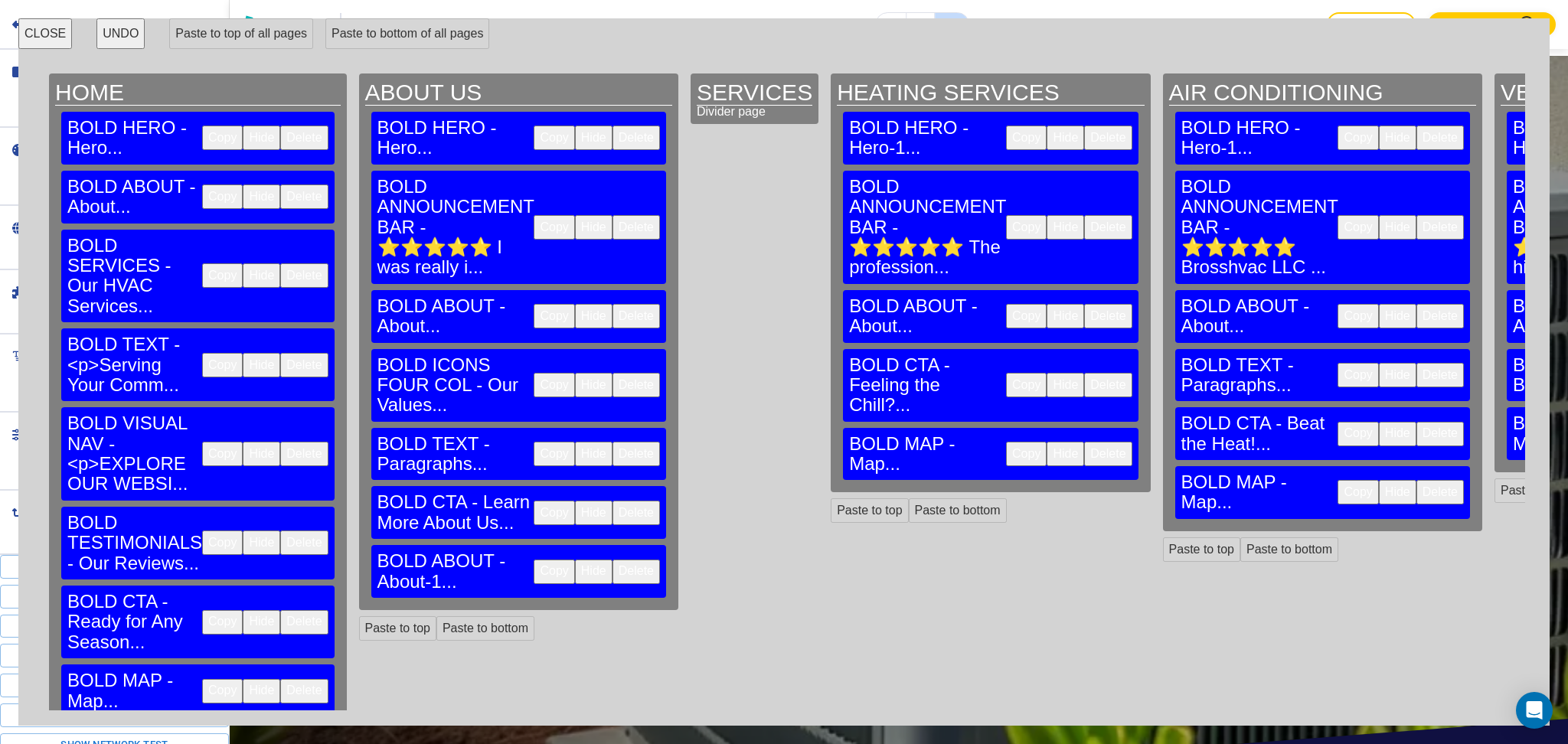
click at [202, 679] on button "Copy" at bounding box center [222, 692] width 41 height 25
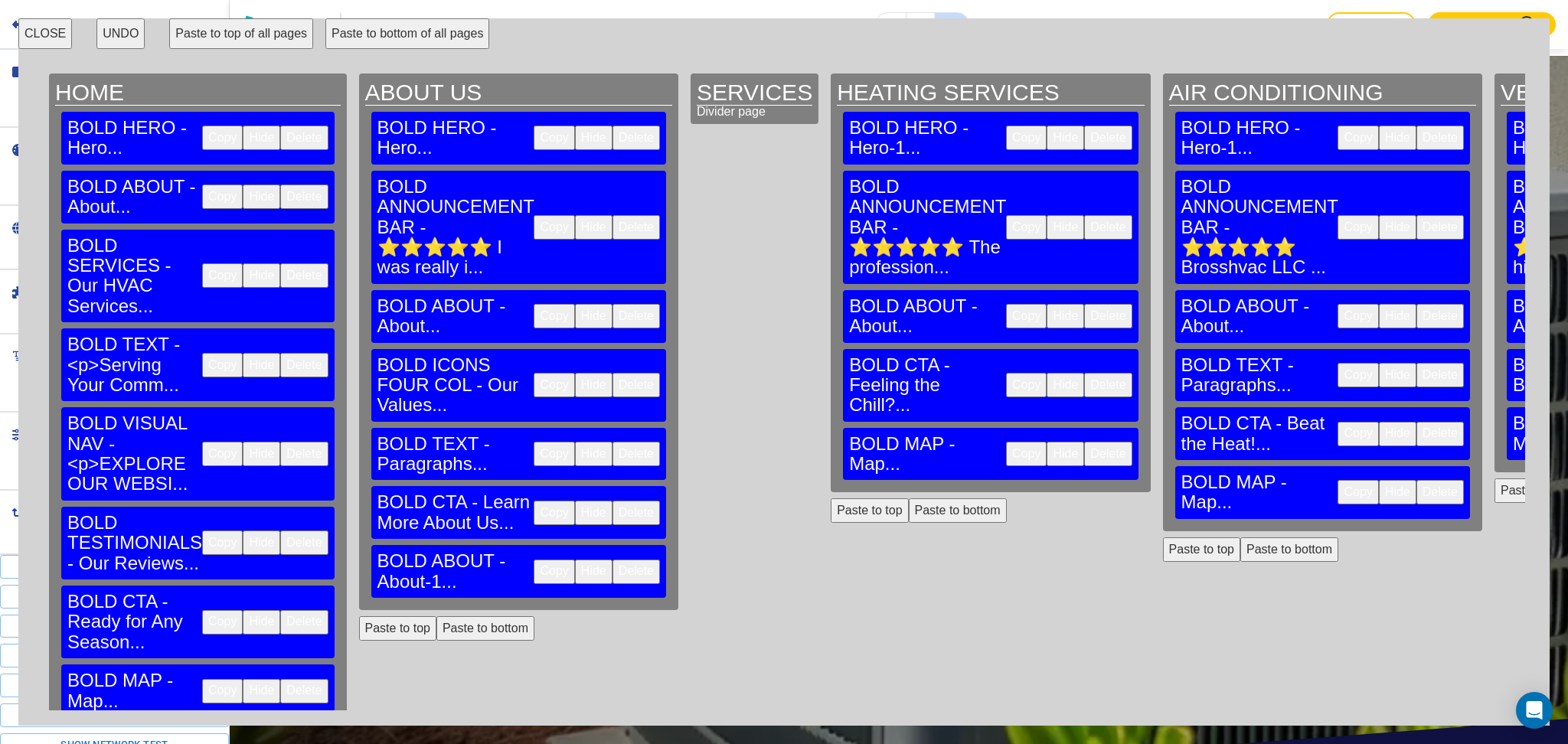
click at [347, 37] on button "Paste to bottom of all pages" at bounding box center [407, 33] width 164 height 31
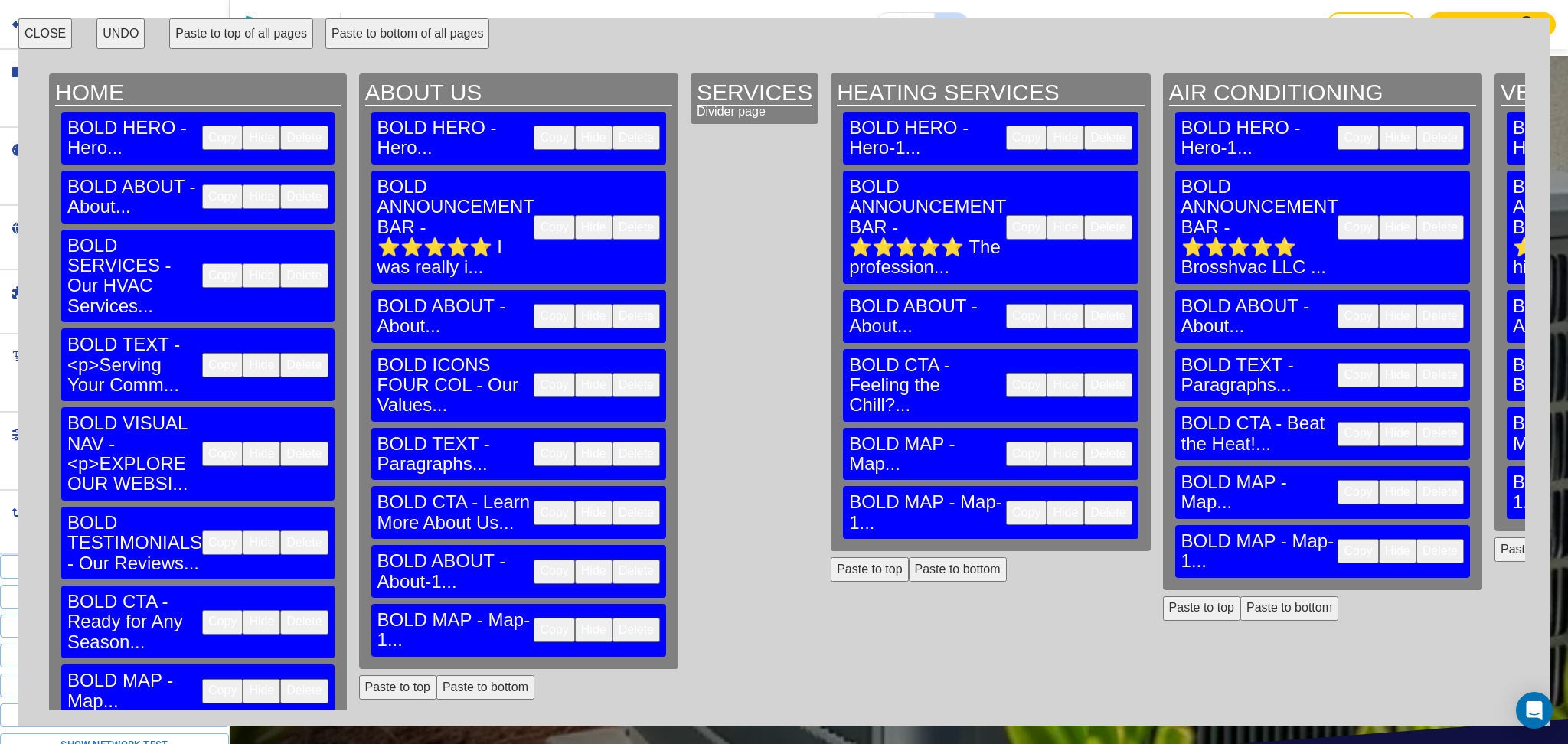
click at [357, 35] on button "Paste to bottom of all pages" at bounding box center [407, 33] width 164 height 31
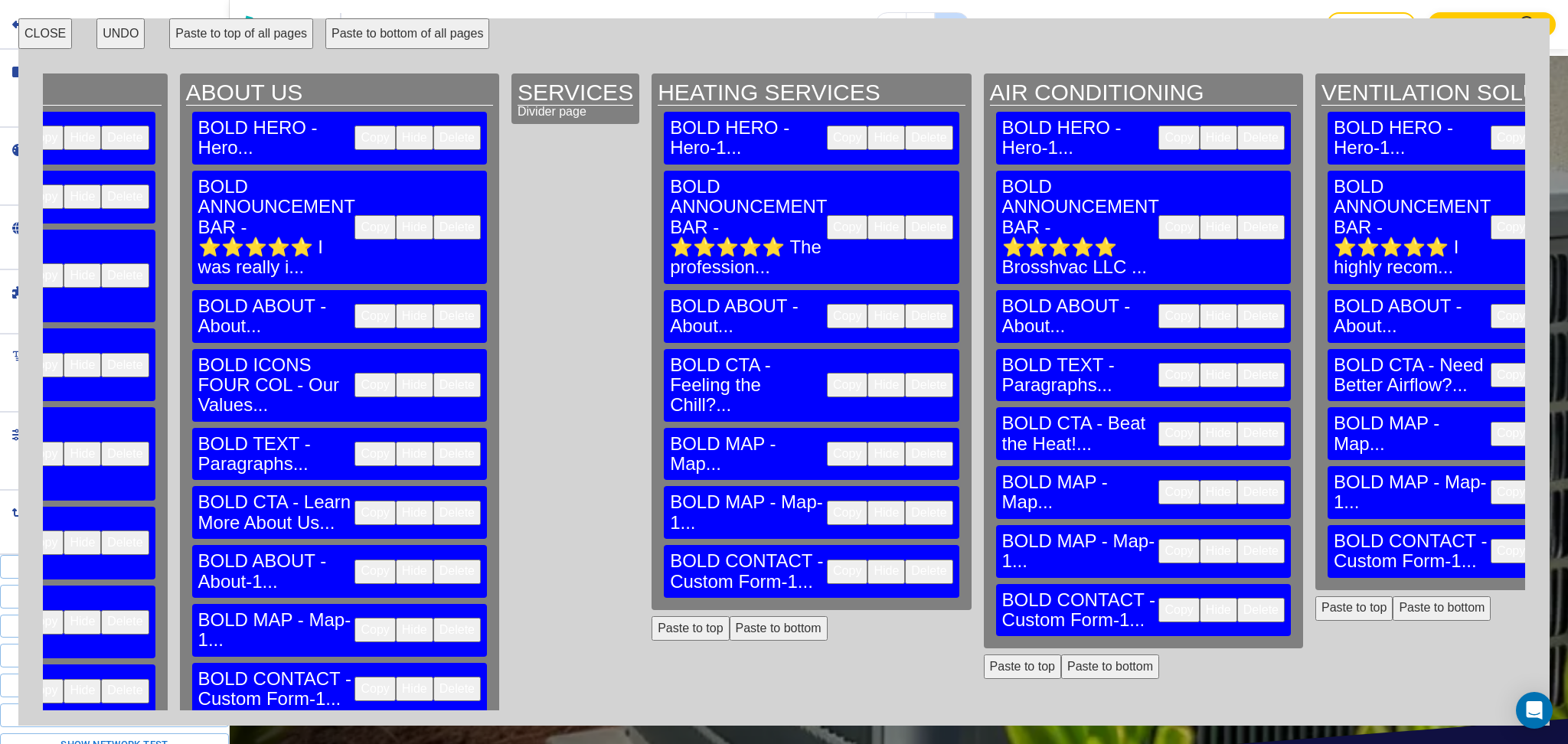
scroll to position [0, 0]
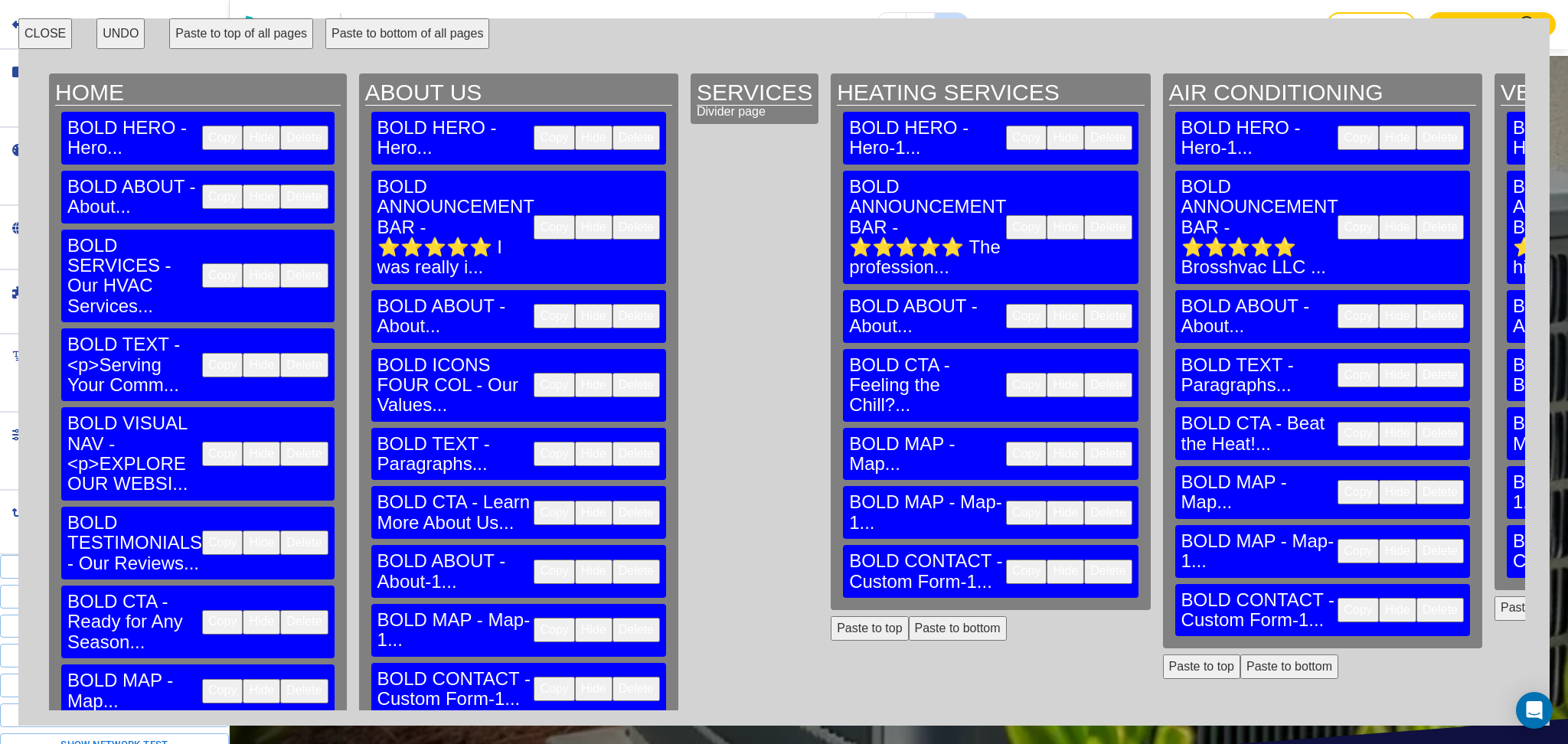
click at [39, 36] on button "CLOSE" at bounding box center [45, 33] width 54 height 31
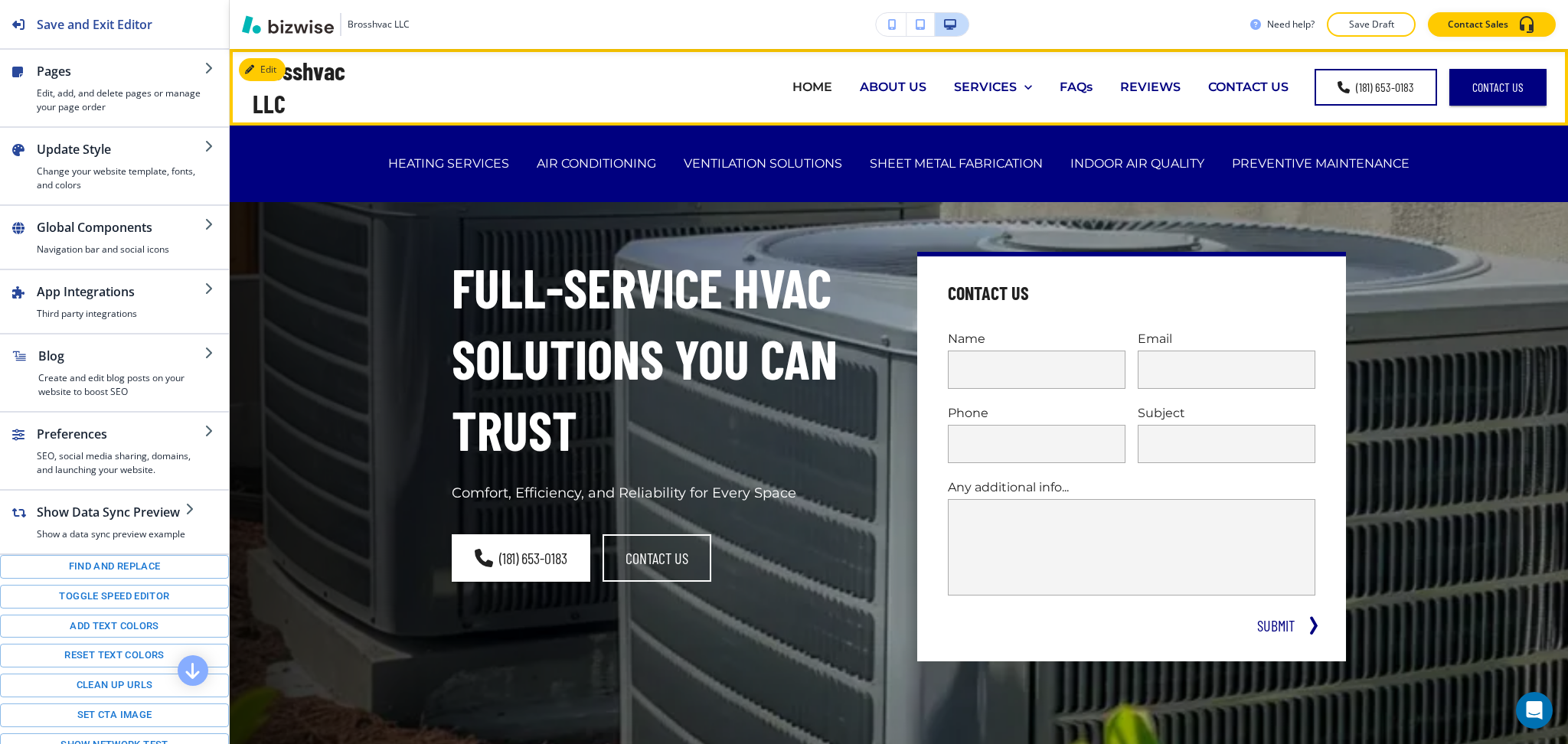
click at [885, 85] on p "ABOUT US" at bounding box center [893, 86] width 66 height 17
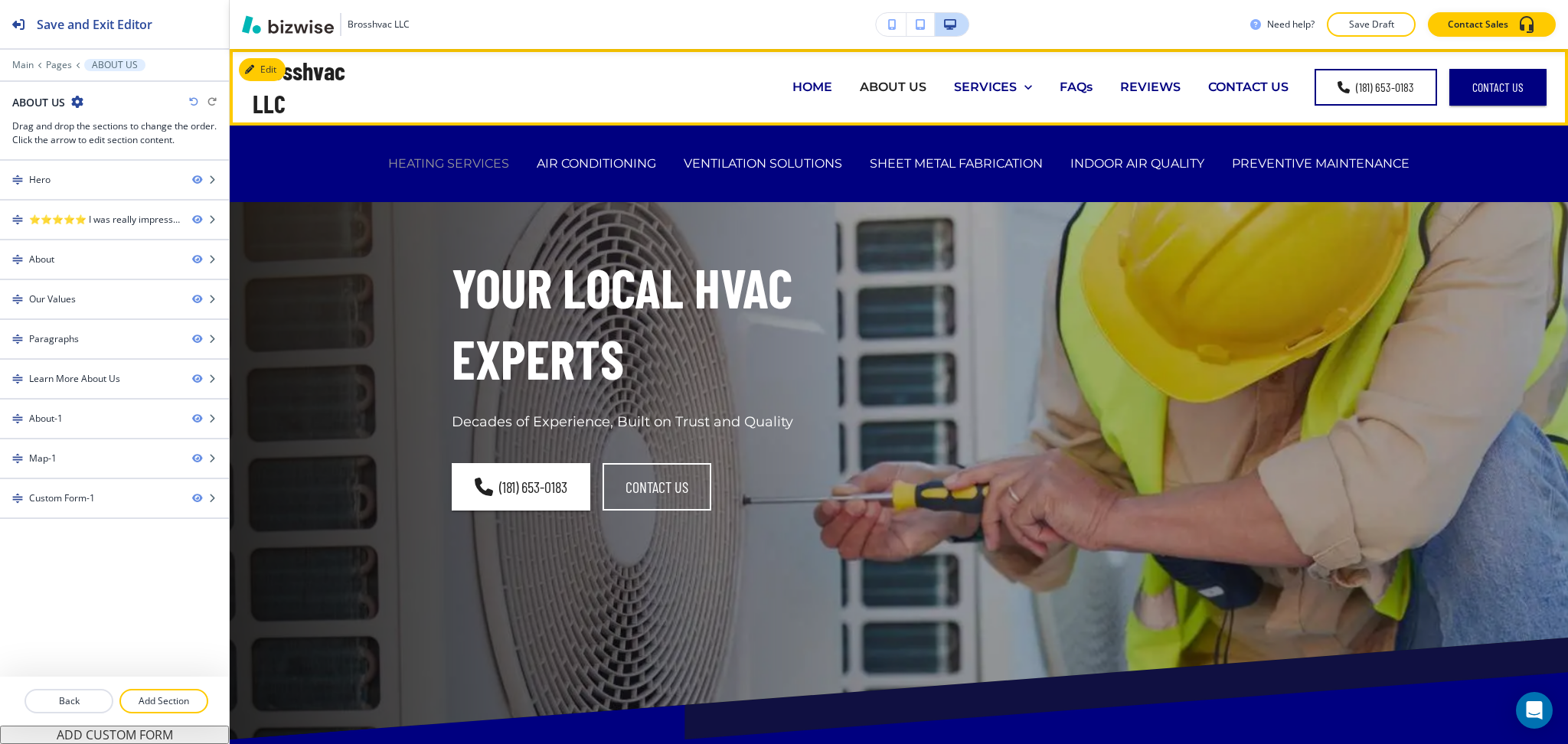
click at [478, 158] on p "HEATING SERVICES" at bounding box center [449, 163] width 121 height 17
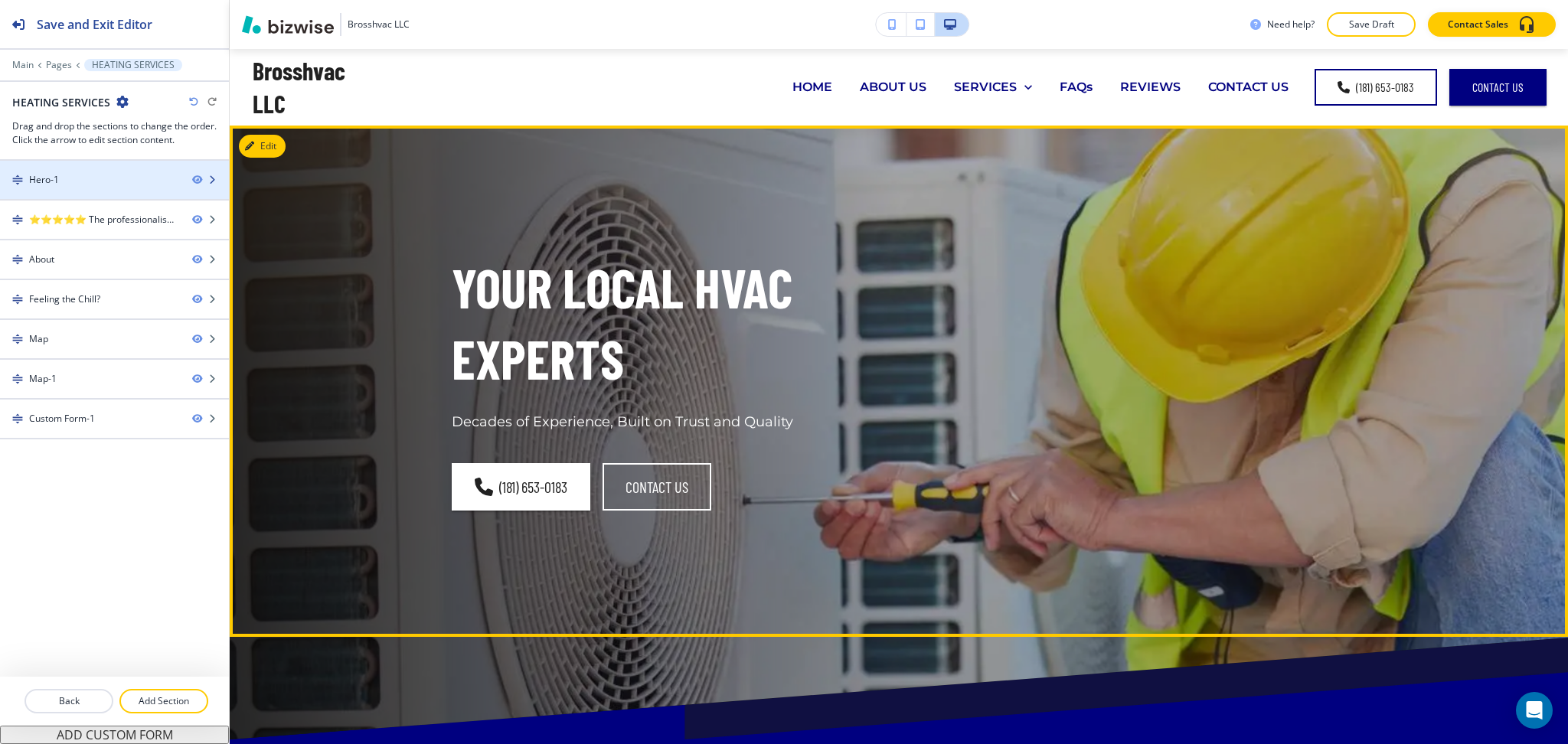
click at [59, 185] on div "Hero-1" at bounding box center [90, 180] width 180 height 14
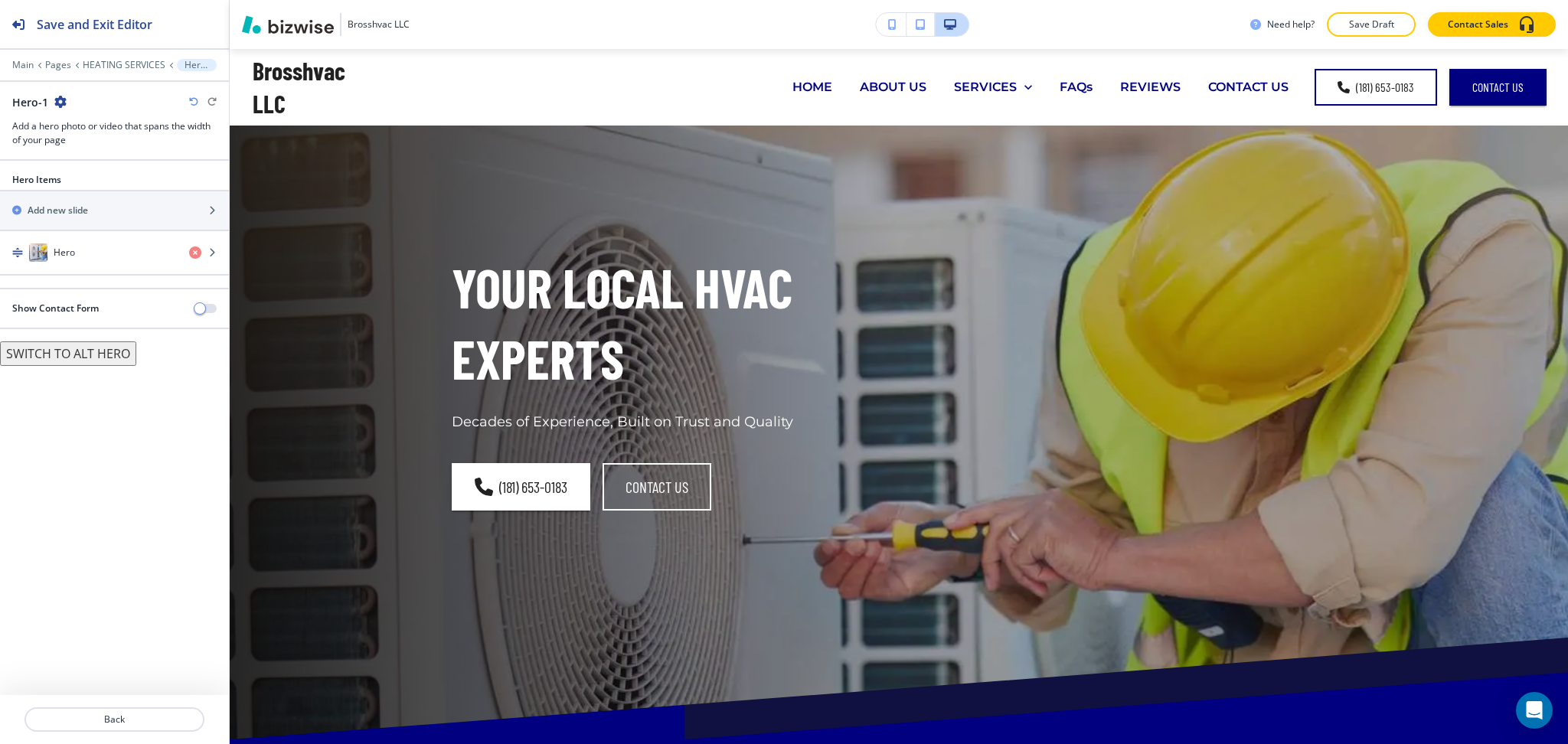
scroll to position [76, 0]
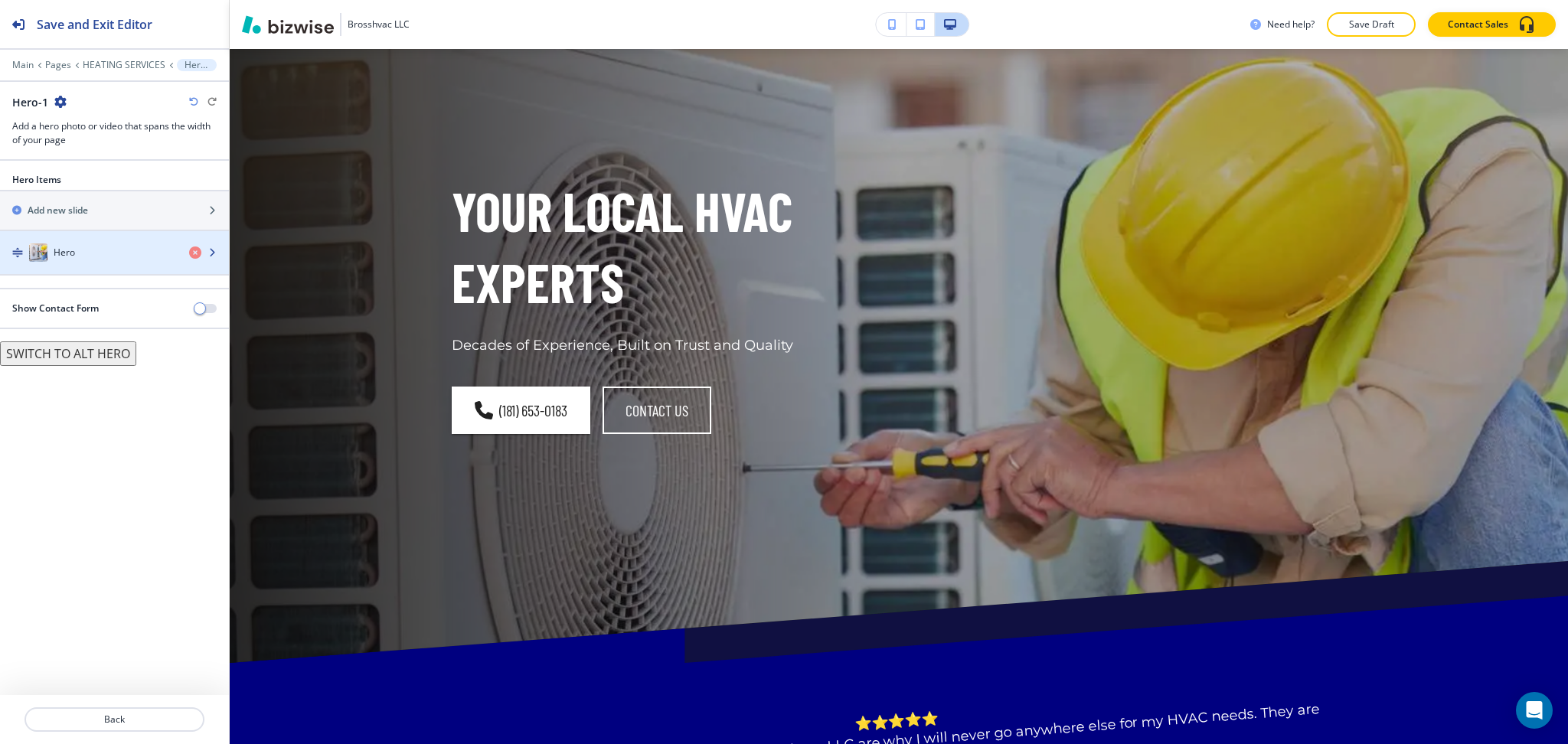
click at [92, 257] on div "Hero" at bounding box center [88, 253] width 177 height 18
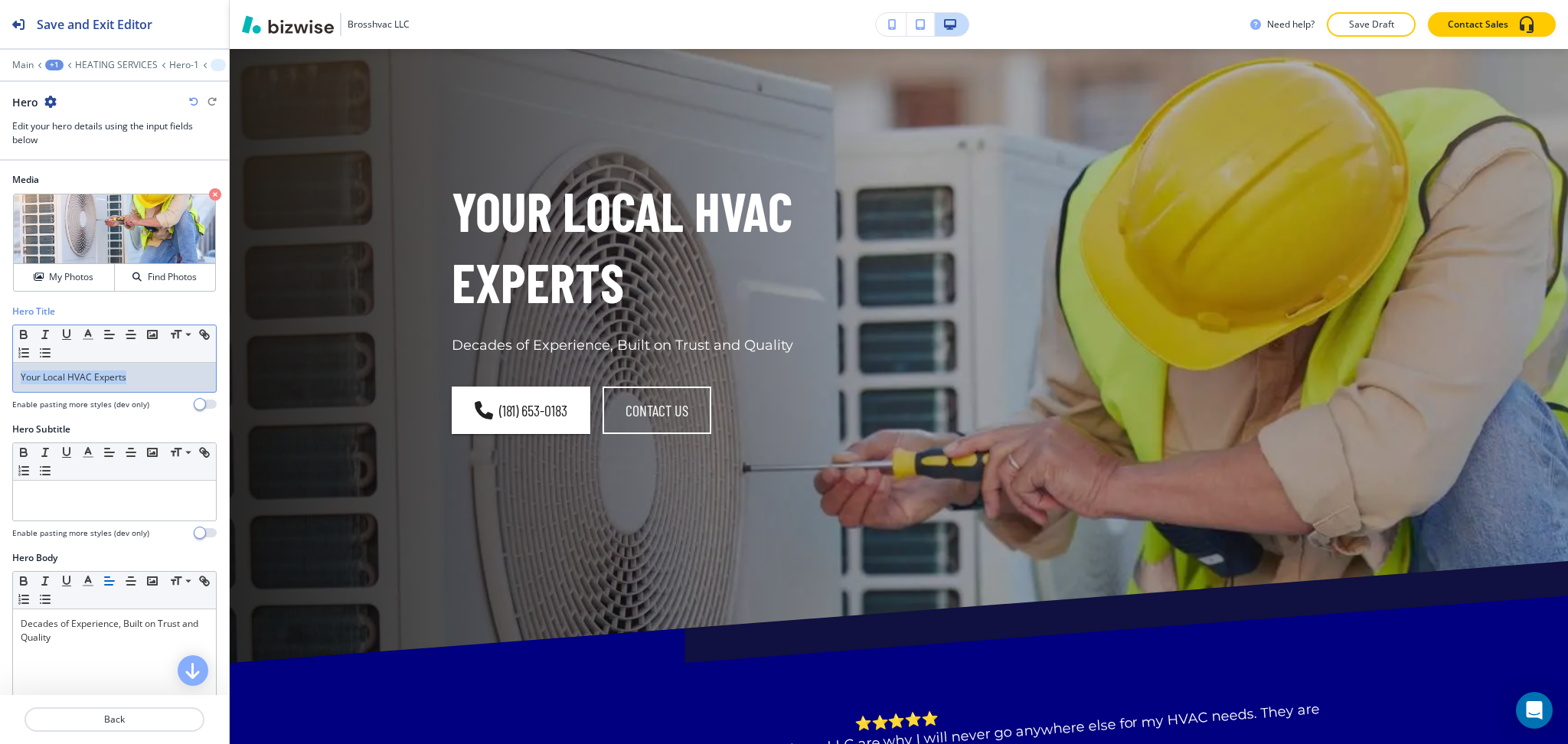
drag, startPoint x: 152, startPoint y: 381, endPoint x: 0, endPoint y: 350, distance: 155.1
click at [0, 350] on div "Hero Title Small Normal Large Huge Your Local HVAC Experts Enable pasting more …" at bounding box center [114, 363] width 229 height 118
paste div
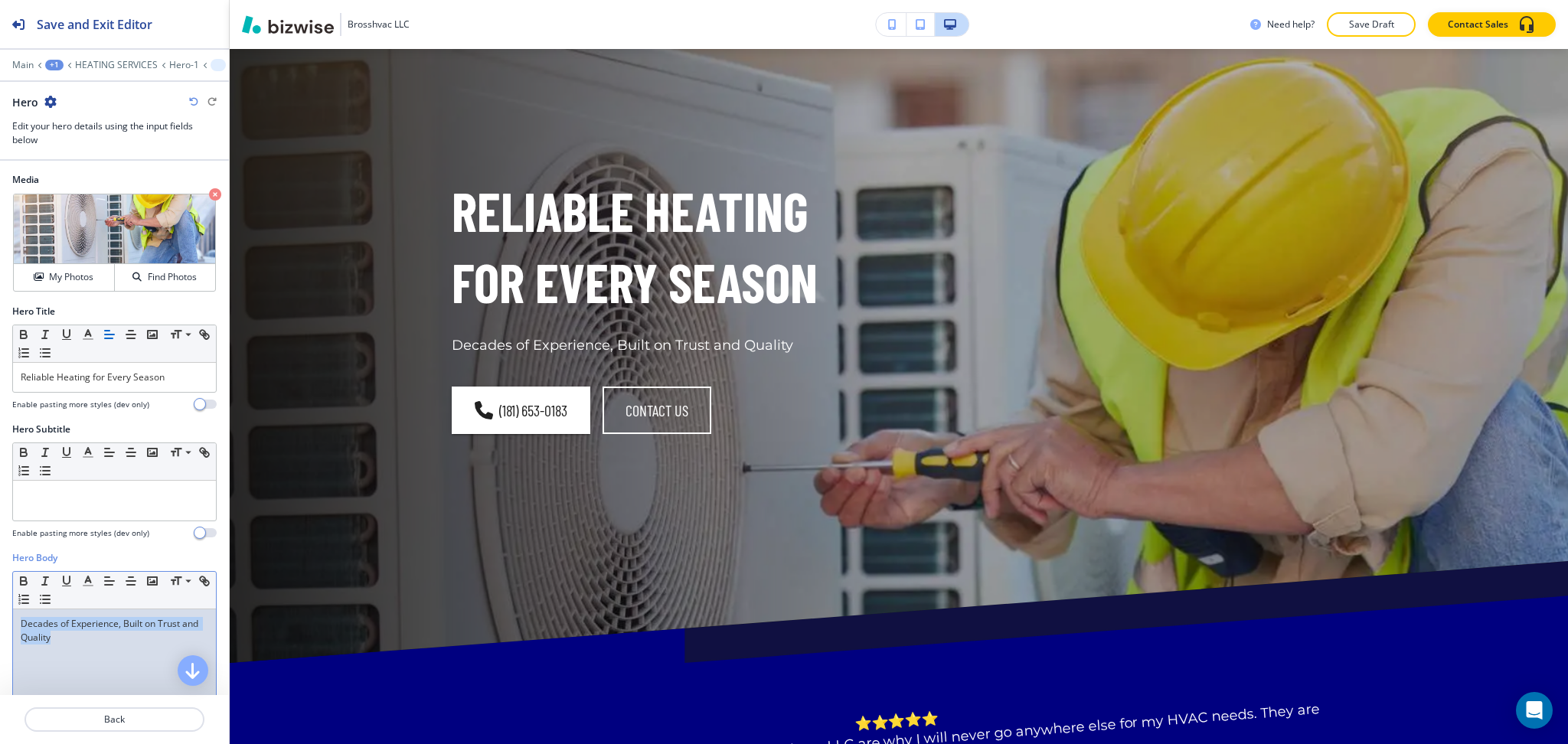
drag, startPoint x: 134, startPoint y: 663, endPoint x: 0, endPoint y: 567, distance: 164.8
click at [0, 569] on div "Hero Body Small Normal Large Huge Decades of Experience, Built on Trust and Qua…" at bounding box center [114, 695] width 229 height 288
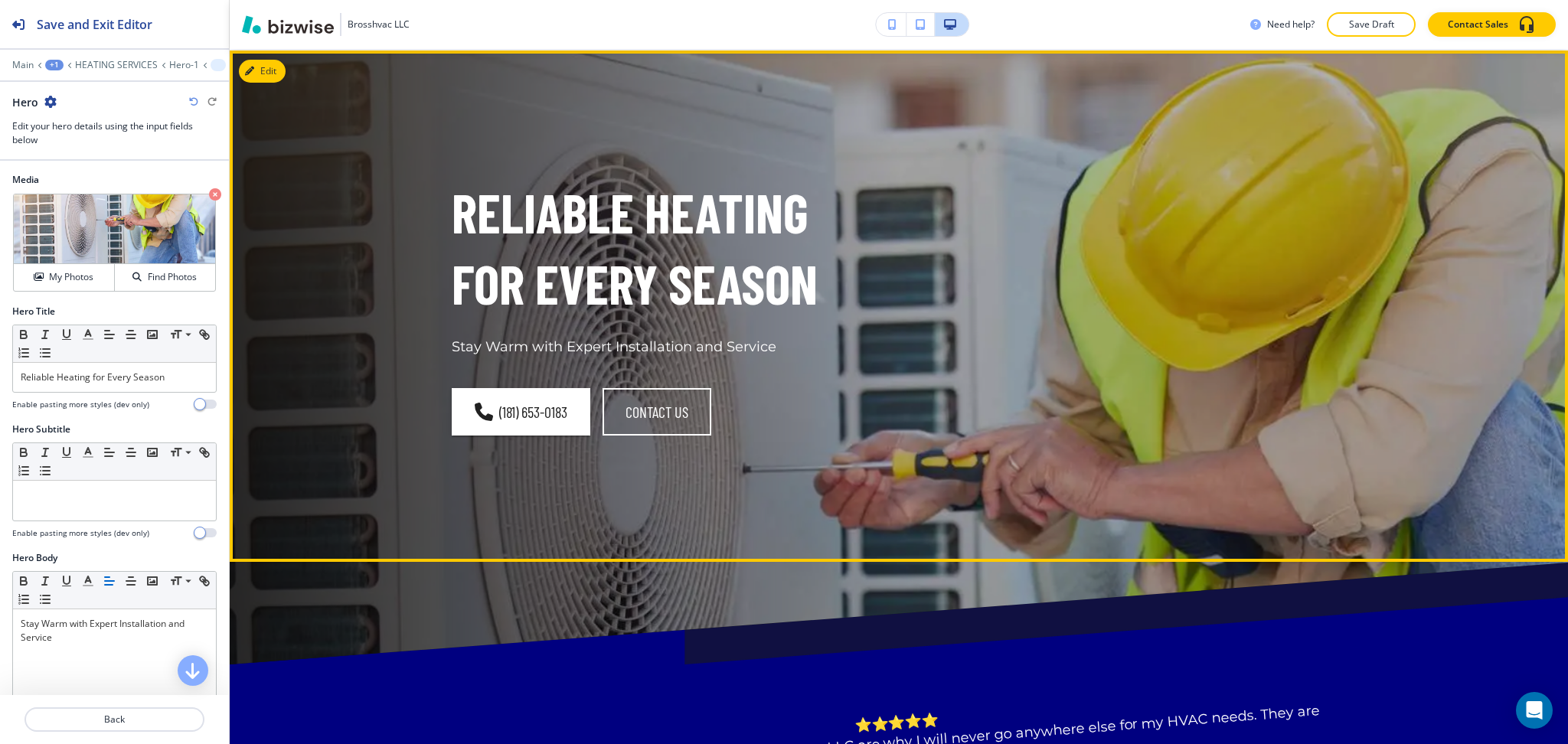
click at [682, 227] on p "Reliable Heating for Every Season" at bounding box center [666, 248] width 429 height 143
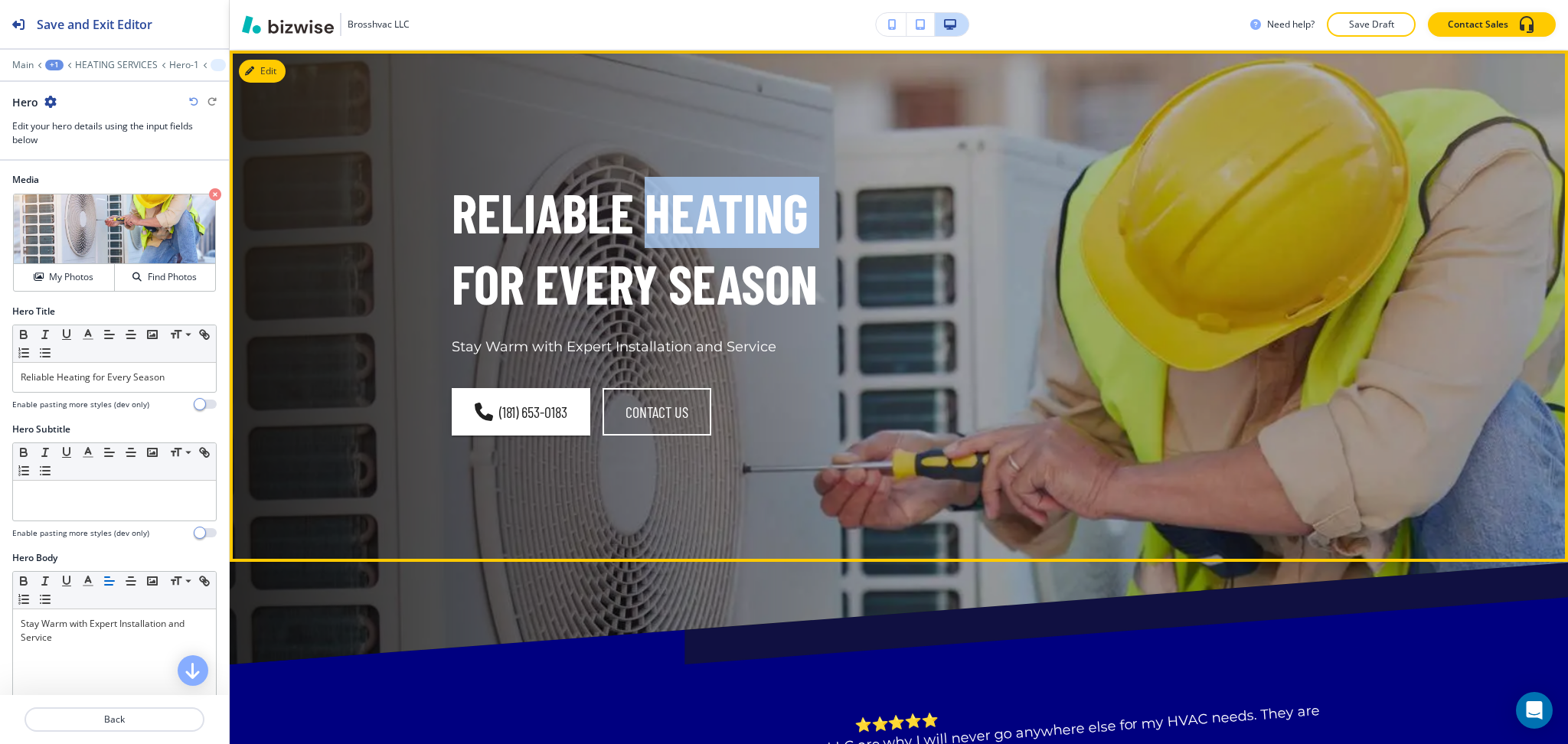
click at [682, 227] on p "Reliable Heating for Every Season" at bounding box center [666, 248] width 429 height 143
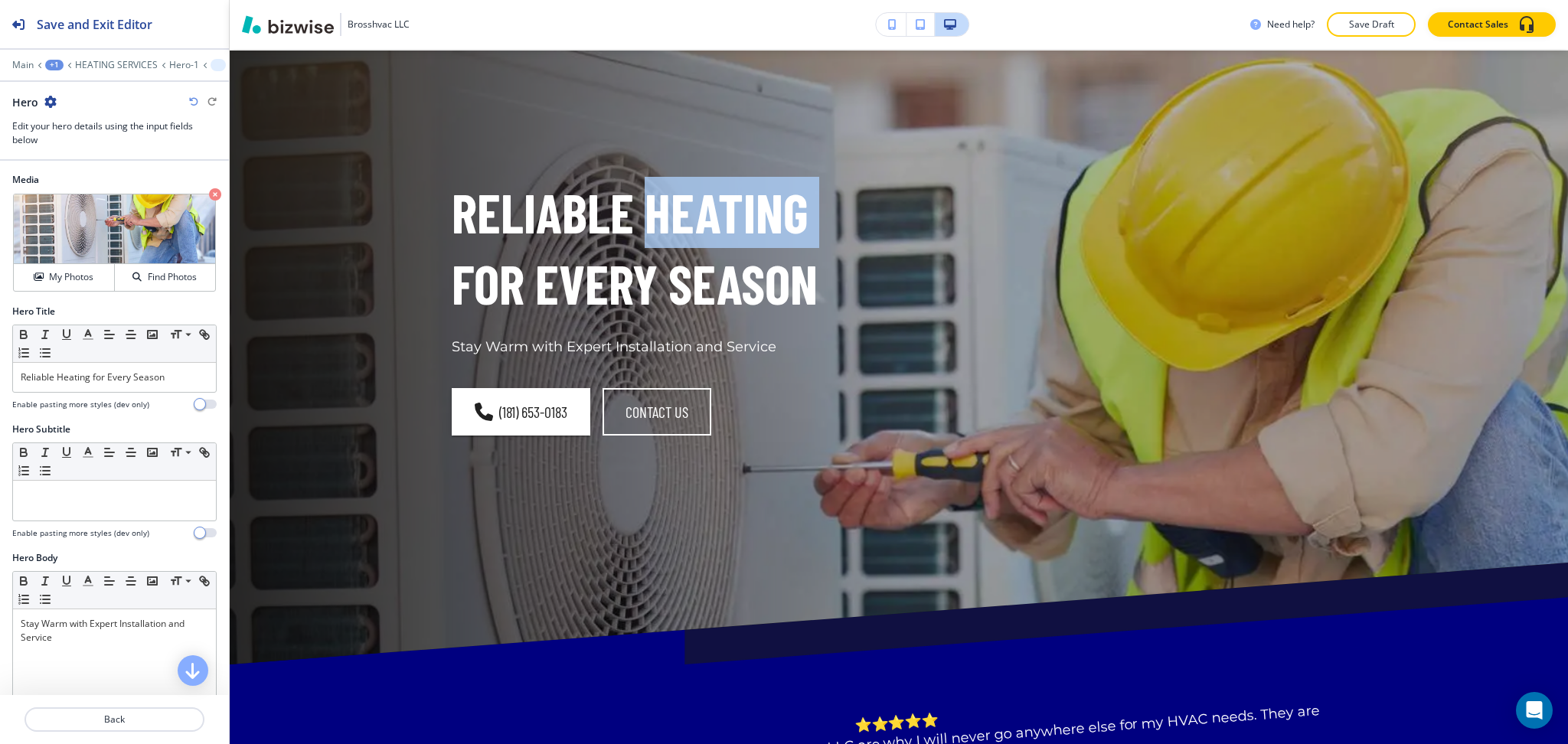
copy p "Heating"
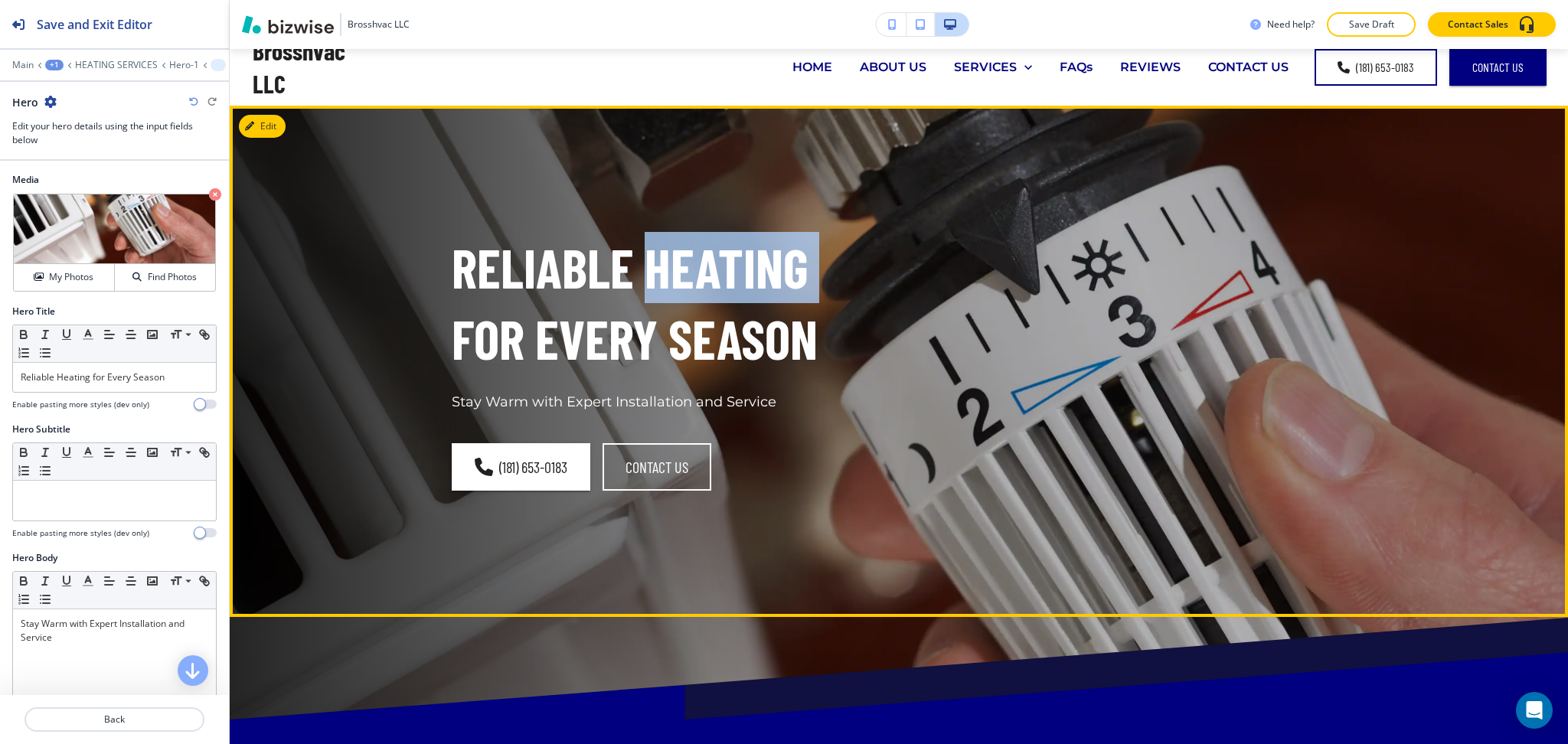
scroll to position [0, 0]
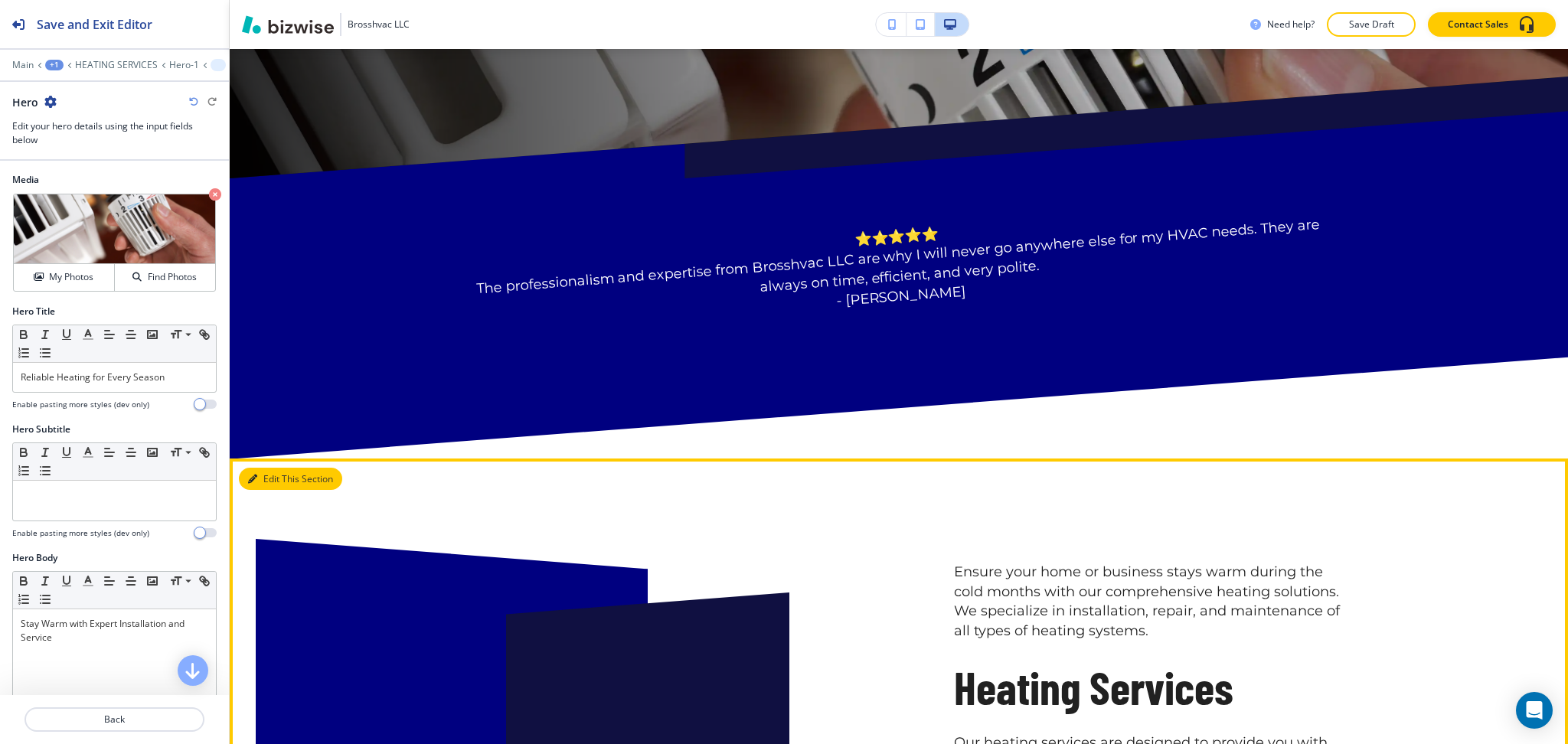
click at [278, 470] on button "Edit This Section" at bounding box center [290, 479] width 104 height 23
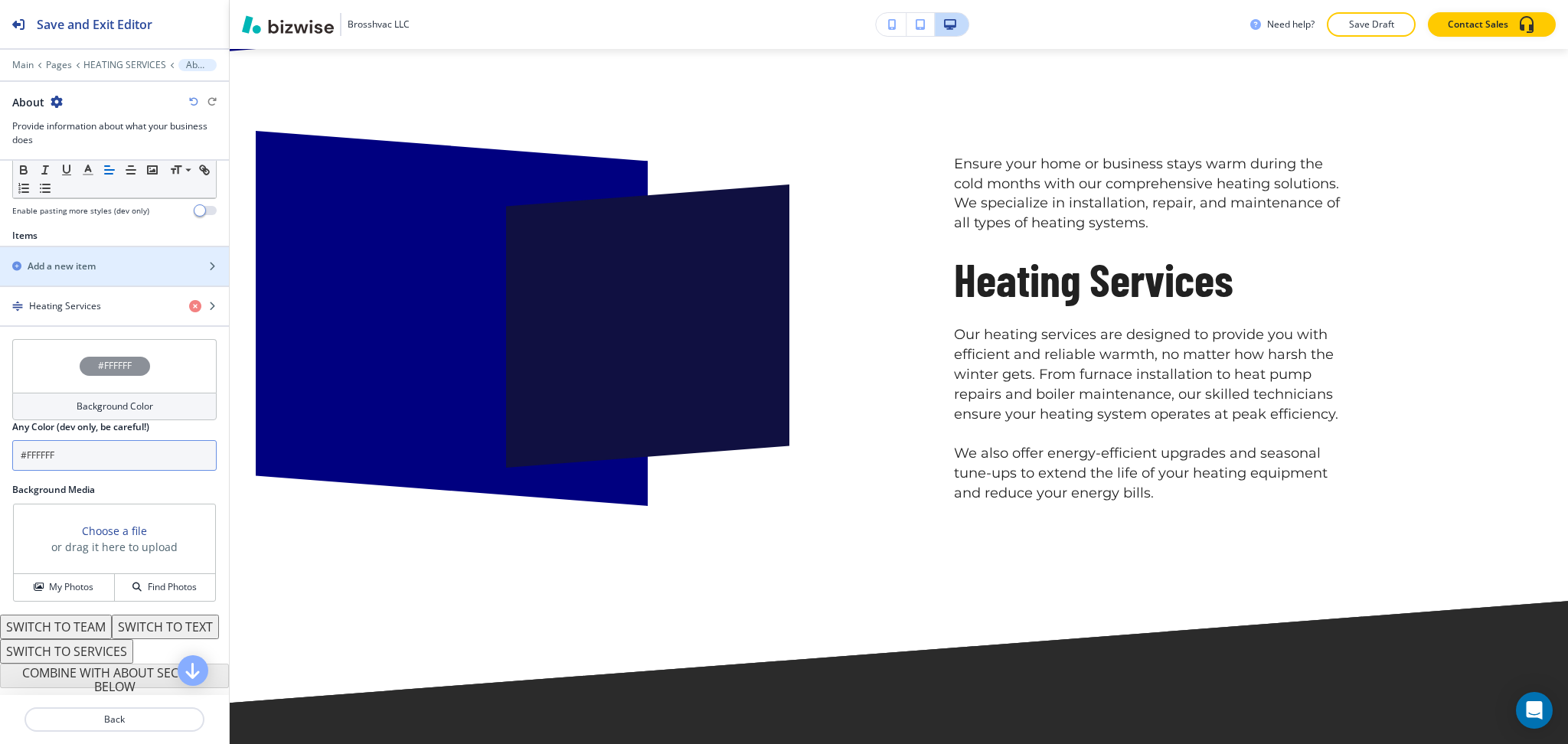
scroll to position [503, 0]
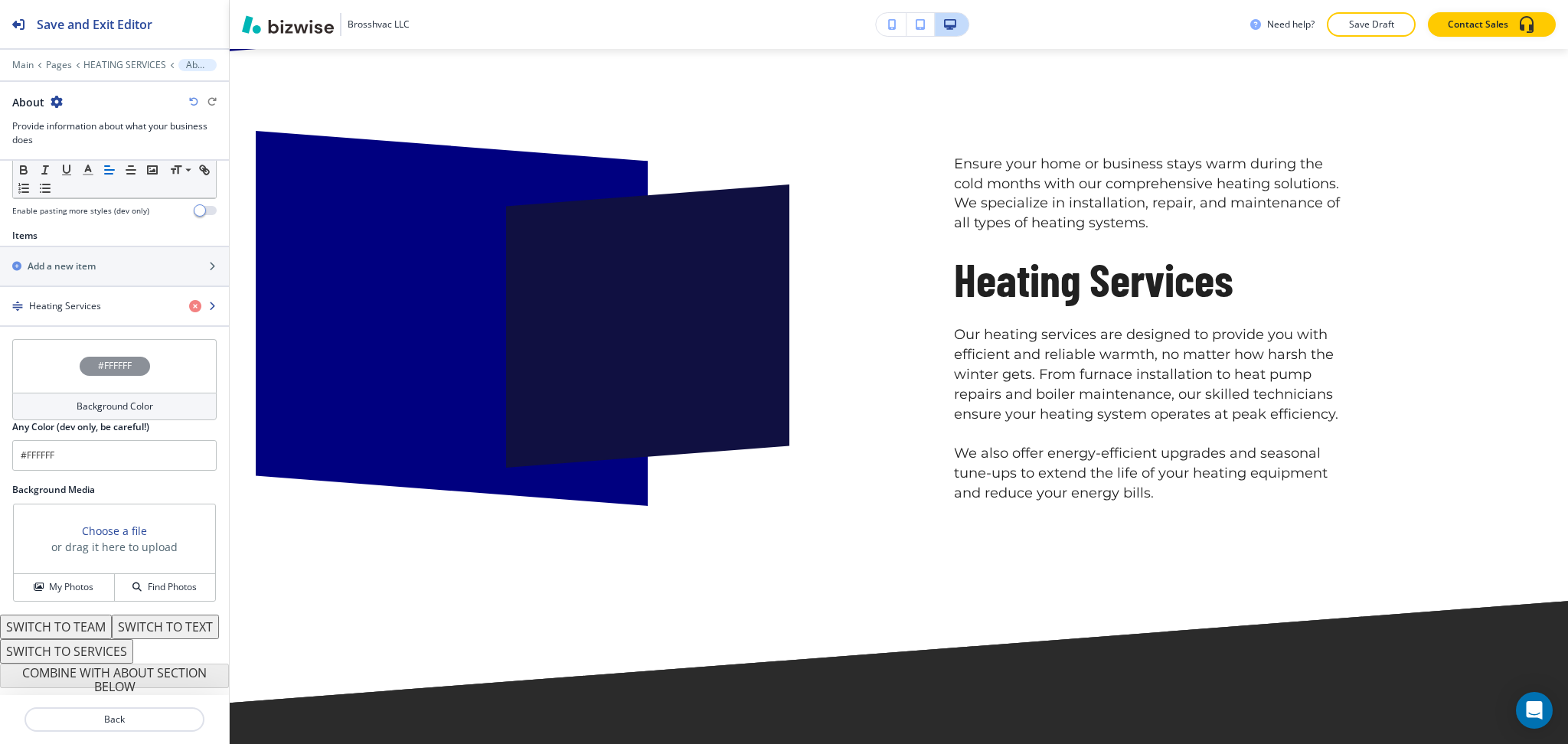
click at [69, 299] on h4 "Heating Services" at bounding box center [65, 306] width 72 height 14
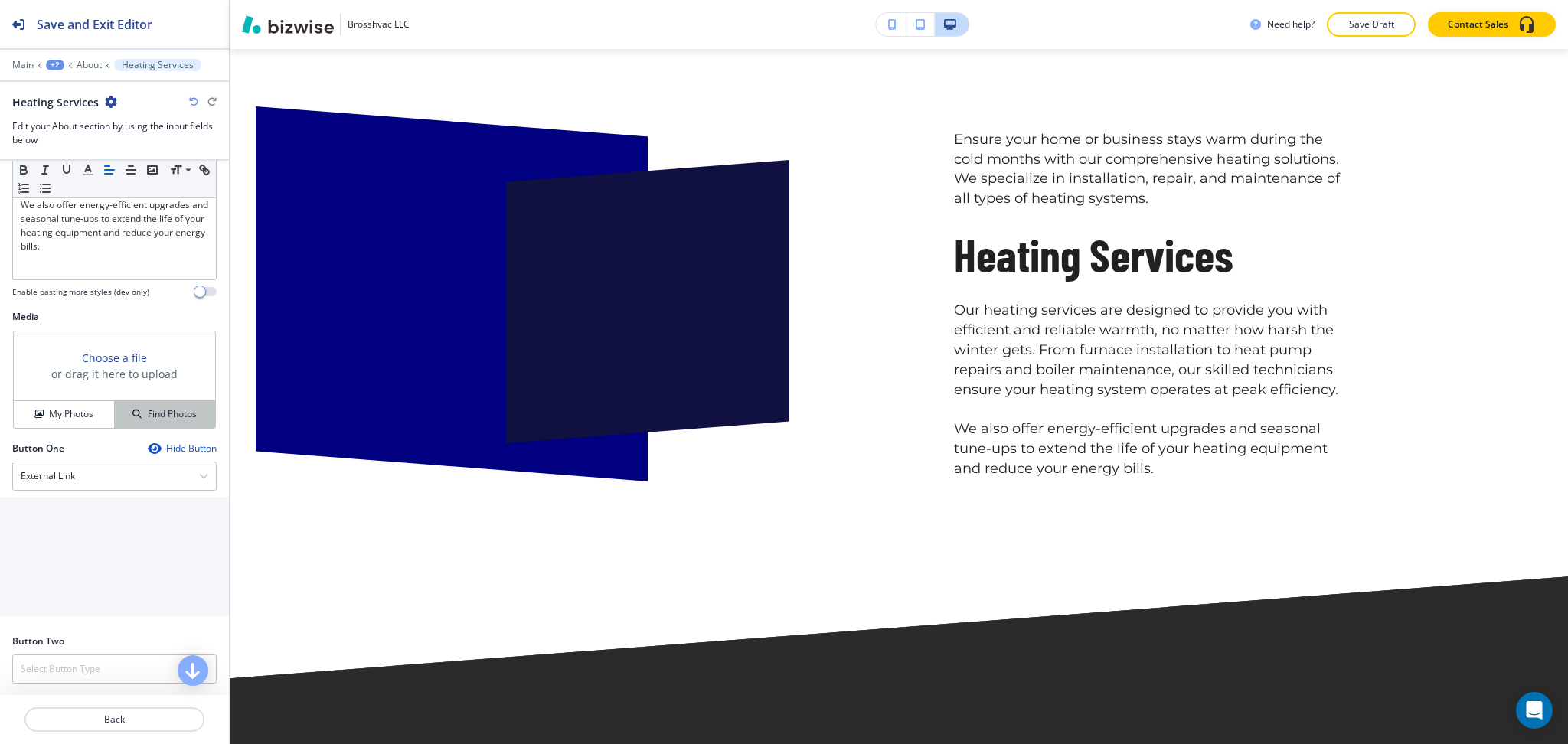
scroll to position [456, 0]
click at [56, 411] on h4 "My Photos" at bounding box center [71, 413] width 45 height 14
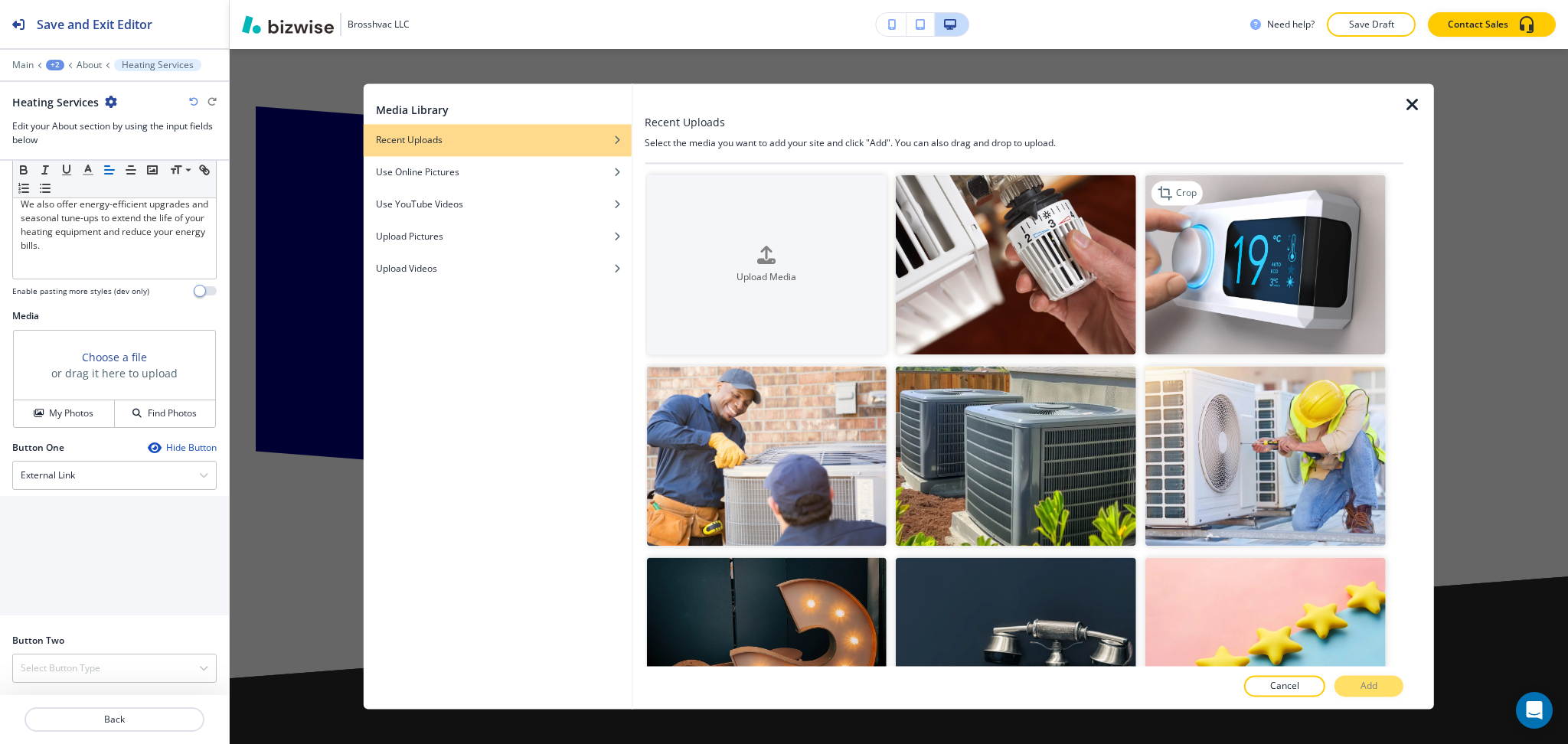
click at [1245, 291] on img "button" at bounding box center [1265, 264] width 240 height 180
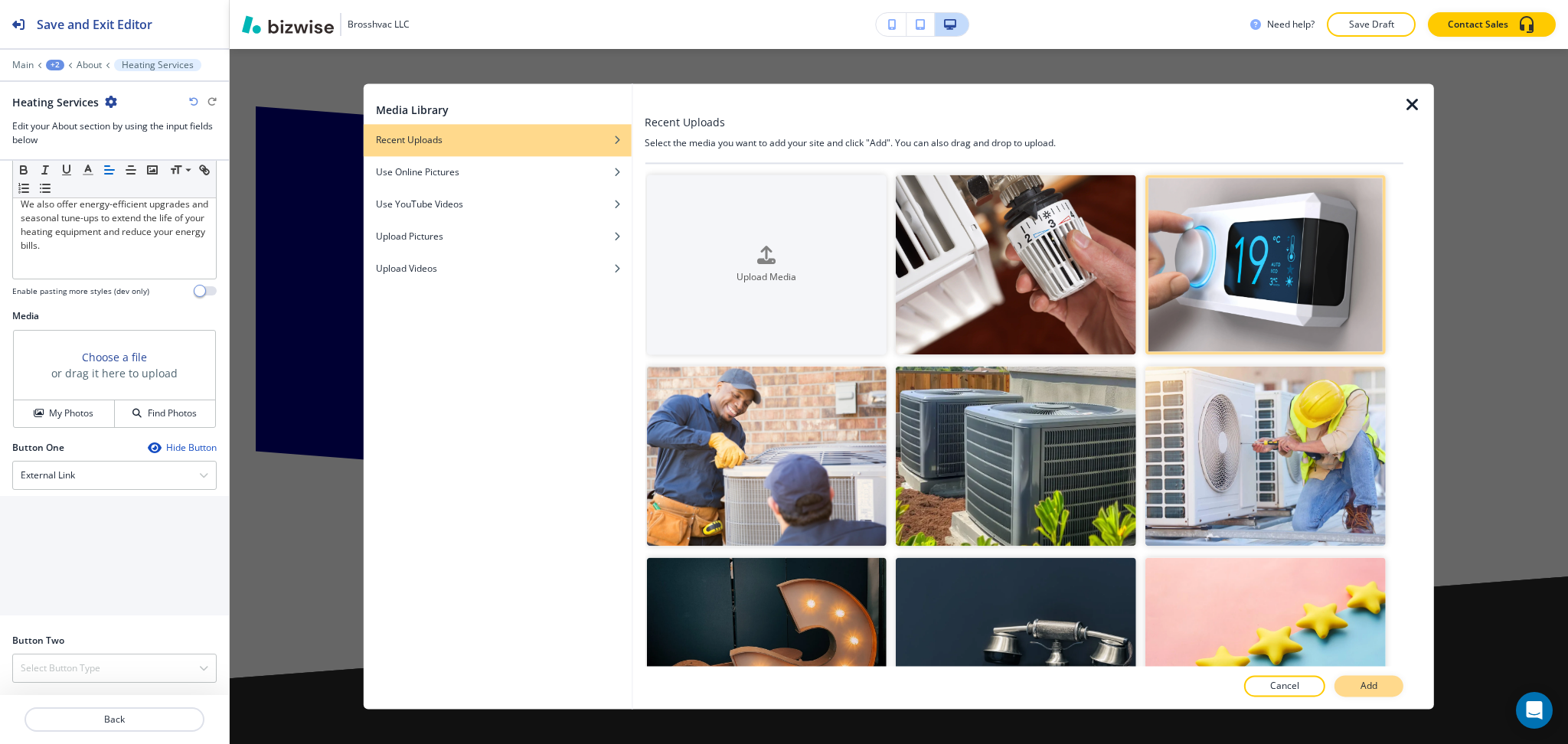
click at [1345, 682] on button "Add" at bounding box center [1368, 687] width 69 height 22
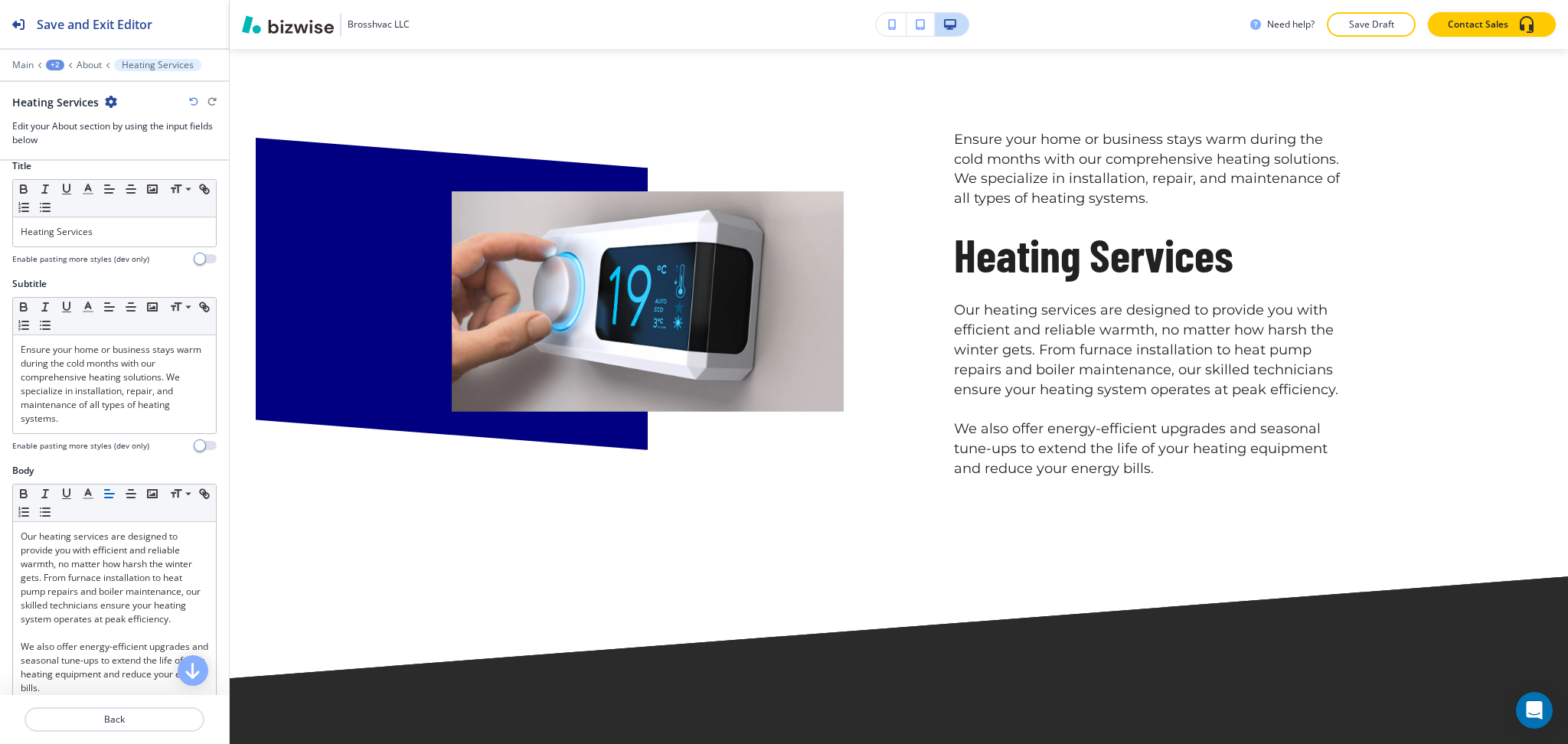
scroll to position [0, 0]
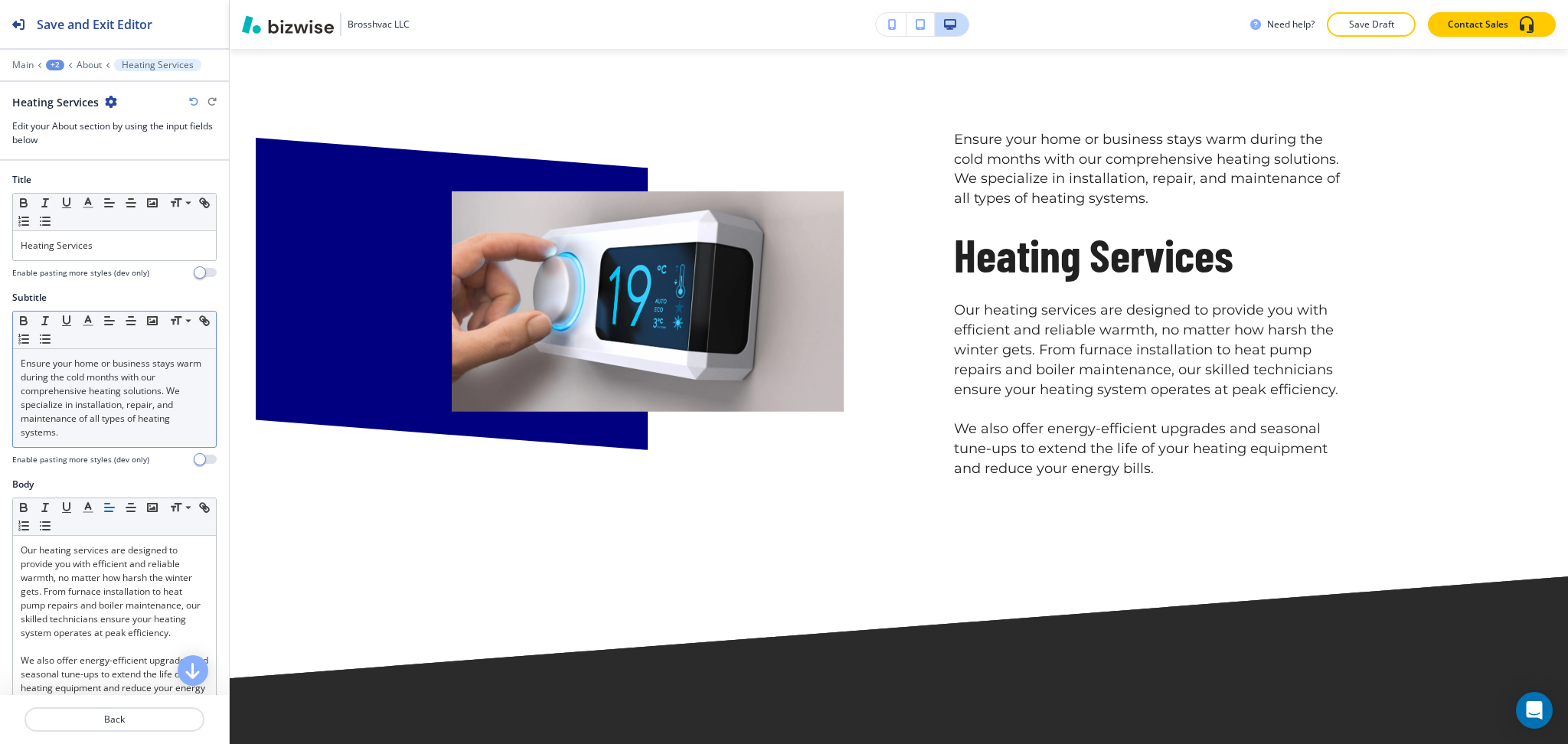
click at [85, 419] on p "Ensure your home or business stays warm during the cold months with our compreh…" at bounding box center [114, 398] width 187 height 83
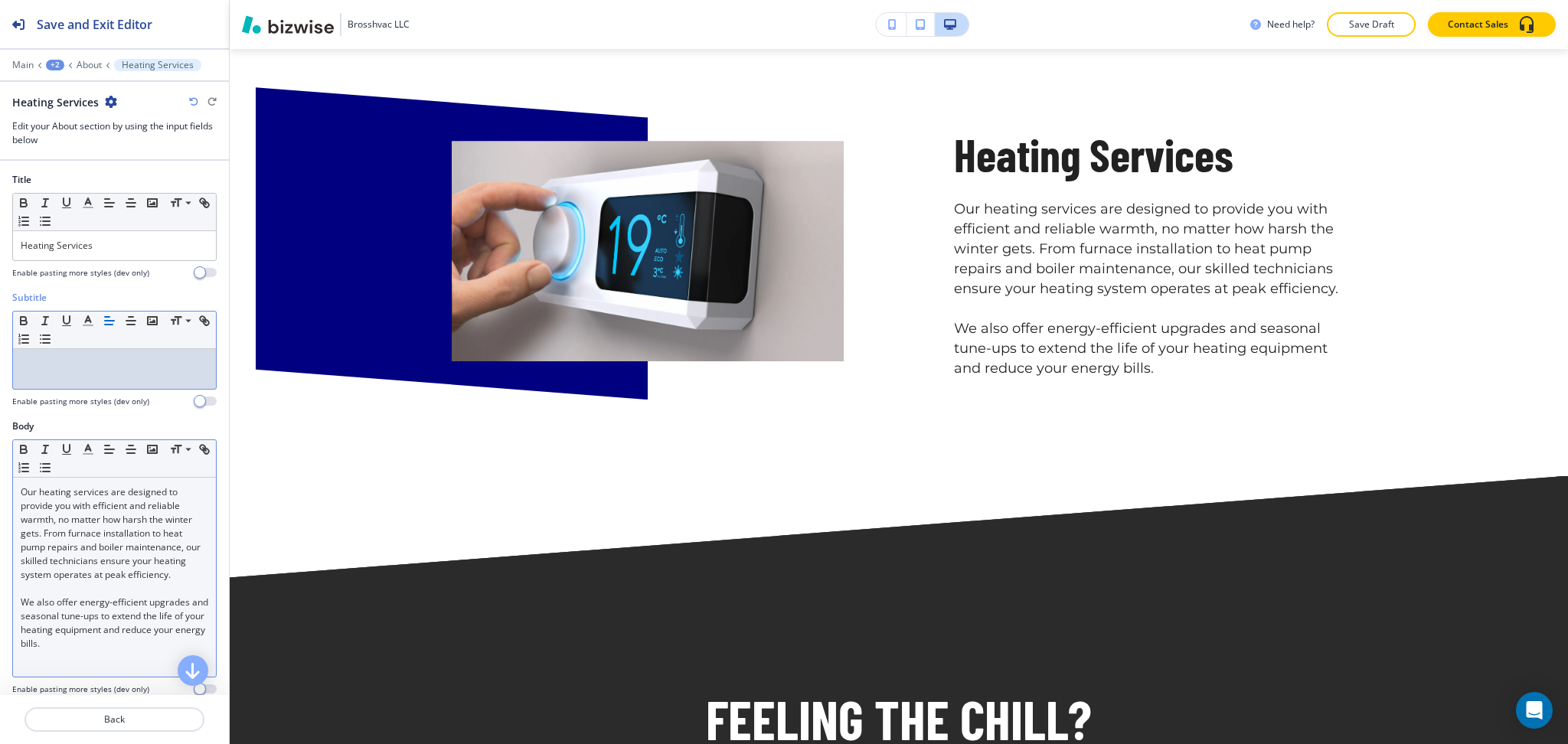
click at [17, 494] on div "Our heating services are designed to provide you with efficient and reliable wa…" at bounding box center [114, 577] width 203 height 199
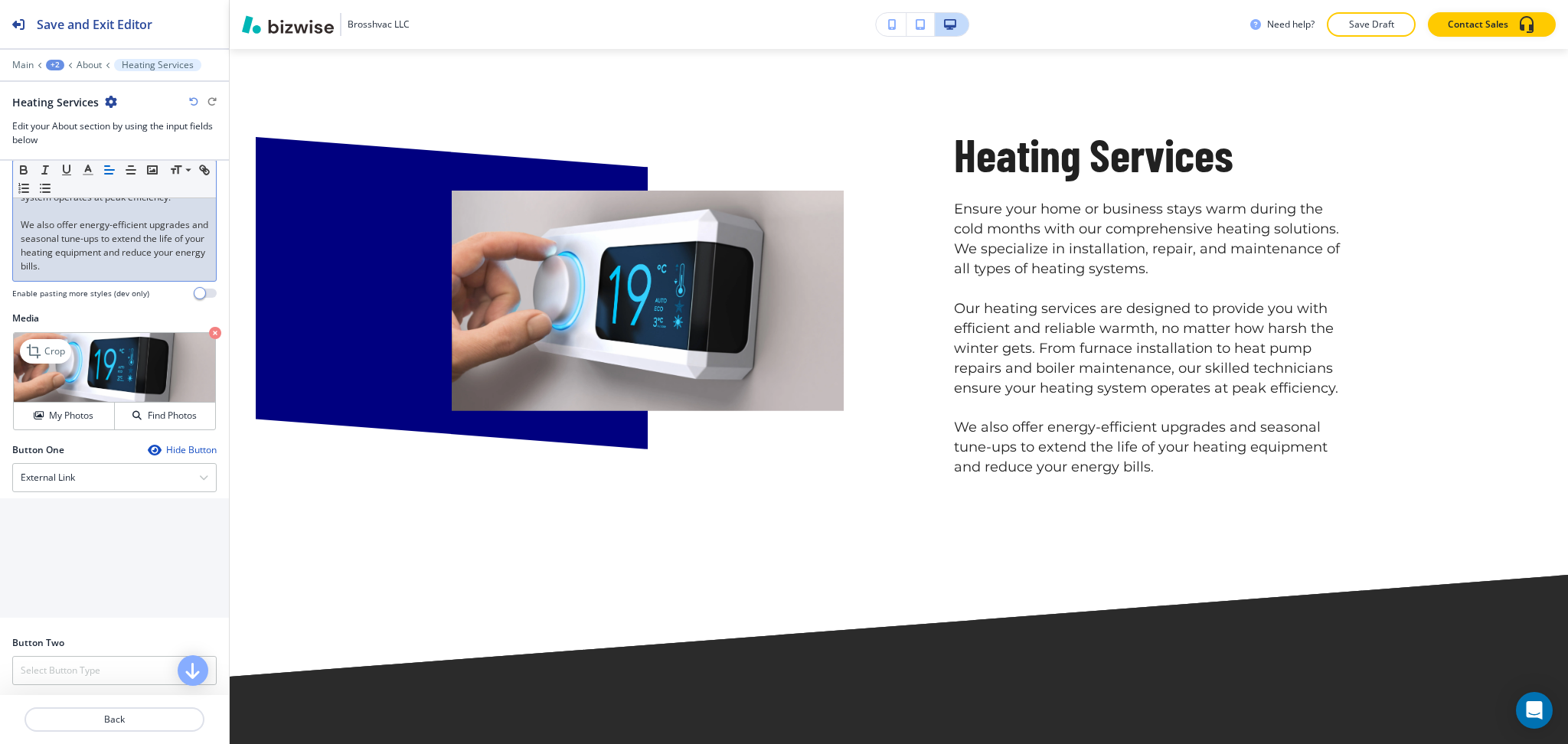
scroll to position [491, 0]
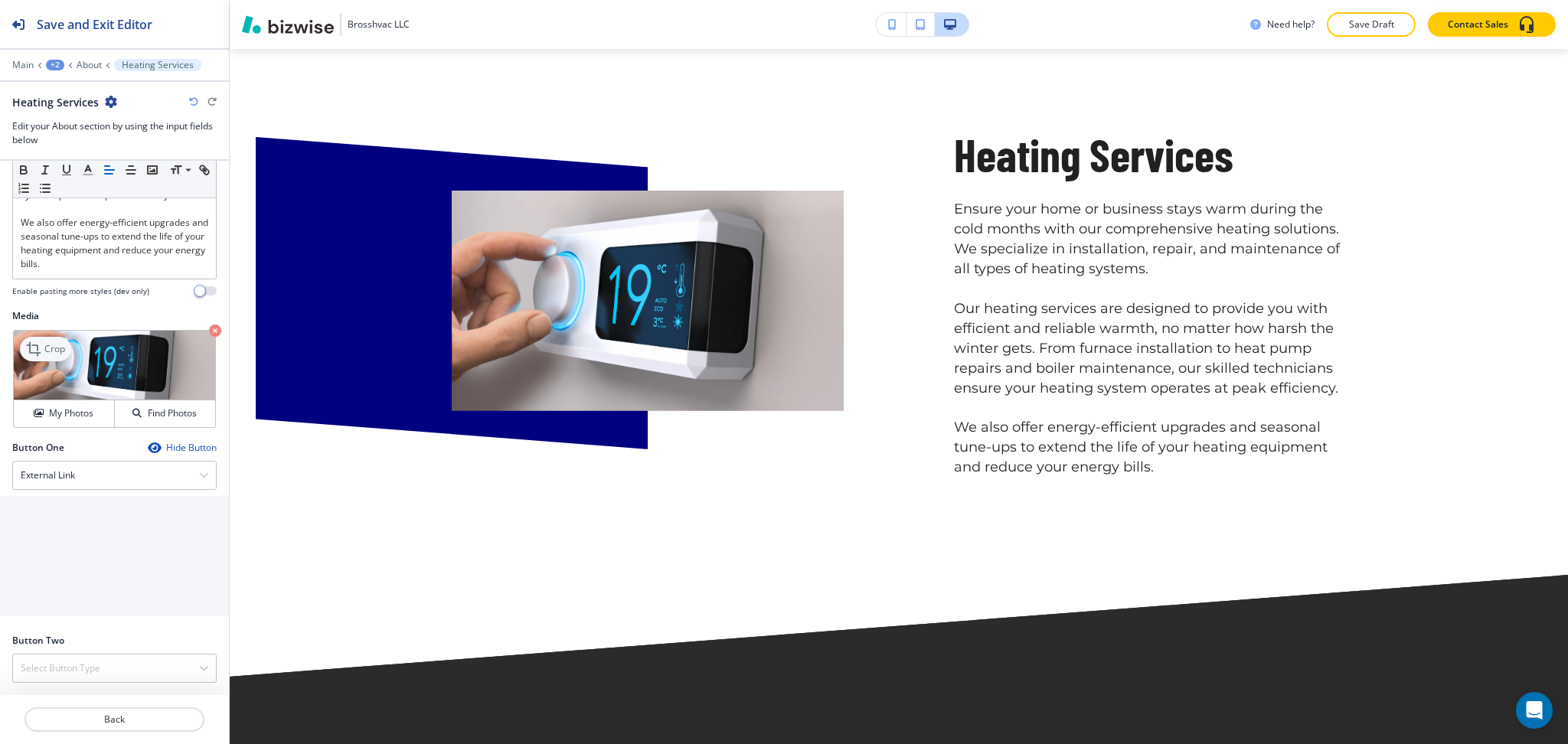
click at [20, 348] on div "Crop" at bounding box center [46, 349] width 51 height 25
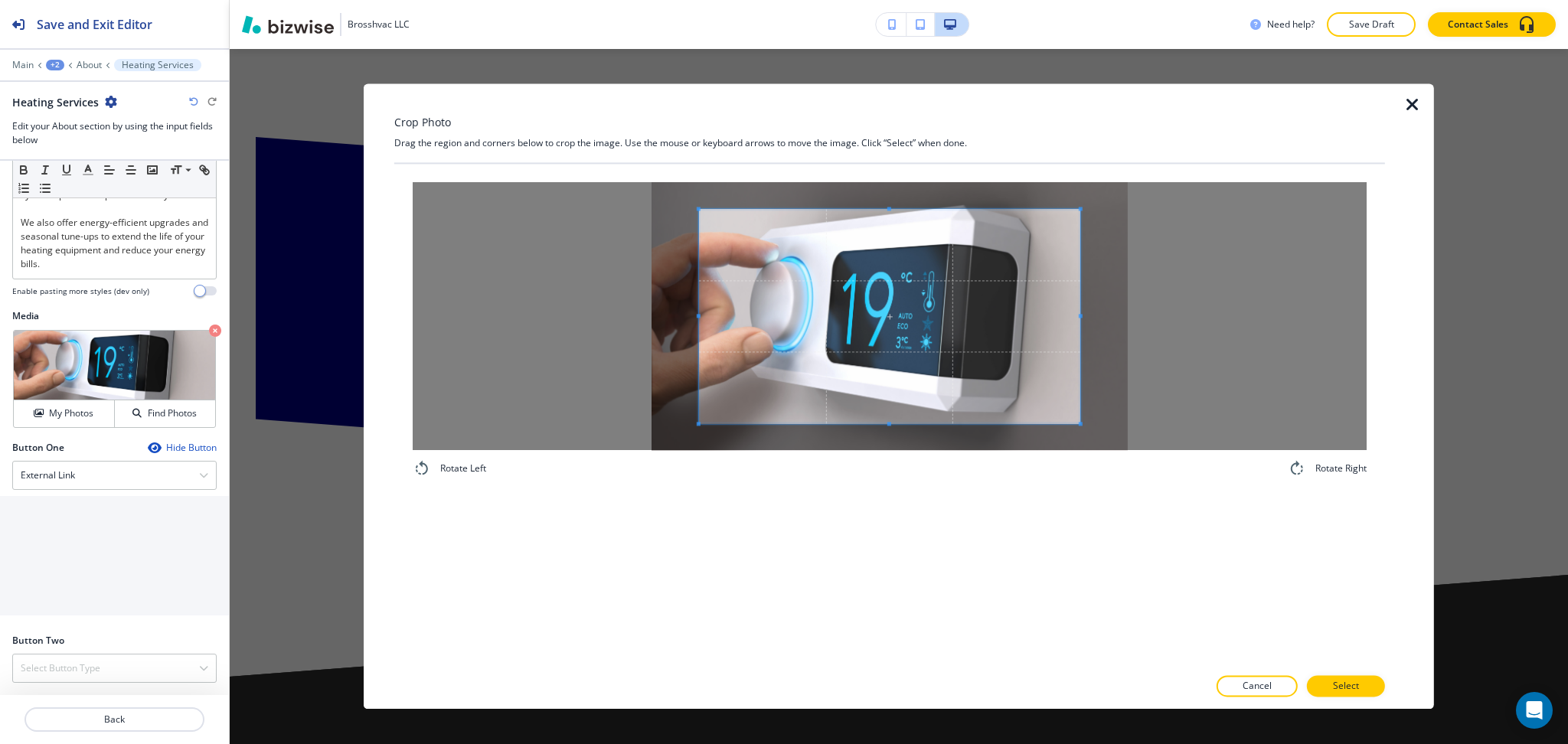
click at [887, 204] on div at bounding box center [890, 316] width 954 height 268
click at [1032, 306] on div at bounding box center [867, 316] width 335 height 214
click at [847, 129] on div "Crop Photo Drag the region and corners below to crop the image. Use the mouse o…" at bounding box center [889, 396] width 991 height 625
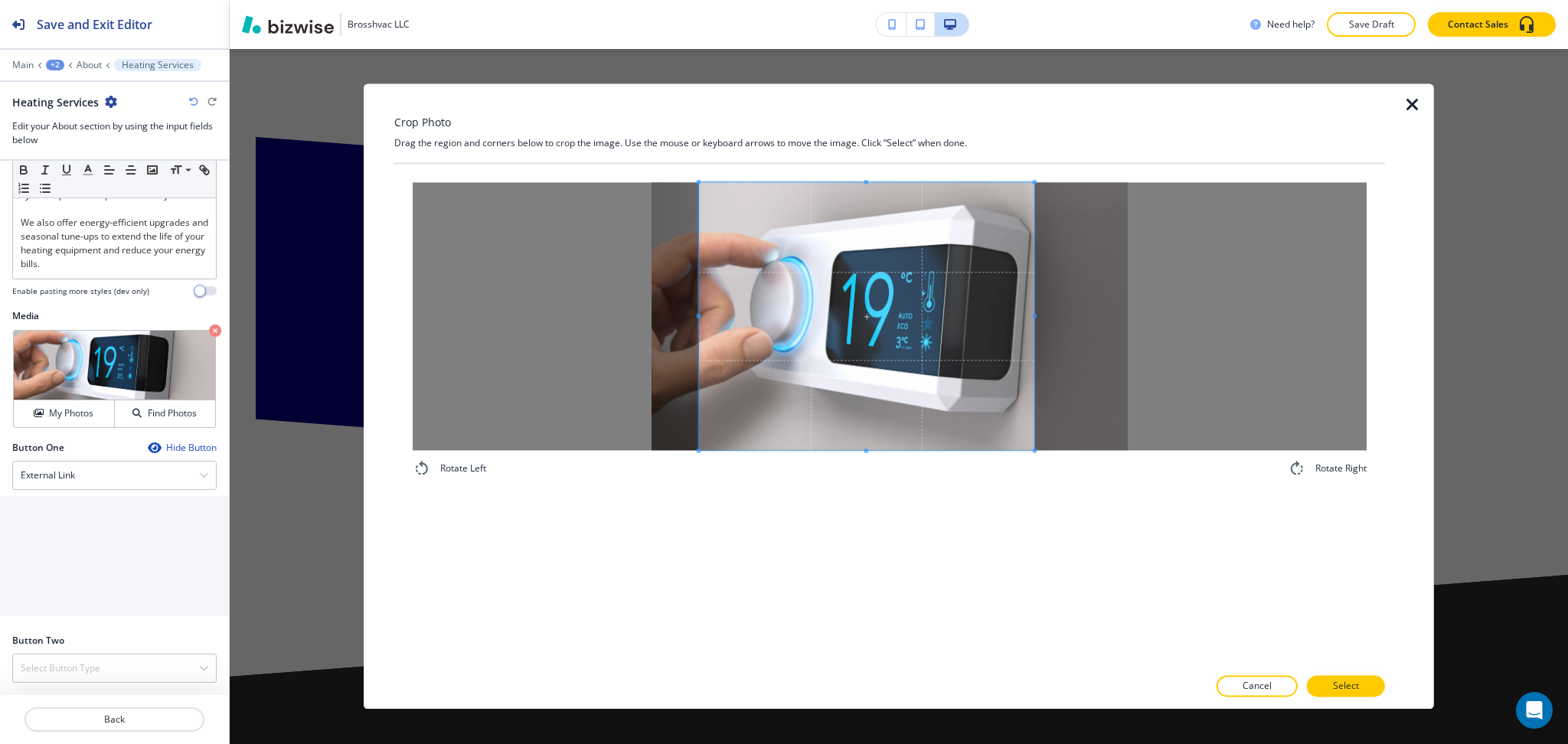
click at [891, 517] on div "Rotate Left Rotate Right" at bounding box center [889, 416] width 991 height 503
click at [683, 310] on div at bounding box center [858, 316] width 351 height 268
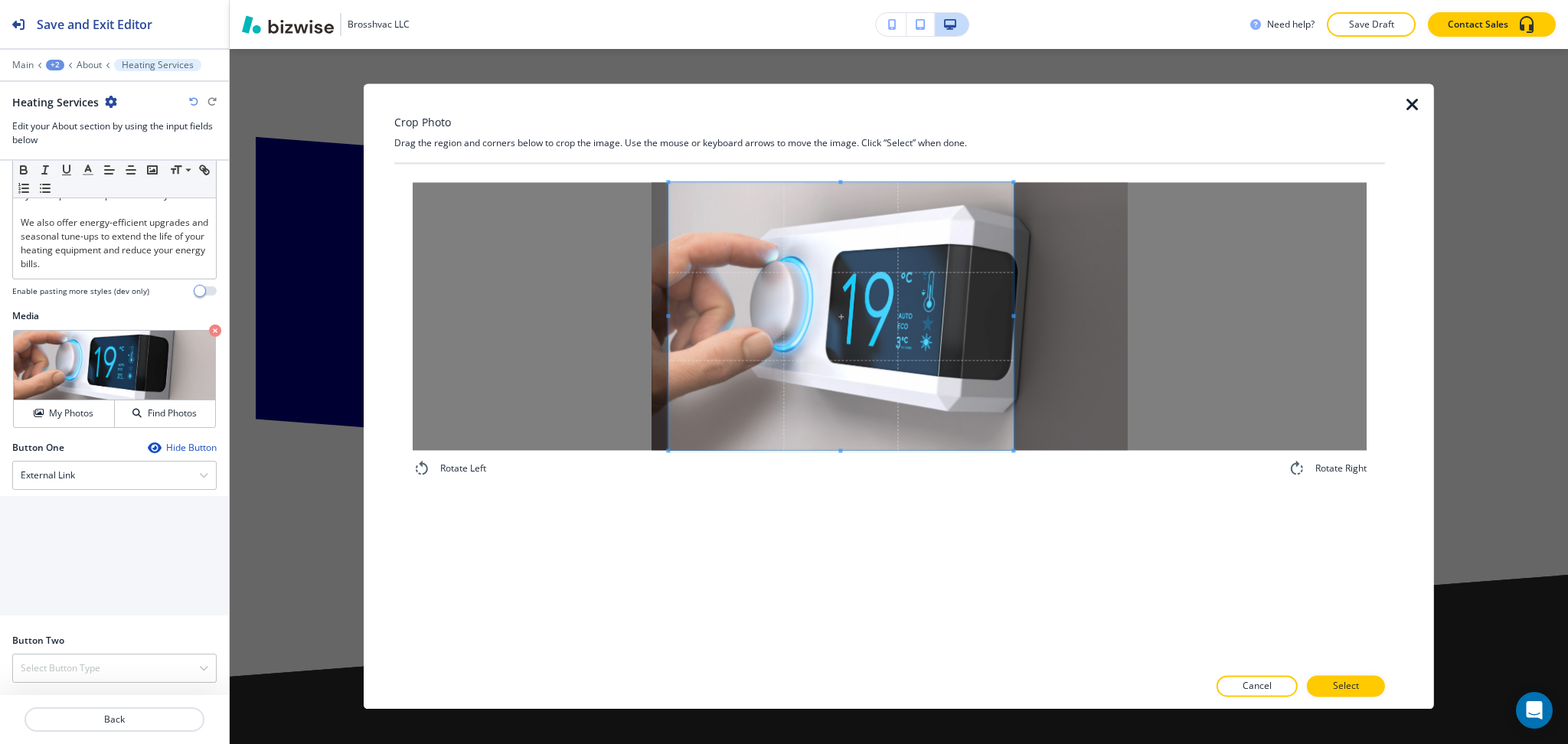
click at [1013, 314] on span at bounding box center [1012, 315] width 4 height 4
click at [1342, 693] on p "Select" at bounding box center [1345, 687] width 26 height 14
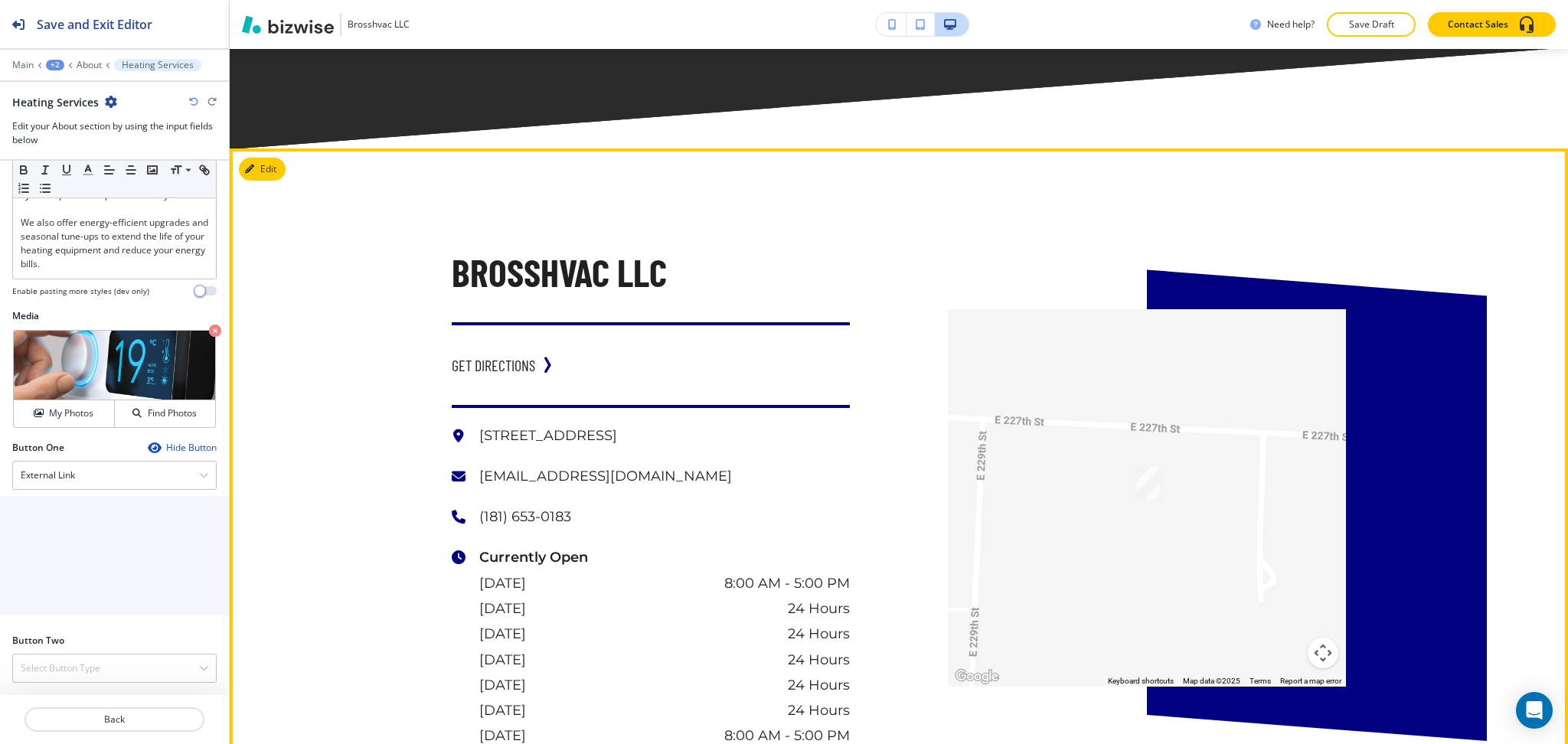
scroll to position [2034, 0]
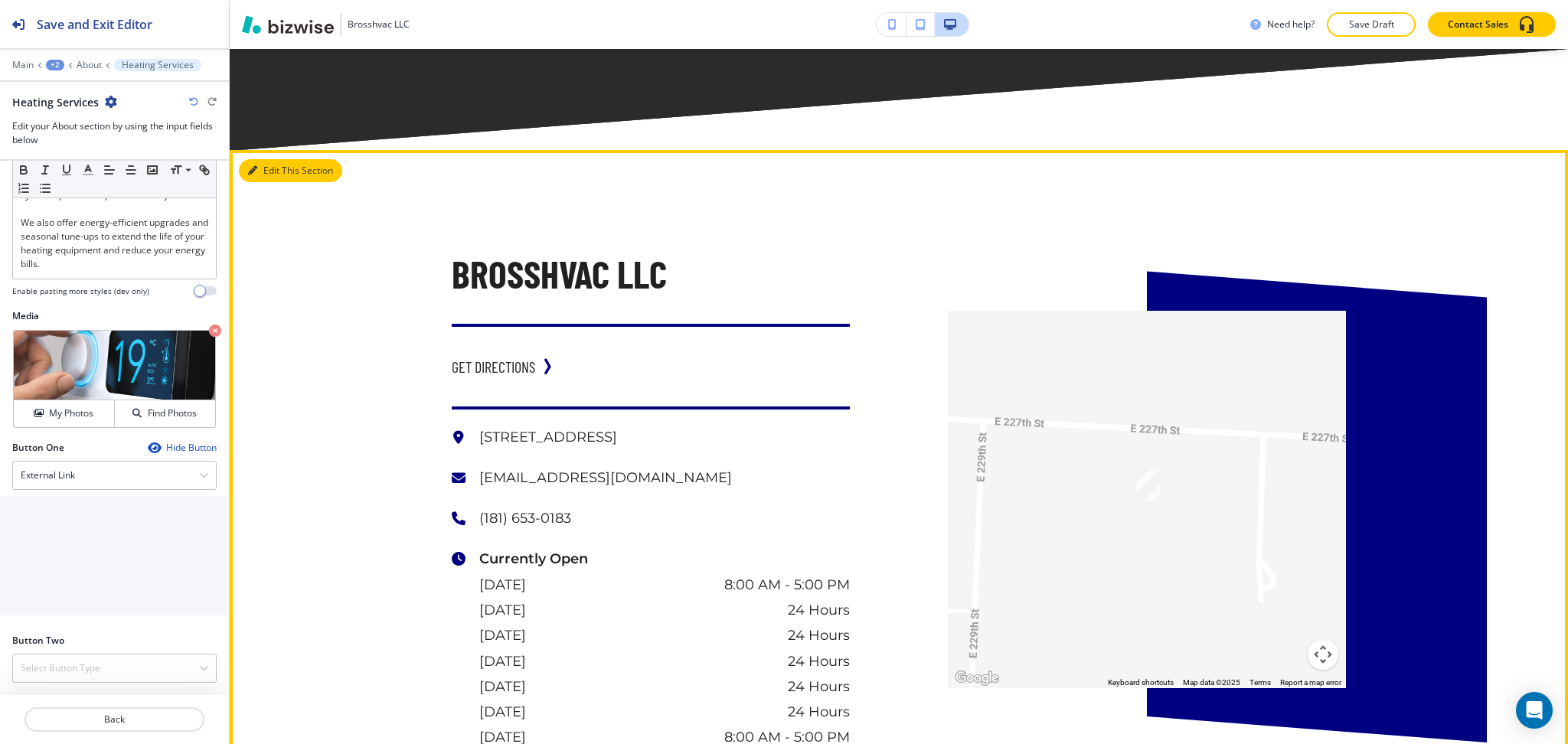
click at [264, 171] on button "Edit This Section" at bounding box center [290, 171] width 104 height 23
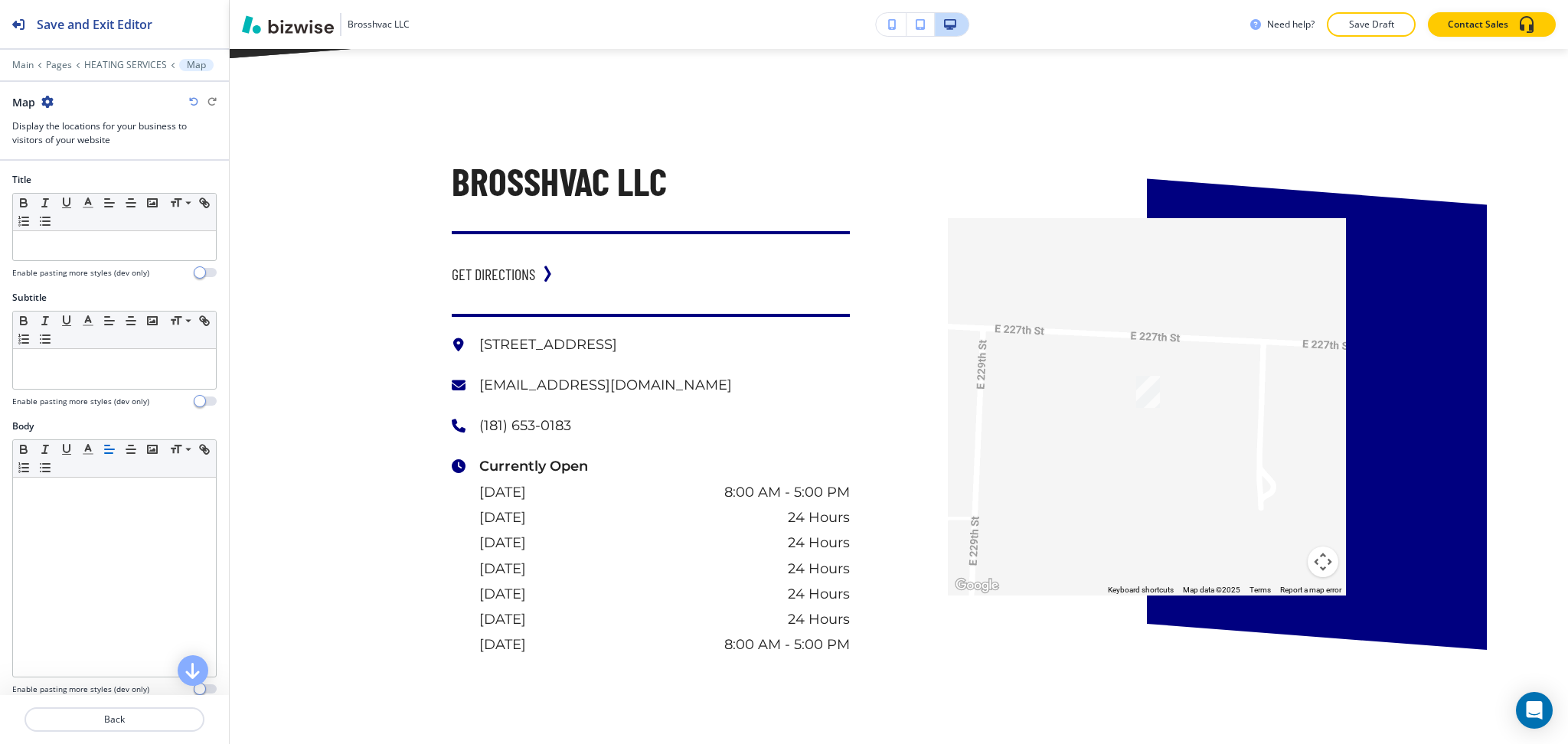
scroll to position [2133, 0]
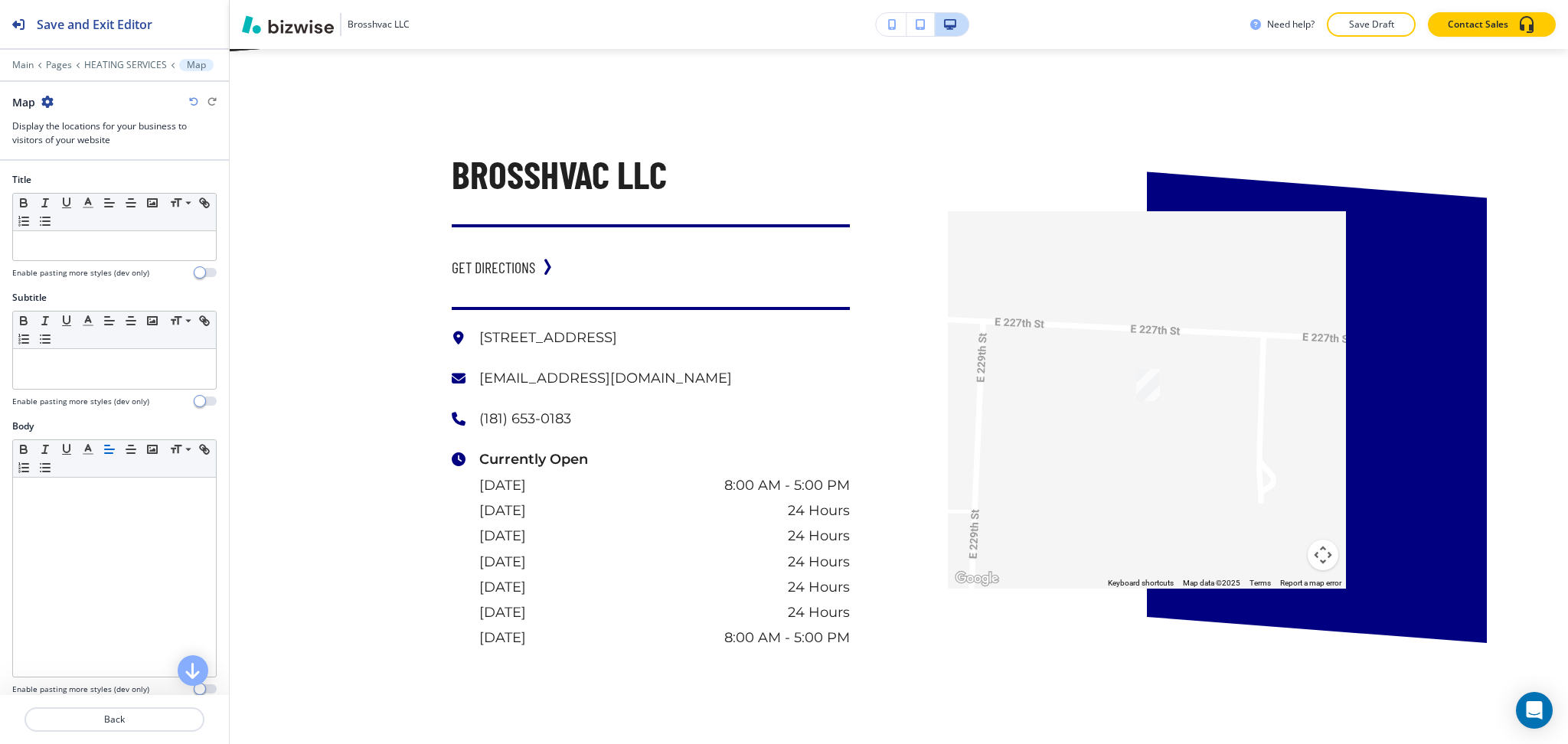
click at [51, 100] on icon "button" at bounding box center [47, 101] width 12 height 12
click at [87, 172] on button "Delete Section" at bounding box center [90, 182] width 98 height 27
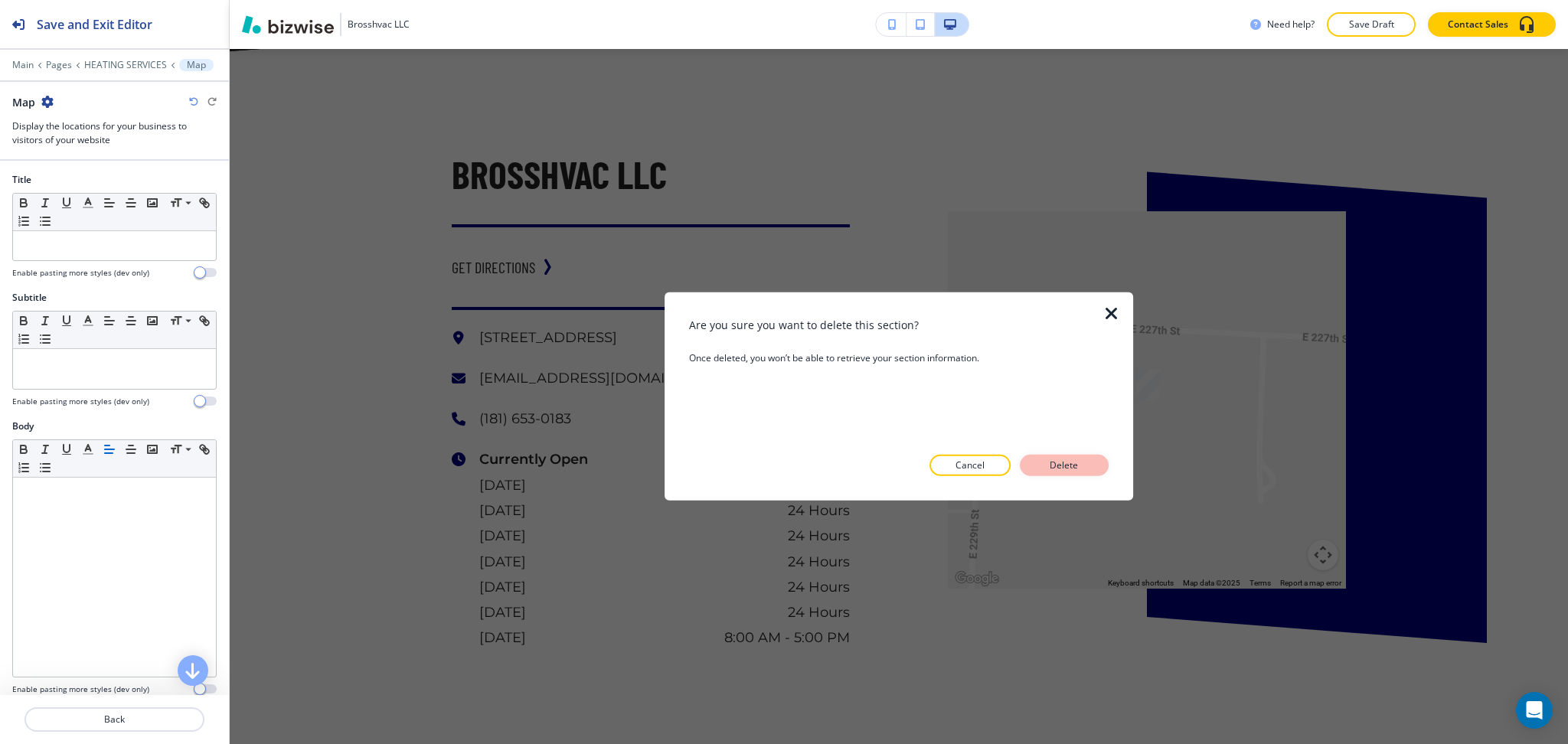
click at [1094, 470] on button "Delete" at bounding box center [1064, 465] width 89 height 22
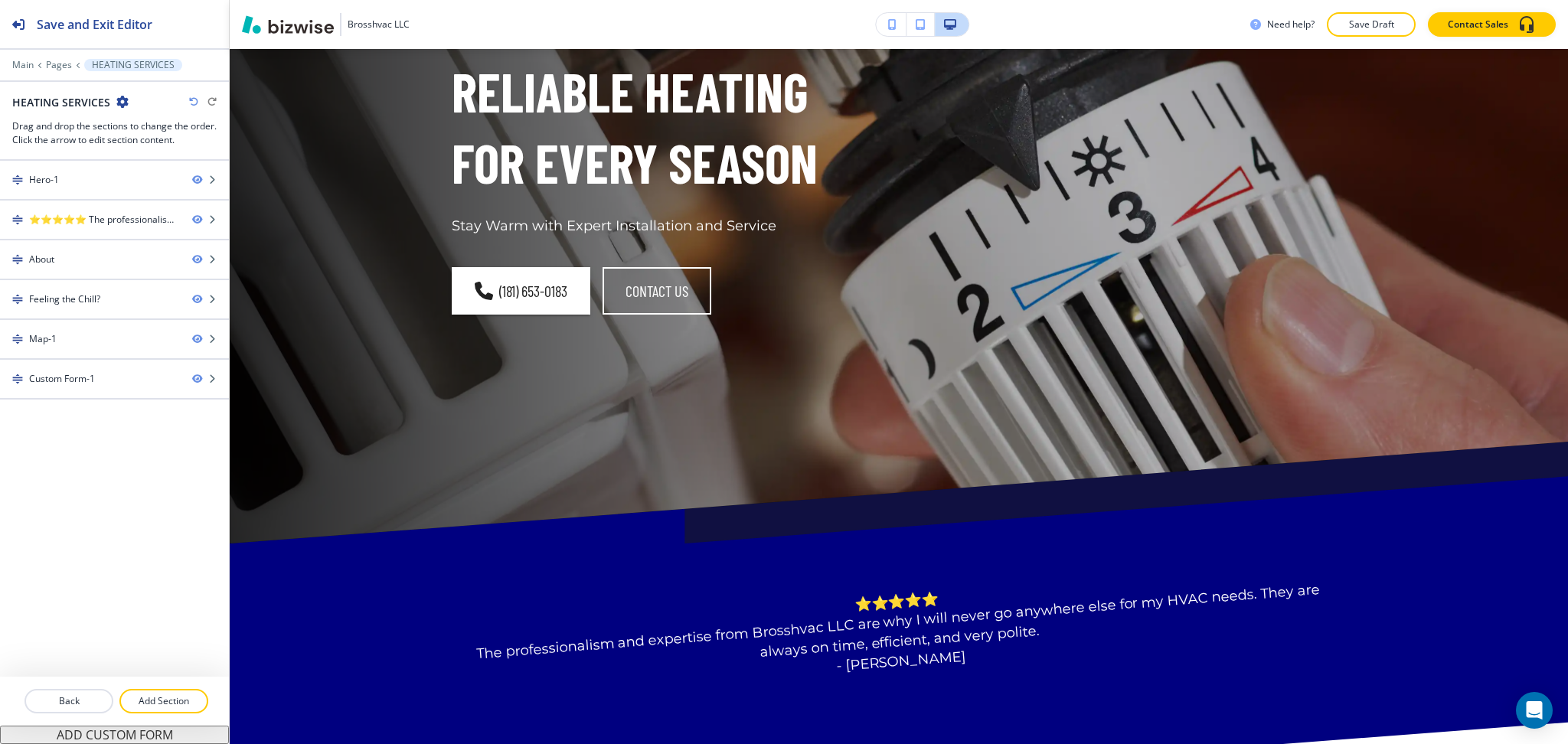
scroll to position [0, 0]
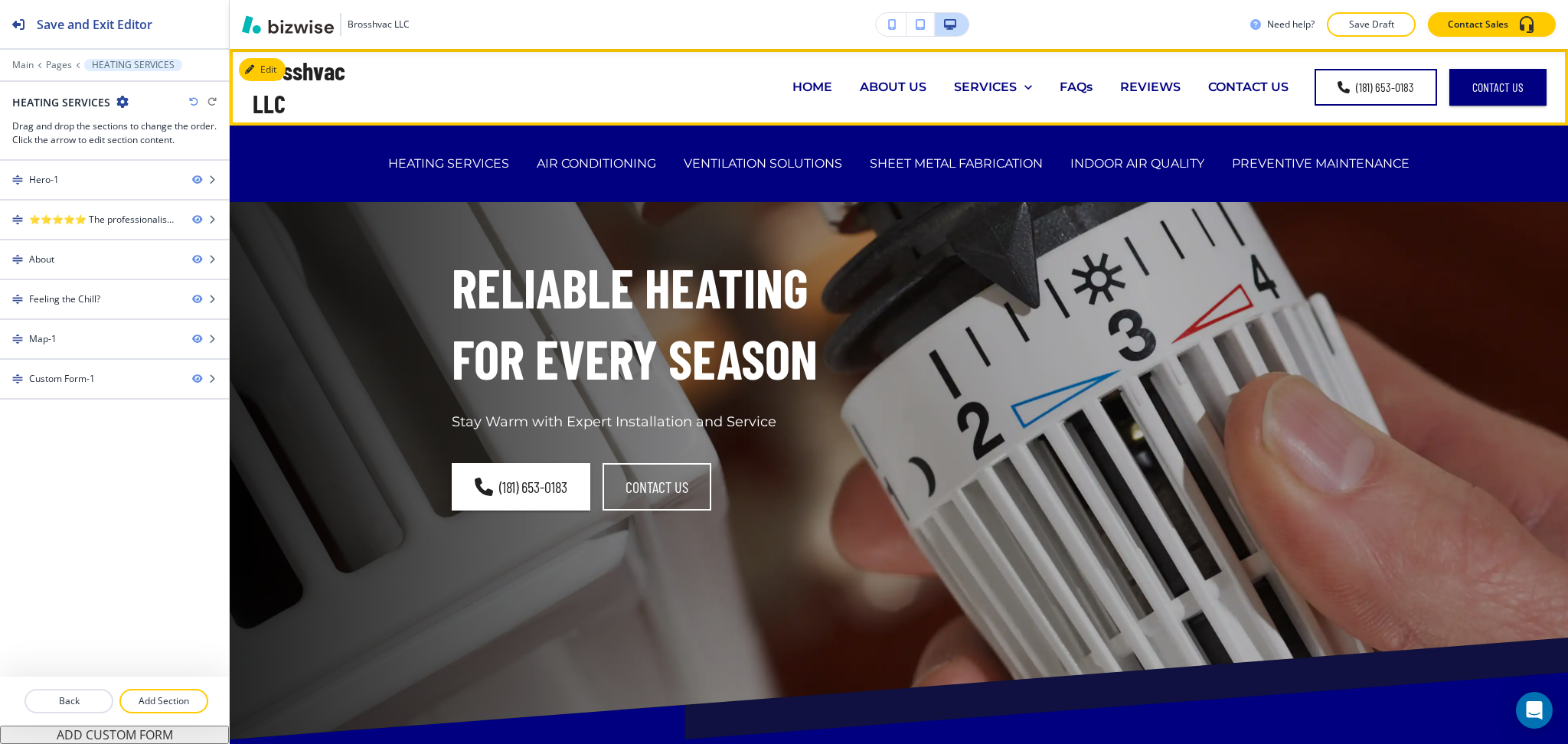
click at [1008, 85] on div "SERVICES" at bounding box center [993, 86] width 78 height 17
click at [602, 160] on p "AIR CONDITIONING" at bounding box center [596, 163] width 119 height 17
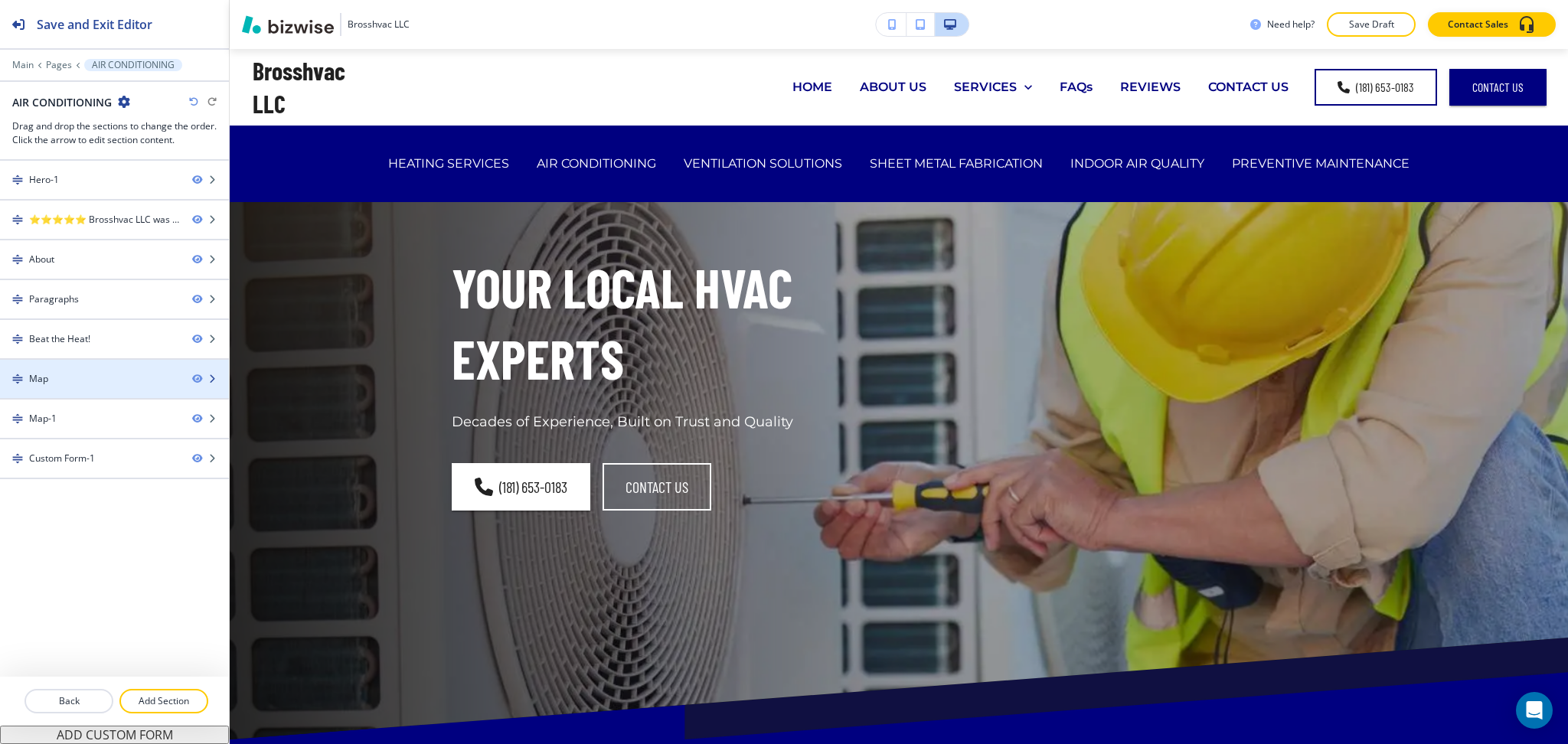
click at [107, 385] on div "Map" at bounding box center [90, 379] width 180 height 14
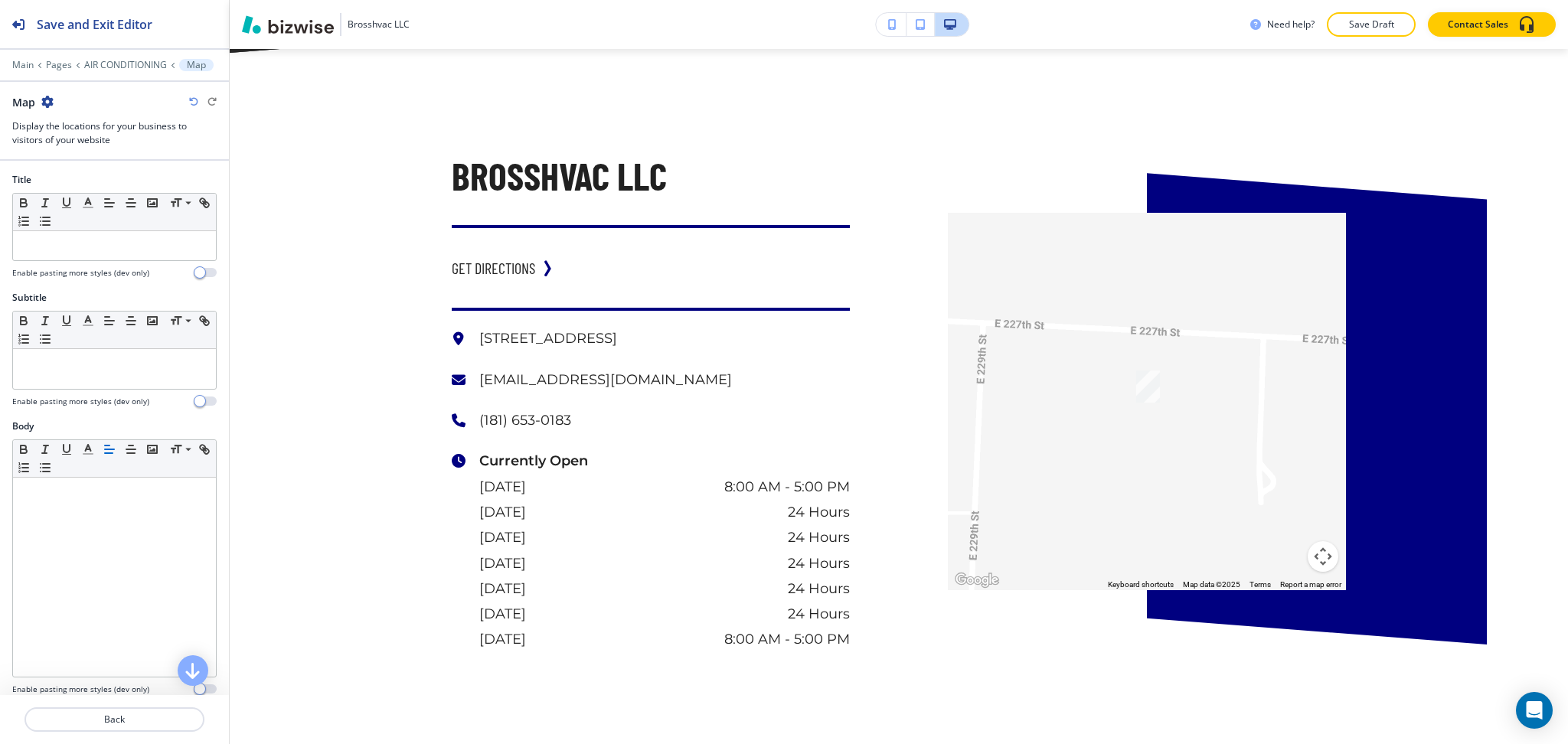
click at [47, 101] on icon "button" at bounding box center [47, 101] width 12 height 12
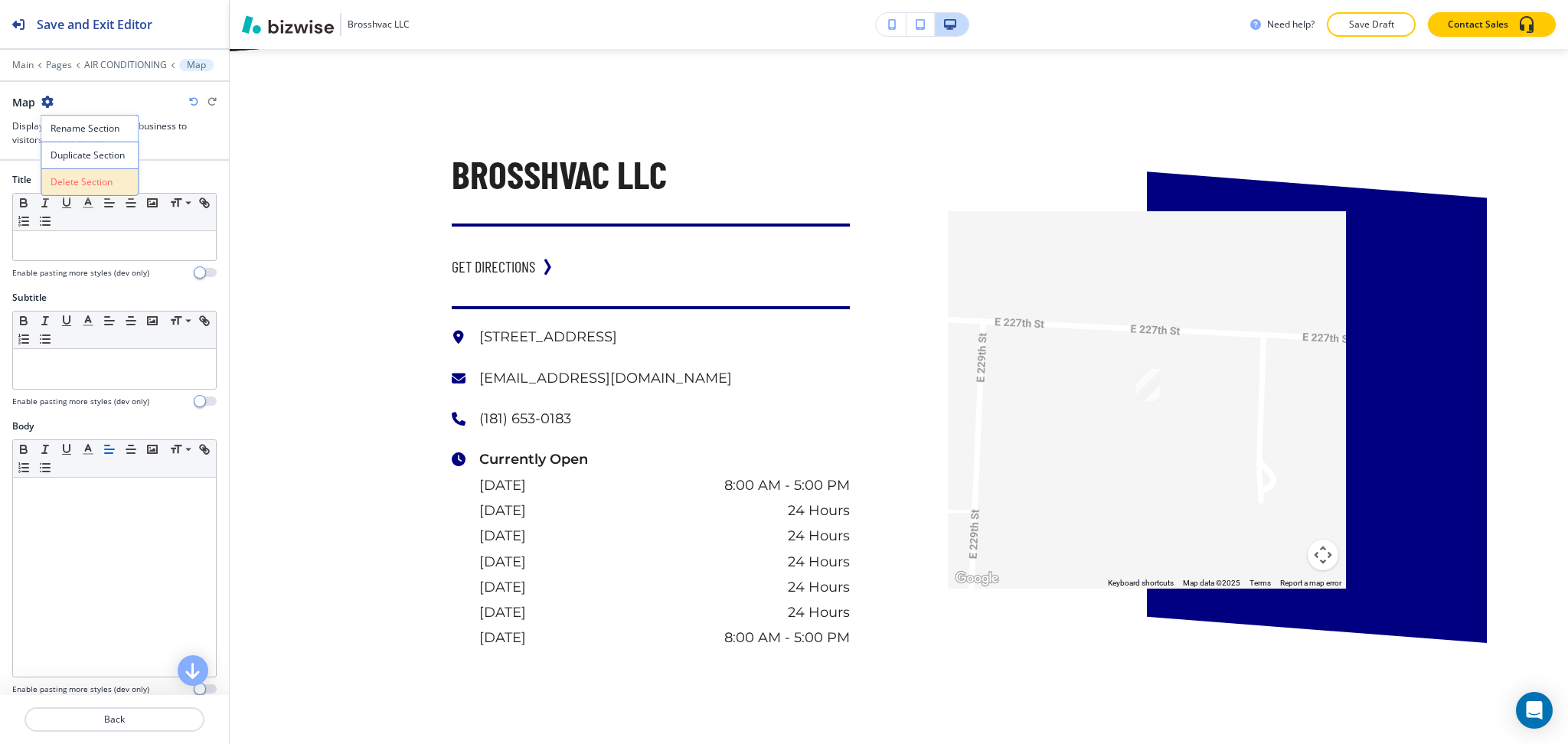
click at [78, 176] on p "Delete Section" at bounding box center [90, 182] width 78 height 14
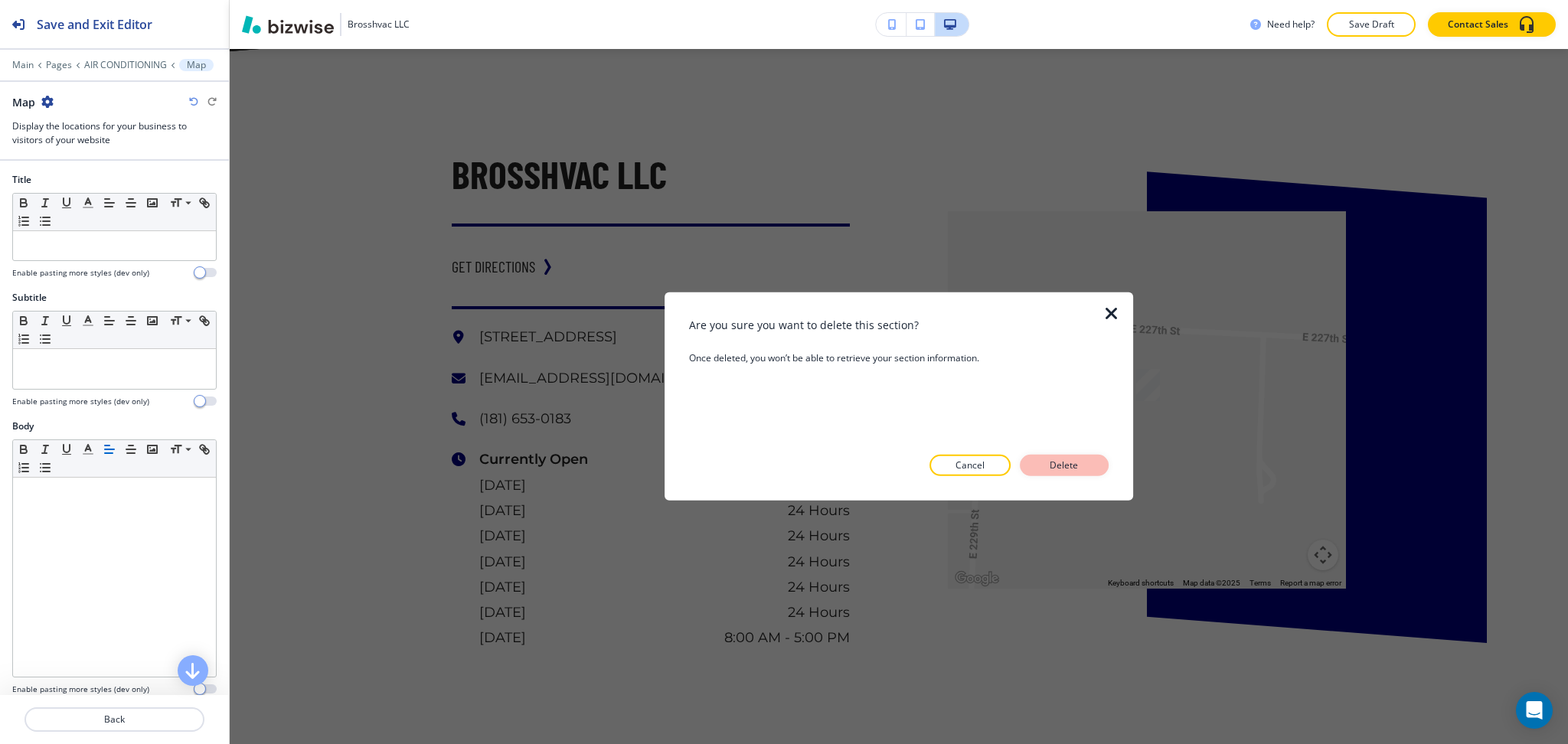
click at [1067, 473] on button "Delete" at bounding box center [1064, 465] width 89 height 22
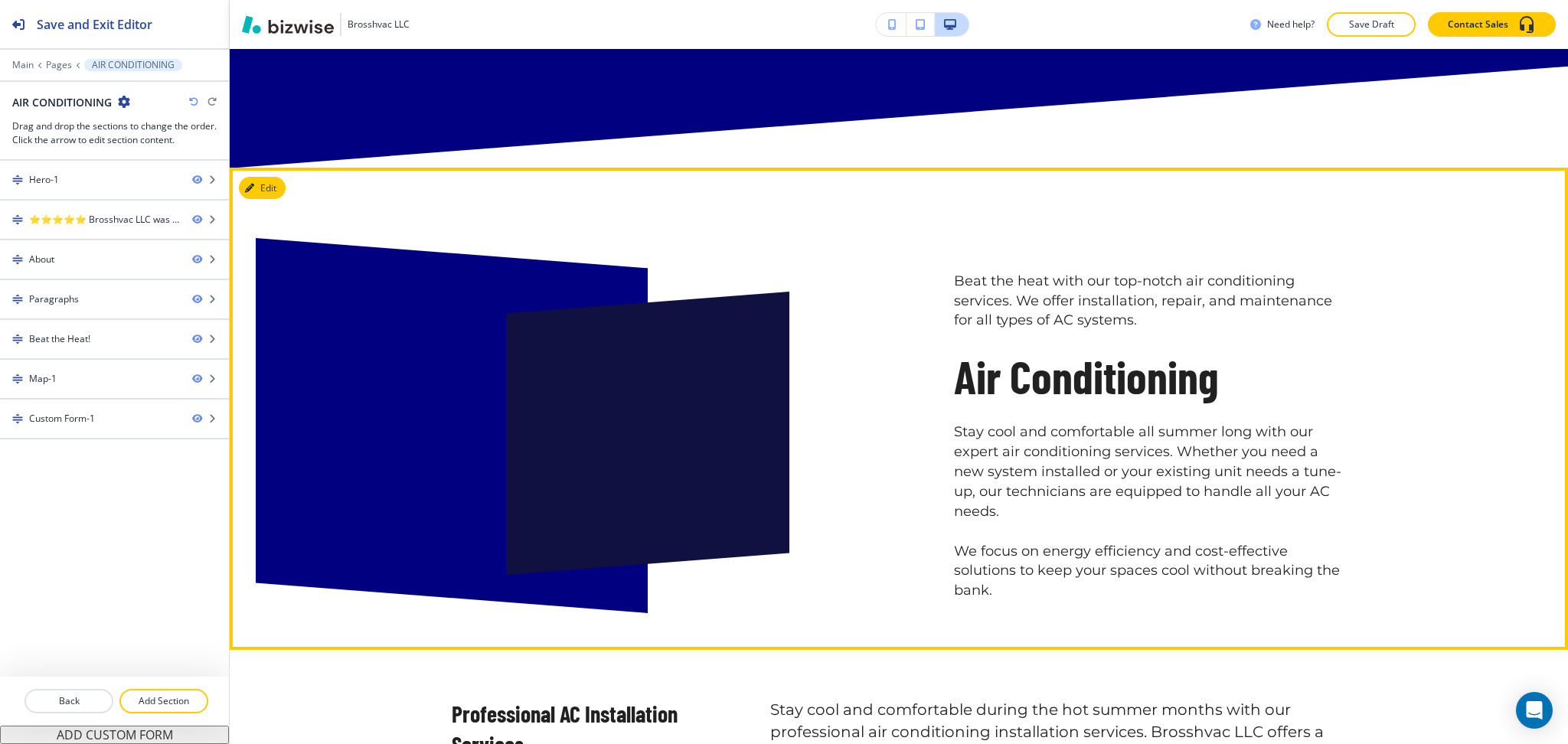
scroll to position [852, 0]
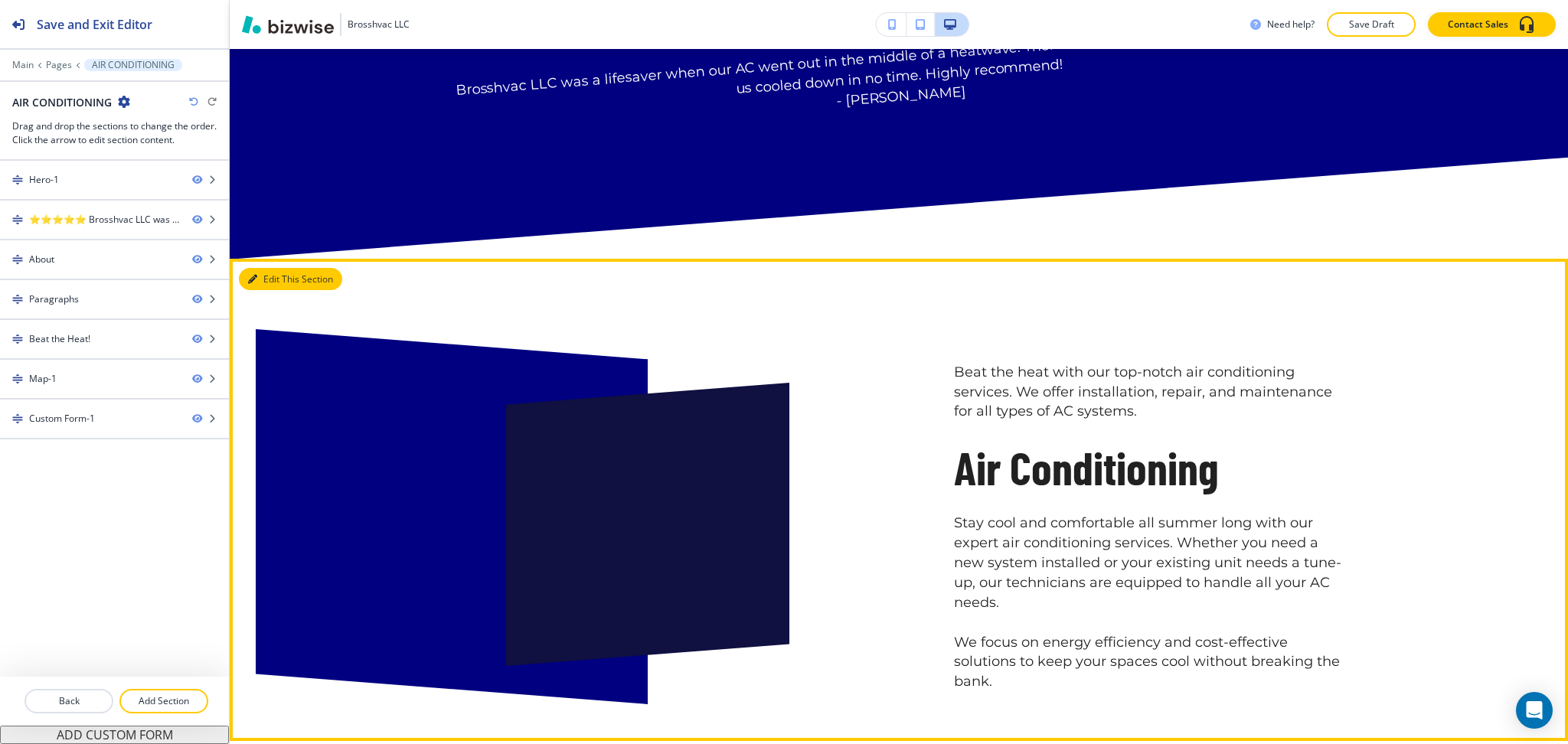
click at [270, 275] on button "Edit This Section" at bounding box center [290, 280] width 104 height 23
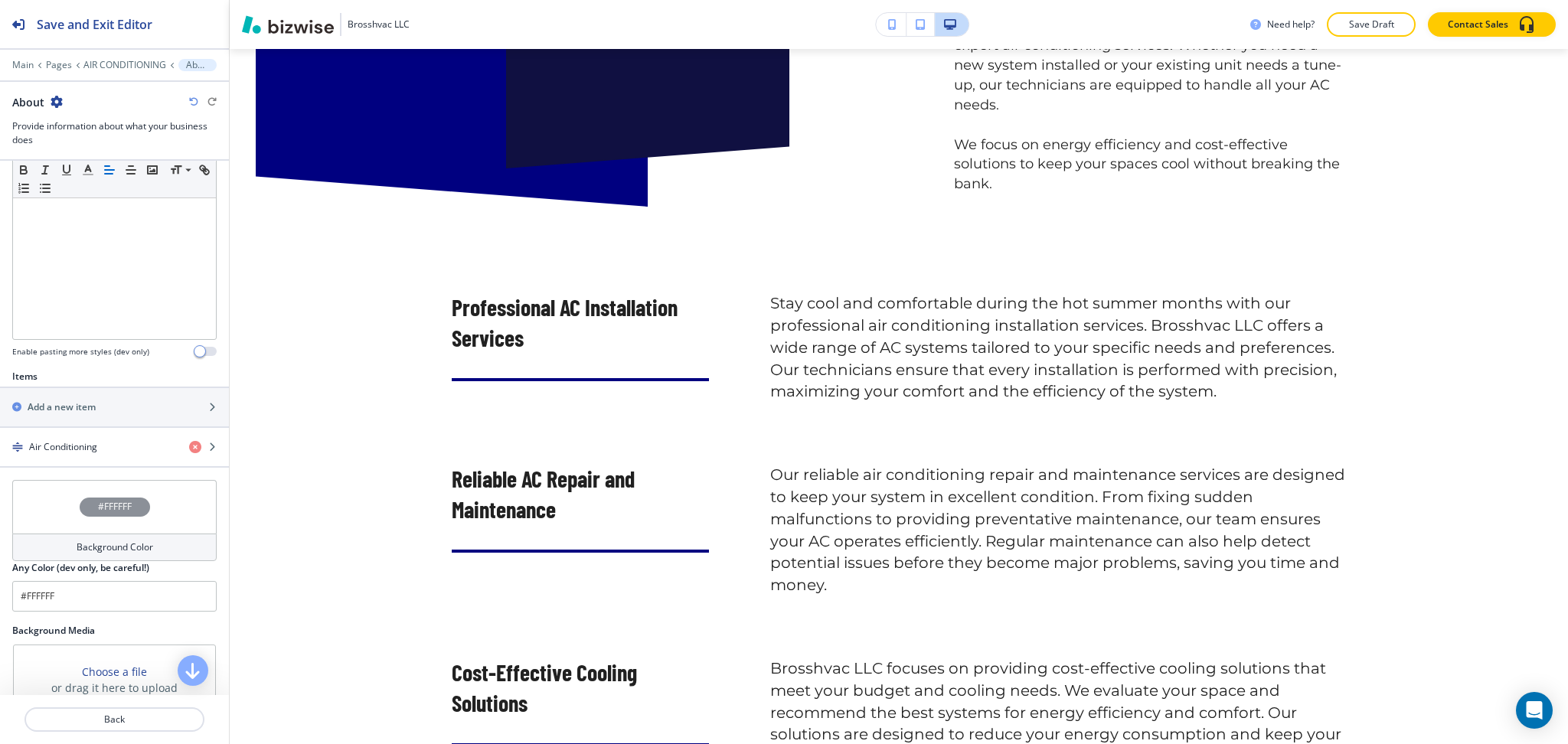
scroll to position [369, 0]
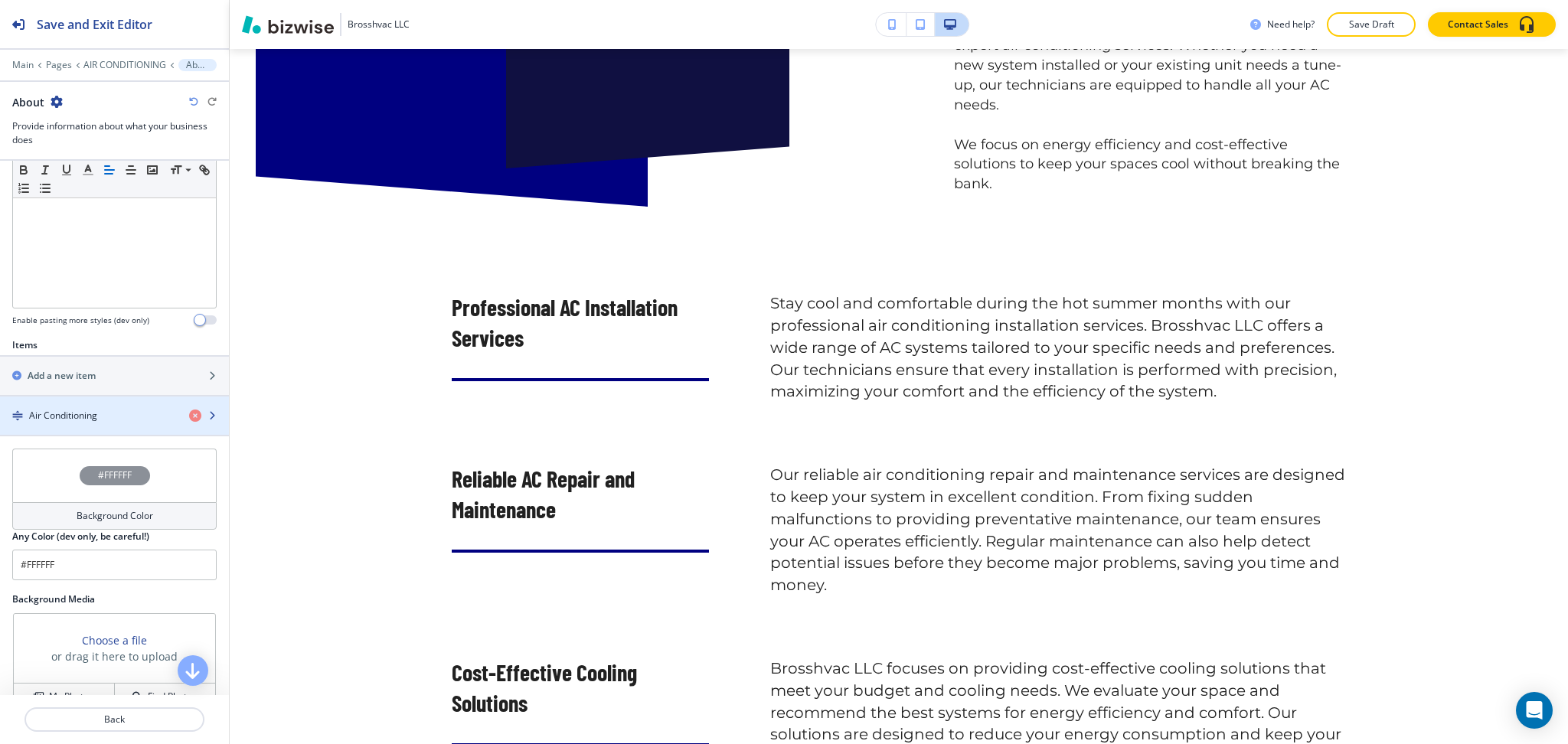
click at [125, 421] on div "Air Conditioning" at bounding box center [88, 416] width 177 height 14
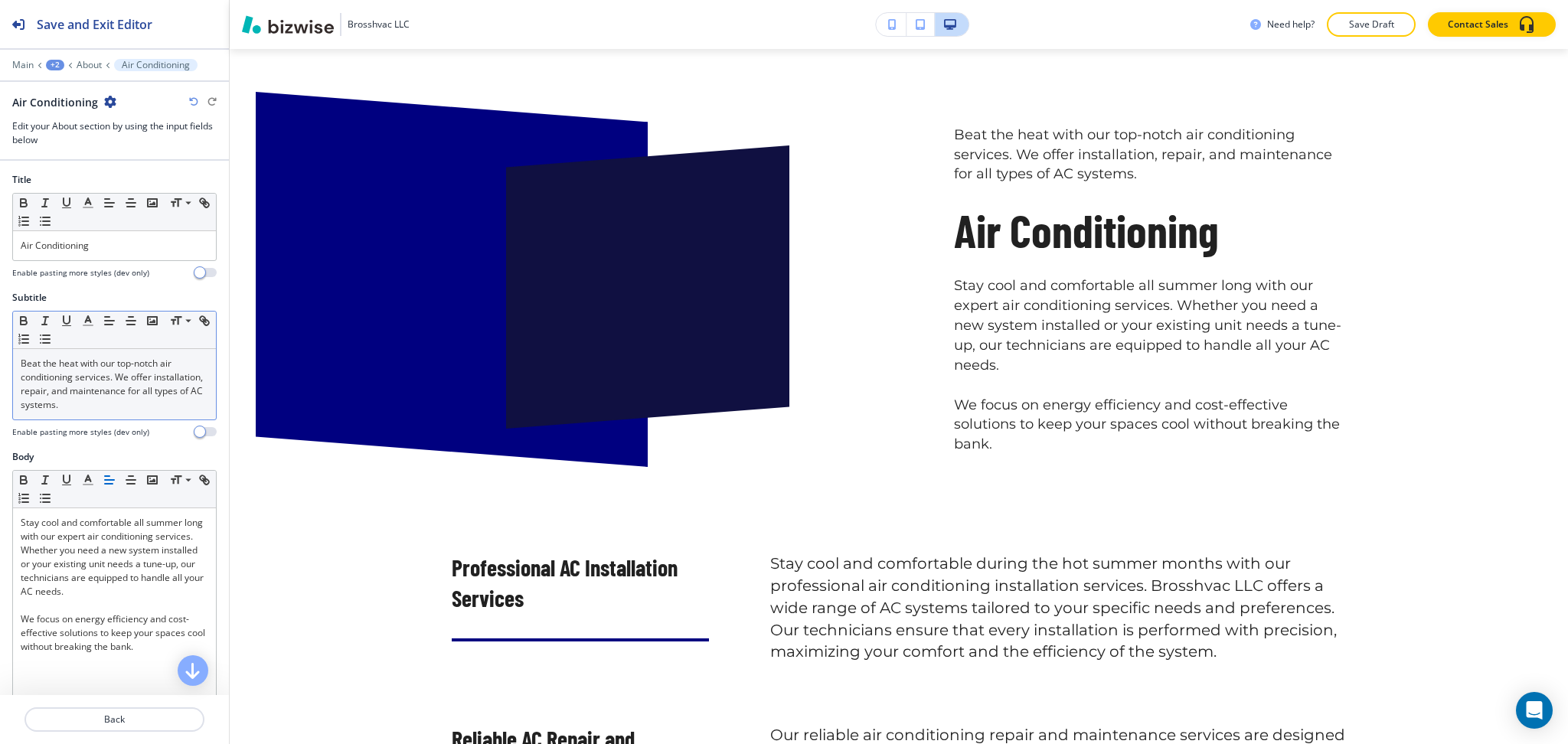
scroll to position [994, 0]
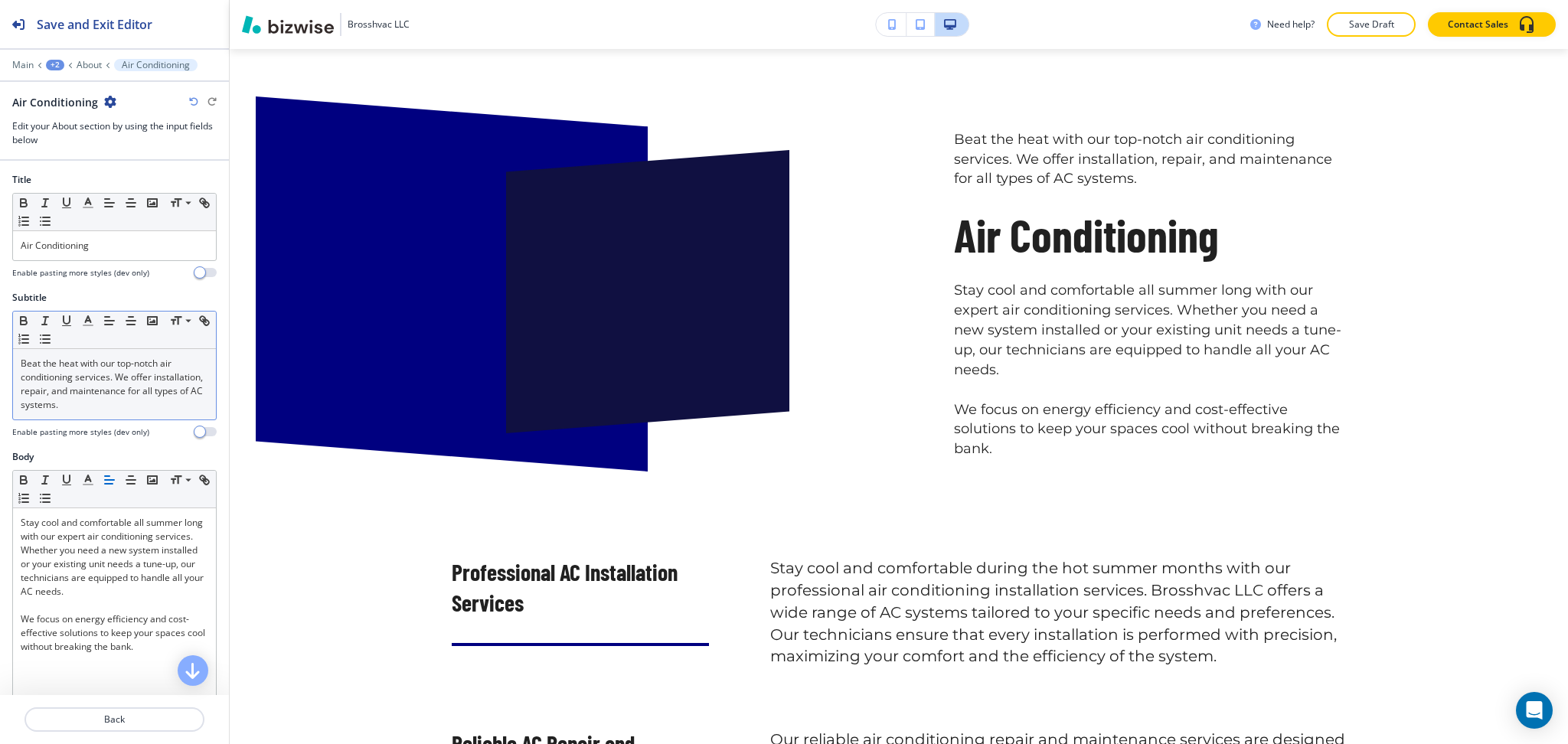
click at [119, 386] on p "Beat the heat with our top-notch air conditioning services. We offer installati…" at bounding box center [114, 384] width 187 height 55
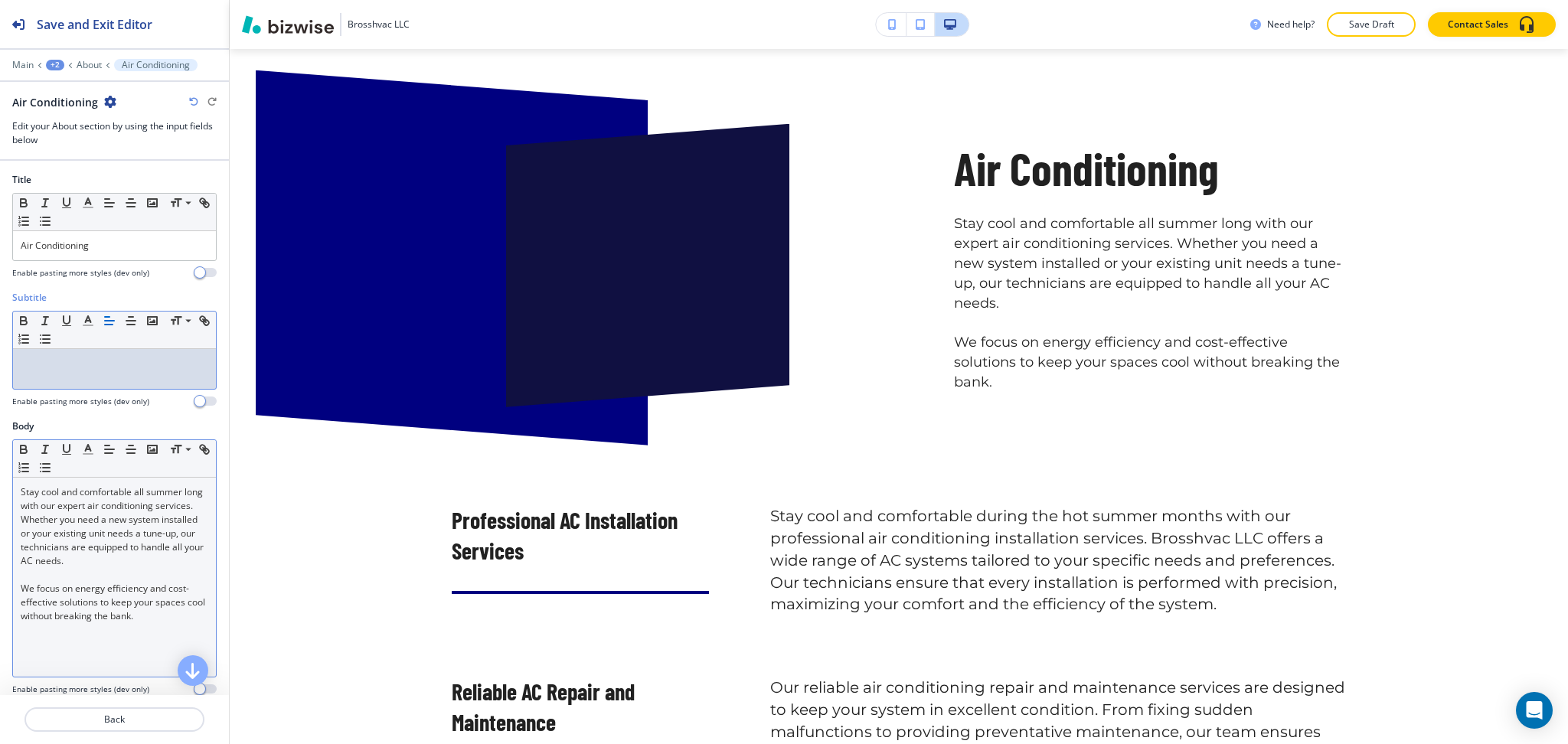
click at [18, 493] on div "Stay cool and comfortable all summer long with our expert air conditioning serv…" at bounding box center [114, 577] width 203 height 199
paste div
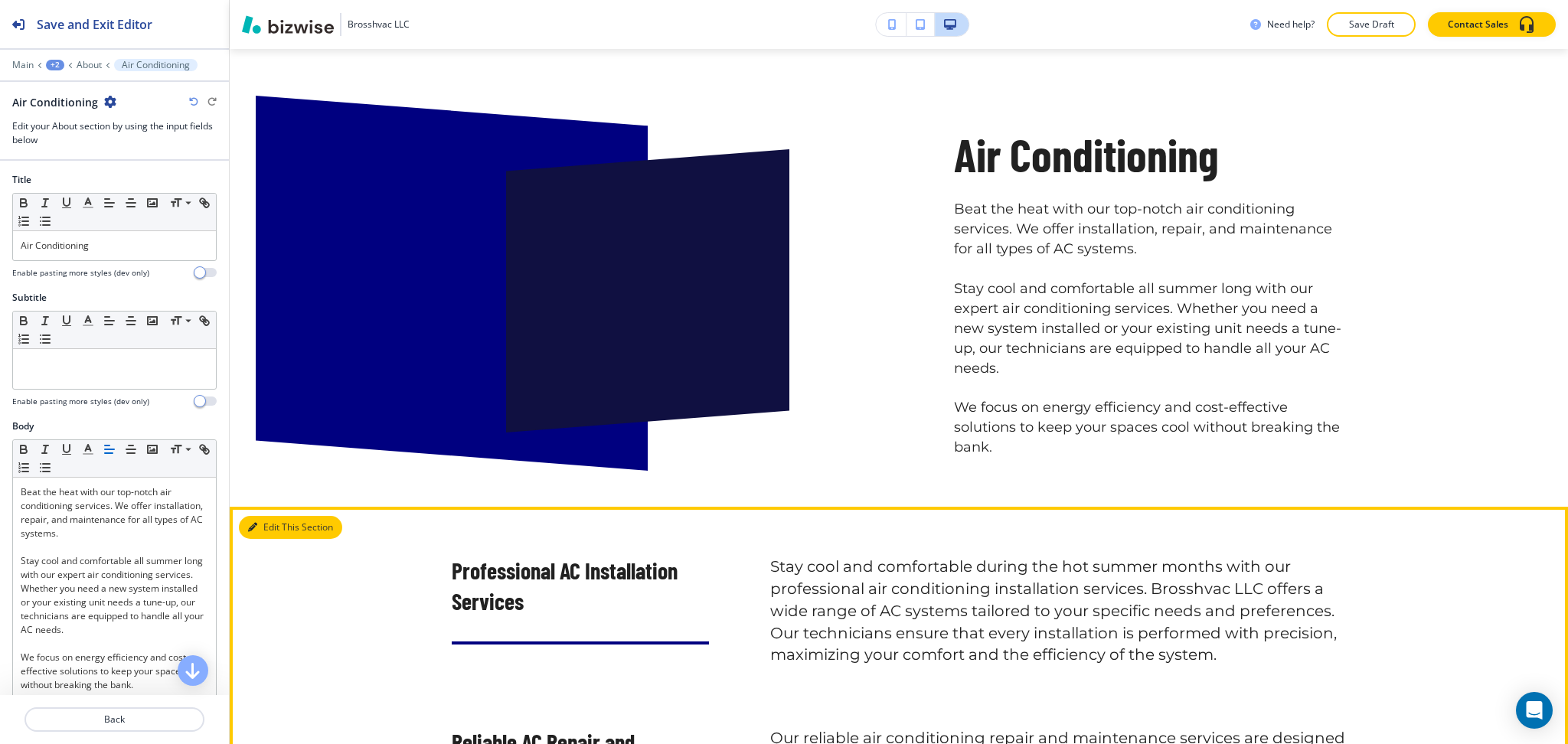
click at [268, 527] on button "Edit This Section" at bounding box center [290, 528] width 104 height 23
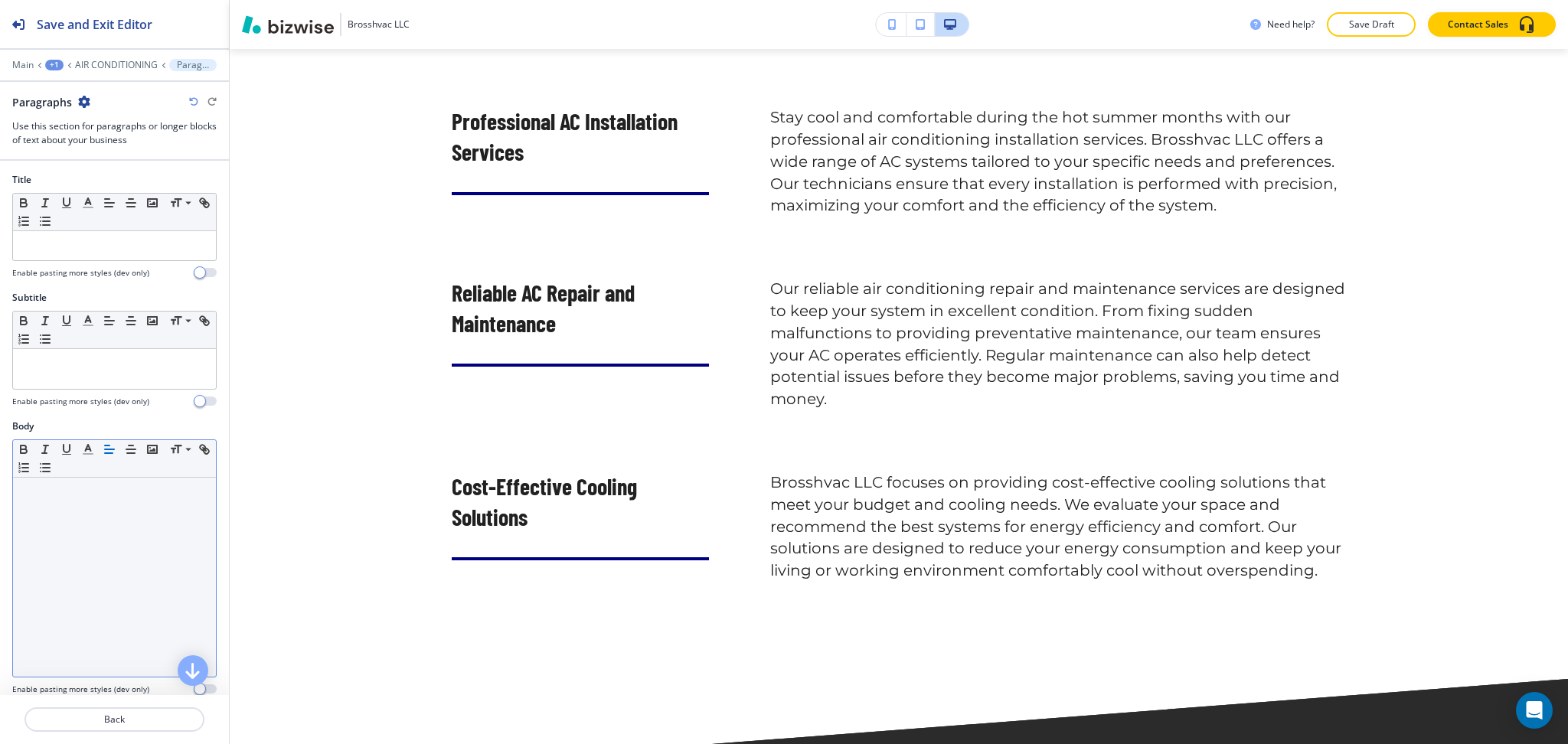
scroll to position [1450, 0]
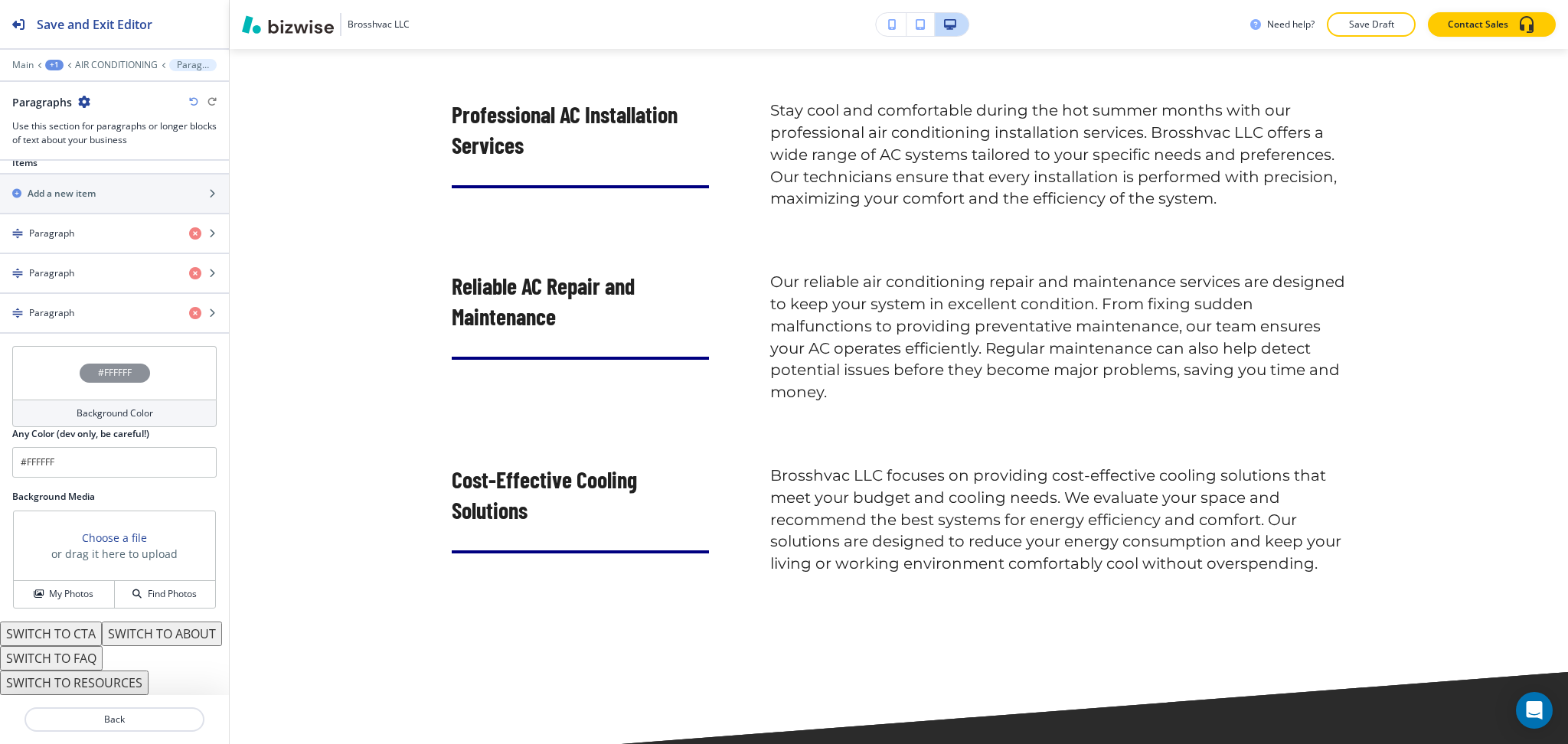
click at [76, 406] on h4 "Background Color" at bounding box center [114, 413] width 76 height 14
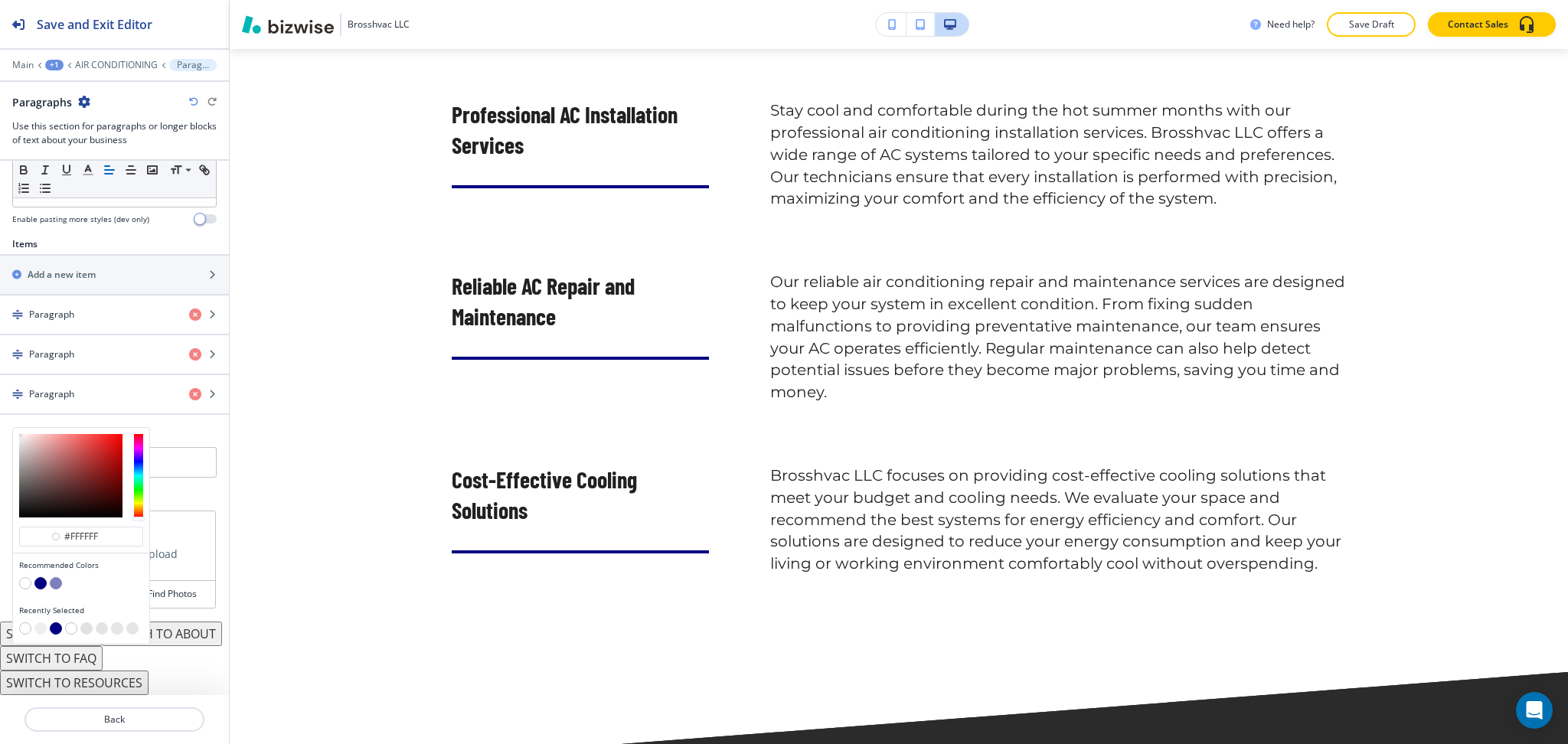
scroll to position [494, 0]
click at [41, 623] on button "button" at bounding box center [41, 629] width 12 height 12
type input "#eeeeee"
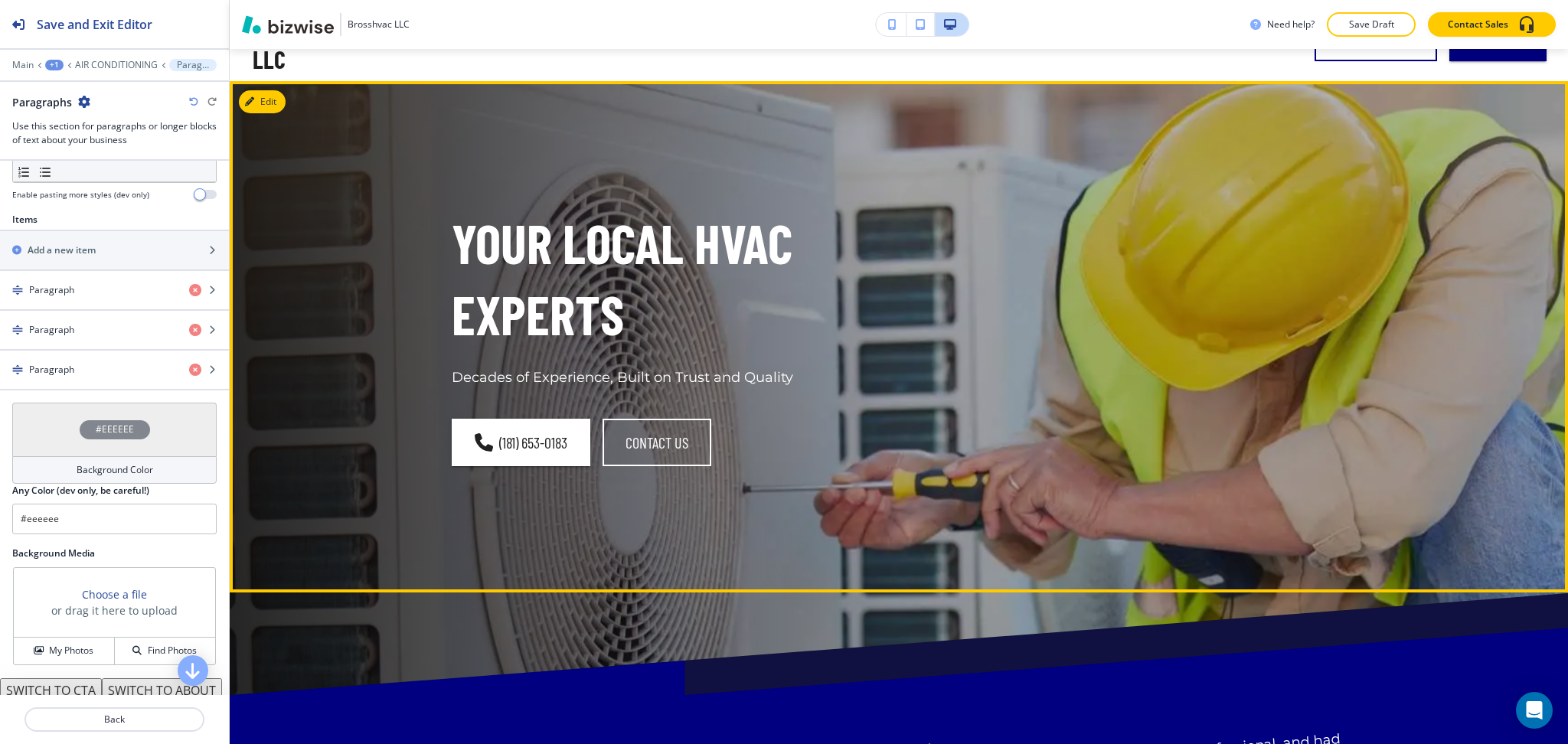
scroll to position [0, 0]
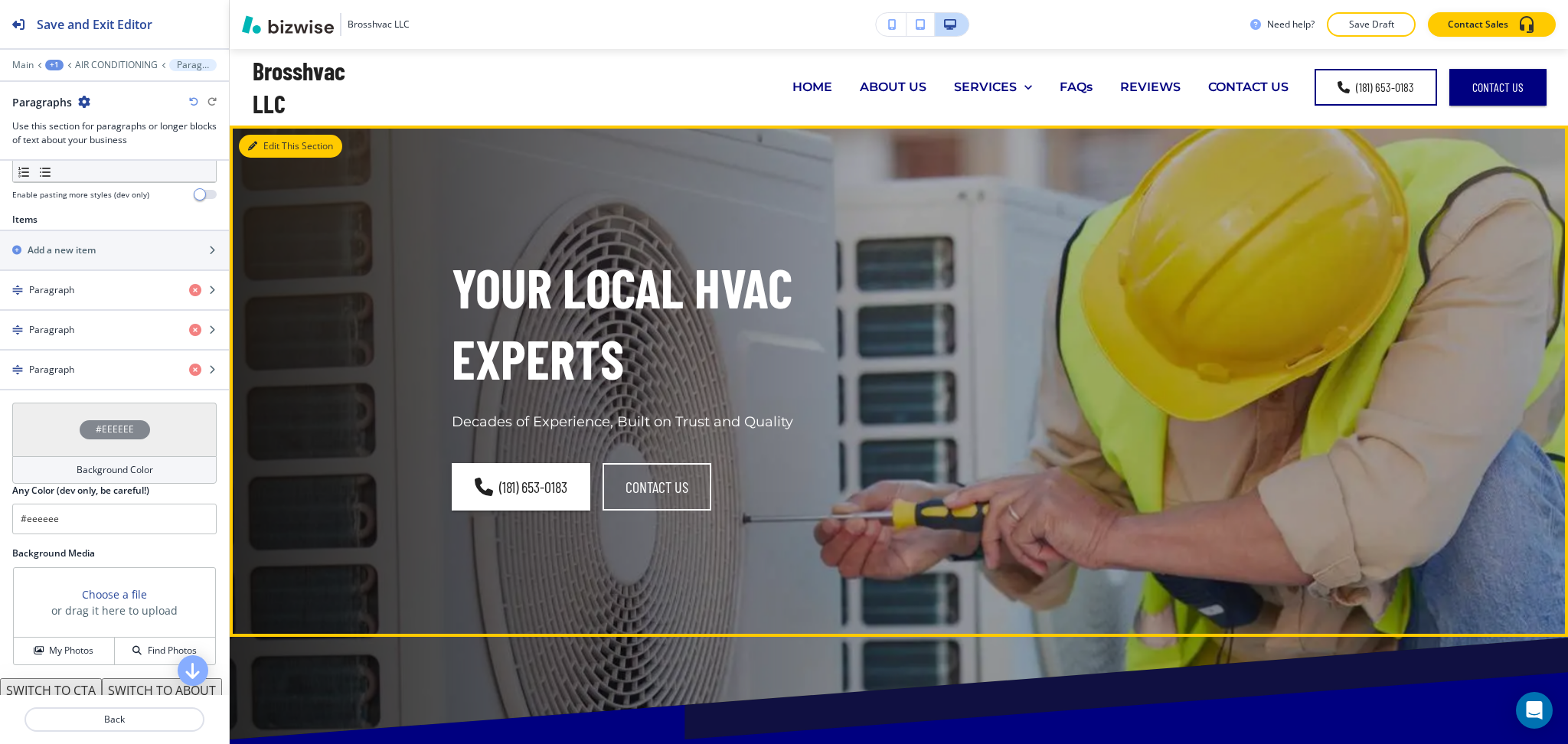
click at [274, 152] on button "Edit This Section" at bounding box center [290, 146] width 104 height 23
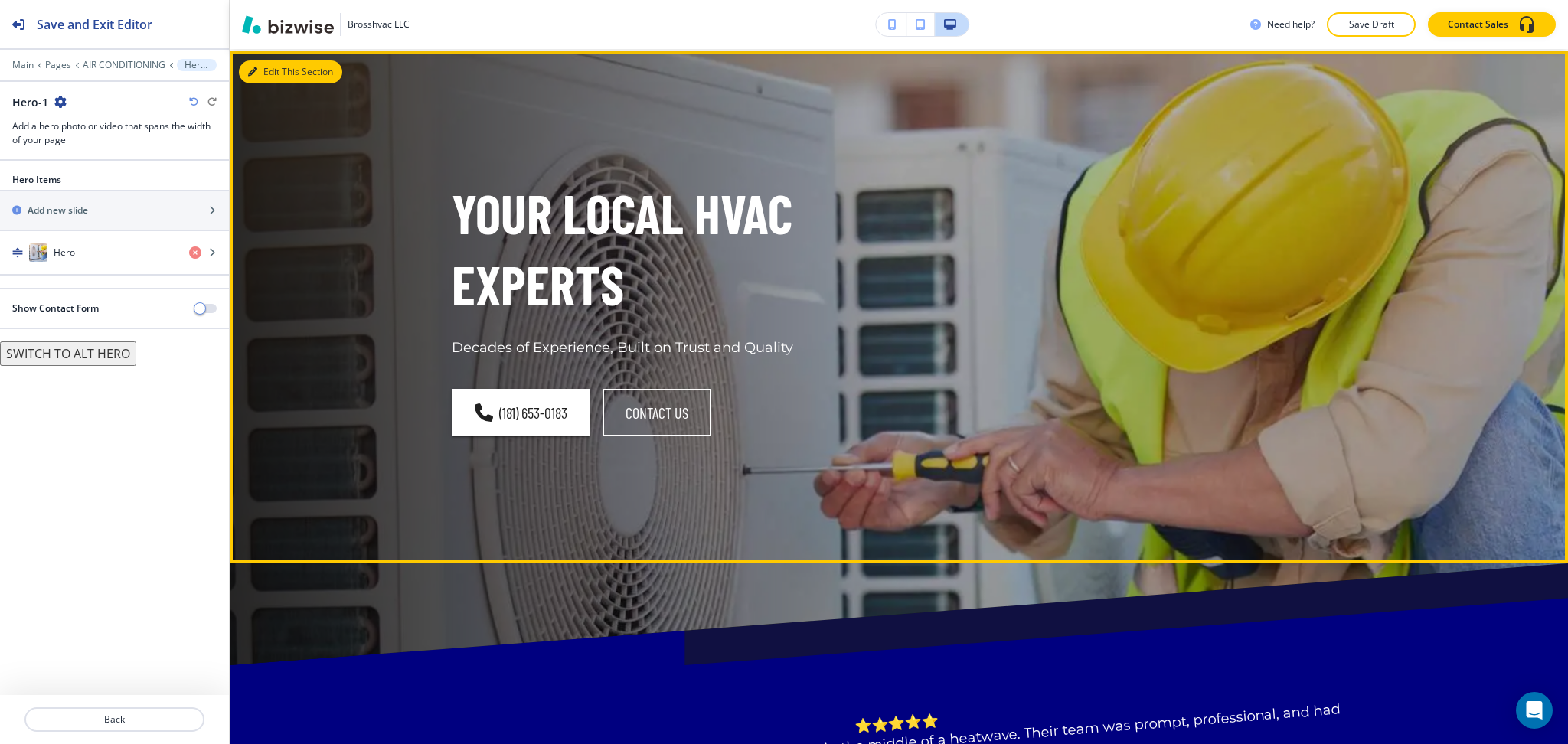
scroll to position [76, 0]
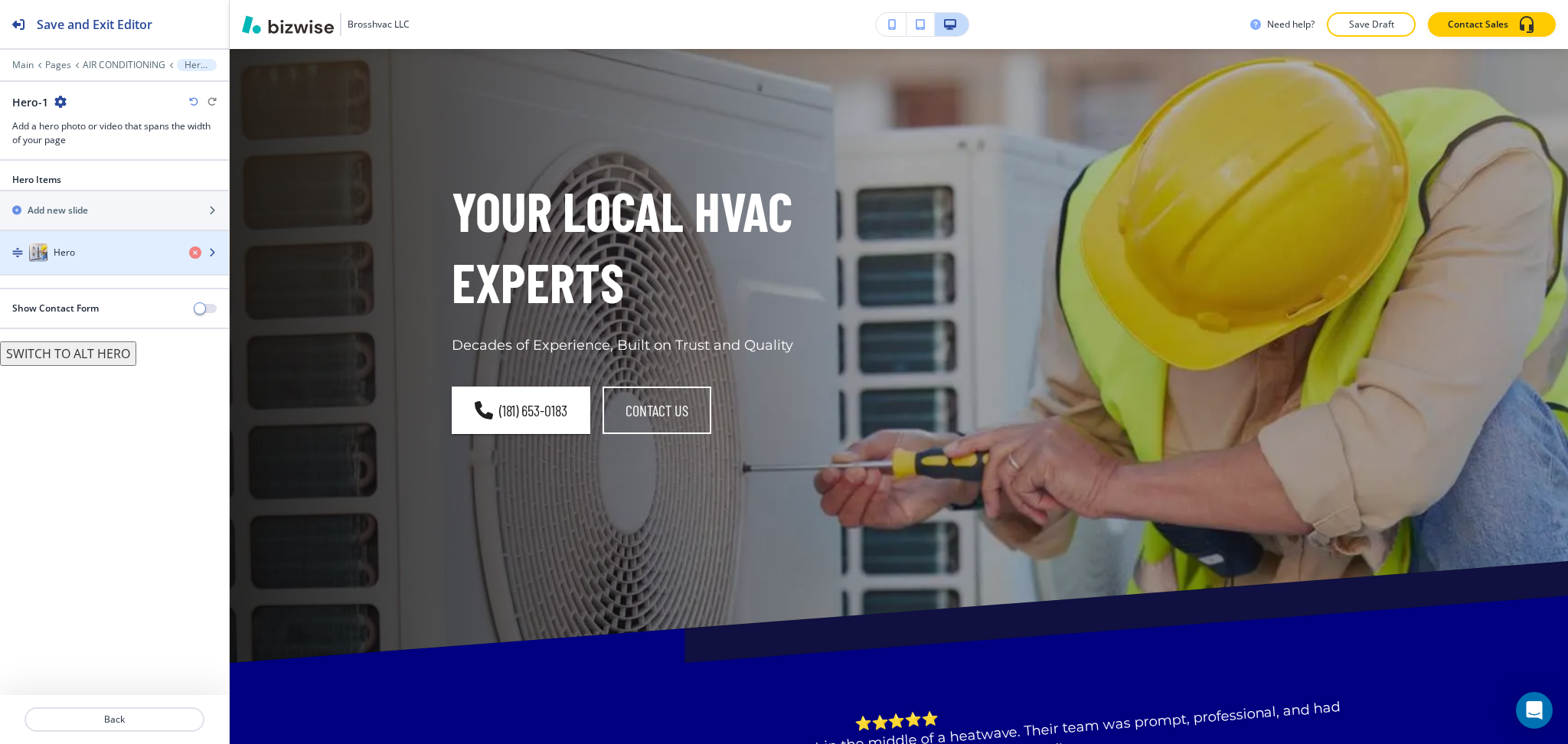
click at [123, 257] on div "Hero" at bounding box center [88, 253] width 177 height 18
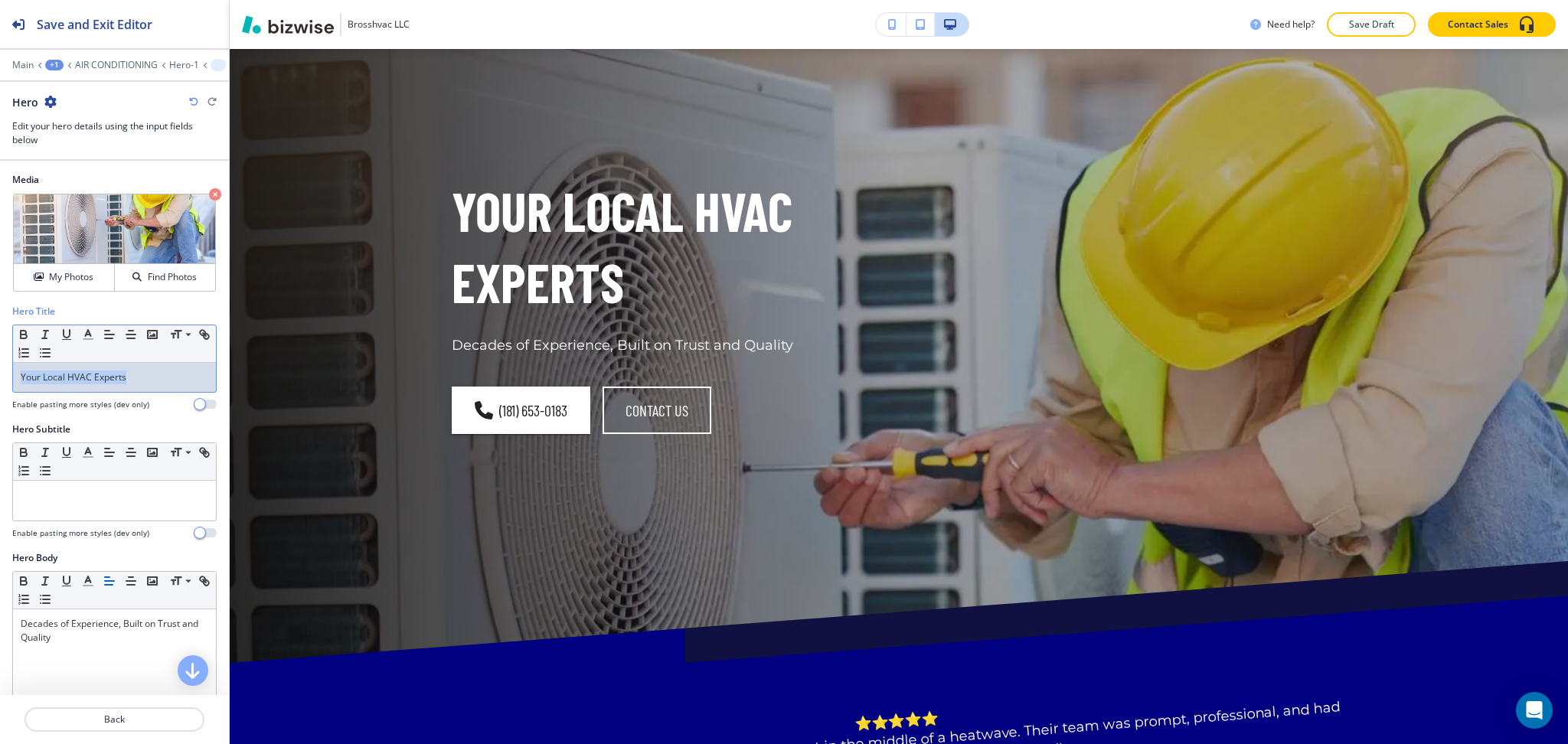
drag, startPoint x: 140, startPoint y: 380, endPoint x: 0, endPoint y: 369, distance: 140.4
click at [0, 369] on div "Hero Title Small Normal Large Huge Your Local HVAC Experts Enable pasting more …" at bounding box center [114, 363] width 229 height 118
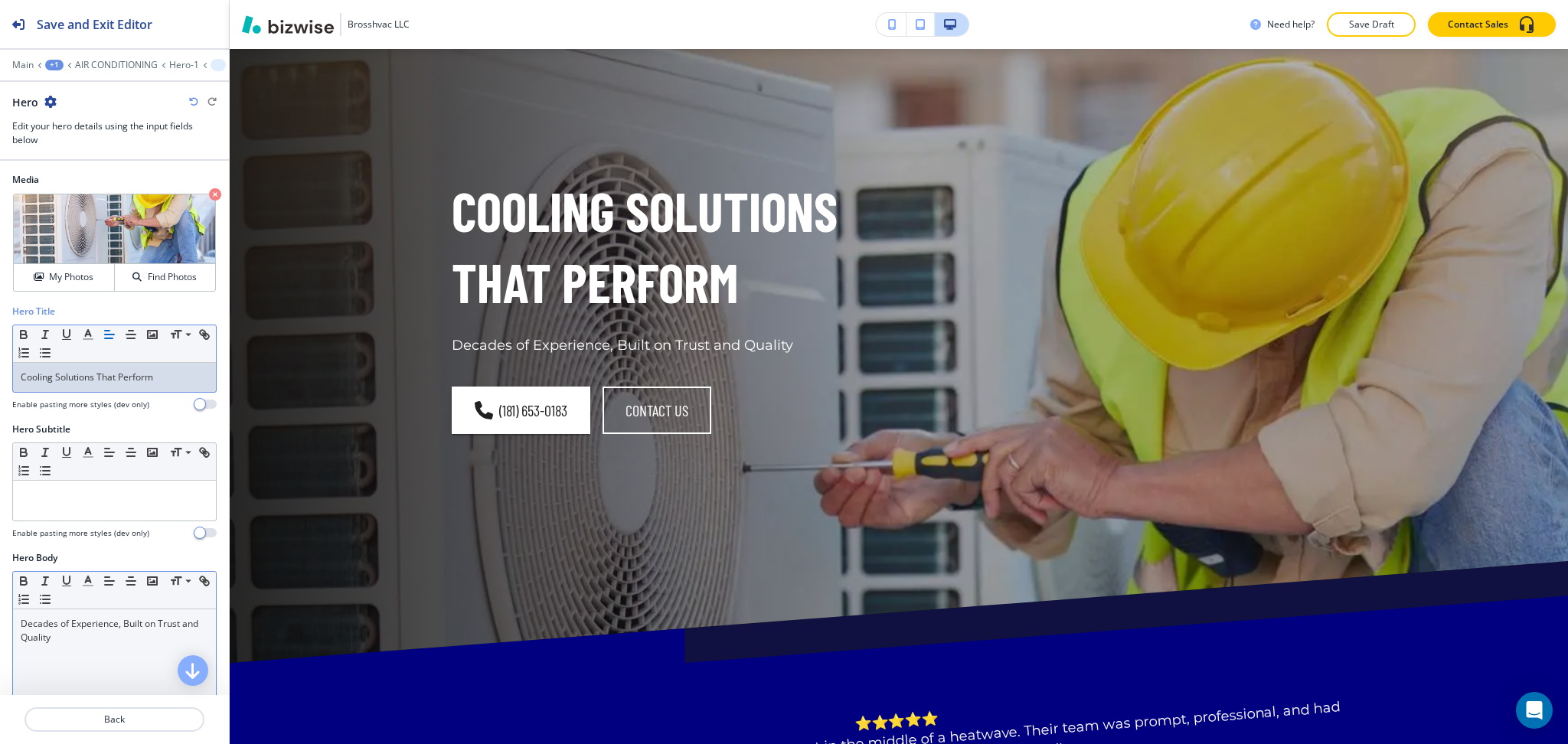
click at [143, 653] on div "Decades of Experience, Built on Trust and Quality" at bounding box center [114, 709] width 203 height 199
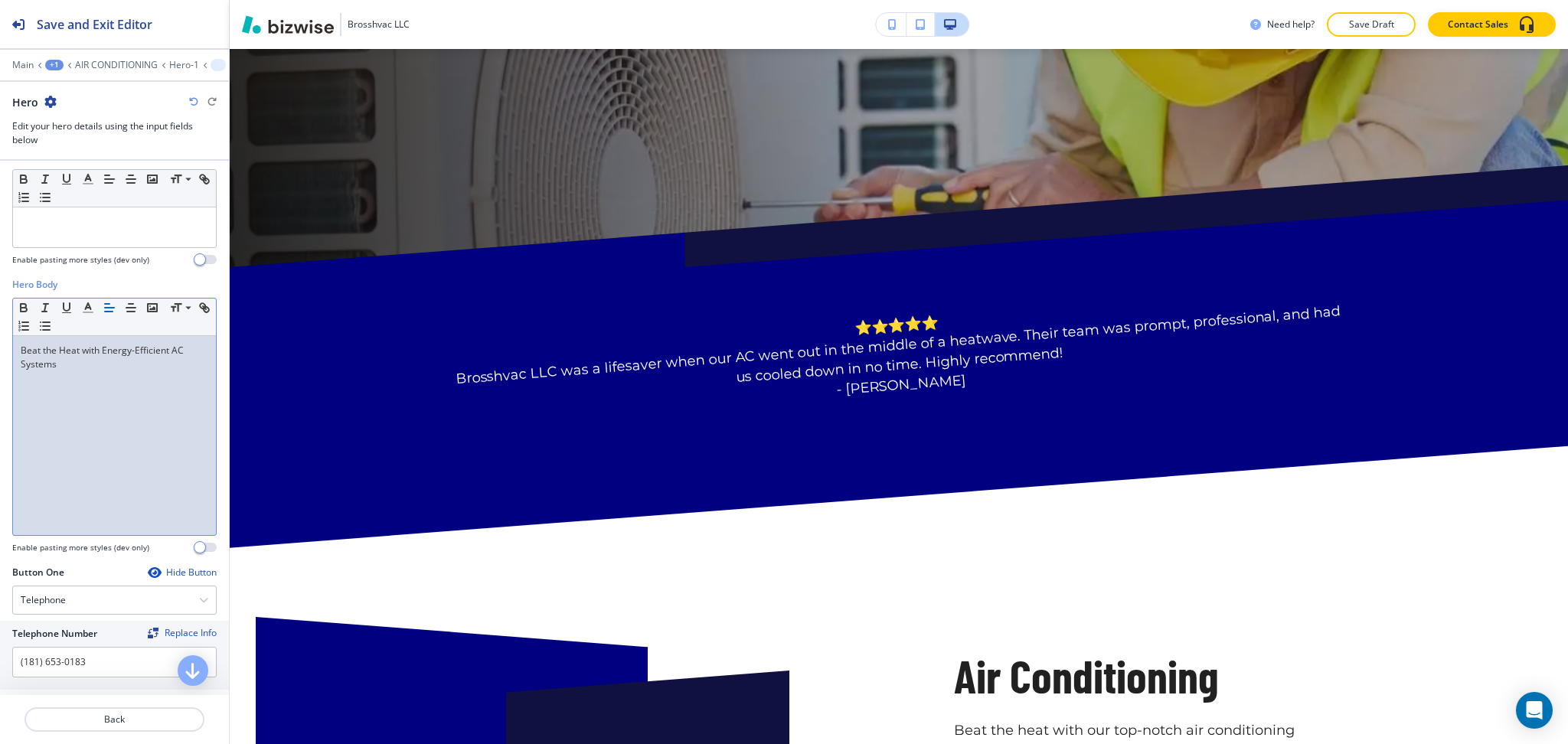
scroll to position [0, 0]
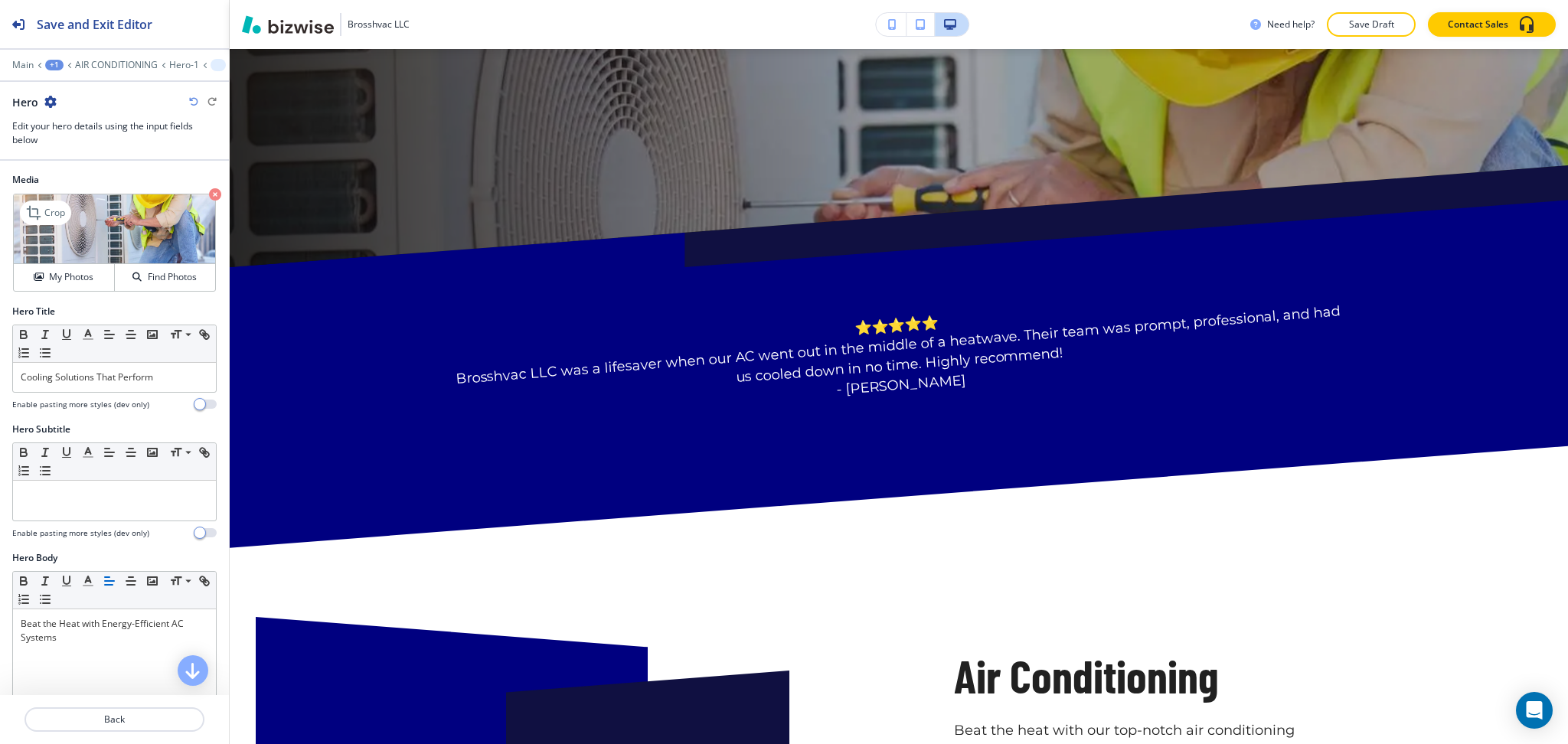
click at [209, 194] on icon "button" at bounding box center [215, 194] width 12 height 12
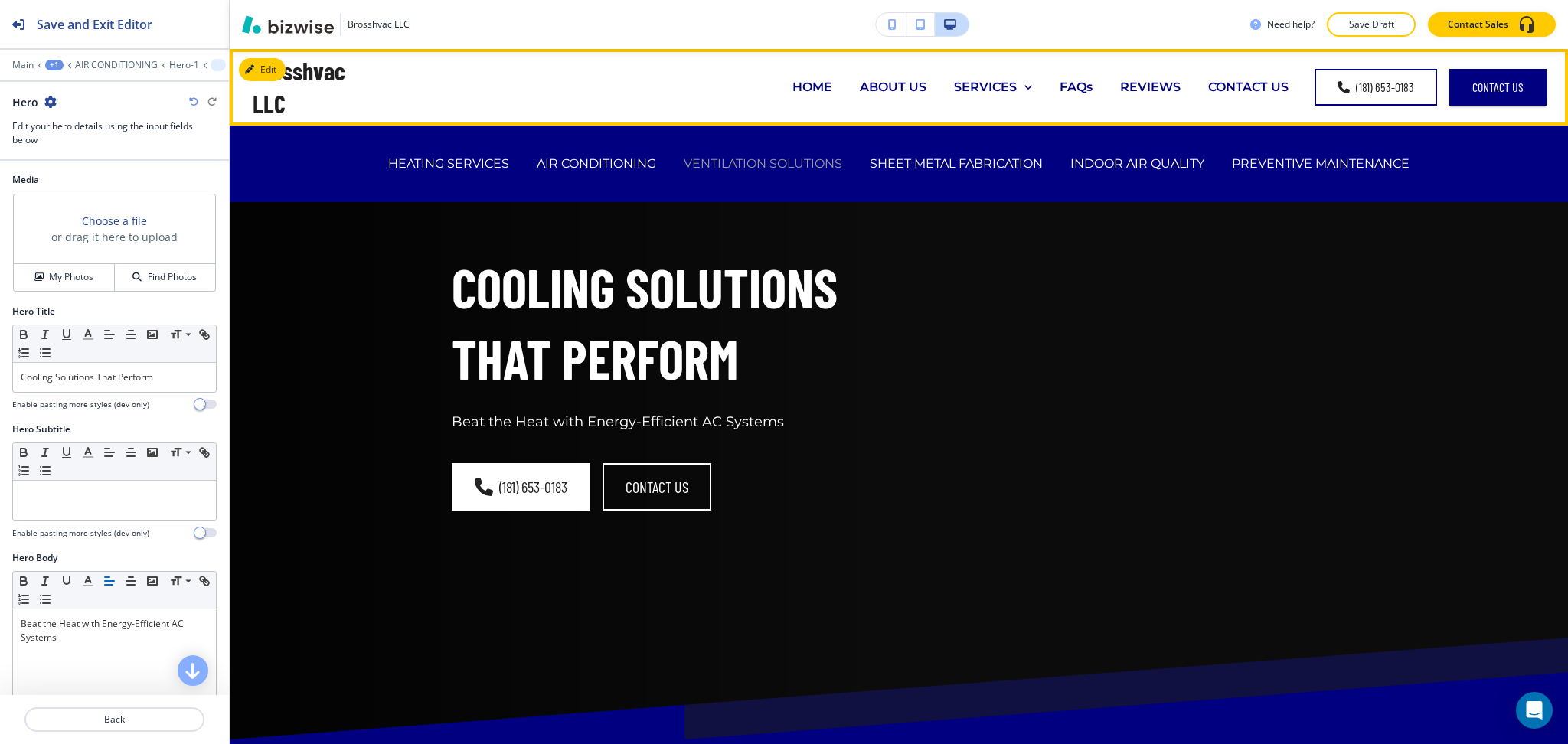
click at [735, 167] on p "VENTILATION SOLUTIONS" at bounding box center [762, 163] width 158 height 17
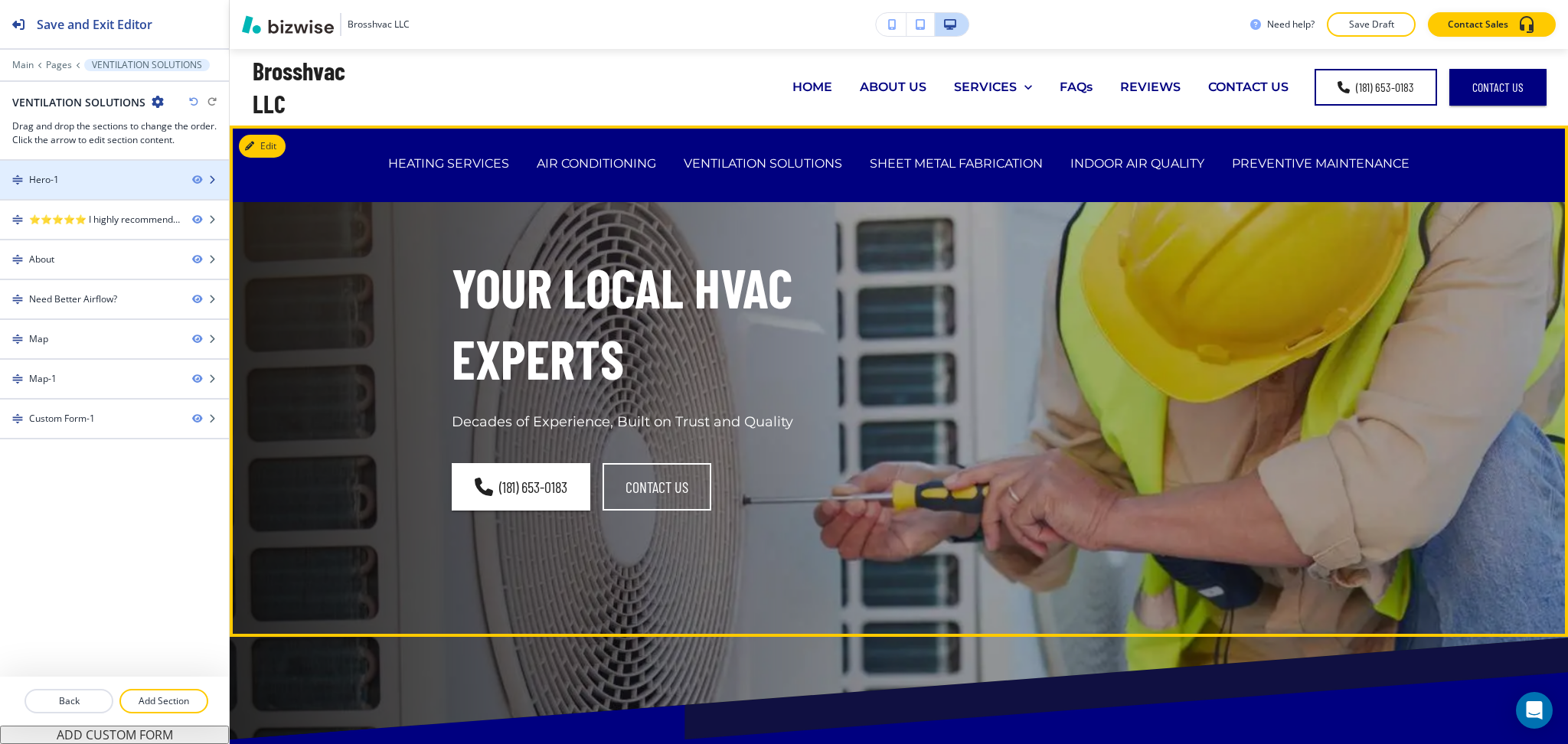
click at [103, 185] on div "Hero-1" at bounding box center [90, 180] width 180 height 14
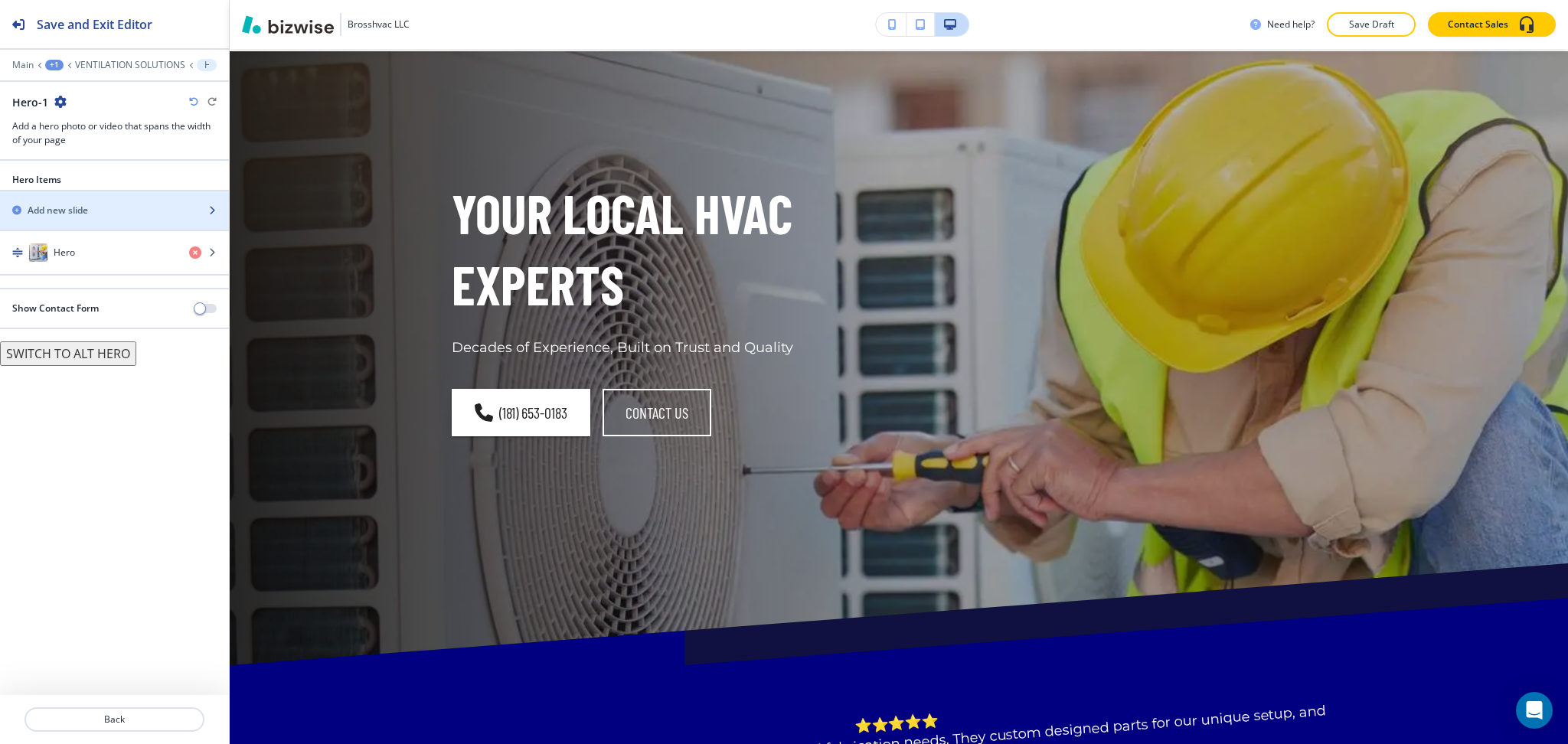
scroll to position [76, 0]
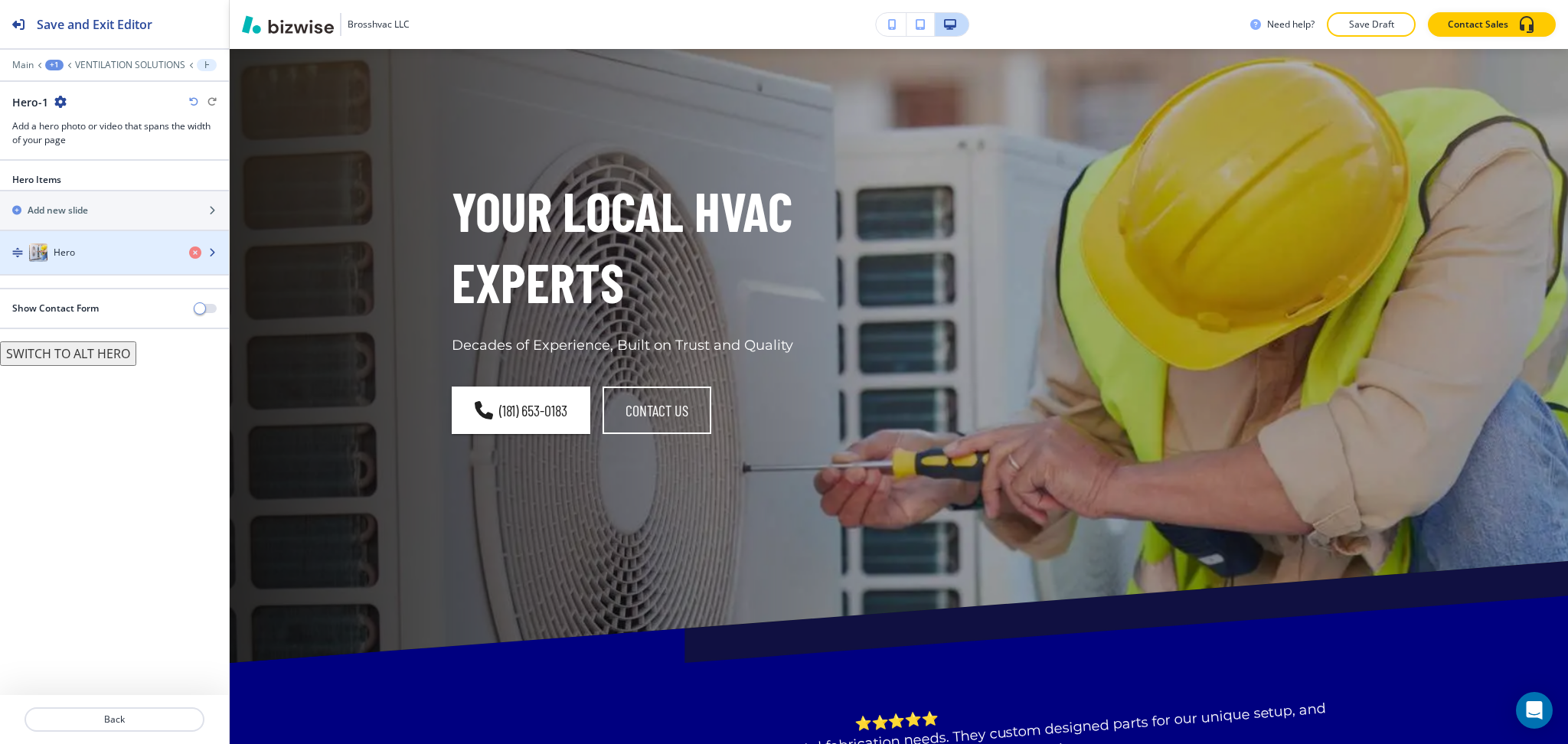
click at [129, 238] on div "button" at bounding box center [114, 237] width 229 height 12
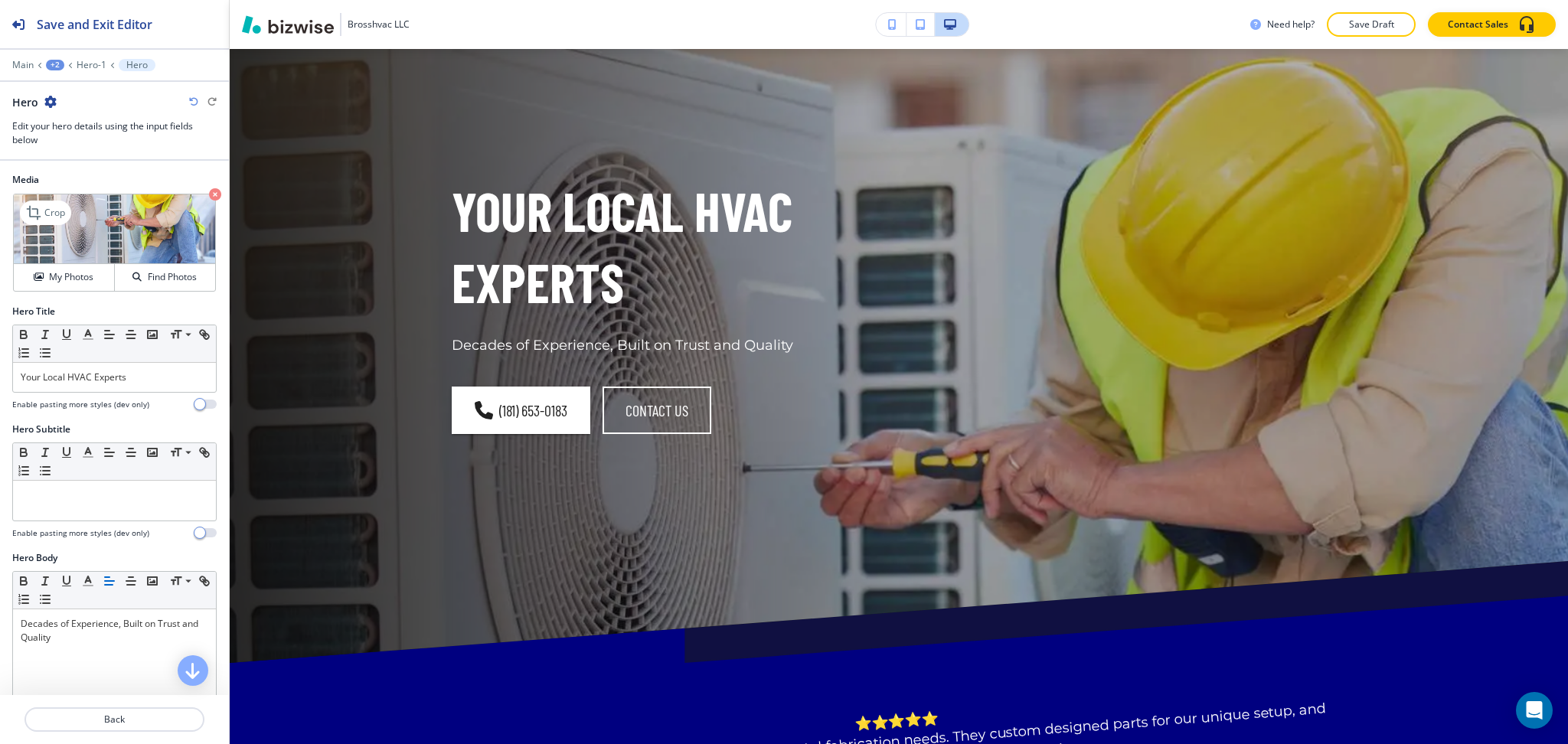
click at [209, 194] on icon "button" at bounding box center [215, 194] width 12 height 12
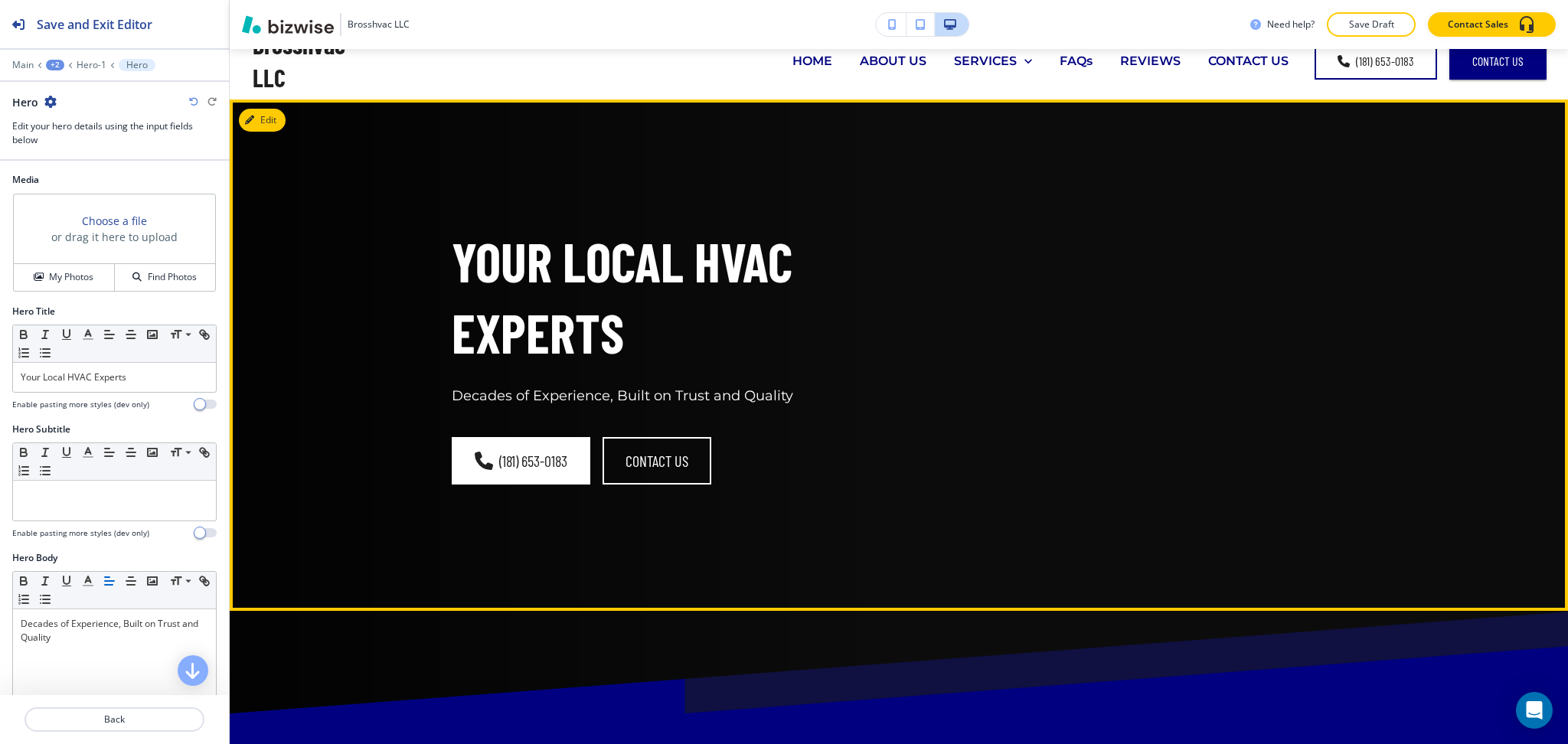
scroll to position [0, 0]
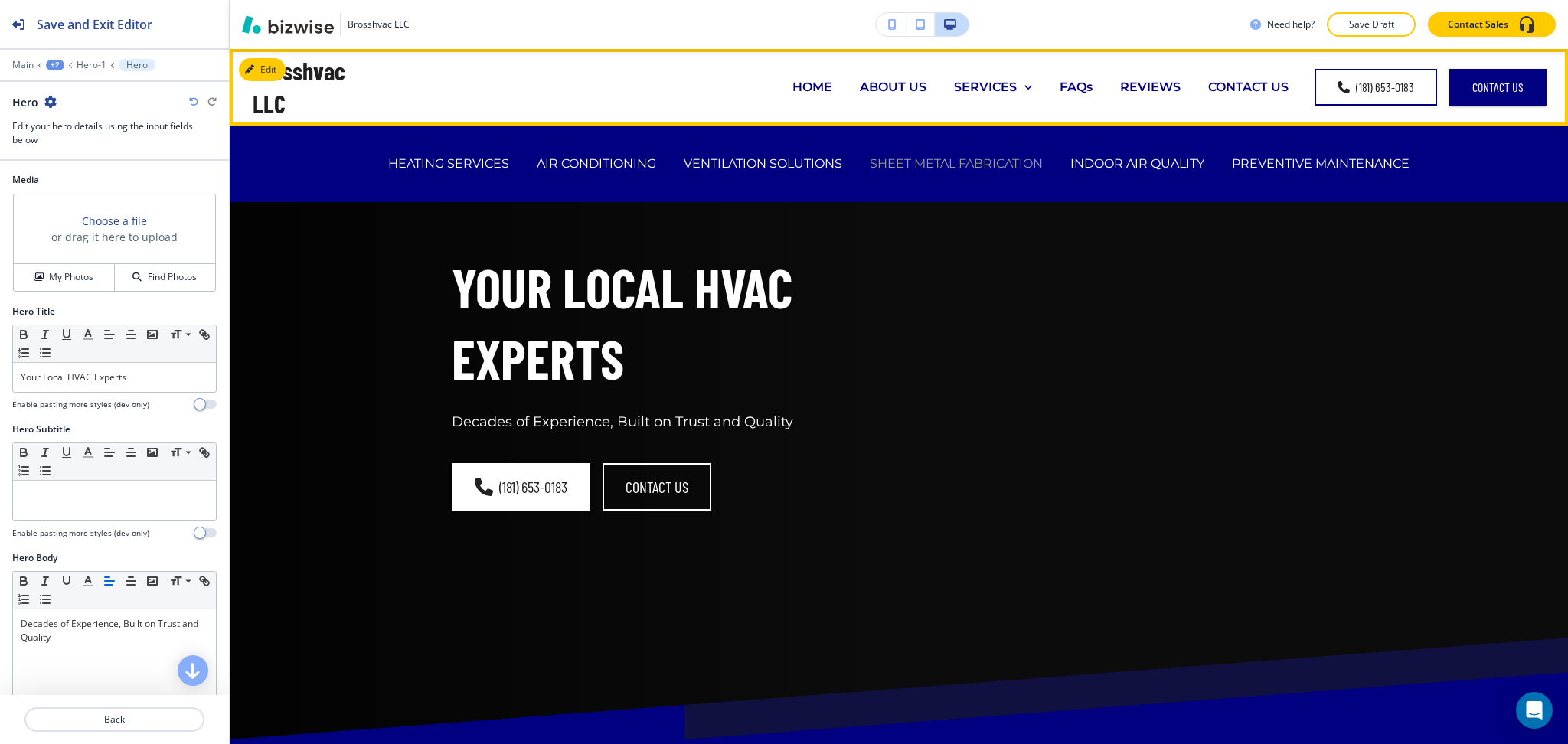
click at [930, 166] on p "SHEET METAL FABRICATION" at bounding box center [956, 163] width 173 height 17
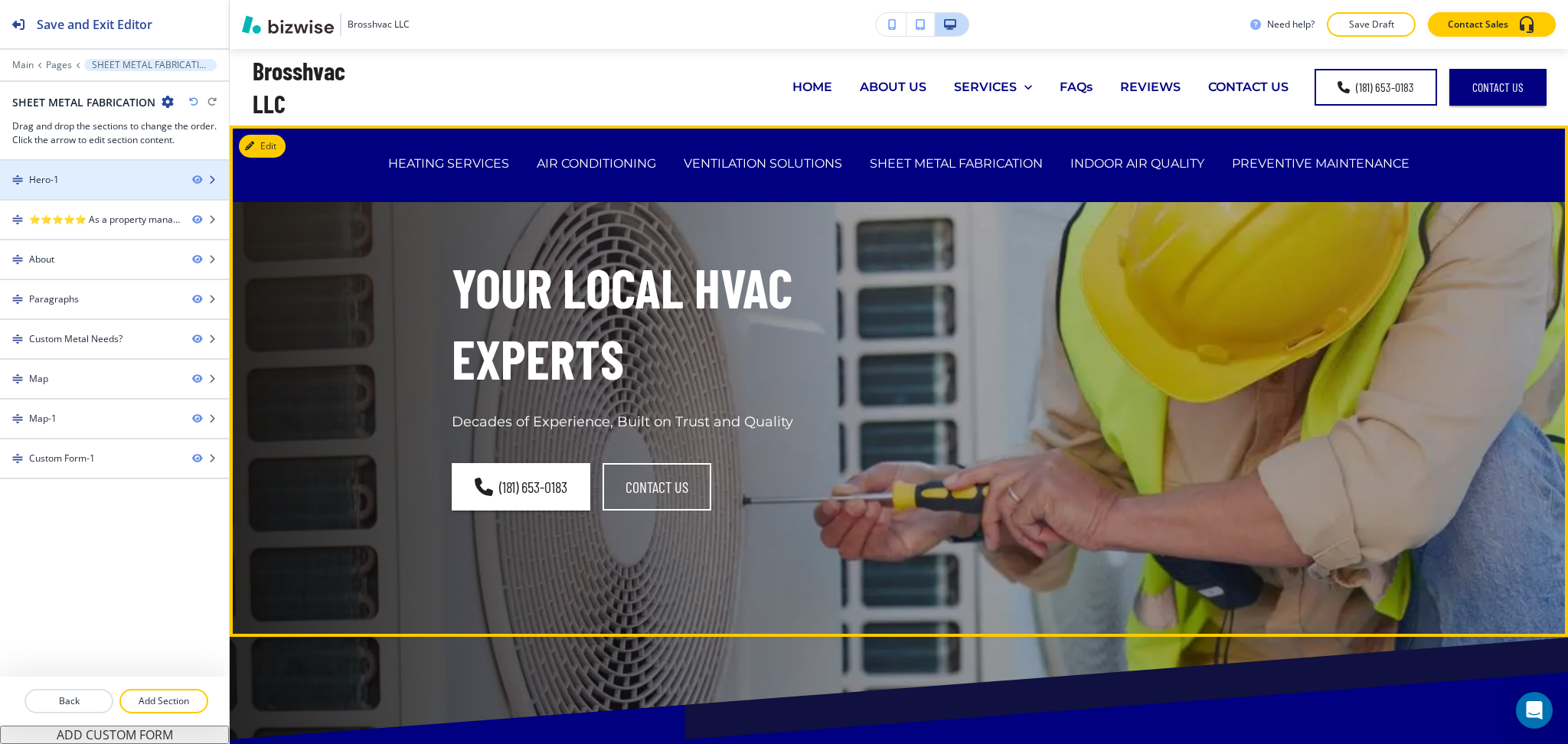
click at [99, 178] on div "Hero-1" at bounding box center [90, 180] width 180 height 14
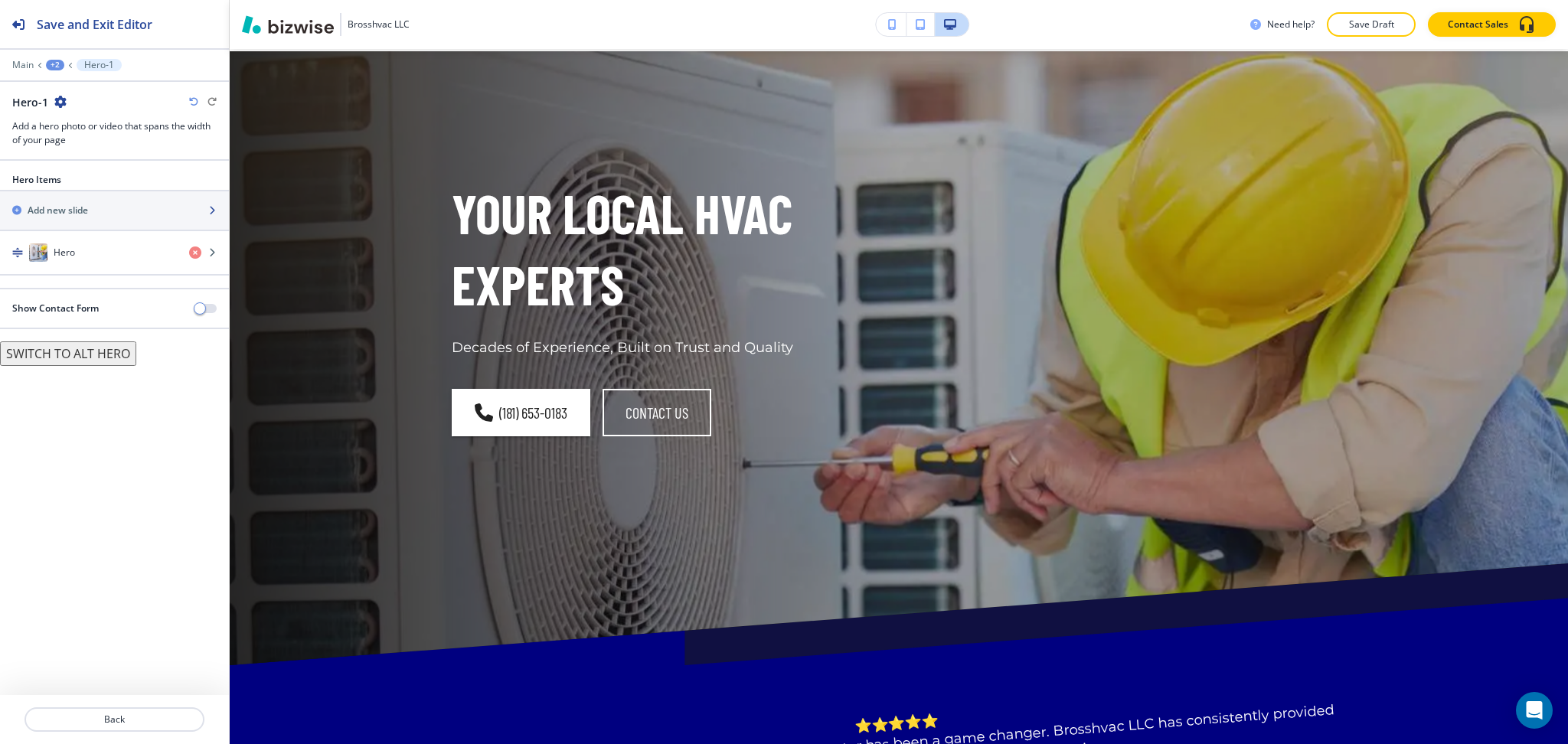
scroll to position [76, 0]
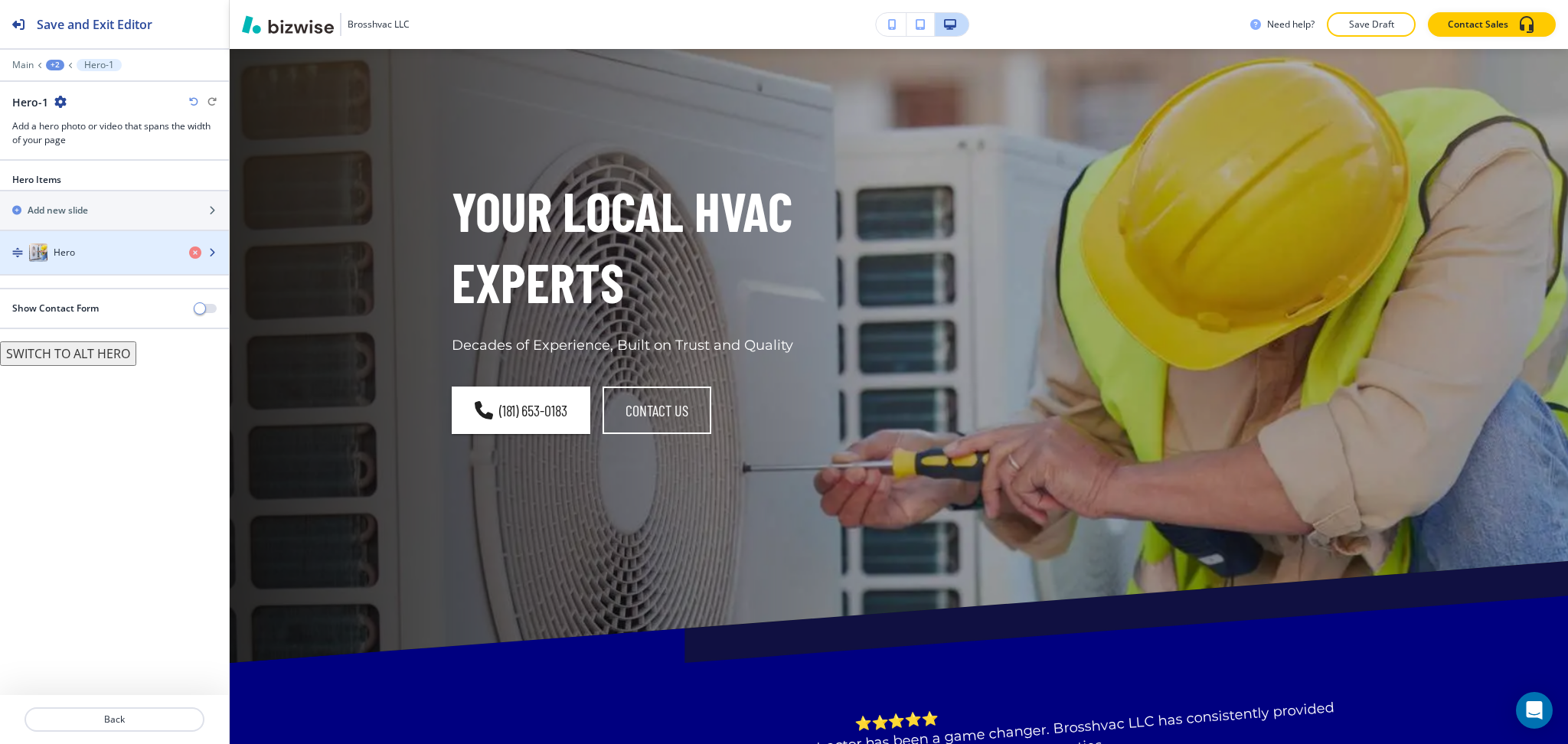
click at [93, 259] on div "Hero" at bounding box center [88, 253] width 177 height 18
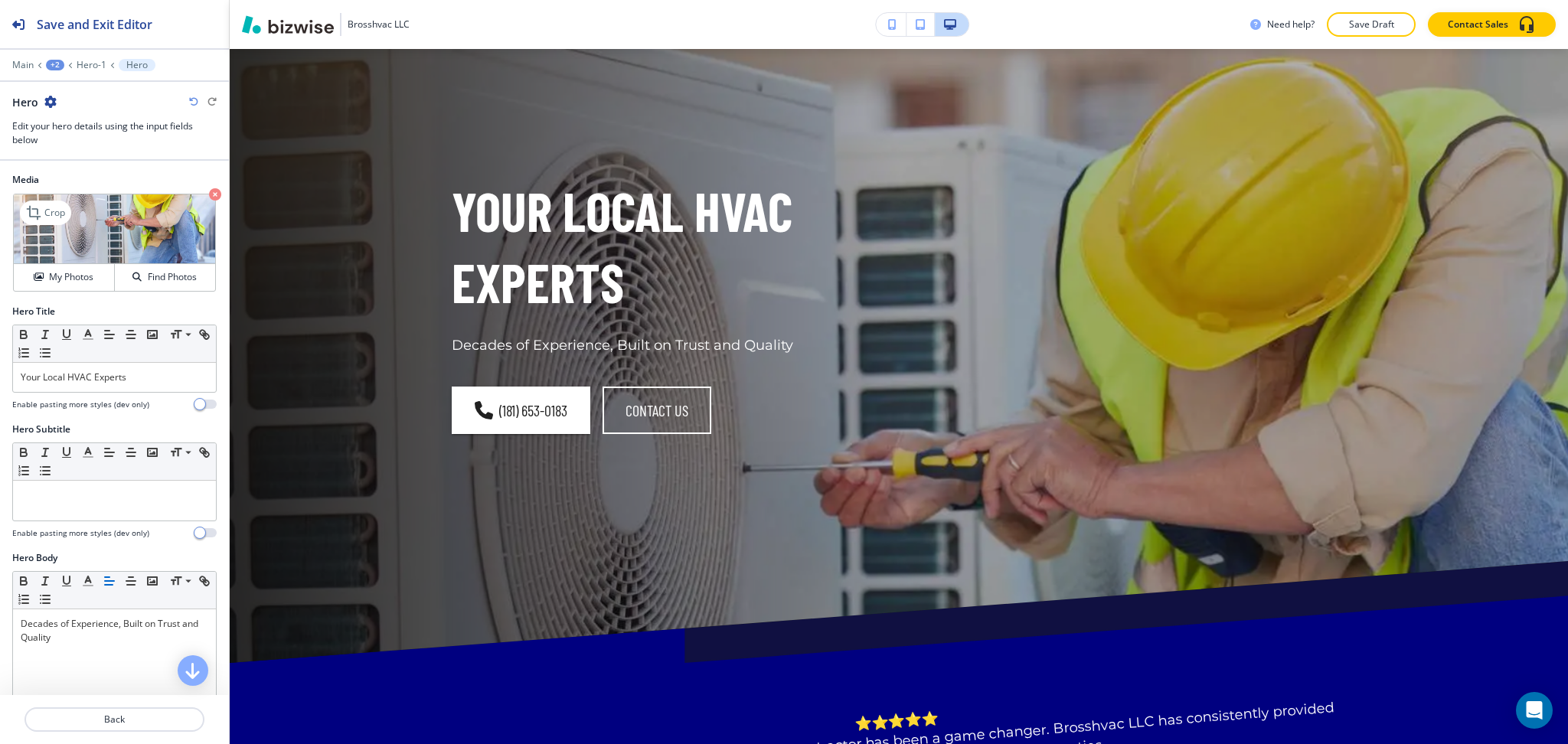
click at [209, 193] on icon "button" at bounding box center [215, 194] width 12 height 12
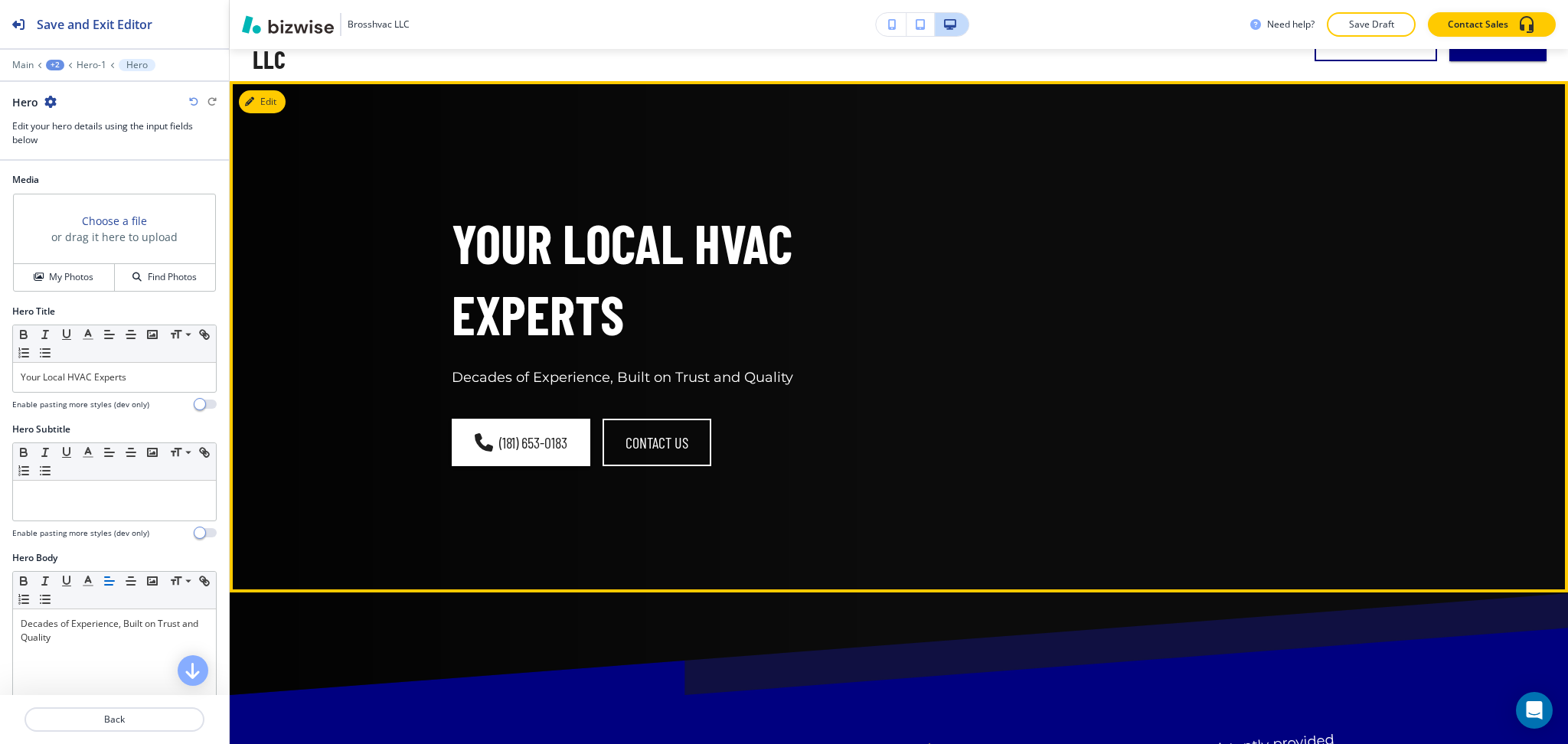
scroll to position [0, 0]
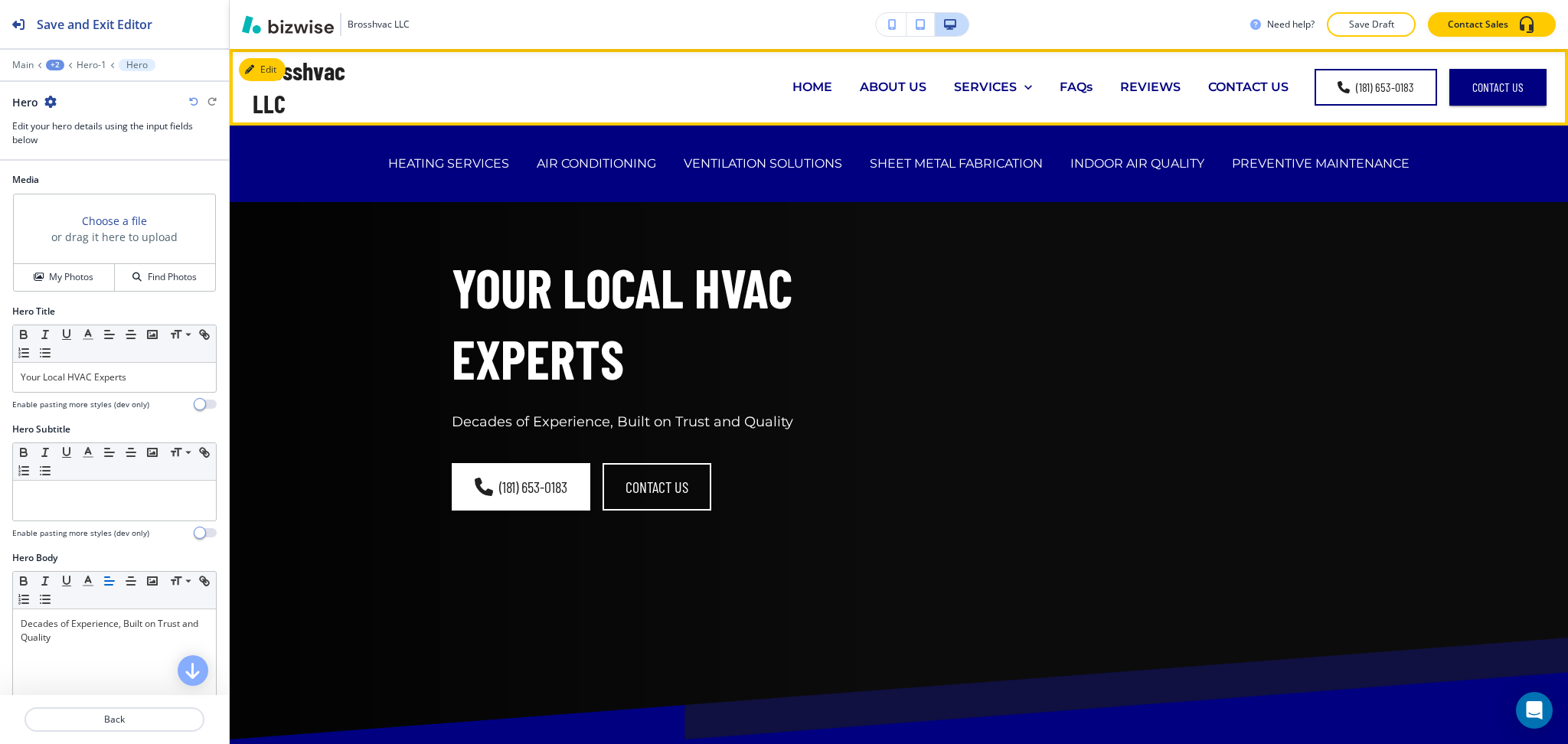
click at [954, 83] on p "SERVICES" at bounding box center [985, 86] width 63 height 17
click at [969, 157] on p "SHEET METAL FABRICATION" at bounding box center [956, 163] width 173 height 17
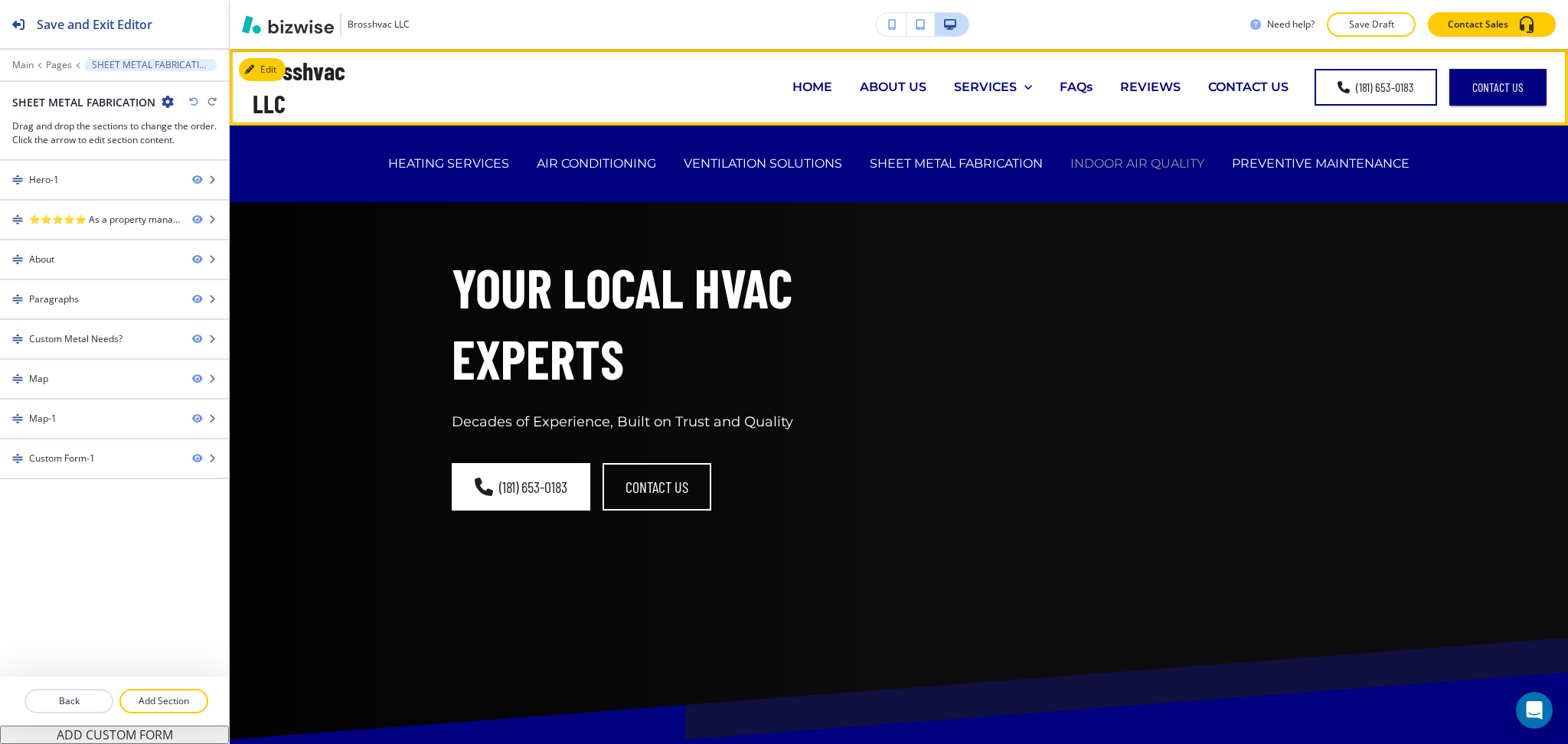
click at [1107, 162] on p "INDOOR AIR QUALITY" at bounding box center [1138, 163] width 134 height 17
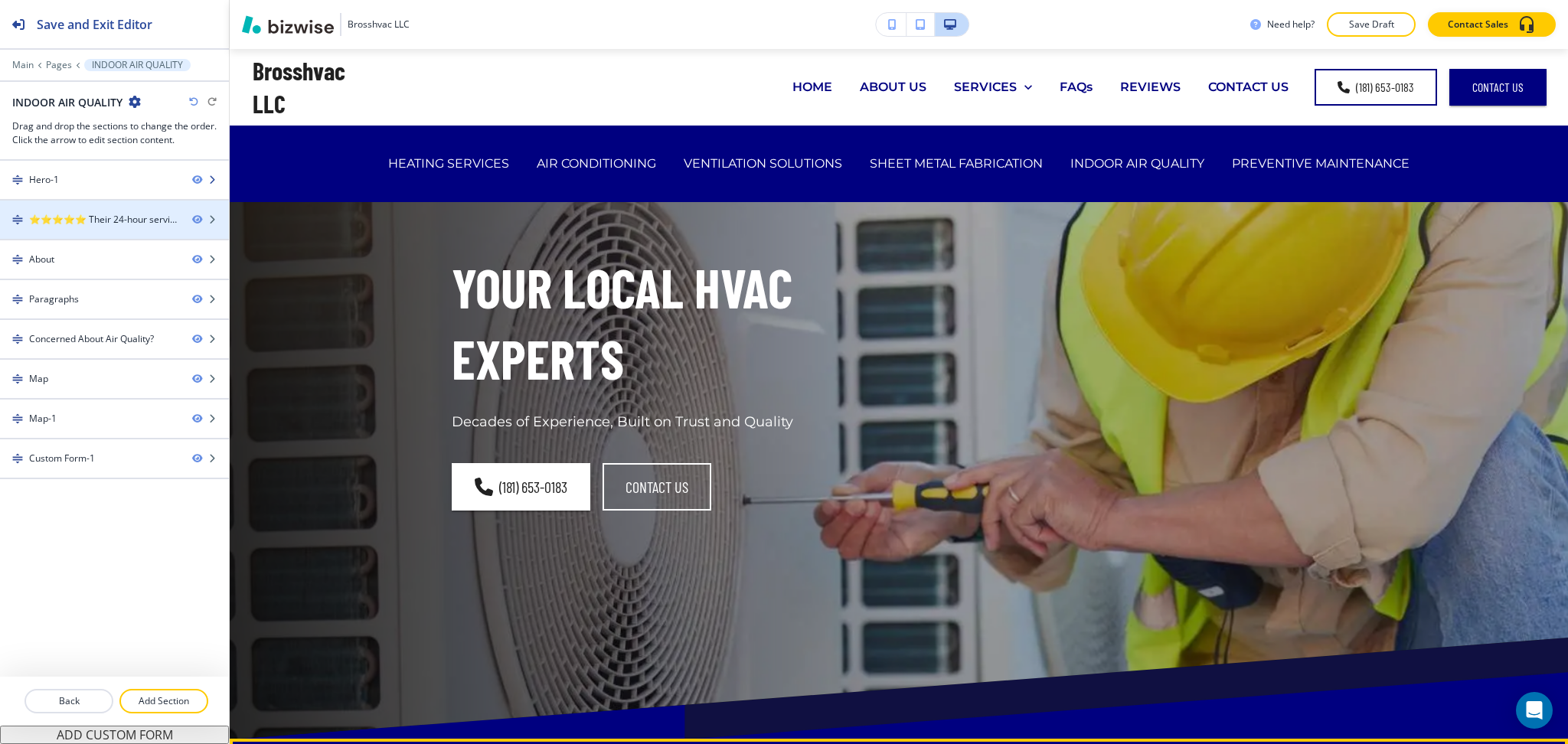
click at [79, 173] on div "Hero-1" at bounding box center [90, 180] width 180 height 14
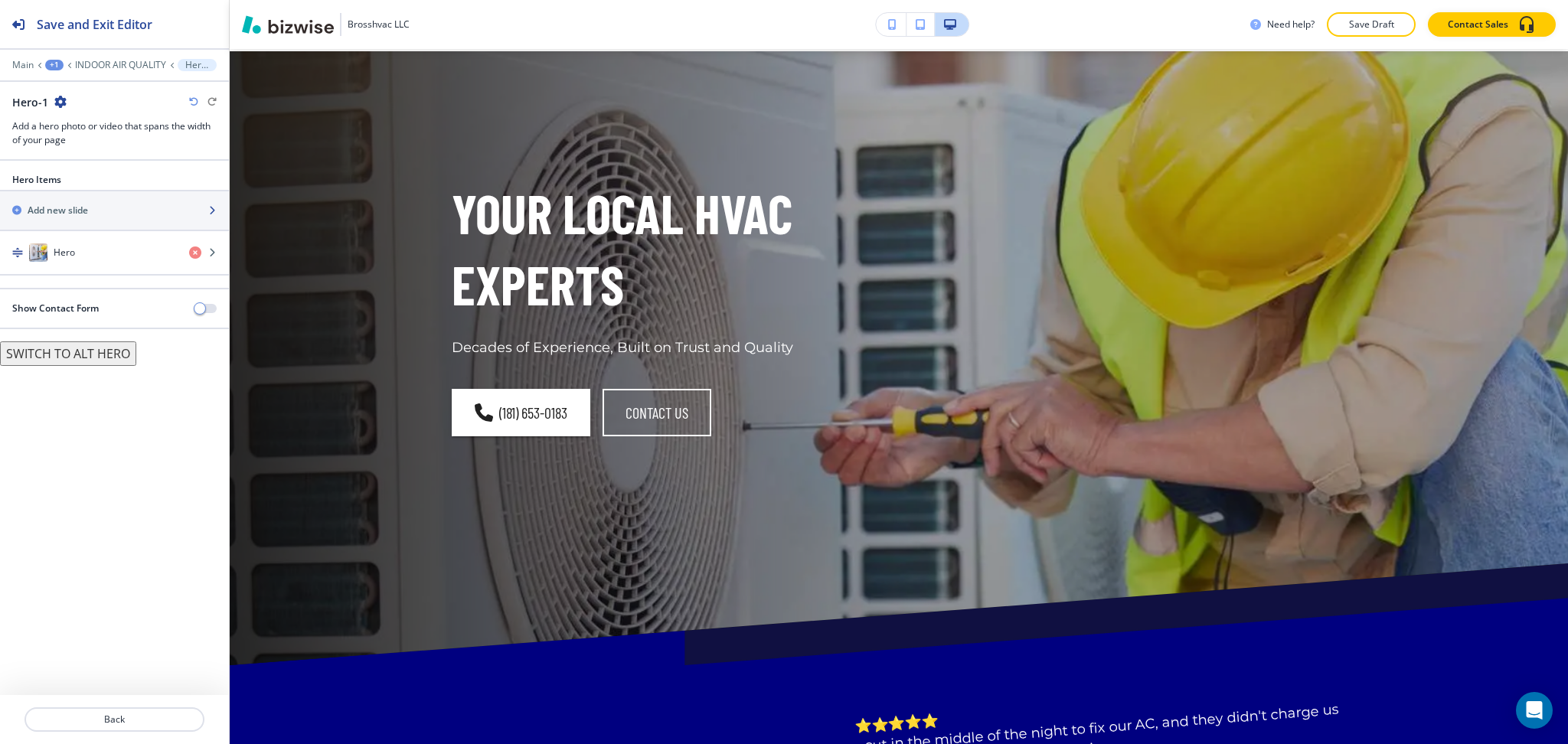
scroll to position [76, 0]
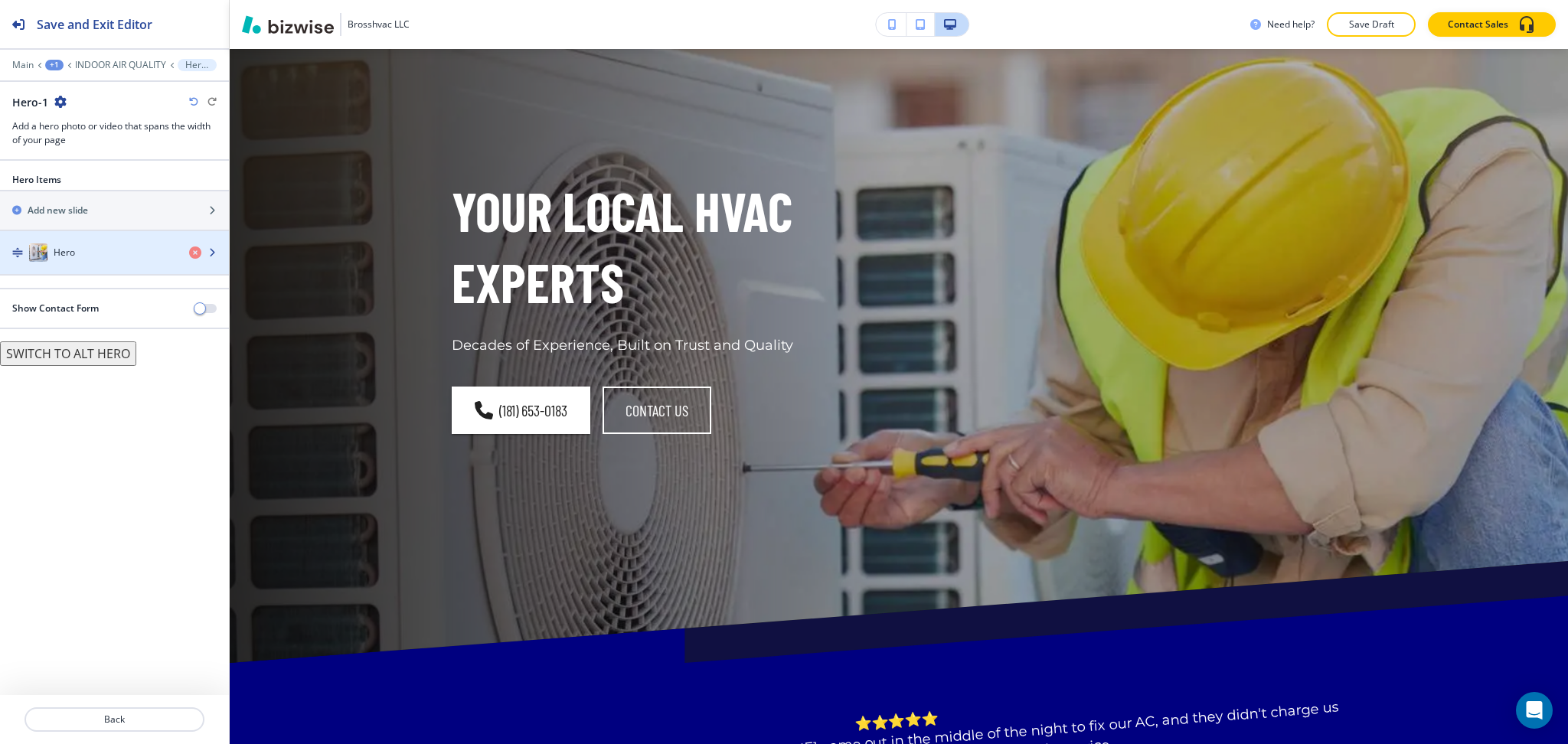
click at [84, 258] on div "Hero" at bounding box center [88, 253] width 177 height 18
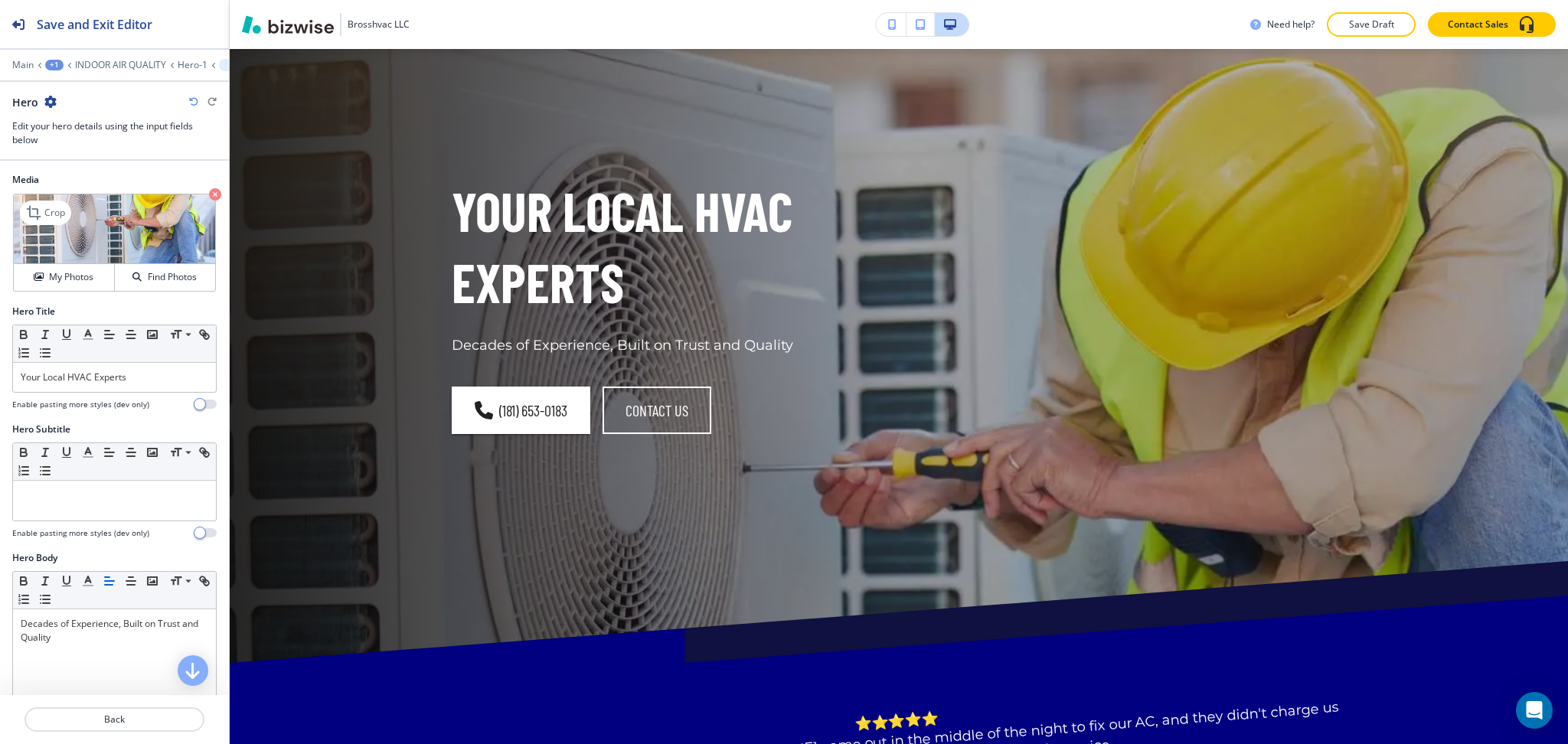
click at [209, 192] on icon "button" at bounding box center [215, 194] width 12 height 12
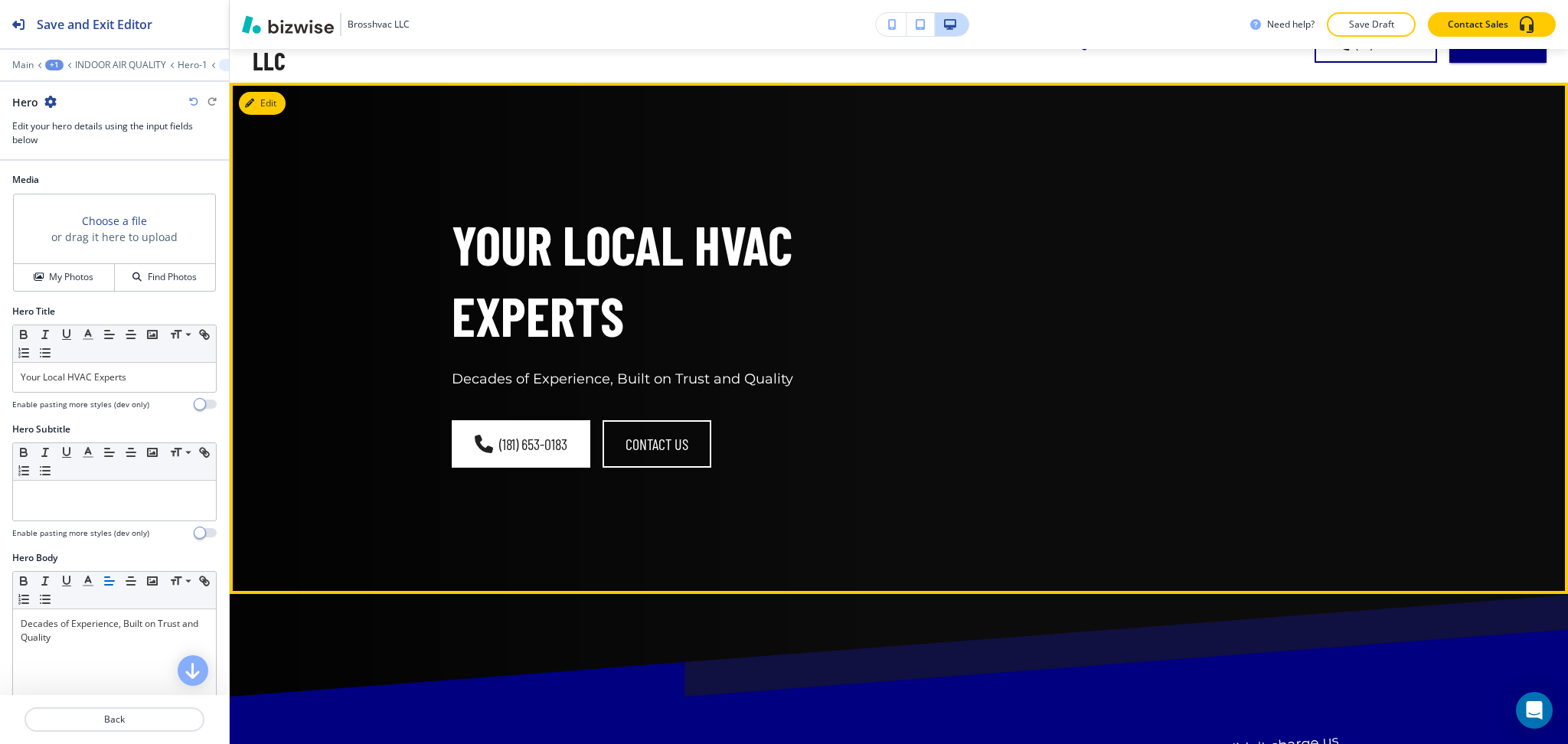
scroll to position [0, 0]
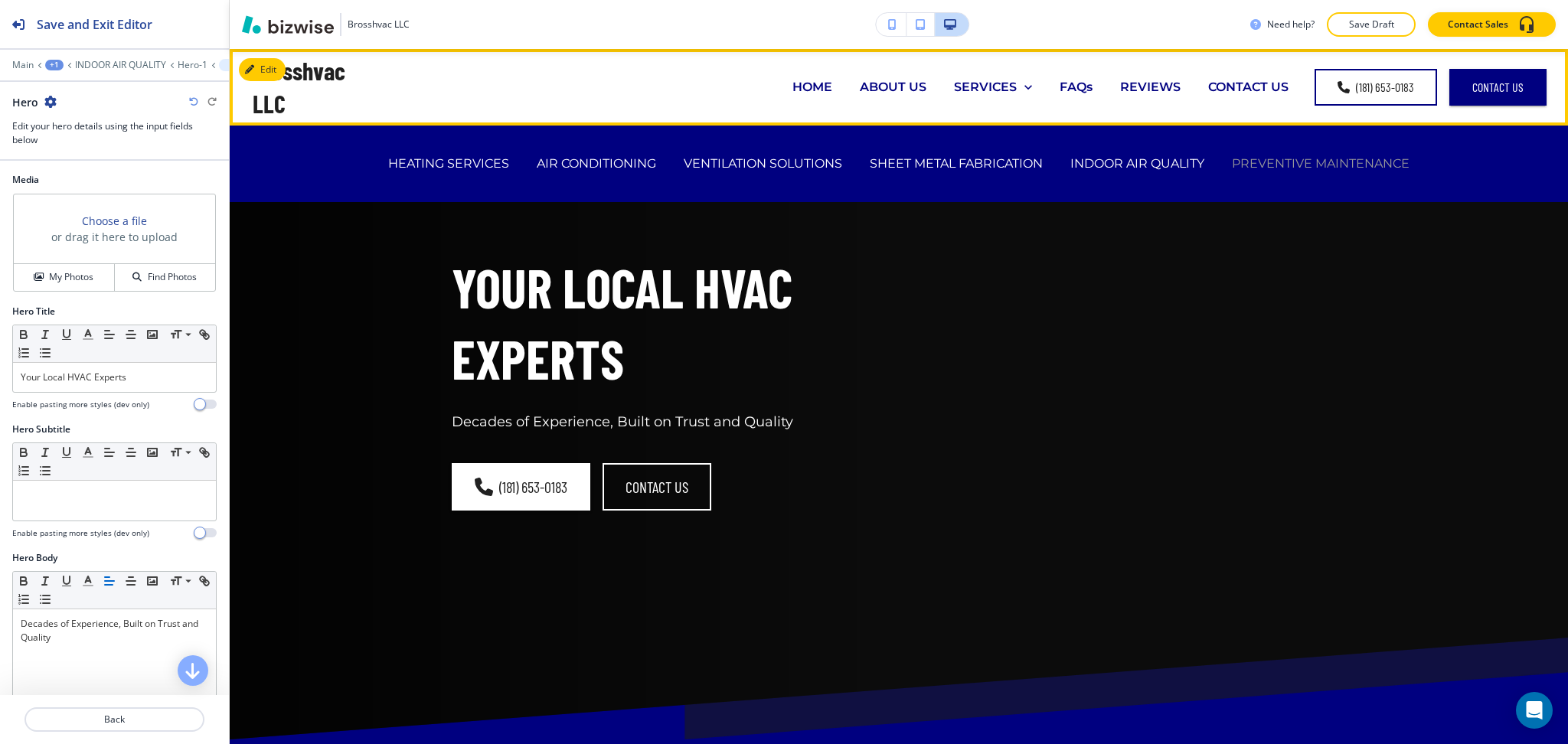
click at [1264, 162] on p "PREVENTIVE MAINTENANCE" at bounding box center [1320, 163] width 177 height 17
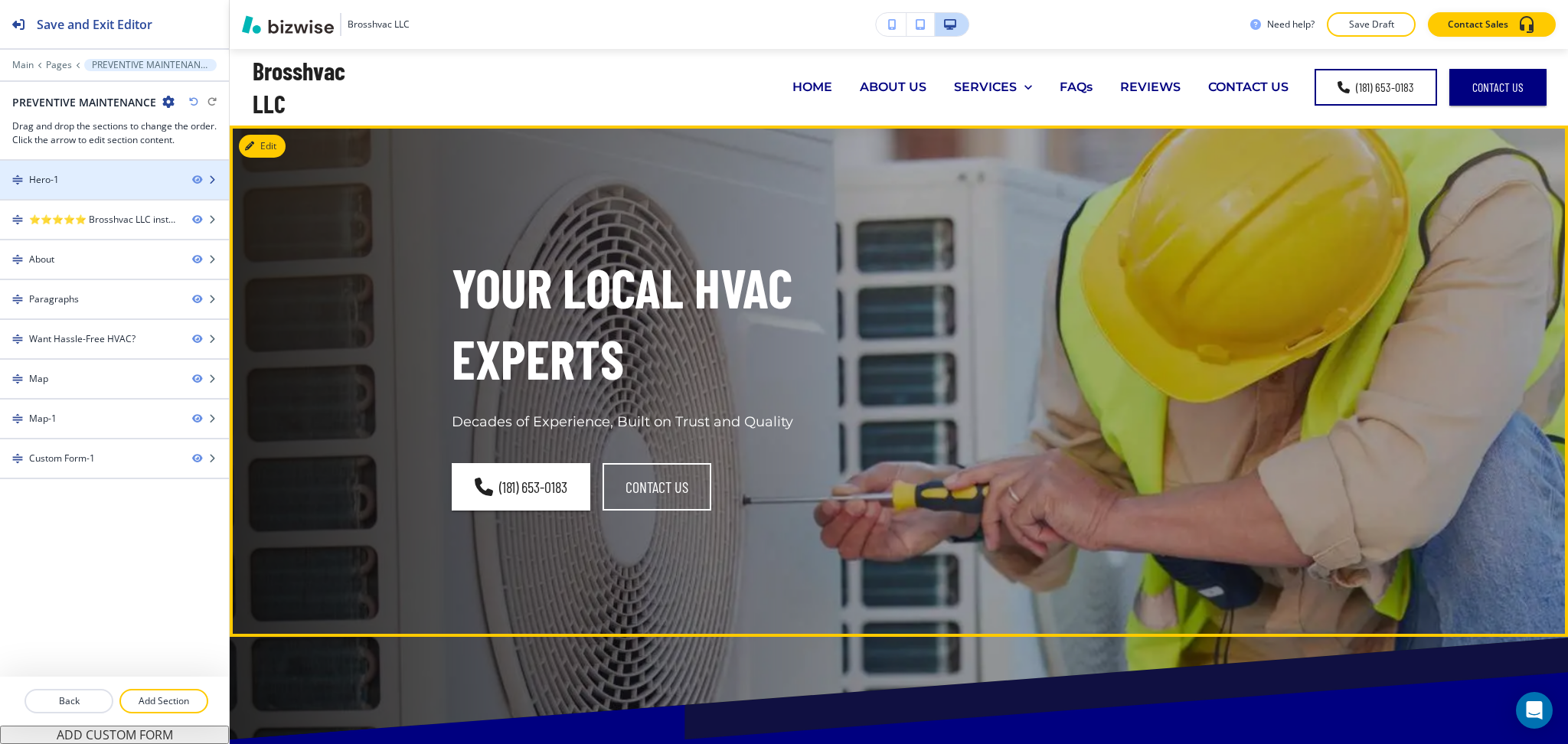
click at [25, 177] on div "Hero-1" at bounding box center [90, 180] width 180 height 14
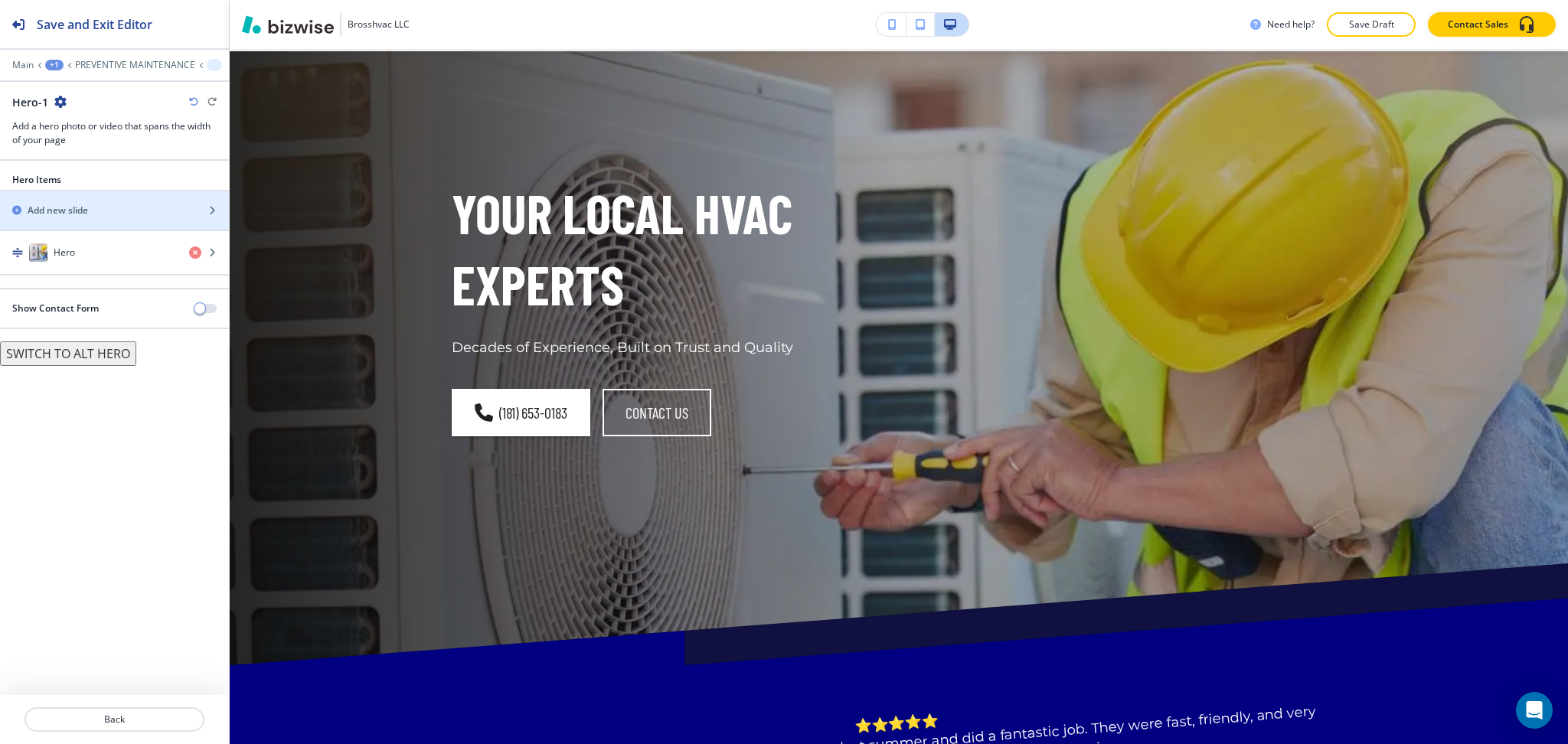
scroll to position [76, 0]
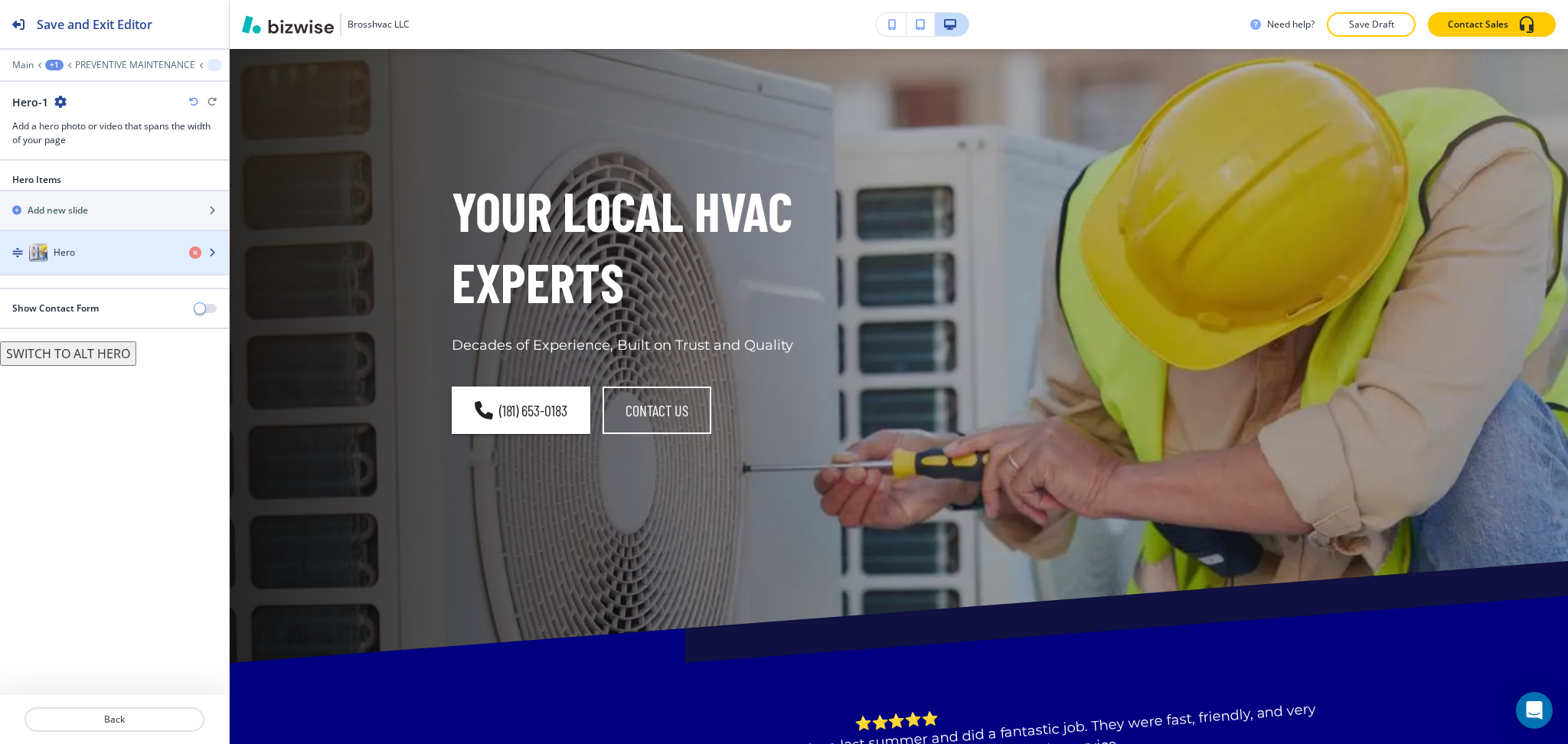
click at [108, 253] on div "Hero" at bounding box center [88, 253] width 177 height 18
click at [75, 255] on div "Hero" at bounding box center [88, 253] width 177 height 18
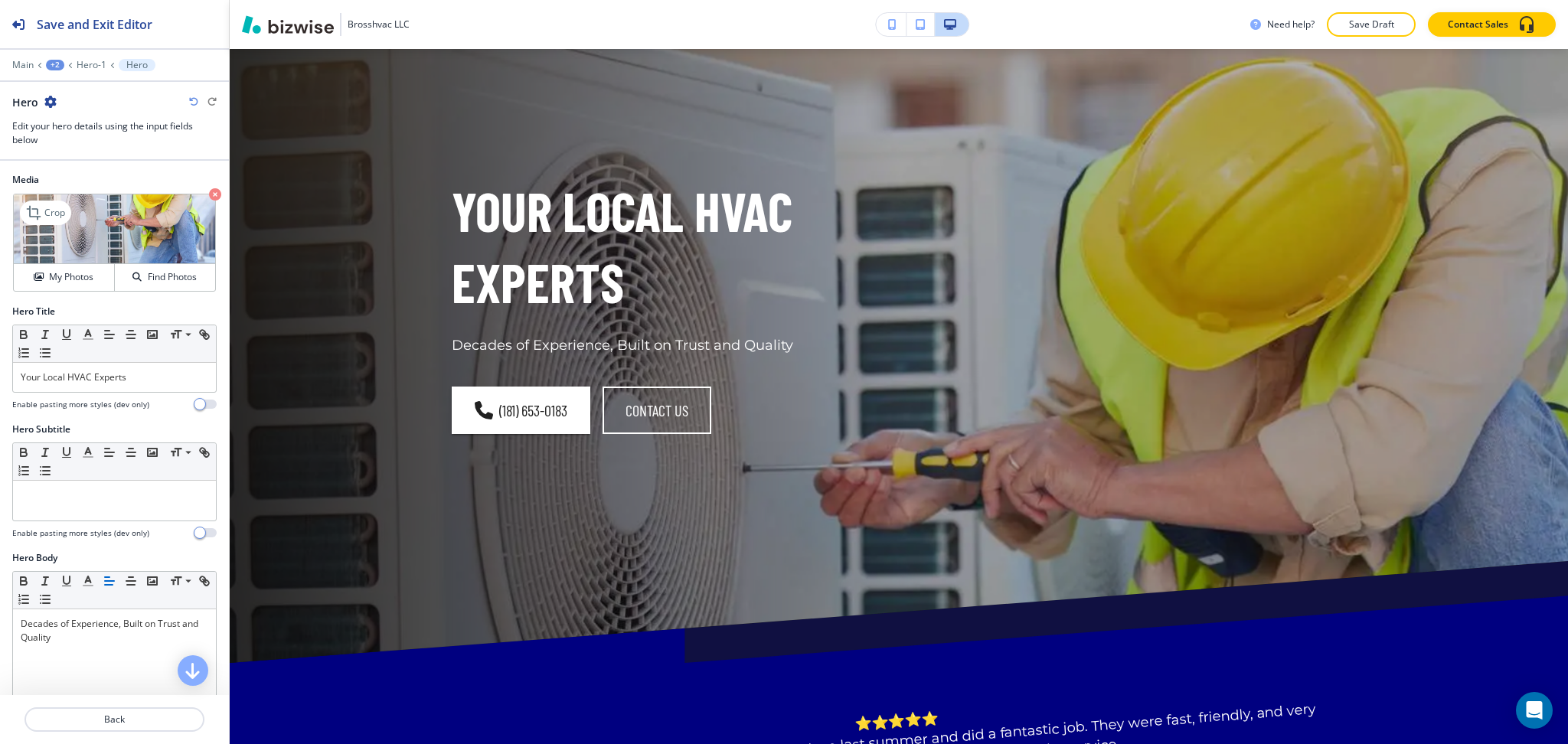
click at [209, 193] on icon "button" at bounding box center [215, 194] width 12 height 12
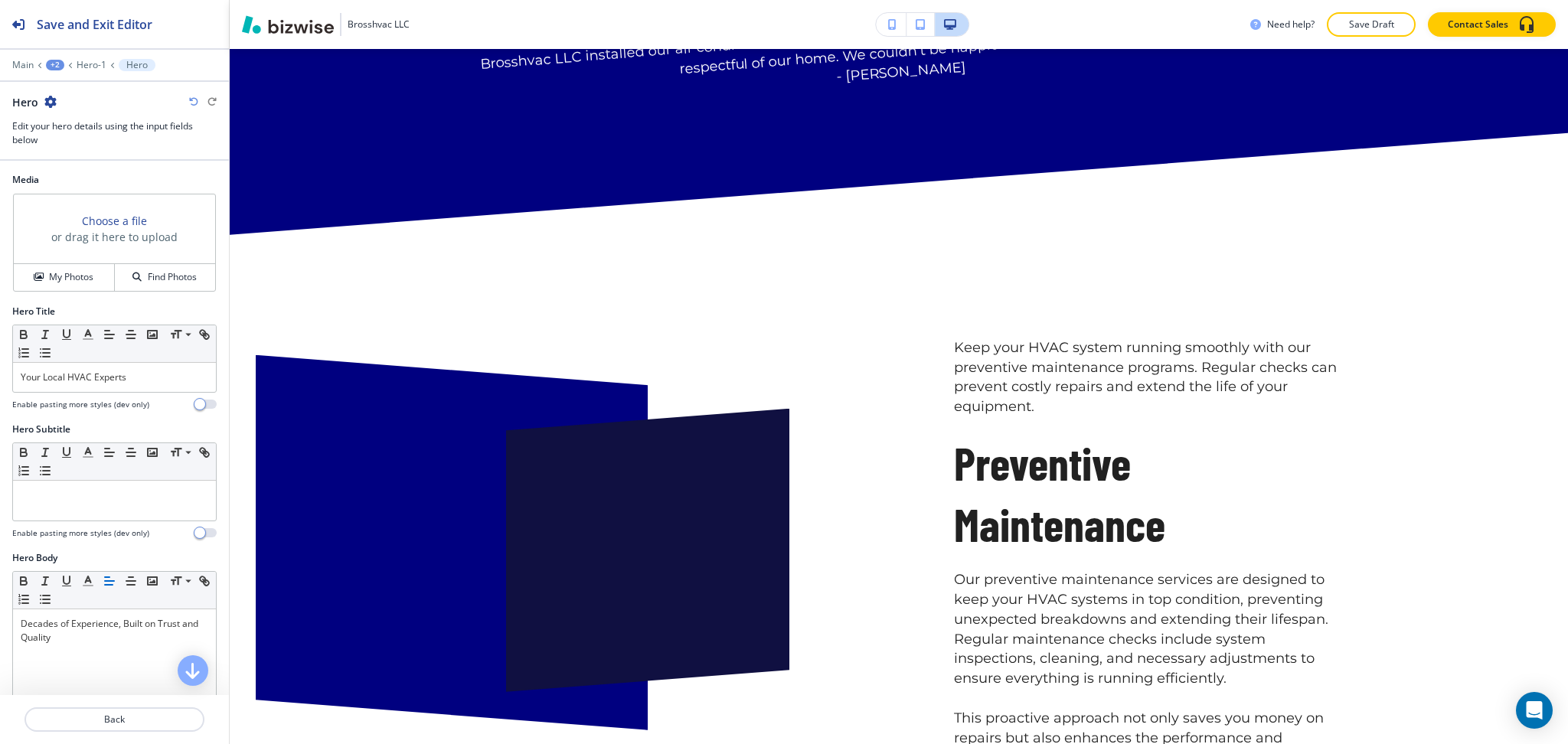
scroll to position [786, 0]
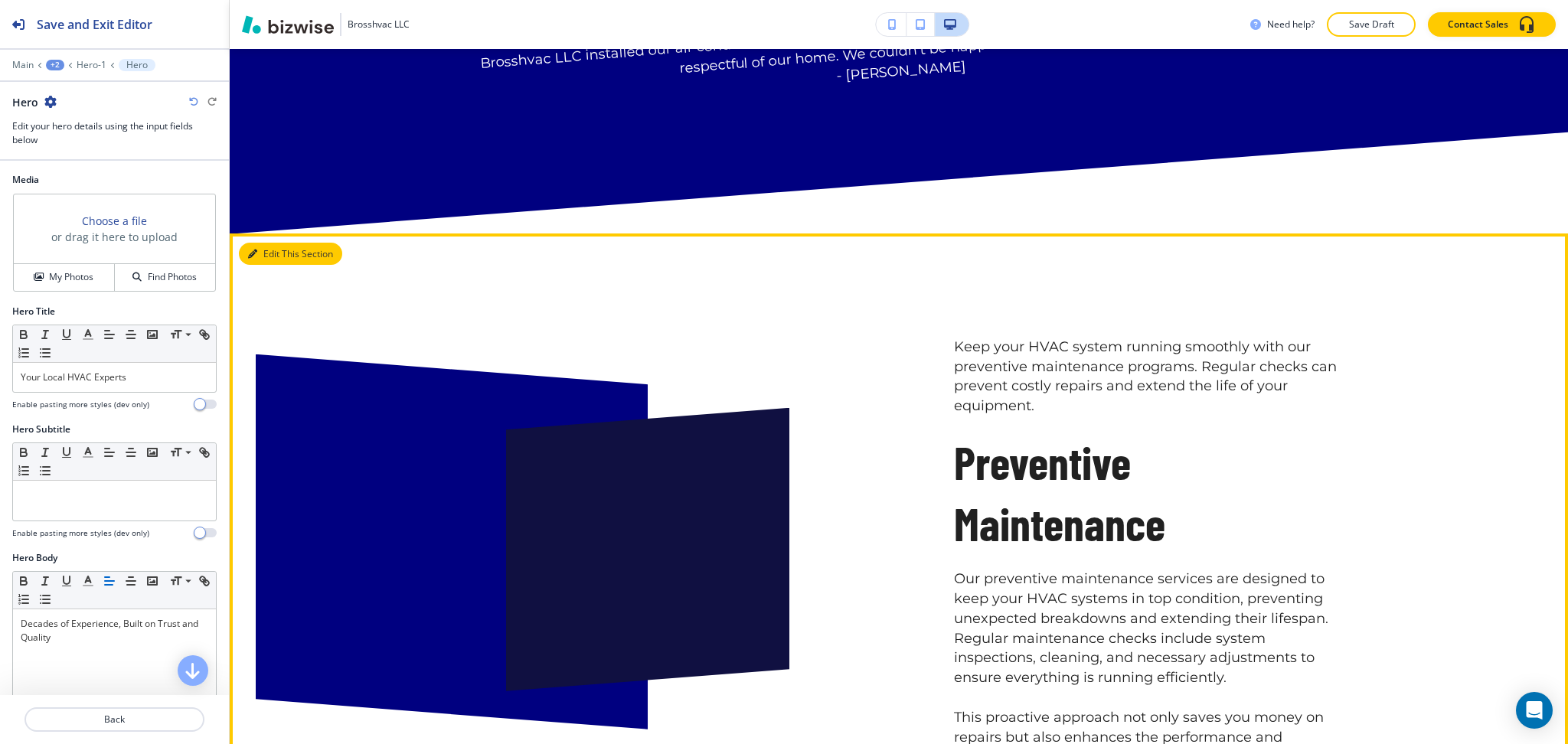
click at [268, 252] on button "Edit This Section" at bounding box center [290, 255] width 104 height 23
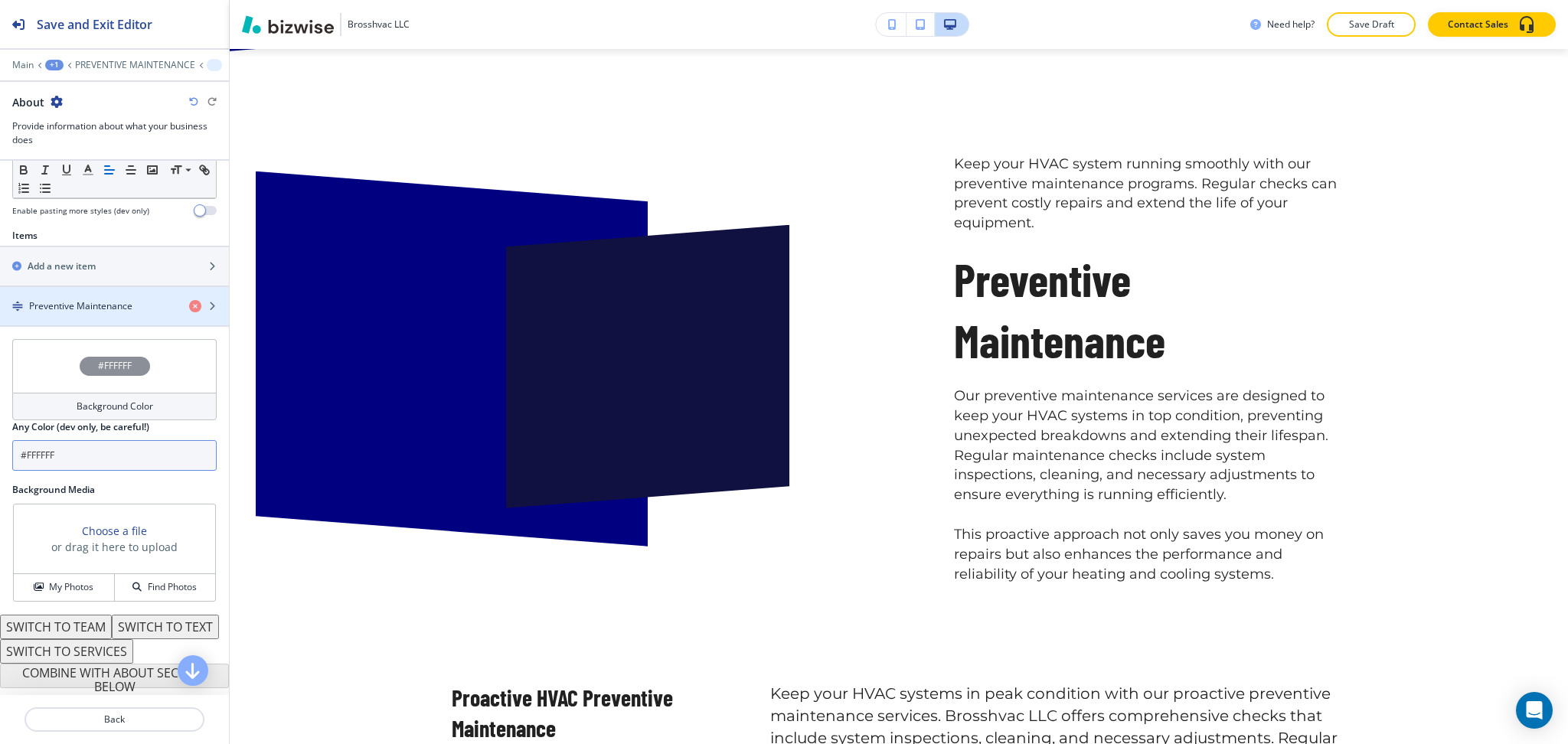
scroll to position [503, 0]
click at [85, 299] on h4 "Preventive Maintenance" at bounding box center [80, 306] width 104 height 14
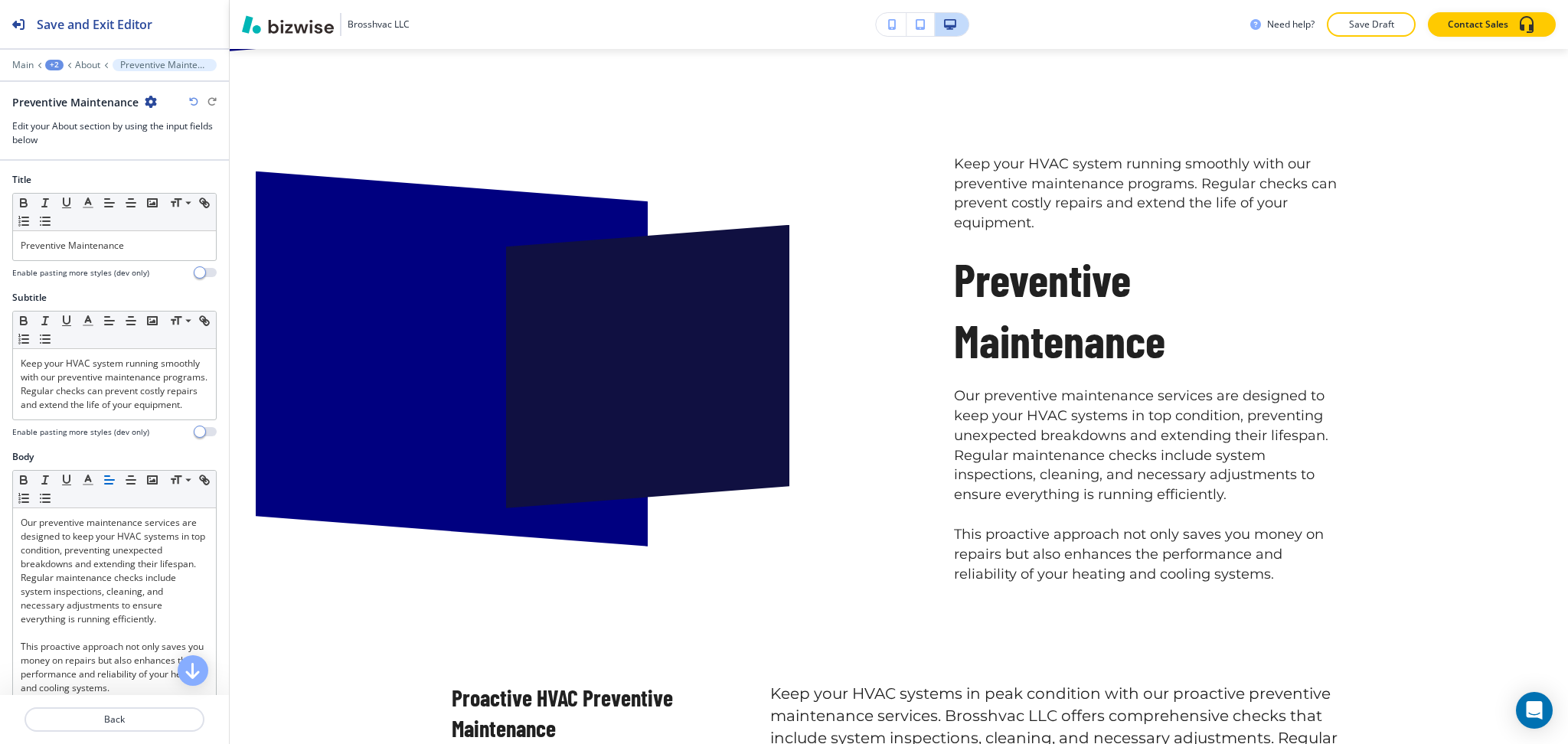
scroll to position [994, 0]
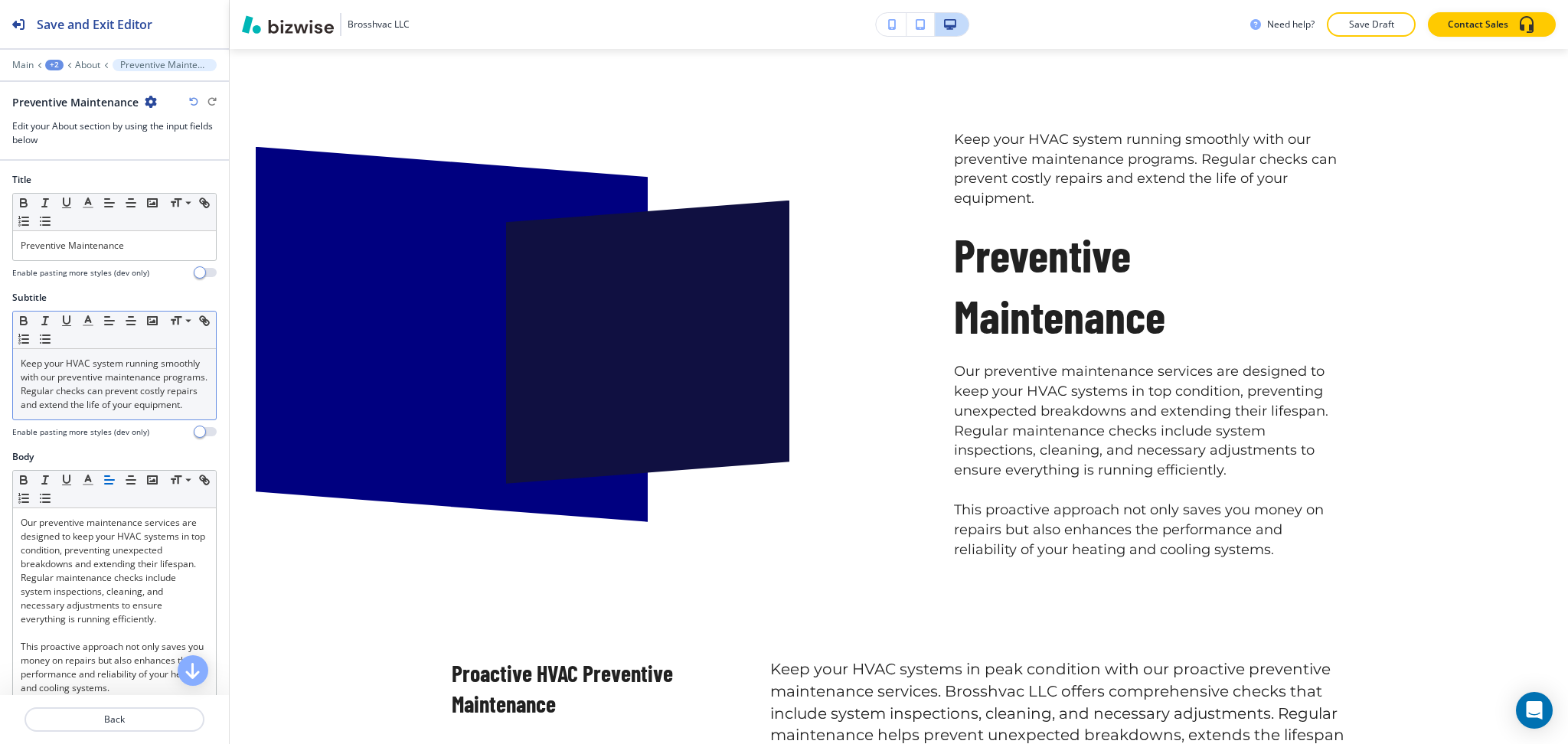
click at [103, 385] on p "Keep your HVAC system running smoothly with our preventive maintenance programs…" at bounding box center [114, 384] width 187 height 55
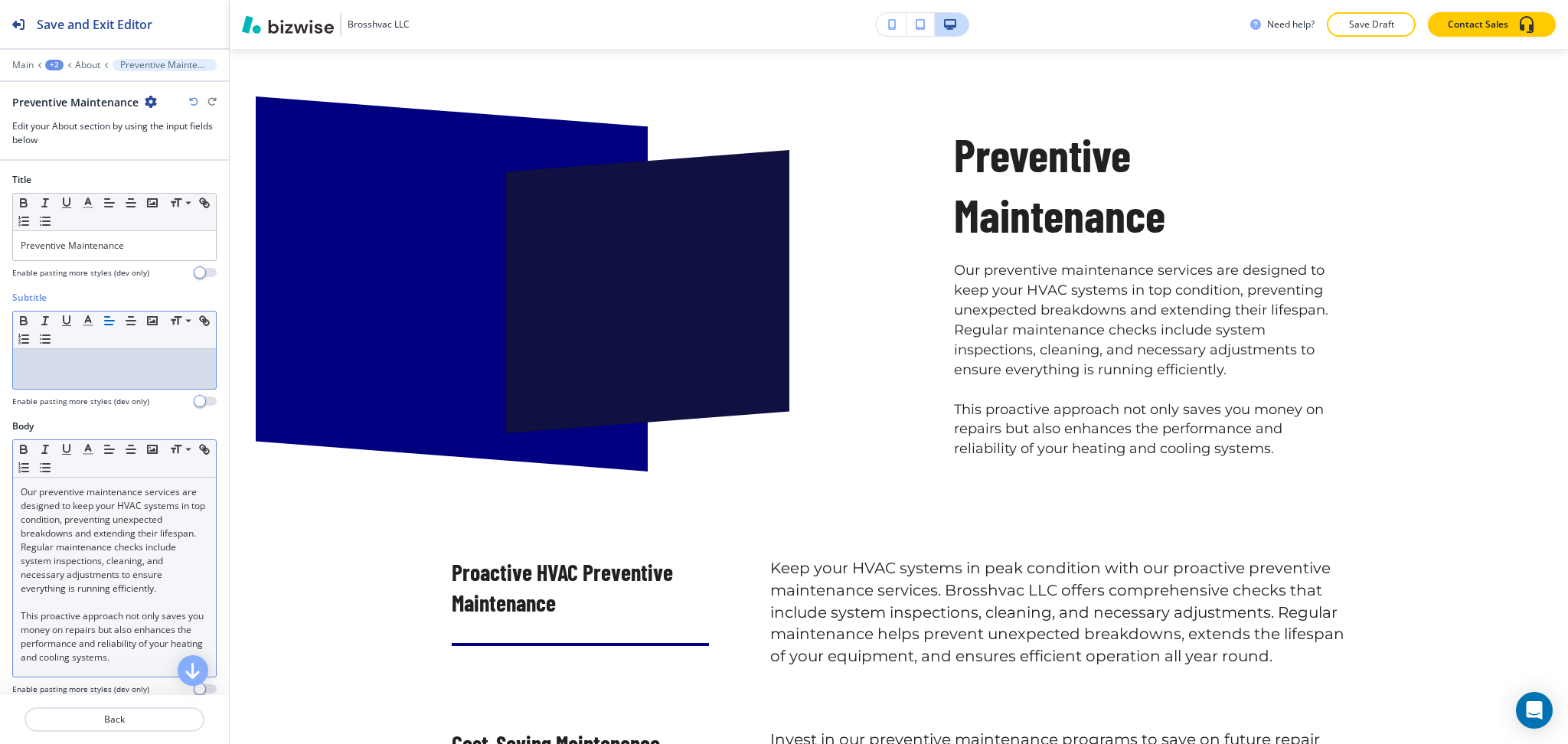
click at [22, 493] on p "Our preventive maintenance services are designed to keep your HVAC systems in t…" at bounding box center [114, 540] width 187 height 110
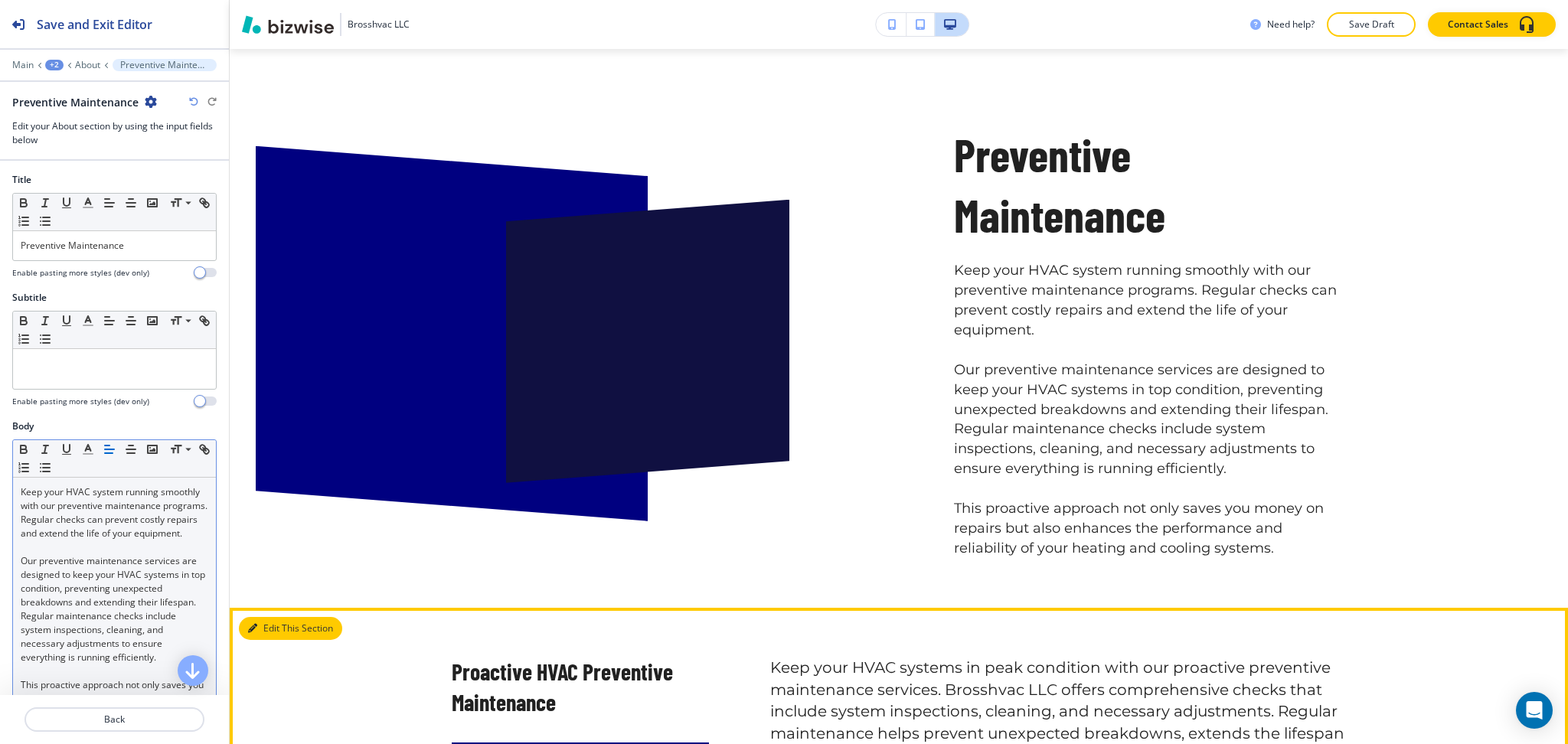
click at [275, 622] on button "Edit This Section" at bounding box center [290, 629] width 104 height 23
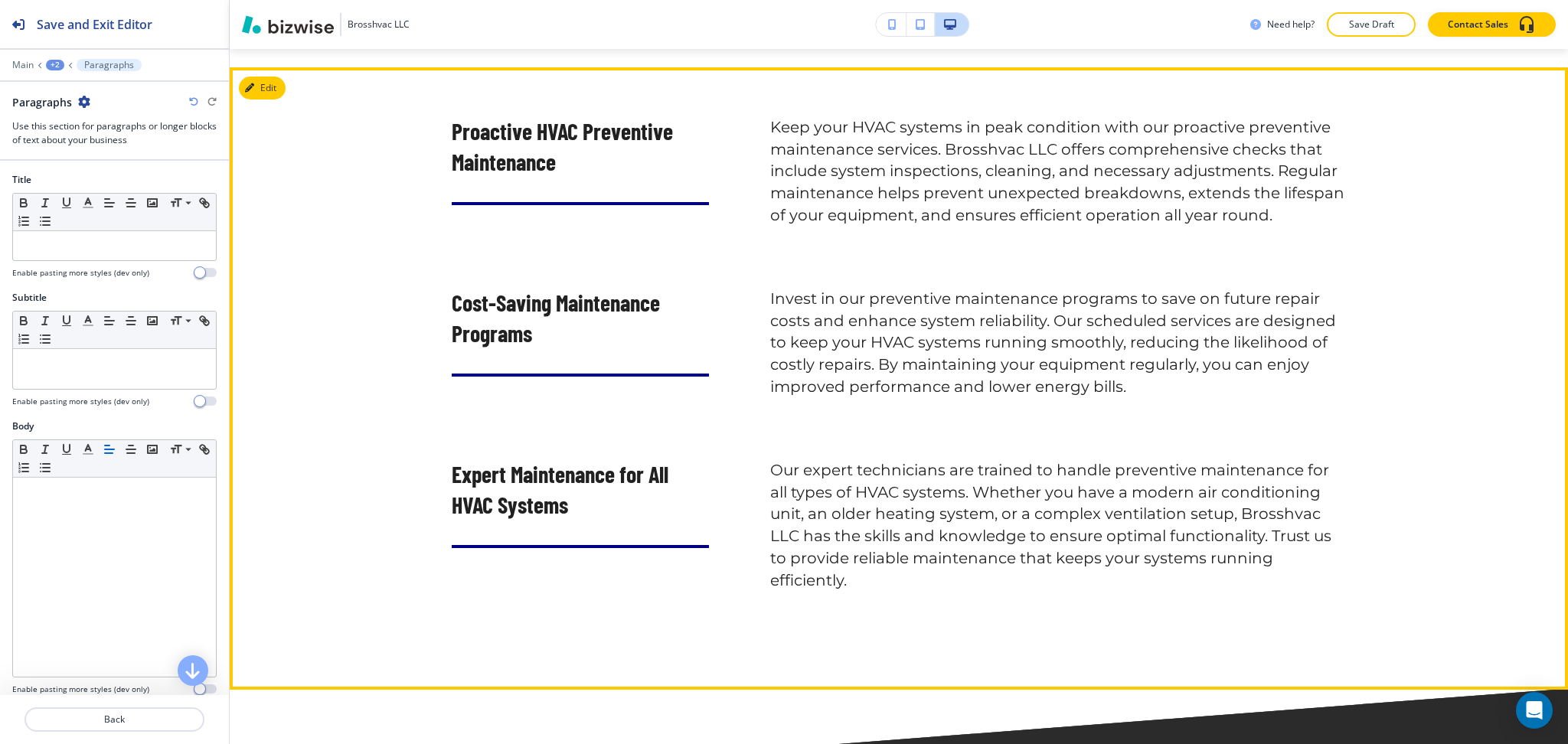
scroll to position [1551, 0]
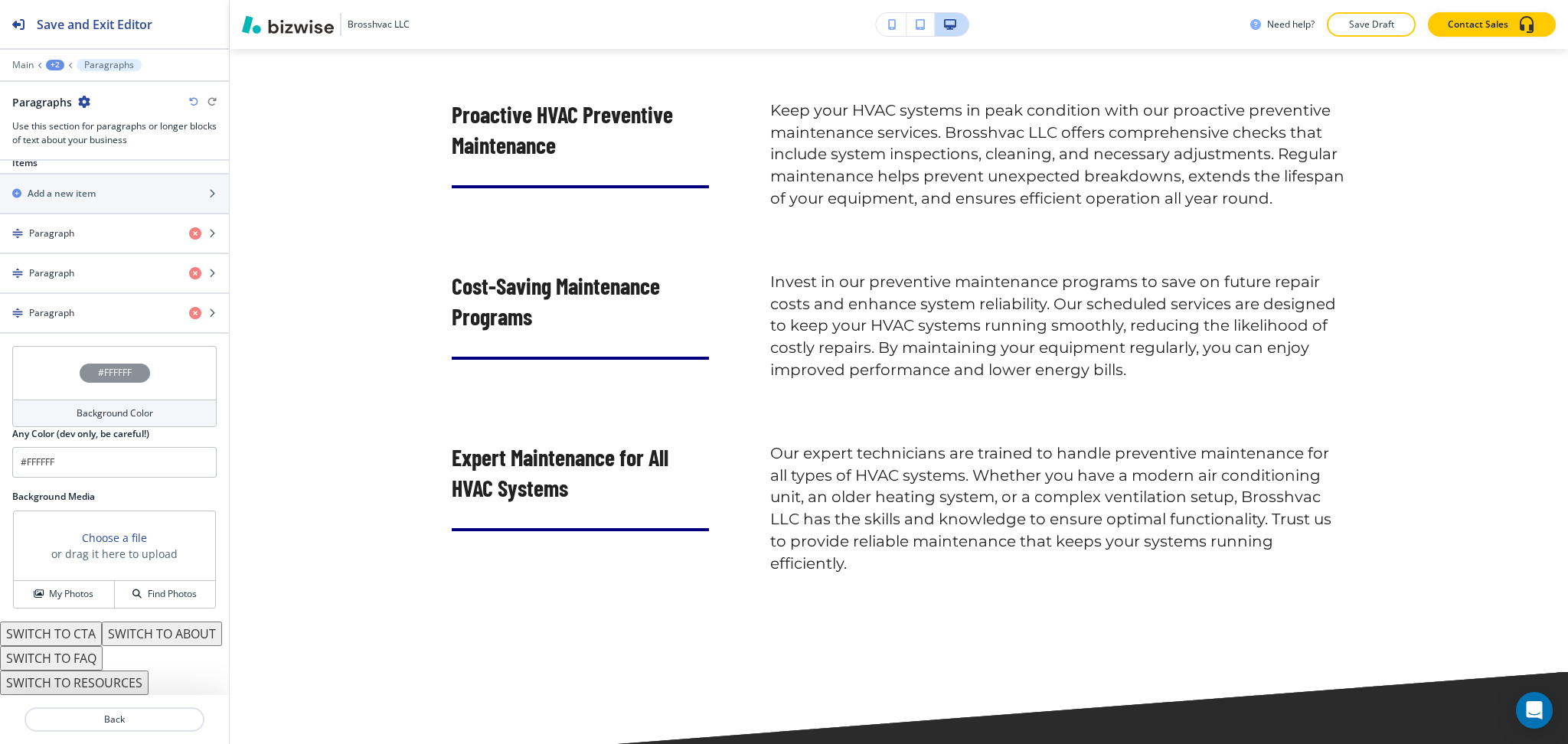
click at [105, 400] on div "Background Color" at bounding box center [114, 413] width 204 height 27
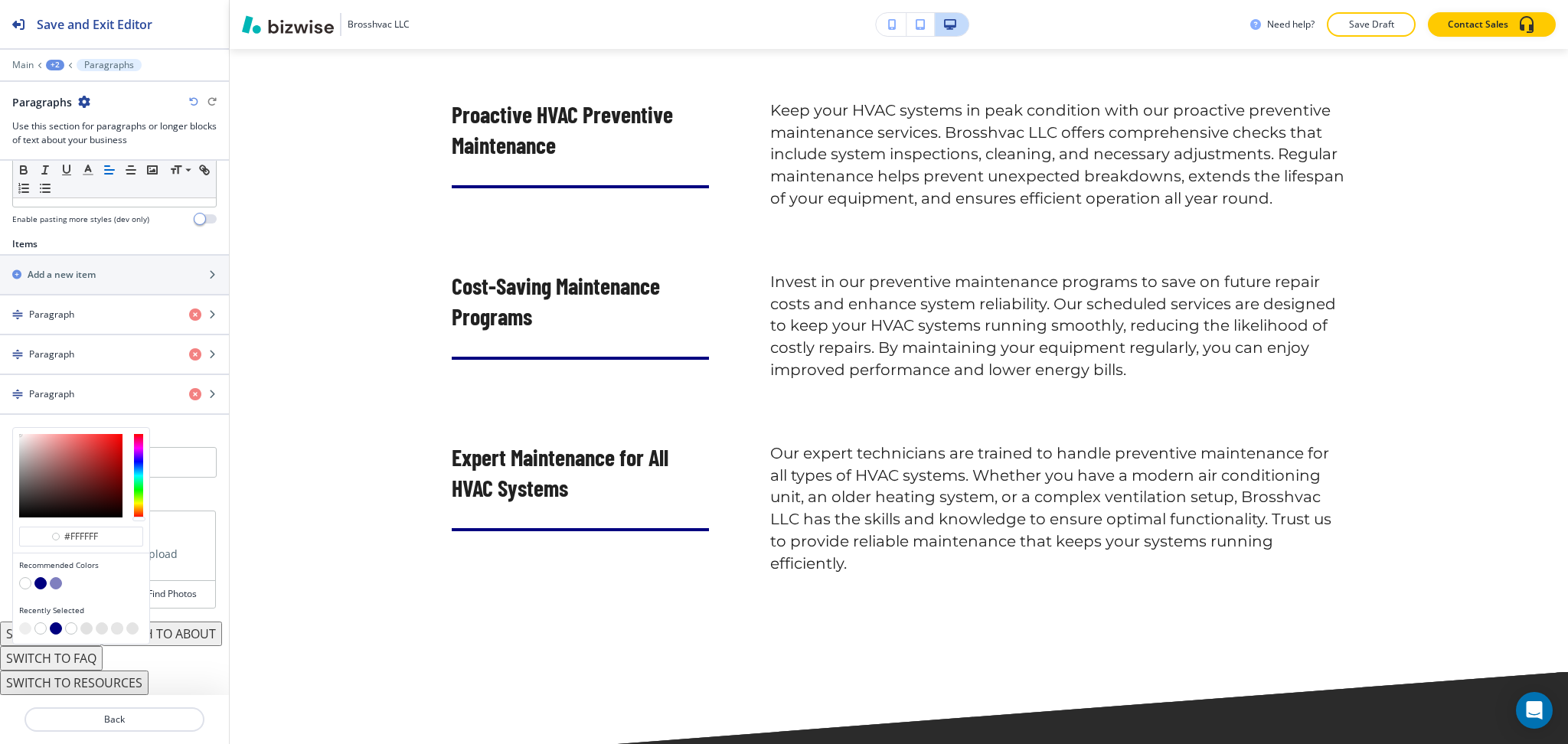
scroll to position [494, 0]
click at [23, 623] on button "button" at bounding box center [25, 629] width 12 height 12
type input "#eeeeee"
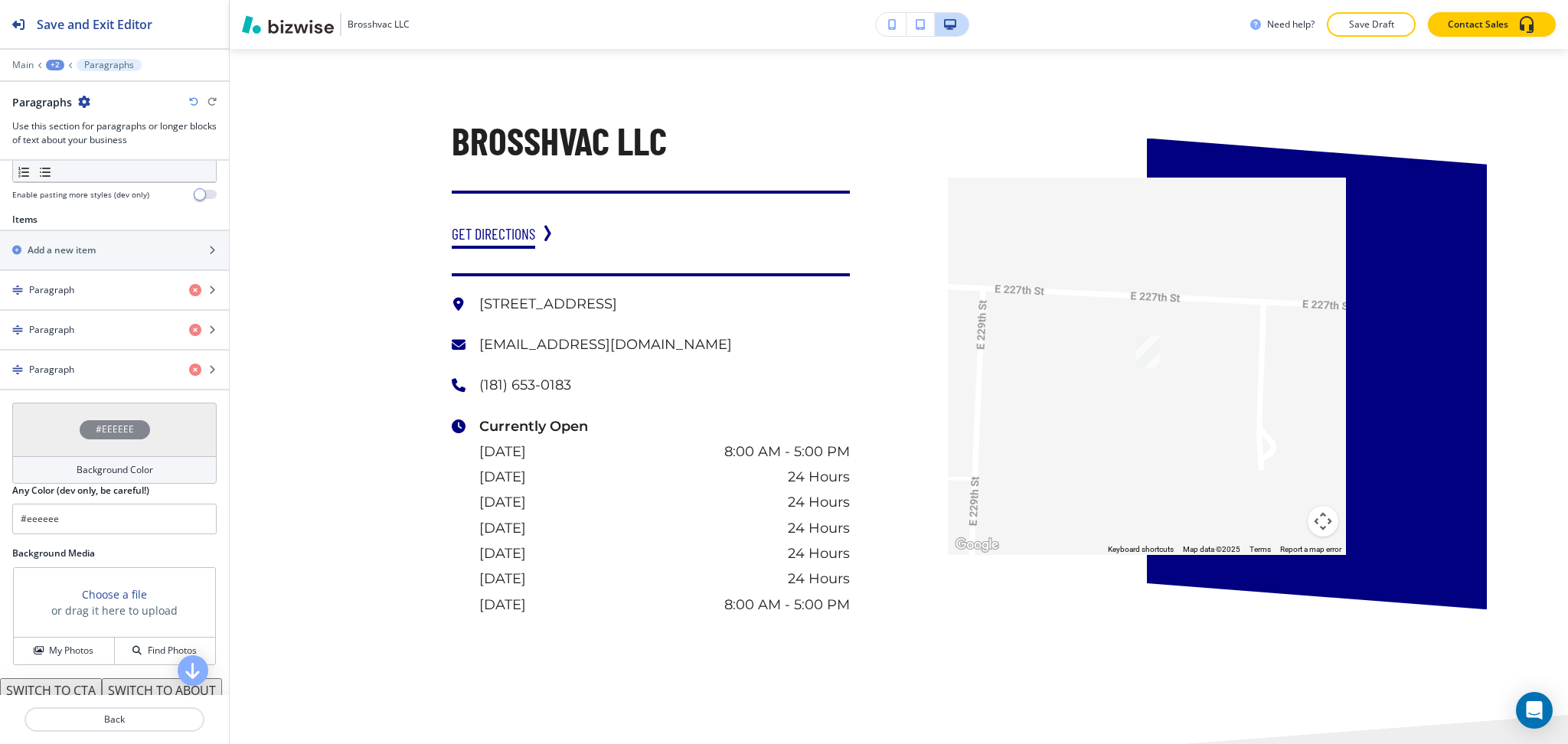
scroll to position [3698, 0]
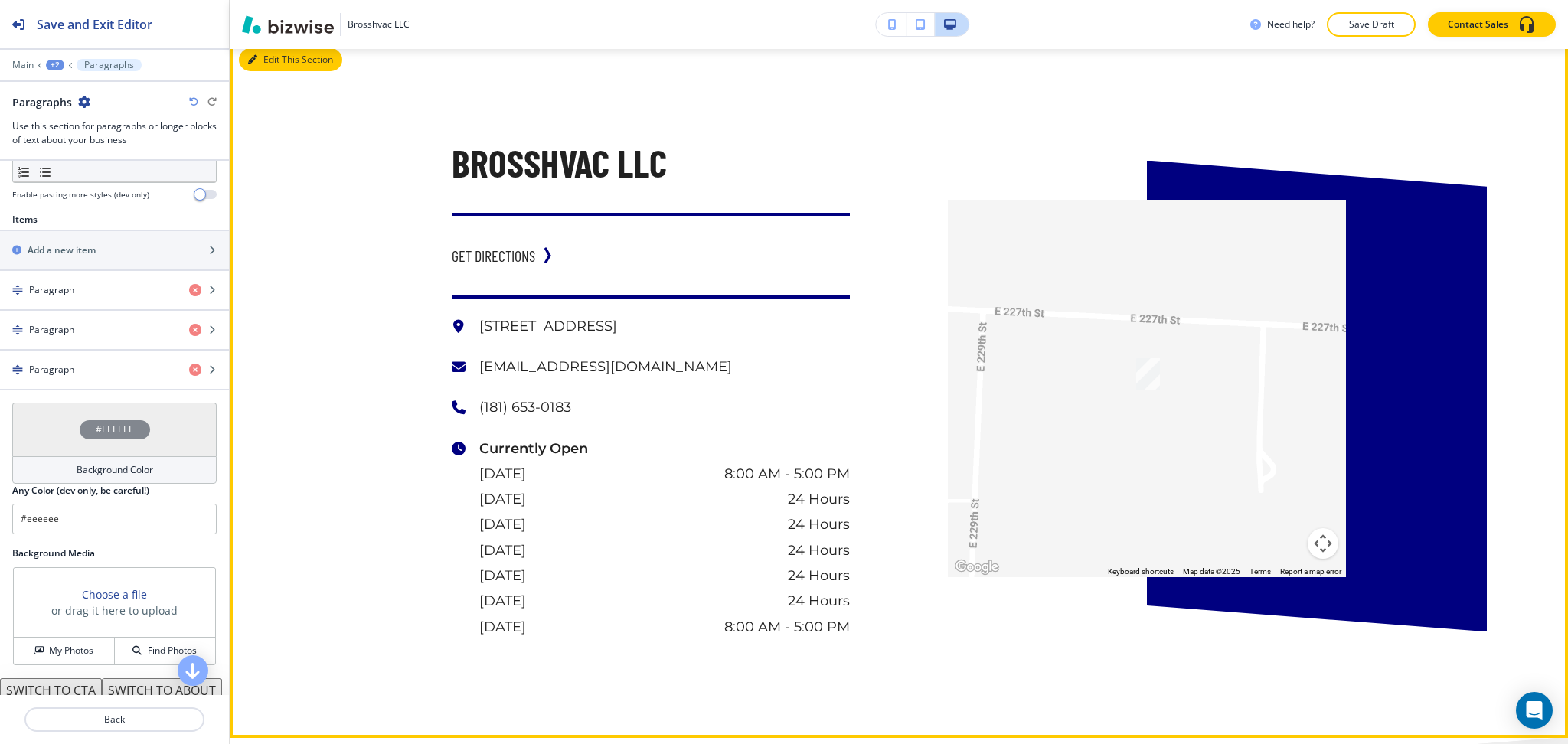
click at [260, 55] on button "Edit This Section" at bounding box center [290, 60] width 104 height 23
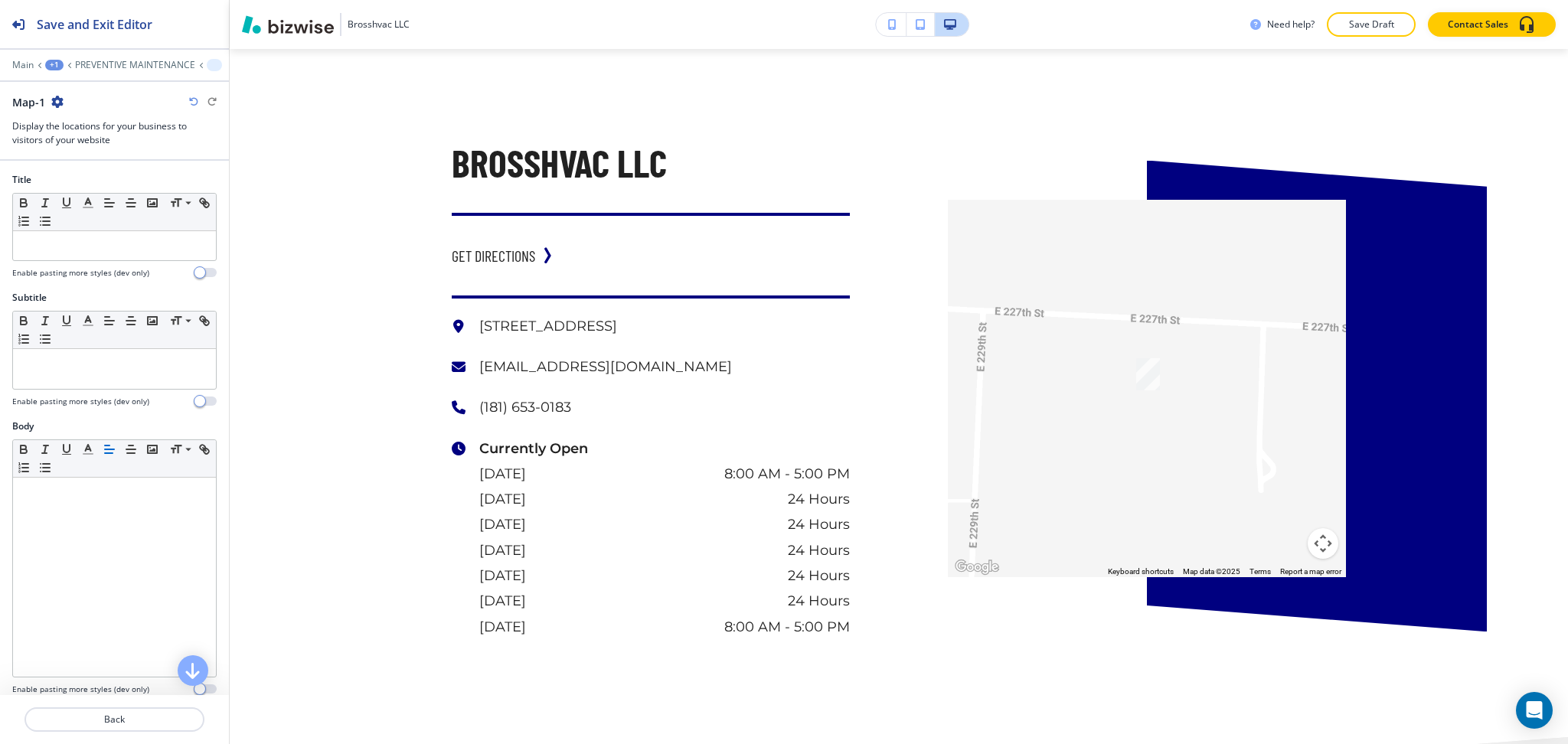
scroll to position [3686, 0]
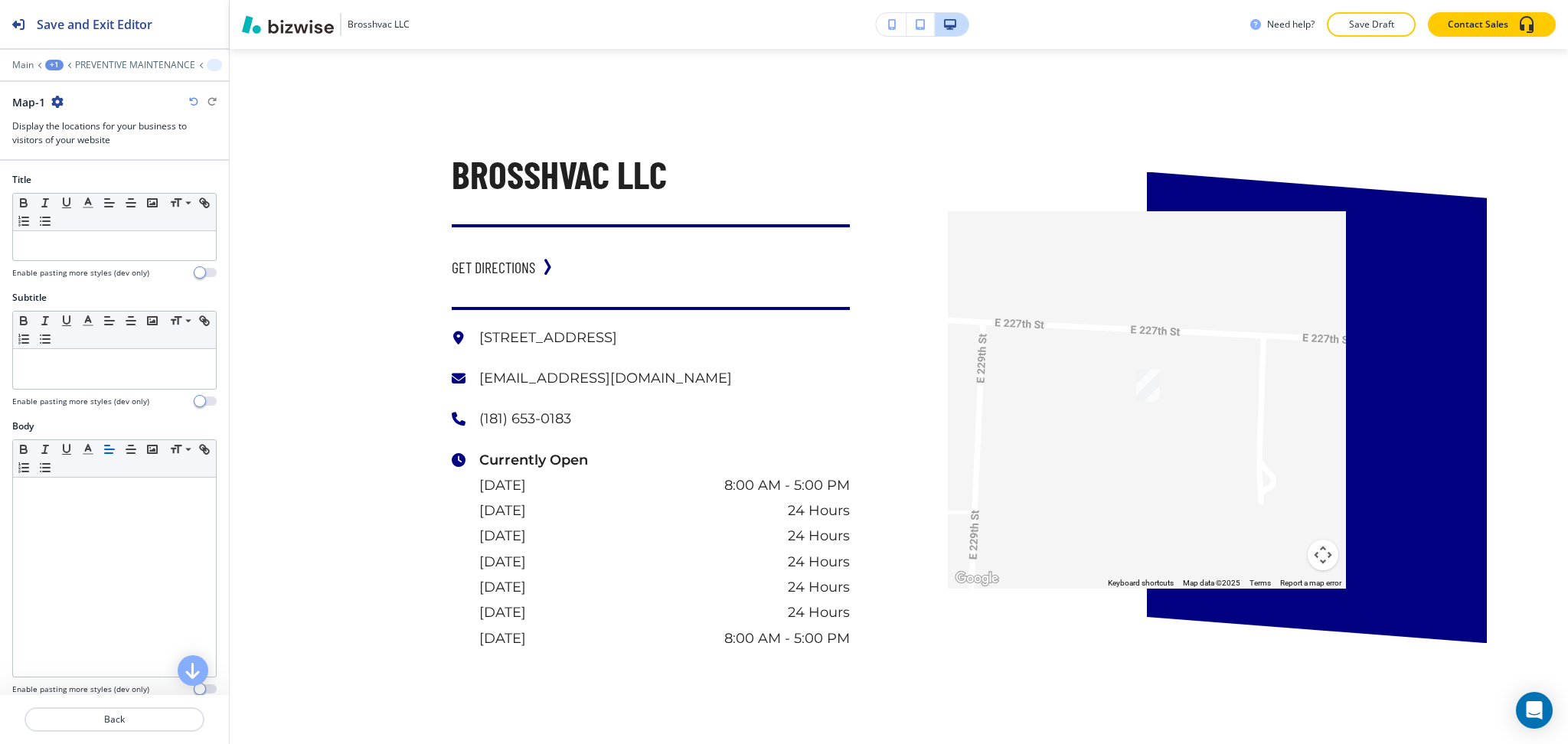
click at [59, 95] on icon "button" at bounding box center [57, 101] width 12 height 12
click at [90, 185] on p "Delete Section" at bounding box center [100, 182] width 78 height 14
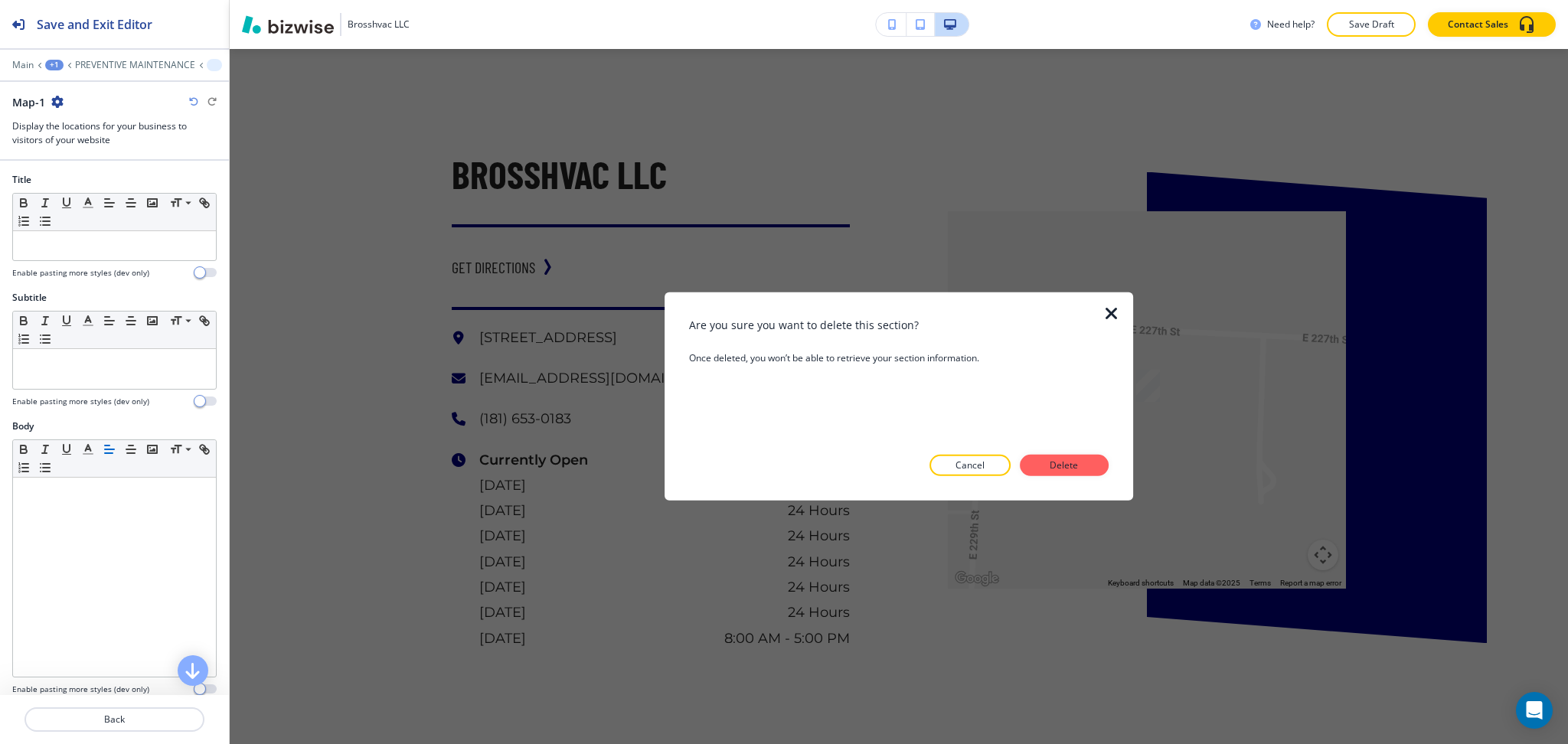
click at [1061, 463] on p "Delete" at bounding box center [1064, 465] width 36 height 14
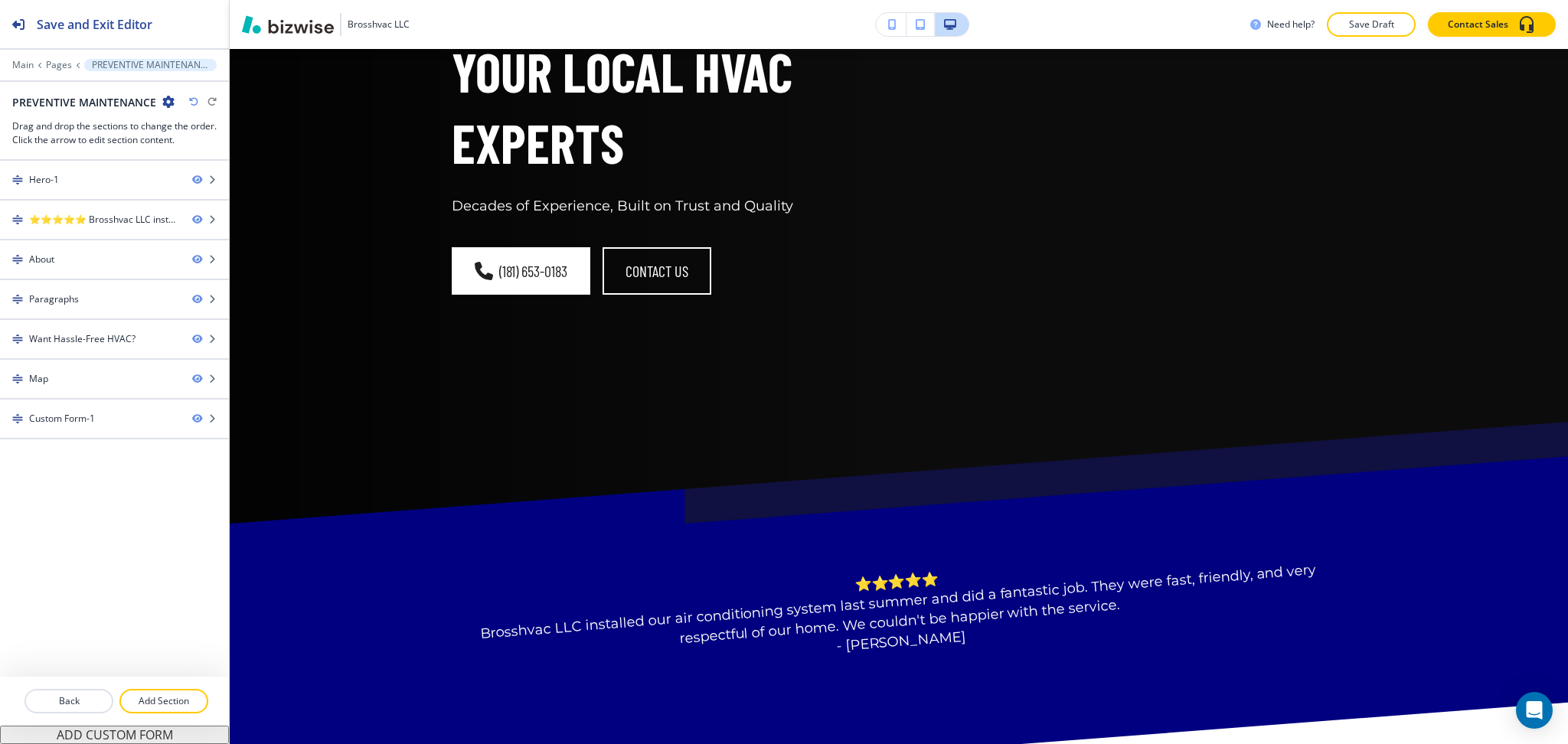
scroll to position [0, 0]
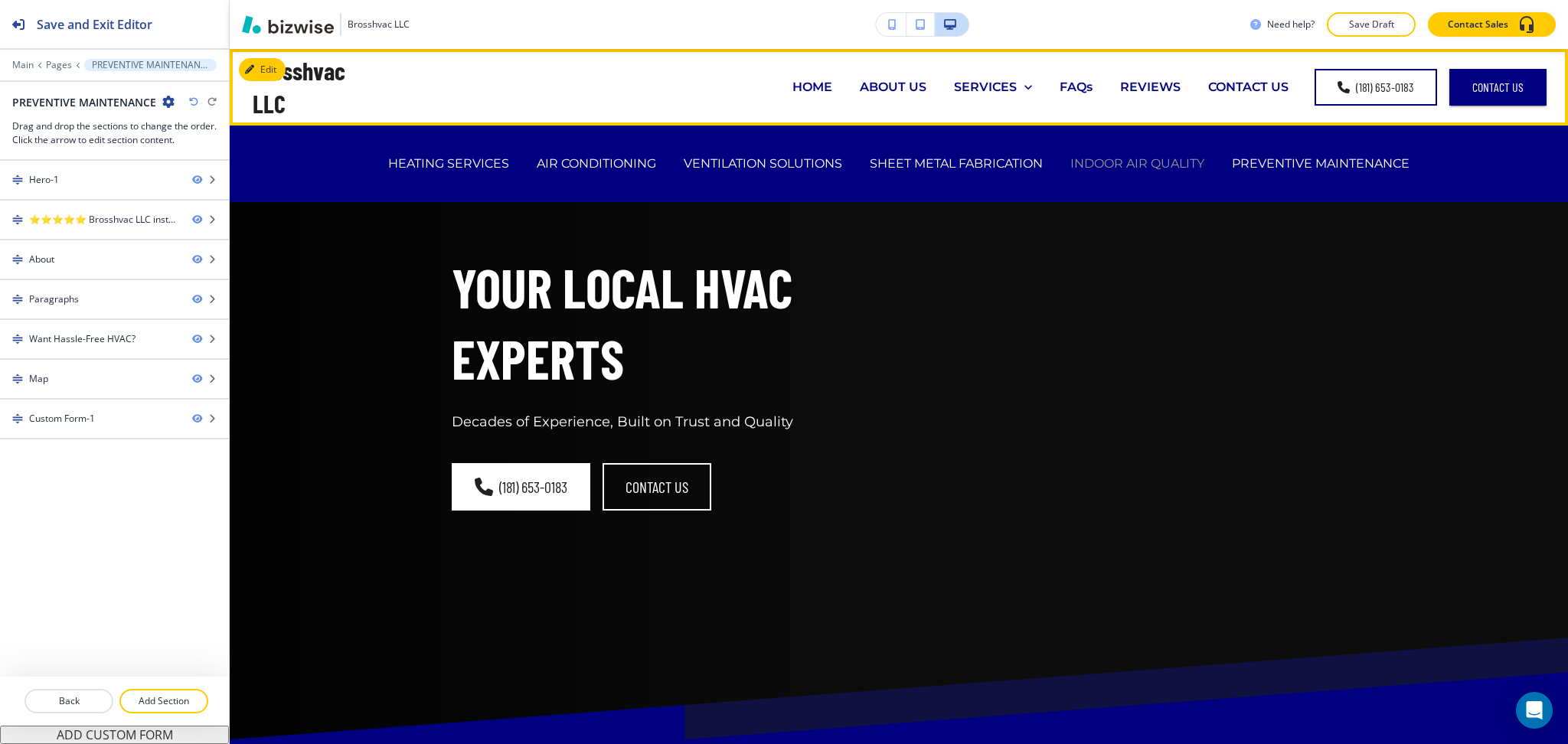
click at [1134, 168] on p "INDOOR AIR QUALITY" at bounding box center [1138, 163] width 134 height 17
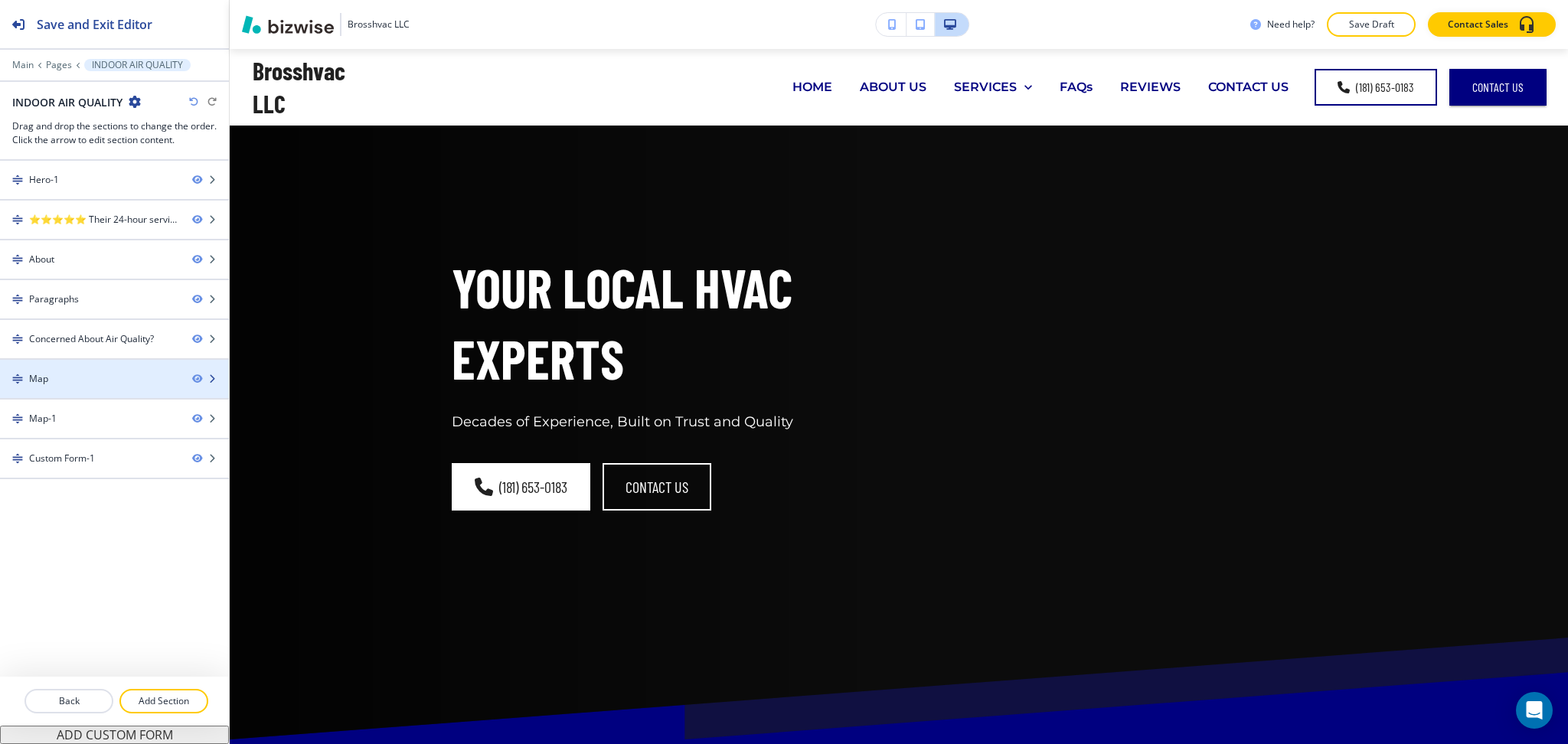
click at [104, 377] on div "Map" at bounding box center [90, 379] width 180 height 14
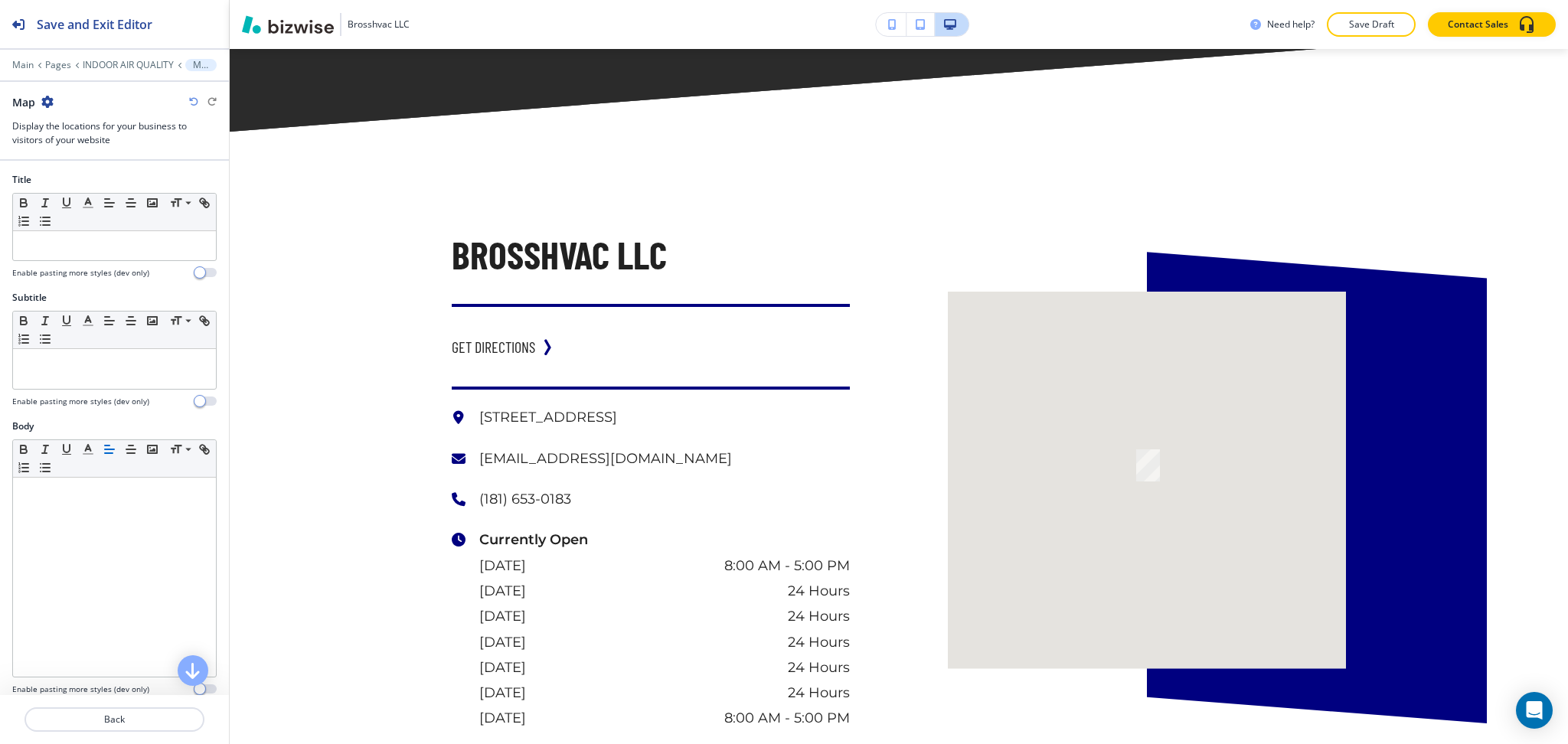
click at [49, 98] on icon "button" at bounding box center [47, 101] width 12 height 12
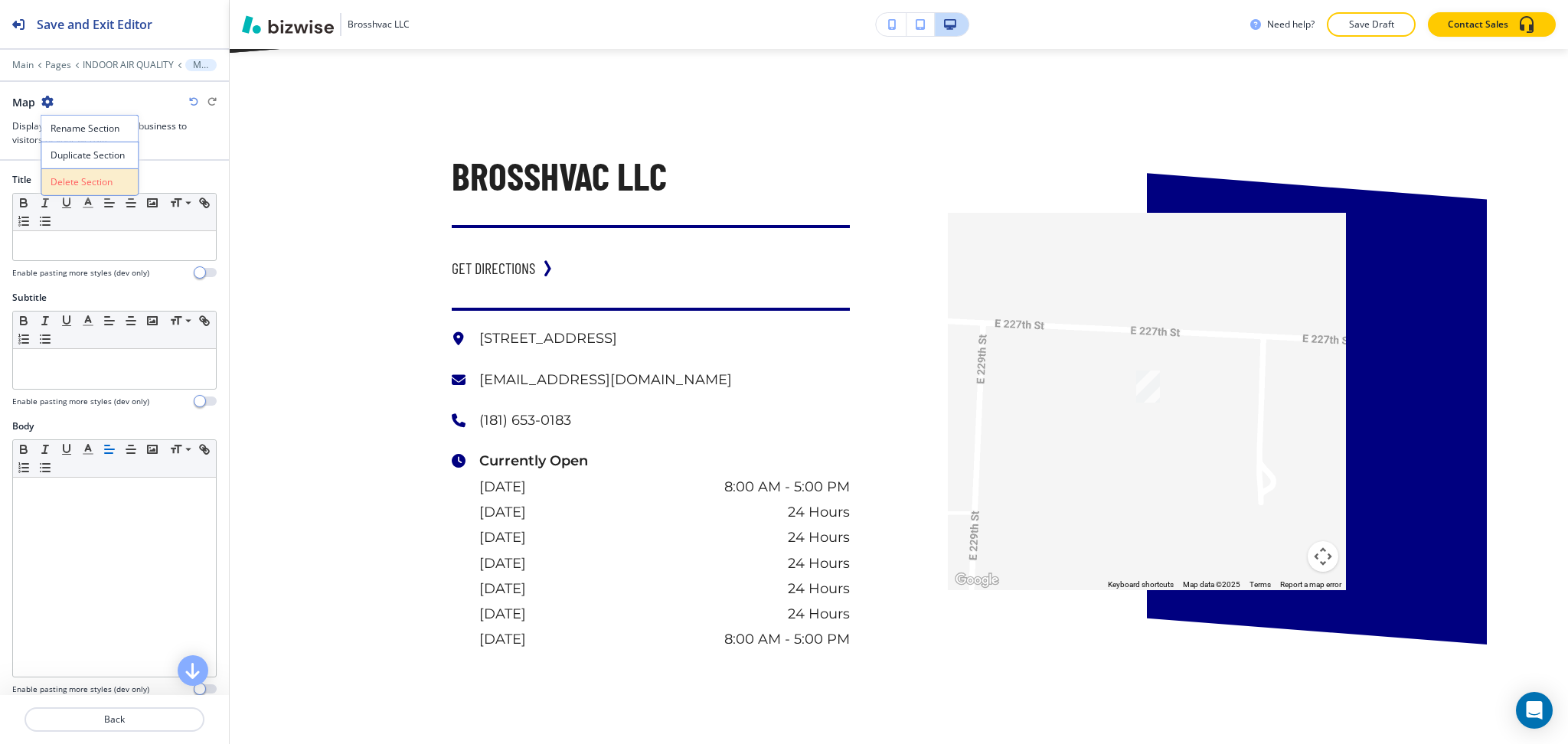
scroll to position [2688, 0]
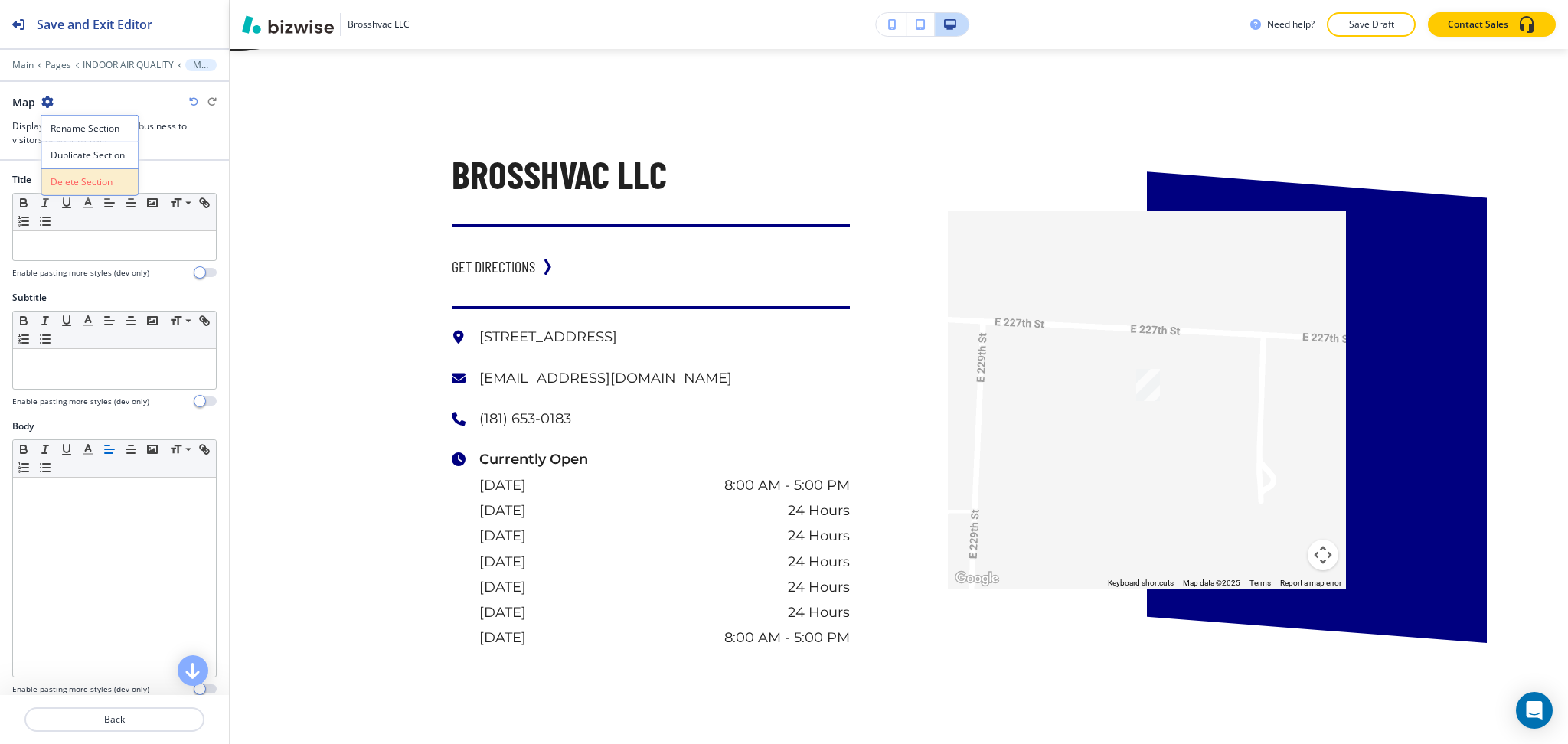
click at [89, 194] on button "Delete Section" at bounding box center [90, 182] width 98 height 27
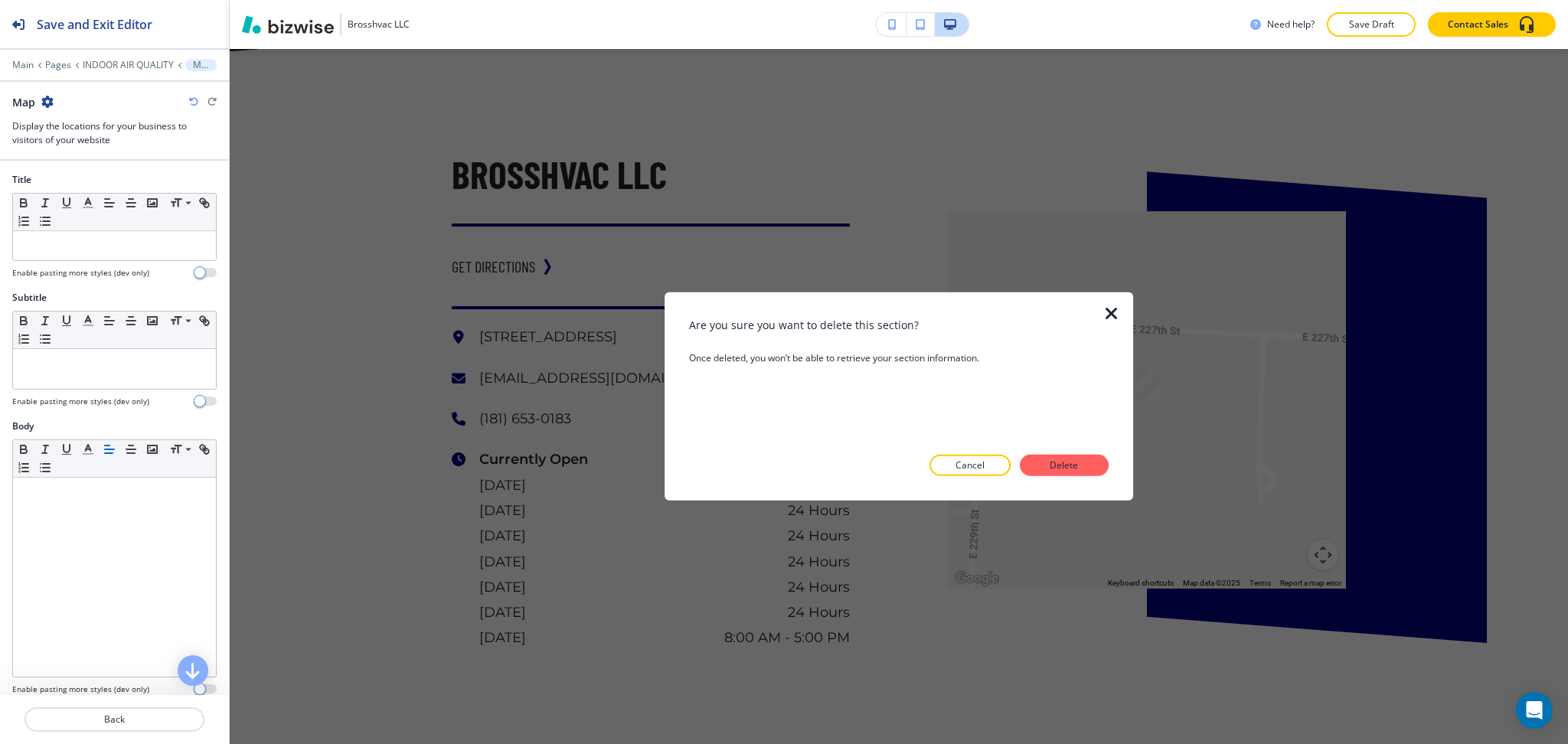
drag, startPoint x: 1046, startPoint y: 466, endPoint x: 1040, endPoint y: 459, distance: 9.2
click at [1046, 465] on p "Delete" at bounding box center [1064, 465] width 36 height 14
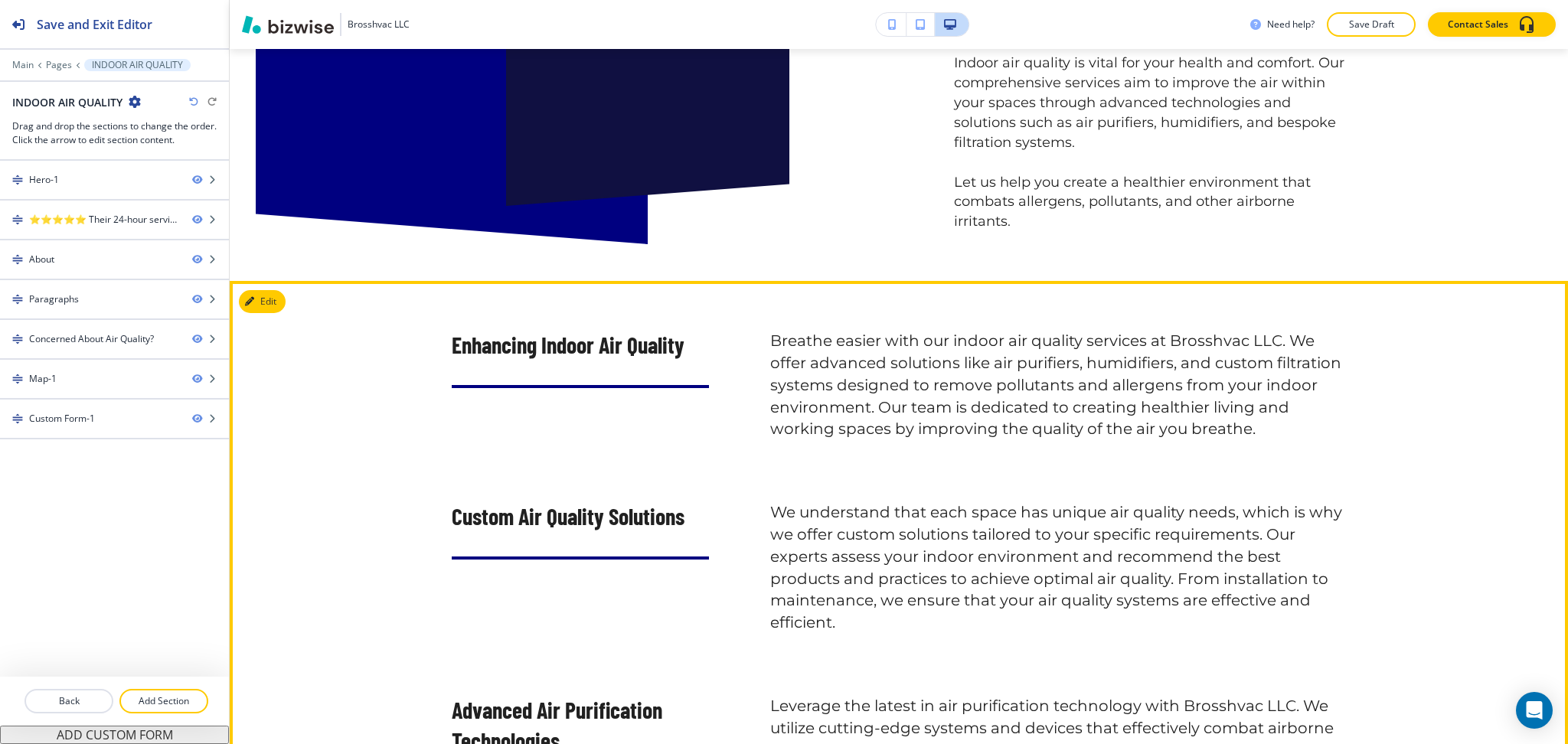
click at [285, 304] on div "Enhancing Indoor Air Quality Breathe easier with our indoor air quality service…" at bounding box center [899, 592] width 1338 height 623
click at [279, 299] on button "Edit This Section" at bounding box center [290, 302] width 104 height 23
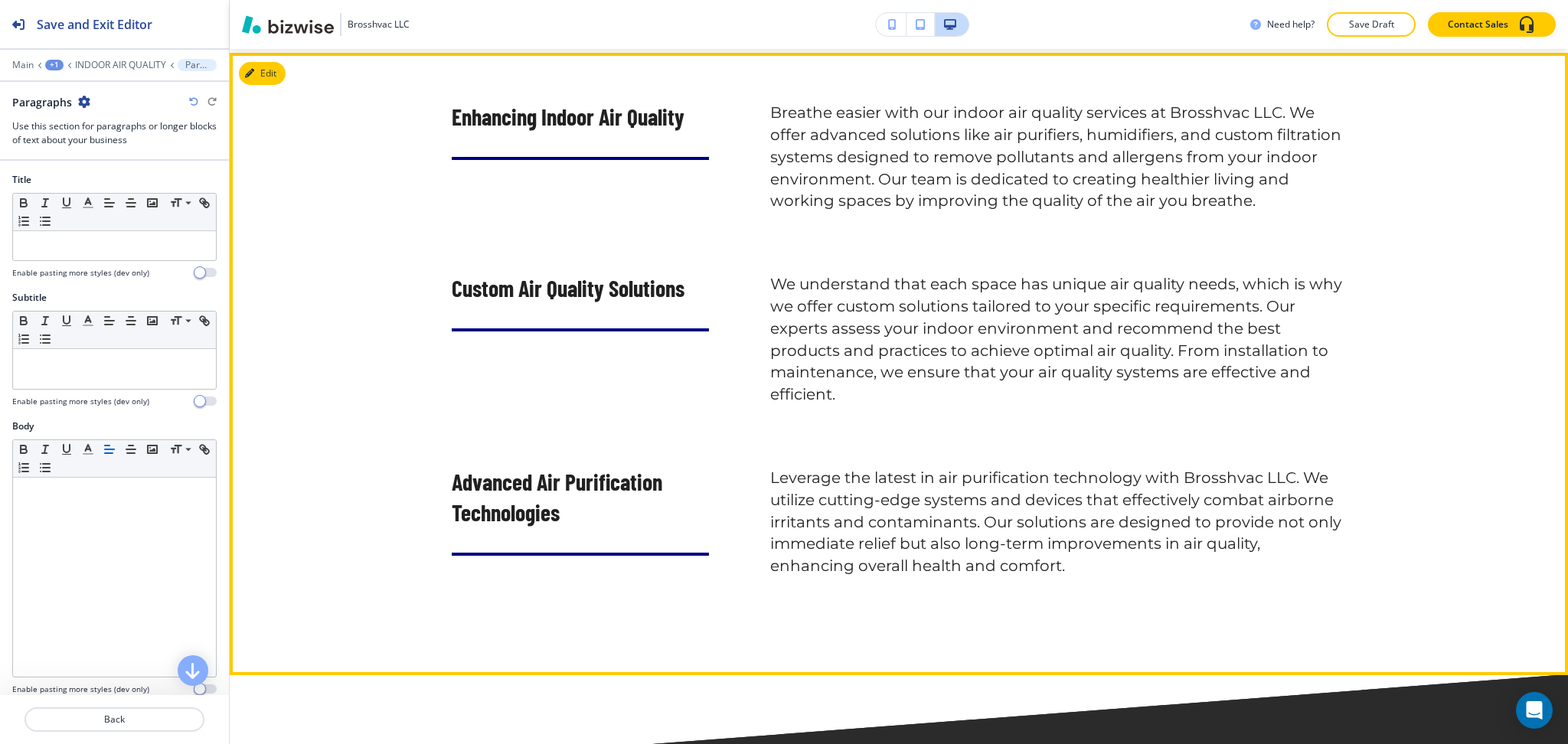
scroll to position [1452, 0]
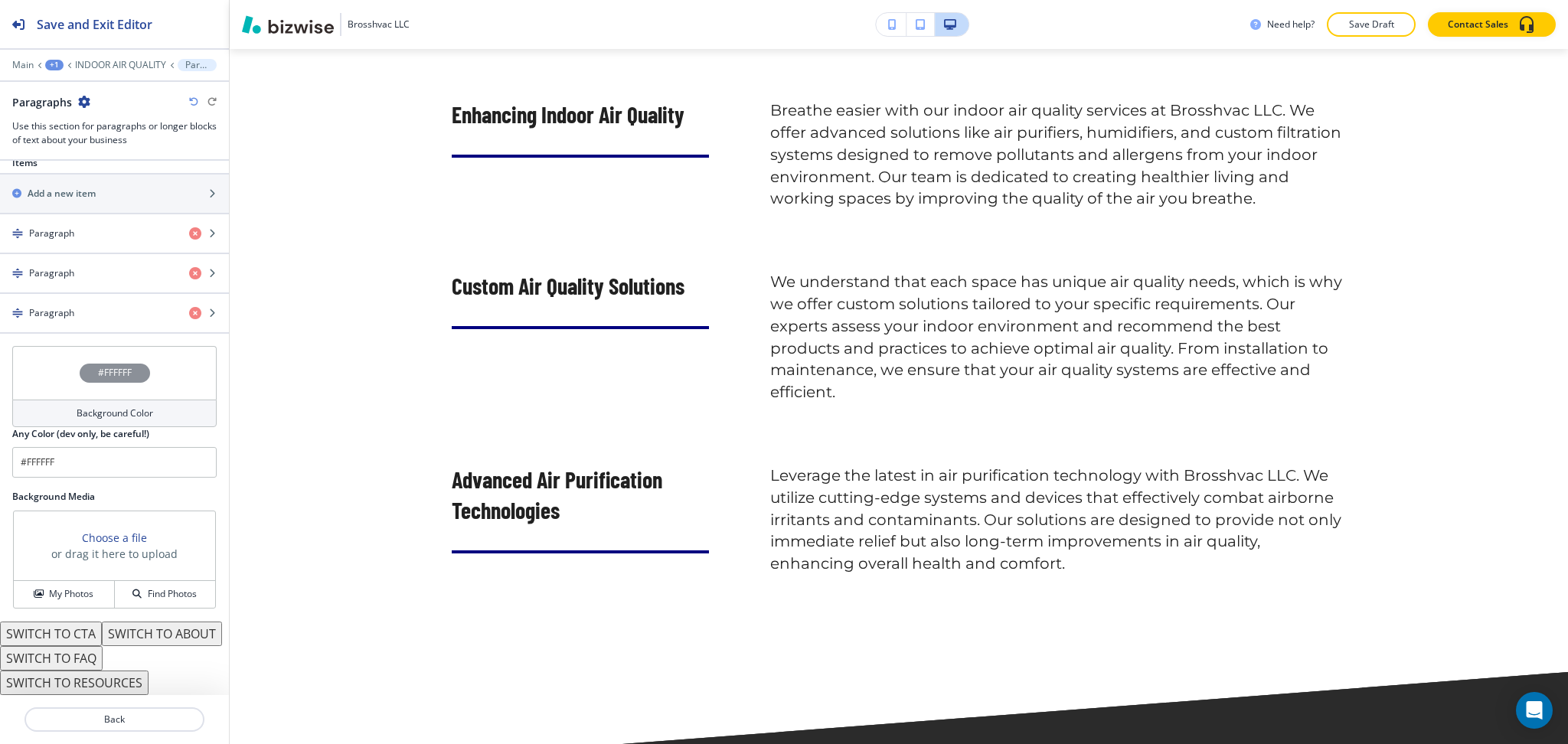
click at [154, 367] on div "#FFFFFF" at bounding box center [114, 372] width 204 height 54
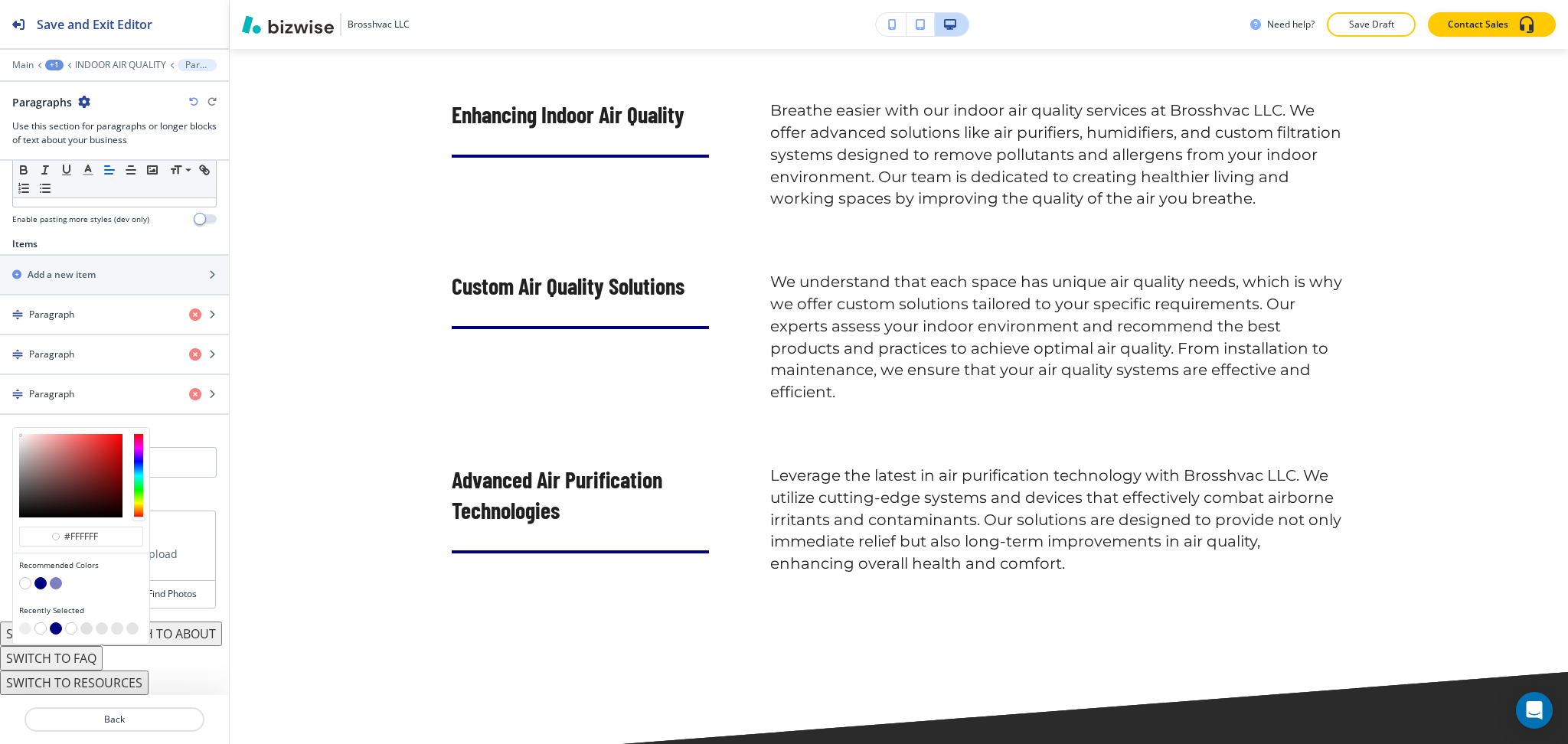
click at [19, 623] on button "button" at bounding box center [25, 629] width 12 height 12
type input "#eeeeee"
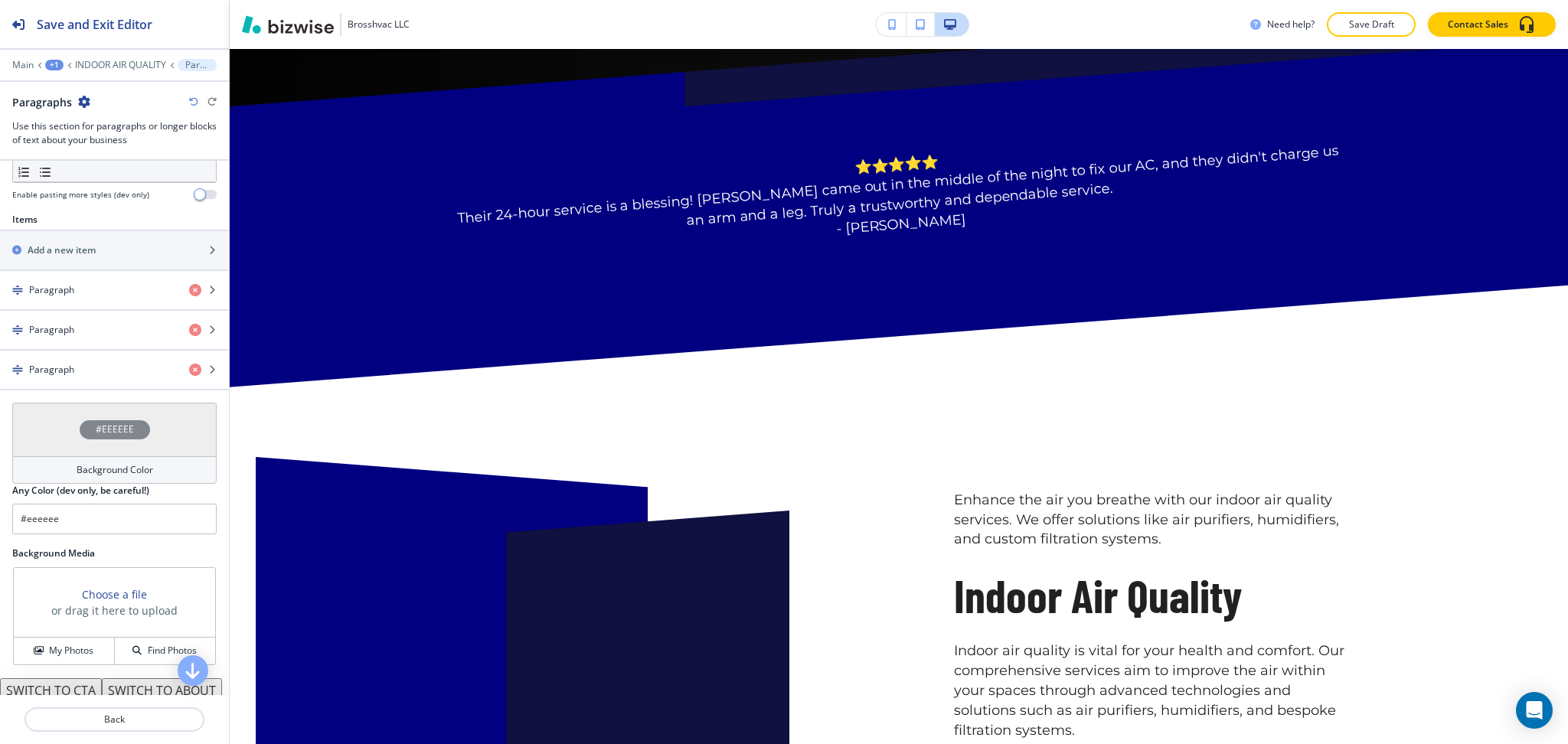
scroll to position [634, 0]
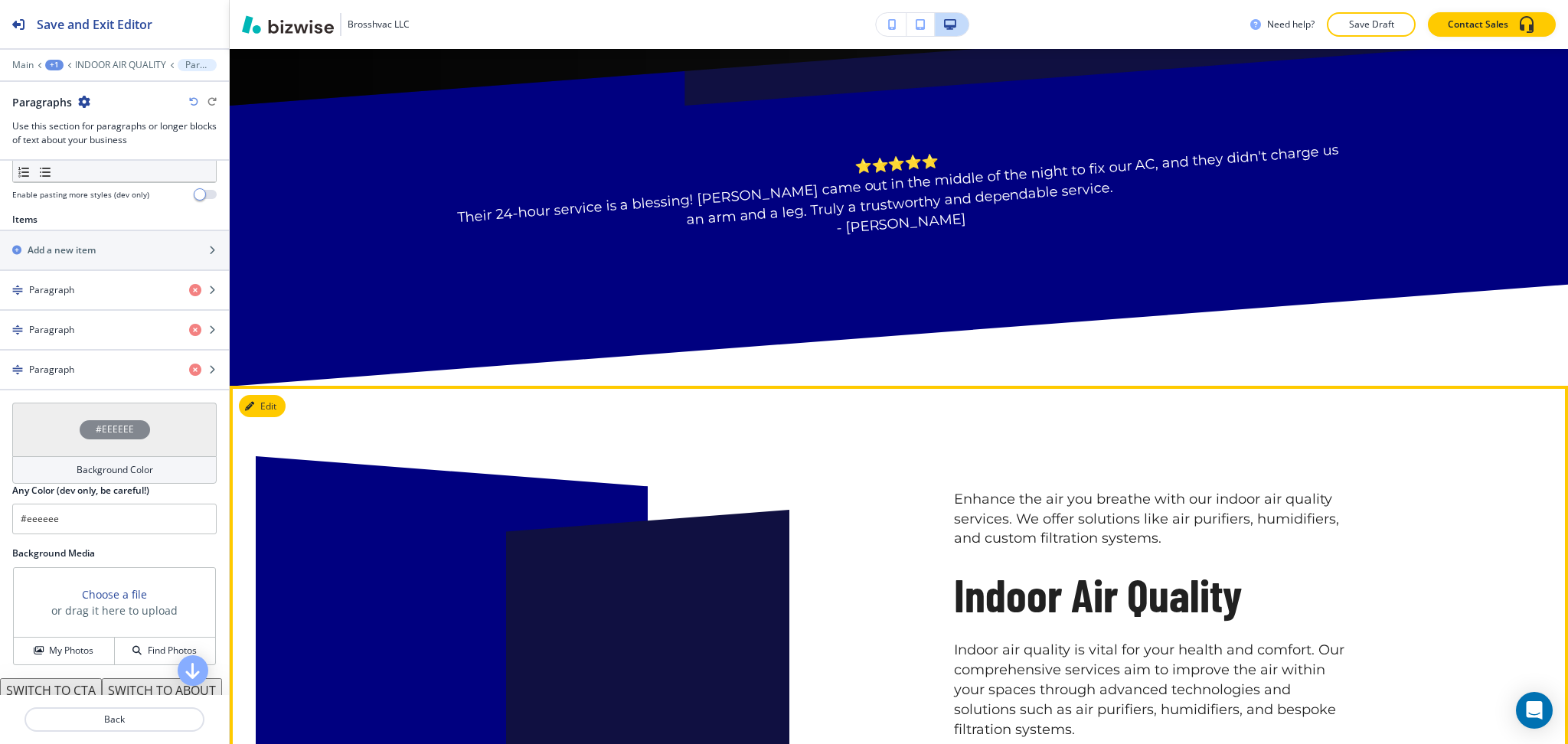
click at [264, 391] on div "Enhance the air you breathe with our indoor air quality services. We offer solu…" at bounding box center [899, 652] width 1338 height 532
click at [264, 403] on button "Edit" at bounding box center [262, 406] width 46 height 23
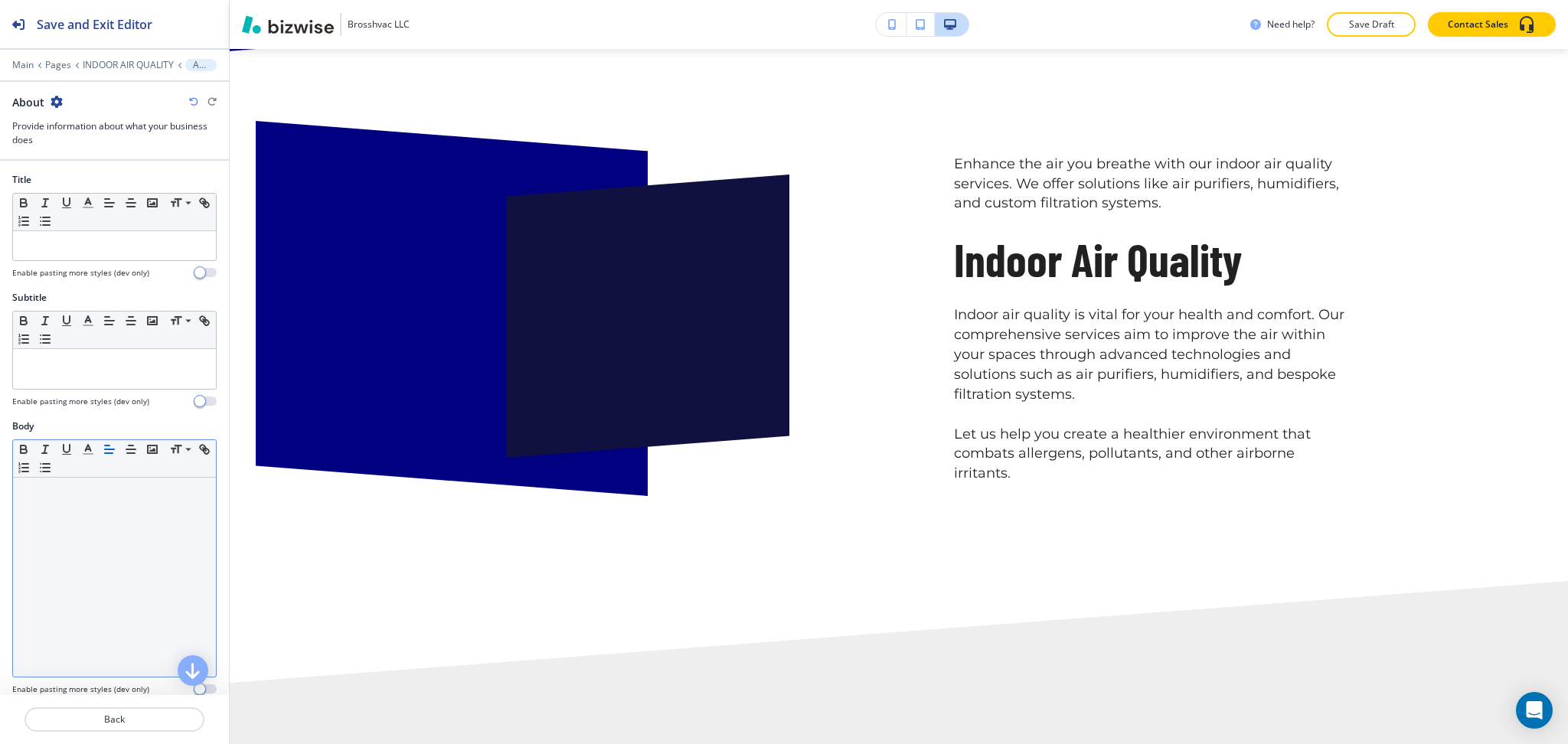
scroll to position [503, 0]
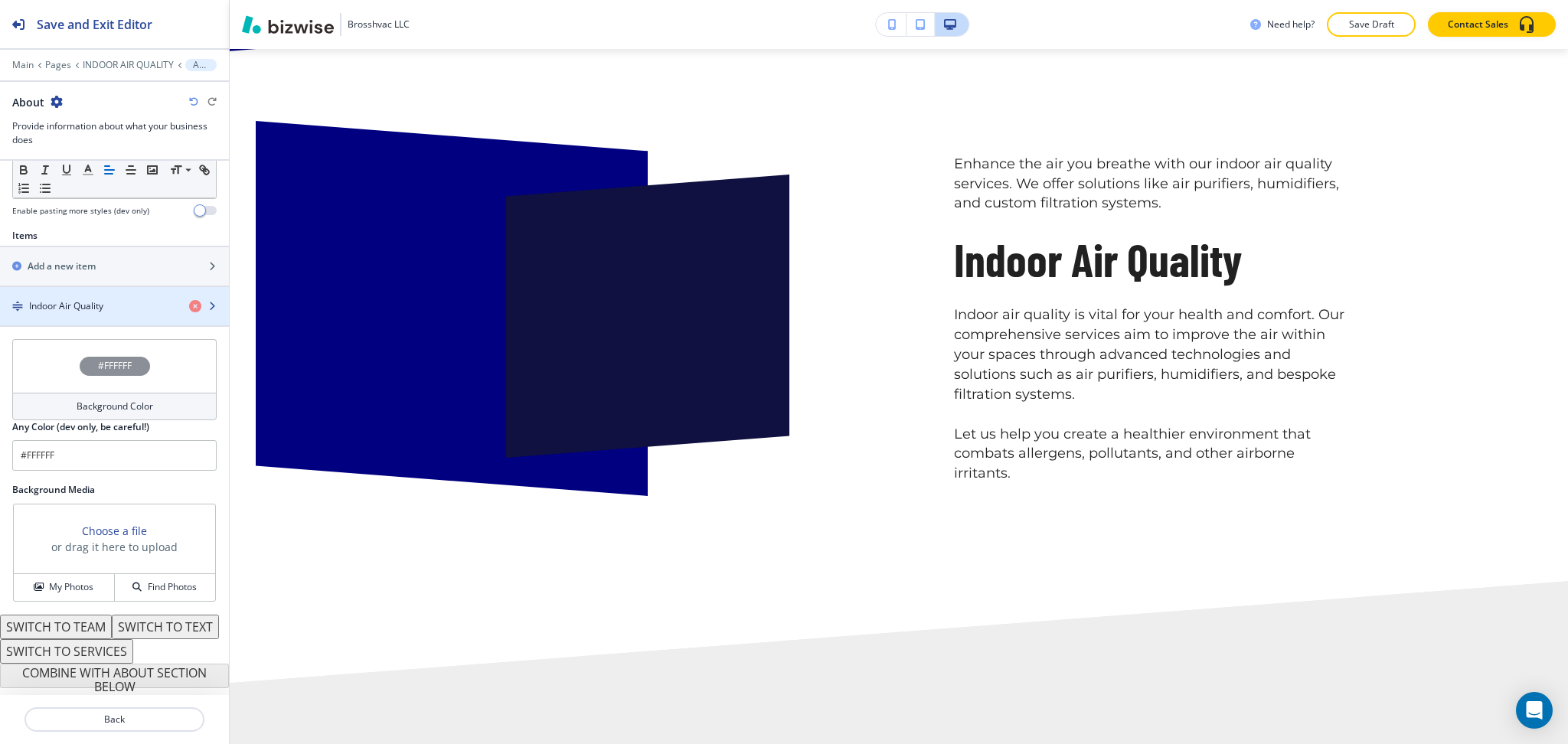
click at [80, 299] on h4 "Indoor Air Quality" at bounding box center [66, 306] width 75 height 14
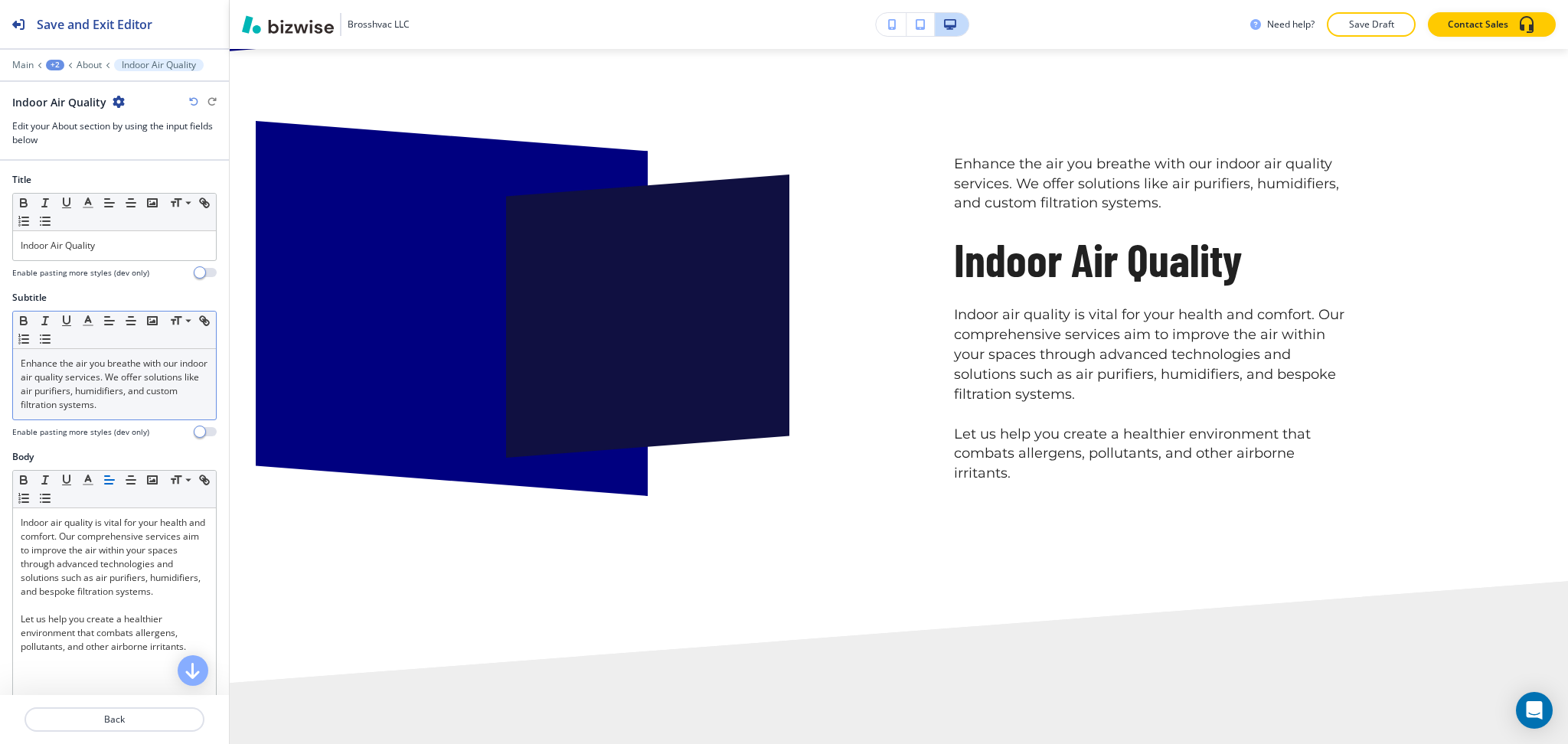
scroll to position [994, 0]
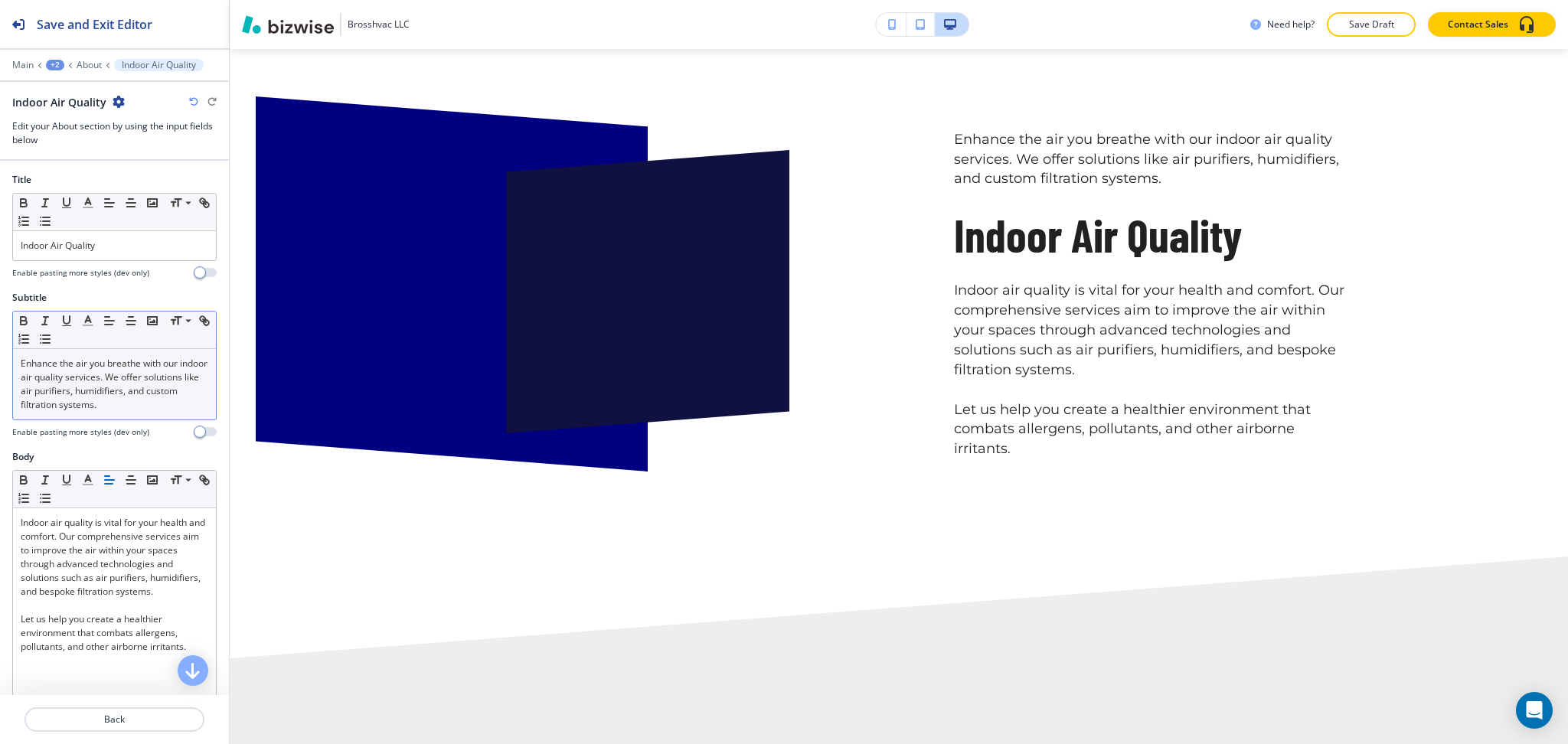
click at [93, 414] on div "Enhance the air you breathe with our indoor air quality services. We offer solu…" at bounding box center [114, 384] width 203 height 71
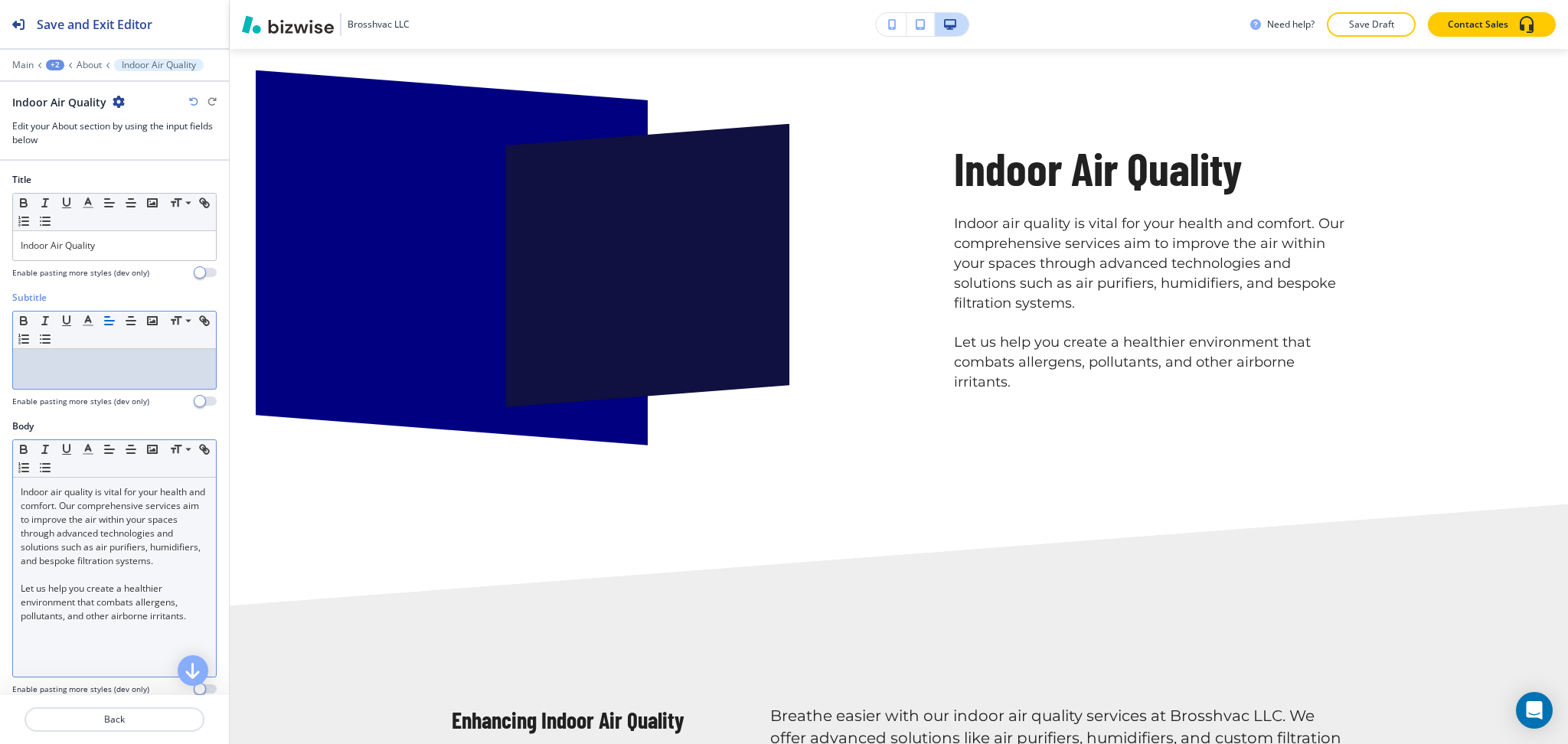
click at [21, 491] on p "Indoor air quality is vital for your health and comfort. Our comprehensive serv…" at bounding box center [114, 527] width 187 height 83
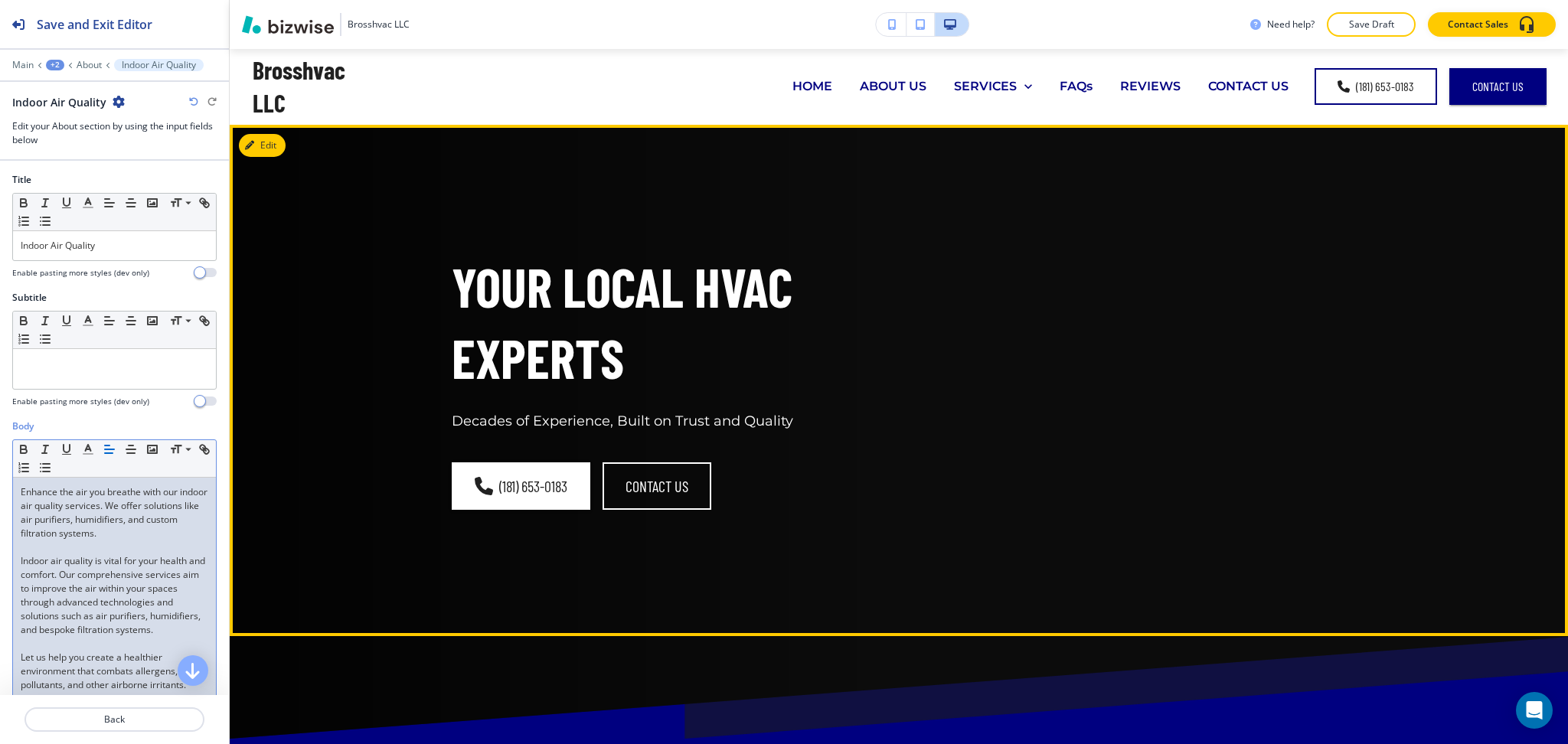
scroll to position [0, 0]
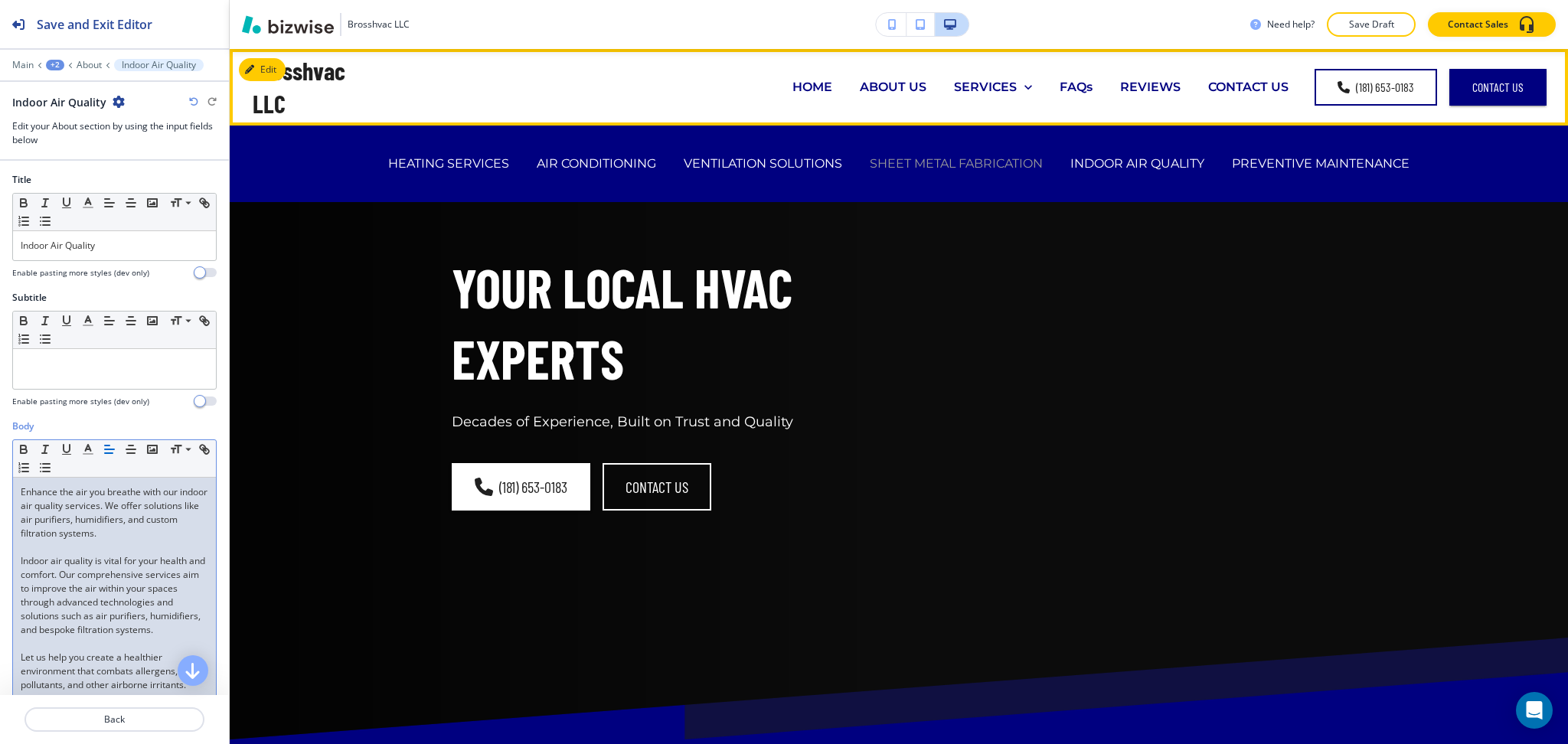
click at [976, 169] on p "SHEET METAL FABRICATION" at bounding box center [956, 163] width 173 height 17
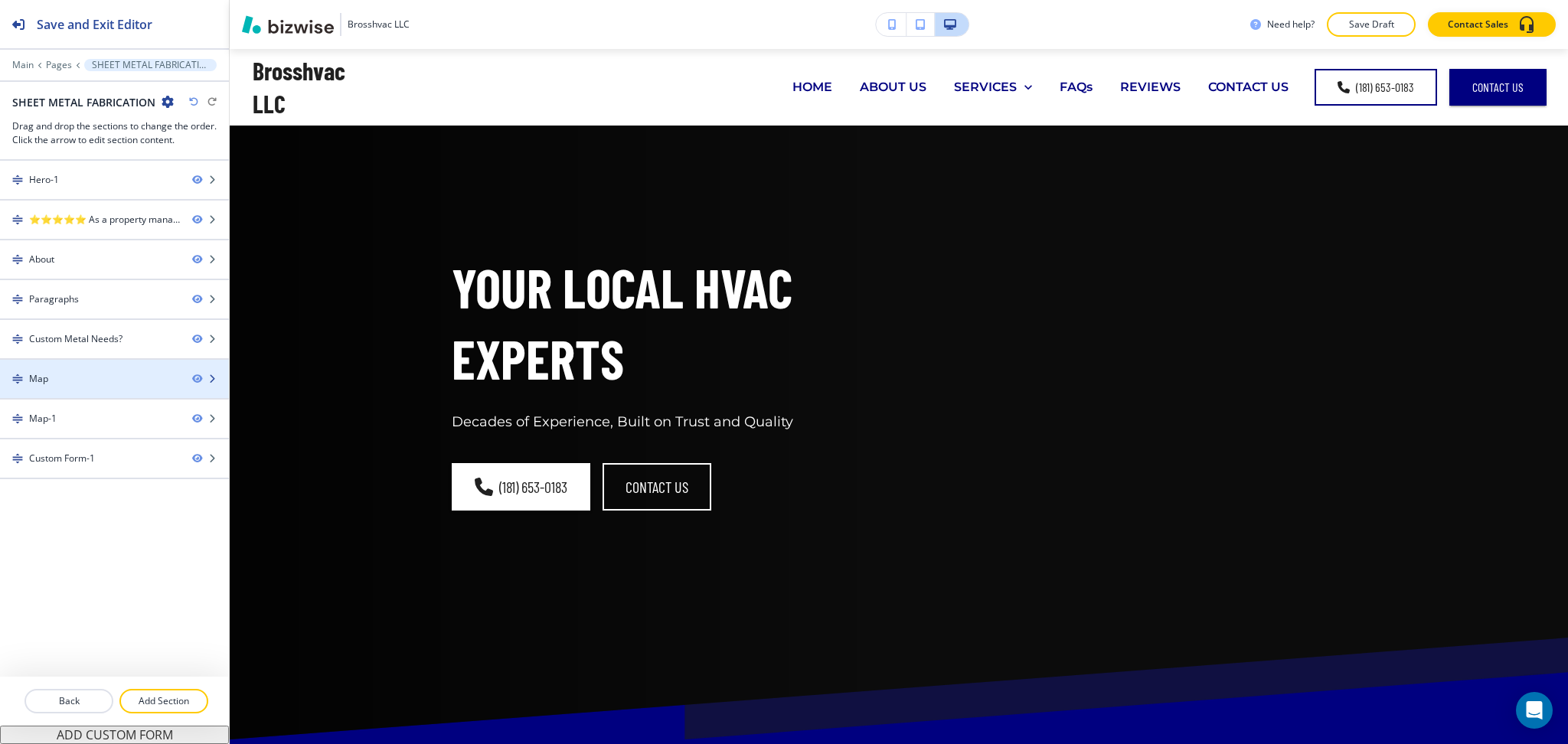
click at [83, 379] on div "Map" at bounding box center [90, 379] width 180 height 14
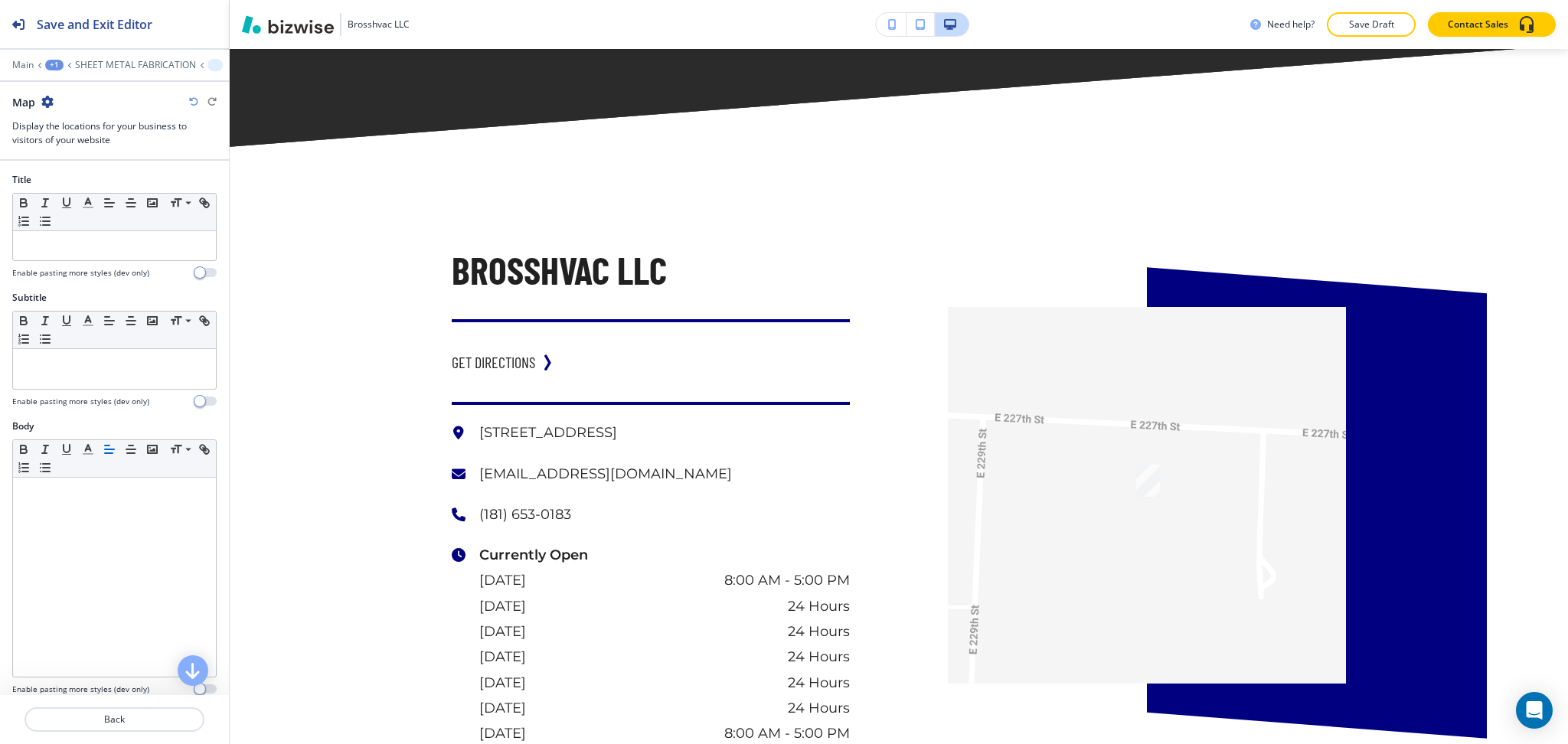
click at [45, 104] on icon "button" at bounding box center [47, 101] width 12 height 12
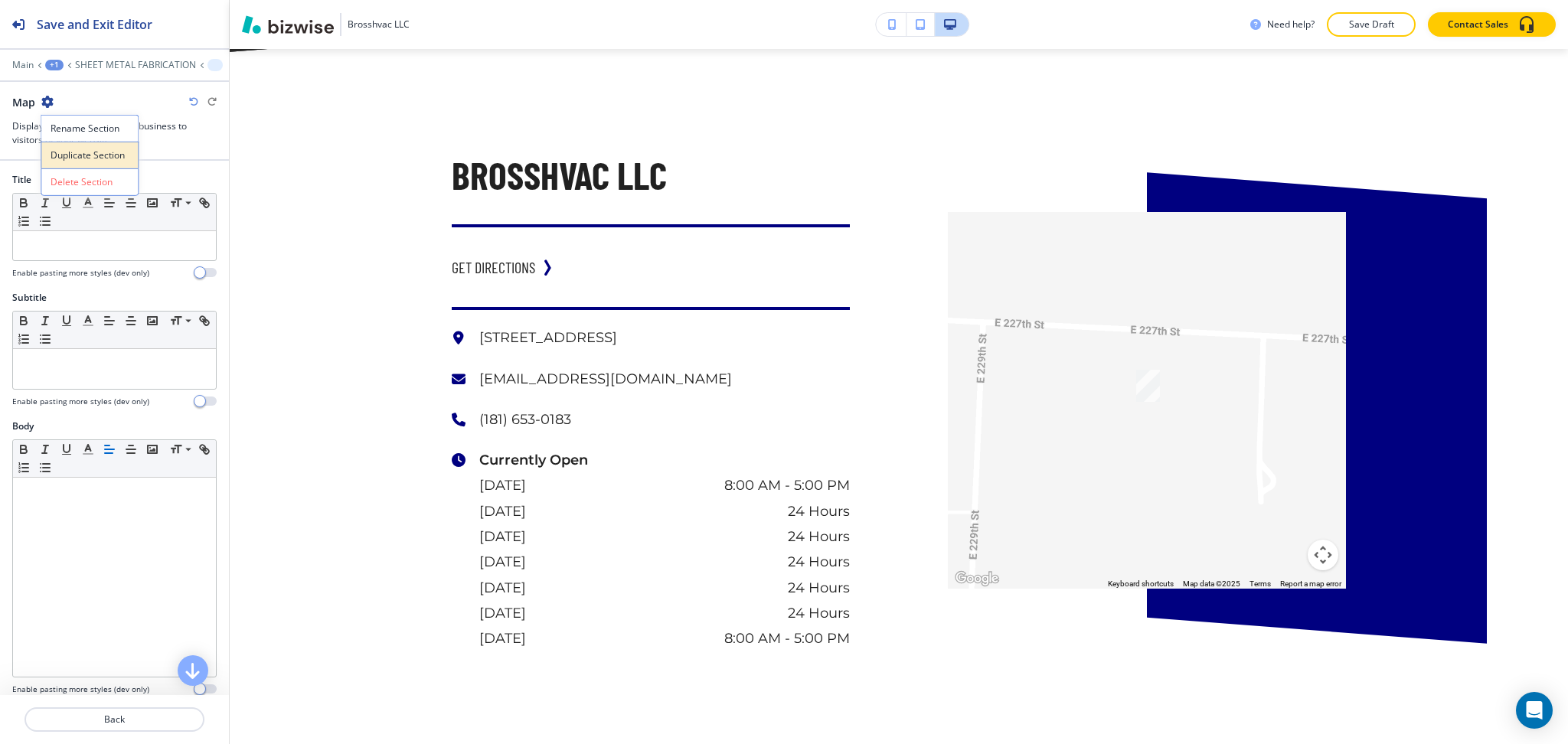
scroll to position [2711, 0]
click at [77, 181] on p "Delete Section" at bounding box center [90, 182] width 78 height 14
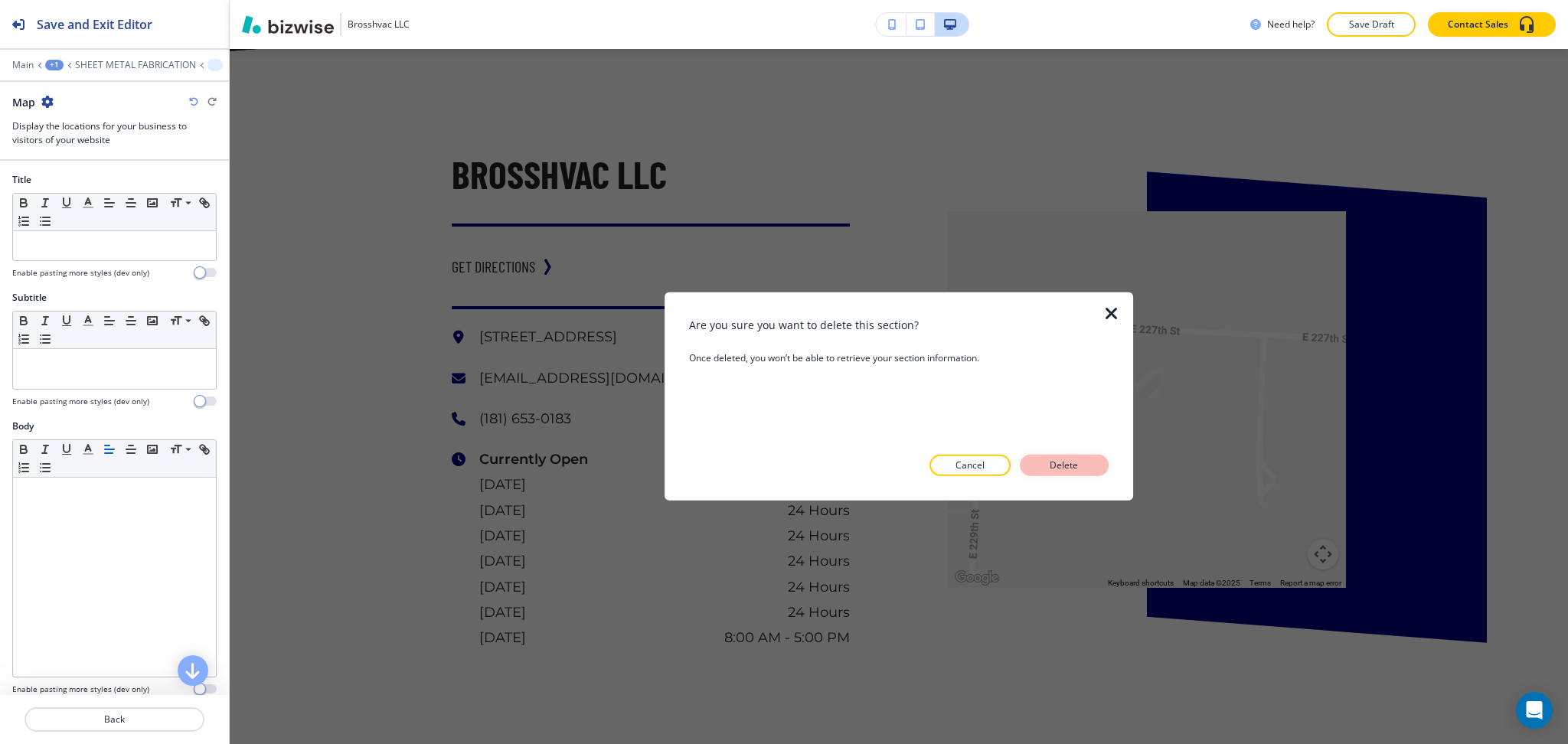
click at [1067, 467] on p "Delete" at bounding box center [1064, 465] width 36 height 14
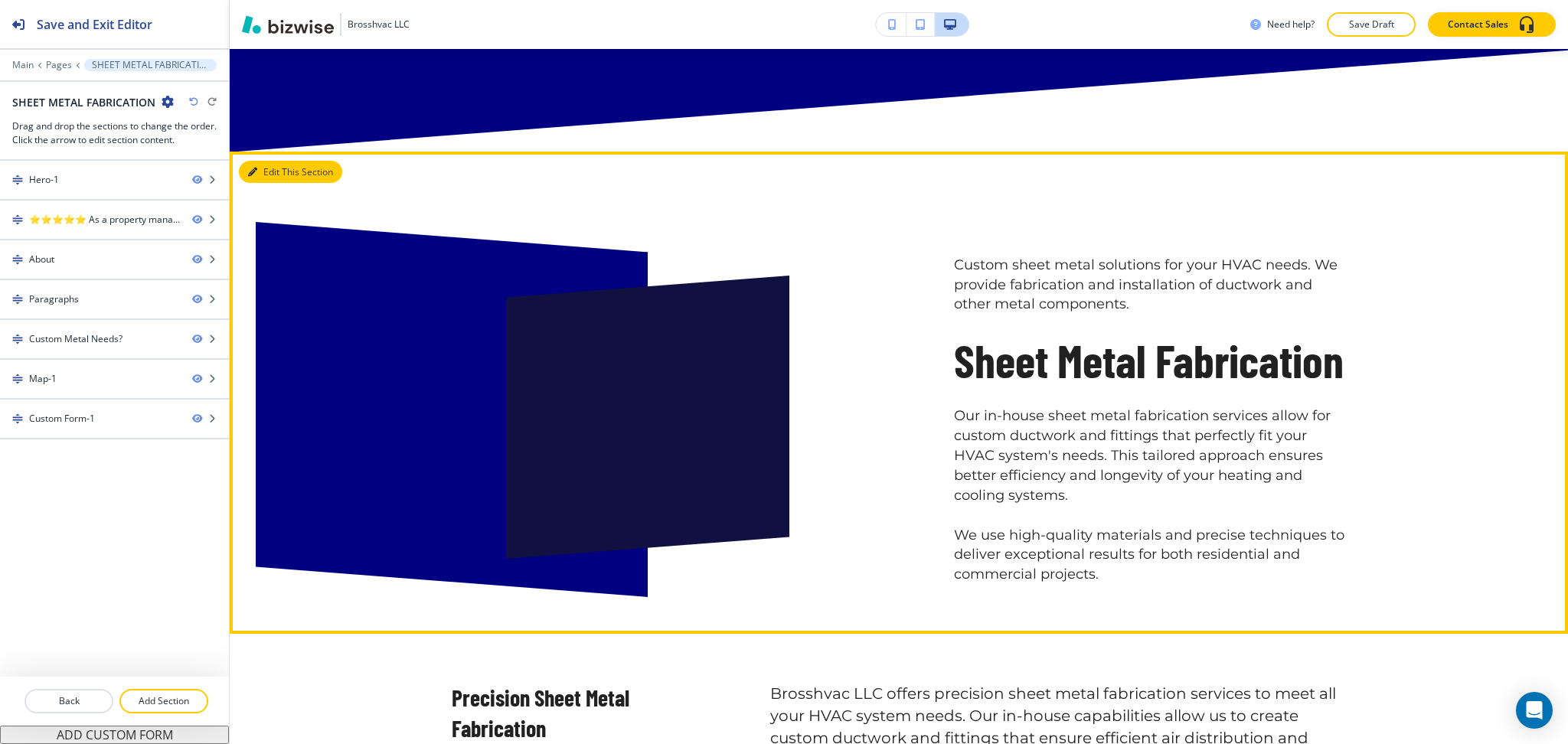
click at [279, 166] on button "Edit This Section" at bounding box center [290, 173] width 104 height 23
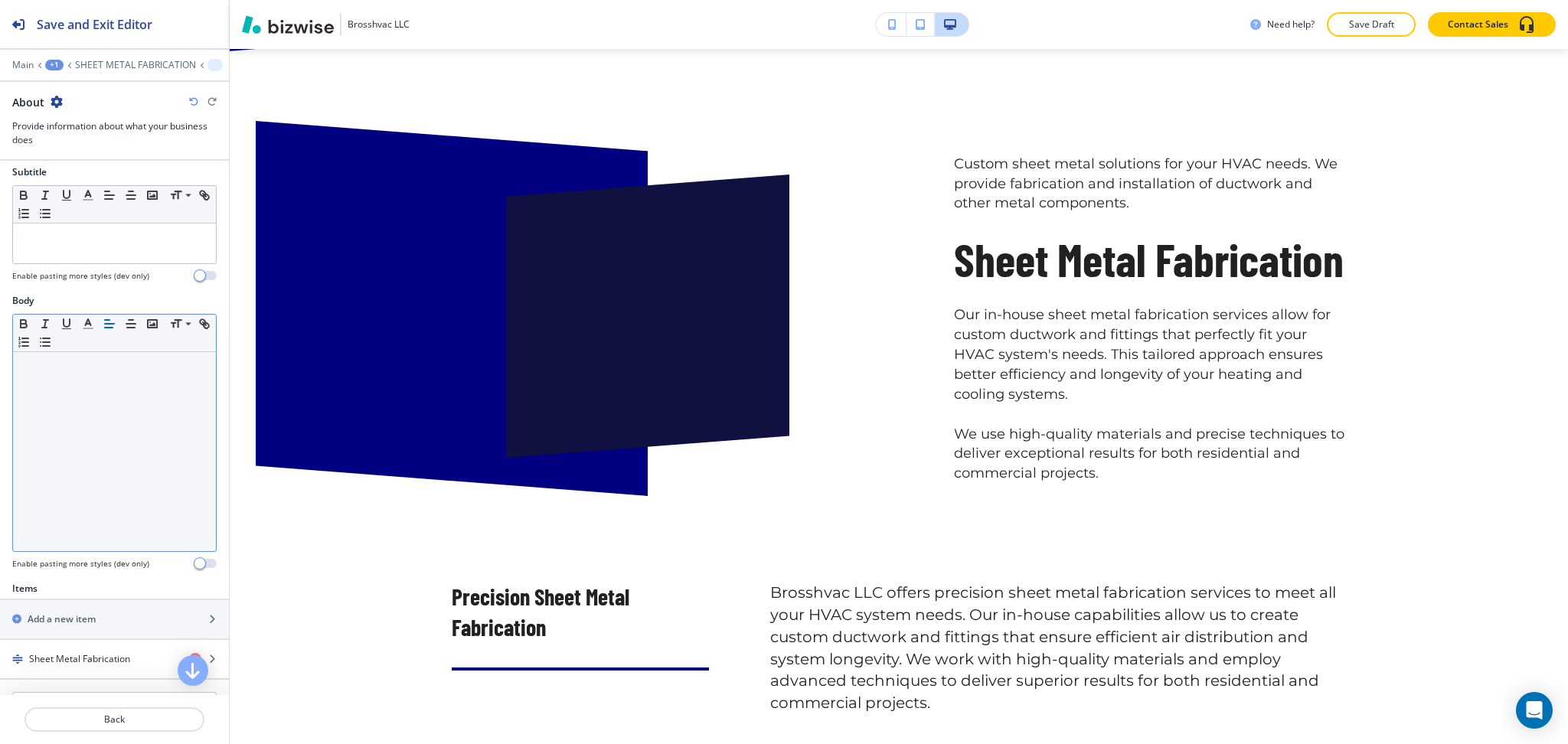
scroll to position [503, 0]
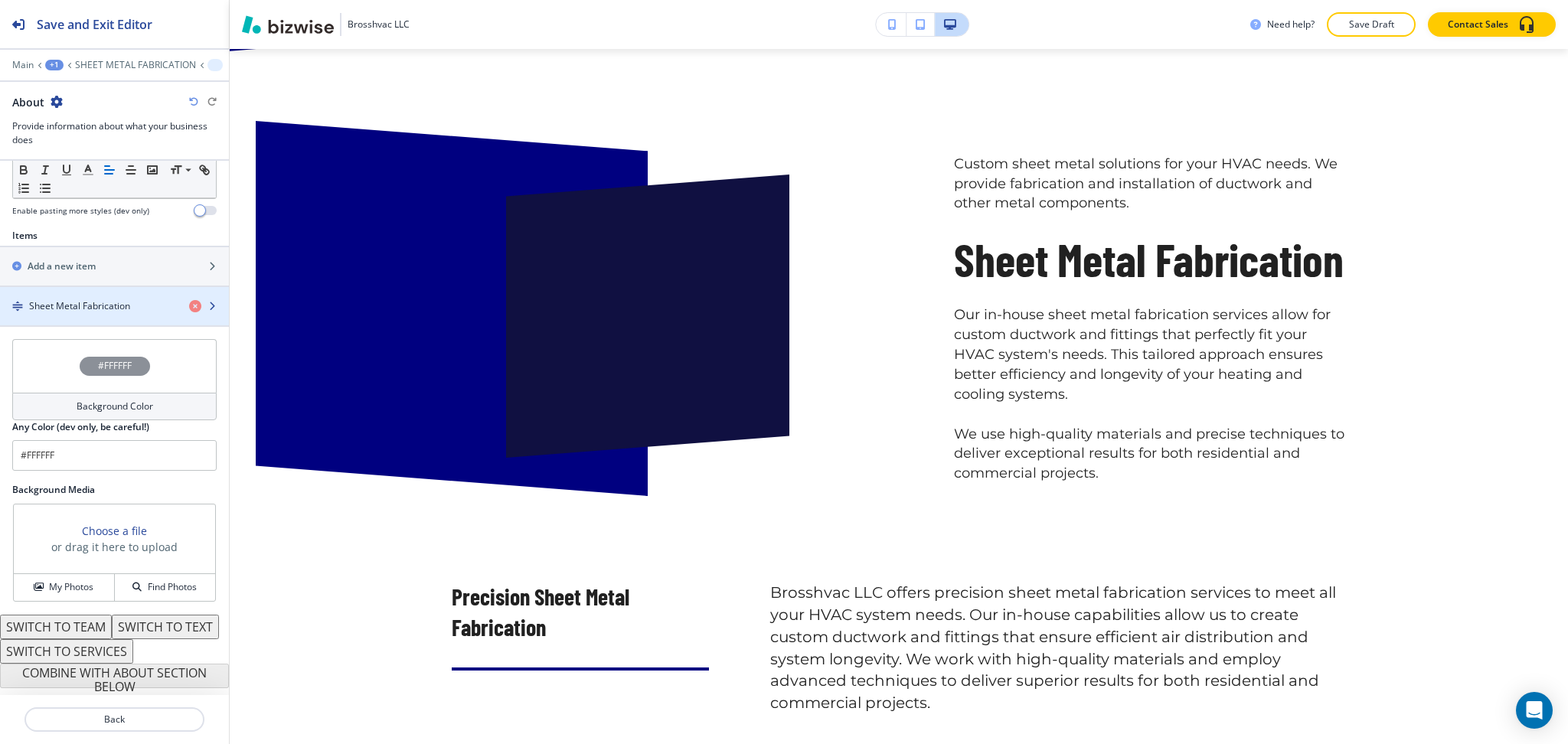
click at [51, 299] on h4 "Sheet Metal Fabrication" at bounding box center [80, 306] width 101 height 14
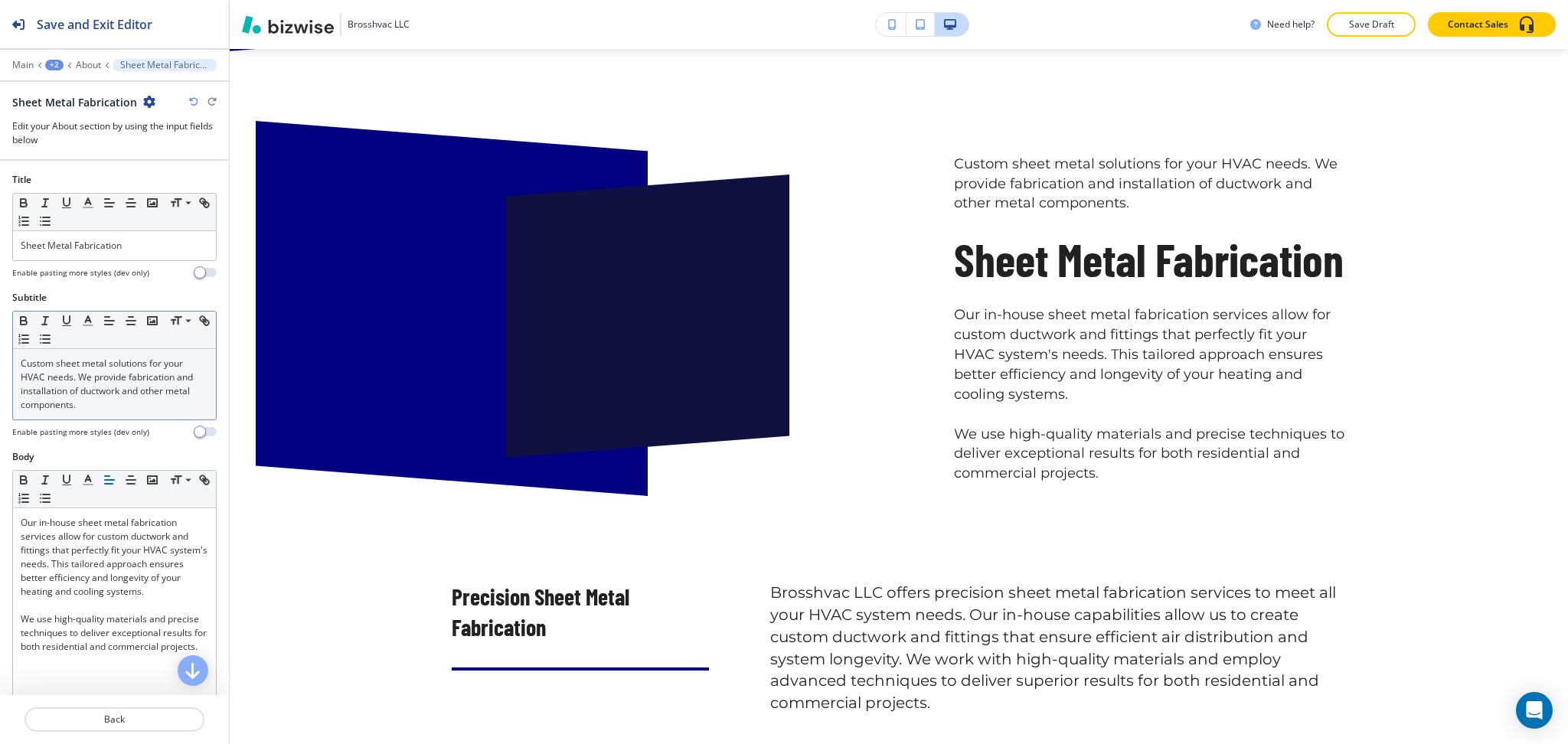
scroll to position [994, 0]
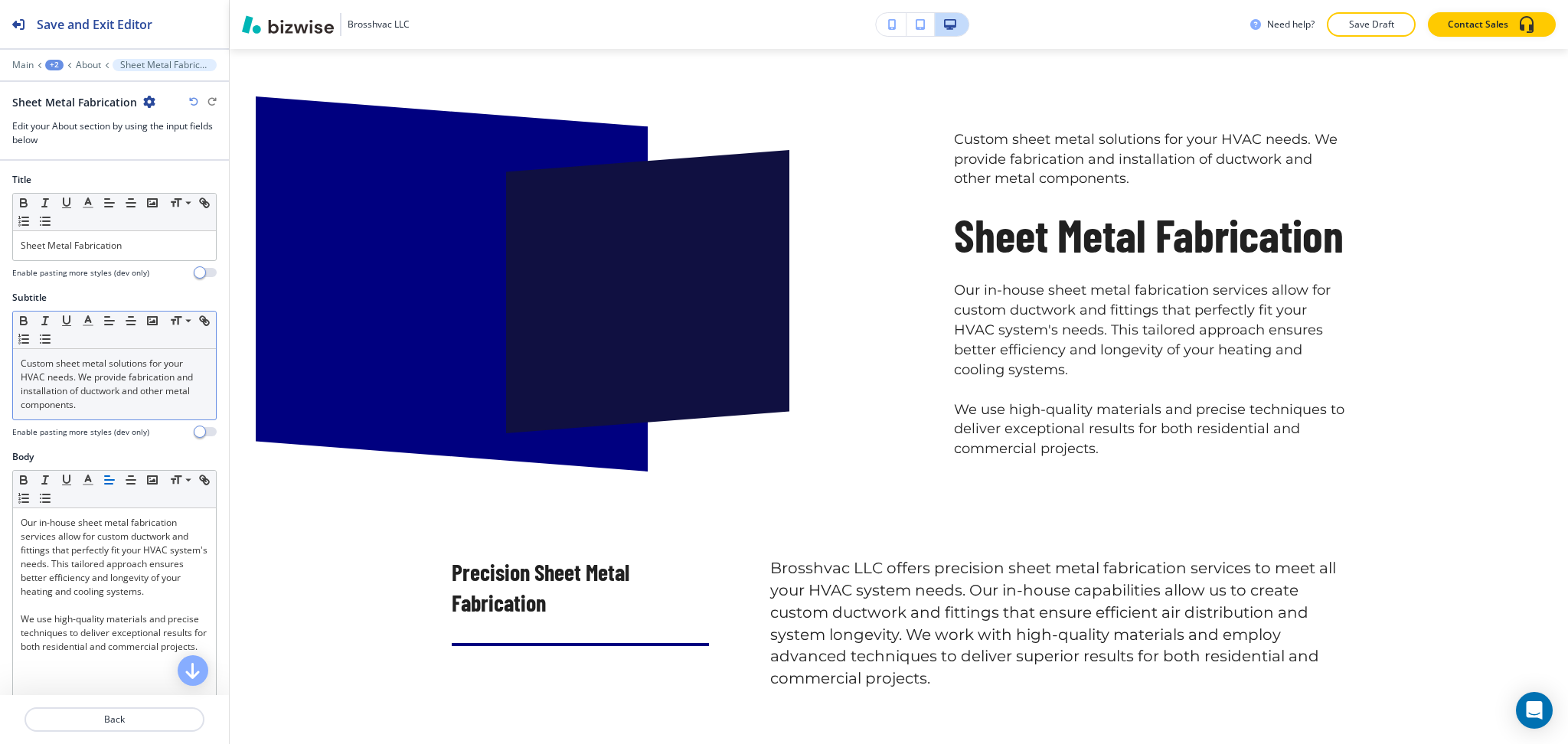
click at [80, 389] on p "Custom sheet metal solutions for your HVAC needs. We provide fabrication and in…" at bounding box center [114, 384] width 187 height 55
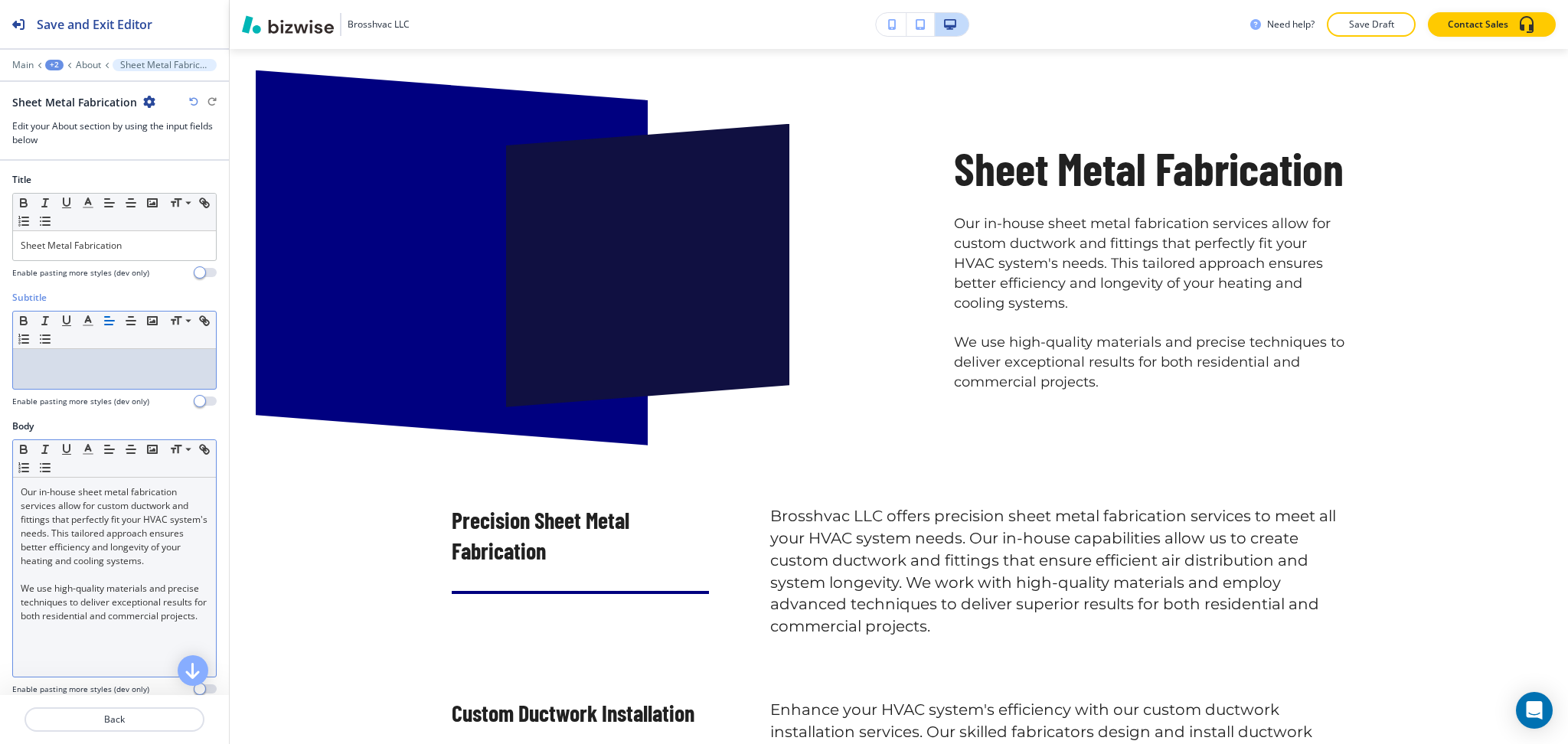
click at [17, 493] on div "Our in-house sheet metal fabrication services allow for custom ductwork and fit…" at bounding box center [114, 577] width 203 height 199
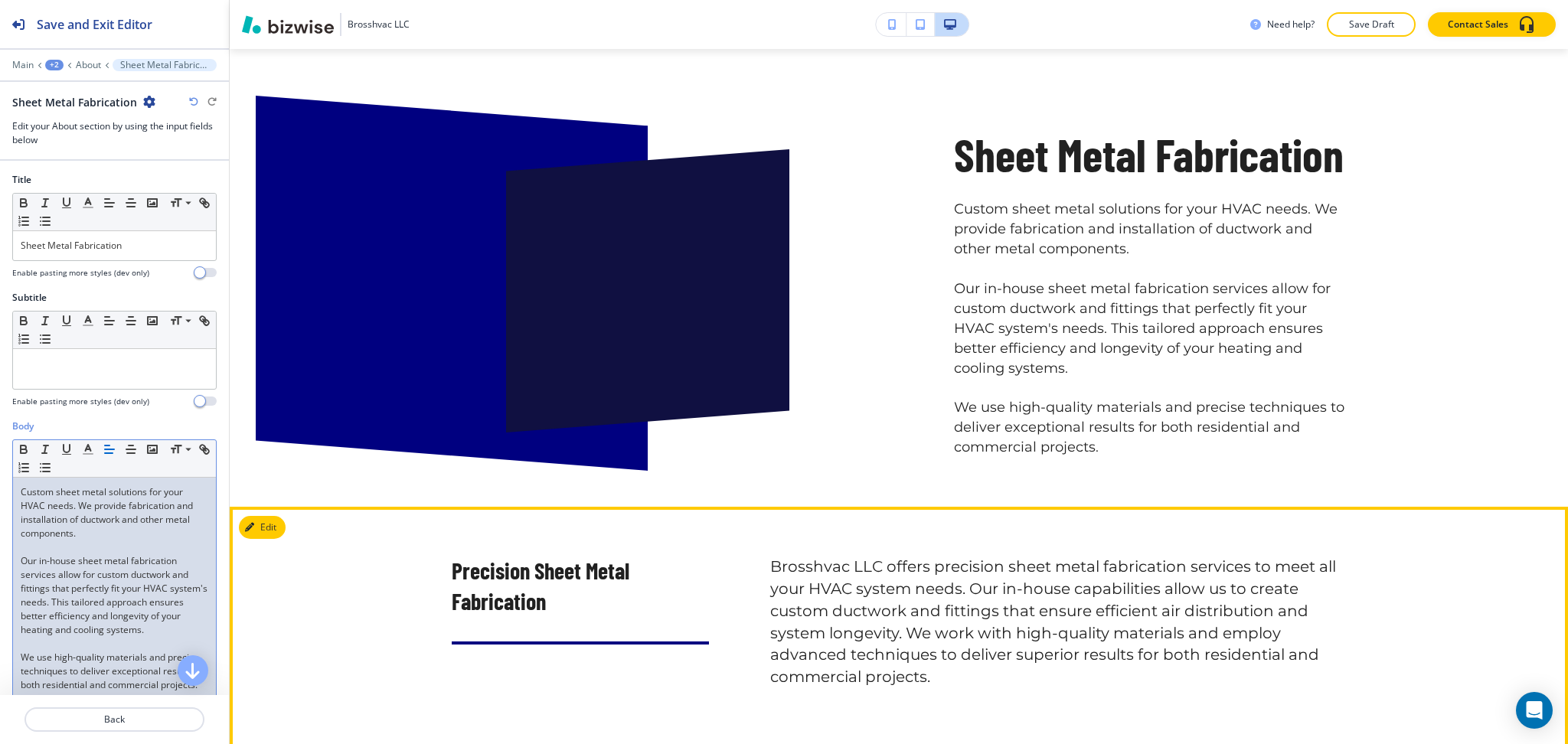
click at [279, 529] on button "Edit" at bounding box center [262, 528] width 46 height 23
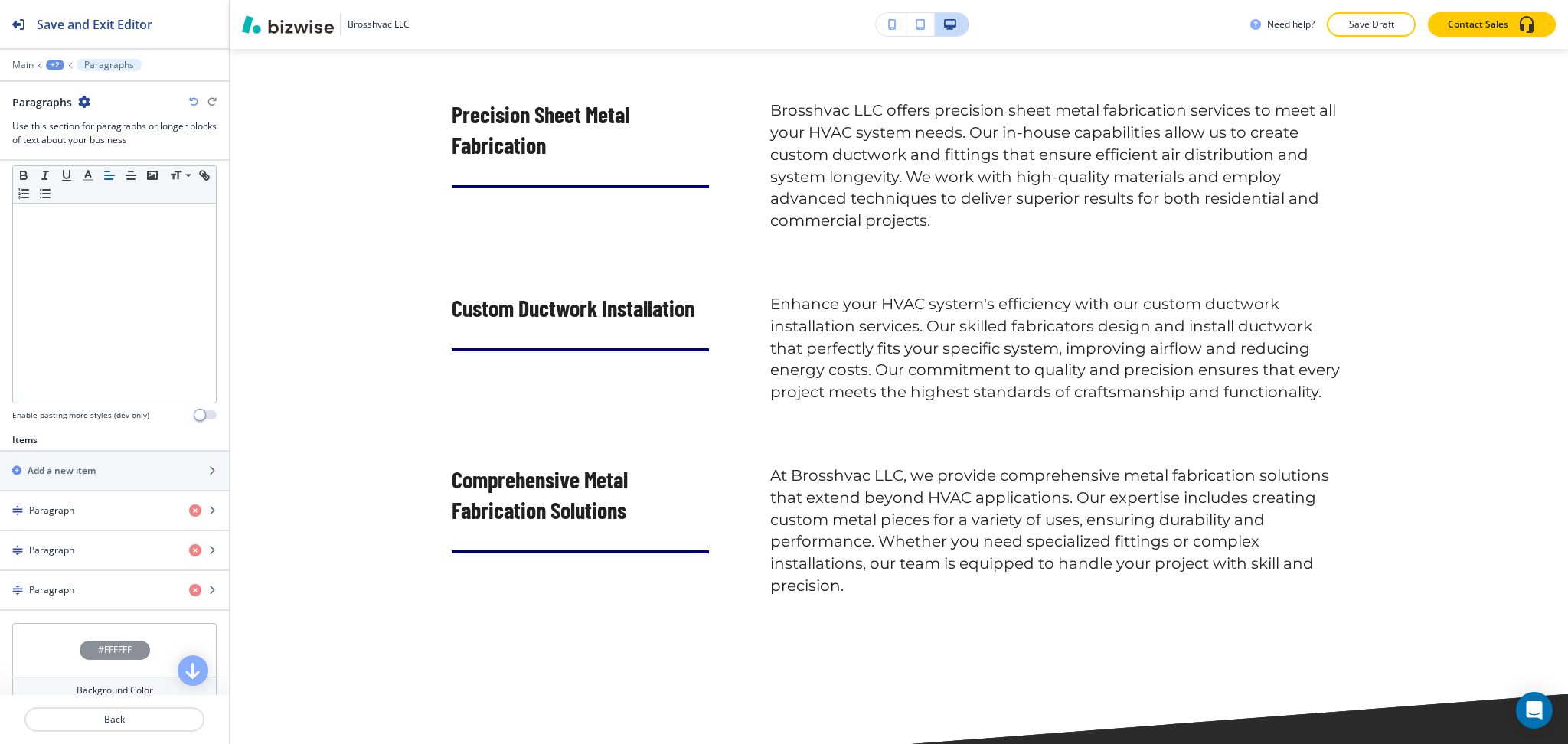
scroll to position [576, 0]
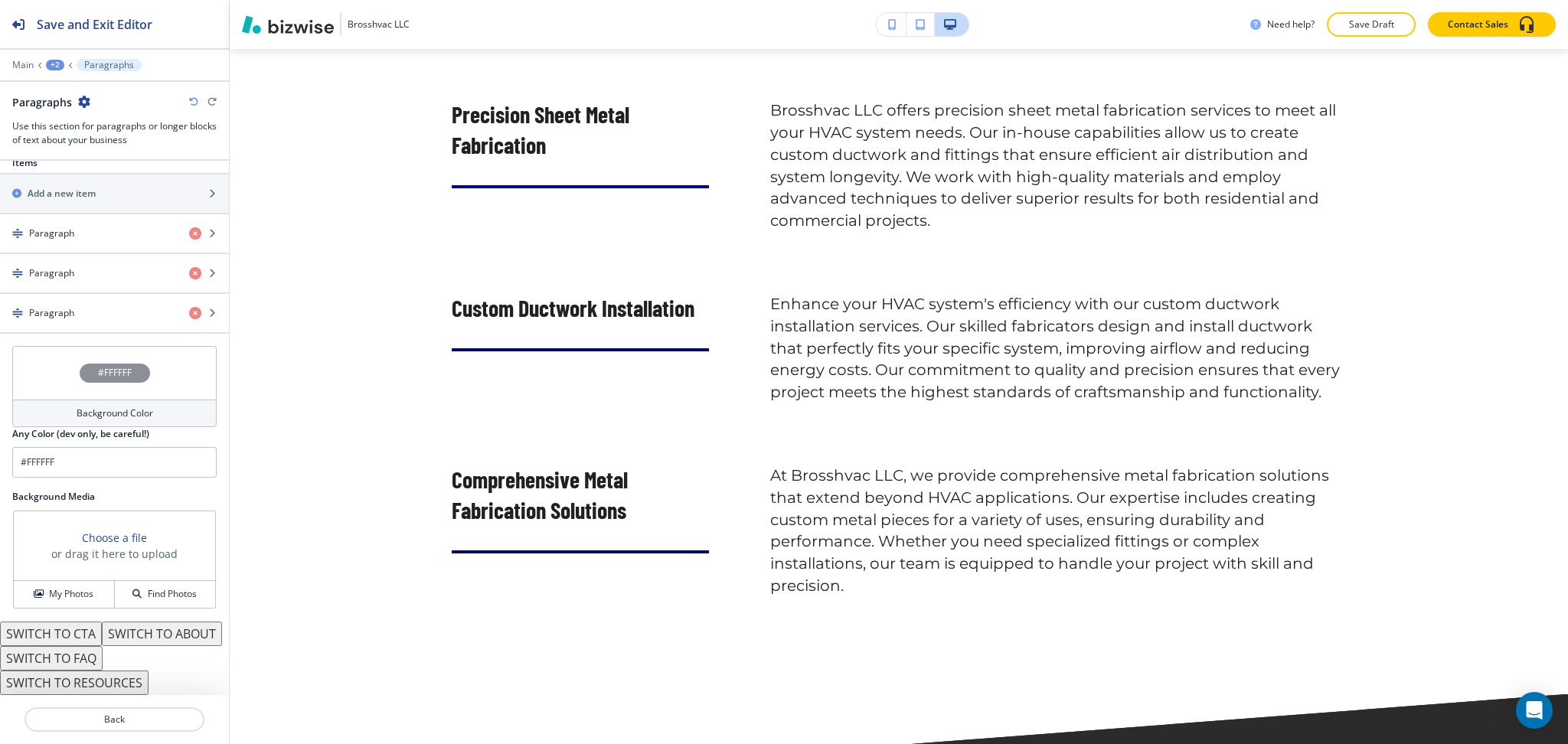
click at [85, 406] on h4 "Background Color" at bounding box center [114, 413] width 76 height 14
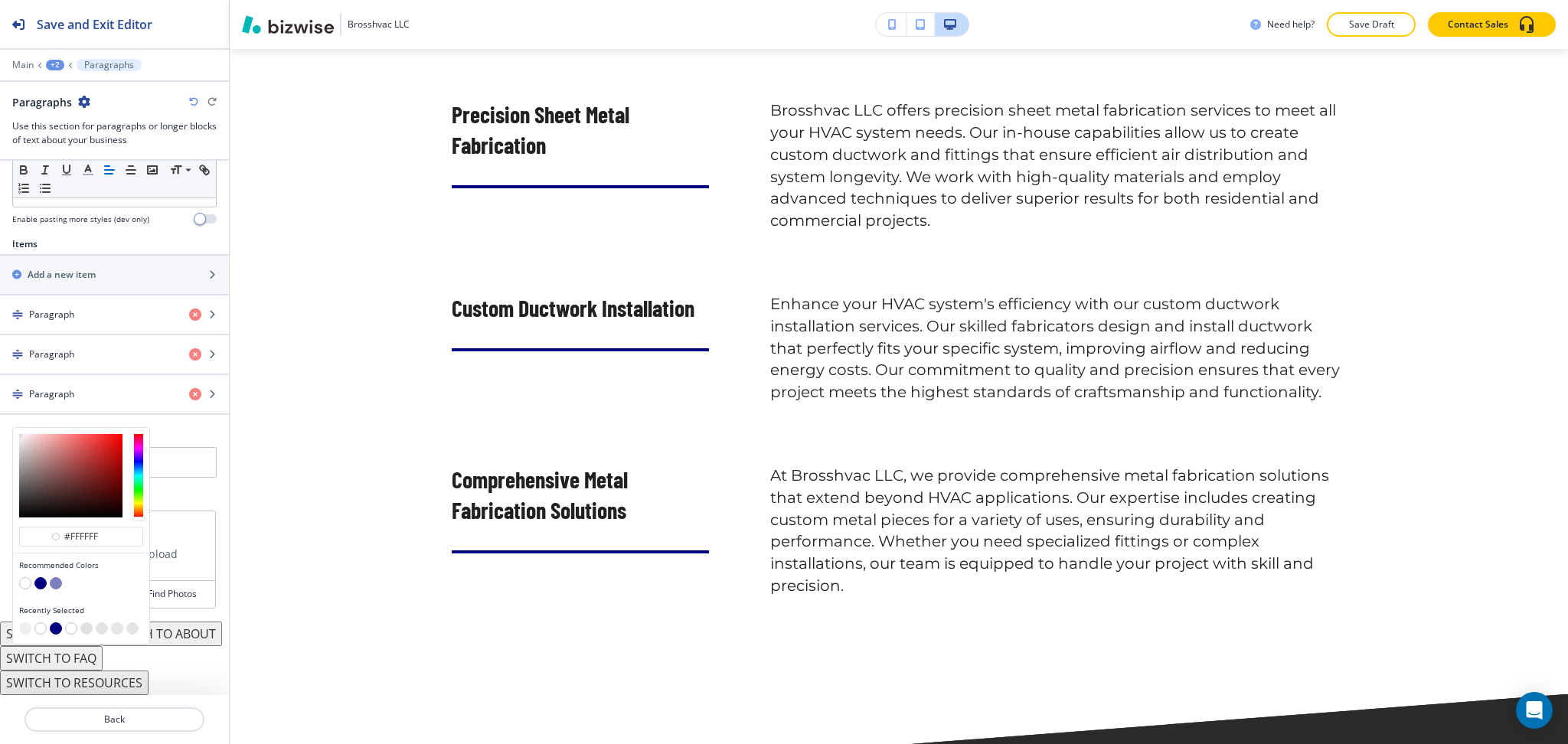
click at [21, 623] on button "button" at bounding box center [25, 629] width 12 height 12
type input "#eeeeee"
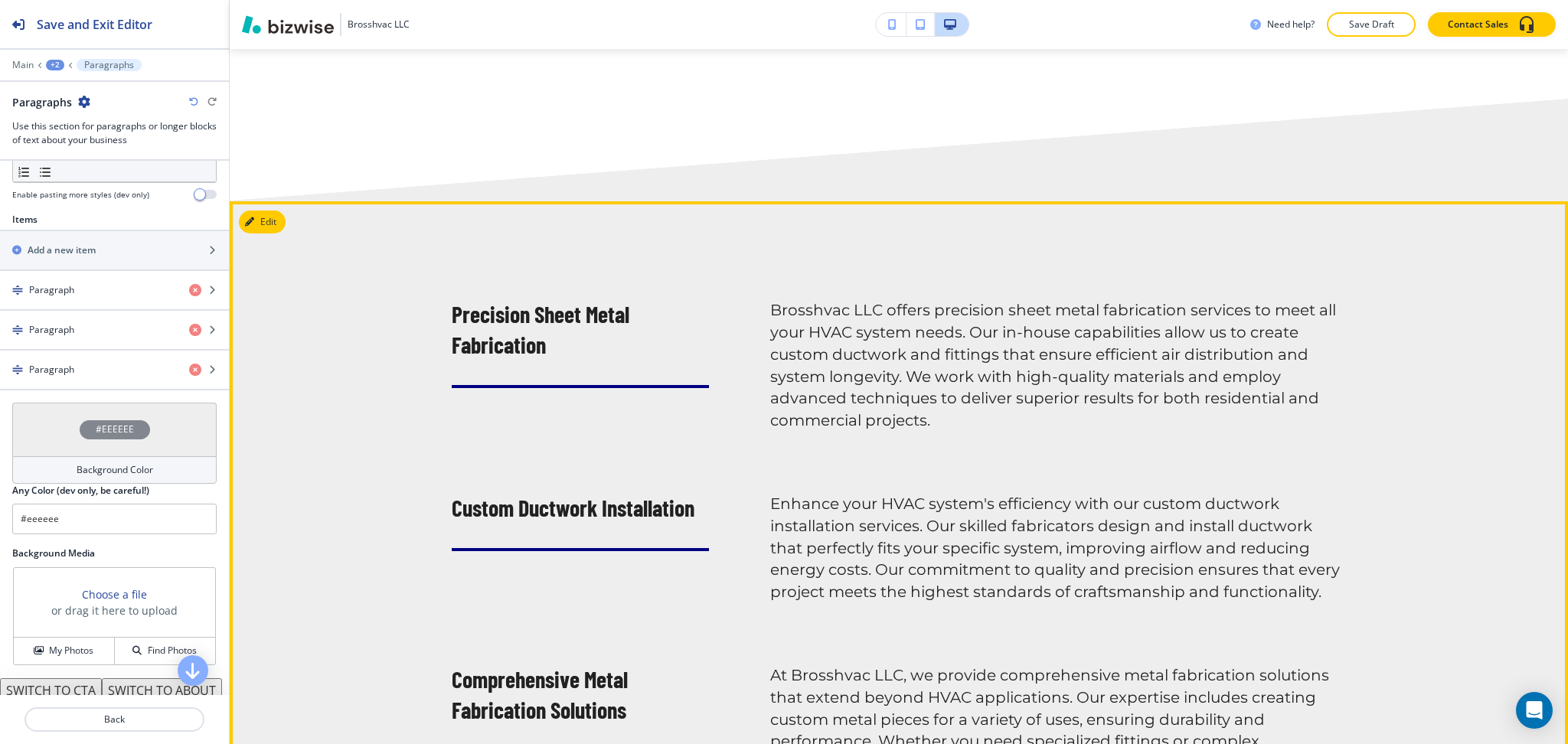
click at [1070, 360] on h6 "Brosshvac LLC offers precision sheet metal fabrication services to meet all you…" at bounding box center [1058, 366] width 575 height 133
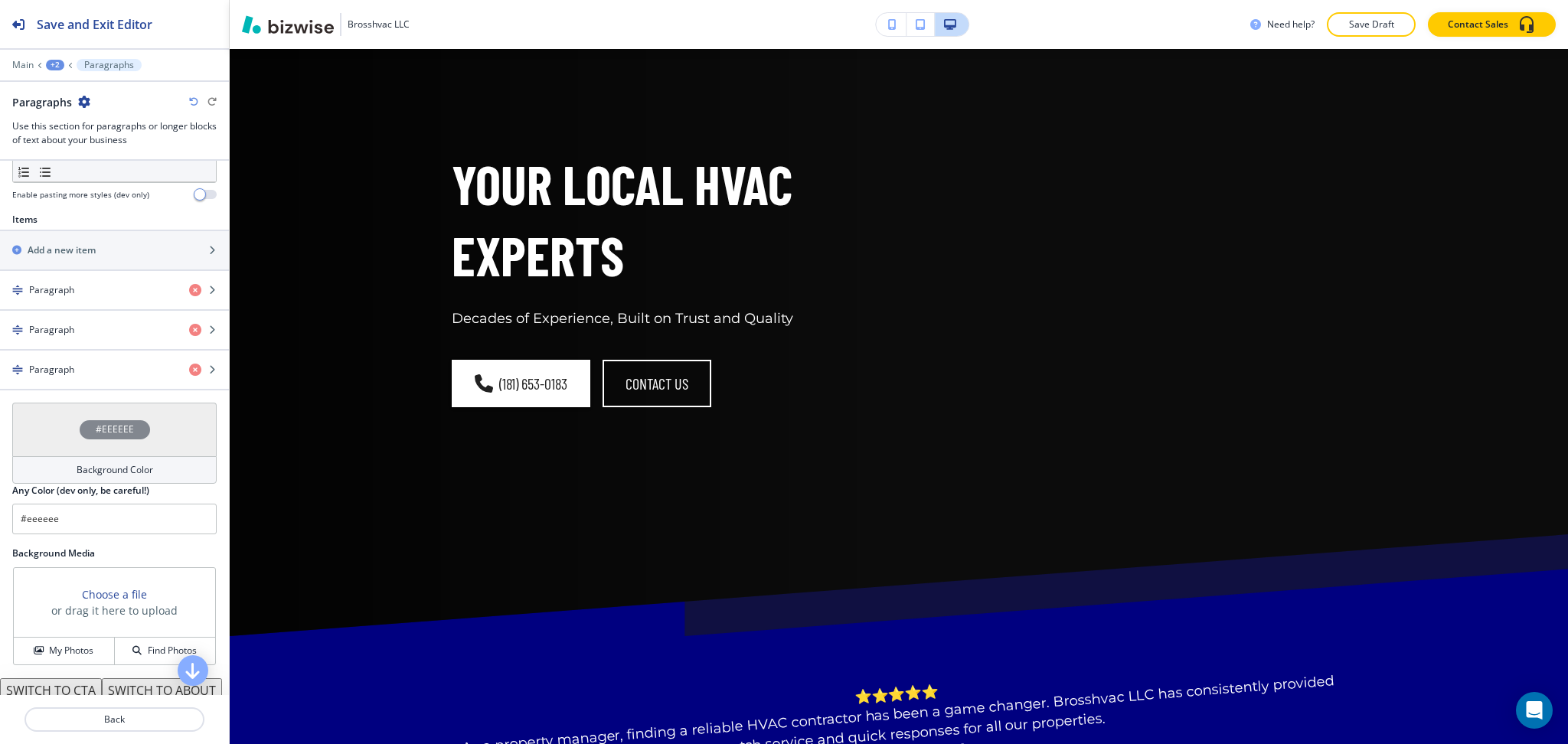
scroll to position [0, 0]
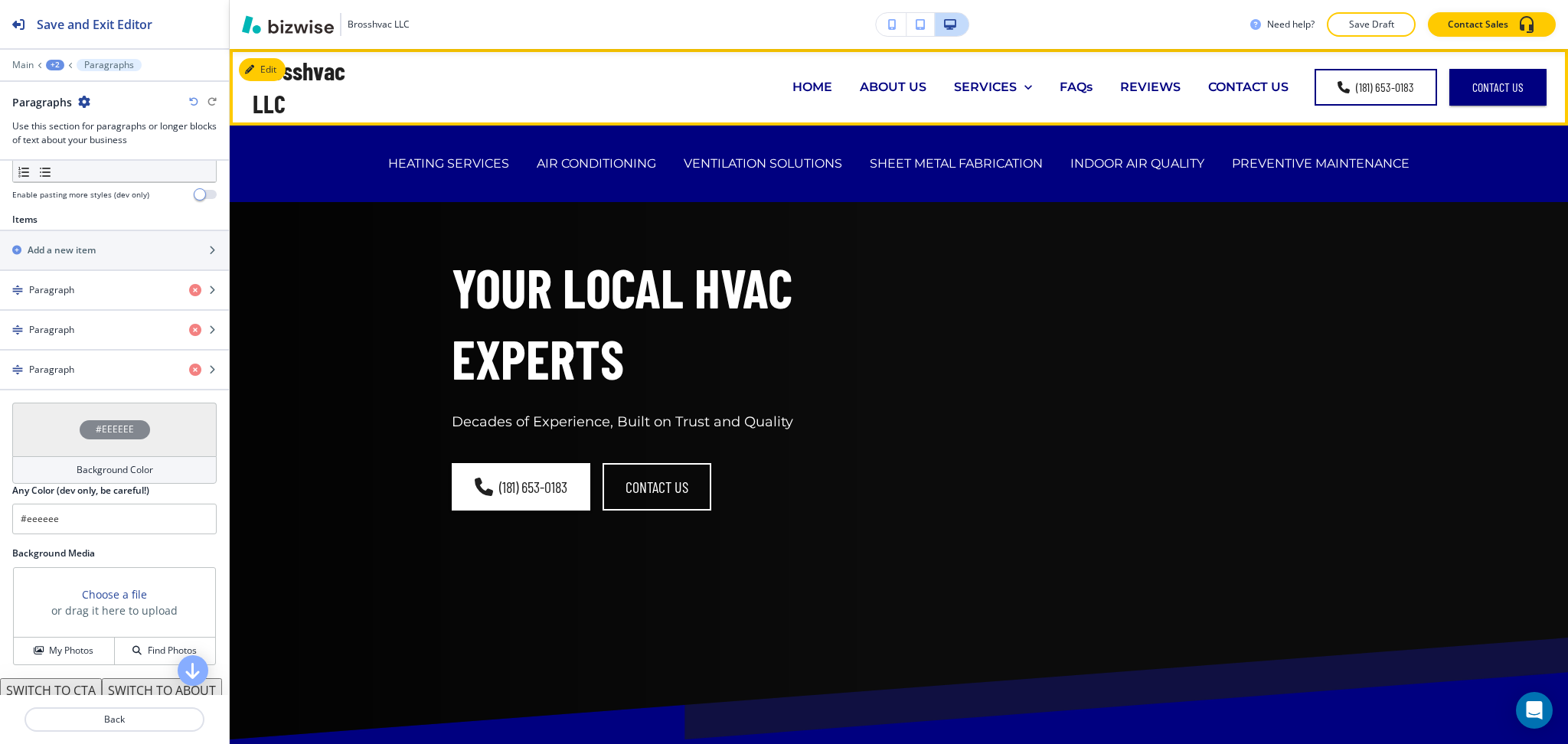
click at [1067, 91] on p "FAQs" at bounding box center [1076, 86] width 33 height 17
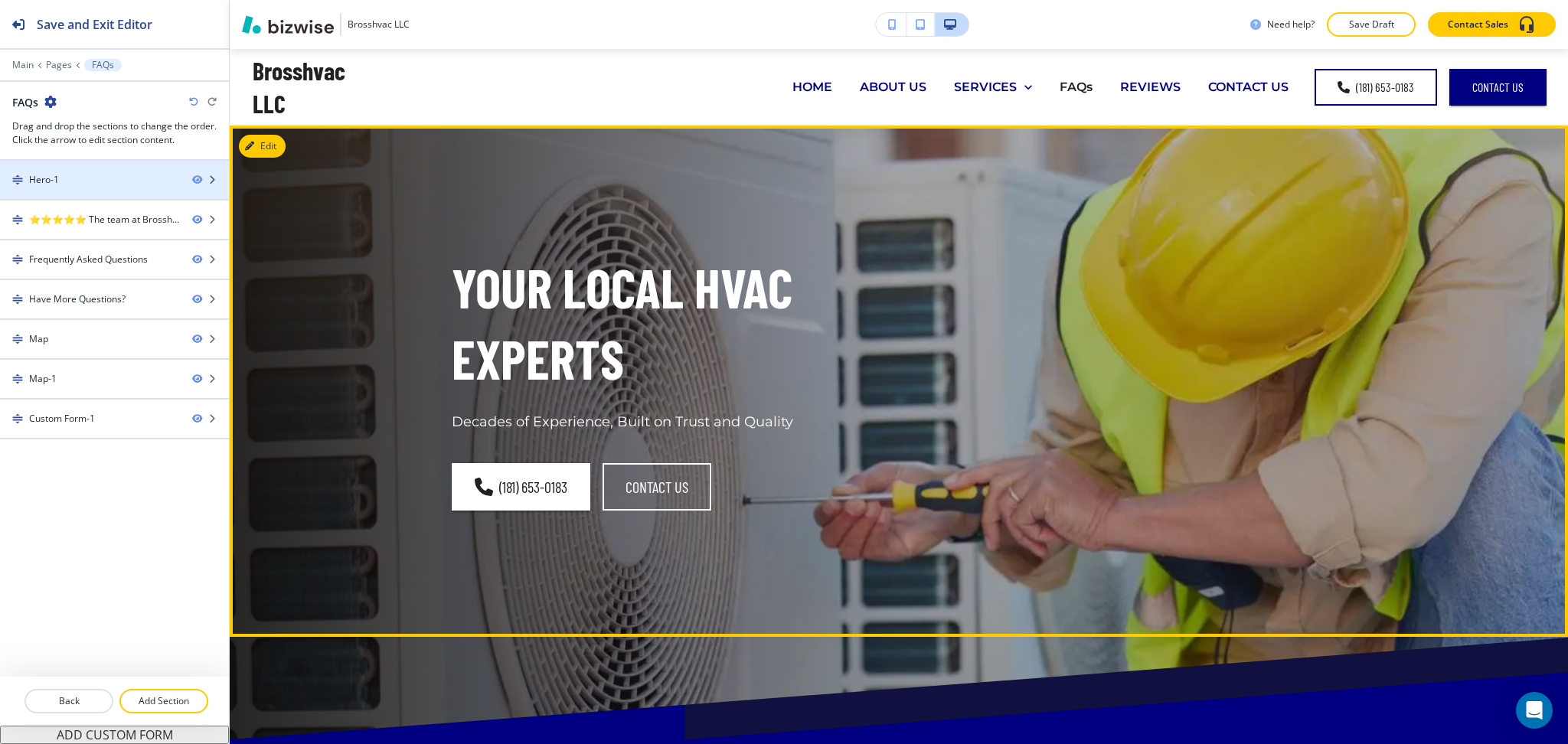
click at [124, 175] on div "Hero-1" at bounding box center [90, 180] width 180 height 14
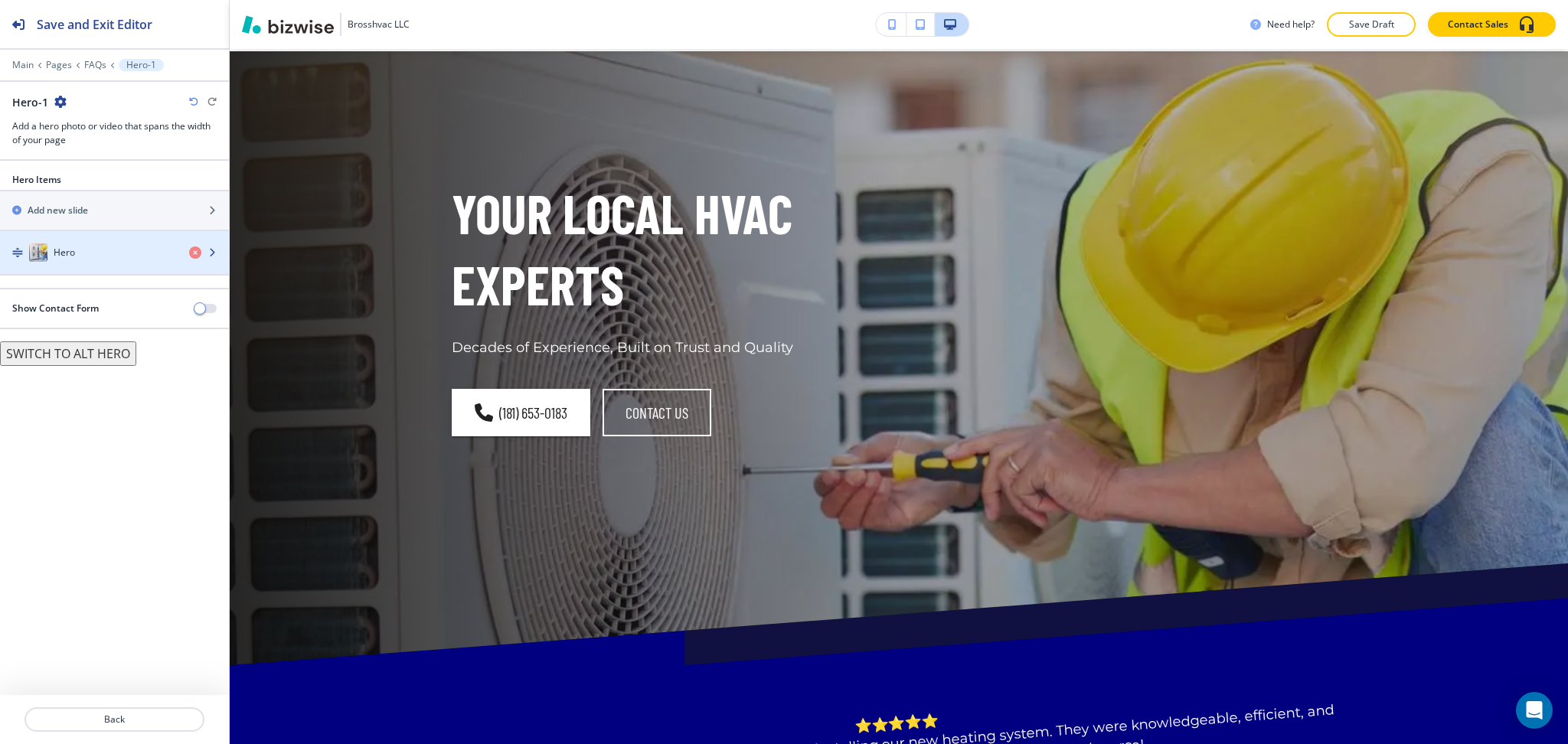
scroll to position [76, 0]
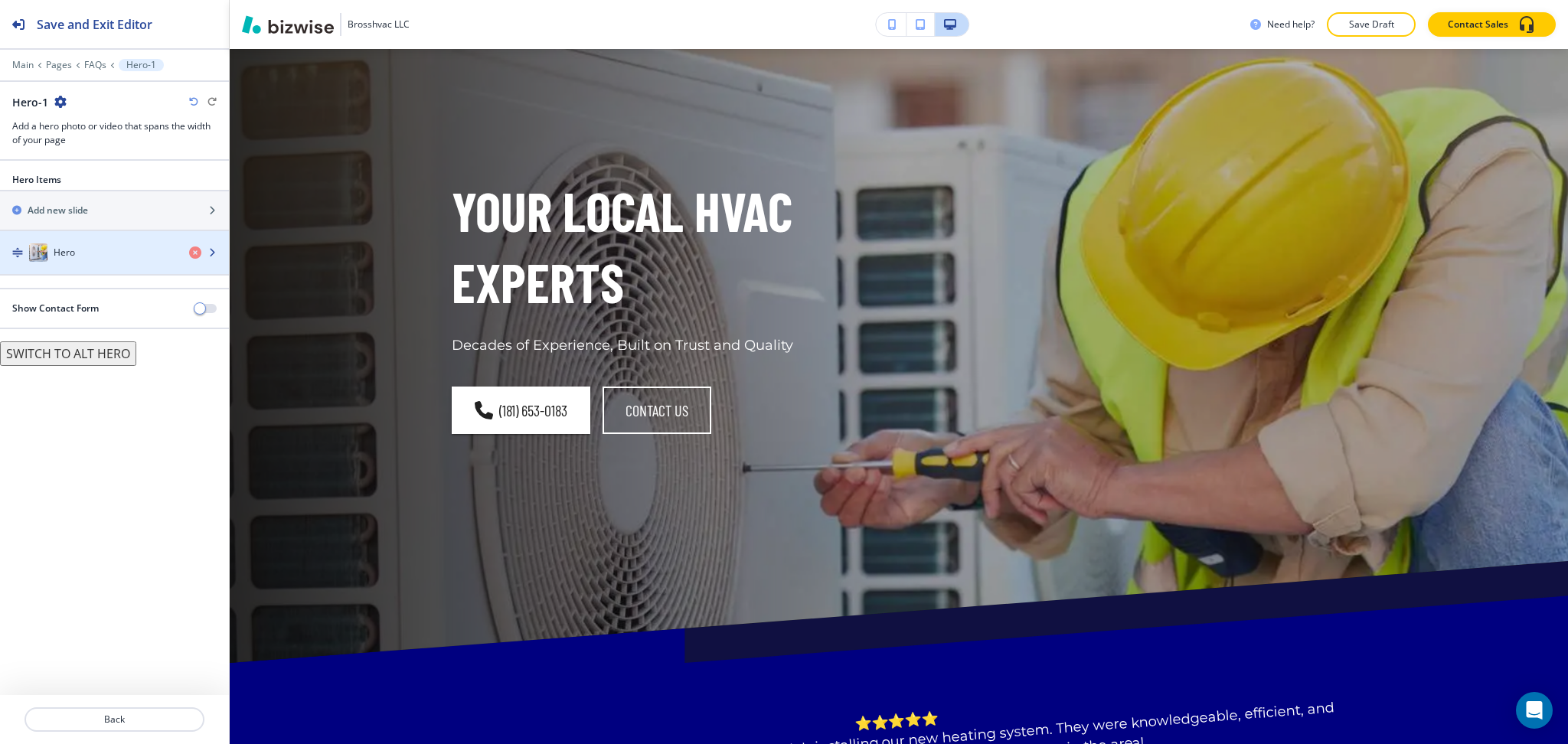
click at [75, 248] on div "Hero" at bounding box center [88, 253] width 177 height 18
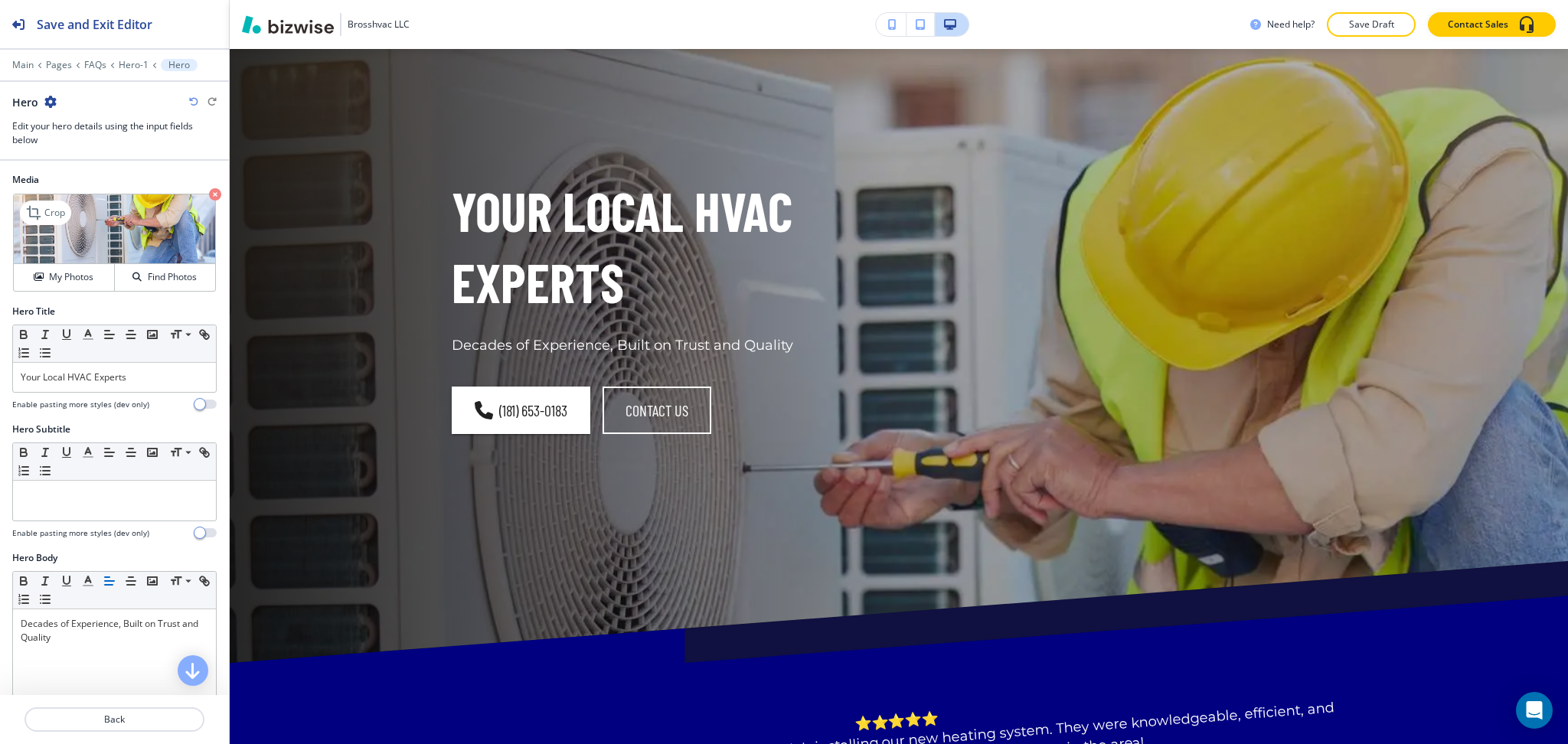
click at [209, 193] on icon "button" at bounding box center [215, 194] width 12 height 12
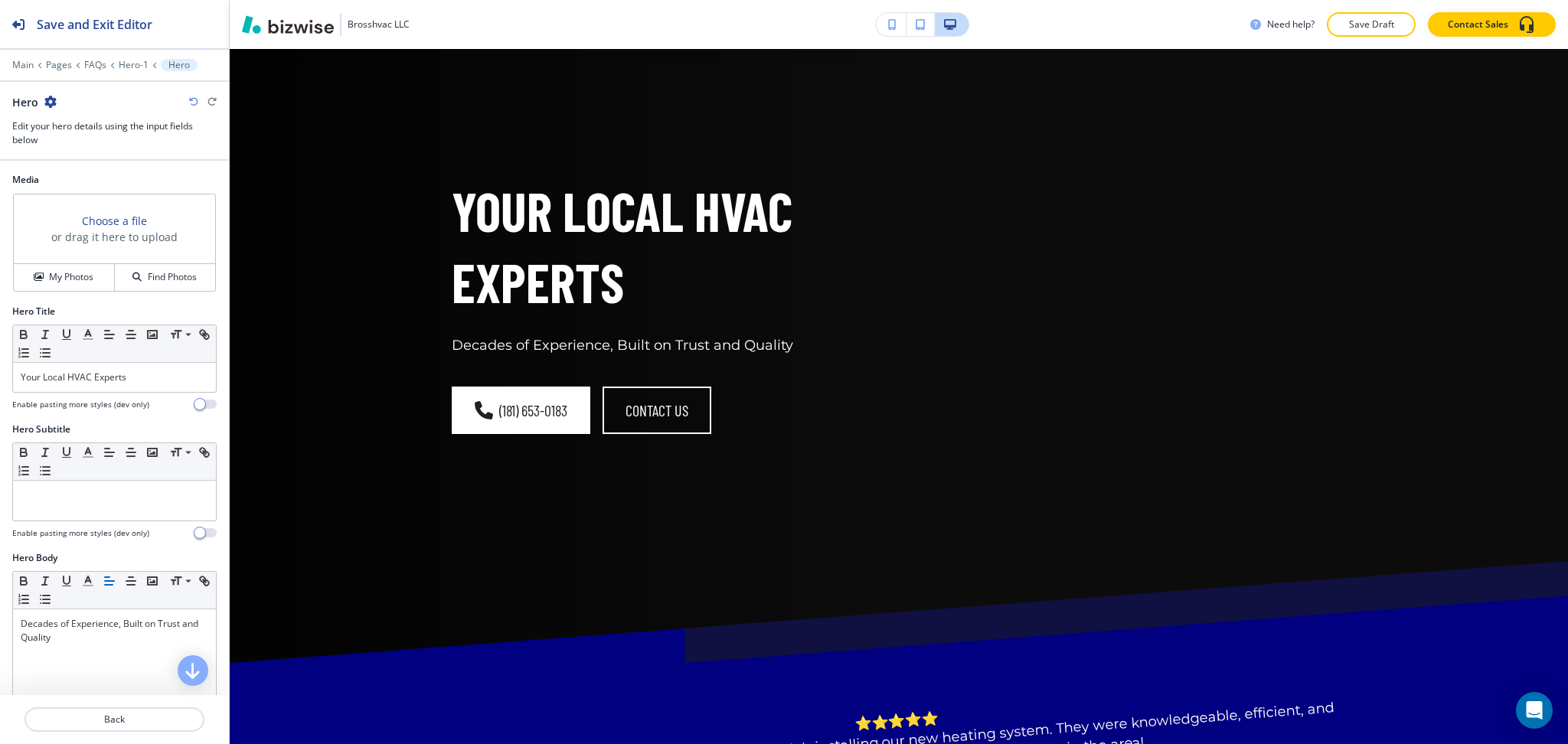
drag, startPoint x: 65, startPoint y: 272, endPoint x: 114, endPoint y: 246, distance: 55.5
click at [65, 273] on h4 "My Photos" at bounding box center [71, 277] width 45 height 14
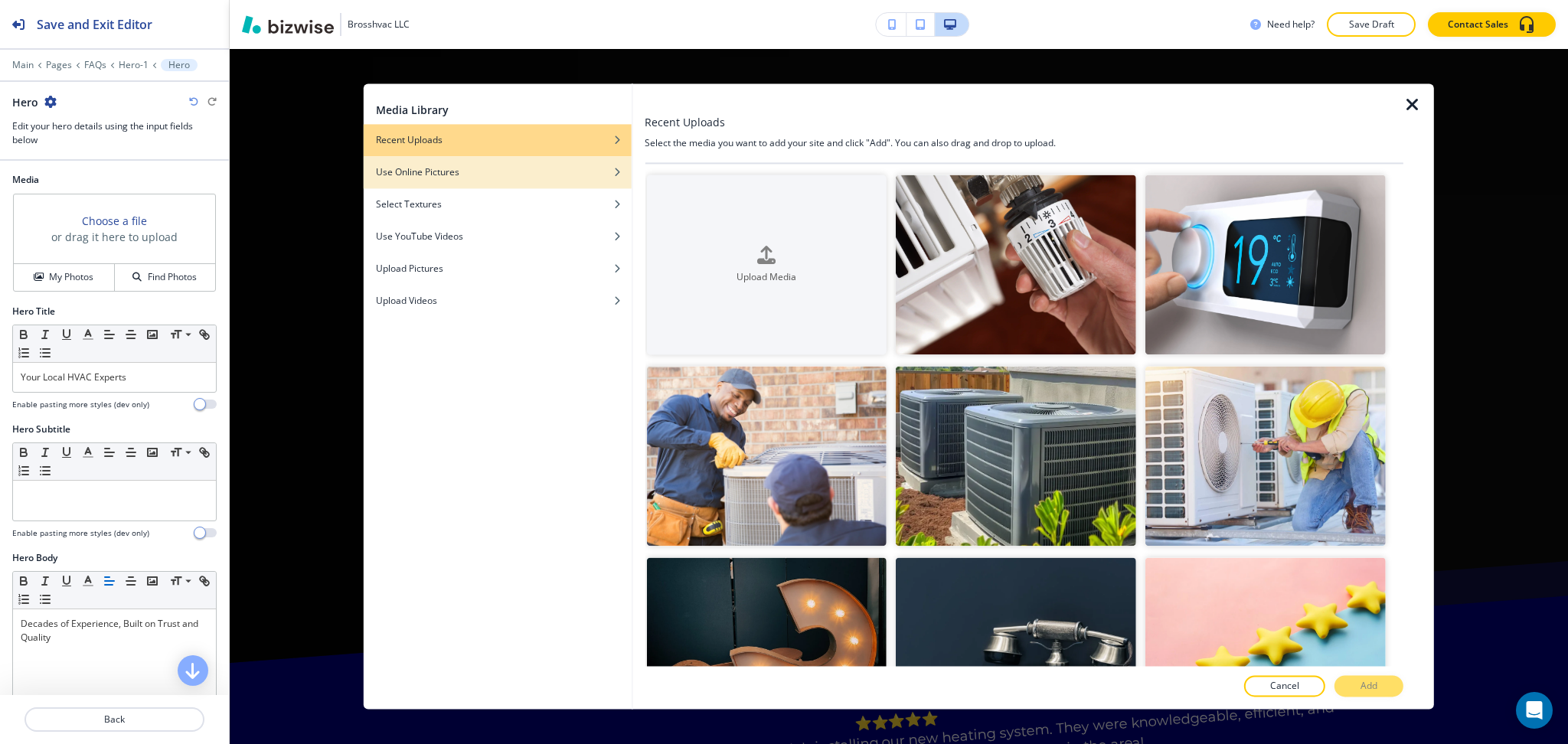
click at [472, 187] on div "button" at bounding box center [497, 183] width 268 height 9
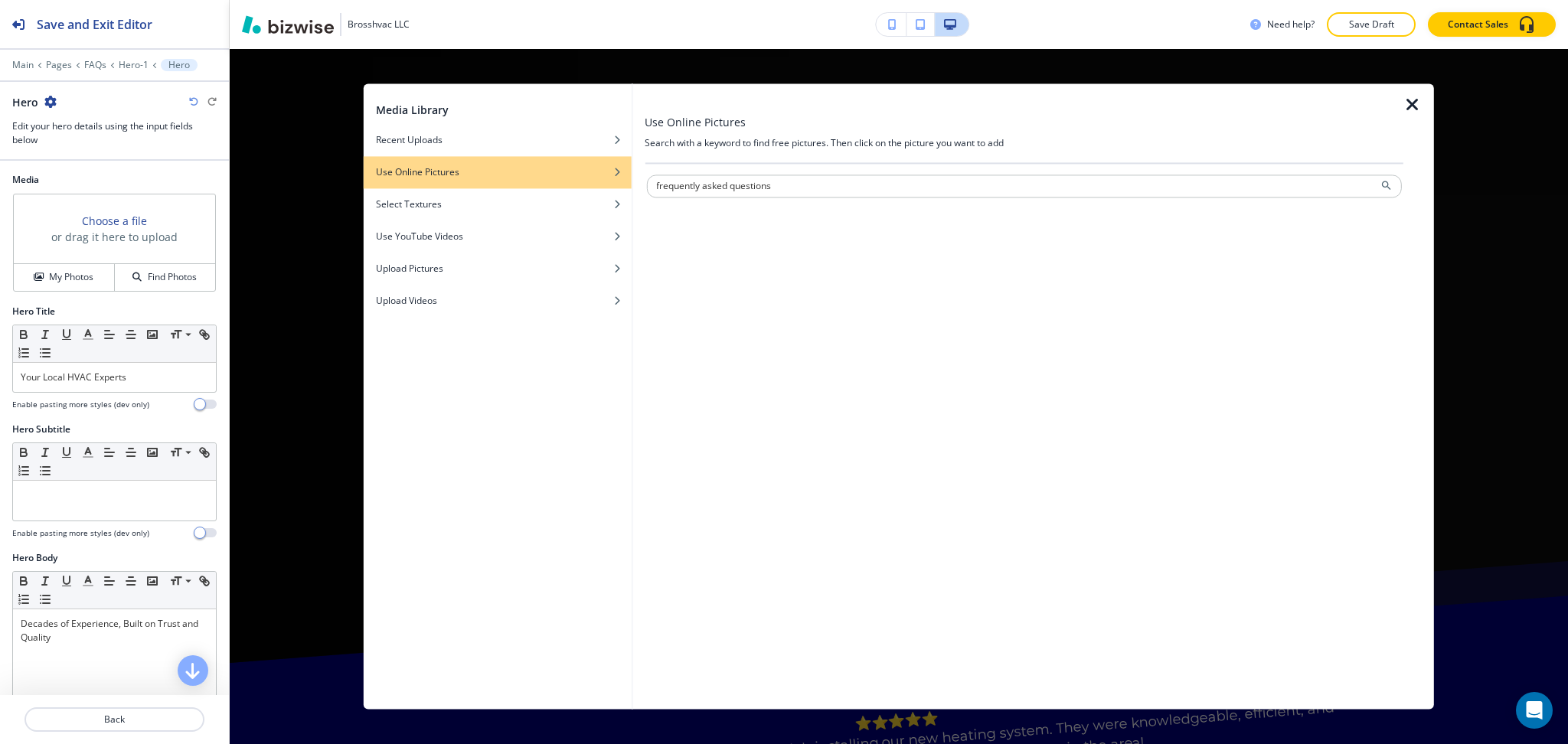
type input "frequently asked questions"
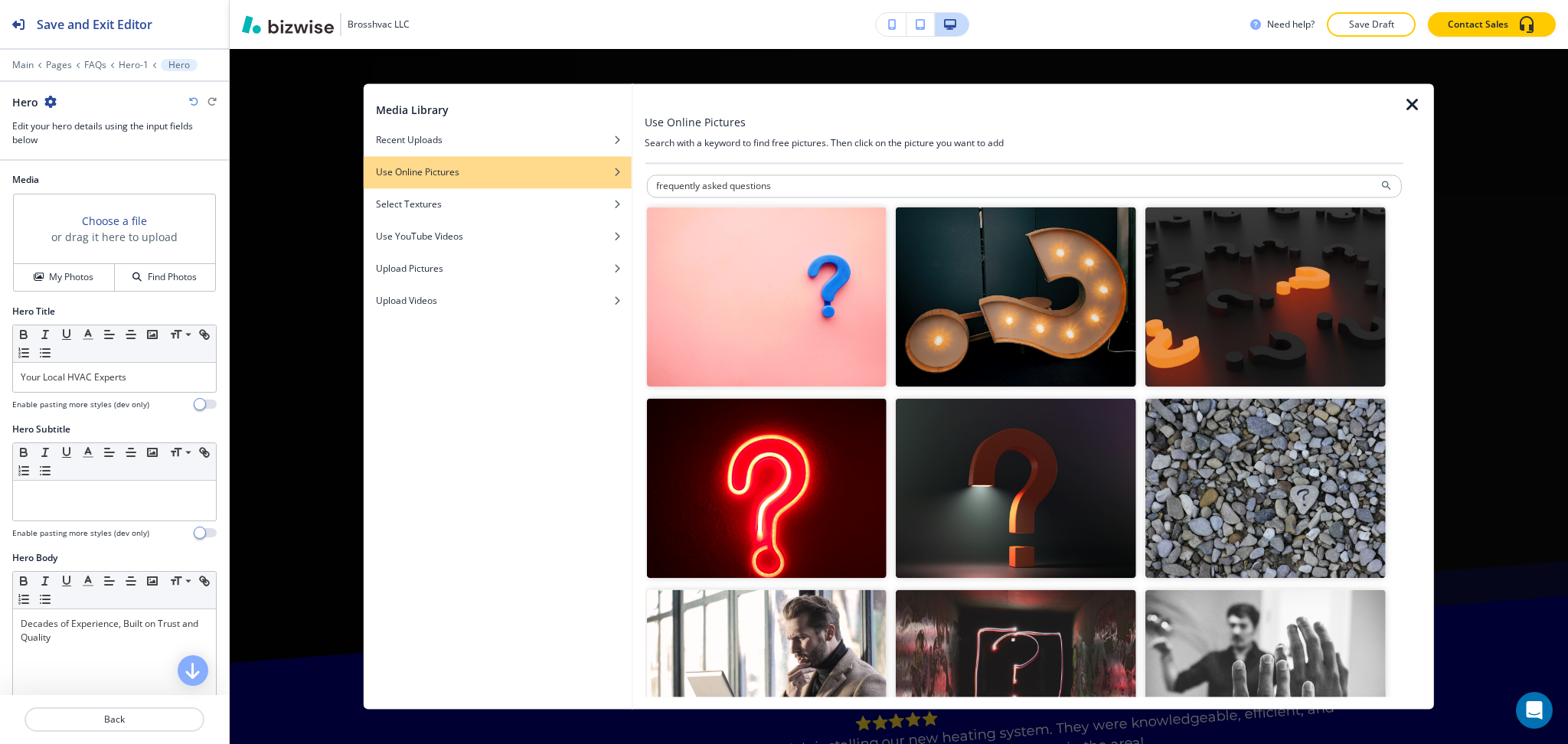
click at [944, 348] on img "button" at bounding box center [1016, 296] width 240 height 180
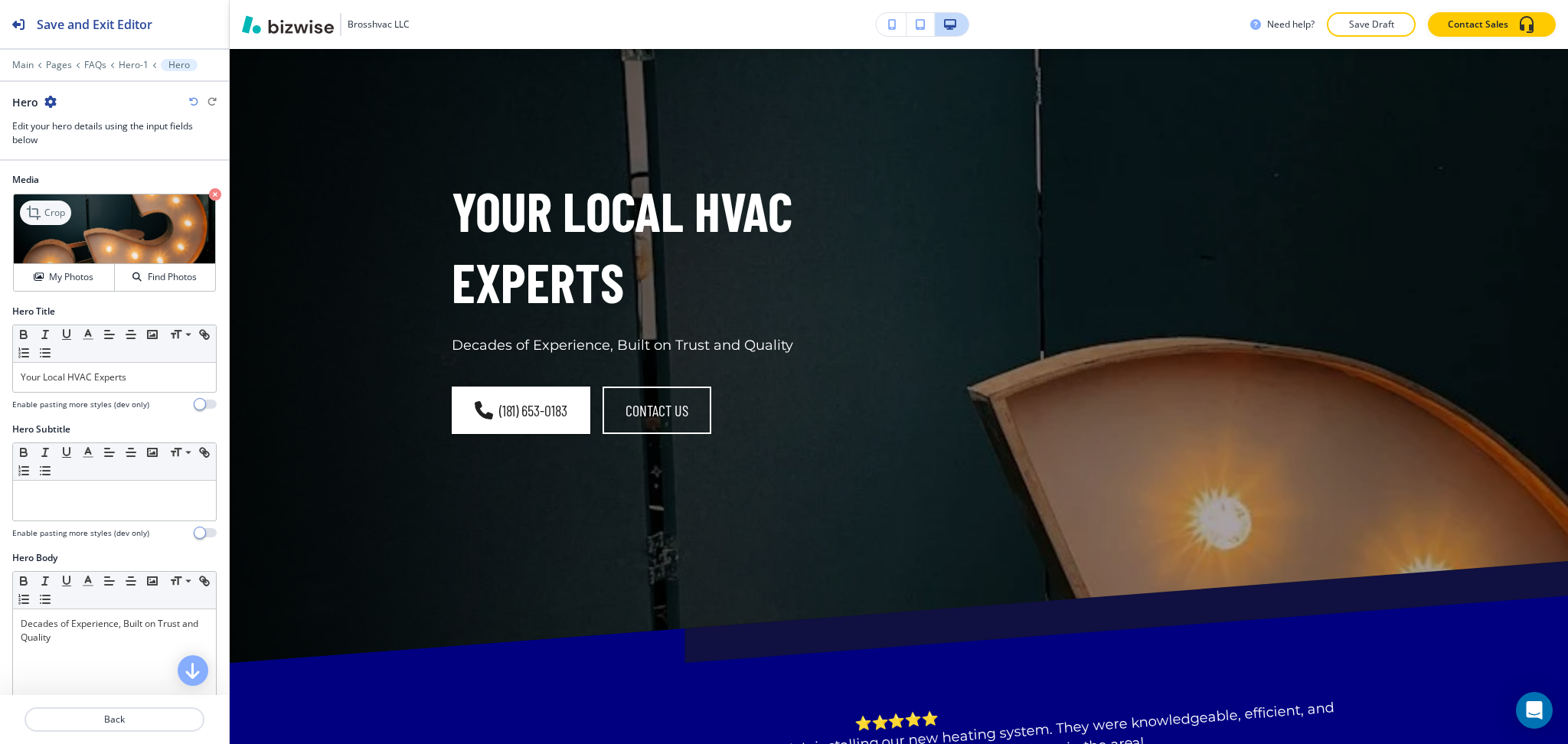
click at [51, 218] on p "Crop" at bounding box center [55, 212] width 21 height 14
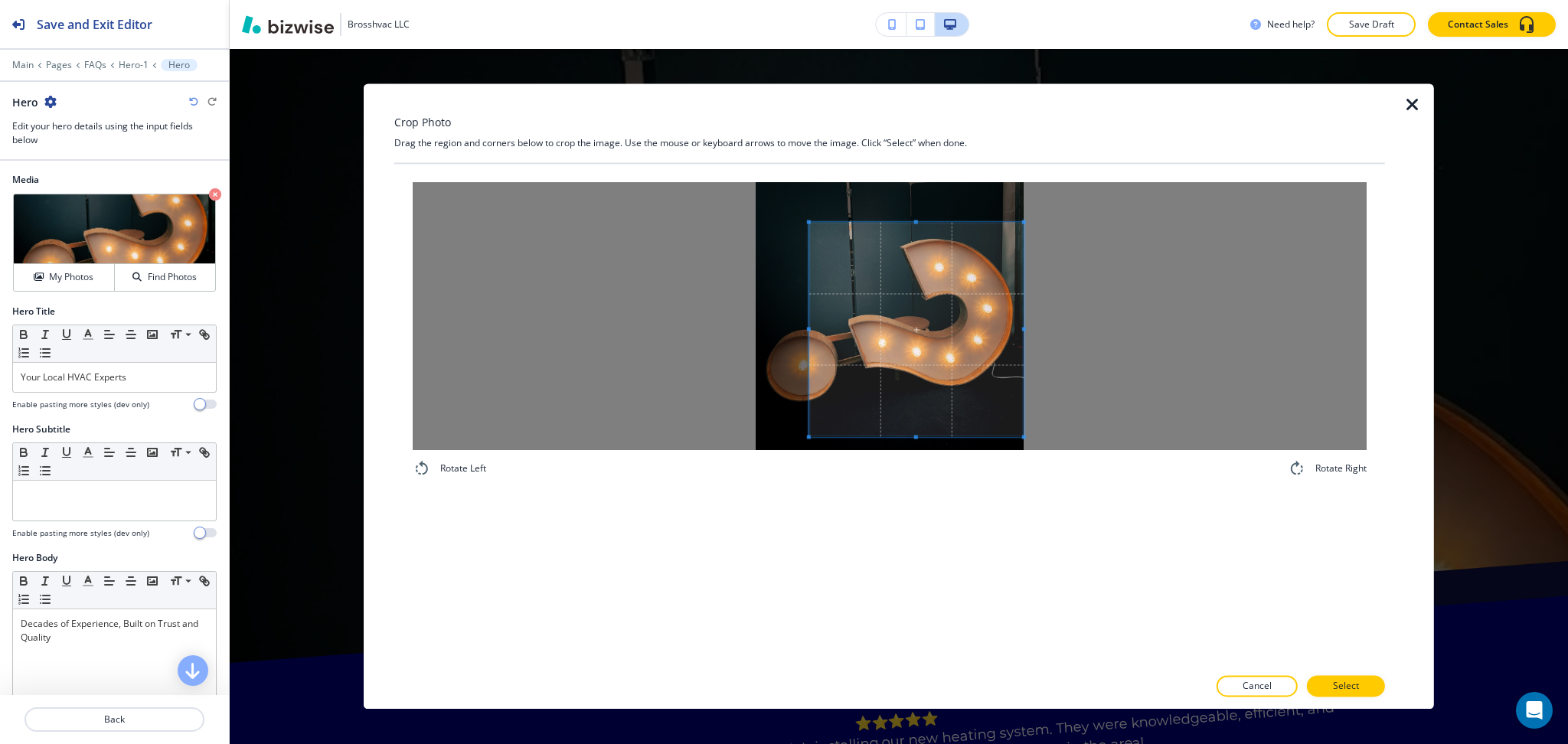
click at [943, 370] on span at bounding box center [916, 329] width 214 height 214
click at [657, 307] on div at bounding box center [890, 316] width 954 height 268
click at [929, 372] on span at bounding box center [888, 326] width 265 height 214
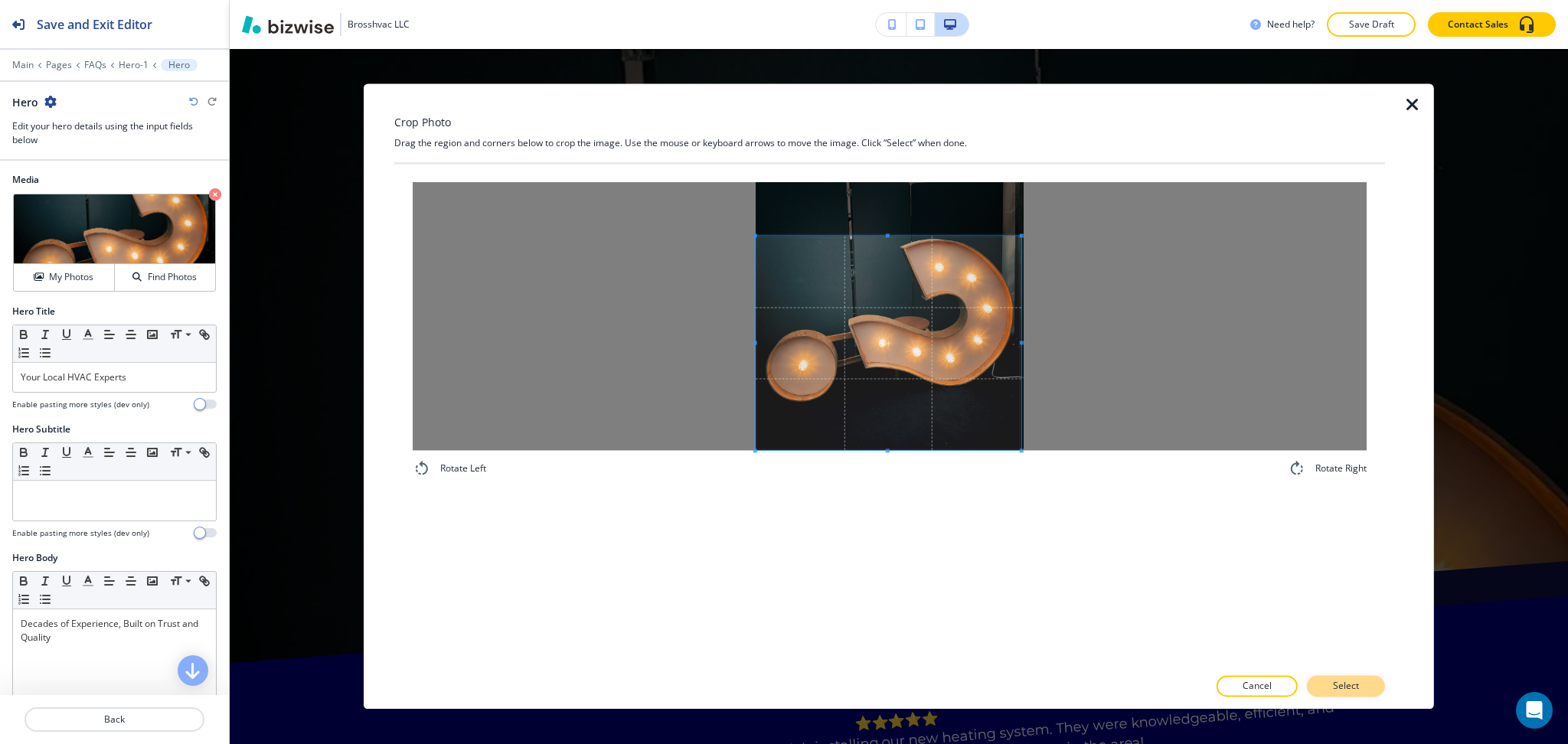
click at [1368, 692] on button "Select" at bounding box center [1346, 687] width 78 height 22
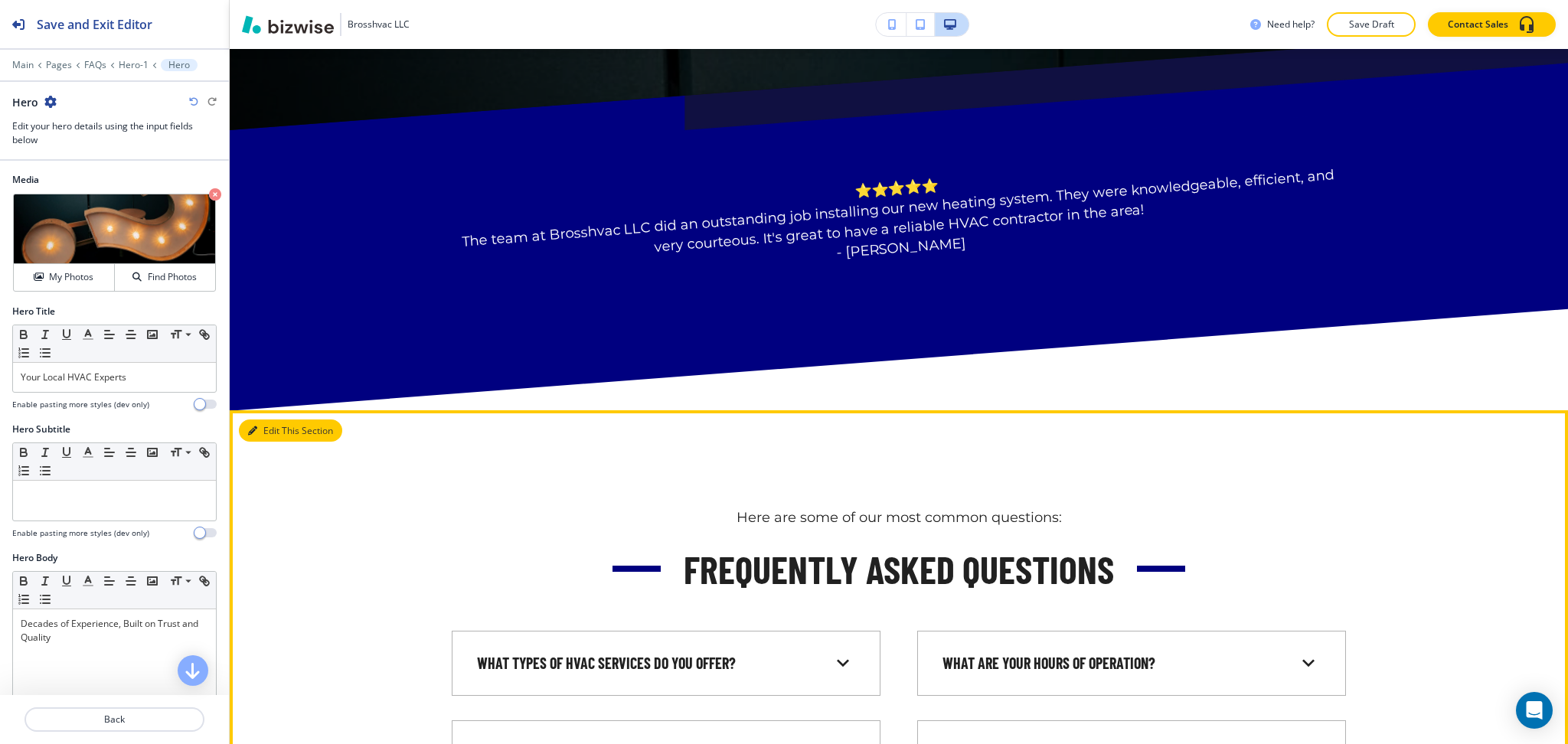
click at [272, 420] on button "Edit This Section" at bounding box center [290, 431] width 104 height 23
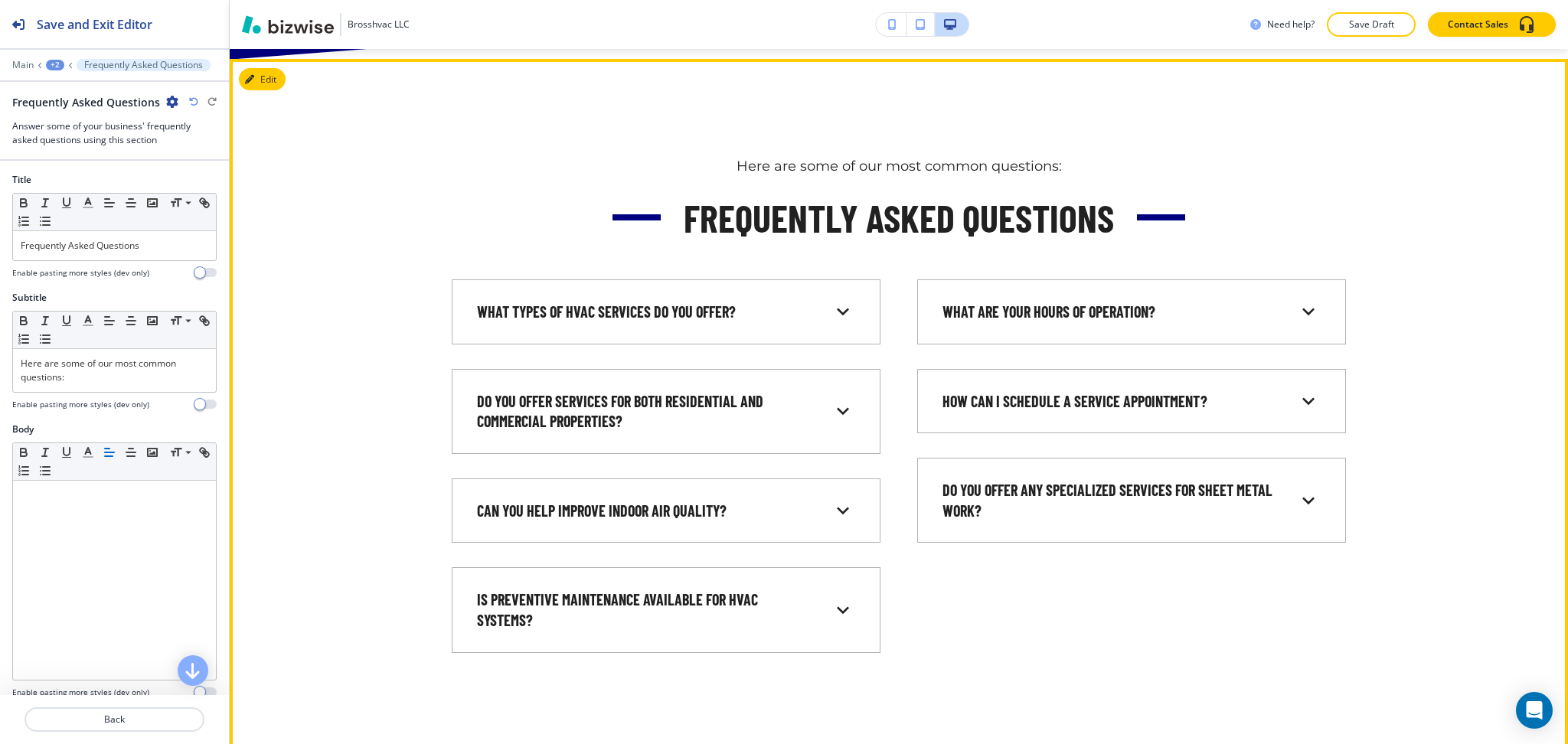
scroll to position [970, 0]
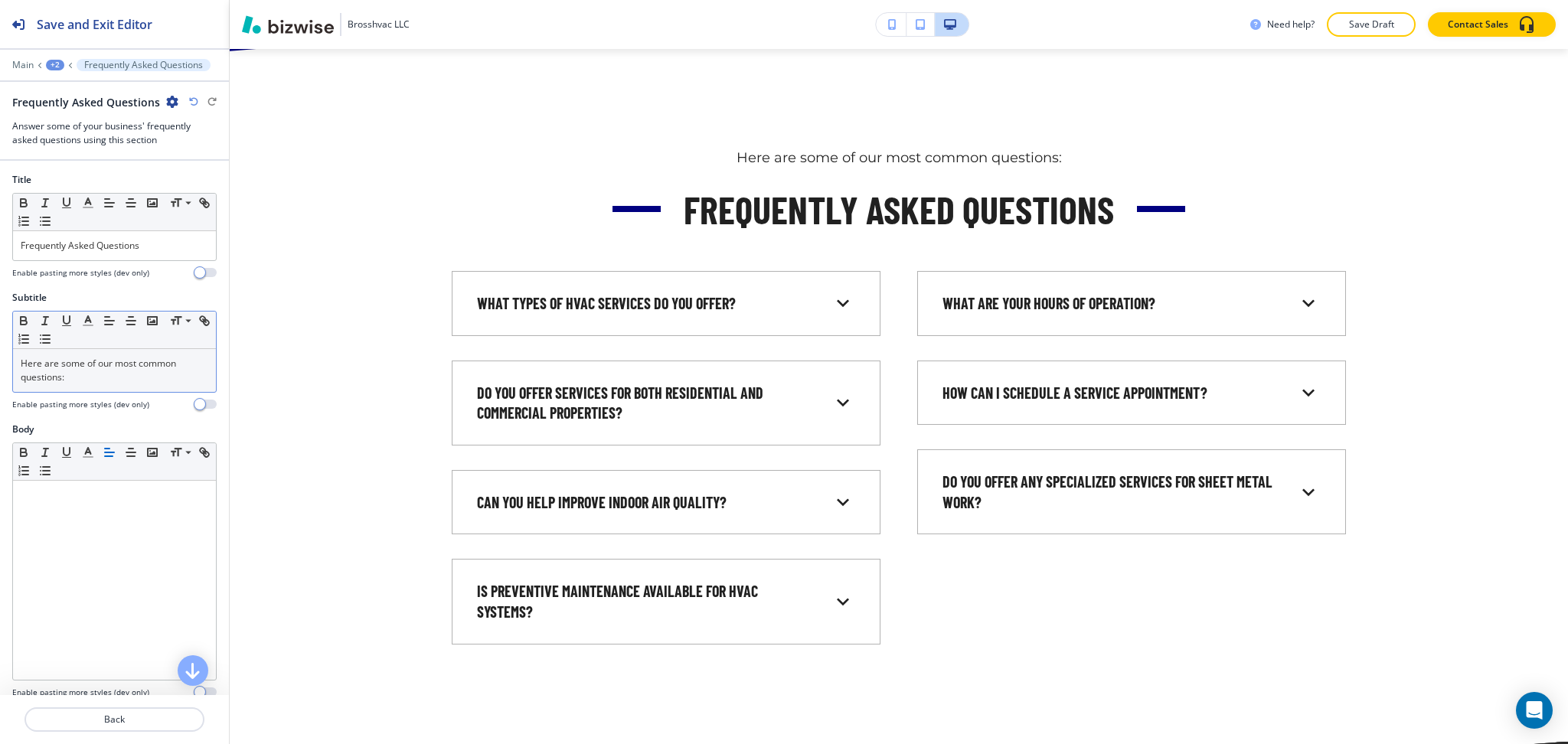
click at [114, 382] on p "Here are some of our most common questions:" at bounding box center [114, 370] width 187 height 27
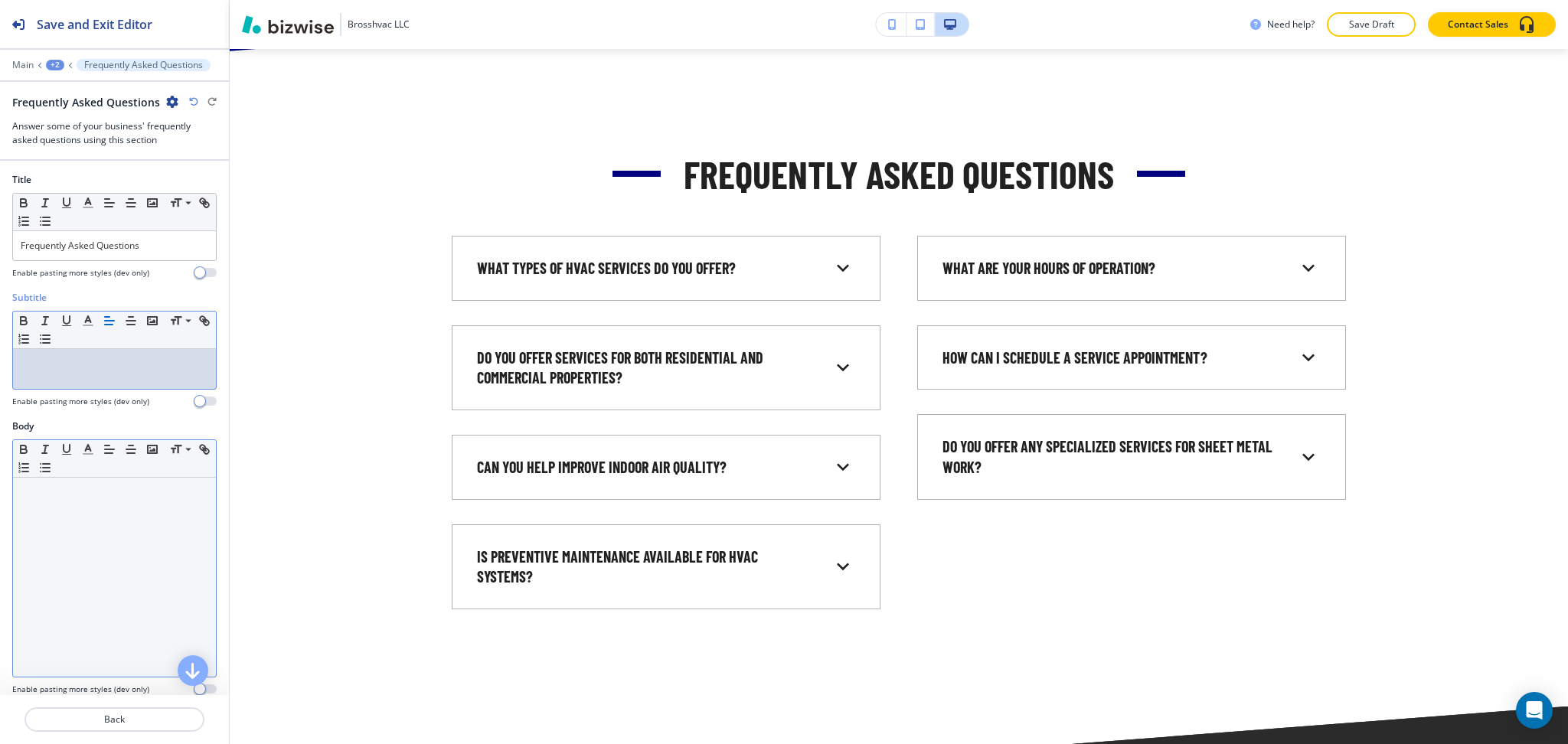
click at [147, 524] on div at bounding box center [114, 577] width 203 height 199
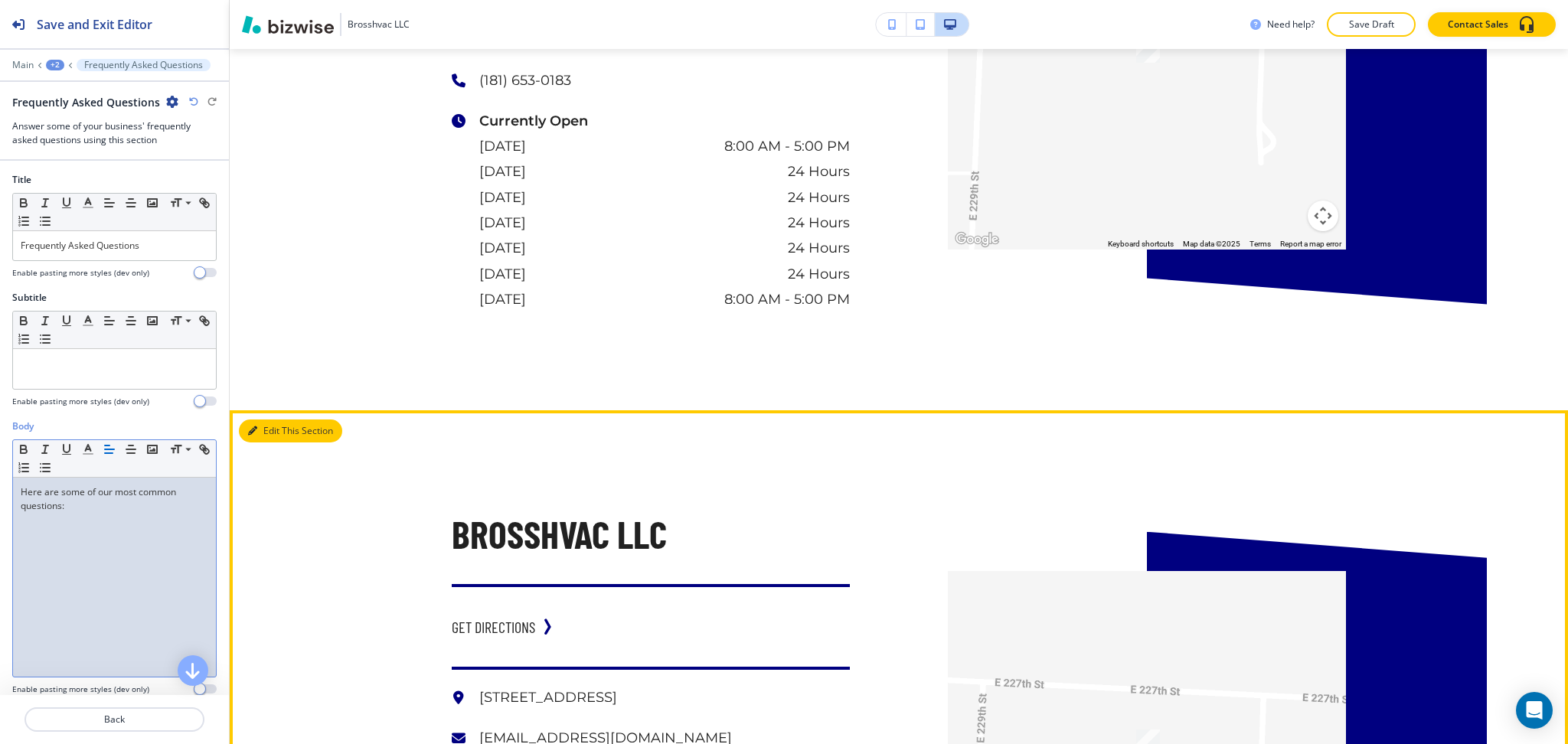
click at [254, 427] on icon "button" at bounding box center [252, 430] width 9 height 9
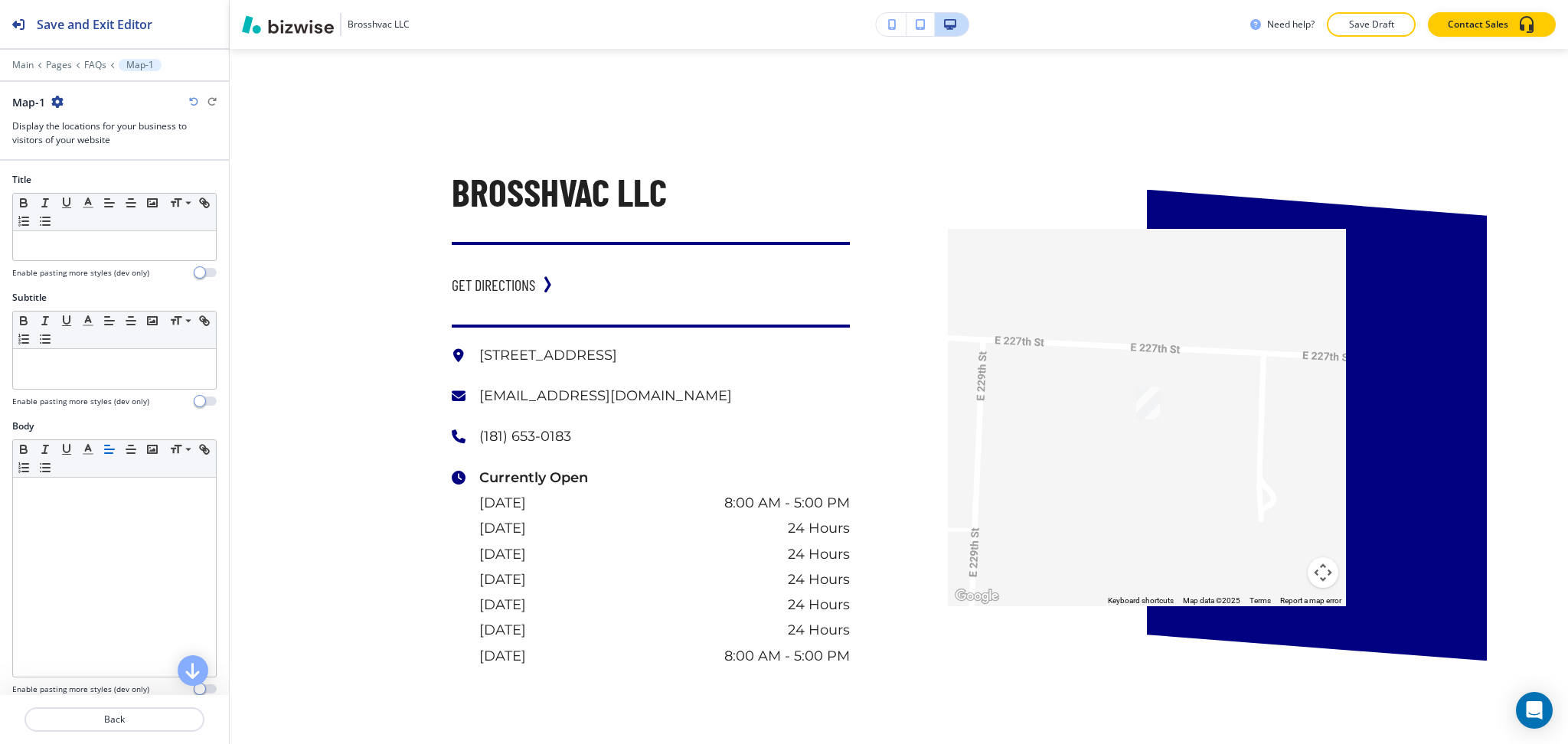
scroll to position [2978, 0]
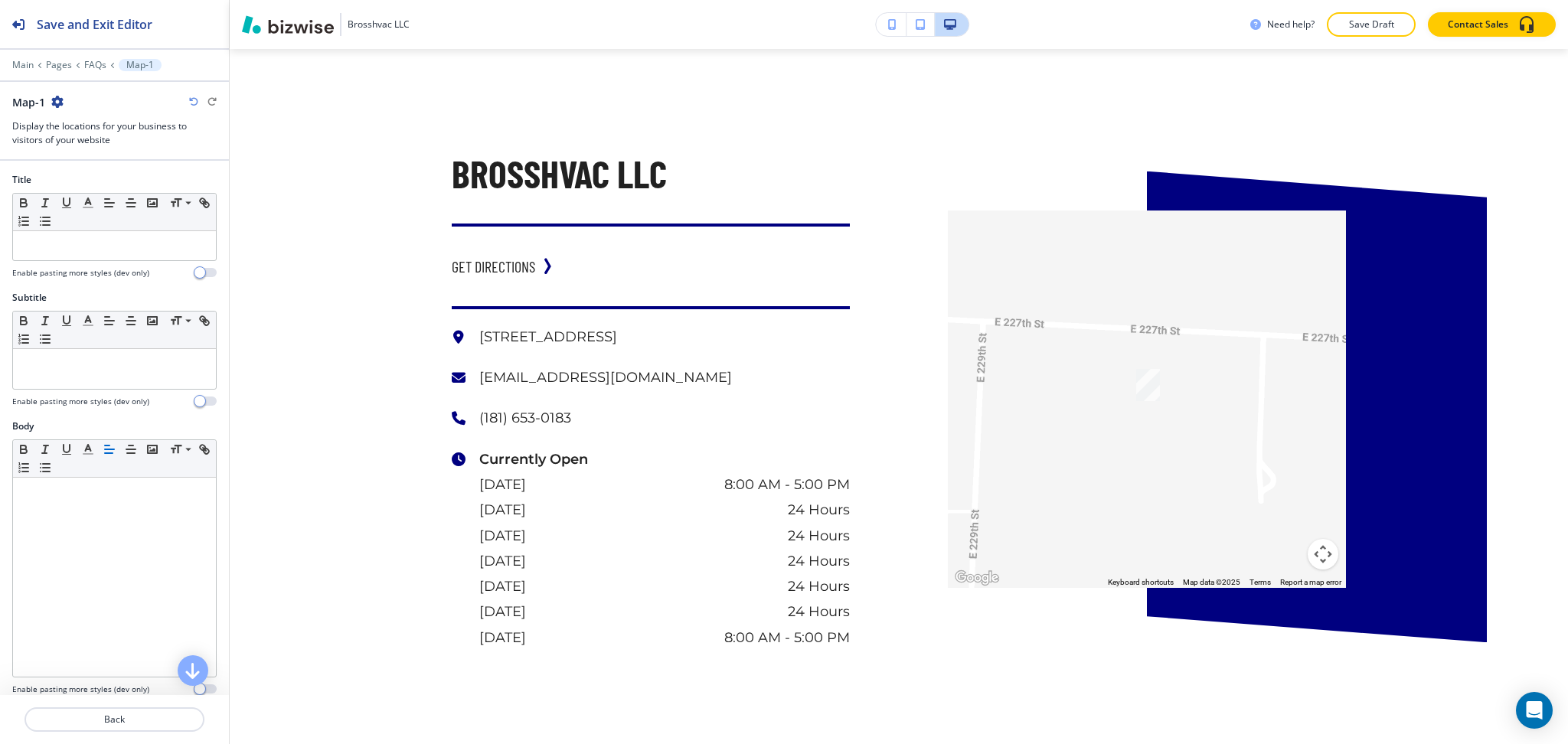
click at [53, 96] on icon "button" at bounding box center [57, 101] width 12 height 12
click at [85, 181] on p "Delete Section" at bounding box center [100, 182] width 78 height 14
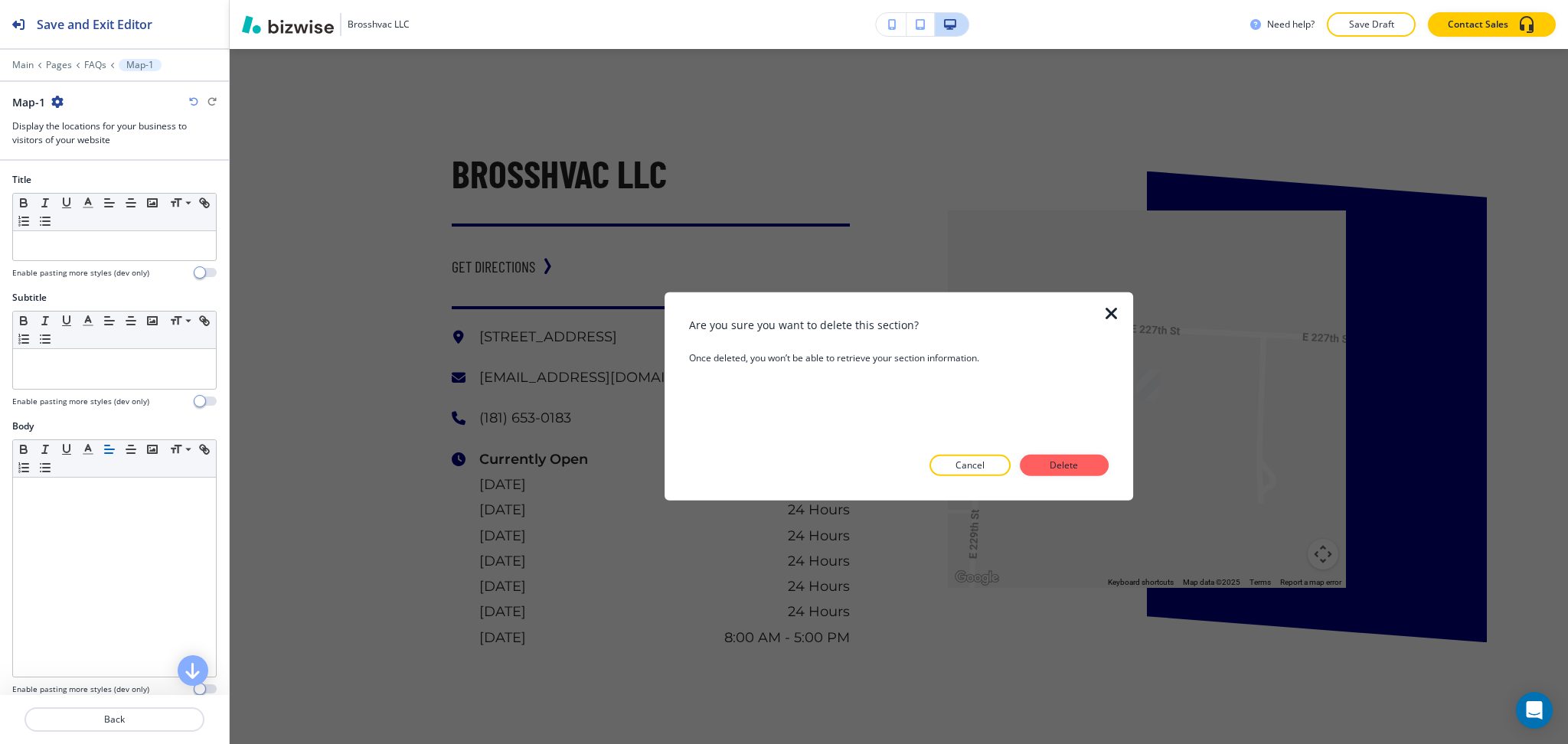
drag, startPoint x: 1043, startPoint y: 460, endPoint x: 1066, endPoint y: 448, distance: 25.9
click at [1043, 460] on button "Delete" at bounding box center [1064, 465] width 89 height 22
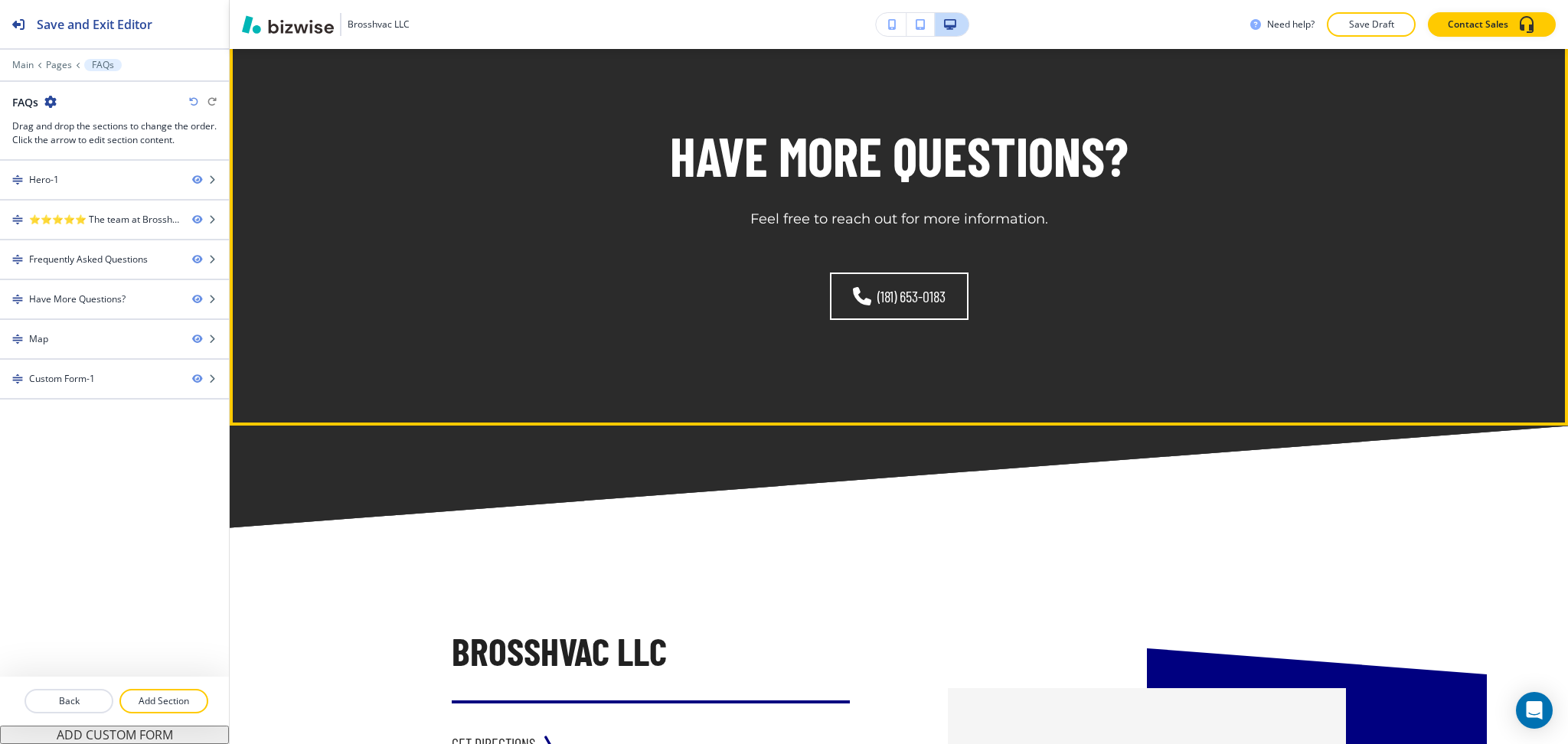
scroll to position [1591, 0]
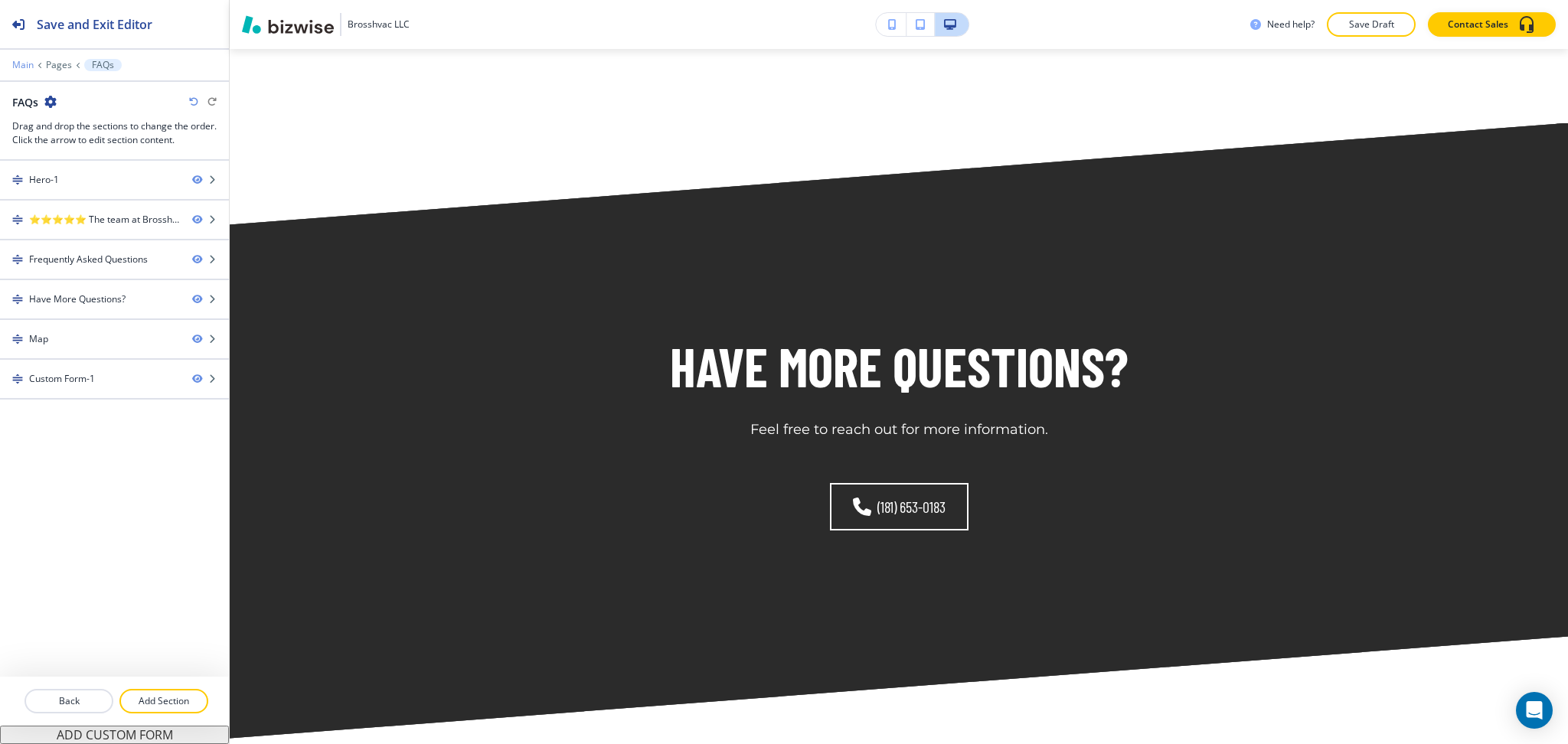
click at [12, 62] on p "Main" at bounding box center [23, 65] width 22 height 11
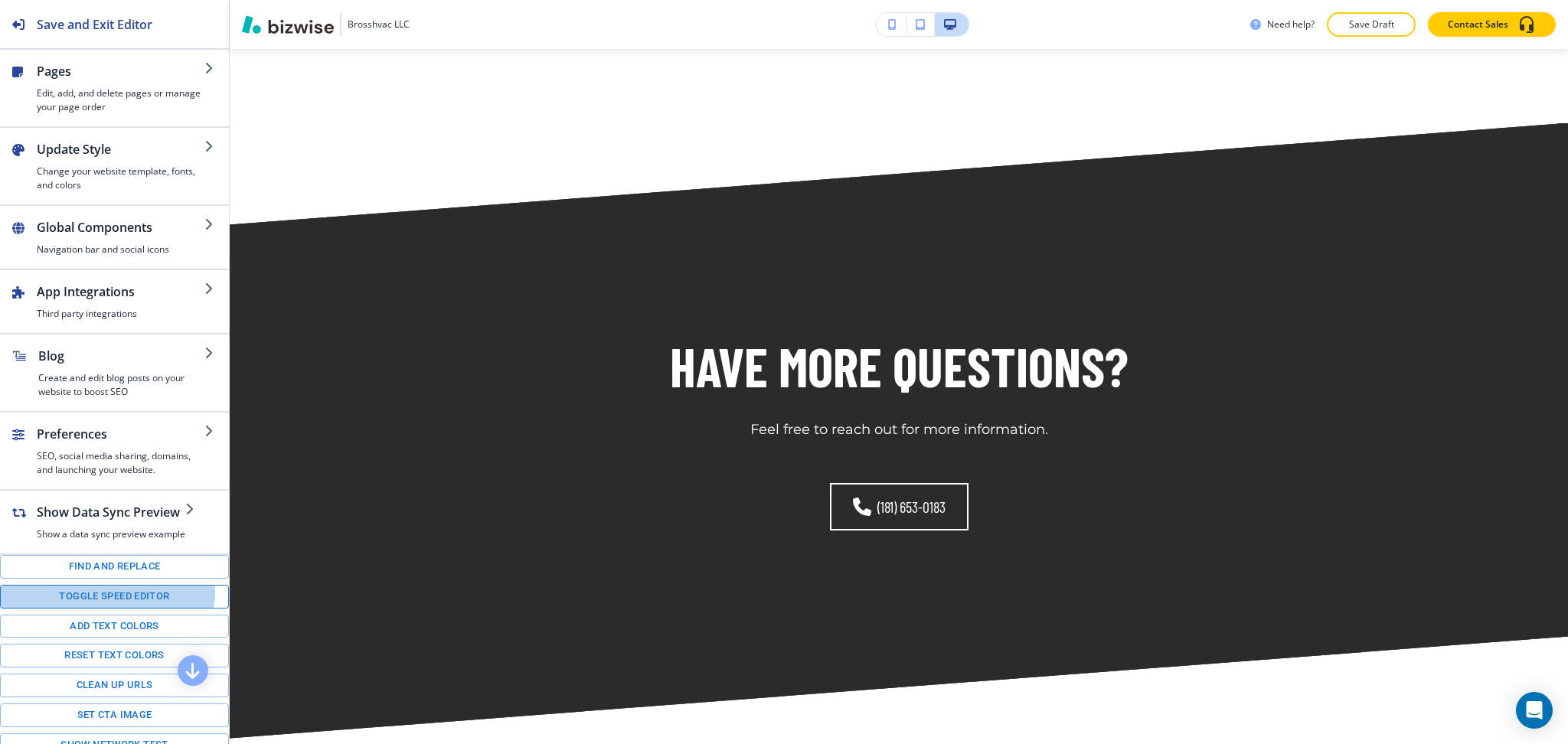
click at [90, 605] on button "Toggle speed editor" at bounding box center [114, 596] width 229 height 24
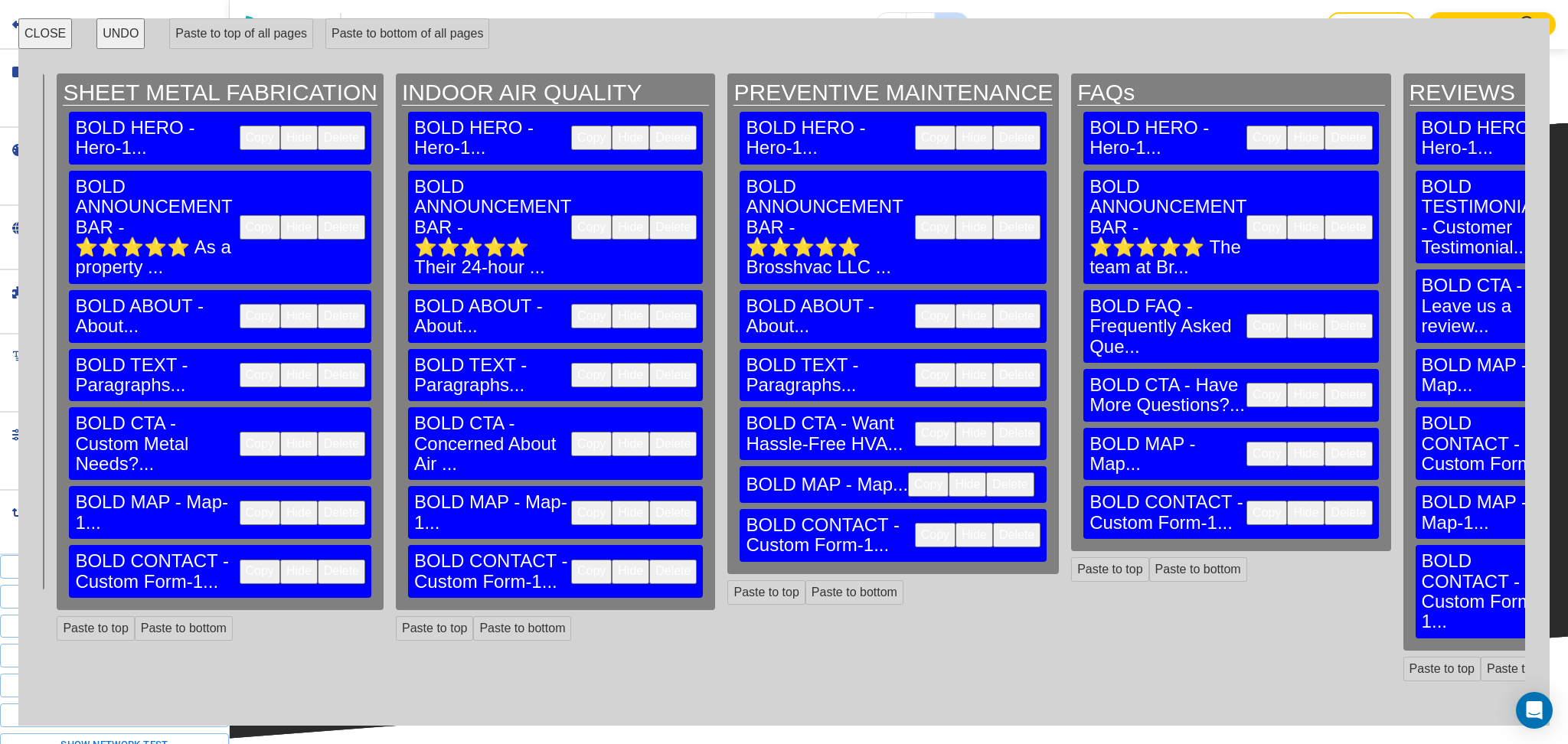
scroll to position [0, 1774]
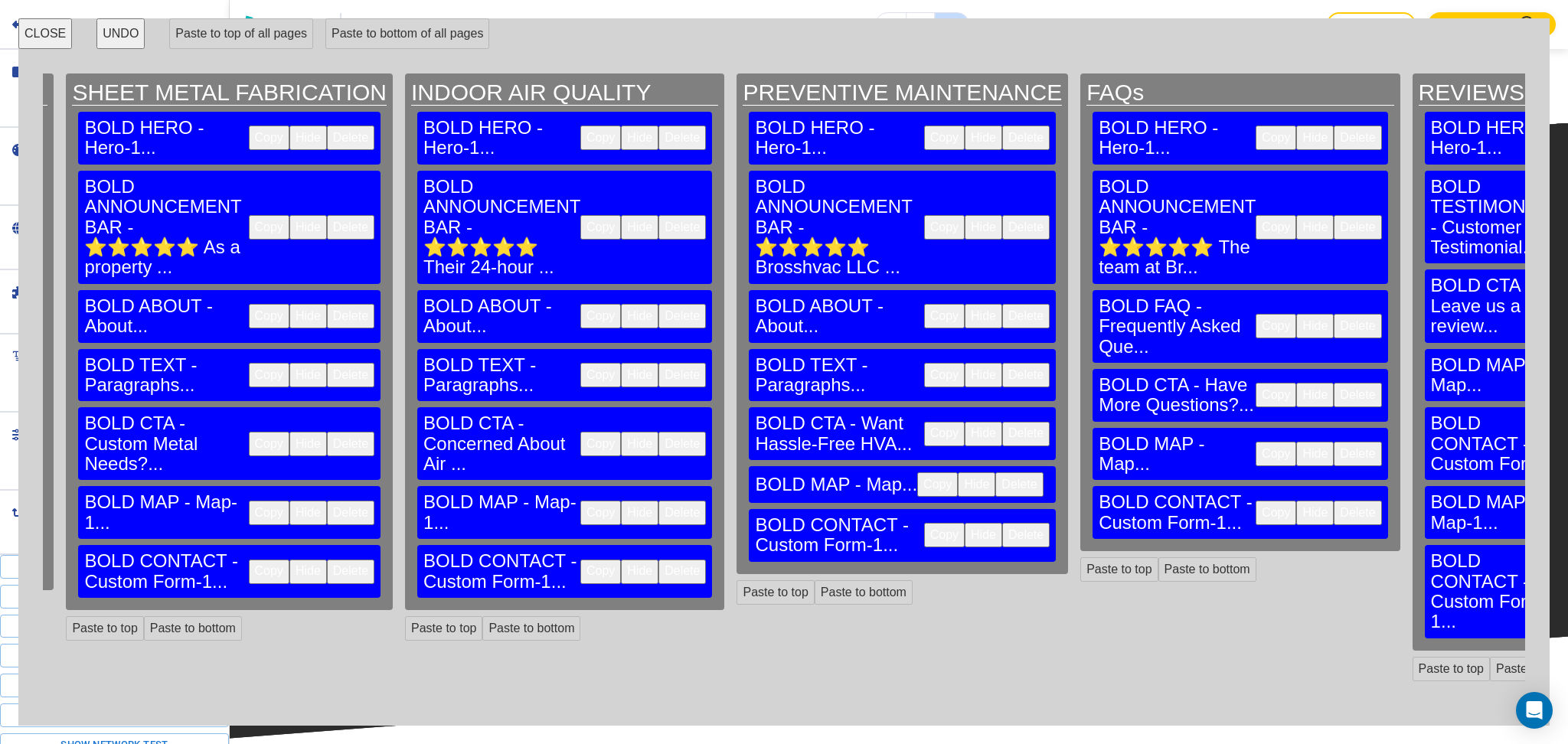
scroll to position [0, 1756]
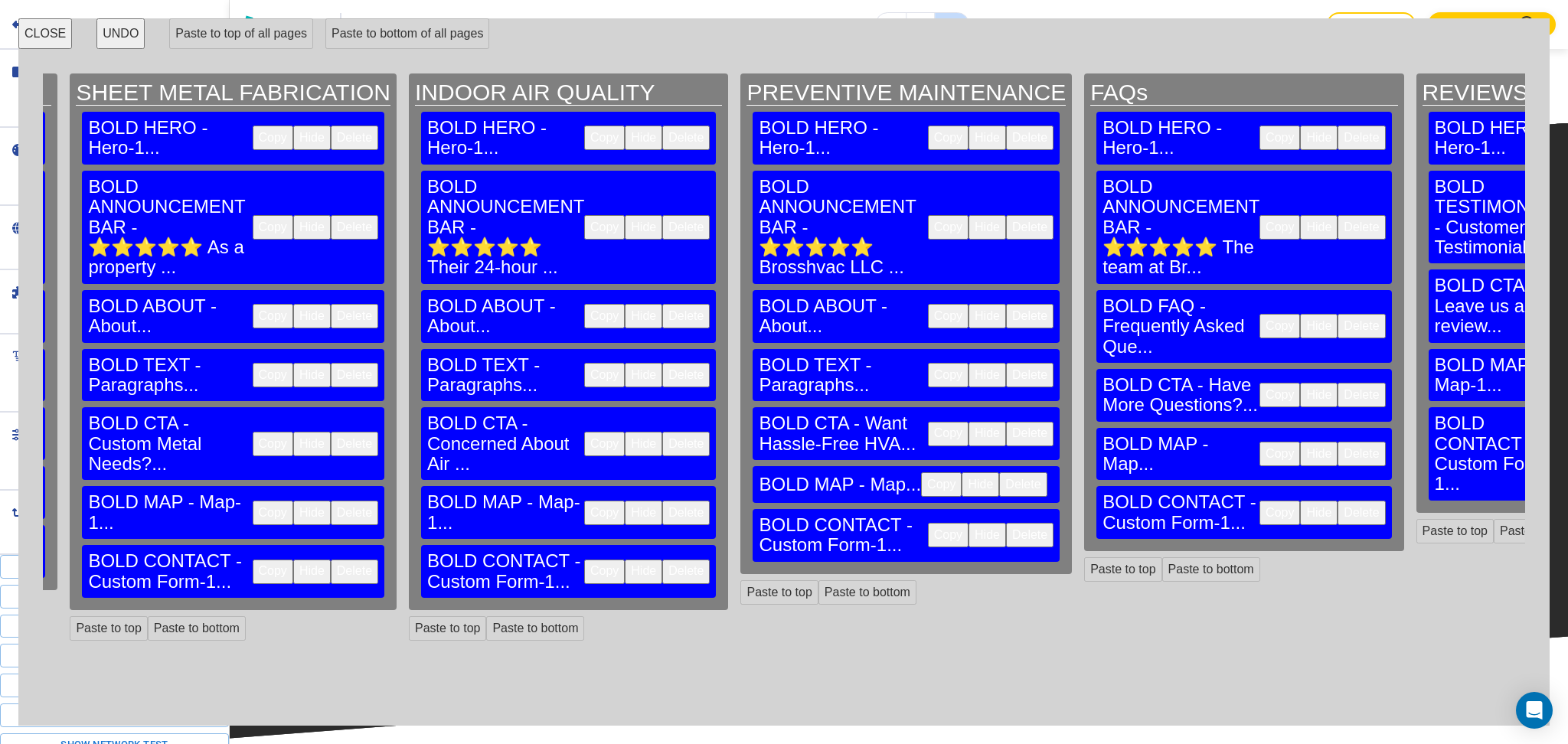
click at [45, 35] on button "CLOSE" at bounding box center [45, 33] width 54 height 31
